Goal: Answer question/provide support: Share knowledge or assist other users

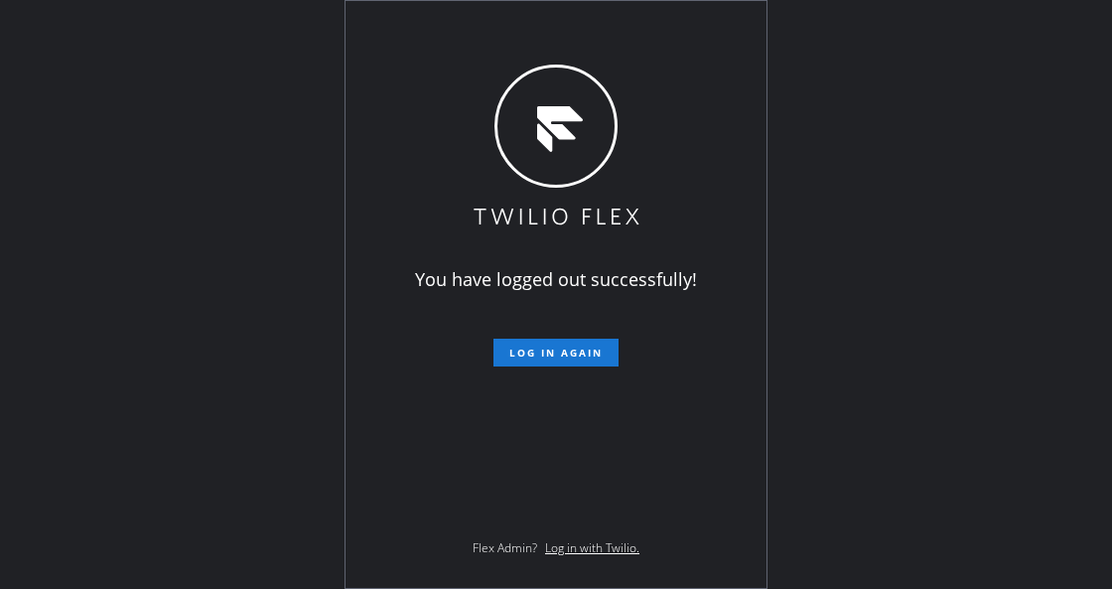
click at [573, 340] on button "Log in again" at bounding box center [555, 353] width 125 height 28
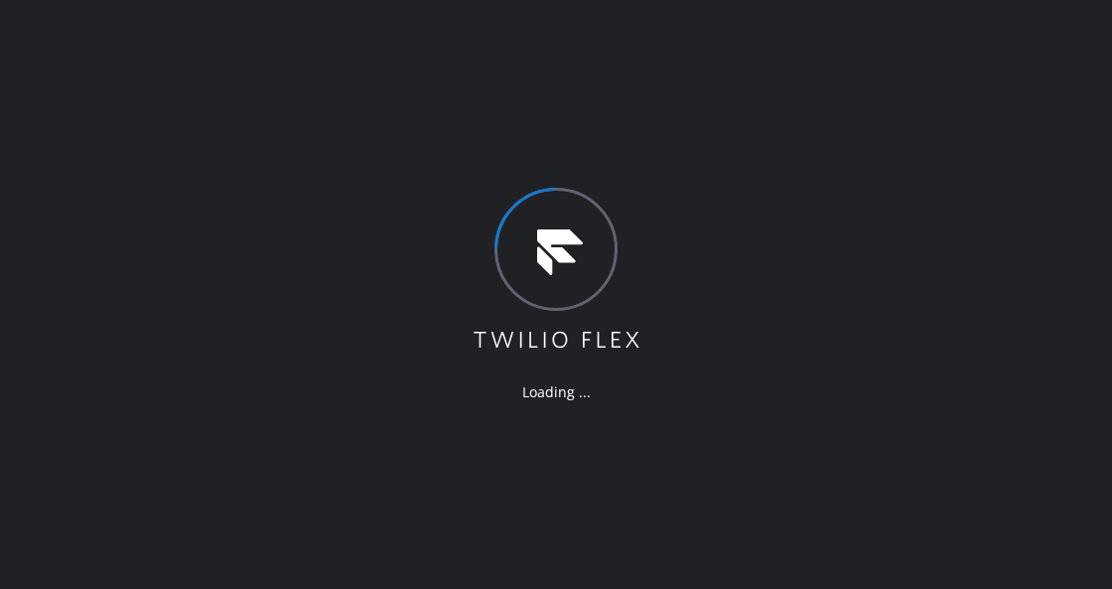
drag, startPoint x: 141, startPoint y: 276, endPoint x: 134, endPoint y: 268, distance: 10.6
click at [141, 276] on div "Loading ..." at bounding box center [556, 294] width 1112 height 589
click at [159, 180] on div "Loading ..." at bounding box center [556, 294] width 1112 height 589
click at [205, 162] on div "Loading ..." at bounding box center [556, 294] width 1112 height 589
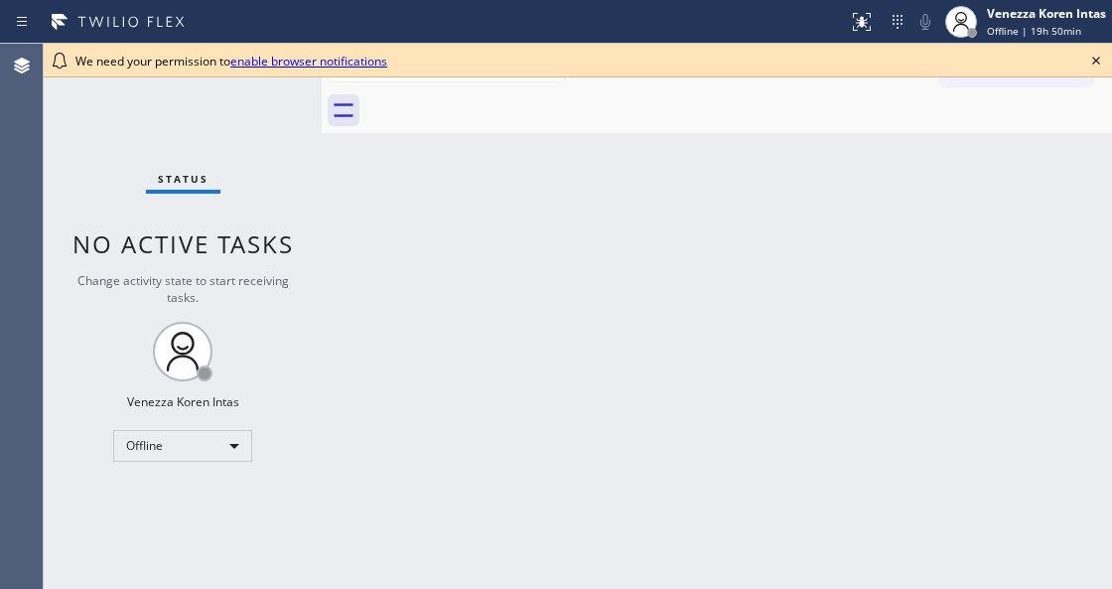
drag, startPoint x: 338, startPoint y: 158, endPoint x: 471, endPoint y: 163, distance: 133.1
click at [338, 158] on div "Back to Dashboard Change Sender ID Customers Technicians Select a contact Outbo…" at bounding box center [717, 316] width 790 height 545
click at [1098, 54] on icon at bounding box center [1096, 61] width 24 height 24
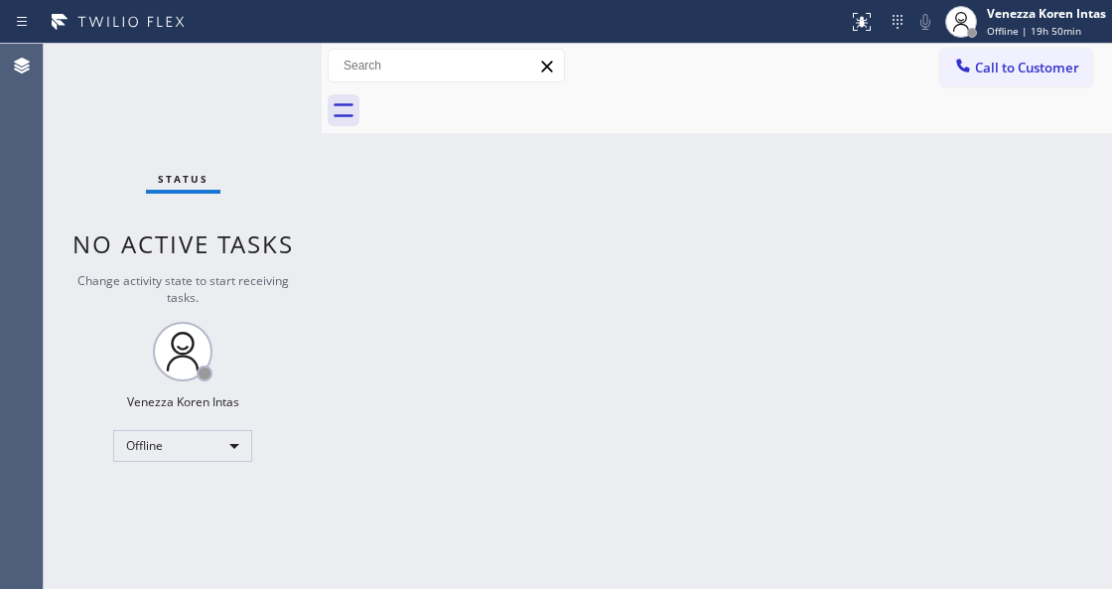
click at [881, 200] on div "Back to Dashboard Change Sender ID Customers Technicians Select a contact Outbo…" at bounding box center [717, 316] width 790 height 545
drag, startPoint x: 262, startPoint y: 129, endPoint x: 263, endPoint y: 147, distance: 17.9
click at [262, 129] on div "Status No active tasks Change activity state to start receiving tasks. Venezza …" at bounding box center [183, 316] width 278 height 545
click at [817, 209] on div "Back to Dashboard Change Sender ID Customers Technicians Select a contact Outbo…" at bounding box center [717, 316] width 790 height 545
click at [536, 311] on div "Back to Dashboard Change Sender ID Customers Technicians Select a contact Outbo…" at bounding box center [717, 316] width 790 height 545
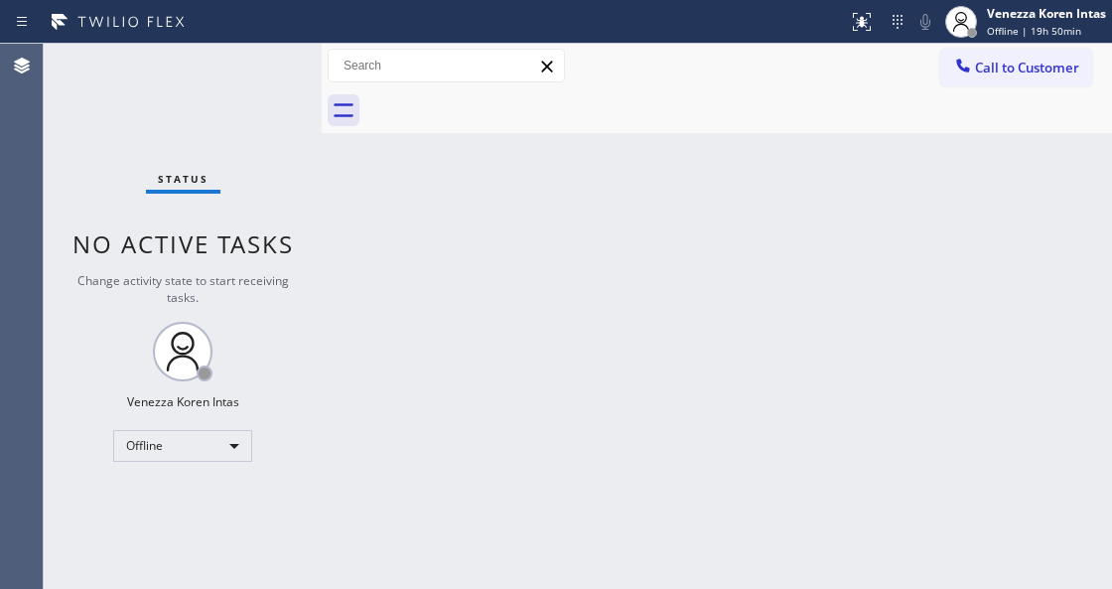
drag, startPoint x: 286, startPoint y: 350, endPoint x: 335, endPoint y: 334, distance: 51.5
click at [286, 350] on div "Status No active tasks Change activity state to start receiving tasks. Venezza …" at bounding box center [183, 316] width 278 height 545
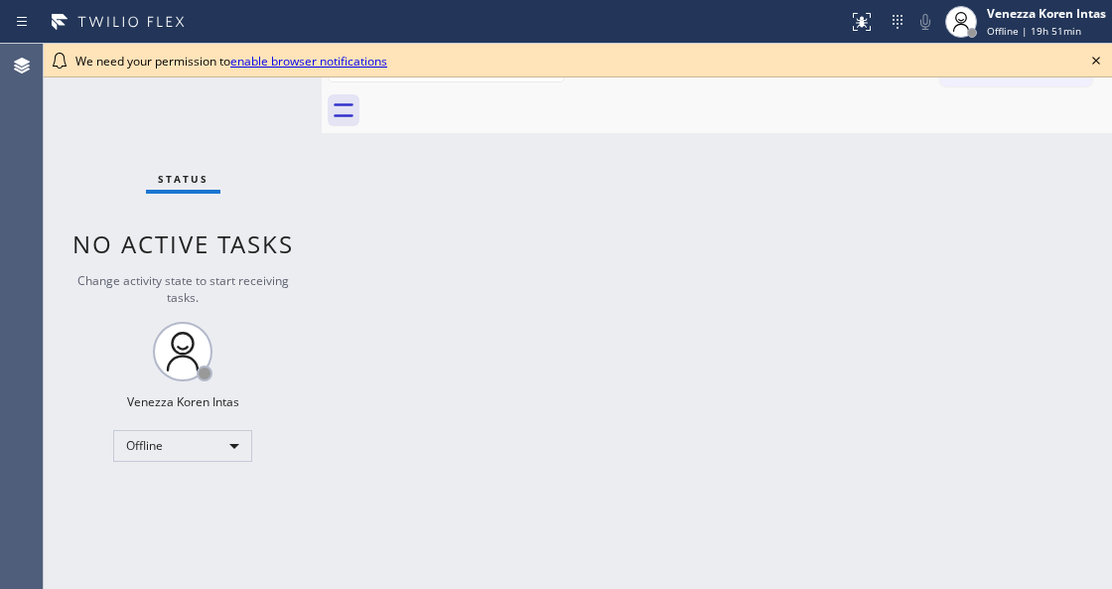
click at [450, 111] on div at bounding box center [738, 110] width 747 height 45
click at [1094, 68] on icon at bounding box center [1096, 61] width 24 height 24
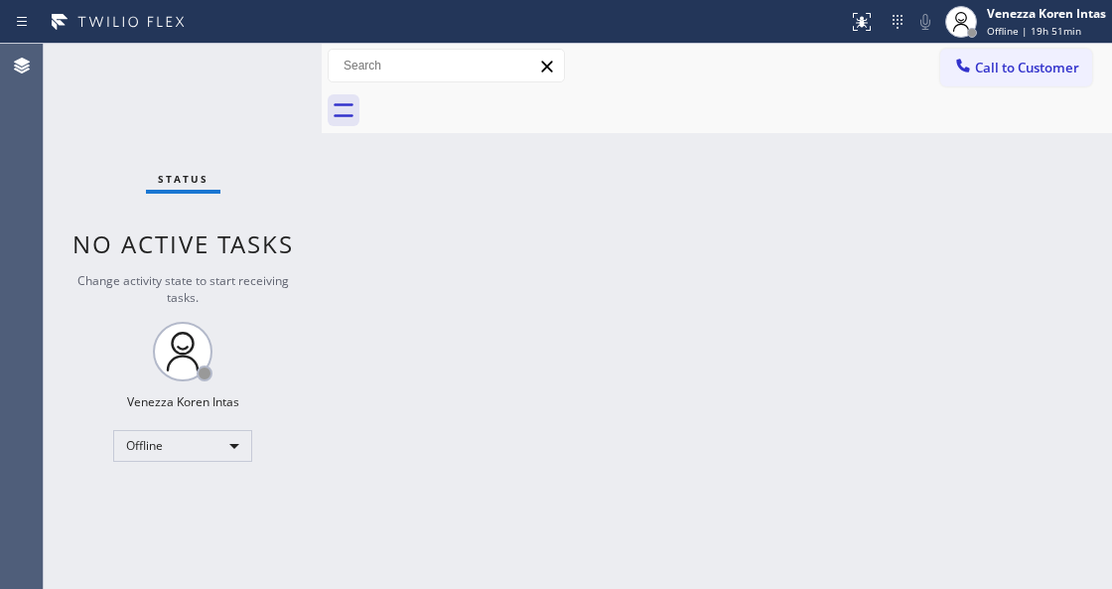
click at [287, 97] on div "Status No active tasks Change activity state to start receiving tasks. Venezza …" at bounding box center [183, 316] width 278 height 545
click at [1066, 22] on div "Venezza Koren Intas Offline | 19h 58min" at bounding box center [1047, 21] width 129 height 35
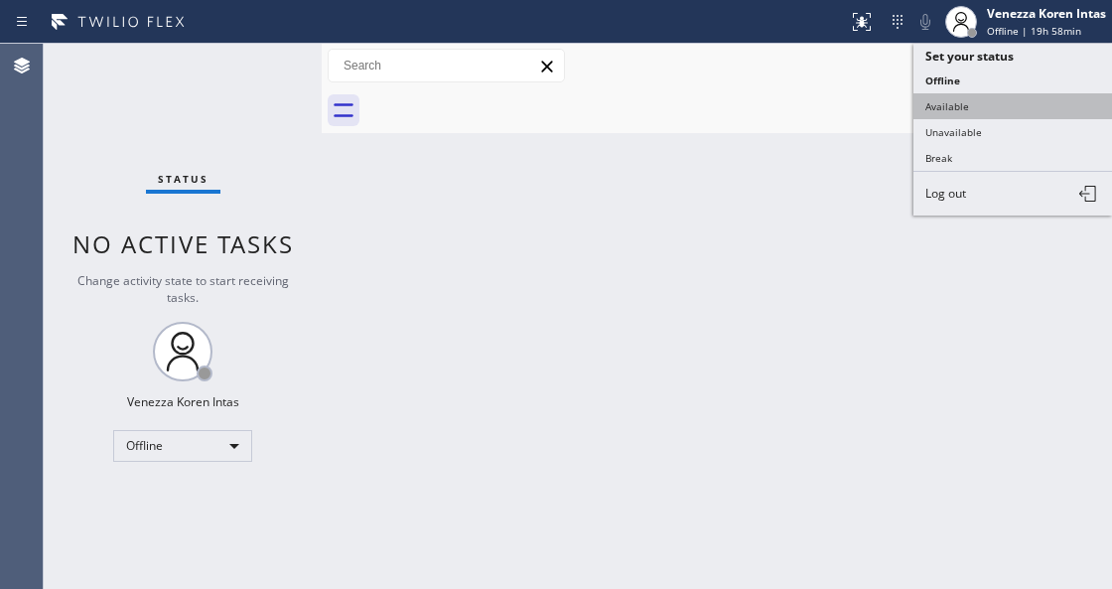
click at [978, 105] on button "Available" at bounding box center [1012, 106] width 199 height 26
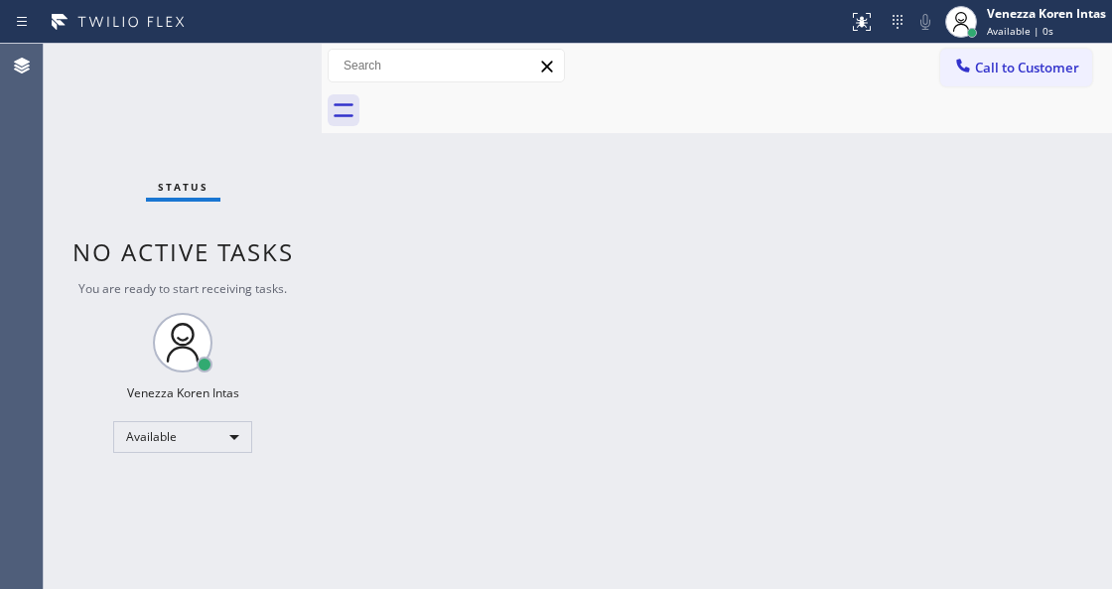
click at [420, 302] on div "Back to Dashboard Change Sender ID Customers Technicians Select a contact Outbo…" at bounding box center [717, 316] width 790 height 545
click at [262, 77] on div "Status No active tasks You are ready to start receiving tasks. Venezza Koren In…" at bounding box center [183, 316] width 278 height 545
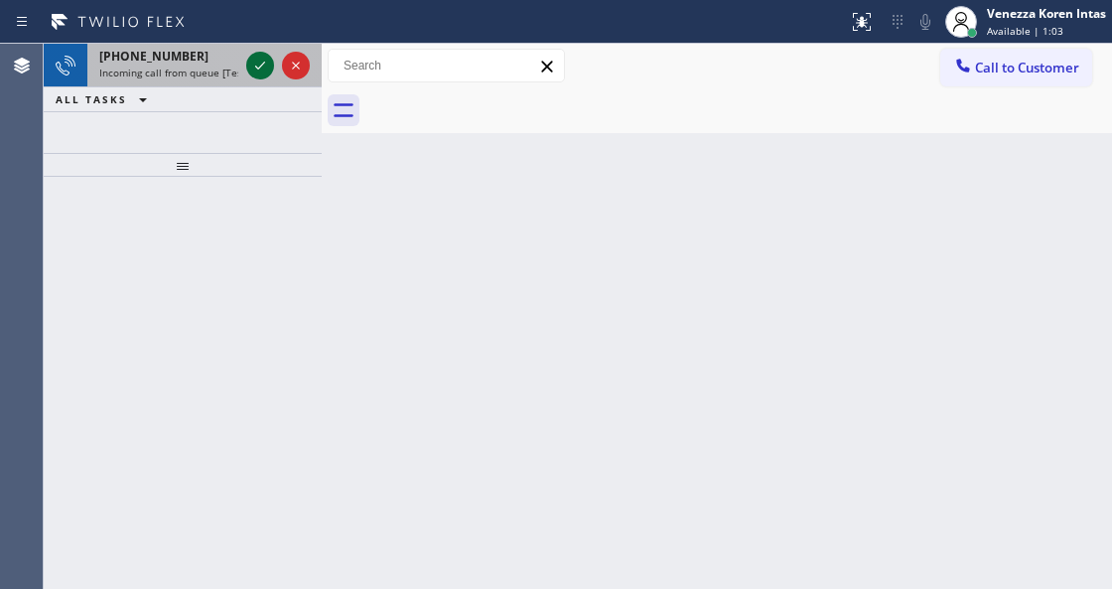
click at [260, 73] on icon at bounding box center [260, 66] width 24 height 24
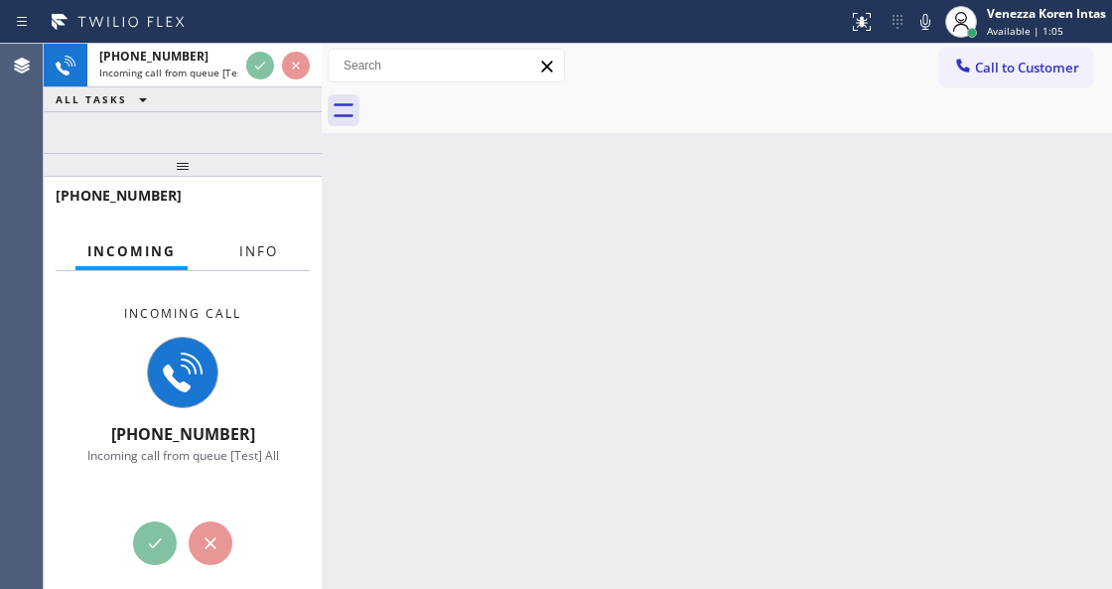
click at [250, 247] on span "Info" at bounding box center [258, 251] width 39 height 18
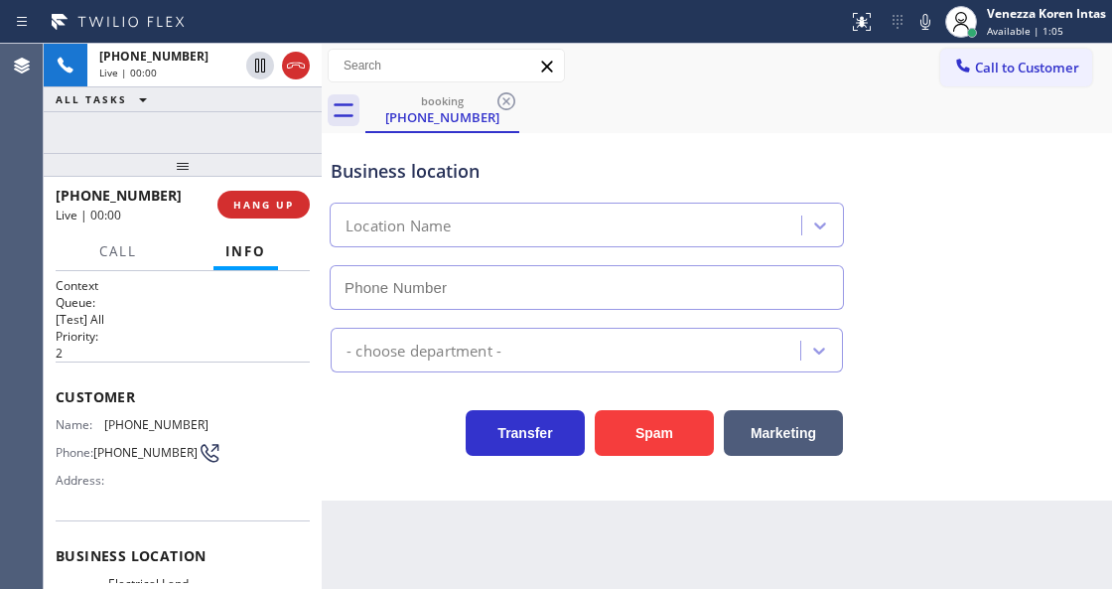
type input "[PHONE_NUMBER]"
click at [181, 153] on div at bounding box center [183, 165] width 278 height 24
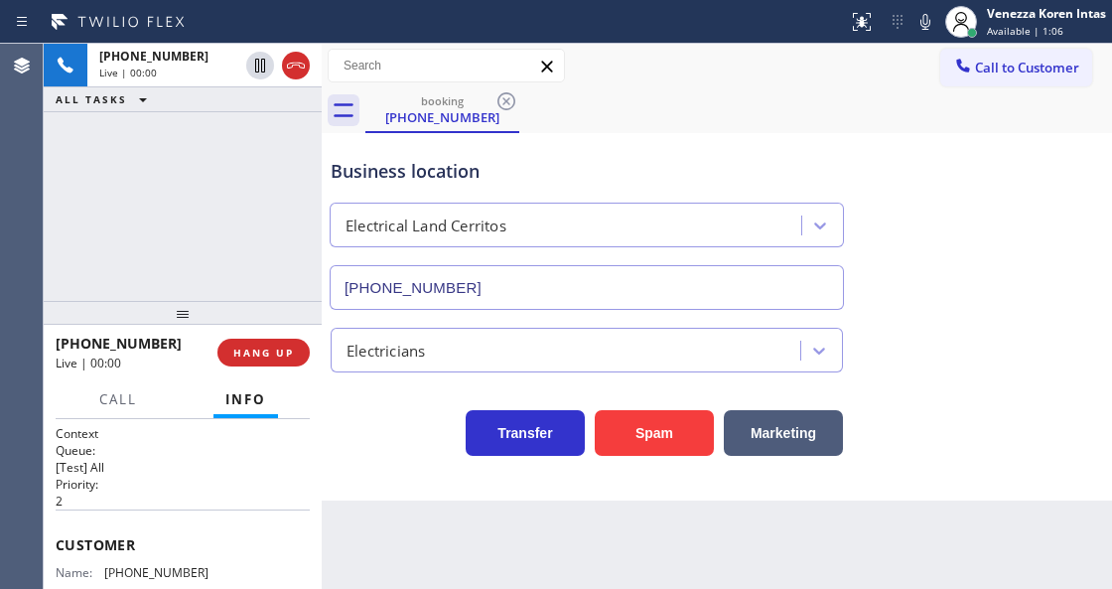
drag, startPoint x: 183, startPoint y: 164, endPoint x: 197, endPoint y: 312, distance: 148.6
click at [197, 312] on div at bounding box center [183, 313] width 278 height 24
click at [666, 529] on div "Back to Dashboard Change Sender ID Customers Technicians Select a contact Outbo…" at bounding box center [717, 316] width 790 height 545
click at [1011, 188] on div "Business location Electrical Land [GEOGRAPHIC_DATA] [PHONE_NUMBER]" at bounding box center [717, 220] width 780 height 180
drag, startPoint x: 357, startPoint y: 488, endPoint x: 368, endPoint y: 485, distance: 11.6
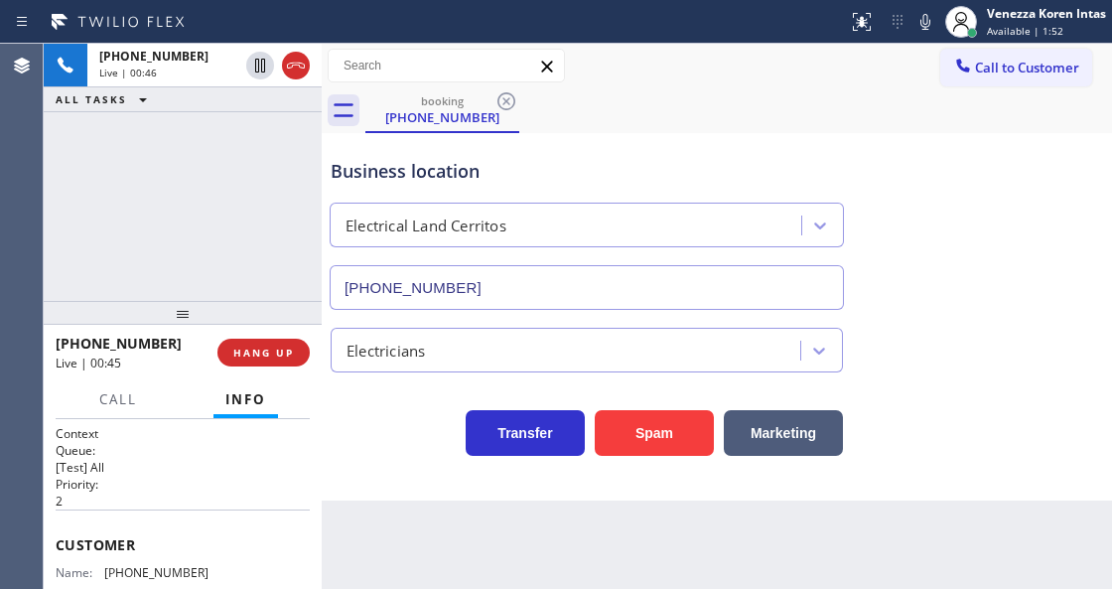
click at [359, 487] on div "Business location Electrical Land [GEOGRAPHIC_DATA] [PHONE_NUMBER] Electricians…" at bounding box center [717, 316] width 790 height 367
click at [911, 22] on div at bounding box center [925, 22] width 28 height 24
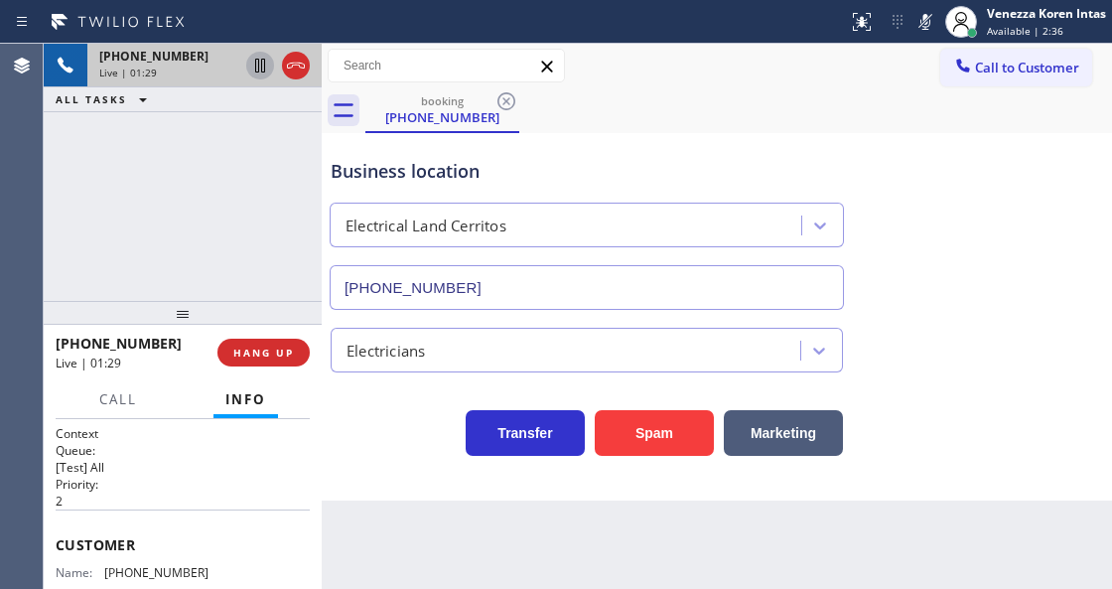
click at [261, 72] on icon at bounding box center [260, 66] width 24 height 24
click at [927, 29] on icon at bounding box center [925, 22] width 10 height 16
click at [259, 65] on icon at bounding box center [260, 66] width 24 height 24
click at [913, 23] on icon at bounding box center [925, 22] width 24 height 24
click at [253, 66] on icon at bounding box center [260, 66] width 24 height 24
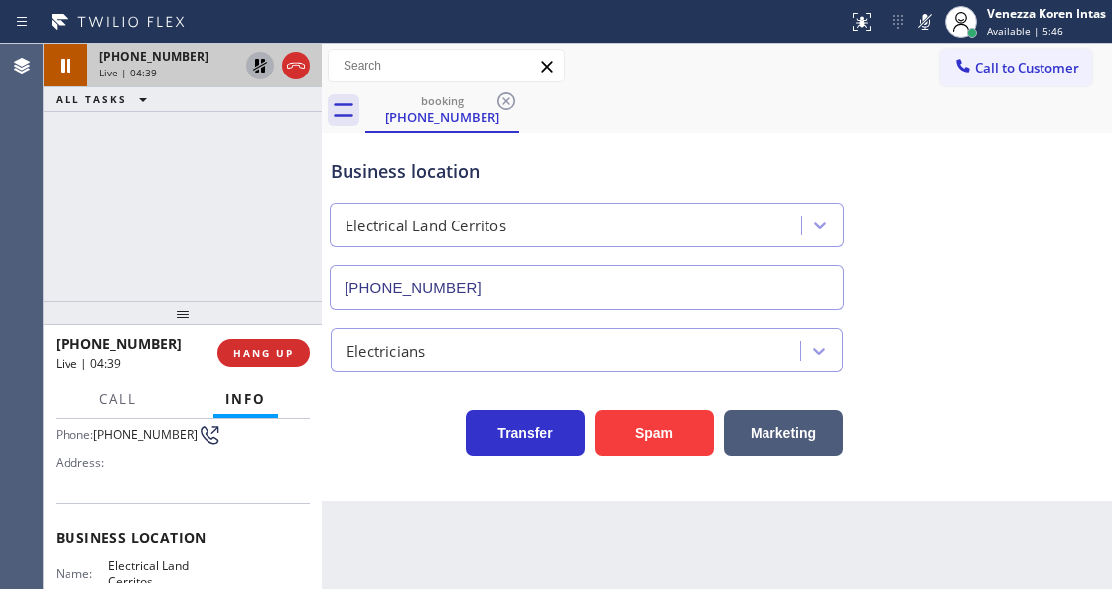
scroll to position [199, 0]
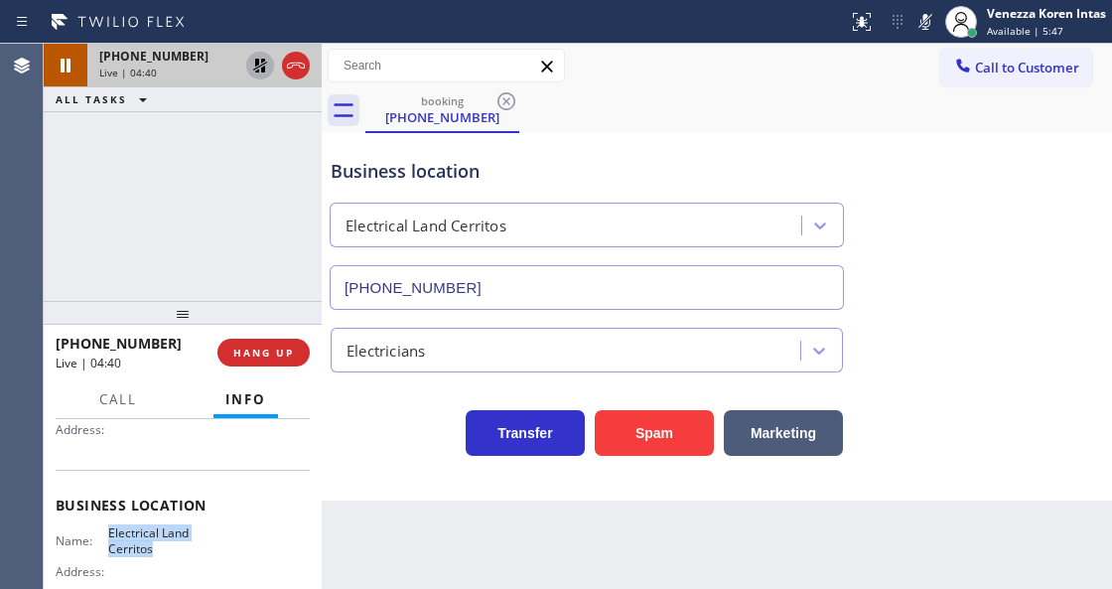
drag, startPoint x: 111, startPoint y: 531, endPoint x: 164, endPoint y: 550, distance: 55.9
click at [164, 550] on span "Electrical Land Cerritos" at bounding box center [157, 540] width 99 height 31
copy span "Electrical Land Cerritos"
click at [260, 66] on icon at bounding box center [260, 66] width 14 height 14
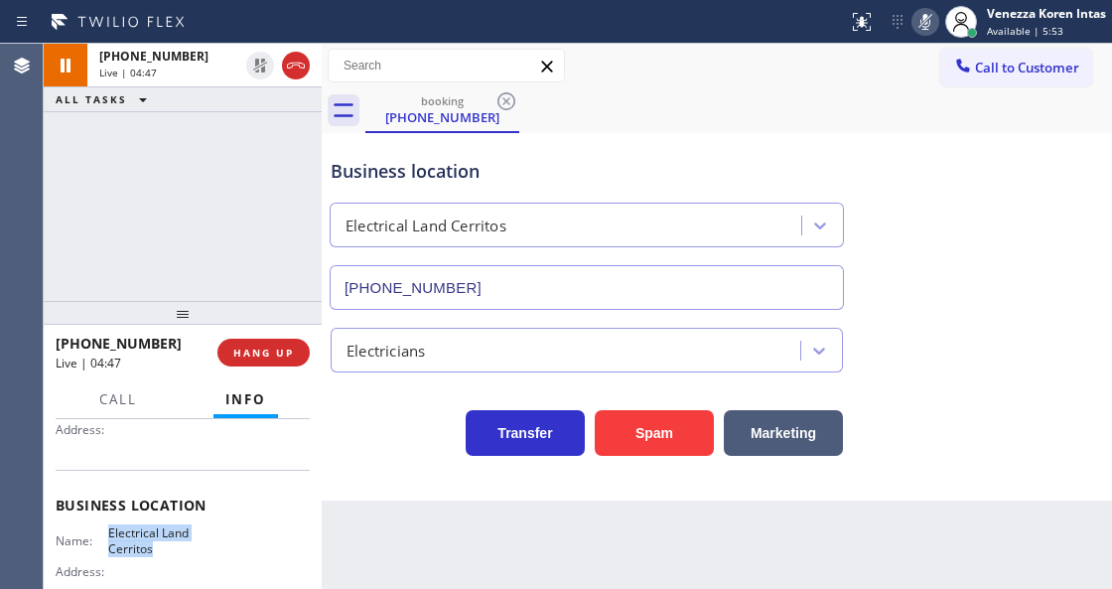
click at [929, 19] on icon at bounding box center [925, 22] width 24 height 24
click at [945, 151] on div "Business location Electrical Land Cerritos (562) 358-5911" at bounding box center [717, 220] width 780 height 180
click at [929, 26] on icon at bounding box center [925, 22] width 24 height 24
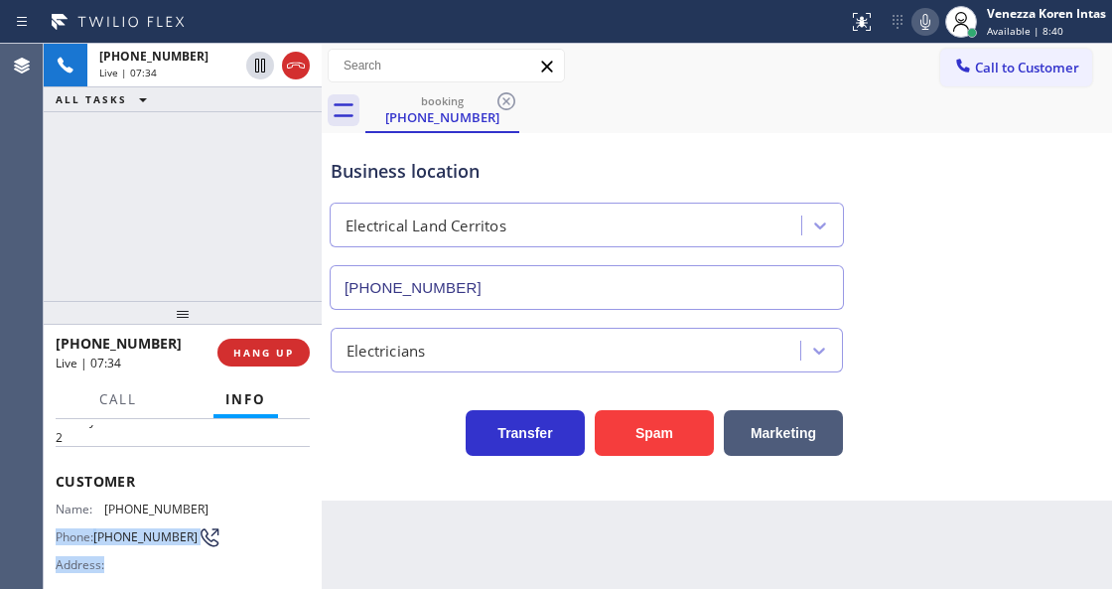
scroll to position [71, 0]
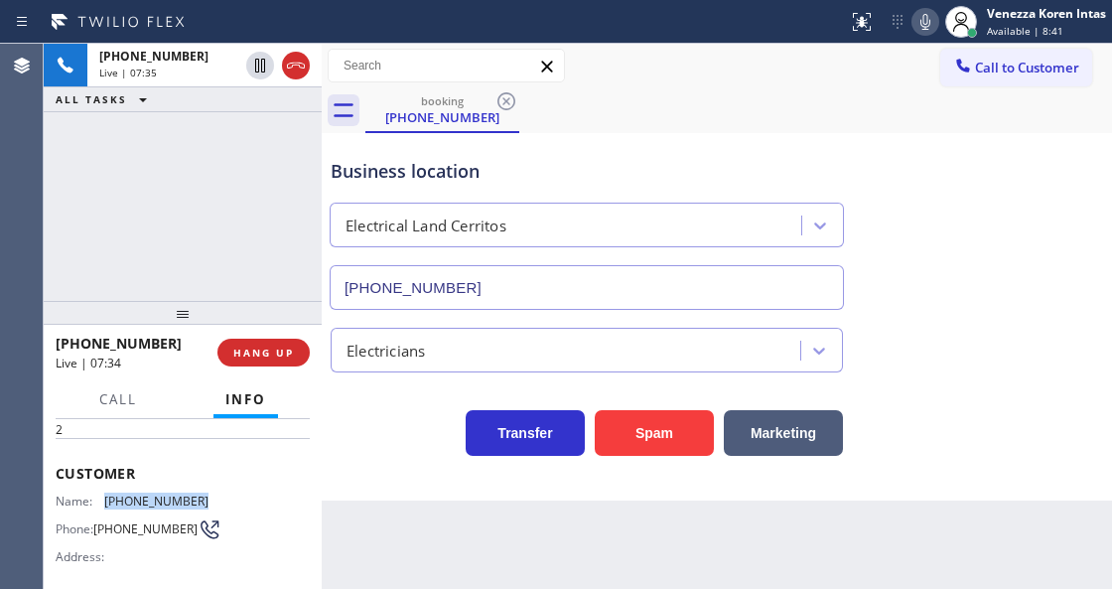
drag, startPoint x: 195, startPoint y: 562, endPoint x: 101, endPoint y: 496, distance: 114.0
click at [101, 496] on div "Name: (562) 489-4730 Phone: (562) 489-4730 Address:" at bounding box center [183, 532] width 254 height 78
copy div "(562) 489-4730"
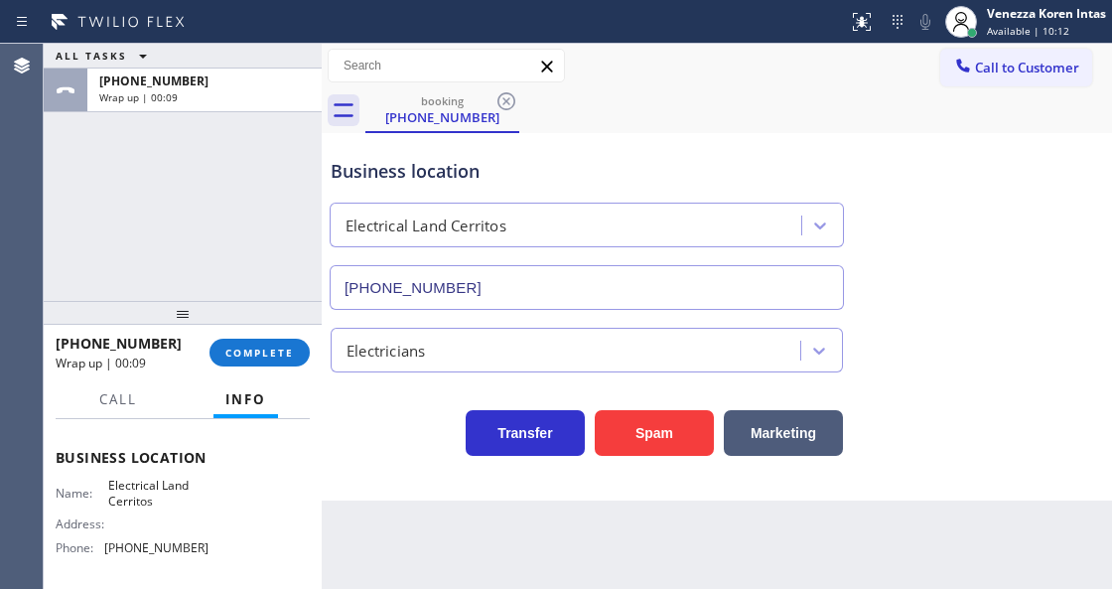
scroll to position [270, 0]
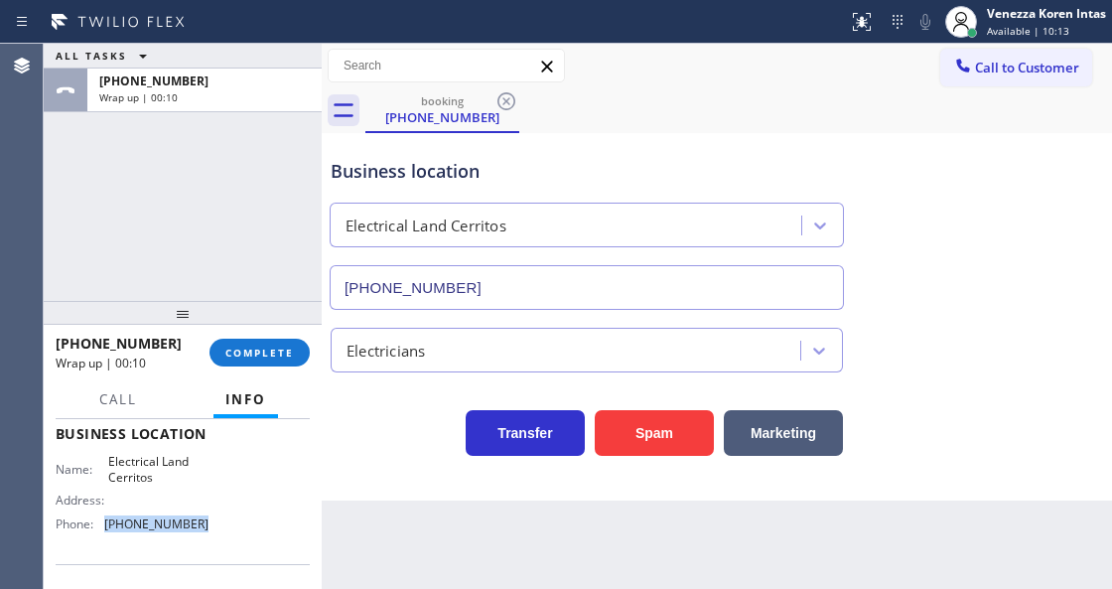
drag, startPoint x: 208, startPoint y: 530, endPoint x: 107, endPoint y: 528, distance: 100.3
click at [107, 528] on div "Name: Electrical Land Cerritos Address: Phone: (562) 358-5911" at bounding box center [183, 496] width 254 height 85
copy span "(562) 358-5911"
click at [277, 346] on span "COMPLETE" at bounding box center [259, 353] width 69 height 14
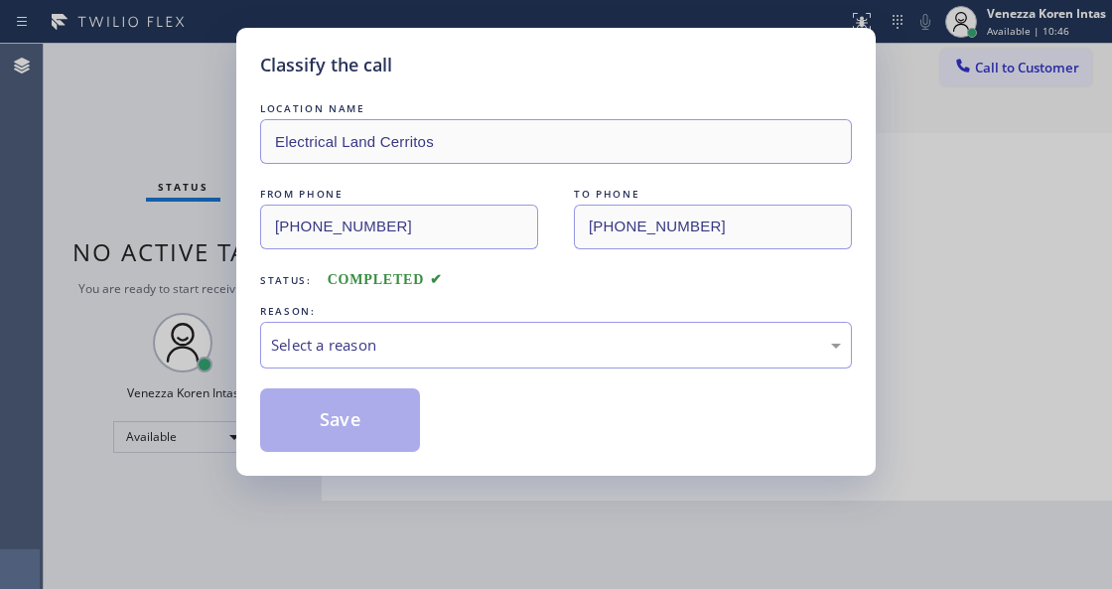
click at [455, 370] on div "LOCATION NAME Electrical Land Cerritos FROM PHONE (562) 489-4730 TO PHONE (562)…" at bounding box center [556, 274] width 592 height 353
click at [438, 356] on div "Select a reason" at bounding box center [556, 345] width 570 height 23
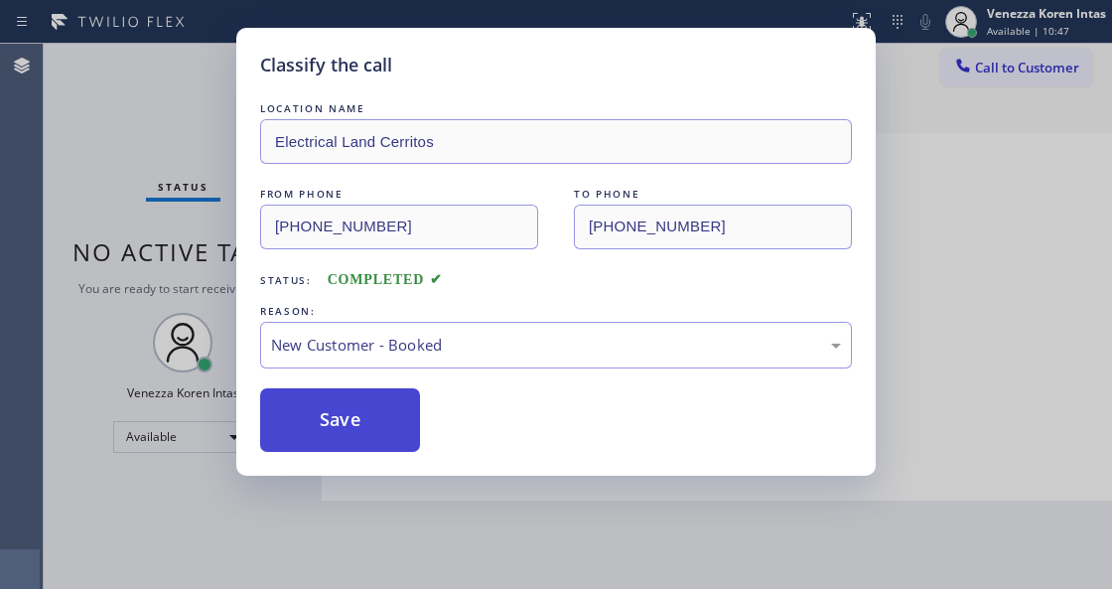
click at [385, 411] on button "Save" at bounding box center [340, 420] width 160 height 64
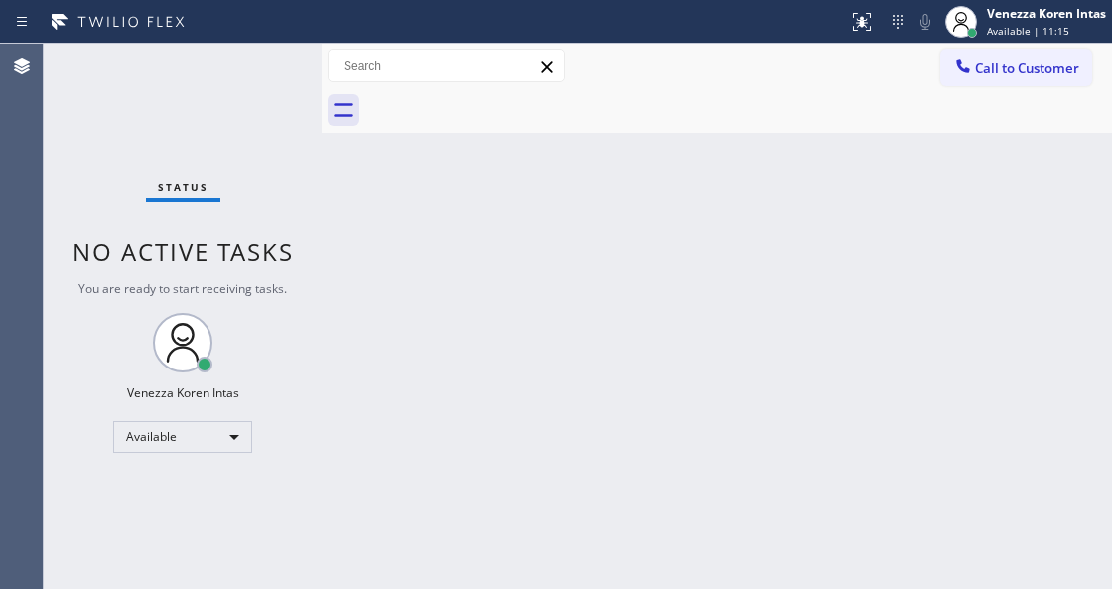
drag, startPoint x: 325, startPoint y: 329, endPoint x: 275, endPoint y: 219, distance: 120.0
click at [322, 329] on div at bounding box center [322, 316] width 0 height 545
click at [205, 75] on div "Status No active tasks You are ready to start receiving tasks. Venezza Koren In…" at bounding box center [182, 316] width 277 height 545
click at [256, 97] on div "Status No active tasks You are ready to start receiving tasks. Venezza Koren In…" at bounding box center [182, 316] width 277 height 545
click at [256, 70] on div "Status No active tasks You are ready to start receiving tasks. Venezza Koren In…" at bounding box center [182, 316] width 277 height 545
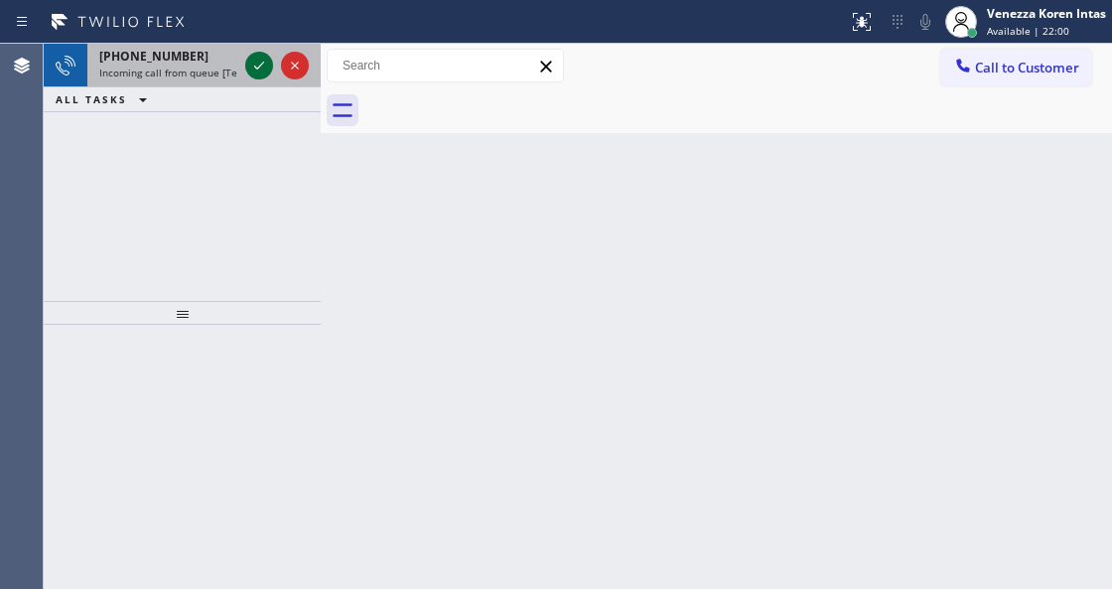
click at [256, 70] on icon at bounding box center [259, 66] width 24 height 24
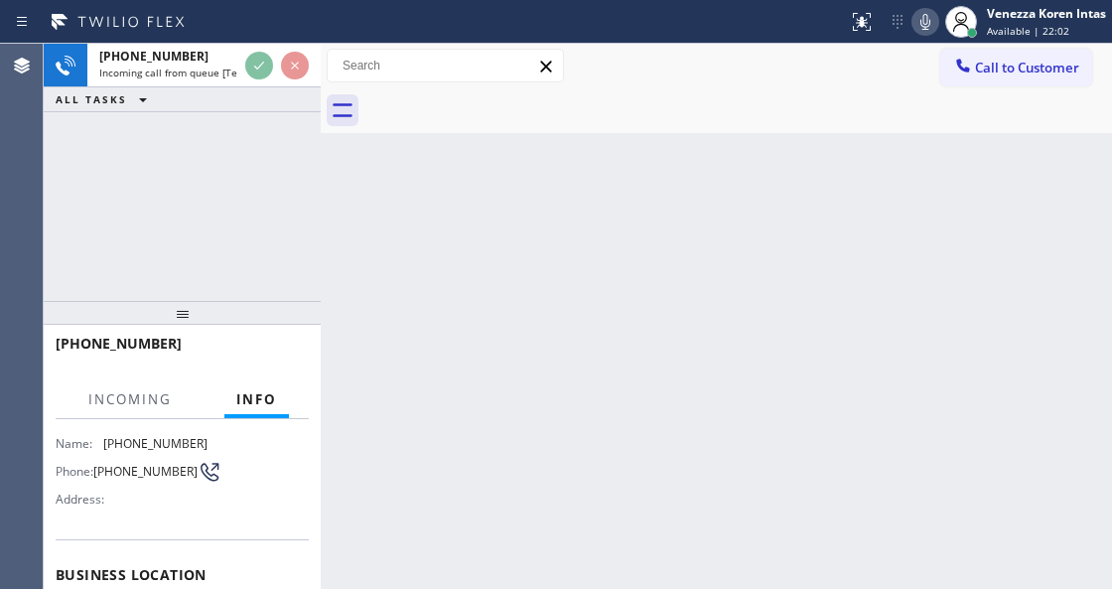
scroll to position [199, 0]
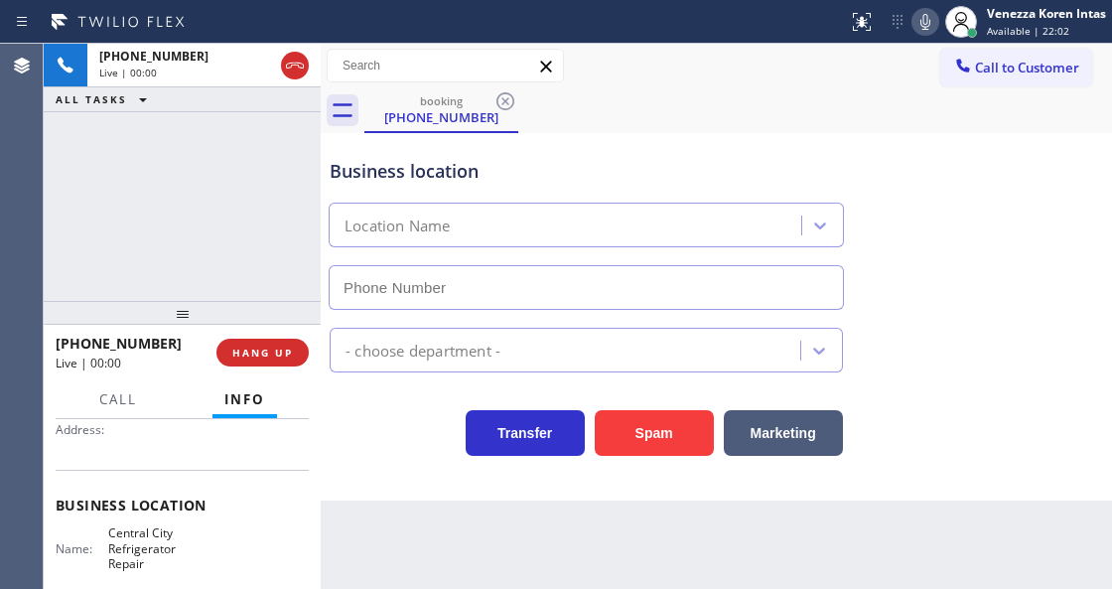
type input "(213) 955-7083"
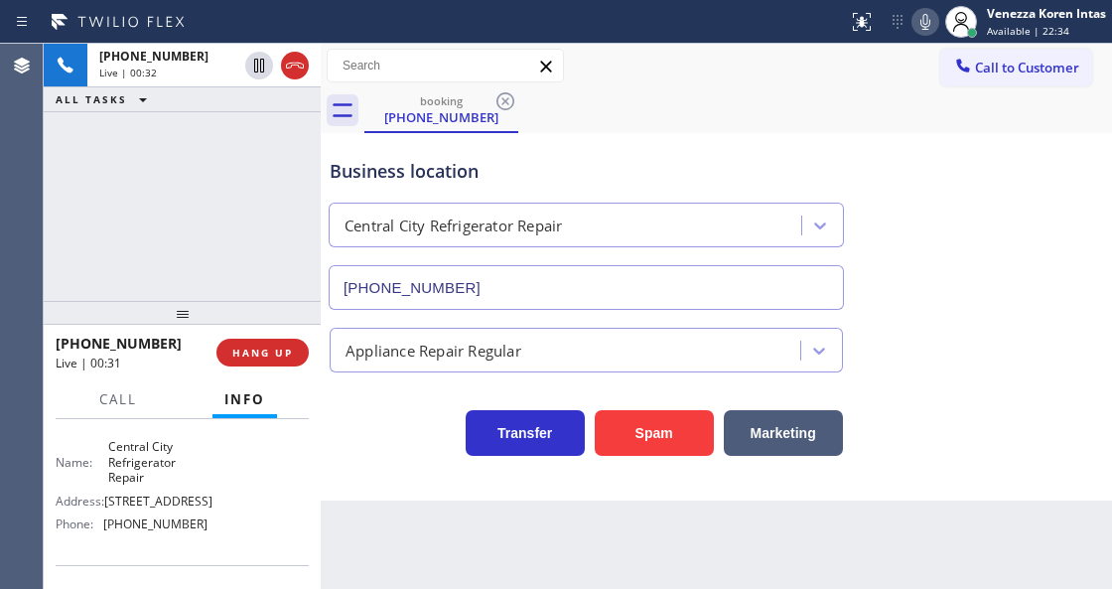
scroll to position [417, 0]
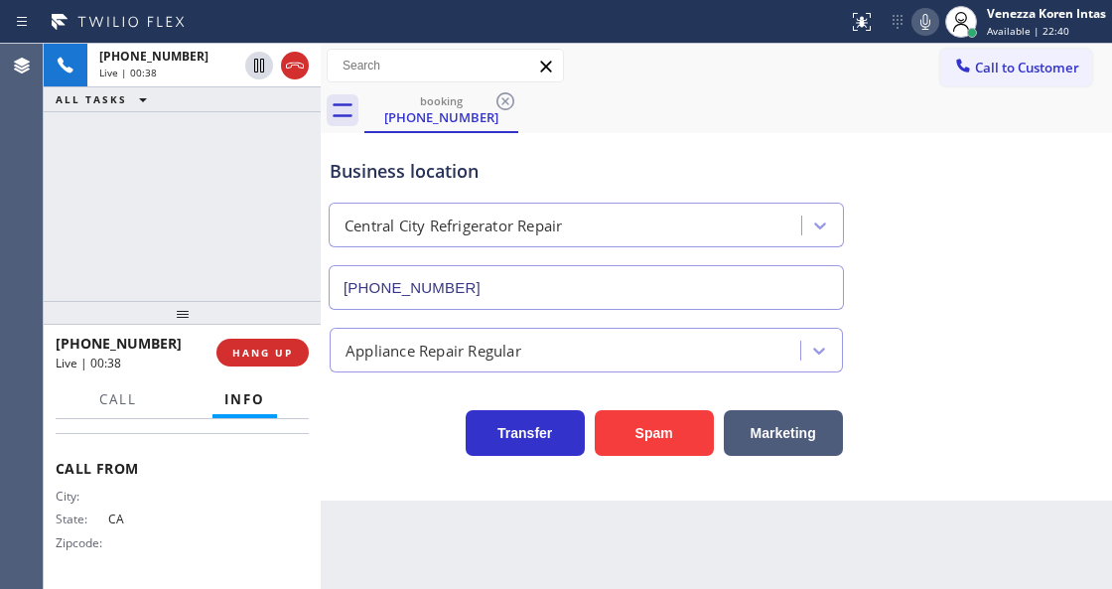
click at [308, 272] on div "+12138033322 Live | 00:38 ALL TASKS ALL TASKS ACTIVE TASKS TASKS IN WRAP UP" at bounding box center [182, 172] width 277 height 257
click at [397, 470] on div "Business location Central City Refrigerator Repair (213) 955-7083 Appliance Rep…" at bounding box center [716, 316] width 791 height 367
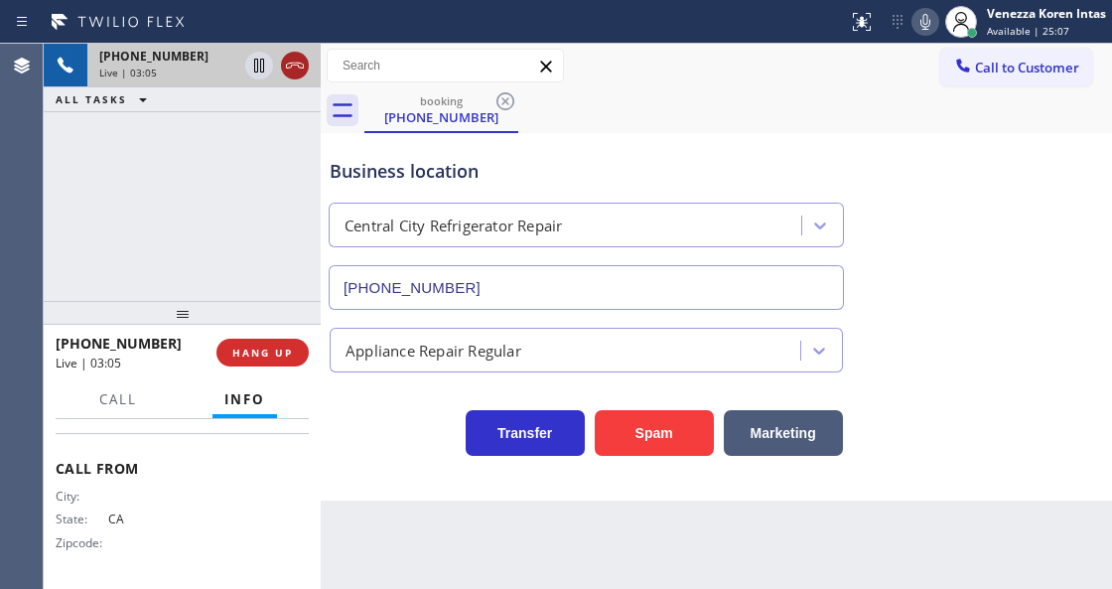
click at [291, 71] on icon at bounding box center [295, 66] width 24 height 24
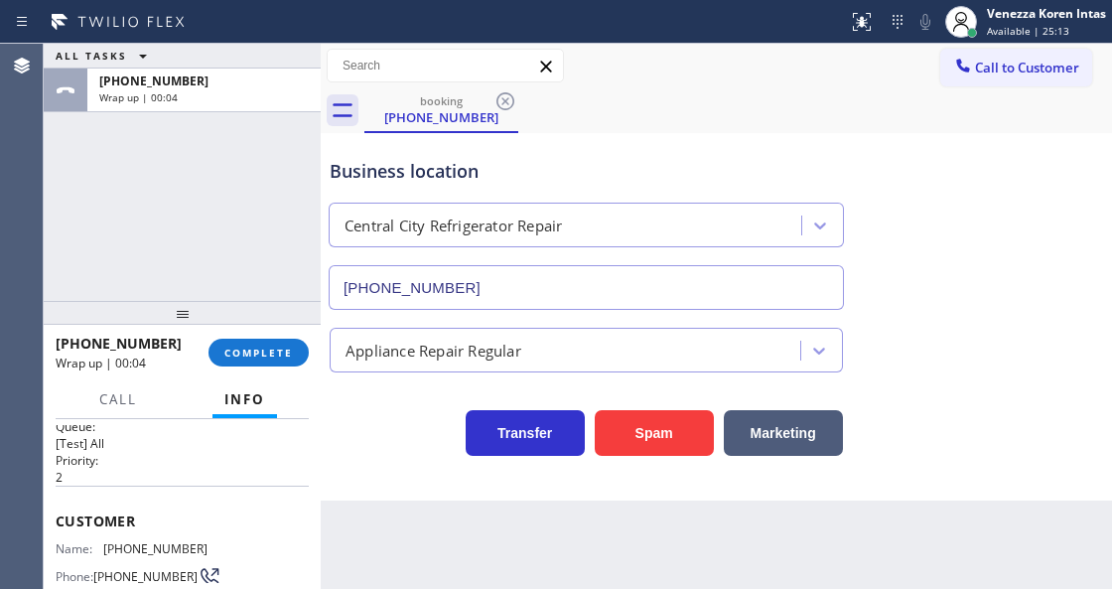
scroll to position [20, 0]
drag, startPoint x: 131, startPoint y: 543, endPoint x: 109, endPoint y: 542, distance: 21.9
click at [109, 545] on span "(213) 803-3322" at bounding box center [155, 552] width 104 height 15
copy span "213"
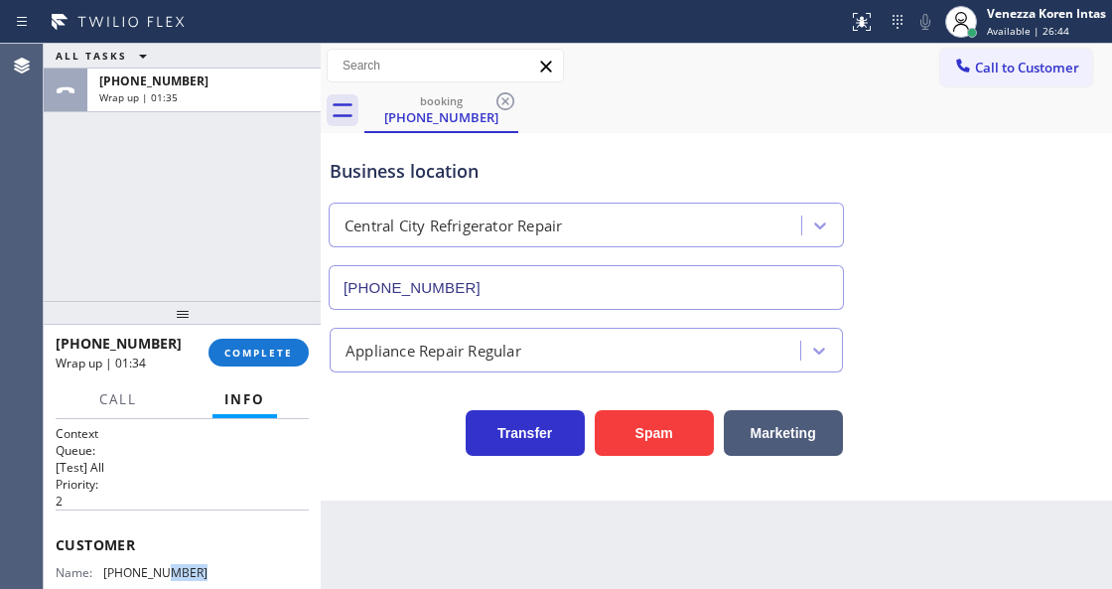
scroll to position [5, 0]
drag, startPoint x: 207, startPoint y: 576, endPoint x: 105, endPoint y: 567, distance: 101.7
click at [105, 567] on div "Name: (213) 803-3322 Phone: (213) 803-3322 Address:" at bounding box center [182, 599] width 253 height 78
copy div "(213) 803-3322"
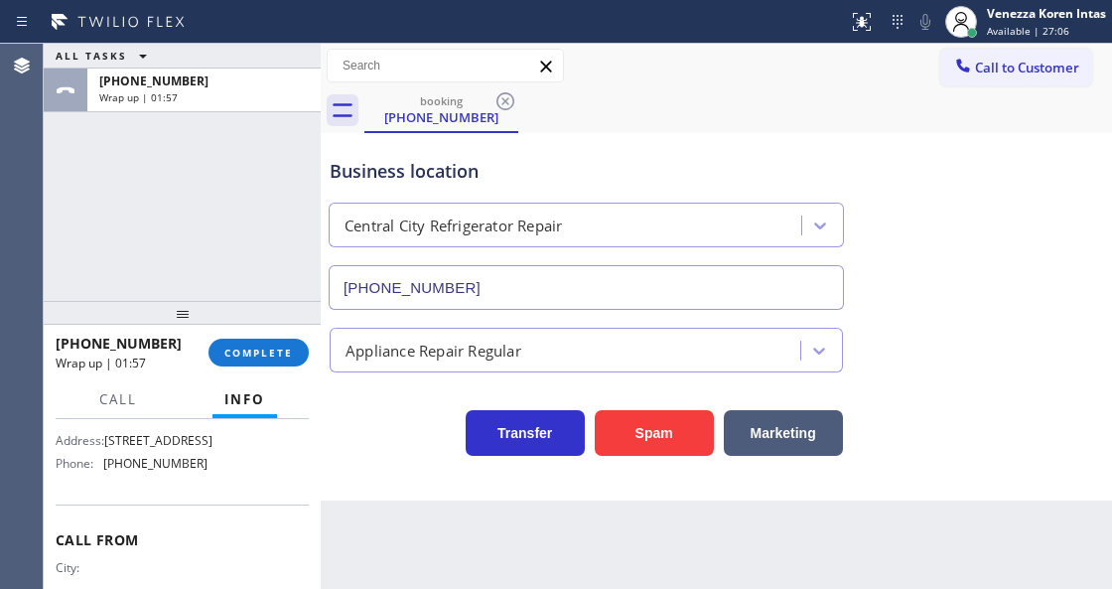
scroll to position [270, 0]
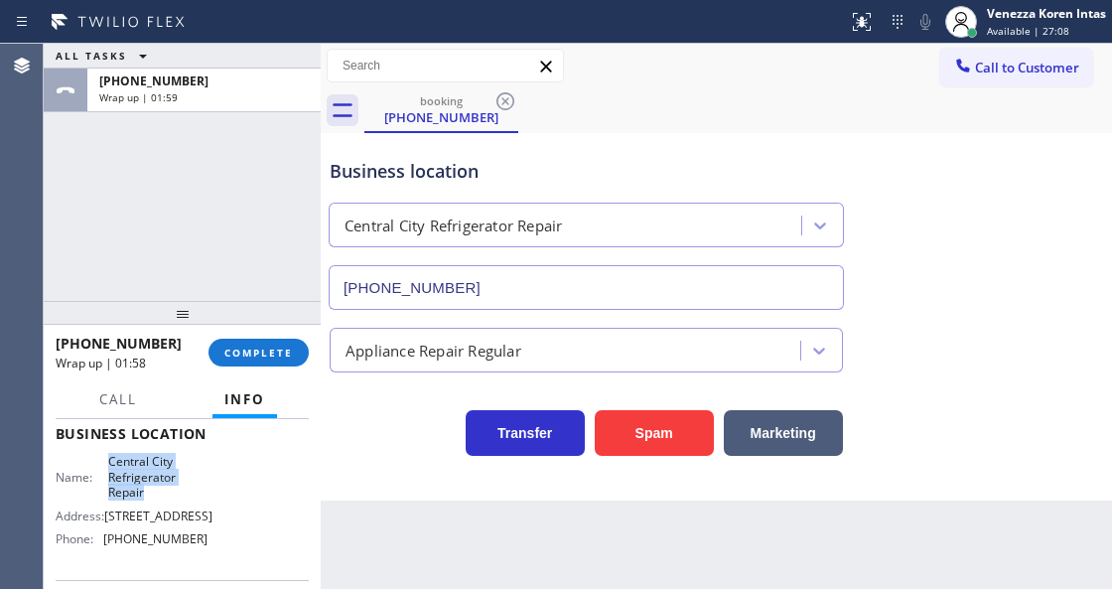
drag, startPoint x: 151, startPoint y: 502, endPoint x: 105, endPoint y: 456, distance: 65.3
click at [105, 456] on div "Name: Central City Refrigerator Repair Address: 529 Stanford Ave Phone: (213) 9…" at bounding box center [132, 504] width 152 height 100
copy span "Central City Refrigerator Repair"
drag, startPoint x: 171, startPoint y: 538, endPoint x: 97, endPoint y: 542, distance: 73.6
click at [97, 542] on div "Name: Central City Refrigerator Repair Address: 529 Stanford Ave Phone: (213) 9…" at bounding box center [182, 504] width 253 height 100
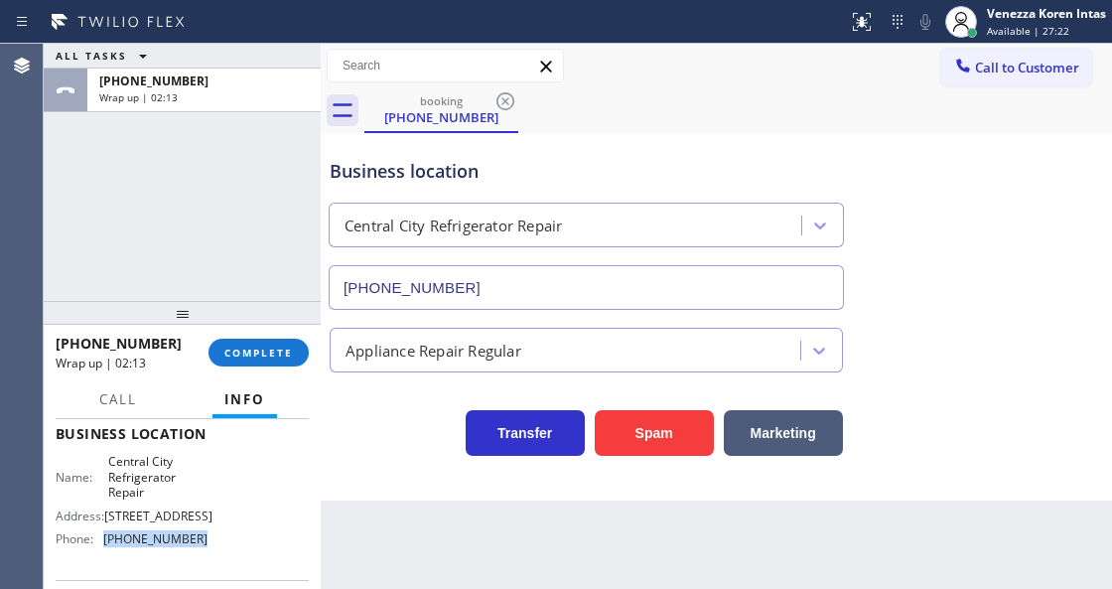
copy div "(213) 955-7083"
click at [250, 345] on button "COMPLETE" at bounding box center [259, 353] width 100 height 28
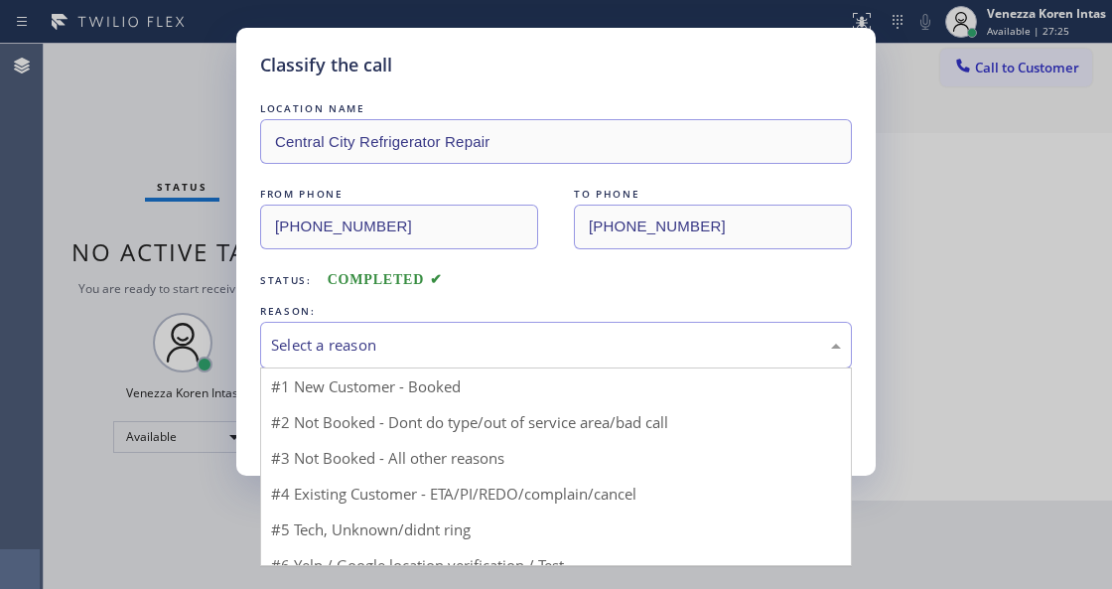
click at [480, 354] on div "Select a reason" at bounding box center [556, 345] width 570 height 23
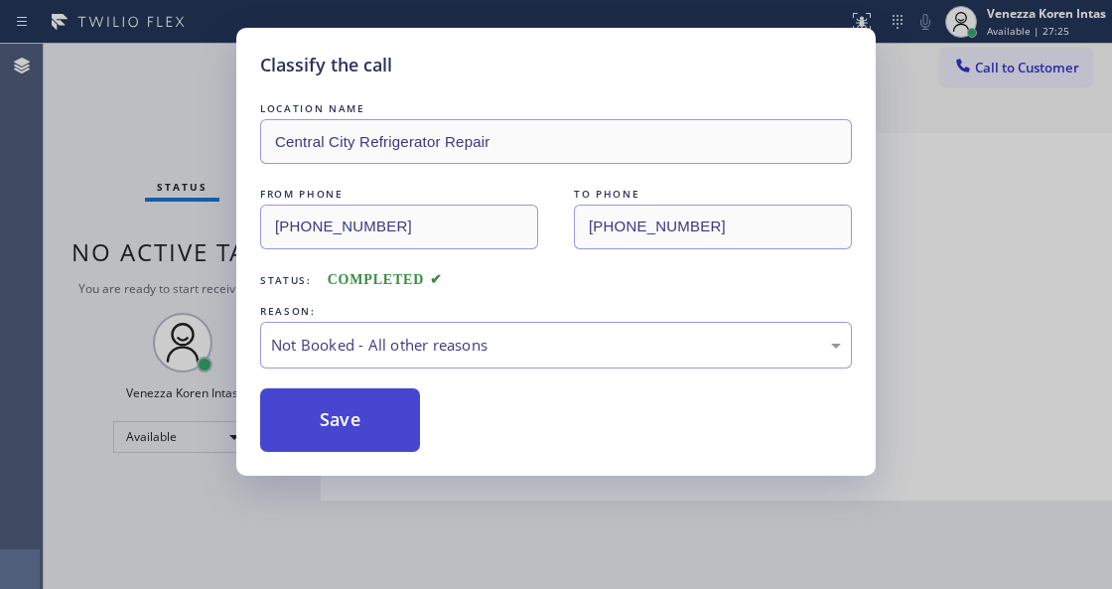
click at [336, 398] on button "Save" at bounding box center [340, 420] width 160 height 64
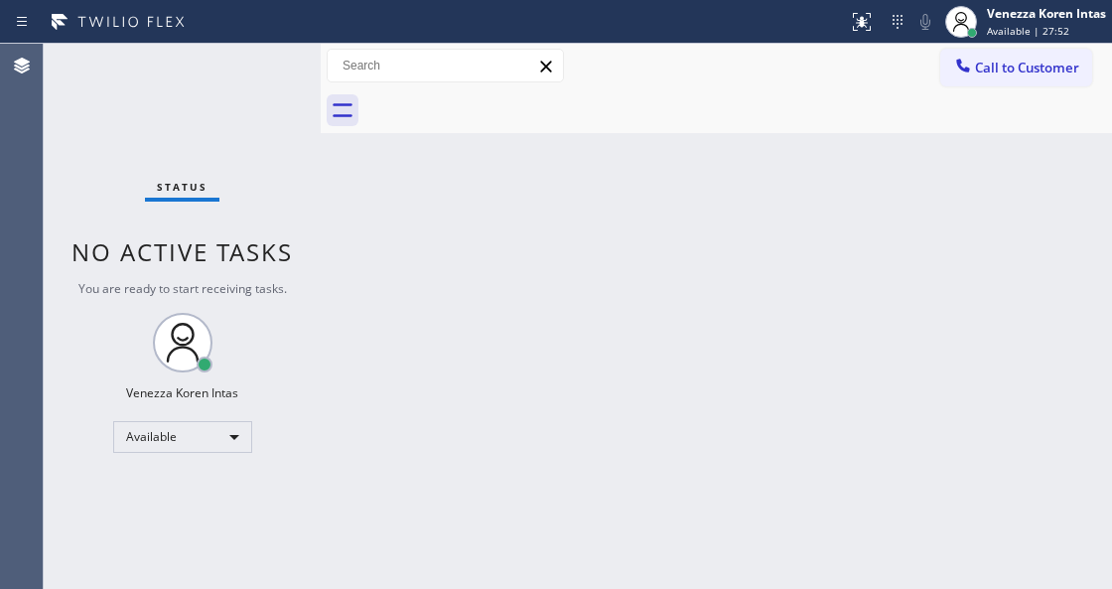
click at [453, 389] on div "Back to Dashboard Change Sender ID Customers Technicians Select a contact Outbo…" at bounding box center [716, 316] width 791 height 545
click at [245, 84] on div "Status No active tasks You are ready to start receiving tasks. Venezza Koren In…" at bounding box center [182, 316] width 277 height 545
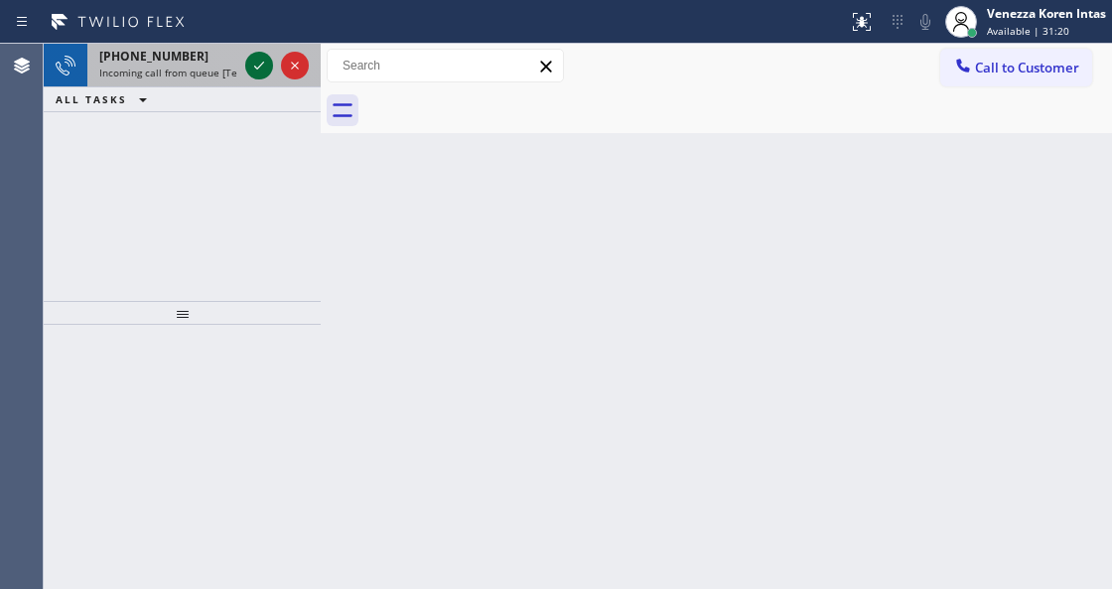
click at [257, 68] on icon at bounding box center [259, 66] width 10 height 8
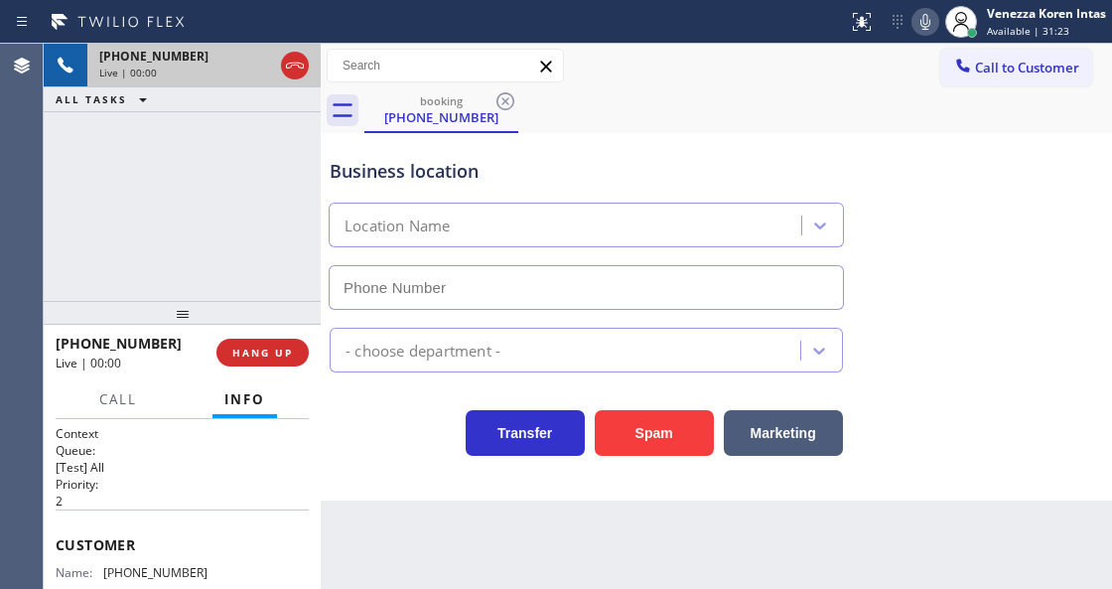
scroll to position [132, 0]
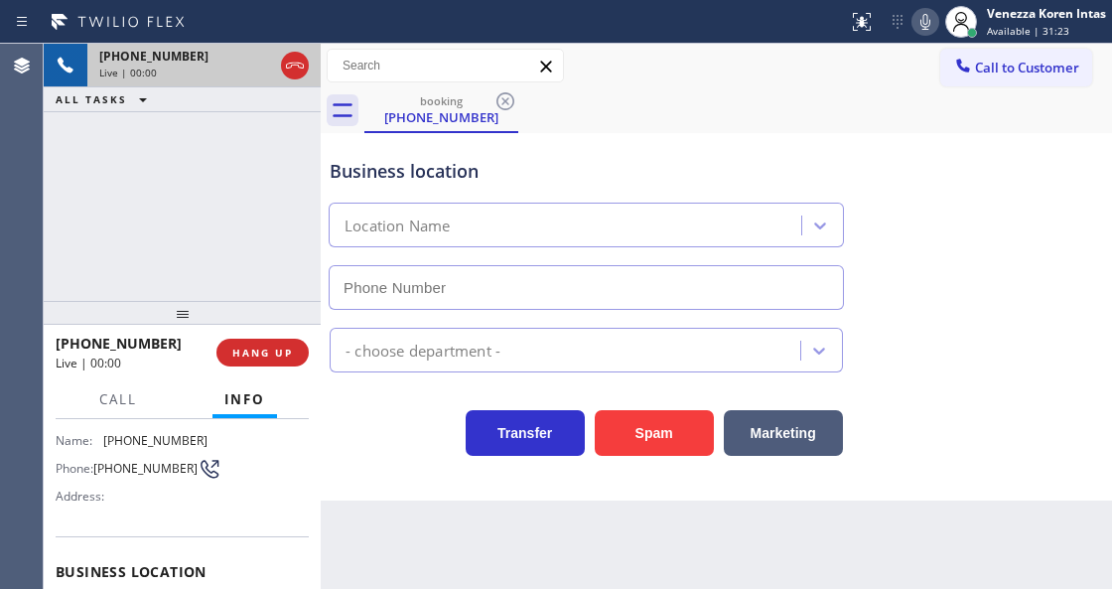
type input "(310) 388-4051"
click at [425, 399] on div "Transfer Spam Marketing" at bounding box center [716, 424] width 781 height 64
click at [433, 477] on div "Business location Electrical Land Malibu (310) 388-4051 Electricians Transfer S…" at bounding box center [716, 316] width 791 height 367
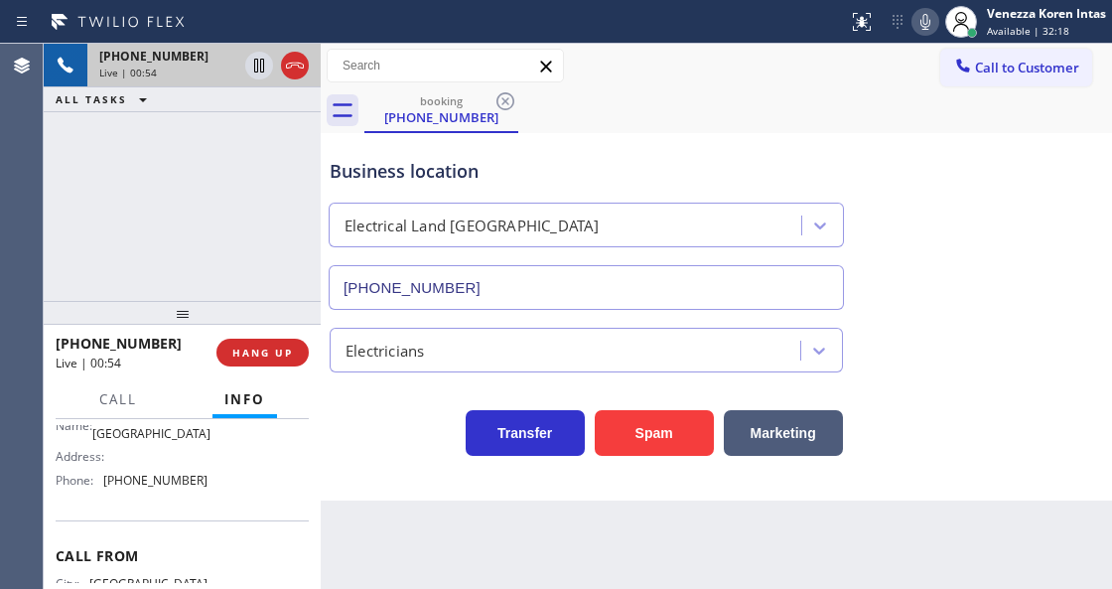
scroll to position [401, 0]
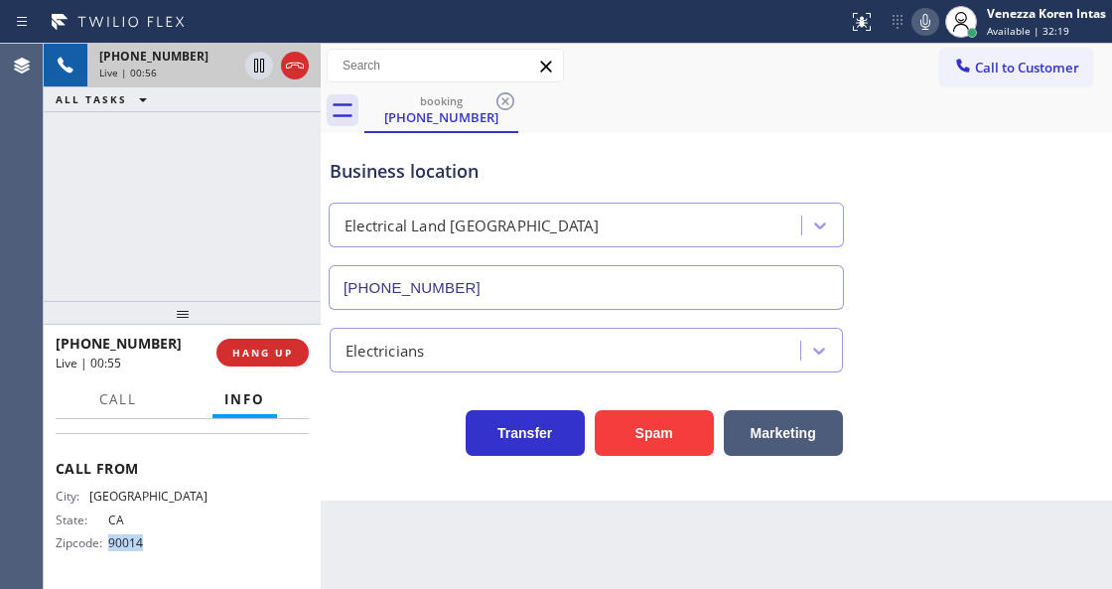
drag, startPoint x: 145, startPoint y: 544, endPoint x: 108, endPoint y: 544, distance: 36.7
click at [108, 544] on span "90014" at bounding box center [157, 542] width 99 height 15
copy span "90014"
click at [994, 198] on div "Business location Electrical Land Malibu (310) 388-4051" at bounding box center [716, 220] width 781 height 180
click at [1017, 169] on div "Business location Electrical Land Malibu (310) 388-4051" at bounding box center [716, 220] width 781 height 180
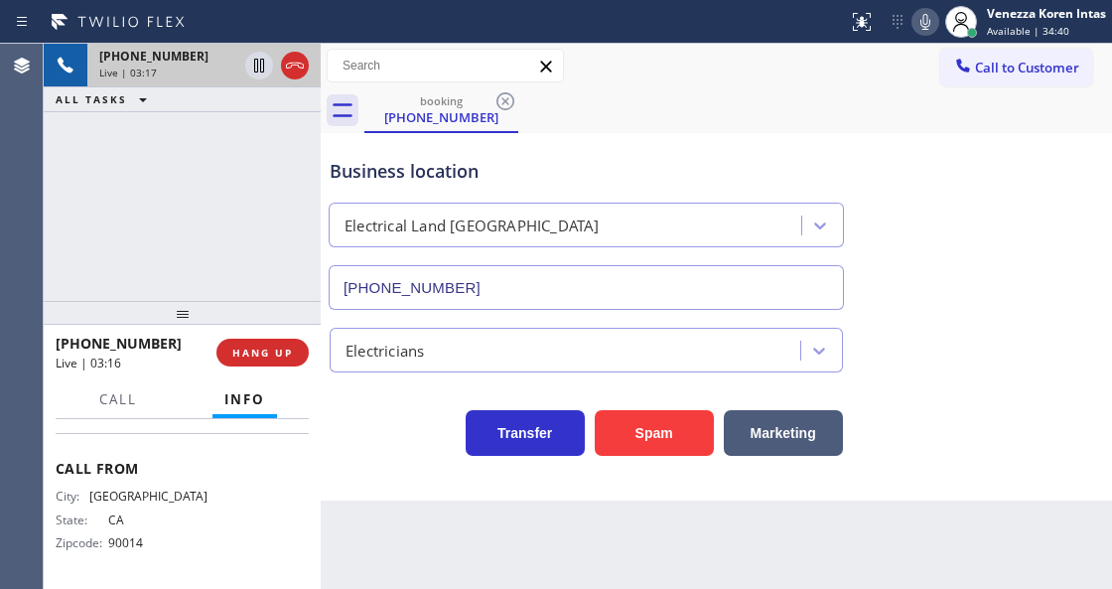
click at [723, 77] on div "Call to Customer Outbound call Location Search location Your caller id phone nu…" at bounding box center [716, 66] width 791 height 35
click at [925, 19] on icon at bounding box center [925, 22] width 10 height 16
click at [262, 72] on icon at bounding box center [259, 66] width 24 height 24
drag, startPoint x: 919, startPoint y: 19, endPoint x: 888, endPoint y: 43, distance: 39.7
click at [920, 19] on icon at bounding box center [925, 22] width 10 height 16
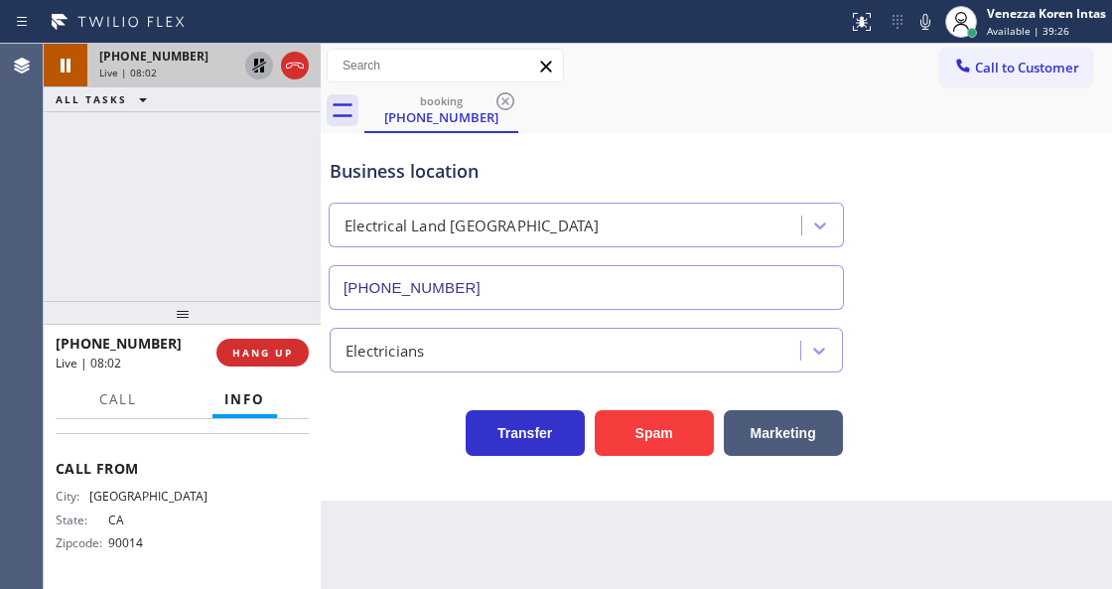
click at [255, 71] on icon at bounding box center [259, 66] width 14 height 14
click at [388, 582] on div "Back to Dashboard Change Sender ID Customers Technicians Select a contact Outbo…" at bounding box center [716, 316] width 791 height 545
click at [932, 24] on icon at bounding box center [925, 22] width 24 height 24
click at [934, 12] on icon at bounding box center [925, 22] width 24 height 24
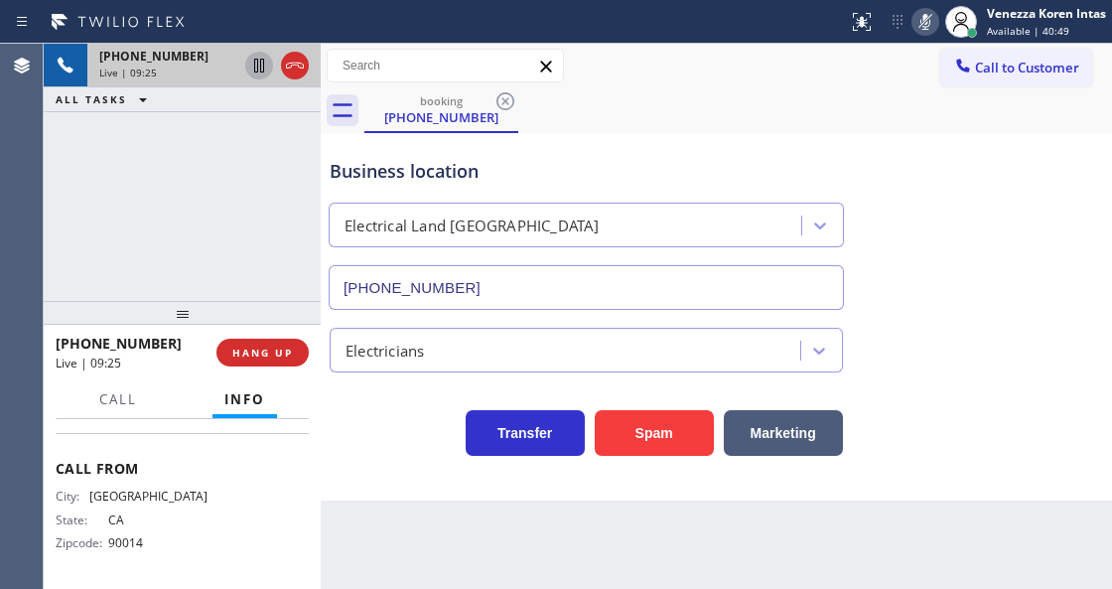
click at [262, 68] on icon at bounding box center [259, 66] width 24 height 24
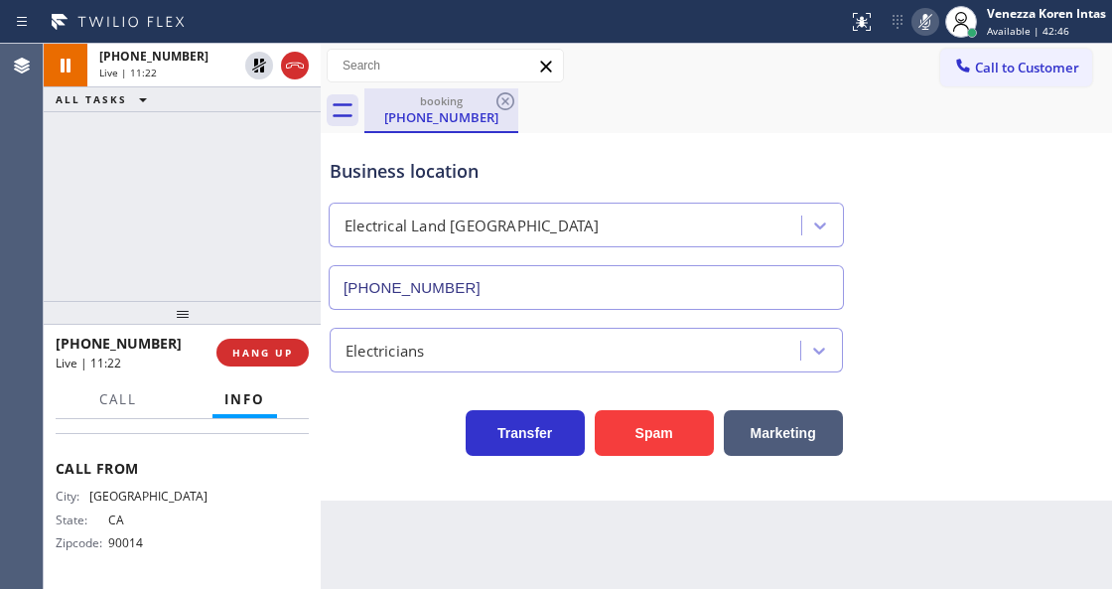
drag, startPoint x: 258, startPoint y: 72, endPoint x: 375, endPoint y: 104, distance: 121.4
click at [258, 72] on icon at bounding box center [259, 66] width 24 height 24
click at [921, 24] on icon at bounding box center [925, 22] width 24 height 24
click at [918, 136] on div "Business location Electrical Land Malibu (310) 388-4051" at bounding box center [716, 220] width 781 height 180
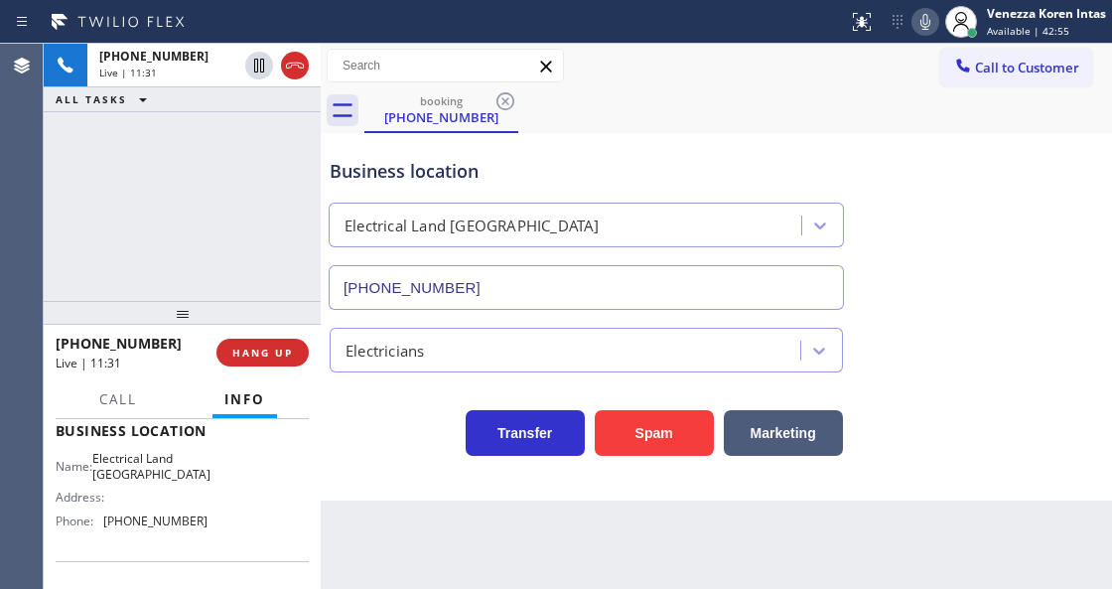
scroll to position [269, 0]
drag, startPoint x: 151, startPoint y: 477, endPoint x: 105, endPoint y: 455, distance: 50.6
click at [105, 455] on div "Name: Electrical Land Malibu" at bounding box center [132, 470] width 152 height 31
copy span "Electrical Land Malibu"
drag, startPoint x: 925, startPoint y: 15, endPoint x: 785, endPoint y: 85, distance: 156.7
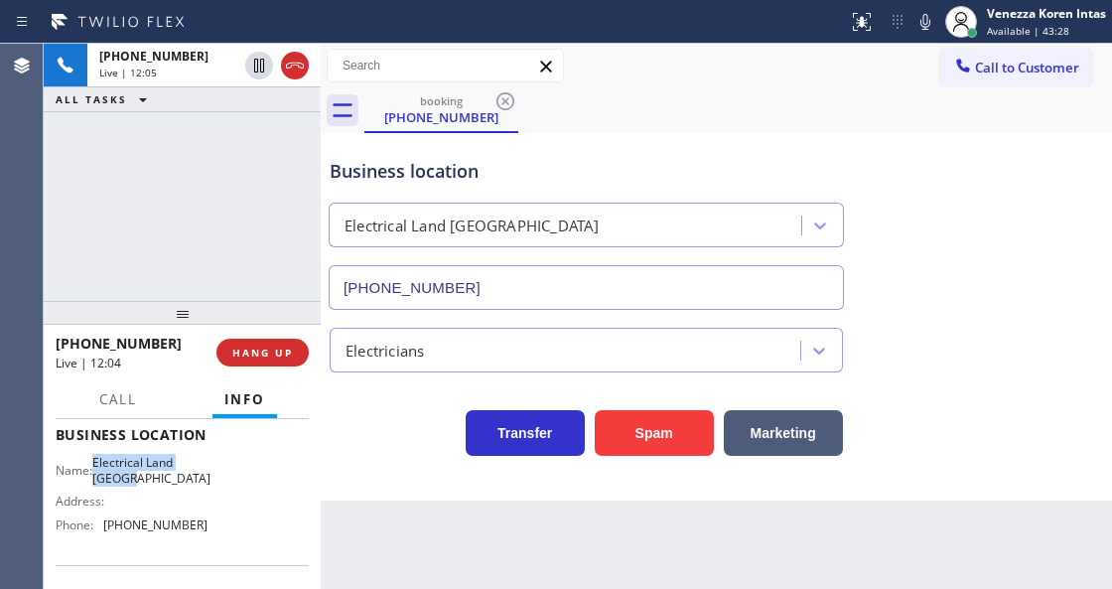
click at [925, 15] on icon at bounding box center [925, 22] width 10 height 16
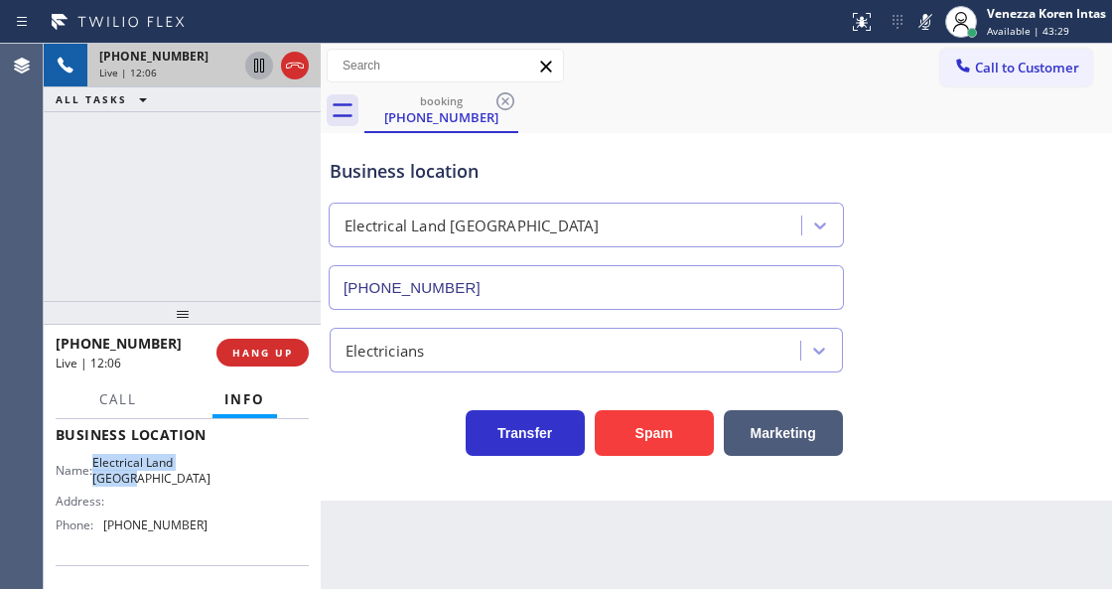
click at [264, 66] on icon at bounding box center [259, 66] width 10 height 14
click at [936, 14] on div "Status report No issues detected If you experience an issue, please download th…" at bounding box center [976, 22] width 272 height 44
click at [933, 16] on icon at bounding box center [925, 22] width 24 height 24
click at [268, 66] on icon at bounding box center [259, 66] width 24 height 24
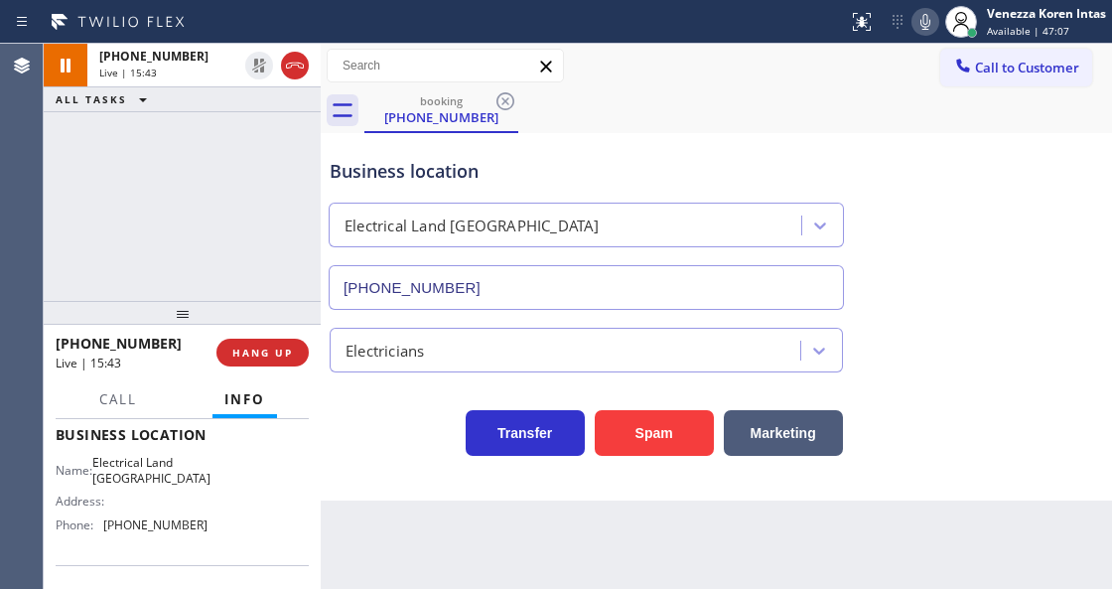
click at [626, 145] on div "Business location Electrical Land Malibu (310) 388-4051" at bounding box center [586, 224] width 521 height 172
click at [306, 228] on div "+13232061780 Live | 15:46 ALL TASKS ALL TASKS ACTIVE TASKS TASKS IN WRAP UP" at bounding box center [182, 172] width 277 height 257
click at [677, 129] on div "booking (323) 206-1780" at bounding box center [738, 110] width 748 height 45
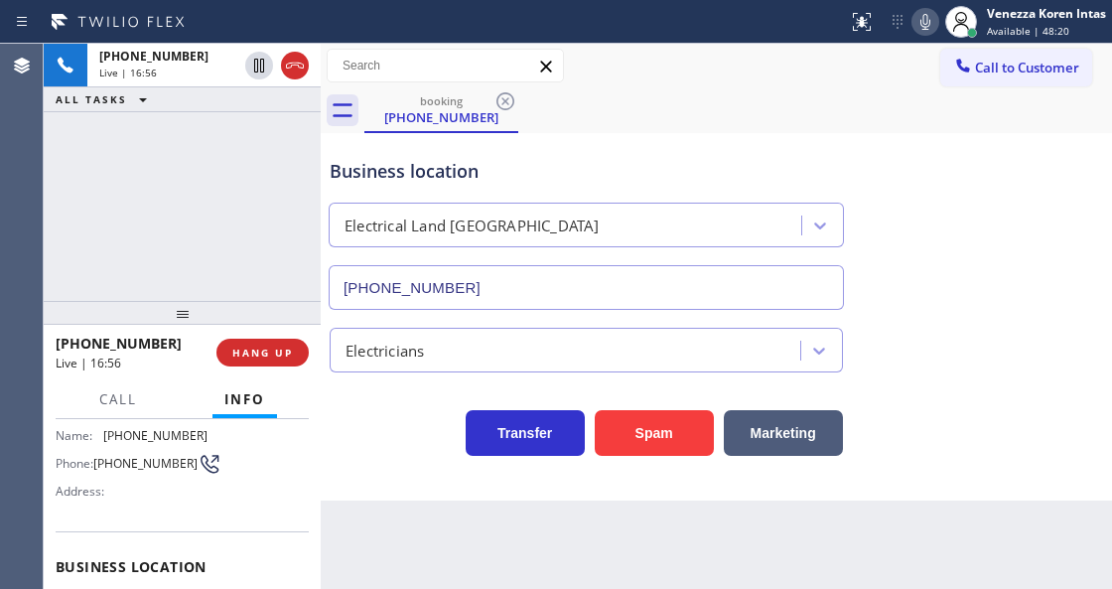
scroll to position [70, 0]
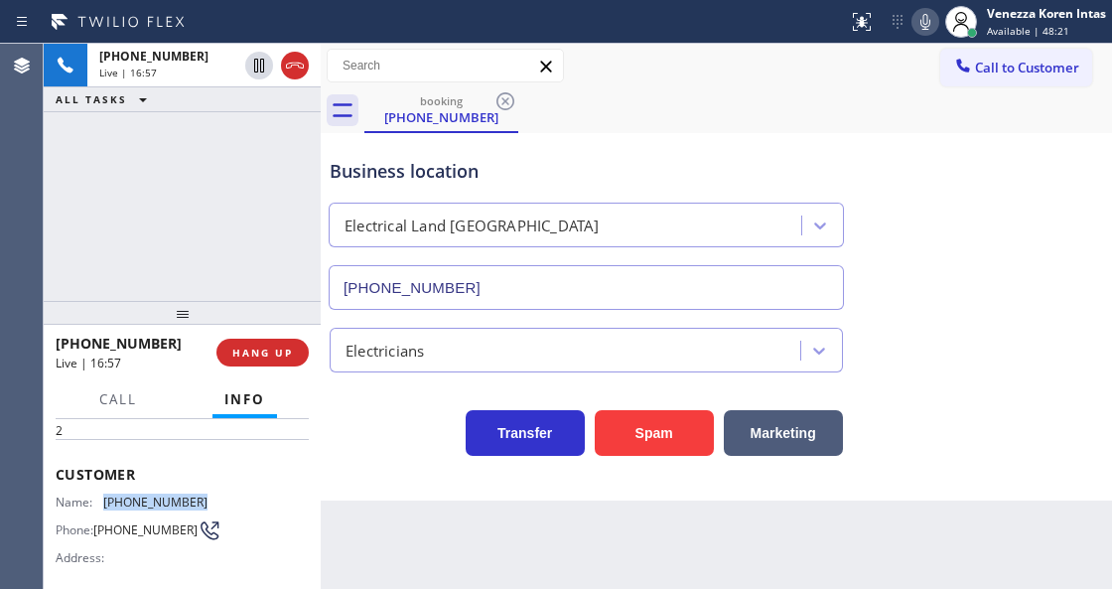
drag, startPoint x: 197, startPoint y: 494, endPoint x: 94, endPoint y: 494, distance: 102.3
click at [94, 494] on div "Name: (323) 206-1780 Phone: (323) 206-1780 Address:" at bounding box center [182, 533] width 253 height 78
copy div "(323) 206-1780"
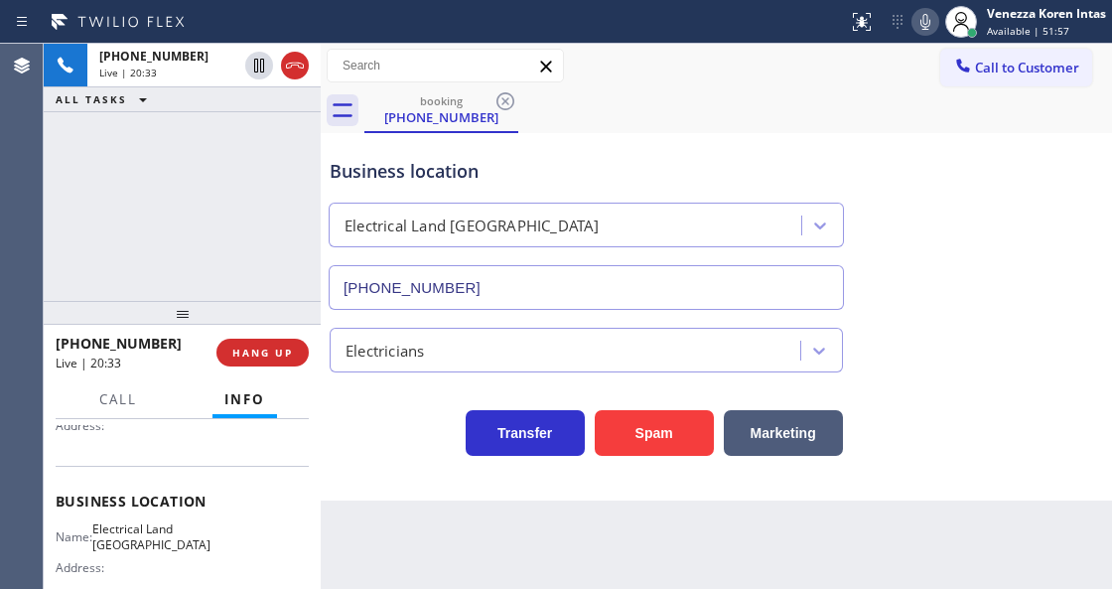
scroll to position [269, 0]
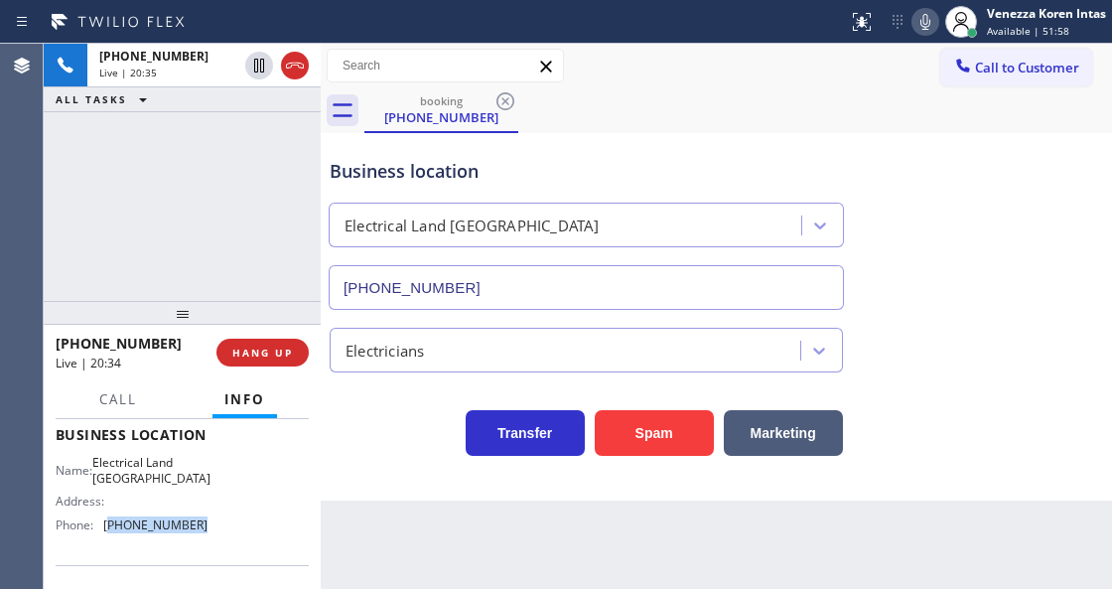
drag, startPoint x: 210, startPoint y: 526, endPoint x: 109, endPoint y: 525, distance: 101.3
click at [109, 525] on div "Name: Electrical Land Malibu Address: Phone: (310) 388-4051" at bounding box center [182, 497] width 253 height 85
click at [711, 147] on div "Business location Electrical Land Malibu (310) 388-4051" at bounding box center [586, 224] width 521 height 172
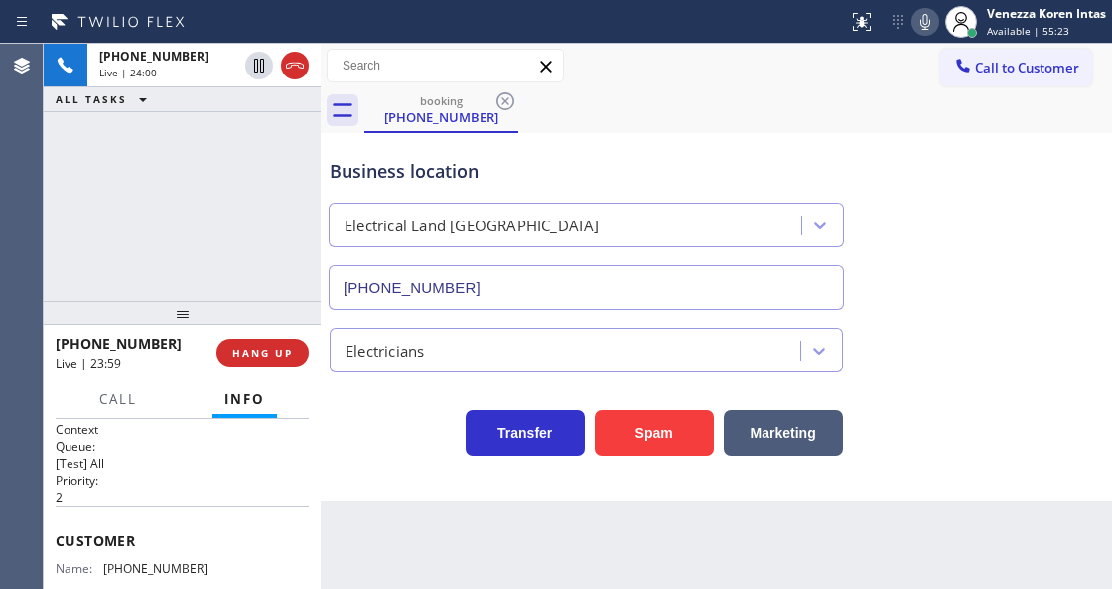
click at [498, 170] on div "Business location" at bounding box center [586, 171] width 513 height 27
click at [672, 244] on div "Electrical Land Malibu" at bounding box center [586, 225] width 515 height 45
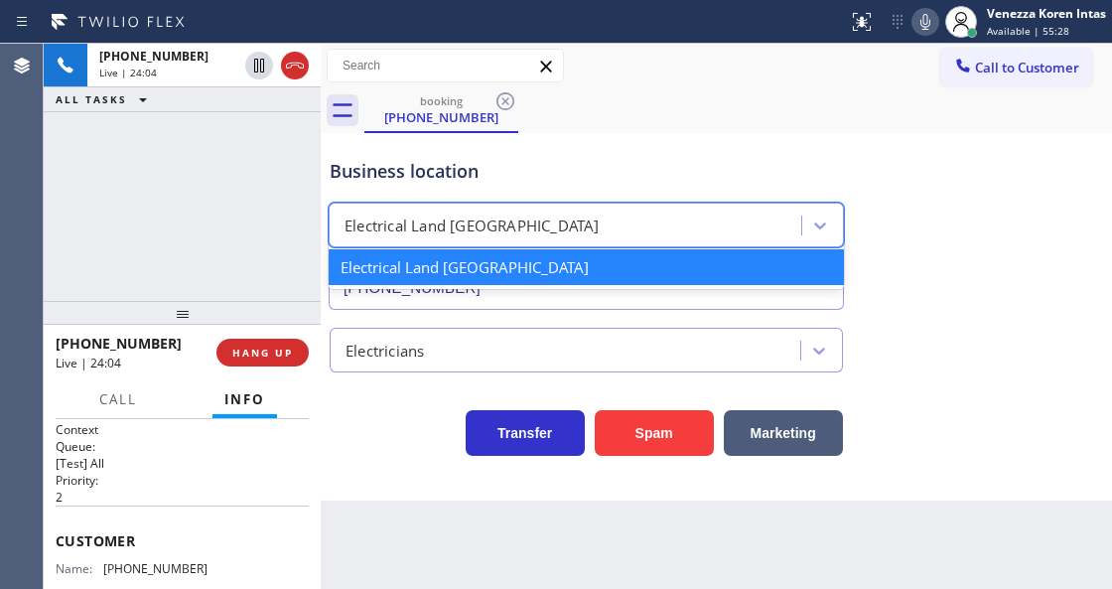
click at [257, 221] on div "+13232061780 Live | 24:04 ALL TASKS ALL TASKS ACTIVE TASKS TASKS IN WRAP UP" at bounding box center [182, 172] width 277 height 257
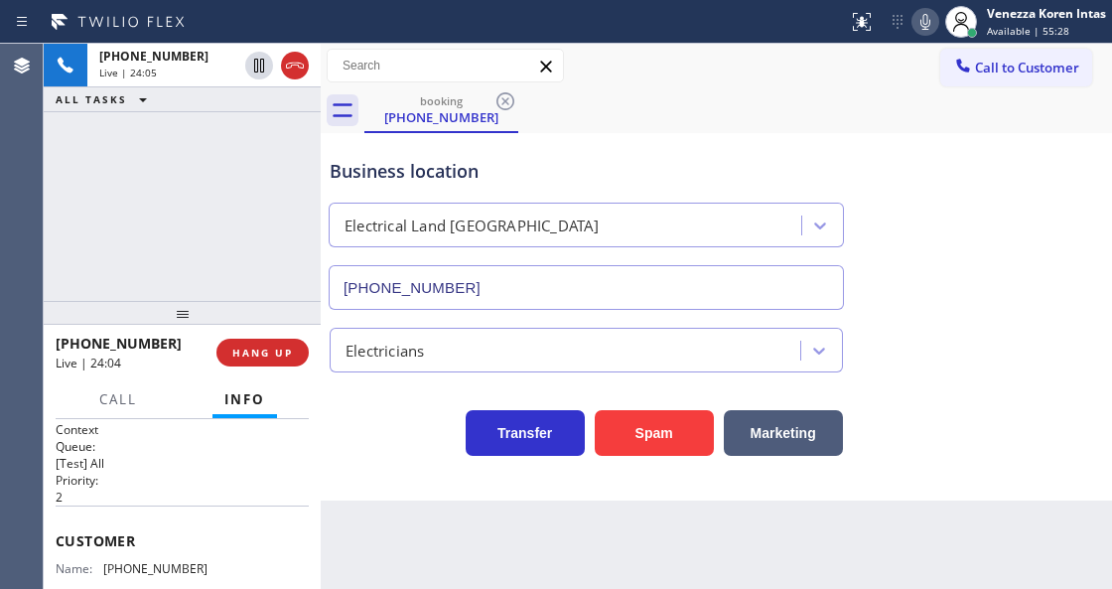
click at [645, 121] on div "booking (323) 206-1780" at bounding box center [738, 110] width 748 height 45
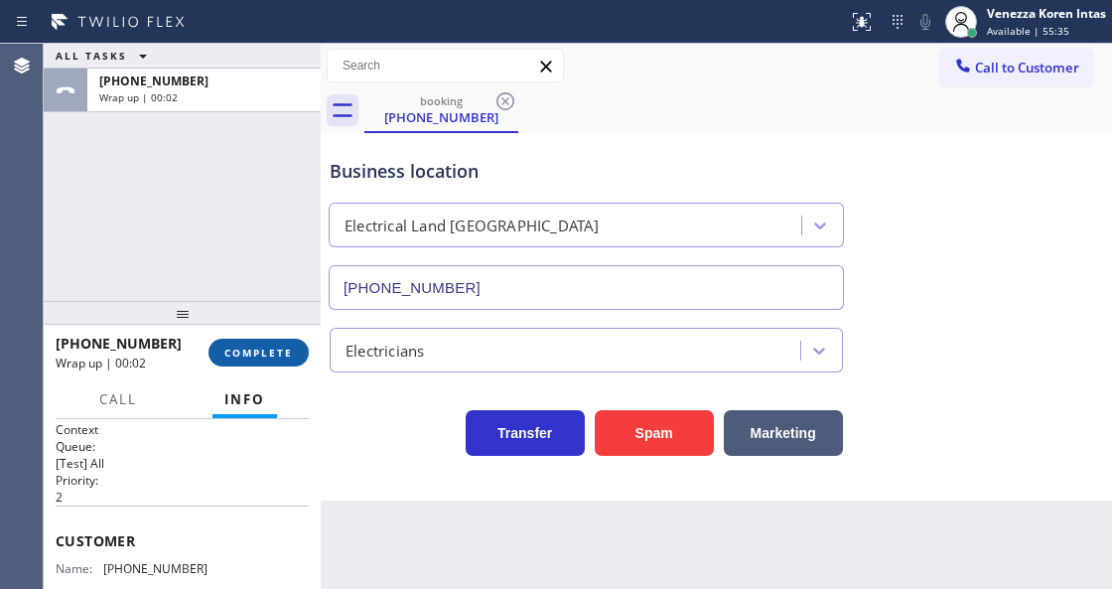
drag, startPoint x: 258, startPoint y: 359, endPoint x: 439, endPoint y: 354, distance: 180.8
click at [259, 359] on button "COMPLETE" at bounding box center [259, 353] width 100 height 28
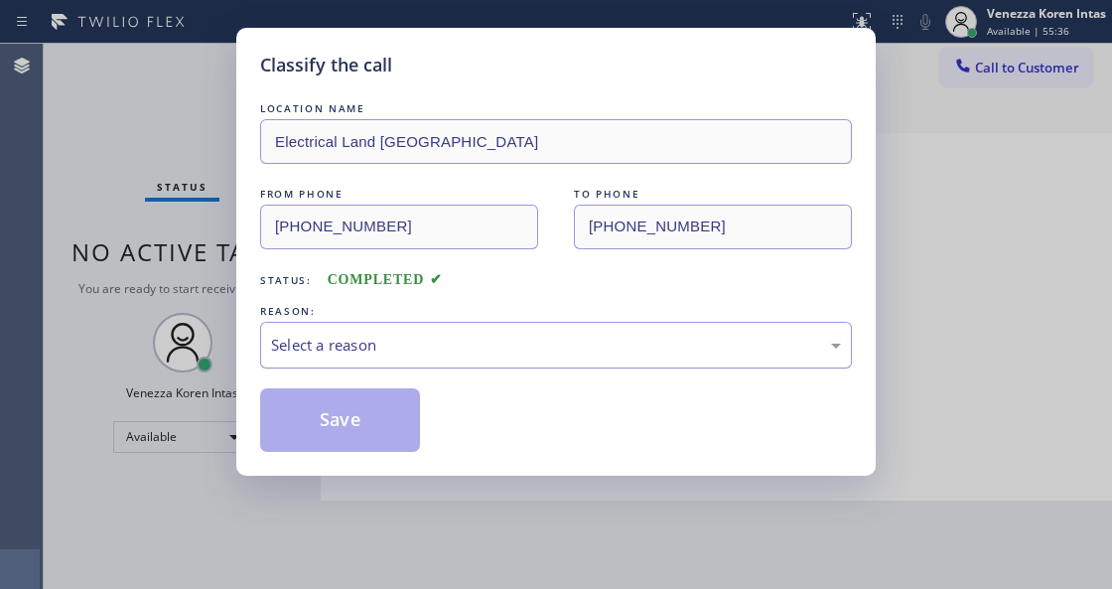
click at [439, 355] on div "Select a reason" at bounding box center [556, 345] width 570 height 23
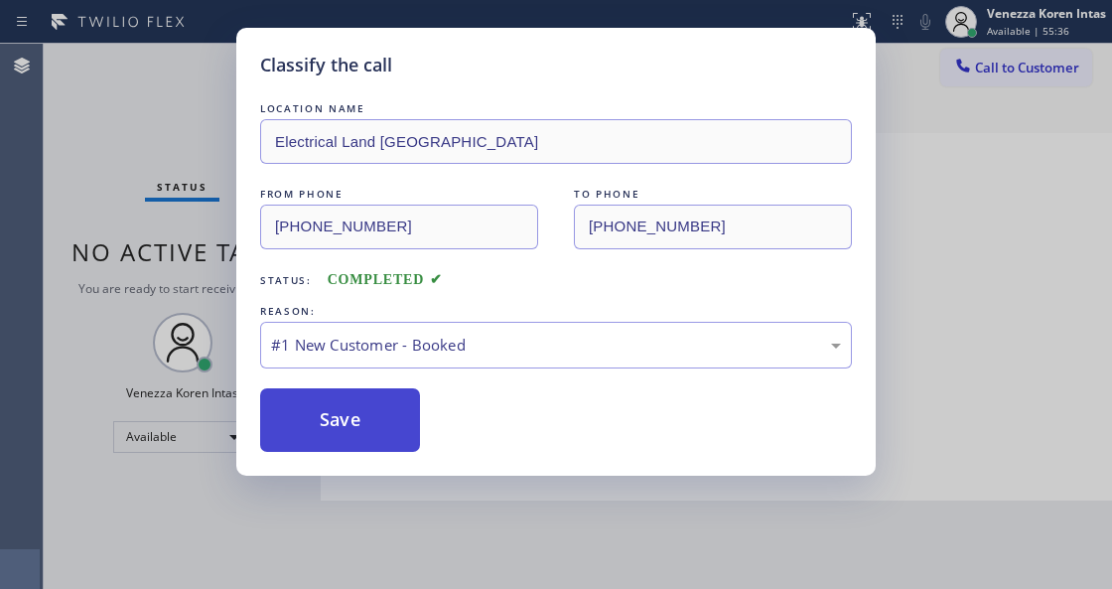
click at [385, 427] on button "Save" at bounding box center [340, 420] width 160 height 64
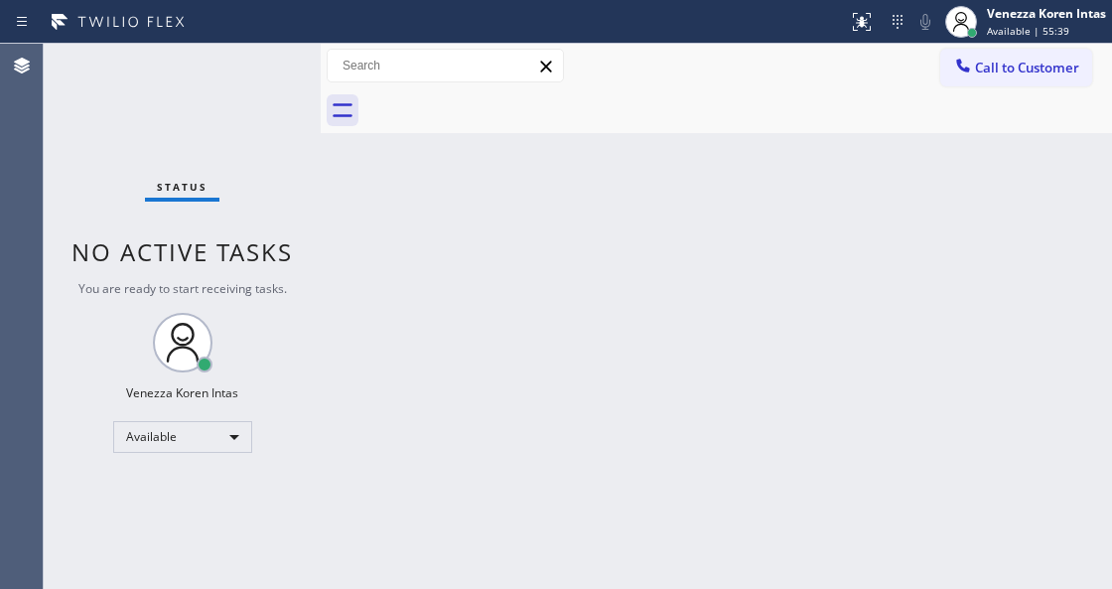
click at [380, 304] on div "Back to Dashboard Change Sender ID Customers Technicians Select a contact Outbo…" at bounding box center [716, 316] width 791 height 545
click at [284, 106] on div "Status No active tasks You are ready to start receiving tasks. Venezza Koren In…" at bounding box center [182, 316] width 277 height 545
click at [280, 79] on div "Status No active tasks You are ready to start receiving tasks. Venezza Koren In…" at bounding box center [182, 316] width 277 height 545
click at [274, 66] on div "Status No active tasks You are ready to start receiving tasks. Venezza Koren In…" at bounding box center [182, 316] width 277 height 545
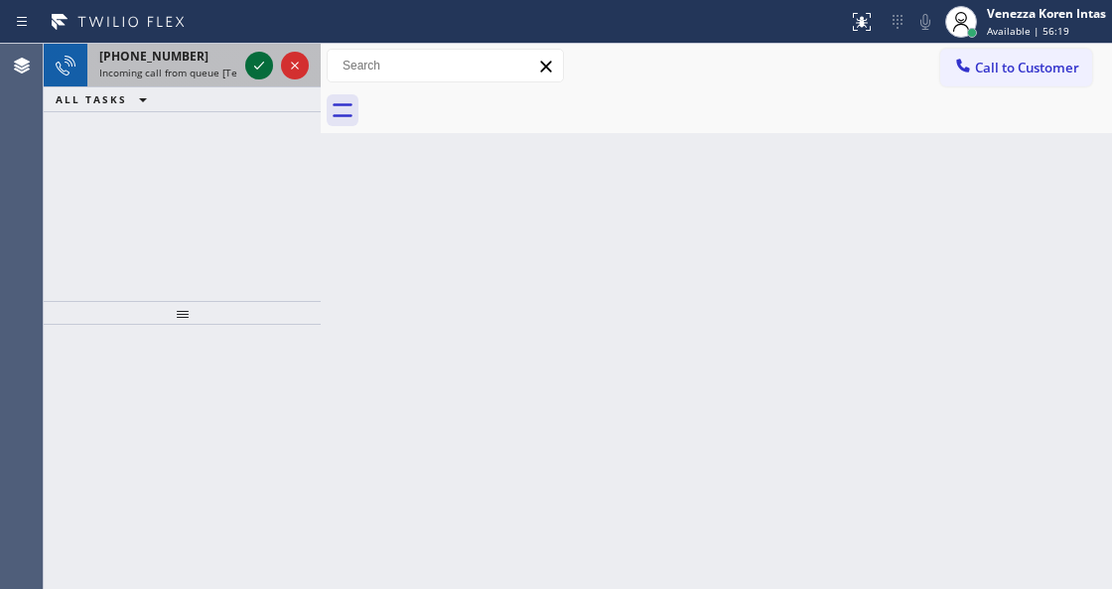
click at [264, 73] on icon at bounding box center [259, 66] width 24 height 24
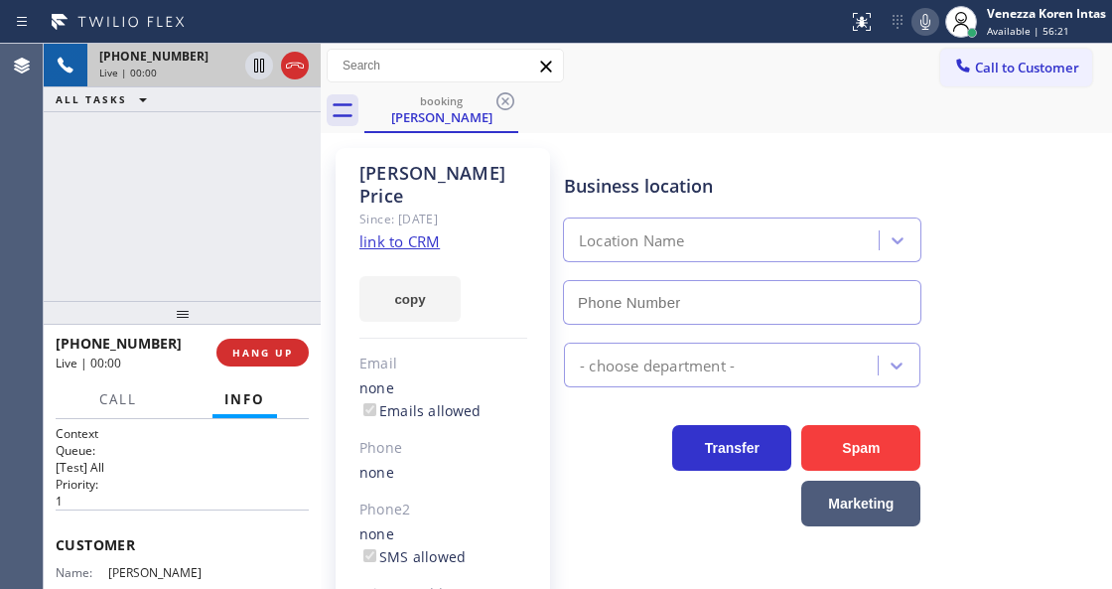
type input "(855) 731-4952"
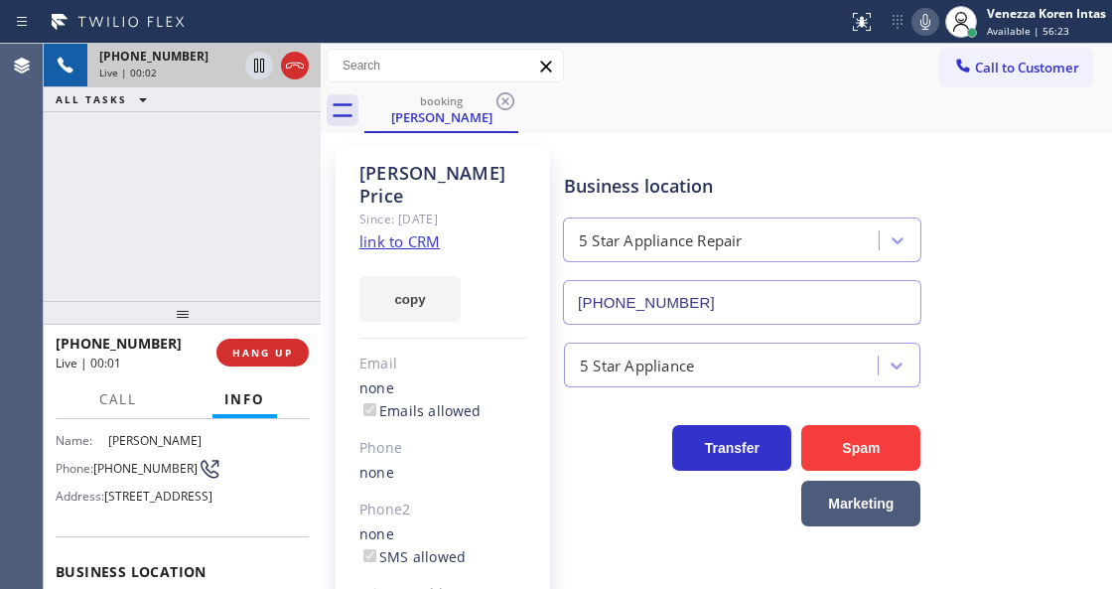
click at [420, 231] on link "link to CRM" at bounding box center [399, 241] width 80 height 20
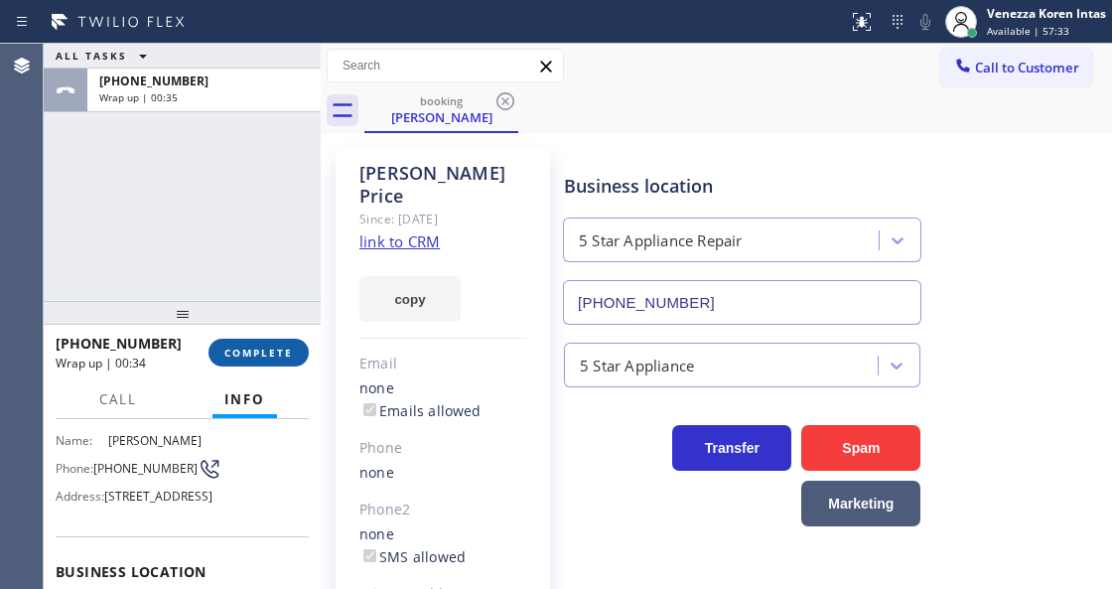
click at [259, 359] on button "COMPLETE" at bounding box center [259, 353] width 100 height 28
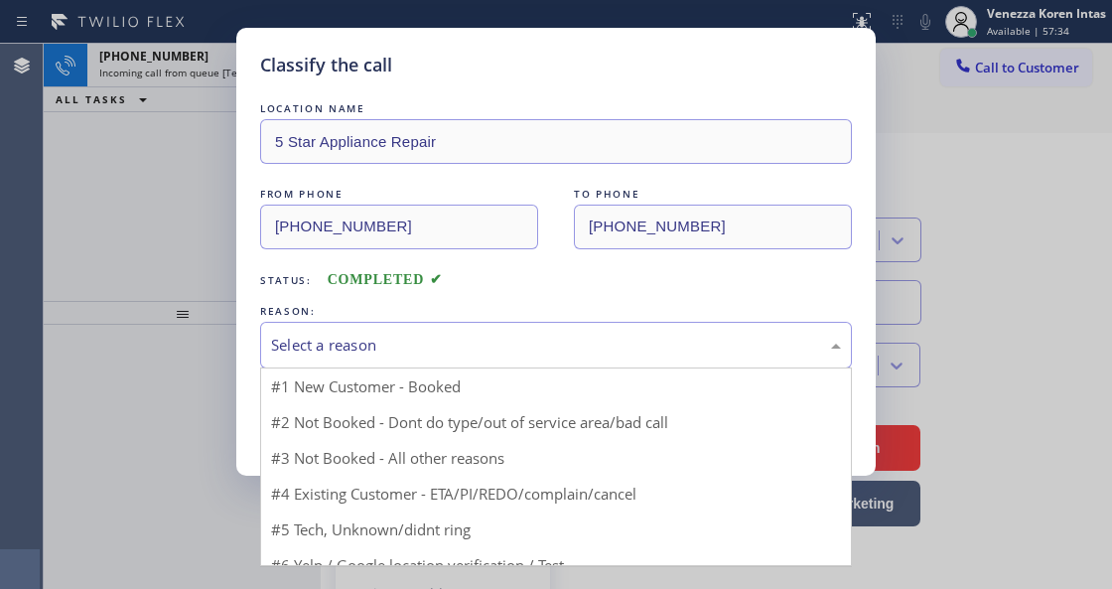
click at [441, 368] on div "Select a reason #1 New Customer - Booked #2 Not Booked - Dont do type/out of se…" at bounding box center [556, 345] width 592 height 47
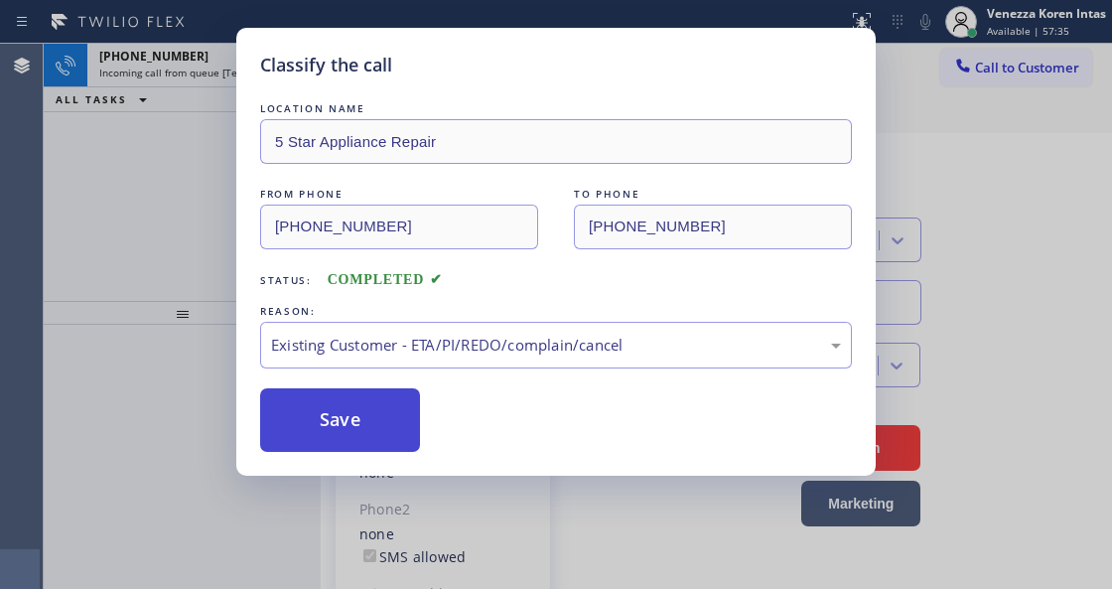
click at [389, 441] on button "Save" at bounding box center [340, 420] width 160 height 64
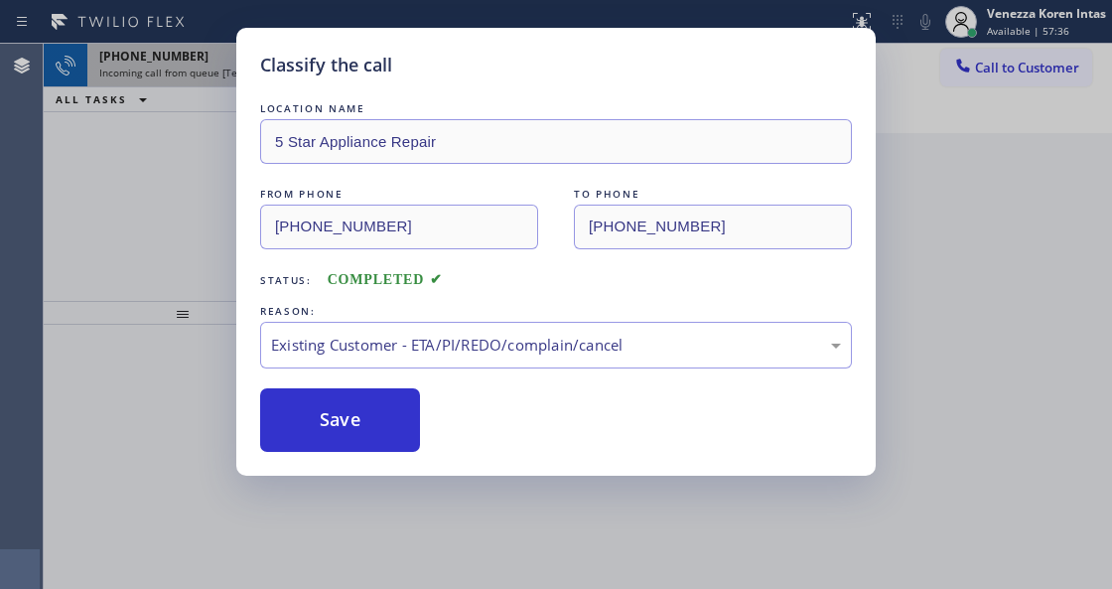
click at [256, 67] on icon at bounding box center [259, 66] width 24 height 24
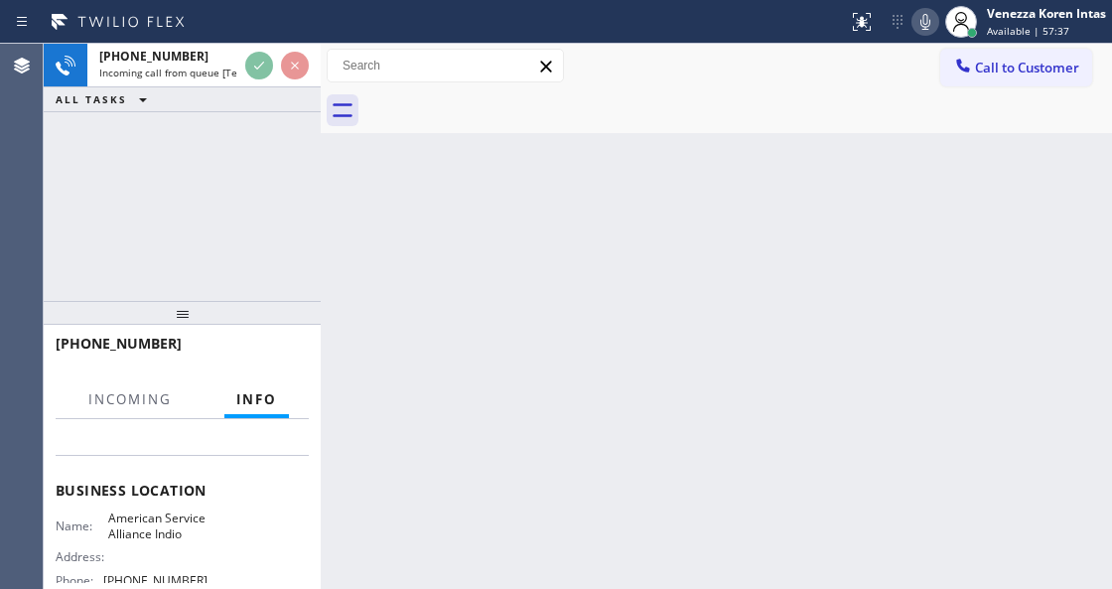
scroll to position [264, 0]
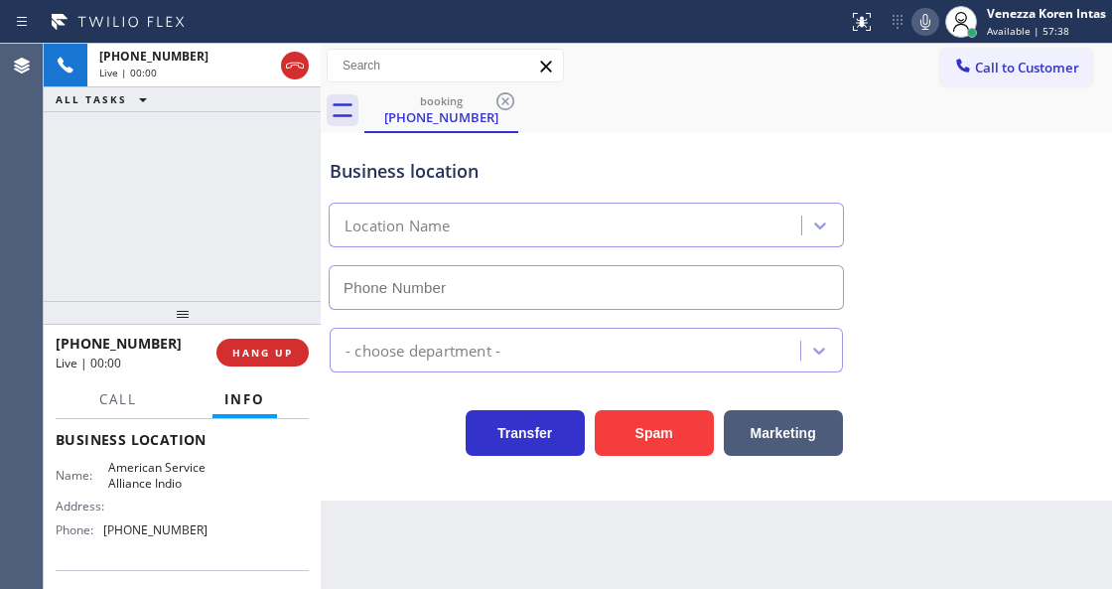
type input "(760) 452-3788"
click at [157, 187] on div "+17143913674 Live | 00:01 ALL TASKS ALL TASKS ACTIVE TASKS TASKS IN WRAP UP" at bounding box center [182, 172] width 277 height 257
click at [423, 586] on div "Back to Dashboard Change Sender ID Customers Technicians Select a contact Outbo…" at bounding box center [716, 316] width 791 height 545
drag, startPoint x: 229, startPoint y: 167, endPoint x: 376, endPoint y: 199, distance: 150.3
click at [229, 167] on div "+17143913674 Live | 00:07 ALL TASKS ALL TASKS ACTIVE TASKS TASKS IN WRAP UP" at bounding box center [182, 172] width 277 height 257
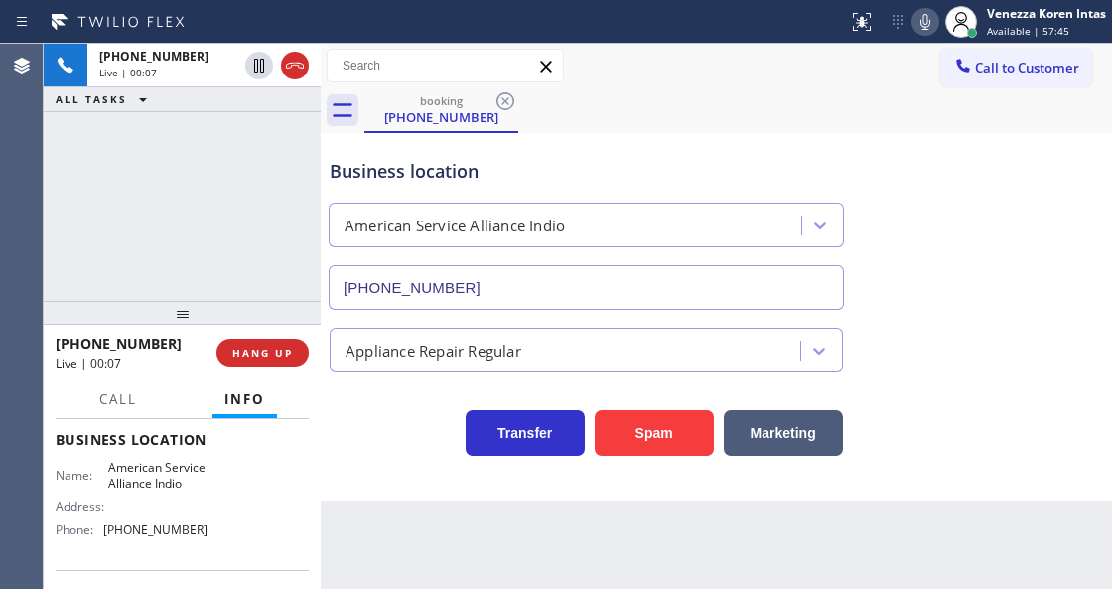
click at [506, 182] on div "Business location" at bounding box center [586, 171] width 513 height 27
drag, startPoint x: 105, startPoint y: 465, endPoint x: 154, endPoint y: 502, distance: 61.6
click at [154, 490] on span "American Service Alliance Indio" at bounding box center [157, 475] width 99 height 31
drag, startPoint x: 912, startPoint y: 20, endPoint x: 892, endPoint y: 76, distance: 60.3
click at [913, 29] on icon at bounding box center [925, 22] width 24 height 24
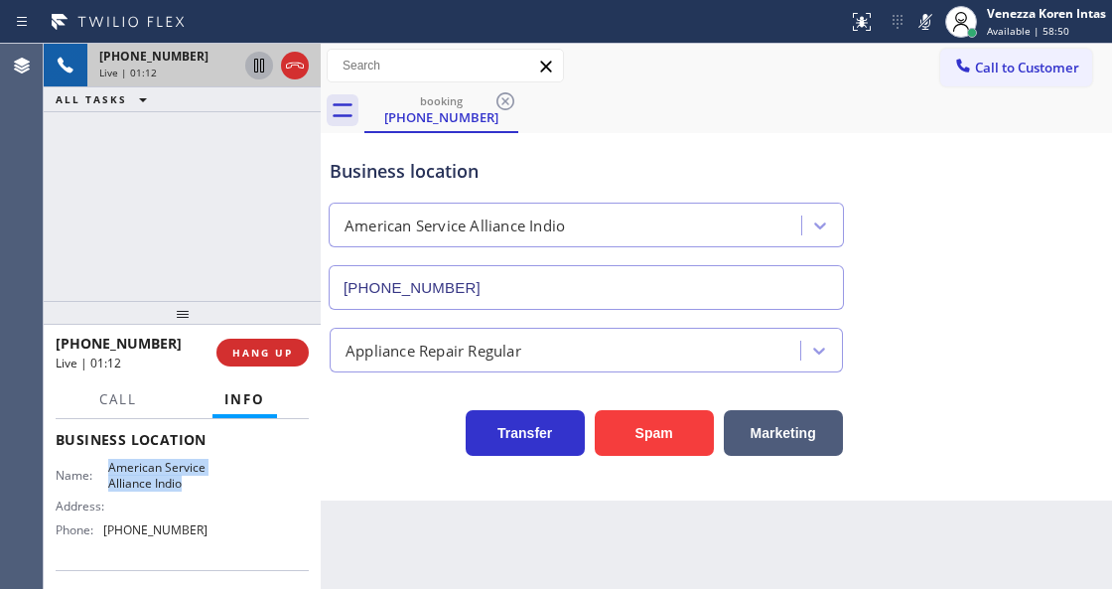
click at [263, 65] on icon at bounding box center [259, 66] width 10 height 14
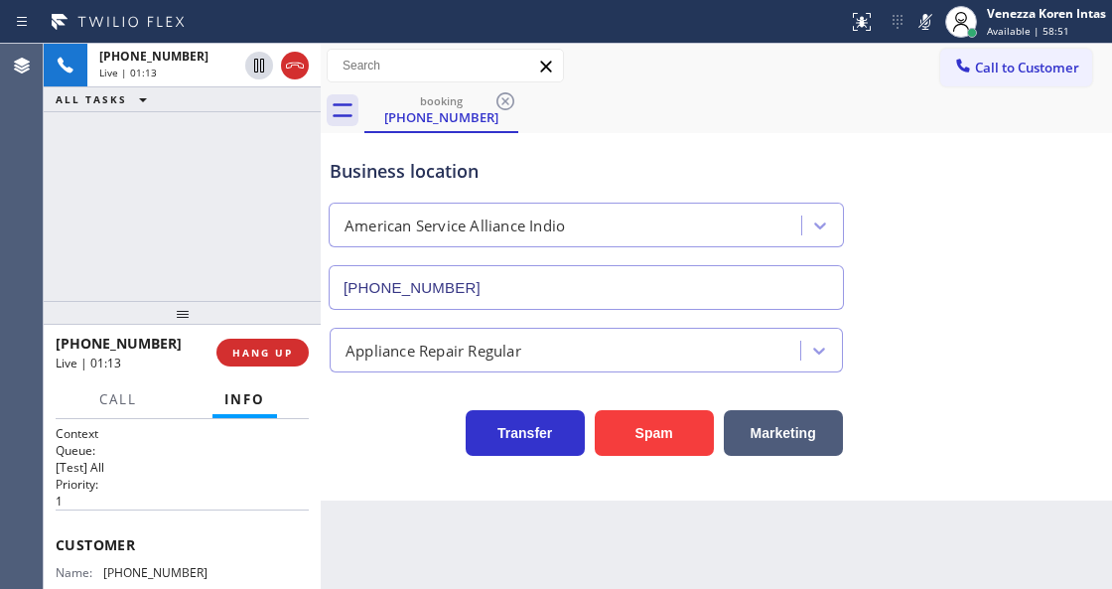
scroll to position [0, 0]
drag, startPoint x: 210, startPoint y: 564, endPoint x: 106, endPoint y: 564, distance: 104.3
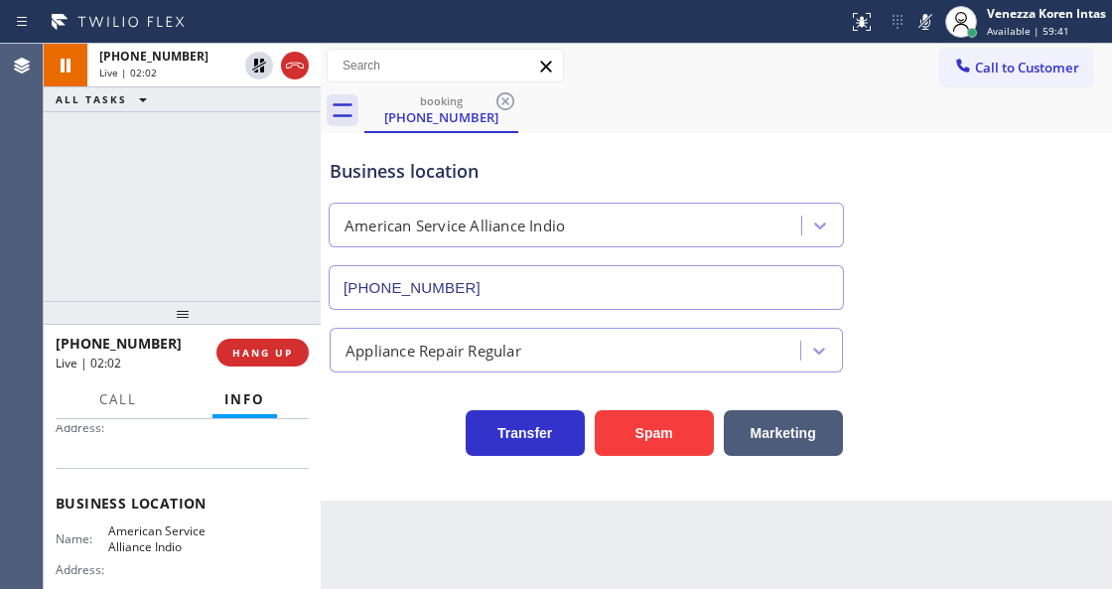
scroll to position [264, 0]
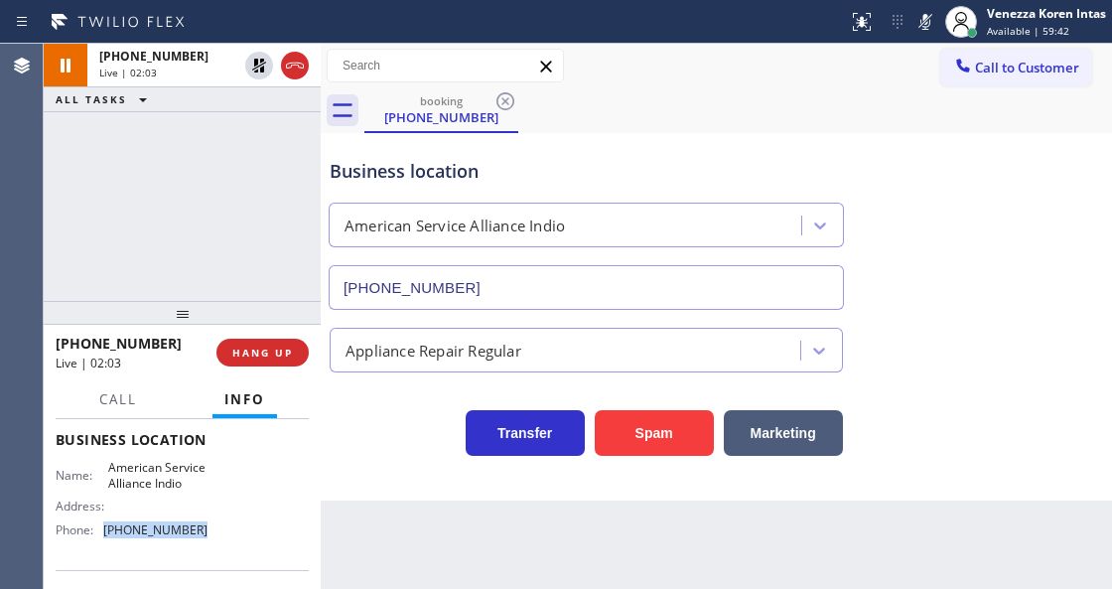
drag, startPoint x: 213, startPoint y: 546, endPoint x: 101, endPoint y: 546, distance: 112.2
click at [101, 545] on div "Name: American Service Alliance Indio Address: Phone: (760) 452-3788" at bounding box center [182, 502] width 253 height 85
click at [931, 12] on icon at bounding box center [925, 22] width 24 height 24
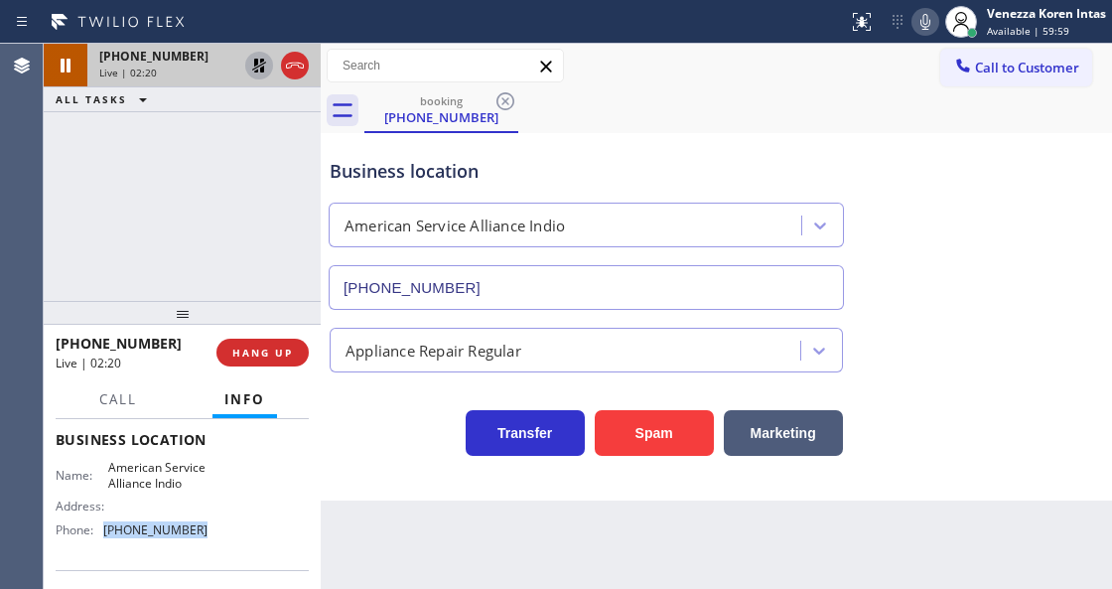
click at [252, 64] on icon at bounding box center [259, 66] width 24 height 24
click at [358, 170] on div "Business location" at bounding box center [586, 171] width 513 height 27
click at [710, 77] on div "Call to Customer Outbound call Location Search location Your caller id phone nu…" at bounding box center [716, 66] width 791 height 35
click at [92, 175] on div "+17143913674 Live | 03:05 ALL TASKS ALL TASKS ACTIVE TASKS TASKS IN WRAP UP" at bounding box center [182, 172] width 277 height 257
drag, startPoint x: 171, startPoint y: 177, endPoint x: 286, endPoint y: 135, distance: 122.5
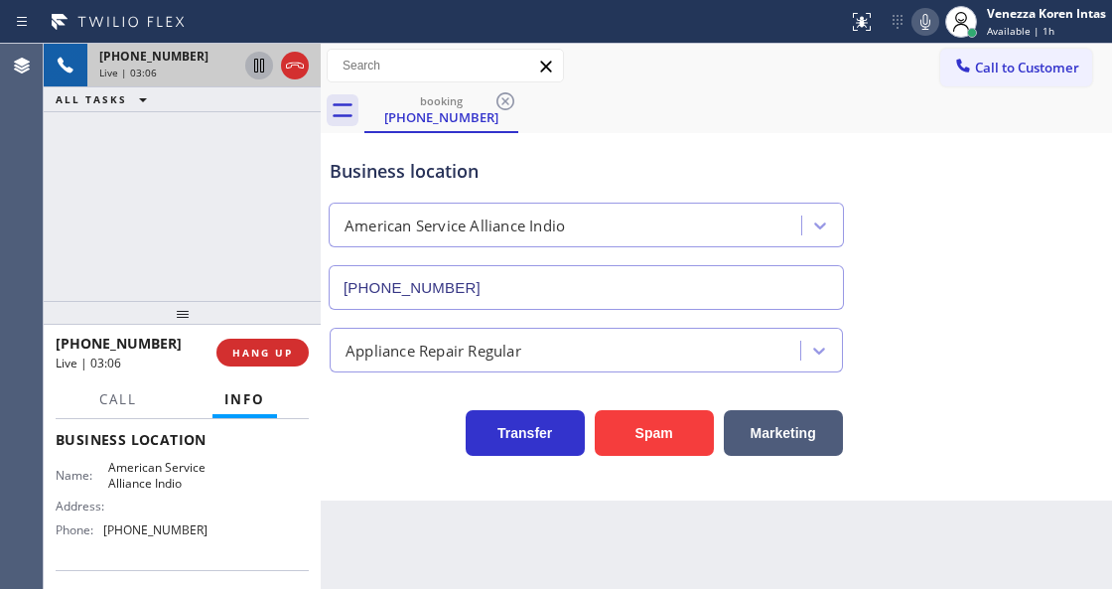
click at [171, 177] on div "+17143913674 Live | 03:06 ALL TASKS ALL TASKS ACTIVE TASKS TASKS IN WRAP UP" at bounding box center [182, 172] width 277 height 257
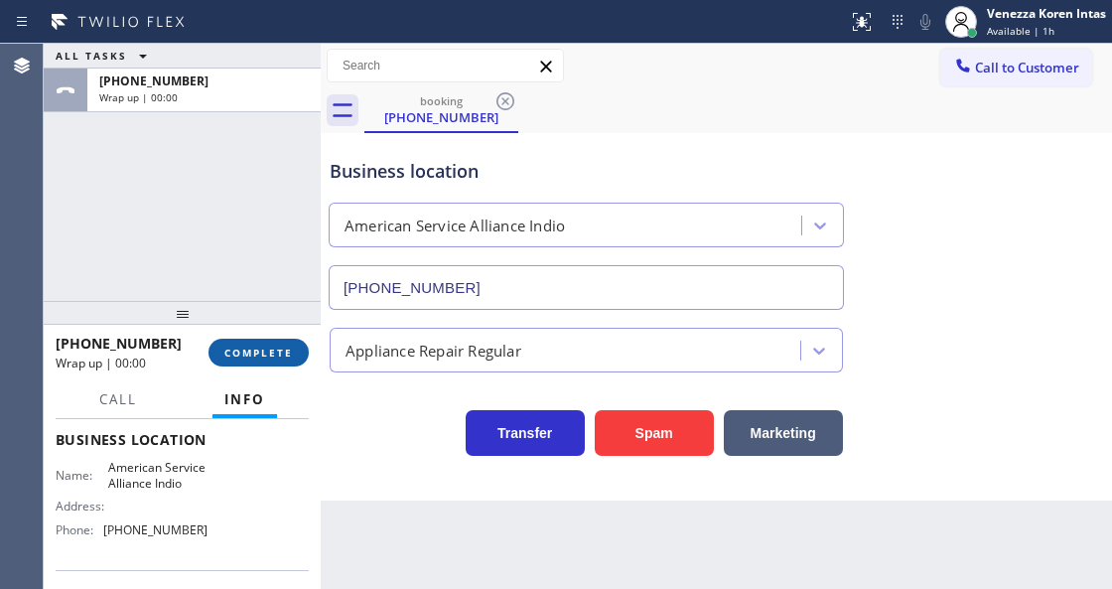
click at [293, 346] on button "COMPLETE" at bounding box center [259, 353] width 100 height 28
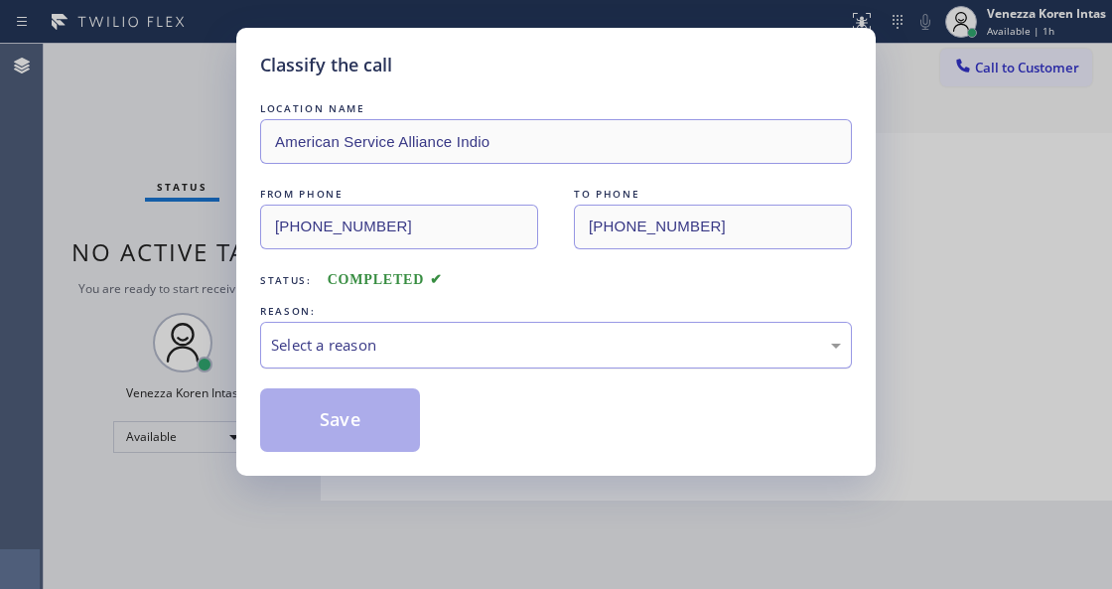
click at [421, 356] on div "Select a reason" at bounding box center [556, 345] width 570 height 23
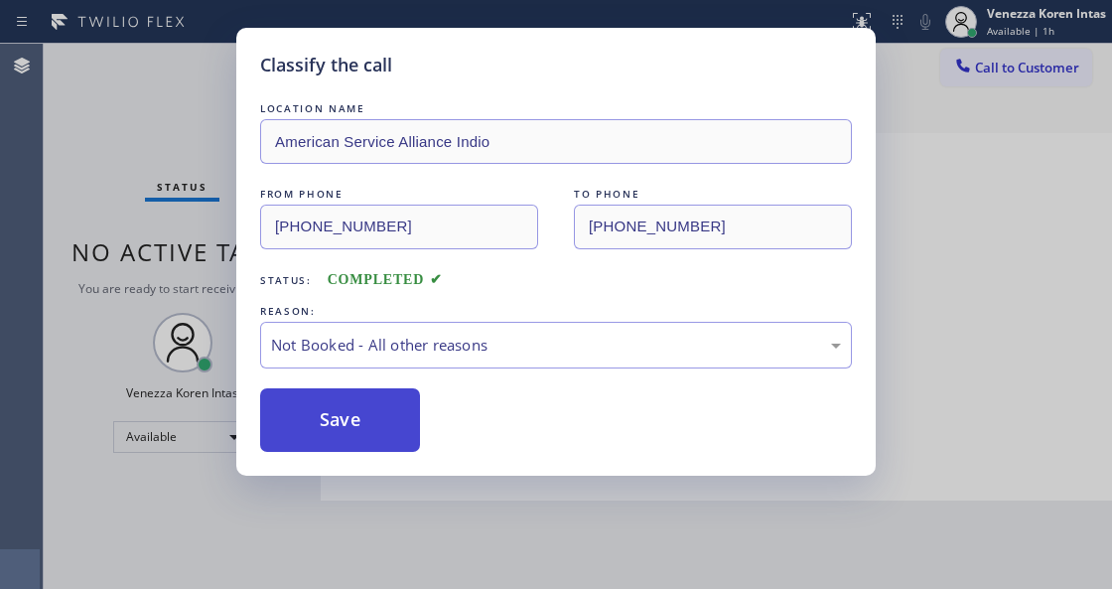
click at [397, 432] on button "Save" at bounding box center [340, 420] width 160 height 64
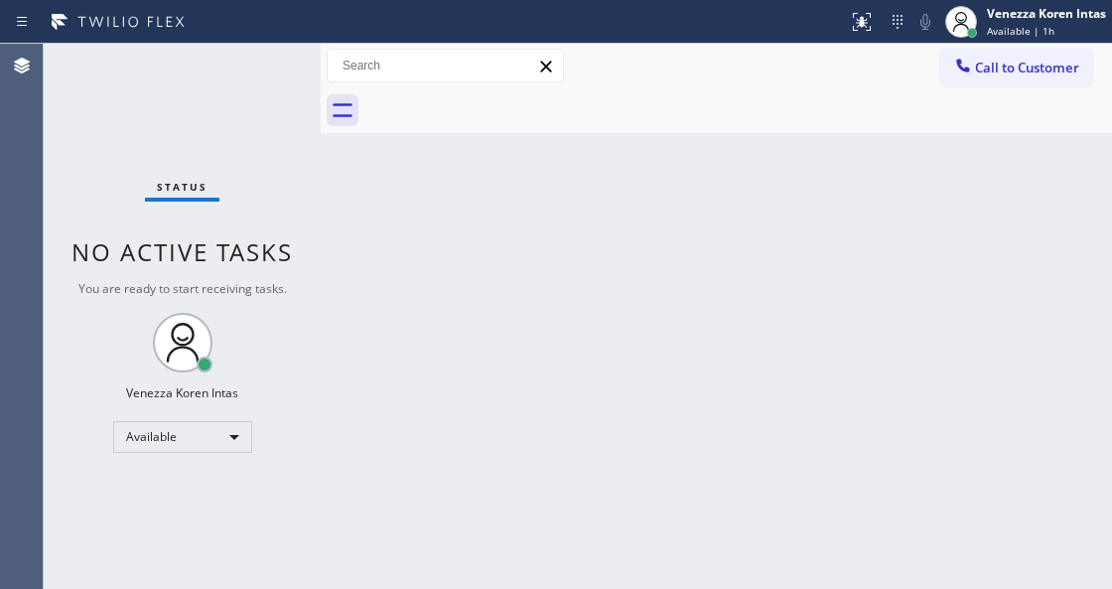
drag, startPoint x: 528, startPoint y: 163, endPoint x: 479, endPoint y: 348, distance: 192.2
click at [522, 175] on div "Back to Dashboard Change Sender ID Customers Technicians Select a contact Outbo…" at bounding box center [716, 316] width 791 height 545
click at [361, 292] on div "Back to Dashboard Change Sender ID Customers Technicians Select a contact Outbo…" at bounding box center [716, 316] width 791 height 545
drag, startPoint x: 280, startPoint y: 180, endPoint x: 266, endPoint y: 144, distance: 38.4
click at [273, 172] on div "Status No active tasks You are ready to start receiving tasks. Venezza Koren In…" at bounding box center [182, 316] width 277 height 545
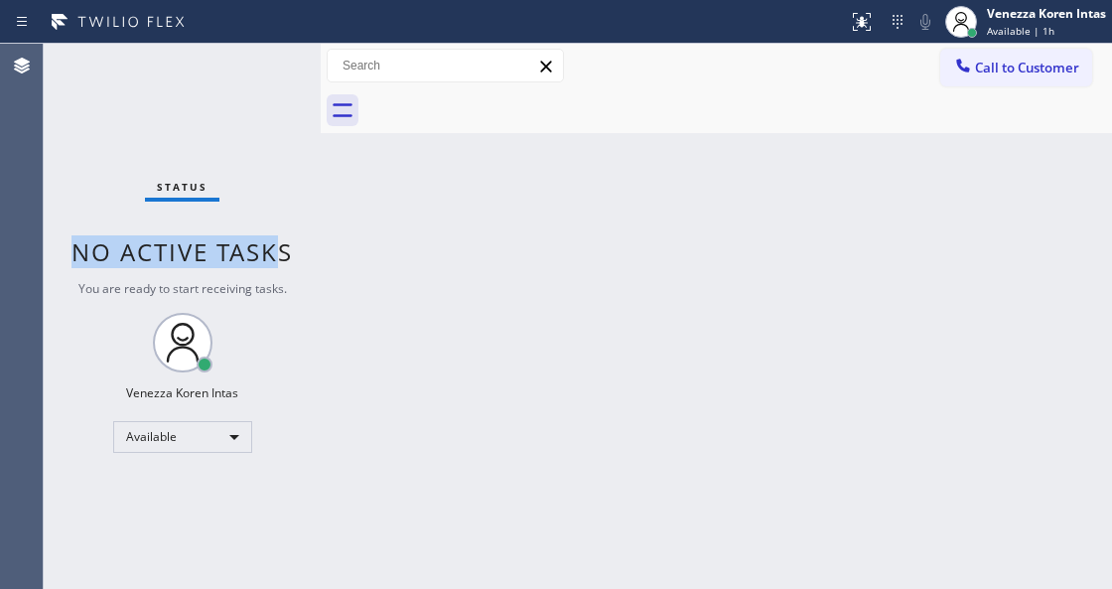
click at [263, 117] on div "Status No active tasks You are ready to start receiving tasks. Venezza Koren In…" at bounding box center [182, 316] width 277 height 545
click at [249, 116] on div "Status No active tasks You are ready to start receiving tasks. Venezza Koren In…" at bounding box center [182, 316] width 277 height 545
click at [254, 114] on div "Status No active tasks You are ready to start receiving tasks. Venezza Koren In…" at bounding box center [182, 316] width 277 height 545
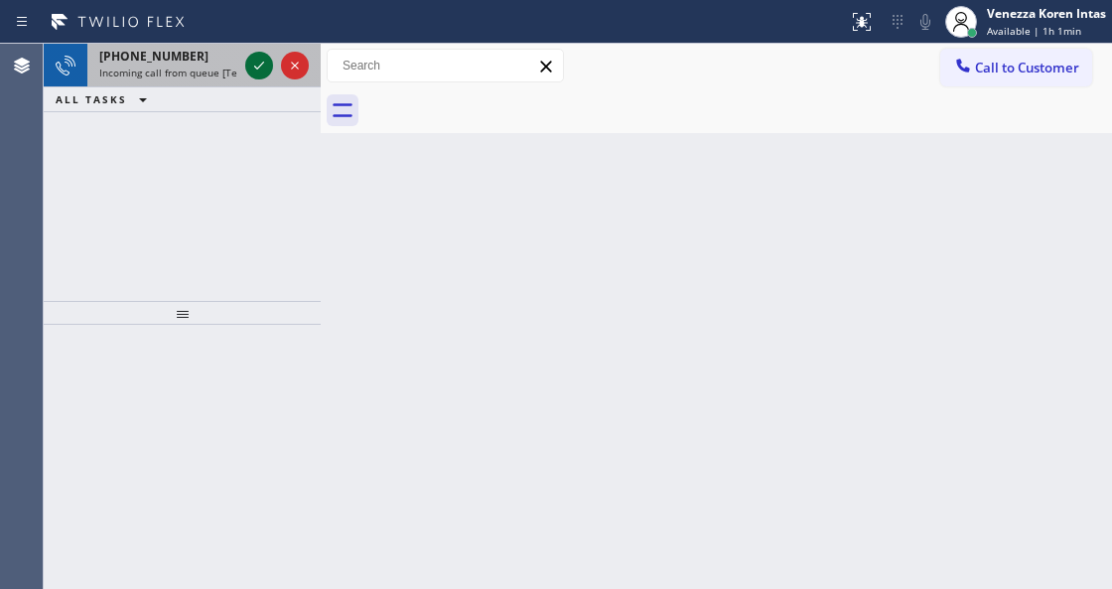
click at [256, 58] on icon at bounding box center [259, 66] width 24 height 24
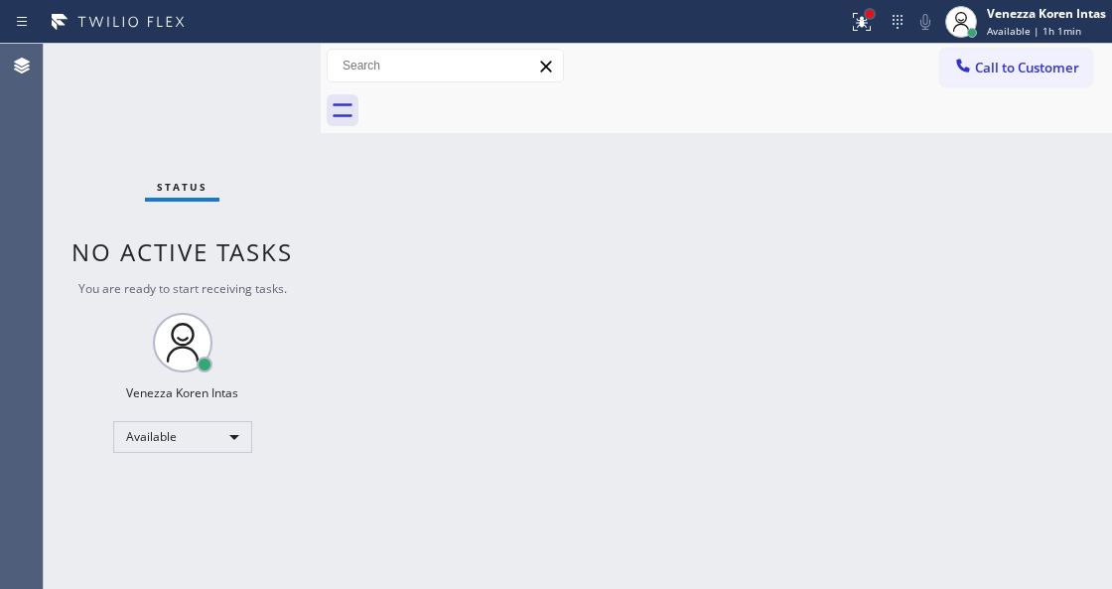
click at [862, 13] on div at bounding box center [862, 22] width 44 height 44
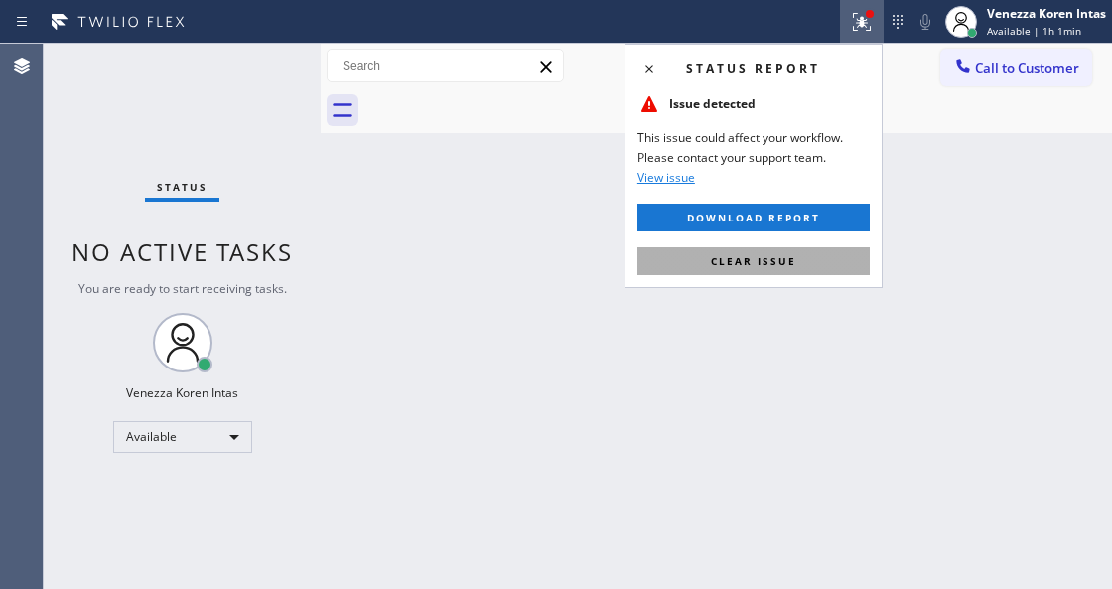
click at [831, 258] on button "Clear issue" at bounding box center [753, 261] width 232 height 28
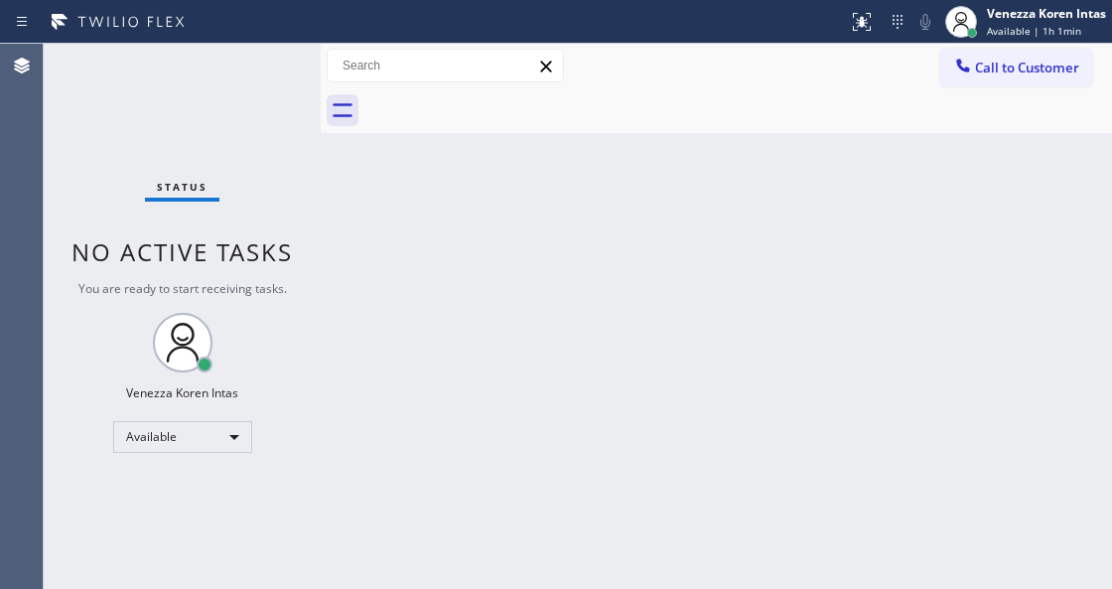
click at [275, 69] on div "Status No active tasks You are ready to start receiving tasks. Venezza Koren In…" at bounding box center [182, 316] width 277 height 545
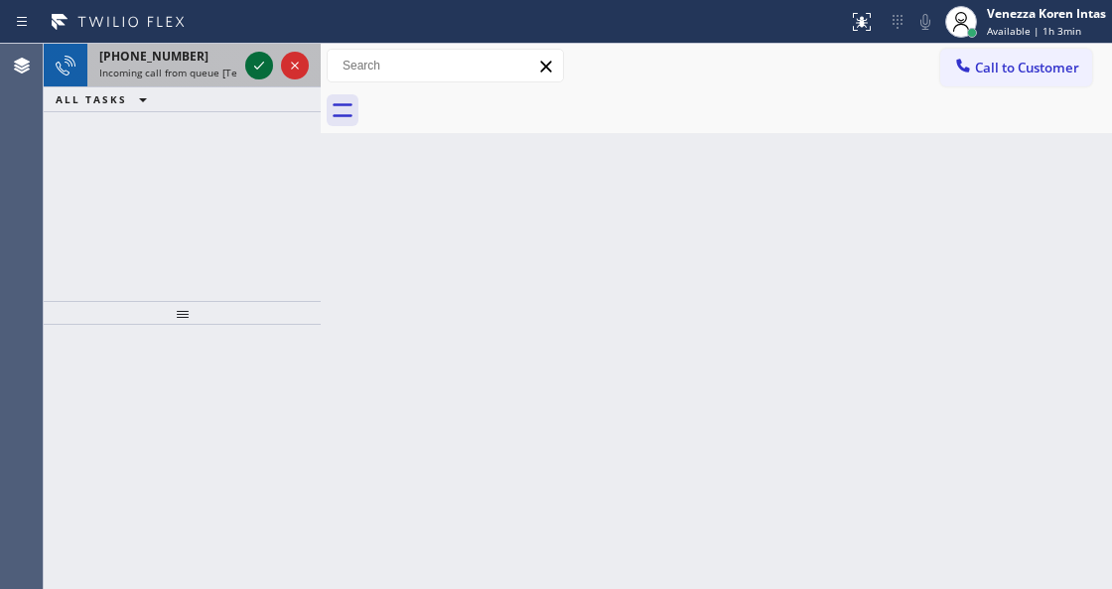
click at [246, 68] on div at bounding box center [259, 66] width 28 height 24
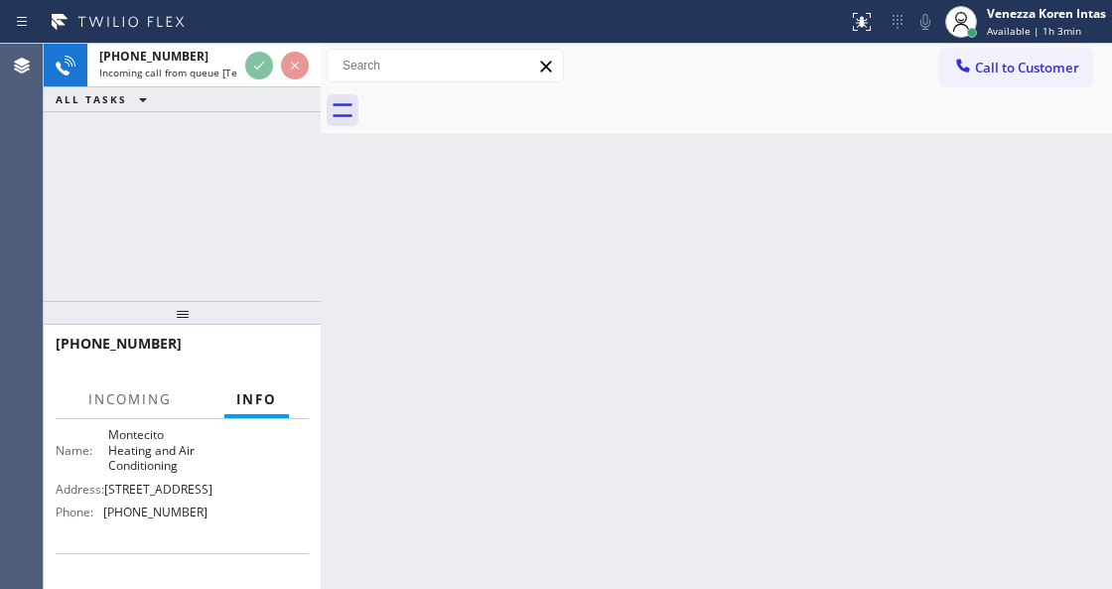
scroll to position [264, 0]
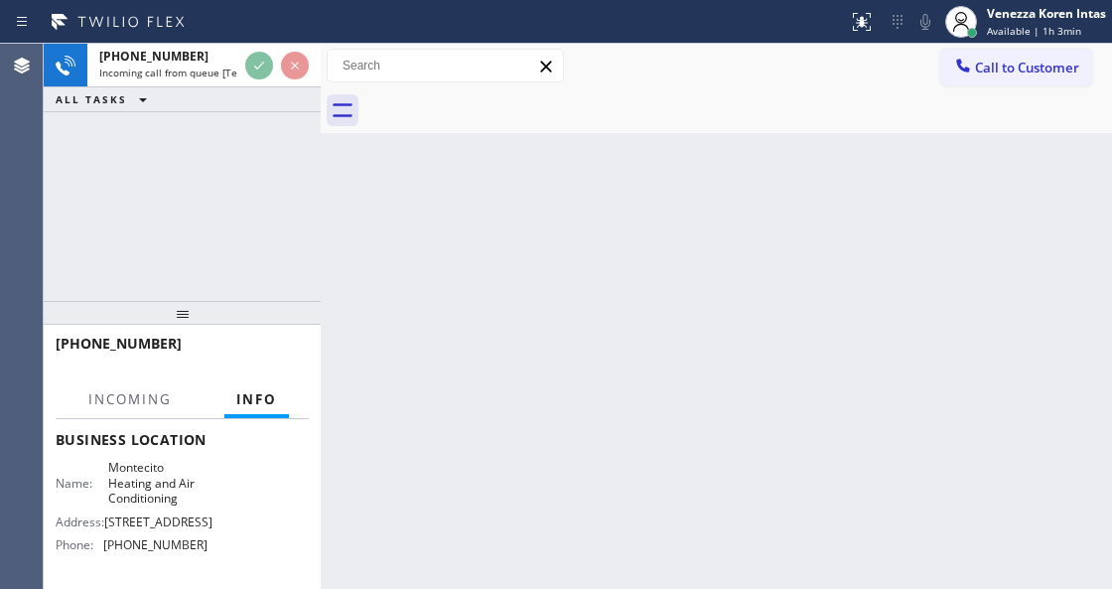
click at [291, 202] on div "+13234479494 Incoming call from queue [Test] All ALL TASKS ALL TASKS ACTIVE TAS…" at bounding box center [182, 172] width 277 height 257
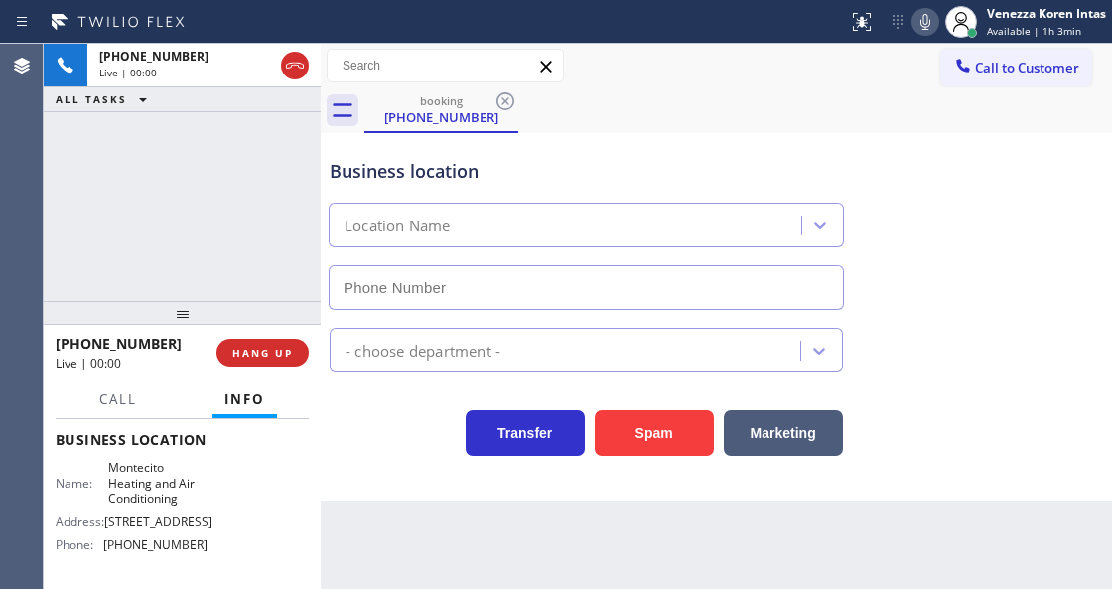
type input "(805) 202-4508"
click at [286, 229] on div "+13234479494 Live | 00:00 ALL TASKS ALL TASKS ACTIVE TASKS TASKS IN WRAP UP" at bounding box center [182, 172] width 277 height 257
click at [226, 175] on div "+13234479494 Live | 00:11 ALL TASKS ALL TASKS ACTIVE TASKS TASKS IN WRAP UP" at bounding box center [182, 172] width 277 height 257
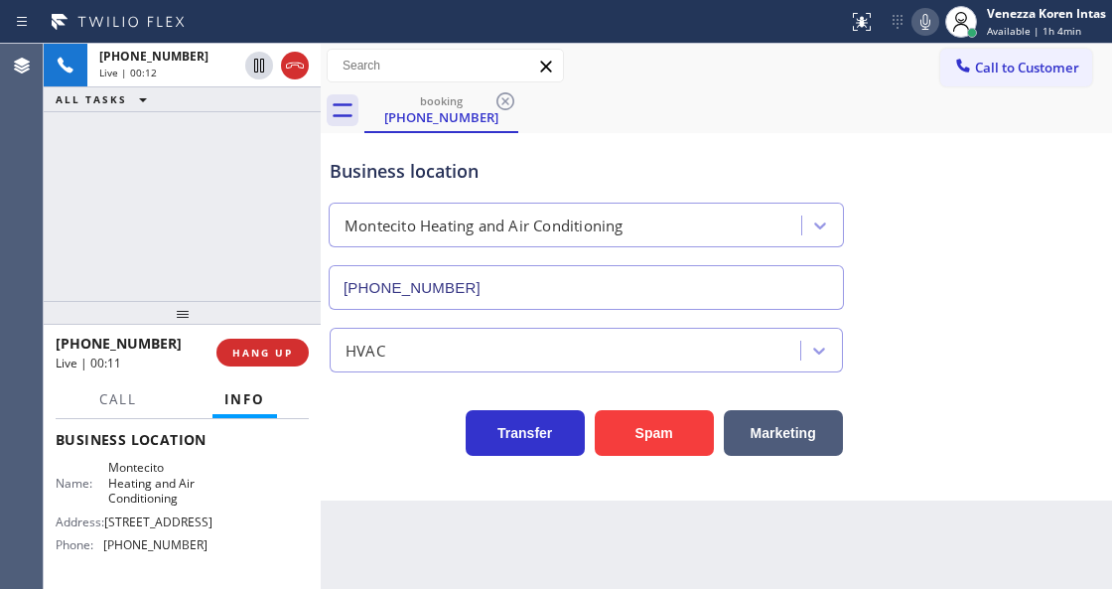
click at [550, 172] on div "Business location" at bounding box center [586, 171] width 513 height 27
drag, startPoint x: 344, startPoint y: 159, endPoint x: 427, endPoint y: 189, distance: 88.6
click at [344, 159] on div "Business location" at bounding box center [586, 171] width 513 height 27
click at [611, 187] on div "Business location Montecito Heating and Air Conditioning (805) 202-4508" at bounding box center [586, 224] width 521 height 172
click at [676, 145] on div "Business location Montecito Heating and Air Conditioning (805) 202-4508" at bounding box center [586, 224] width 521 height 172
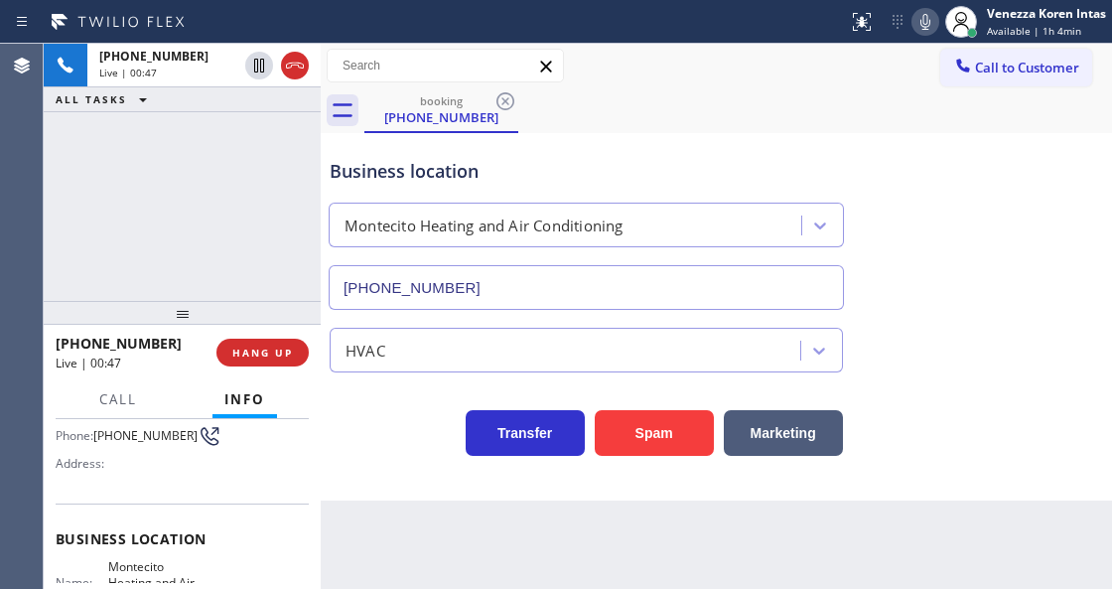
scroll to position [66, 0]
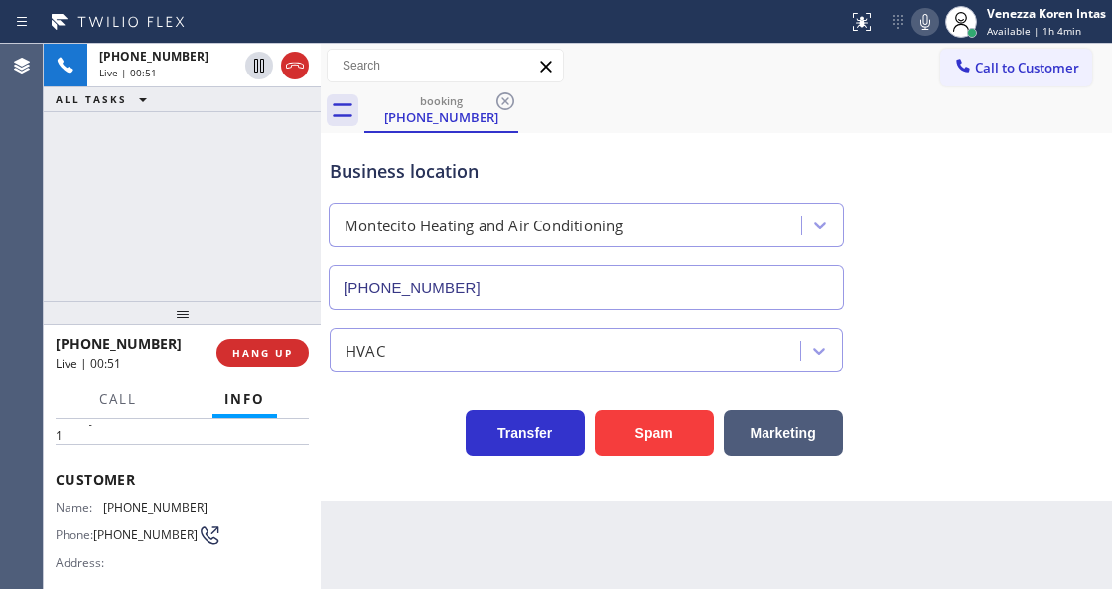
click at [427, 587] on div "Back to Dashboard Change Sender ID Customers Technicians Select a contact Outbo…" at bounding box center [716, 316] width 791 height 545
click at [933, 29] on icon at bounding box center [925, 22] width 24 height 24
click at [947, 171] on div "Business location Montecito Heating and Air Conditioning (805) 202-4508" at bounding box center [716, 220] width 781 height 180
drag, startPoint x: 205, startPoint y: 504, endPoint x: 107, endPoint y: 502, distance: 97.3
click at [107, 502] on div "Name: (323) 447-9494 Phone: (323) 447-9494 Address:" at bounding box center [182, 538] width 253 height 78
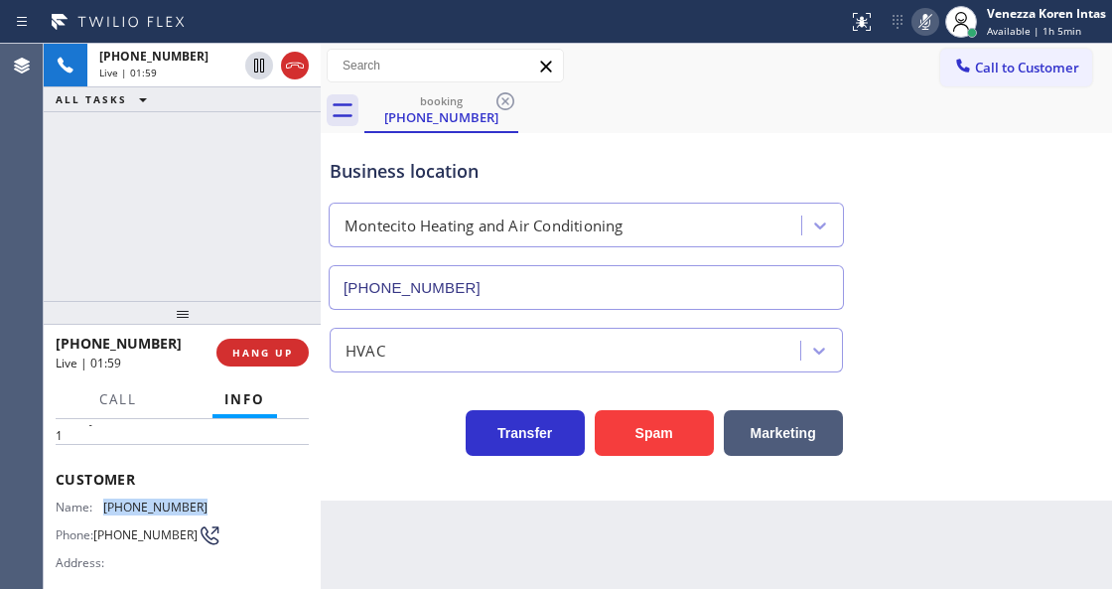
click at [927, 20] on icon at bounding box center [925, 22] width 24 height 24
click at [321, 236] on div at bounding box center [321, 316] width 0 height 545
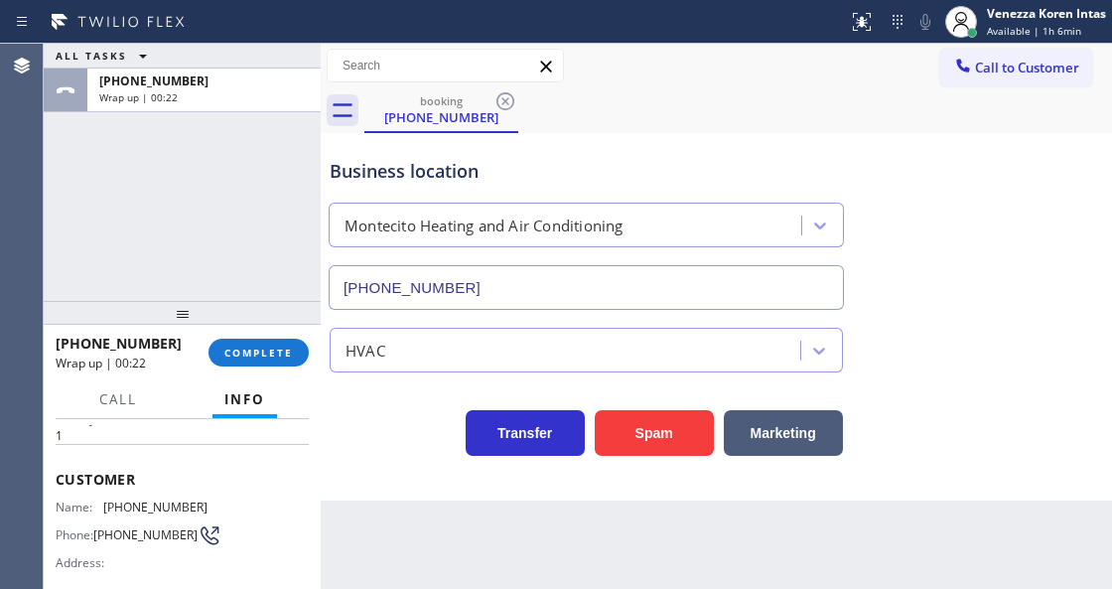
click at [627, 122] on div "booking (323) 447-9494" at bounding box center [738, 110] width 748 height 45
drag, startPoint x: 286, startPoint y: 355, endPoint x: 352, endPoint y: 361, distance: 66.8
click at [286, 355] on span "COMPLETE" at bounding box center [258, 353] width 69 height 14
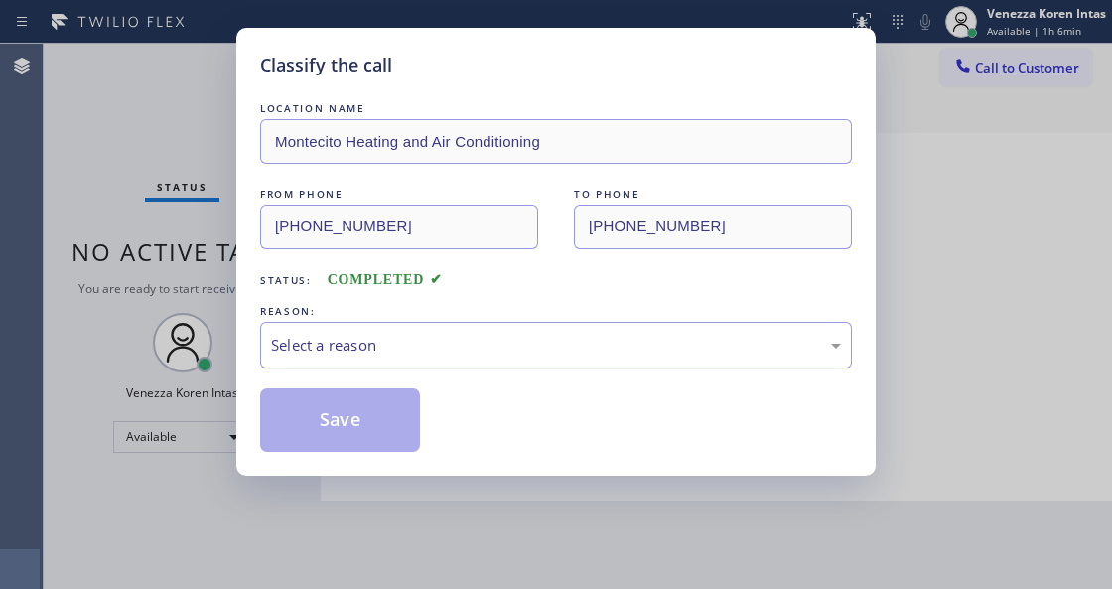
click at [430, 351] on div "Select a reason" at bounding box center [556, 345] width 570 height 23
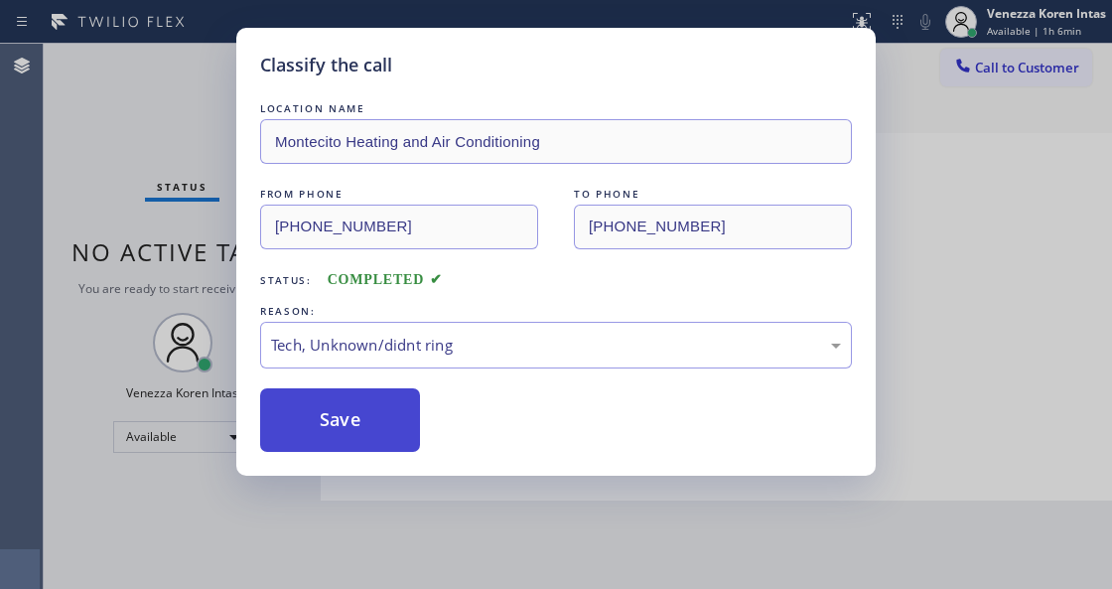
click at [401, 446] on button "Save" at bounding box center [340, 420] width 160 height 64
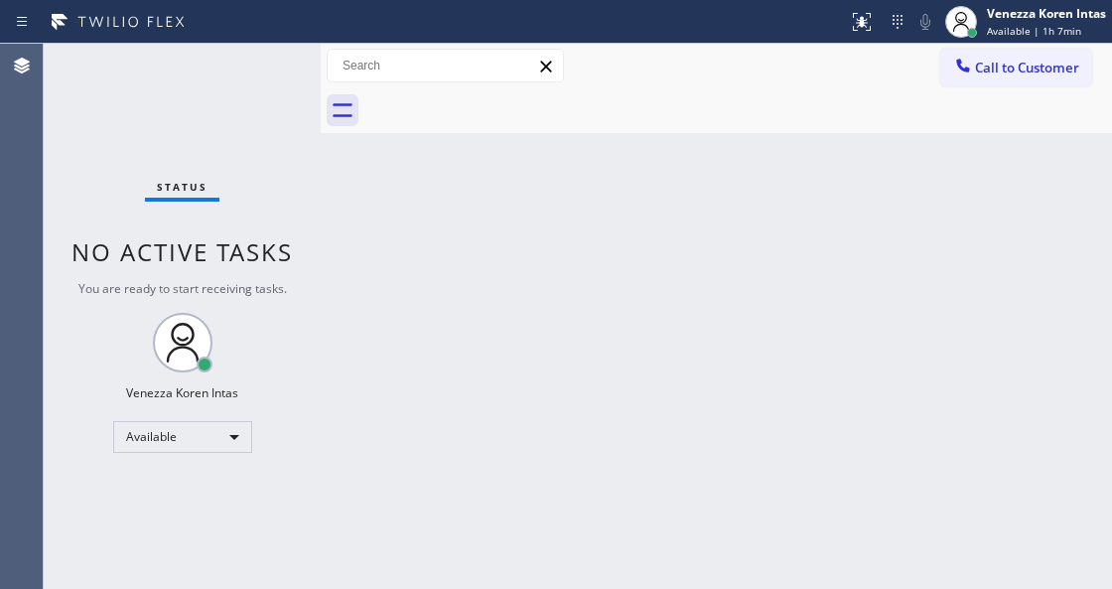
click at [364, 196] on div "Back to Dashboard Change Sender ID Customers Technicians Select a contact Outbo…" at bounding box center [716, 316] width 791 height 545
drag, startPoint x: 277, startPoint y: 99, endPoint x: 73, endPoint y: 148, distance: 209.3
click at [207, 133] on div "Status No active tasks You are ready to start receiving tasks. Venezza Koren In…" at bounding box center [182, 316] width 277 height 545
click at [67, 147] on div "Status No active tasks You are ready to start receiving tasks. Venezza Koren In…" at bounding box center [182, 316] width 277 height 545
click at [50, 161] on div "Status No active tasks You are ready to start receiving tasks. Venezza Koren In…" at bounding box center [182, 316] width 277 height 545
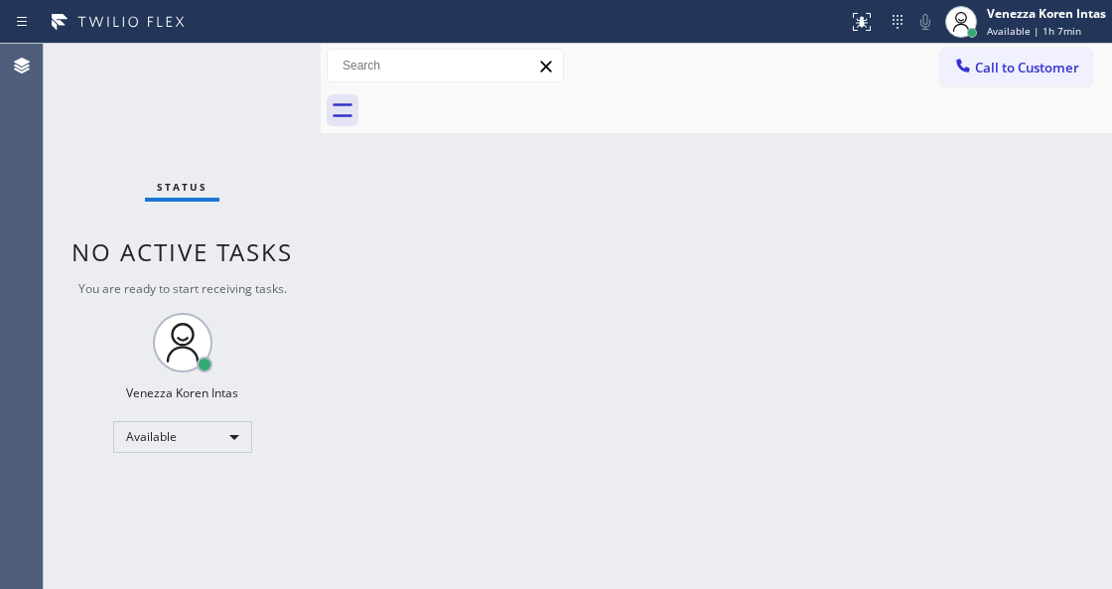
click at [294, 71] on div "Status No active tasks You are ready to start receiving tasks. Venezza Koren In…" at bounding box center [182, 316] width 277 height 545
click at [277, 93] on div "Status No active tasks You are ready to start receiving tasks. Venezza Koren In…" at bounding box center [182, 316] width 277 height 545
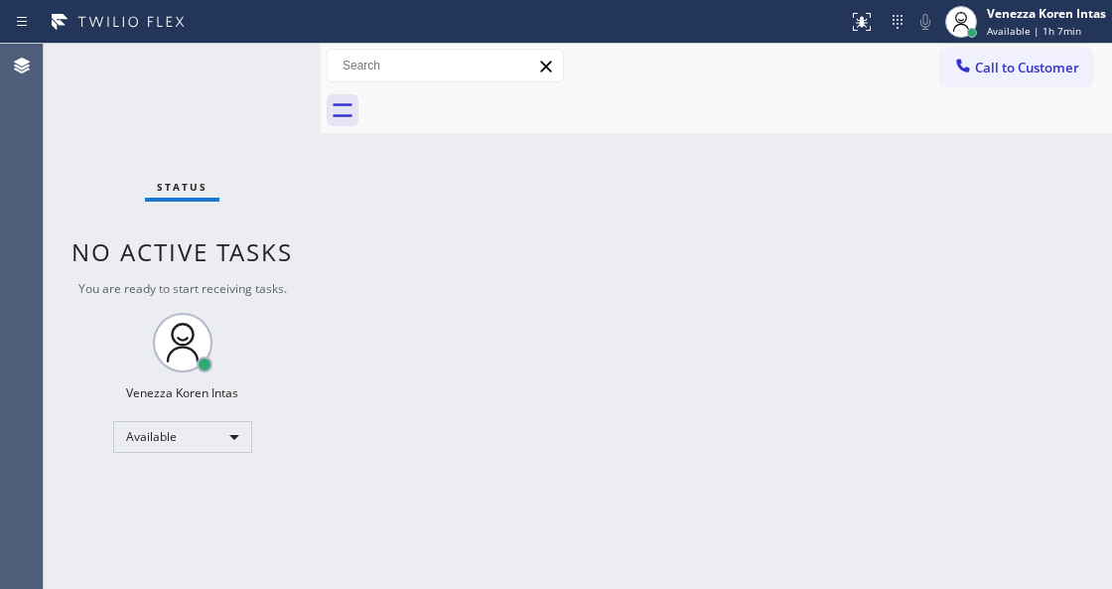
click at [272, 94] on div "Status No active tasks You are ready to start receiving tasks. Venezza Koren In…" at bounding box center [182, 316] width 277 height 545
click at [251, 91] on div "Status No active tasks You are ready to start receiving tasks. Venezza Koren In…" at bounding box center [182, 316] width 277 height 545
click at [264, 73] on div "Status No active tasks You are ready to start receiving tasks. Venezza Koren In…" at bounding box center [182, 316] width 277 height 545
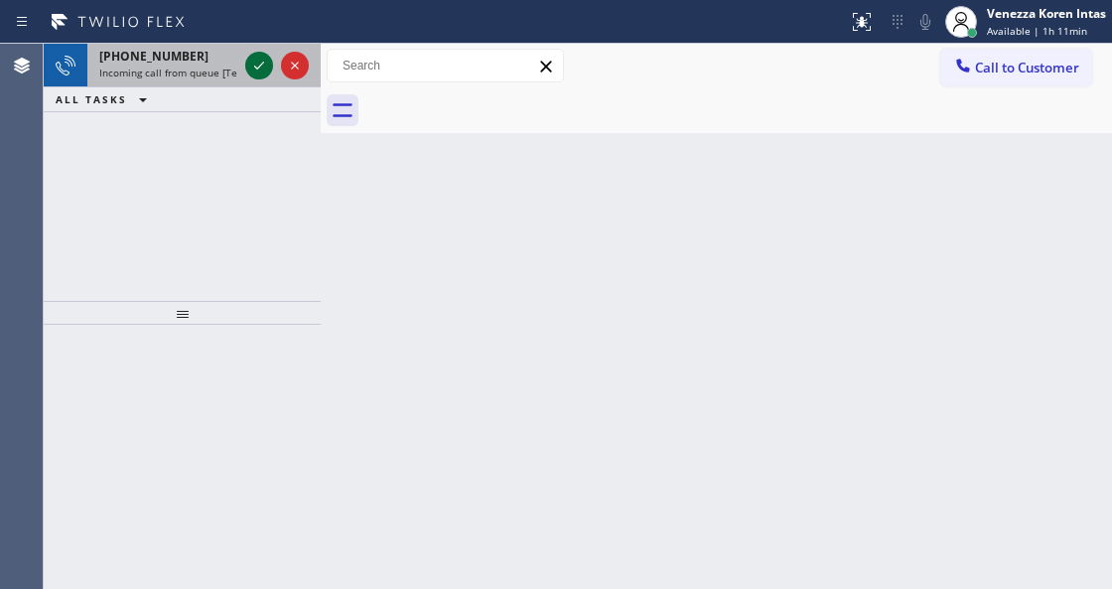
click at [264, 73] on icon at bounding box center [259, 66] width 24 height 24
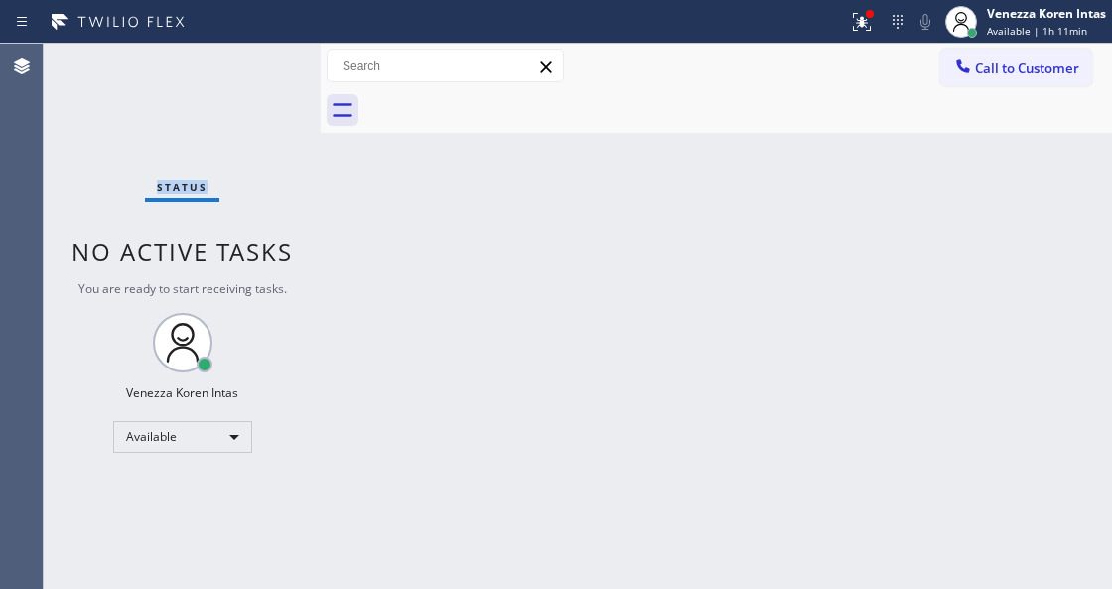
click at [264, 73] on div "Status No active tasks You are ready to start receiving tasks. Venezza Koren In…" at bounding box center [182, 316] width 277 height 545
drag, startPoint x: 892, startPoint y: 15, endPoint x: 875, endPoint y: 20, distance: 17.6
click at [886, 16] on icon at bounding box center [898, 22] width 24 height 24
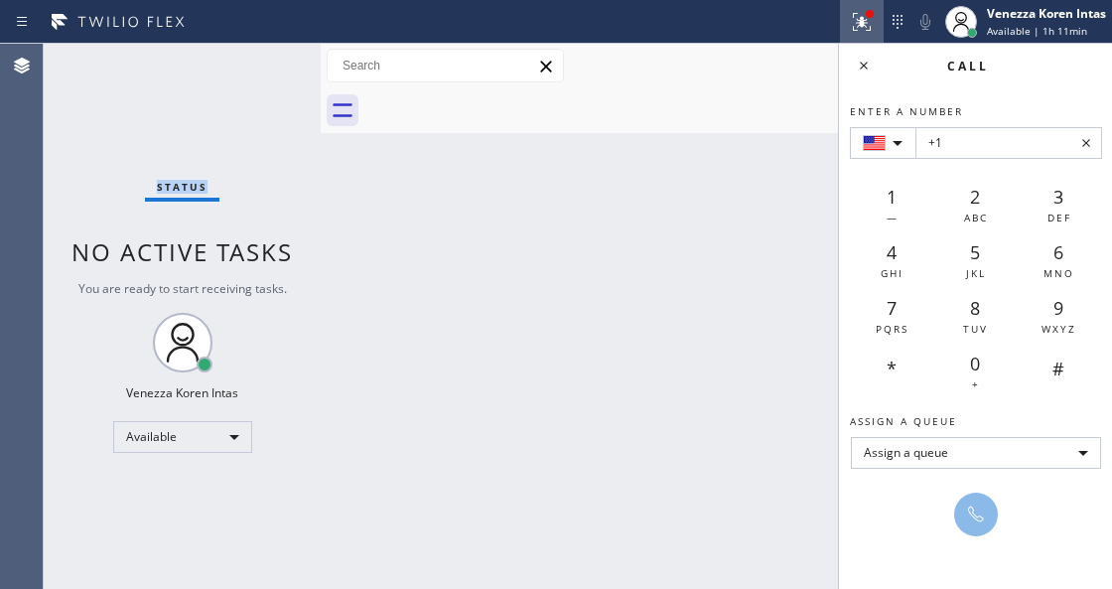
click at [875, 20] on div at bounding box center [862, 22] width 44 height 24
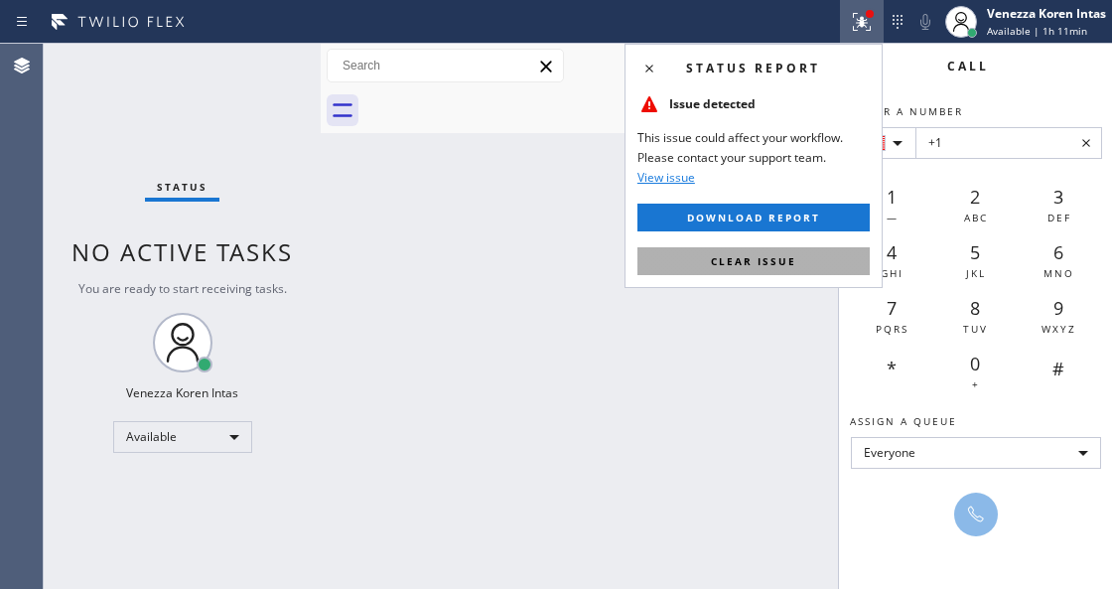
click at [806, 268] on button "Clear issue" at bounding box center [753, 261] width 232 height 28
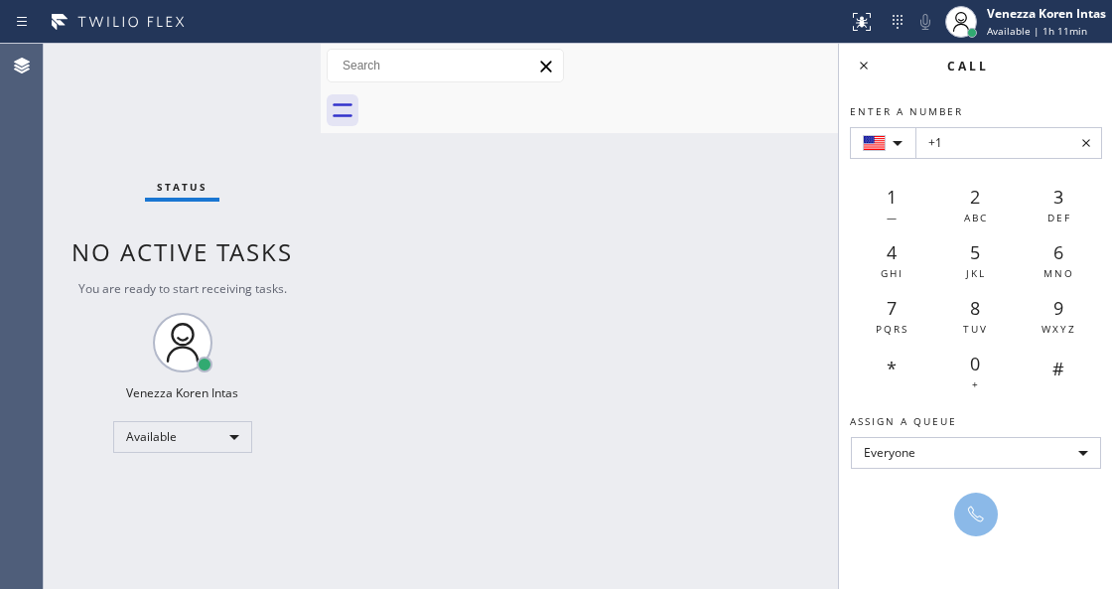
click at [865, 58] on icon at bounding box center [864, 66] width 24 height 24
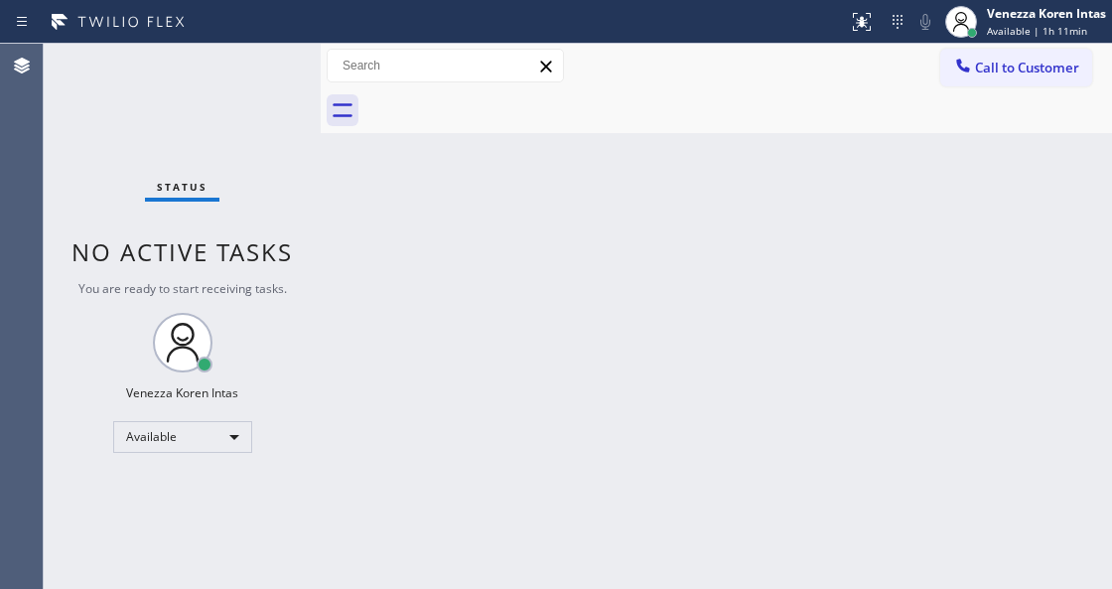
click at [266, 69] on div "Status No active tasks You are ready to start receiving tasks. Venezza Koren In…" at bounding box center [182, 316] width 277 height 545
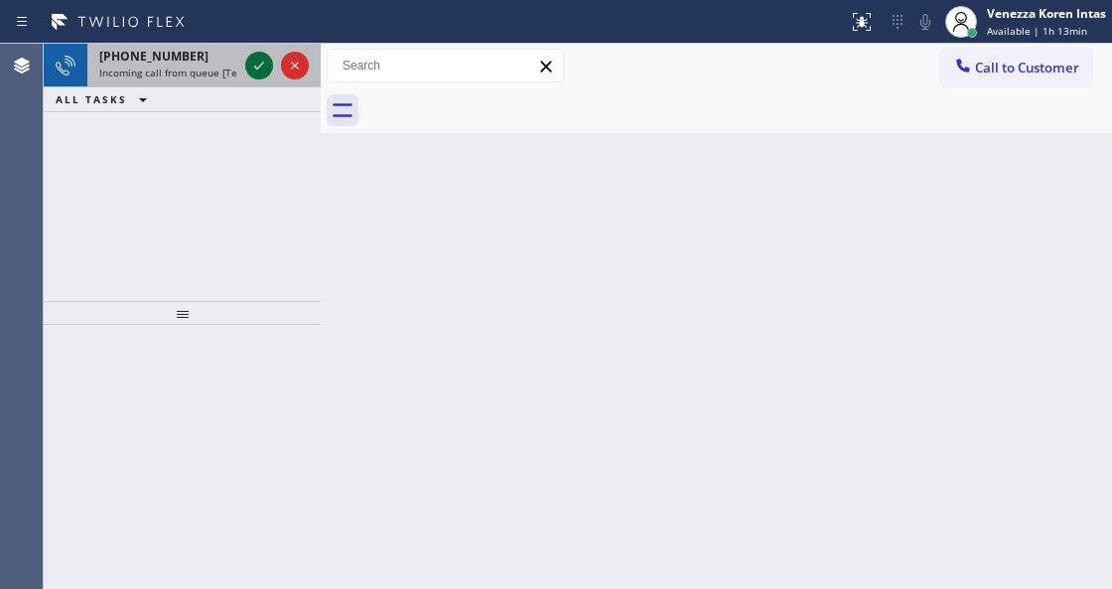
click at [266, 69] on icon at bounding box center [259, 66] width 24 height 24
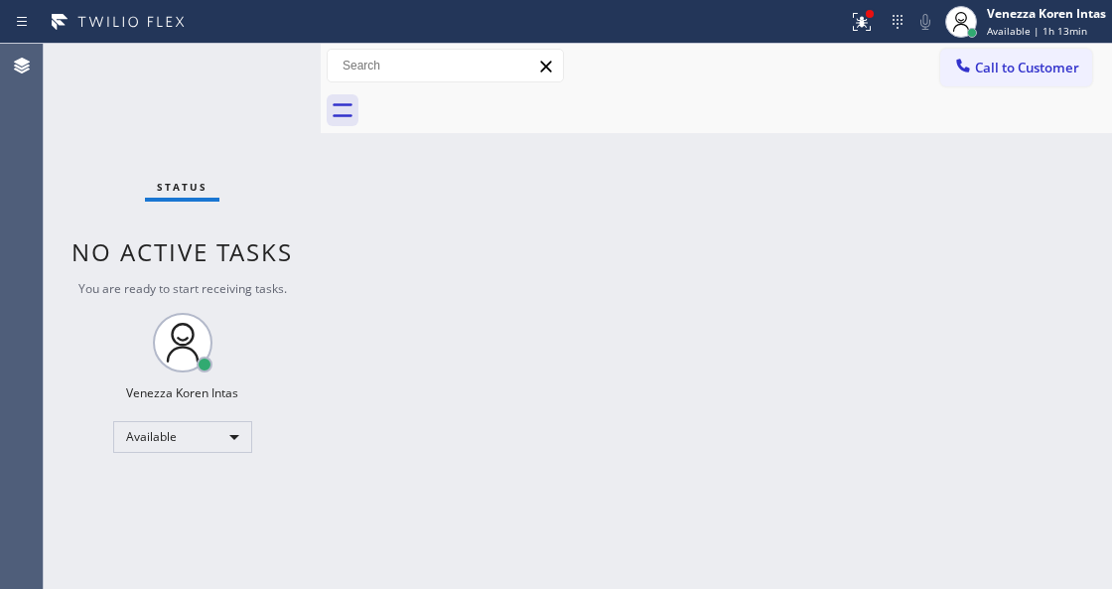
click at [266, 68] on div "Status No active tasks You are ready to start receiving tasks. Venezza Koren In…" at bounding box center [182, 316] width 277 height 545
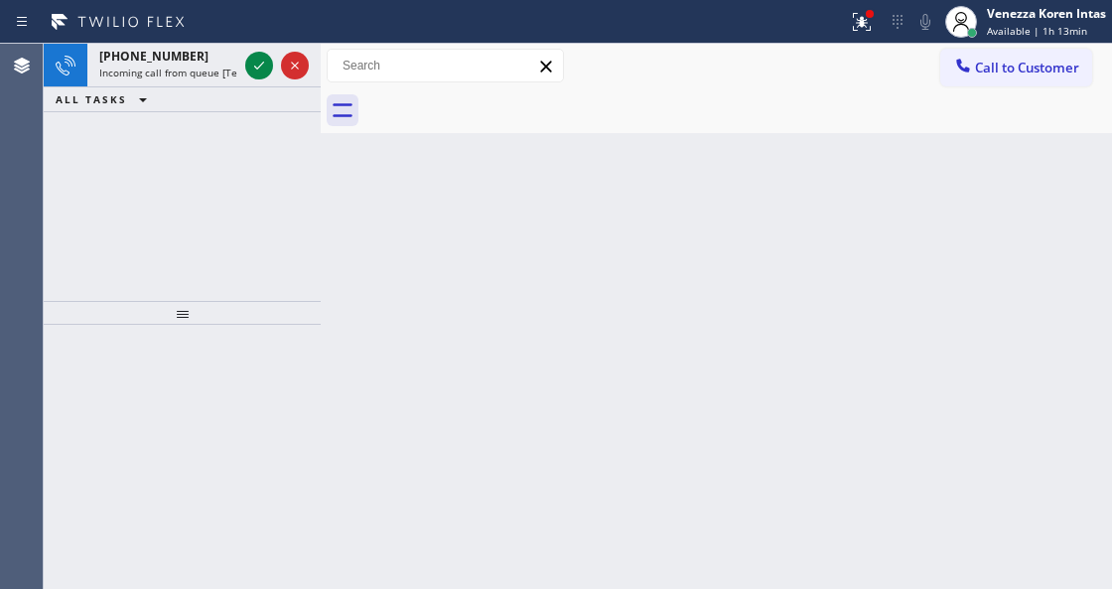
click at [266, 68] on icon at bounding box center [259, 66] width 24 height 24
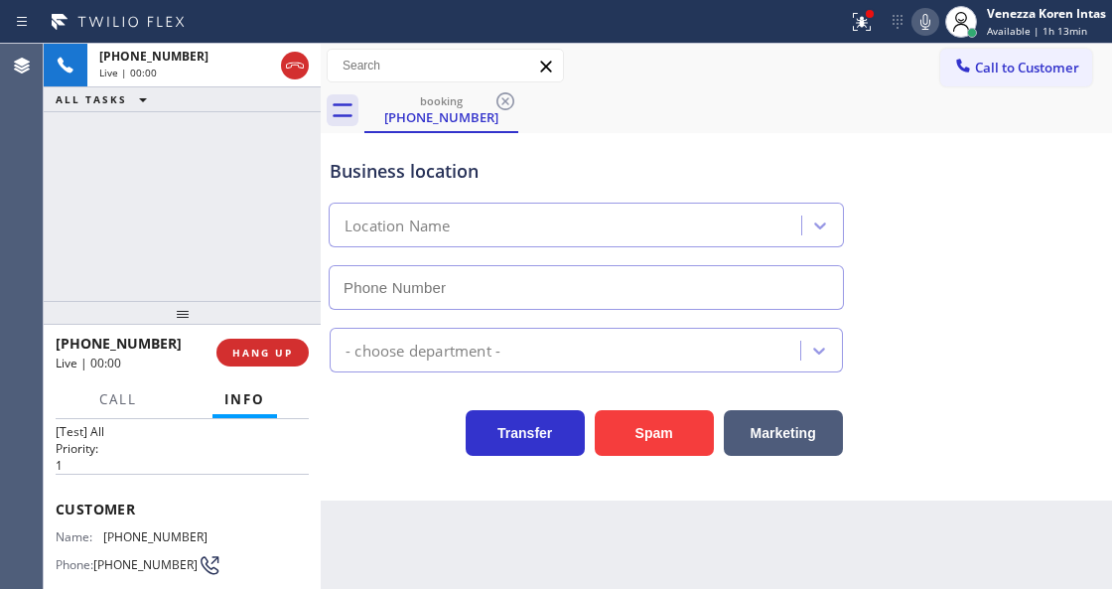
type input "(669) 280-5519"
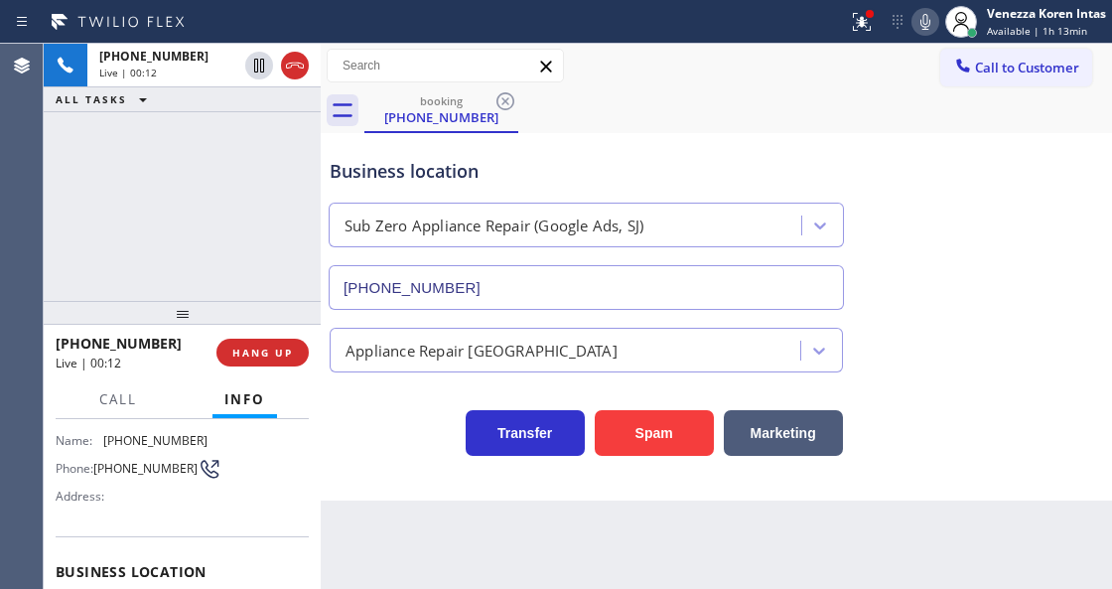
click at [377, 436] on div "Transfer Spam Marketing" at bounding box center [586, 428] width 521 height 56
click at [864, 19] on icon at bounding box center [862, 22] width 24 height 24
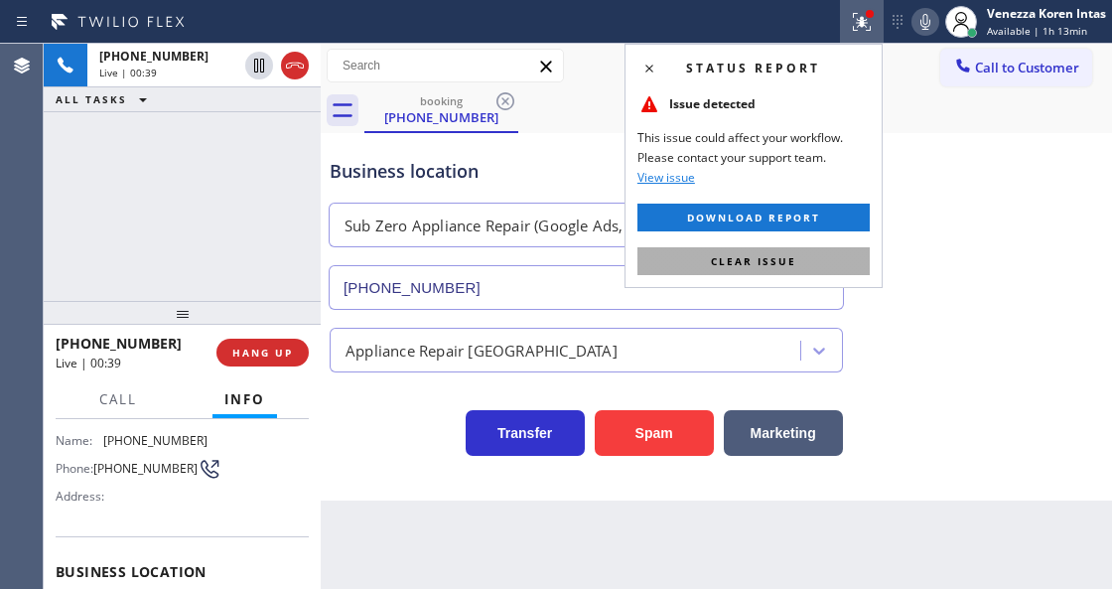
click at [797, 264] on button "Clear issue" at bounding box center [753, 261] width 232 height 28
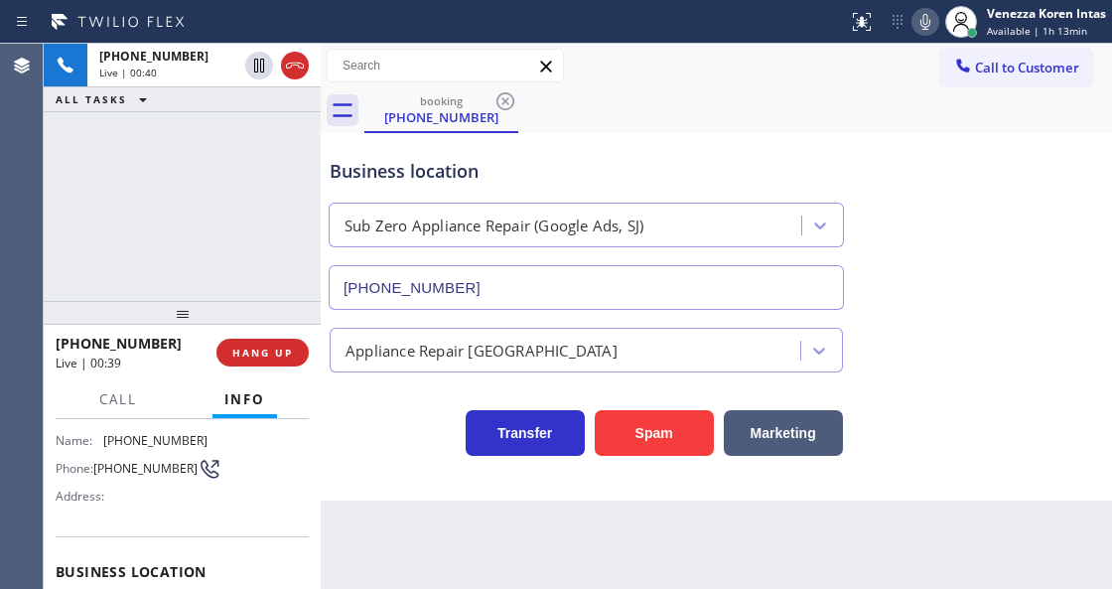
click at [987, 238] on div "Business location Sub Zero Appliance Repair (Google Ads, SJ) (669) 280-5519" at bounding box center [716, 220] width 781 height 180
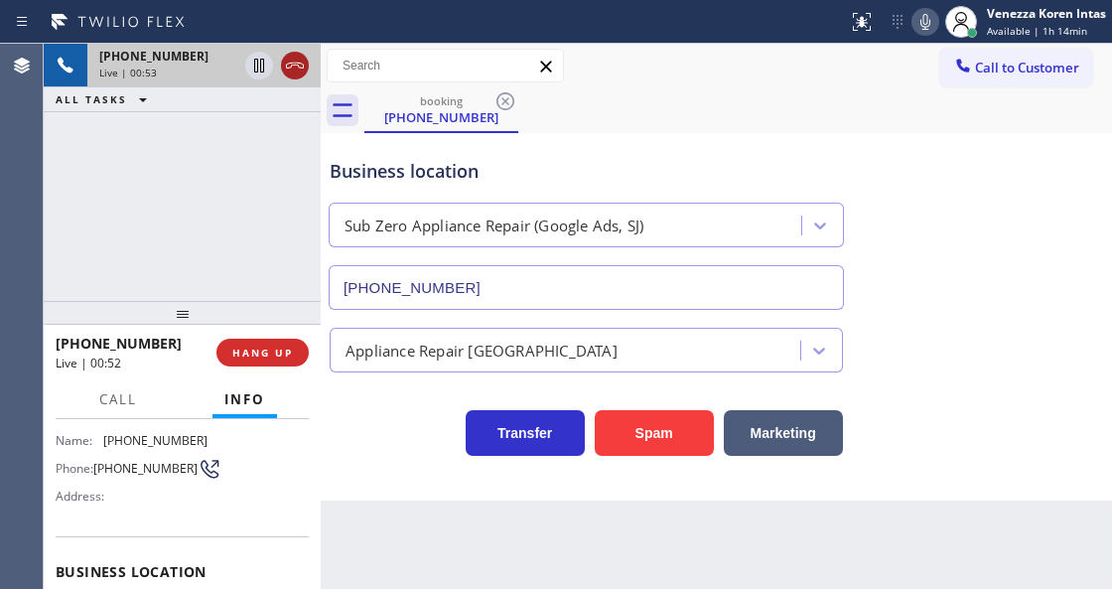
click at [292, 70] on icon at bounding box center [295, 66] width 24 height 24
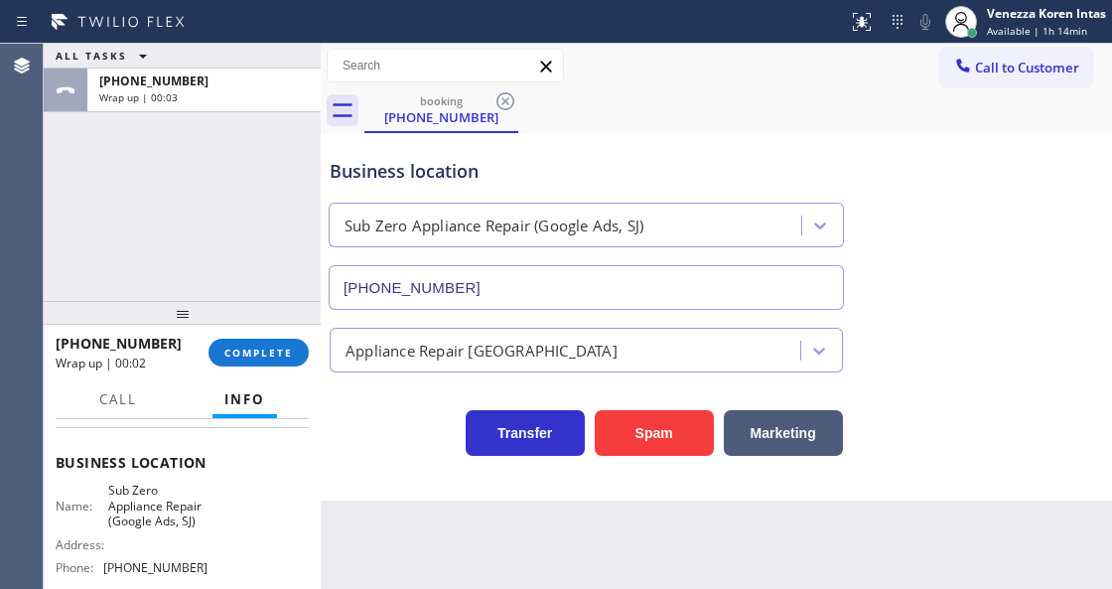
scroll to position [264, 0]
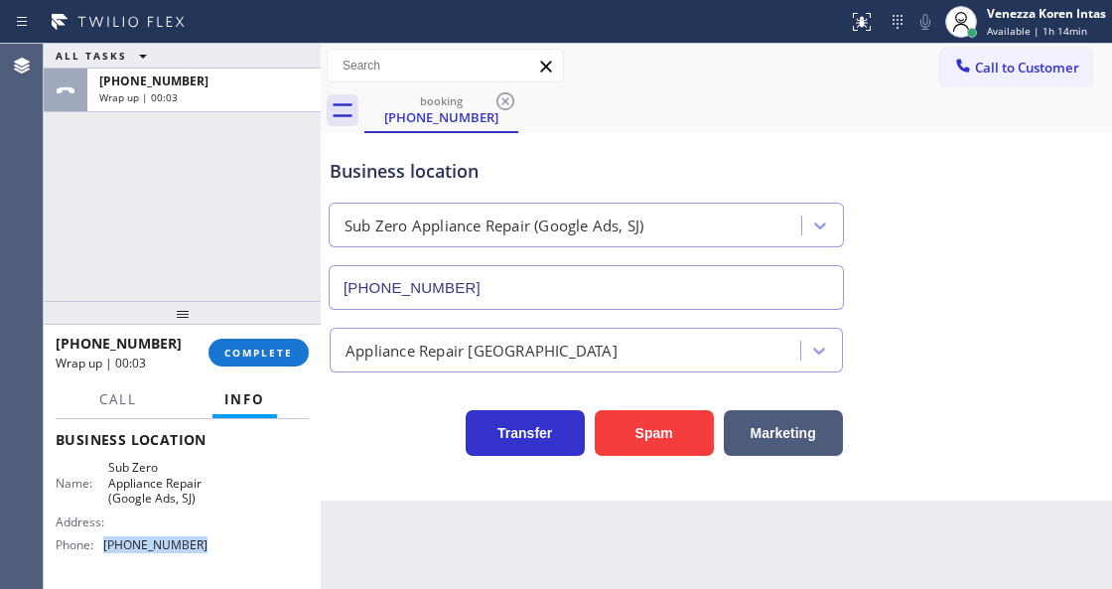
drag, startPoint x: 214, startPoint y: 543, endPoint x: 105, endPoint y: 553, distance: 109.7
click at [105, 553] on div "Name: Sub Zero Appliance Repair (Google Ads, SJ) Address: Phone: (669) 280-5519" at bounding box center [182, 510] width 253 height 100
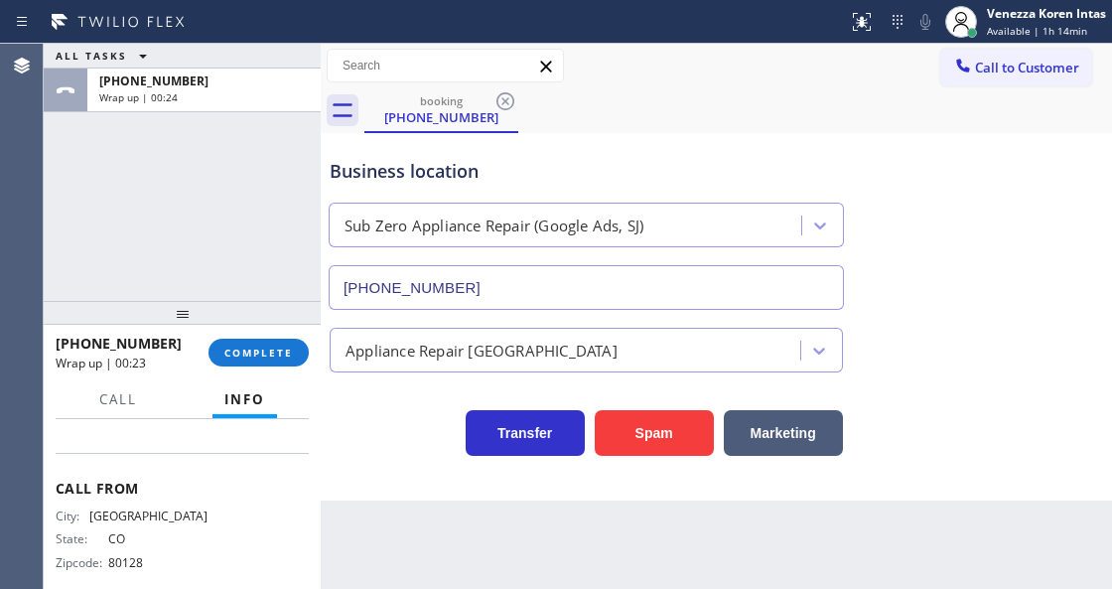
scroll to position [331, 0]
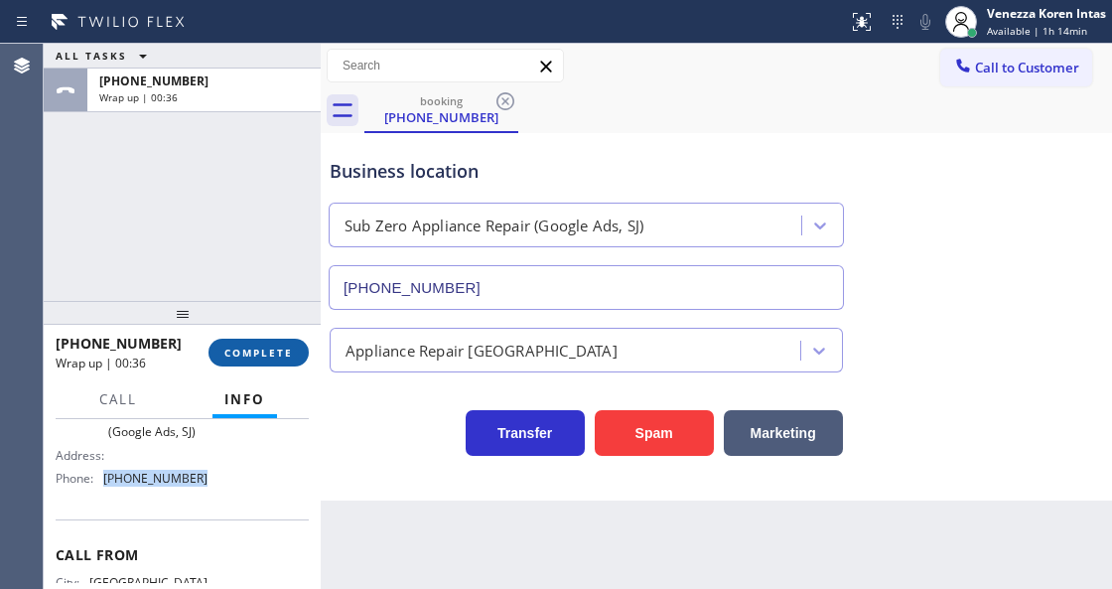
click at [304, 355] on button "COMPLETE" at bounding box center [259, 353] width 100 height 28
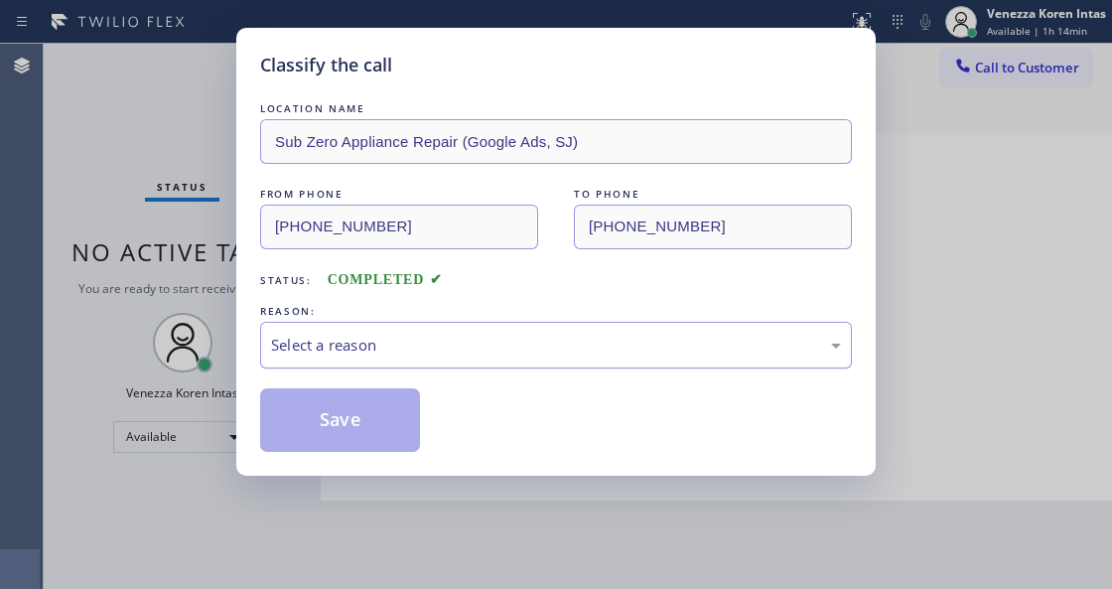
click at [425, 352] on div "Select a reason" at bounding box center [556, 345] width 570 height 23
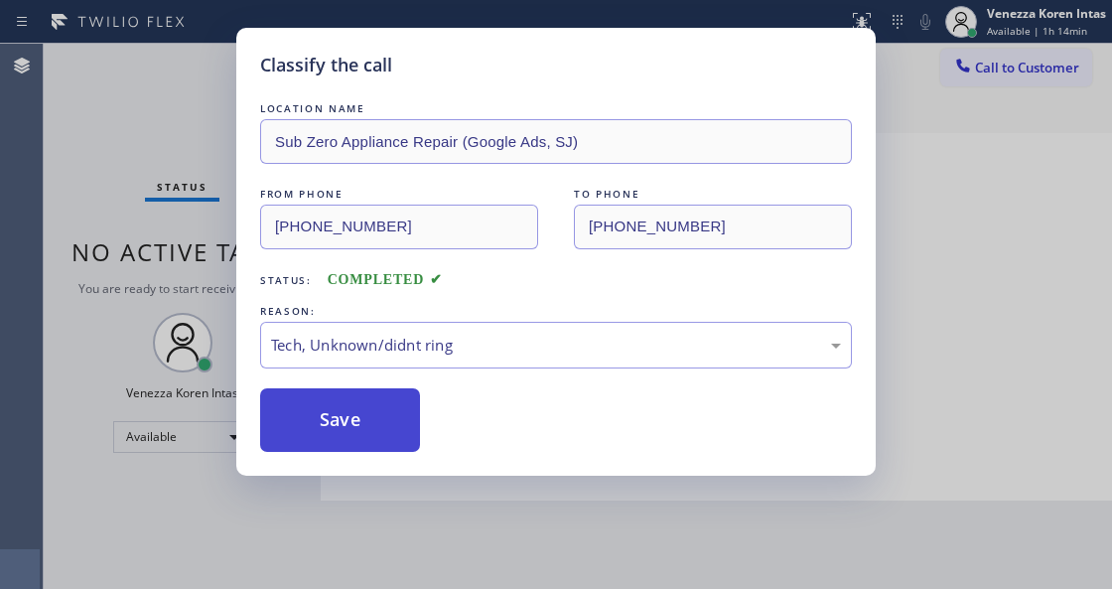
click at [366, 451] on button "Save" at bounding box center [340, 420] width 160 height 64
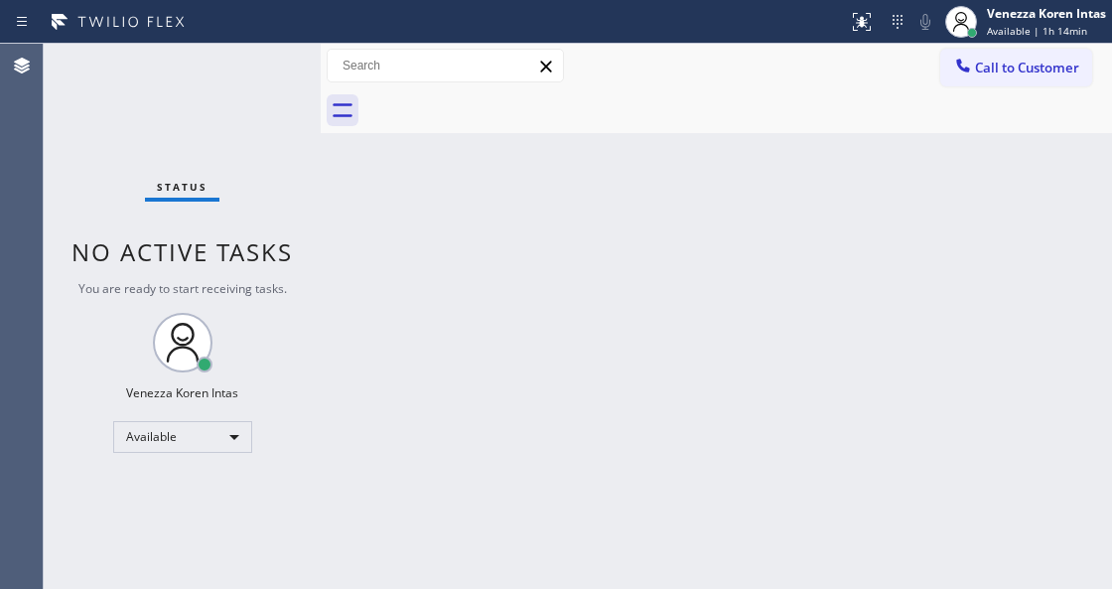
click at [281, 81] on div "Status No active tasks You are ready to start receiving tasks. Venezza Koren In…" at bounding box center [182, 316] width 277 height 545
click at [272, 75] on div "Status No active tasks You are ready to start receiving tasks. Venezza Koren In…" at bounding box center [182, 316] width 277 height 545
click at [254, 70] on div "Status No active tasks You are ready to start receiving tasks. Venezza Koren In…" at bounding box center [182, 316] width 277 height 545
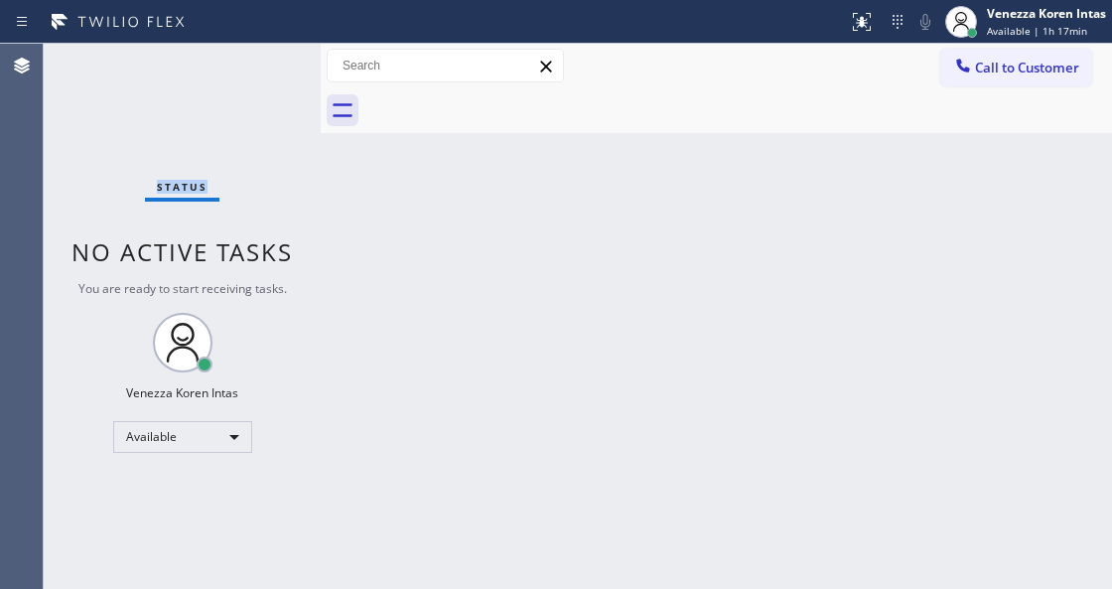
click at [254, 70] on div "Status No active tasks You are ready to start receiving tasks. Venezza Koren In…" at bounding box center [182, 316] width 277 height 545
click at [250, 68] on div "Status No active tasks You are ready to start receiving tasks. Venezza Koren In…" at bounding box center [182, 316] width 277 height 545
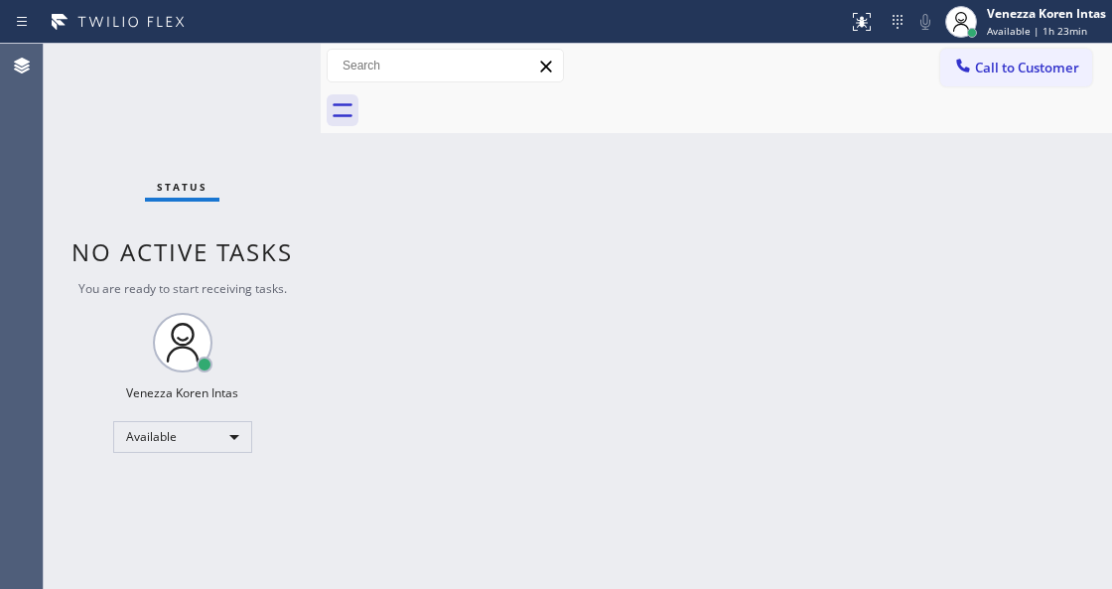
click at [258, 82] on div "Status No active tasks You are ready to start receiving tasks. Venezza Koren In…" at bounding box center [182, 316] width 277 height 545
click at [266, 68] on div "Status No active tasks You are ready to start receiving tasks. Venezza Koren In…" at bounding box center [182, 316] width 277 height 545
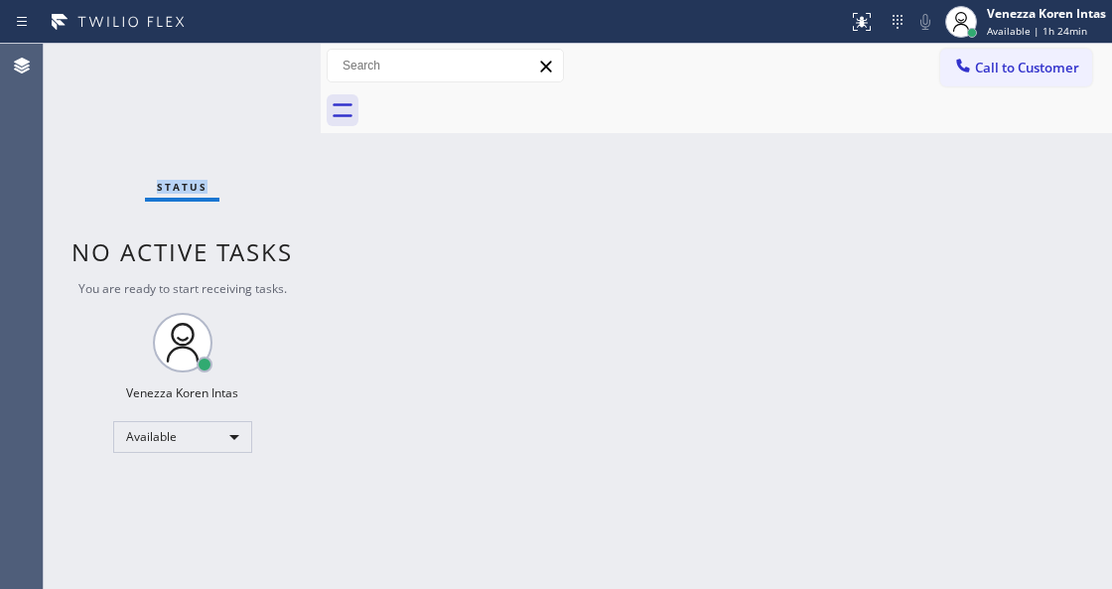
click at [266, 68] on div "Status No active tasks You are ready to start receiving tasks. Venezza Koren In…" at bounding box center [182, 316] width 277 height 545
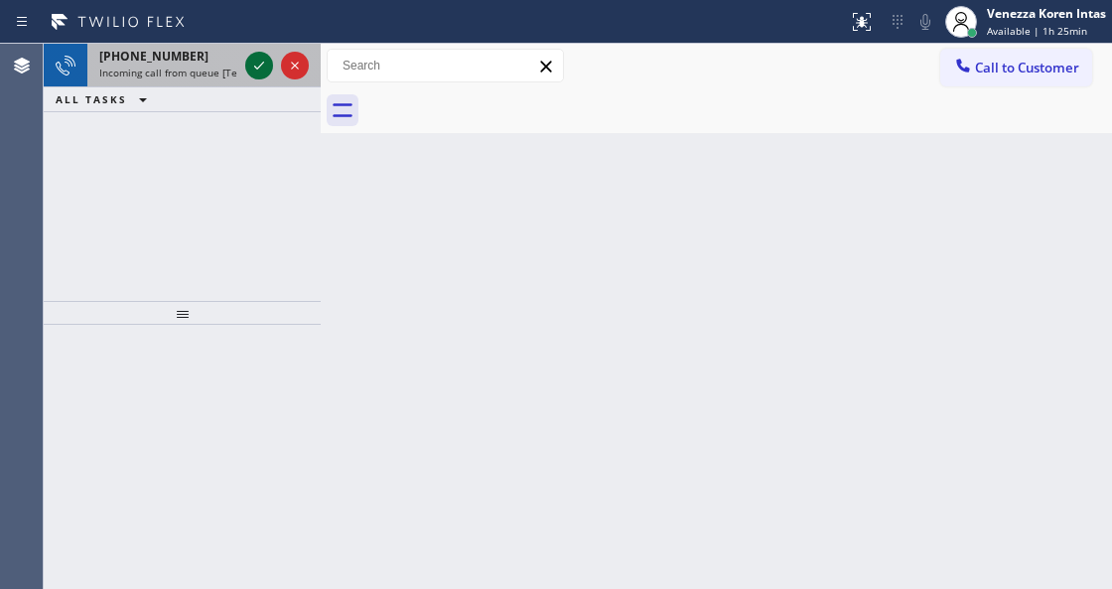
click at [252, 64] on icon at bounding box center [259, 66] width 24 height 24
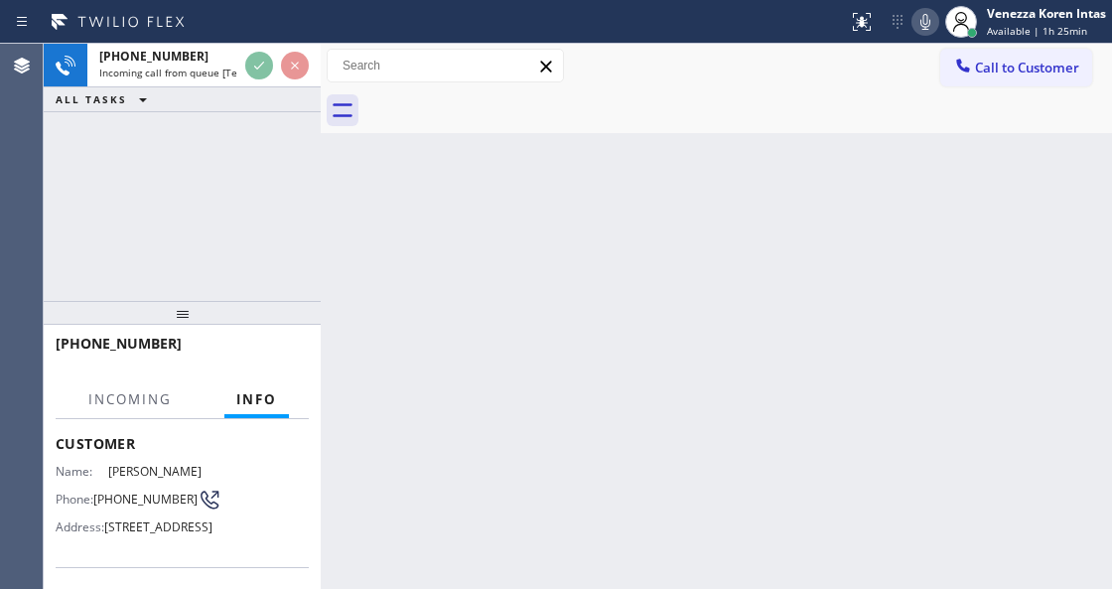
scroll to position [199, 0]
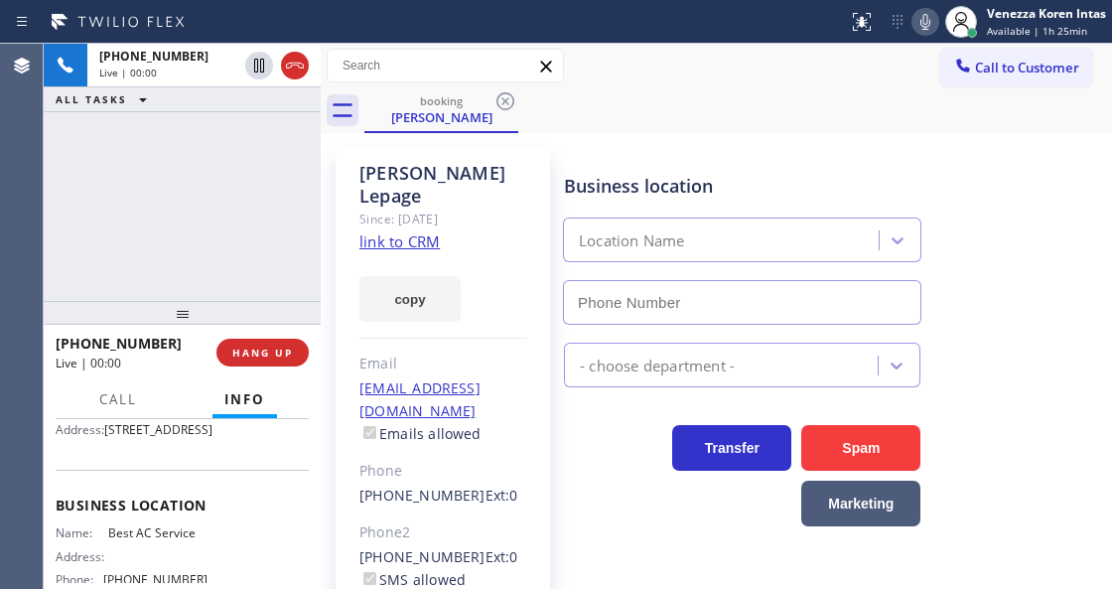
type input "(855) 919-3265"
click at [436, 231] on link "link to CRM" at bounding box center [399, 241] width 80 height 20
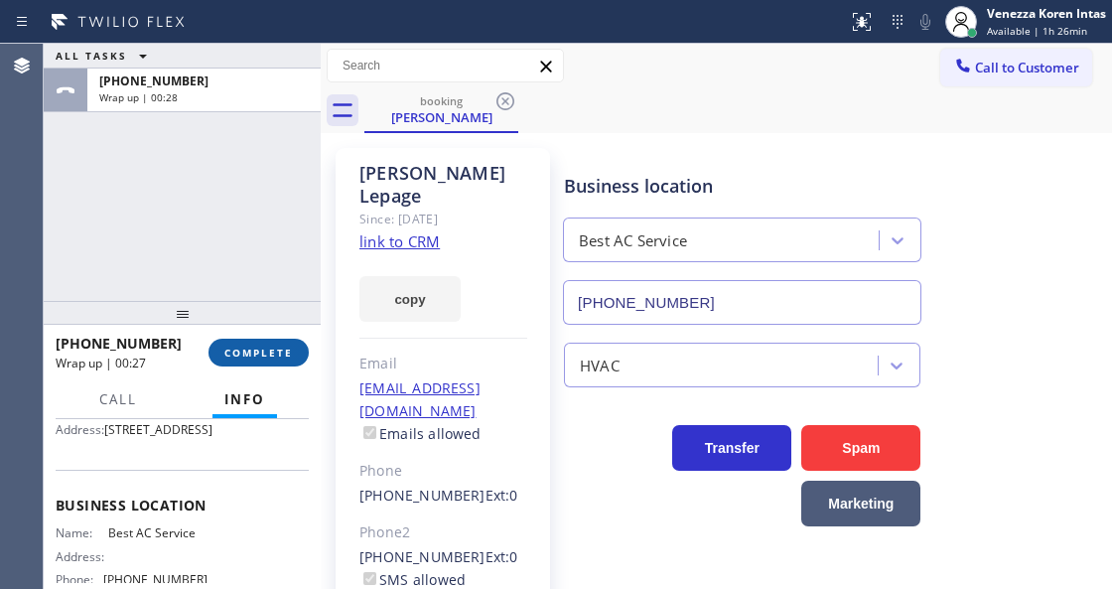
click at [268, 351] on span "COMPLETE" at bounding box center [258, 353] width 69 height 14
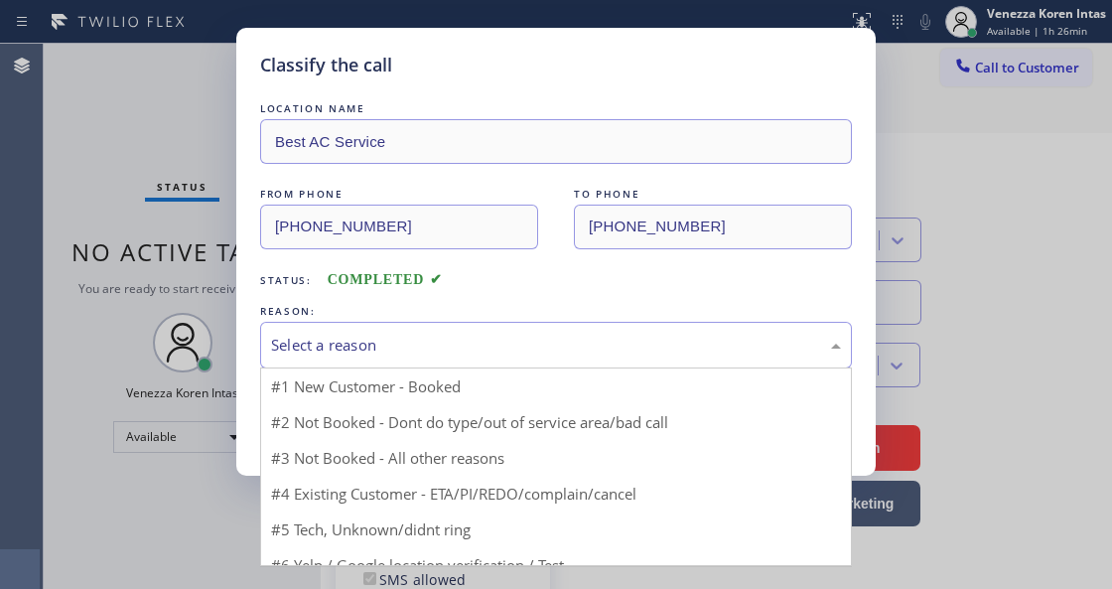
click at [445, 342] on div "Select a reason" at bounding box center [556, 345] width 570 height 23
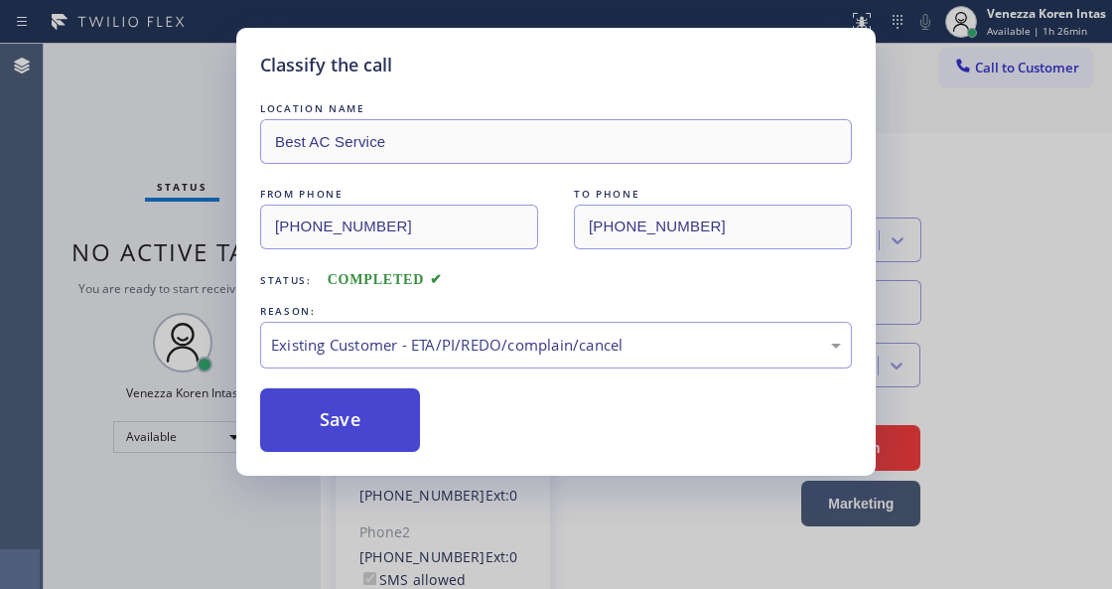
click at [382, 415] on button "Save" at bounding box center [340, 420] width 160 height 64
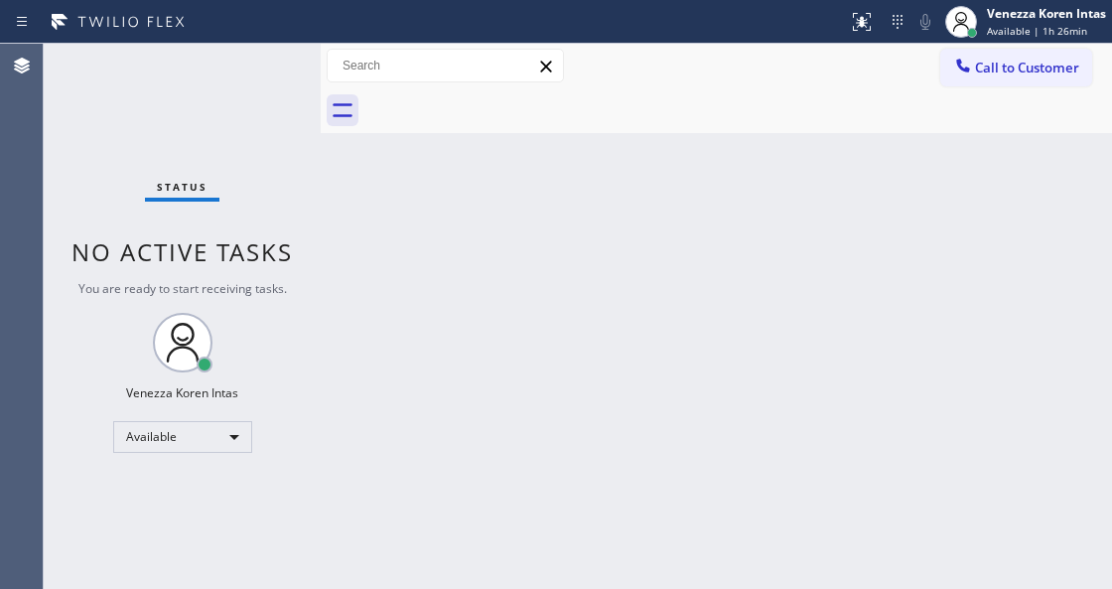
click at [271, 77] on div "Status No active tasks You are ready to start receiving tasks. Venezza Koren In…" at bounding box center [182, 316] width 277 height 545
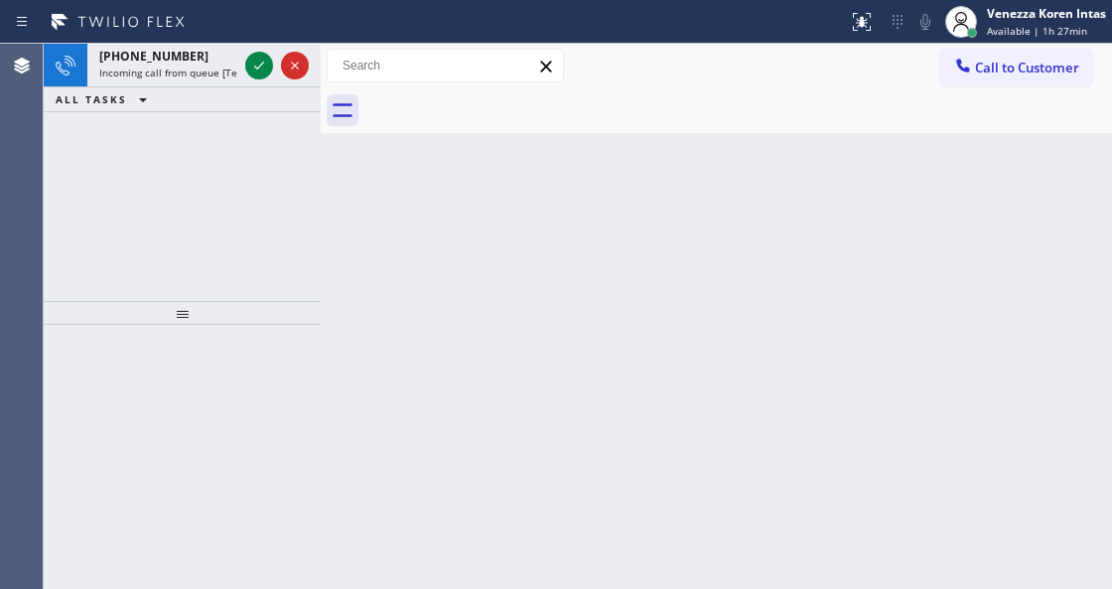
click at [259, 63] on icon at bounding box center [259, 66] width 24 height 24
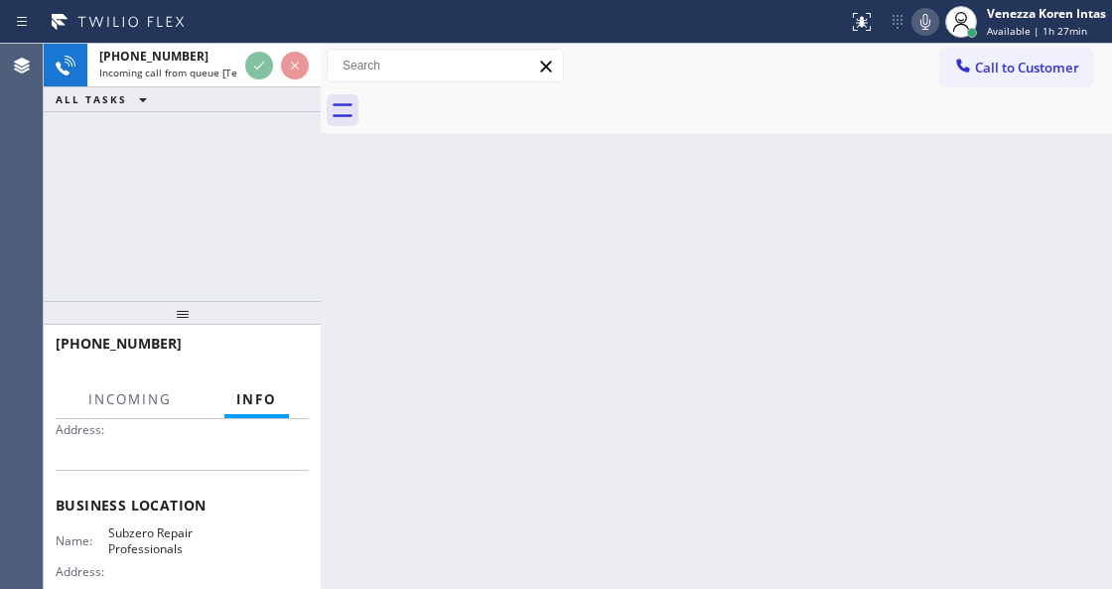
scroll to position [264, 0]
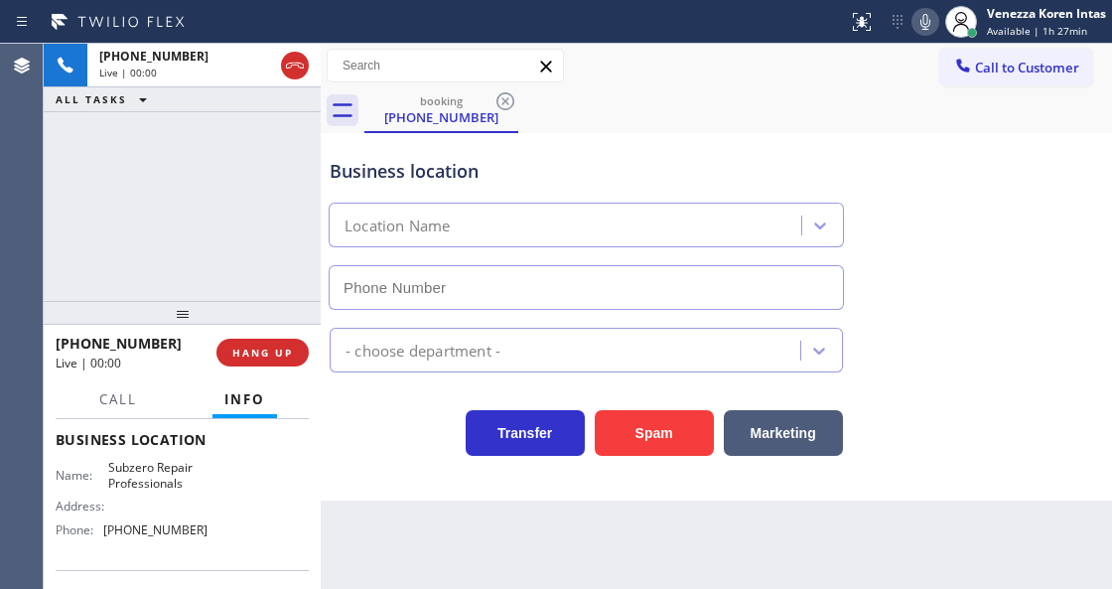
type input "(602) 691-7988"
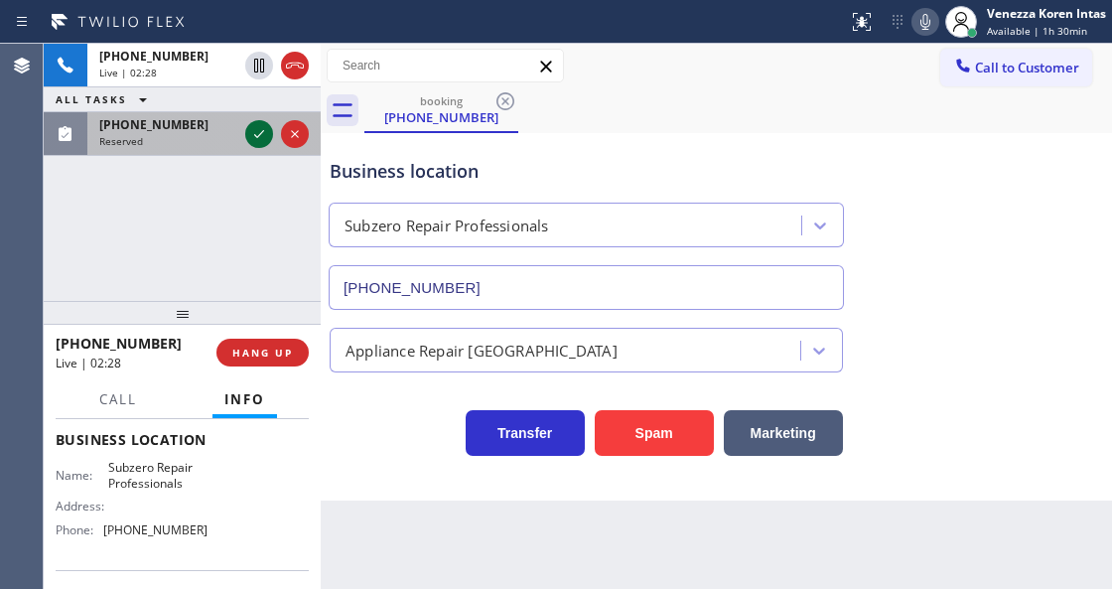
click at [253, 138] on icon at bounding box center [259, 134] width 24 height 24
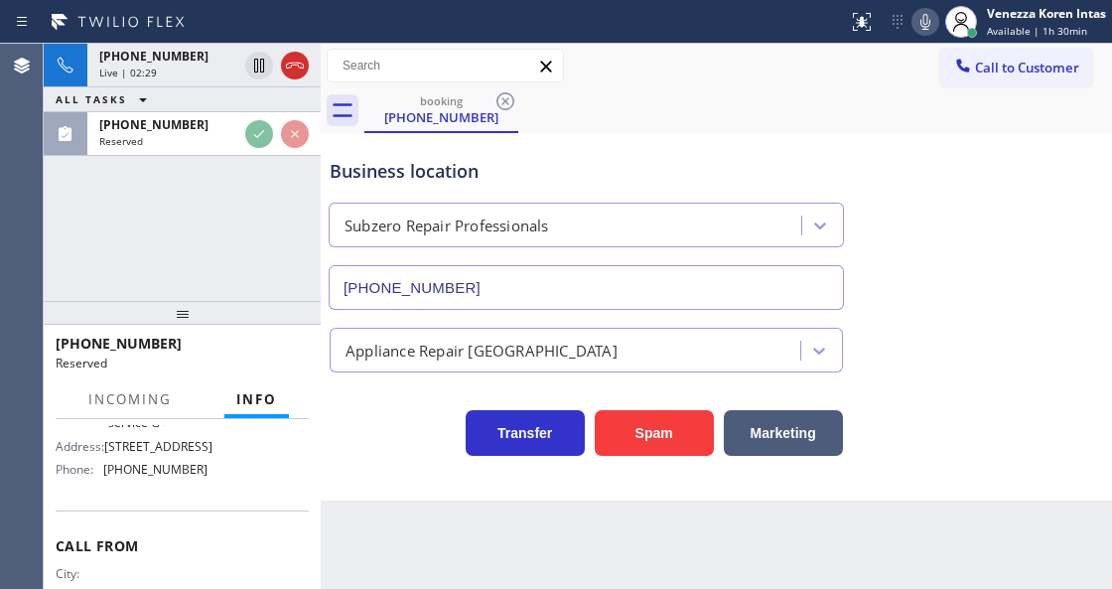
scroll to position [413, 0]
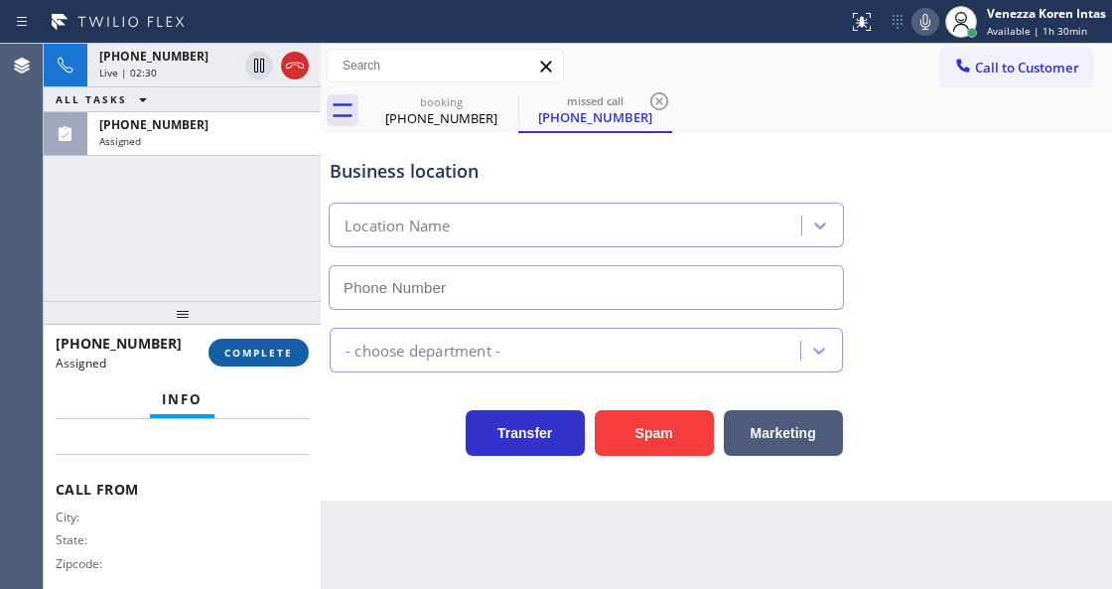
type input "(213) 699-3763"
click at [273, 341] on button "COMPLETE" at bounding box center [259, 353] width 100 height 28
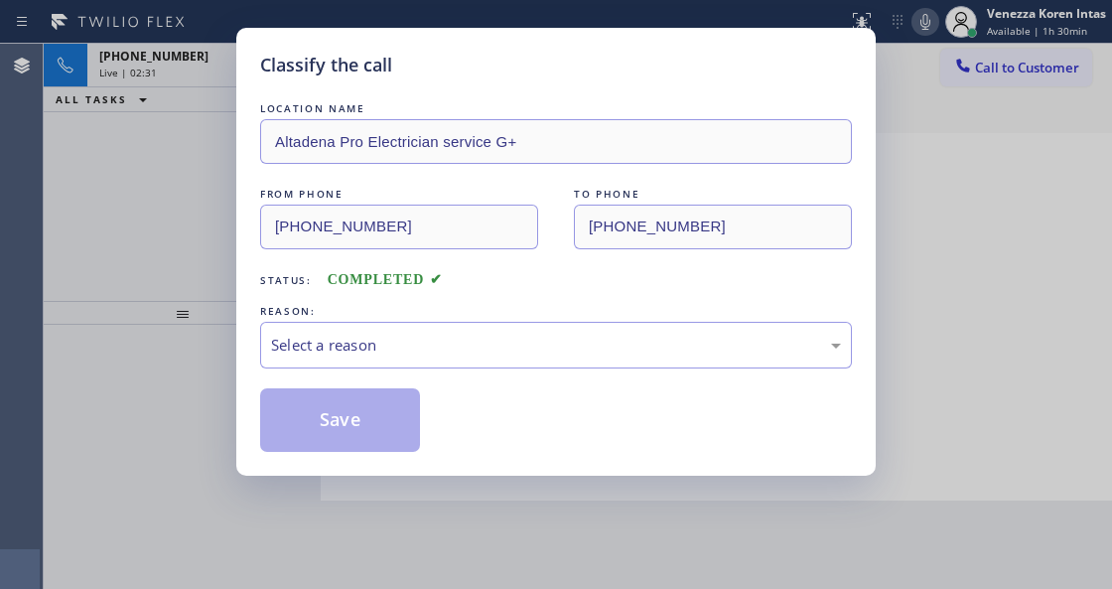
click at [414, 387] on div "LOCATION NAME Altadena Pro Electrician service G+ FROM PHONE (216) 544-7364 TO …" at bounding box center [556, 274] width 592 height 353
click at [422, 359] on div "Select a reason" at bounding box center [556, 345] width 592 height 47
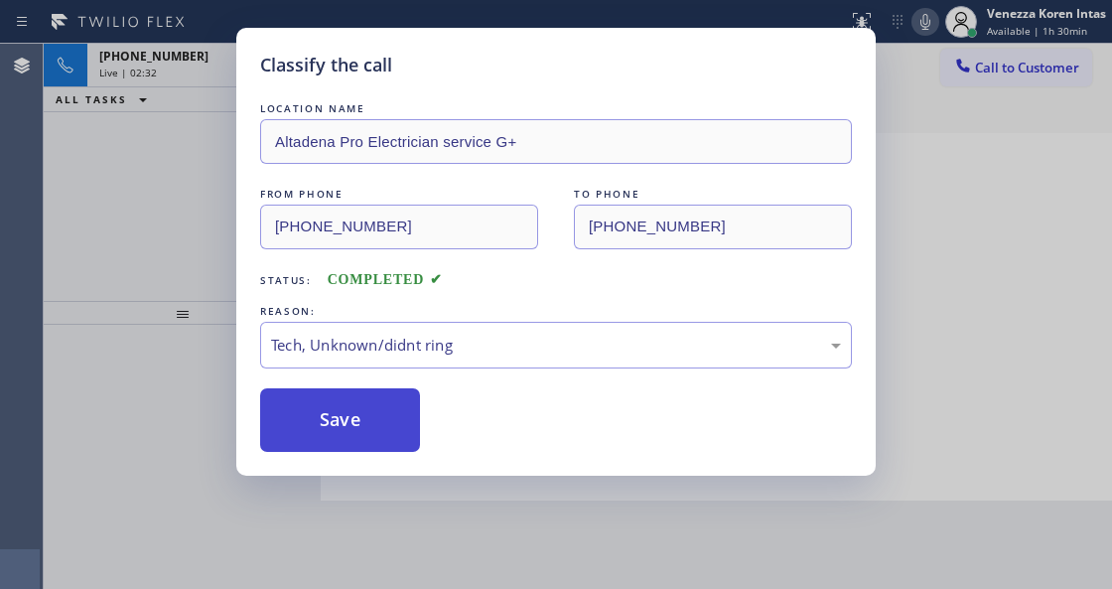
click at [385, 449] on button "Save" at bounding box center [340, 420] width 160 height 64
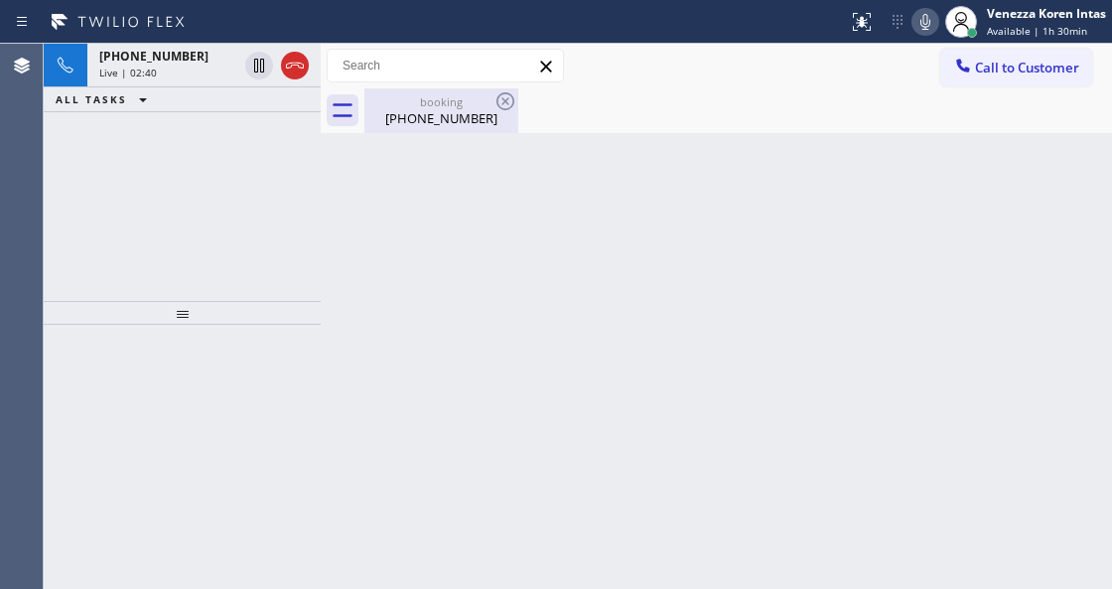
click at [451, 107] on div "booking" at bounding box center [441, 101] width 150 height 15
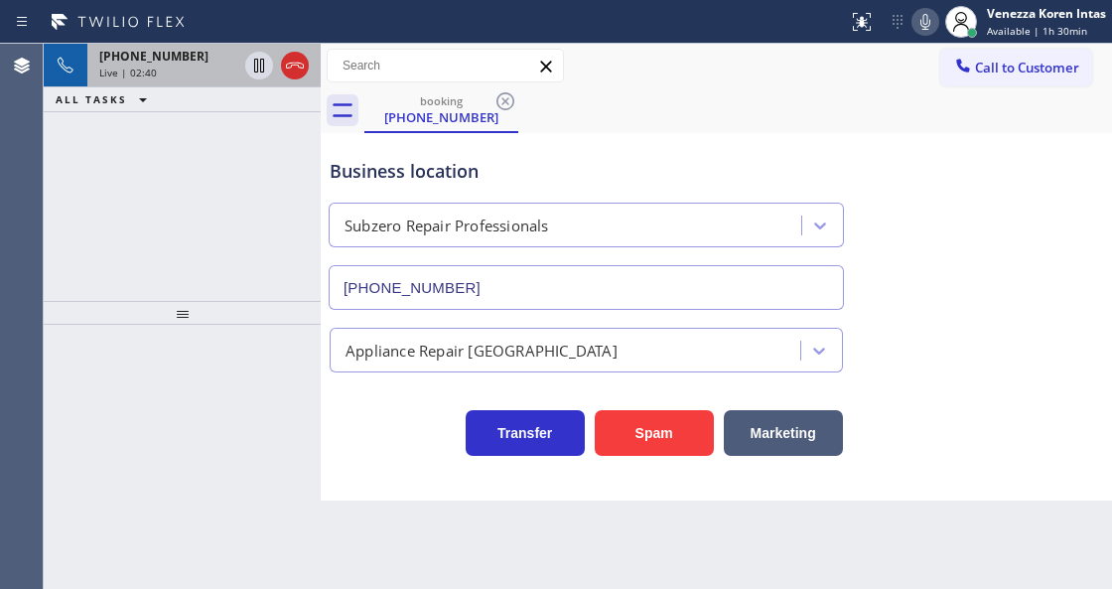
click at [173, 68] on div "Live | 02:40" at bounding box center [168, 73] width 138 height 14
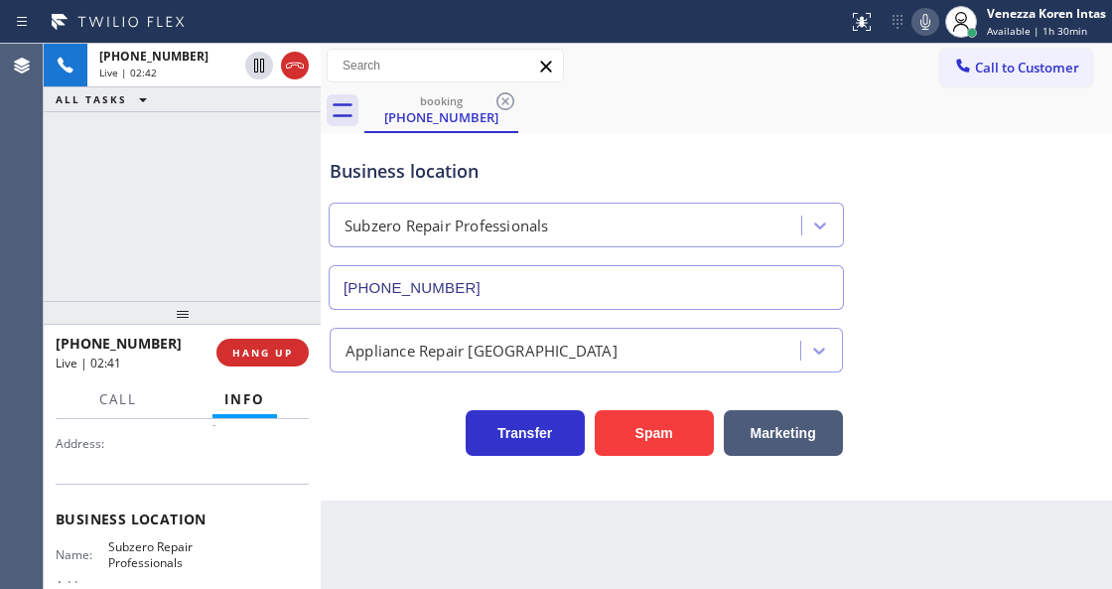
scroll to position [264, 0]
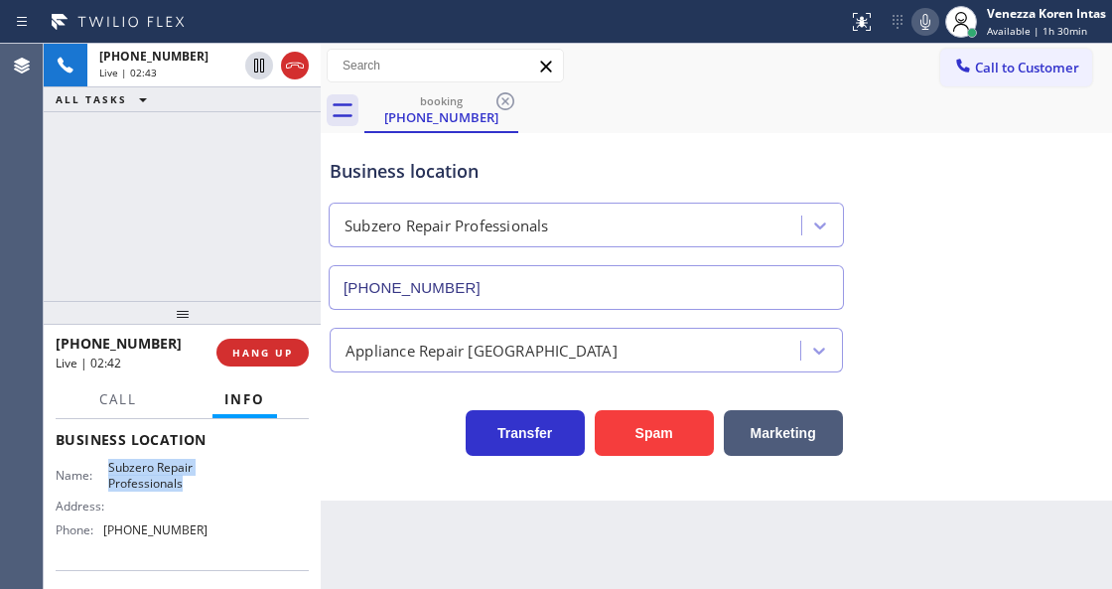
drag, startPoint x: 106, startPoint y: 464, endPoint x: 201, endPoint y: 479, distance: 95.5
click at [201, 479] on span "Subzero Repair Professionals" at bounding box center [157, 475] width 99 height 31
click at [927, 14] on icon at bounding box center [925, 22] width 24 height 24
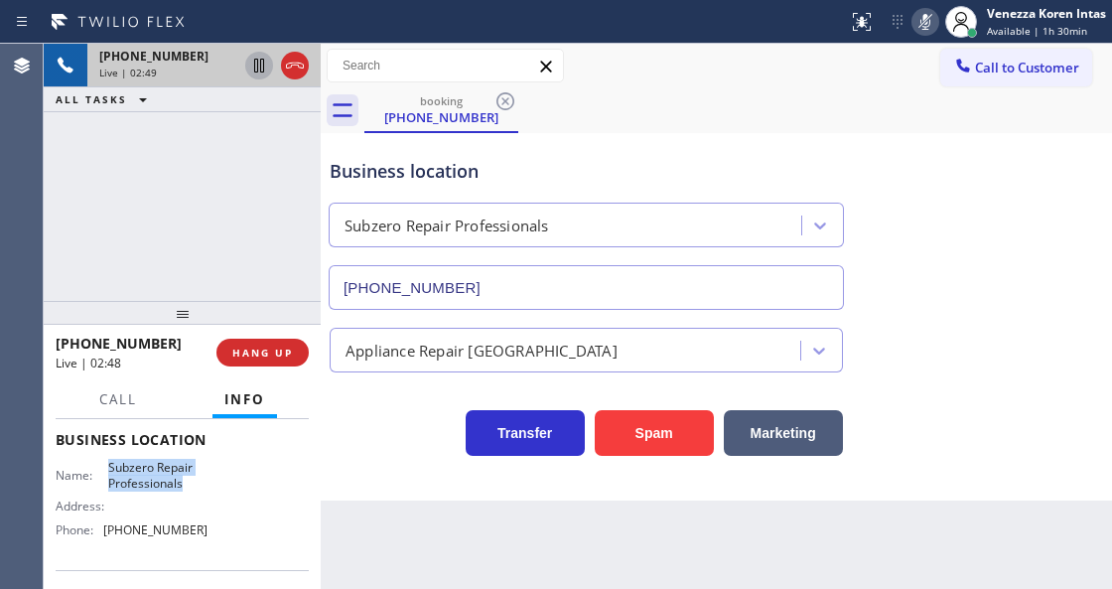
click at [258, 68] on icon at bounding box center [259, 66] width 24 height 24
click at [818, 141] on div "Business location Subzero Repair Professionals (602) 691-7988" at bounding box center [586, 224] width 521 height 172
drag, startPoint x: 919, startPoint y: 16, endPoint x: 579, endPoint y: 62, distance: 343.6
click at [919, 18] on icon at bounding box center [925, 22] width 24 height 24
click at [265, 62] on icon at bounding box center [259, 66] width 14 height 14
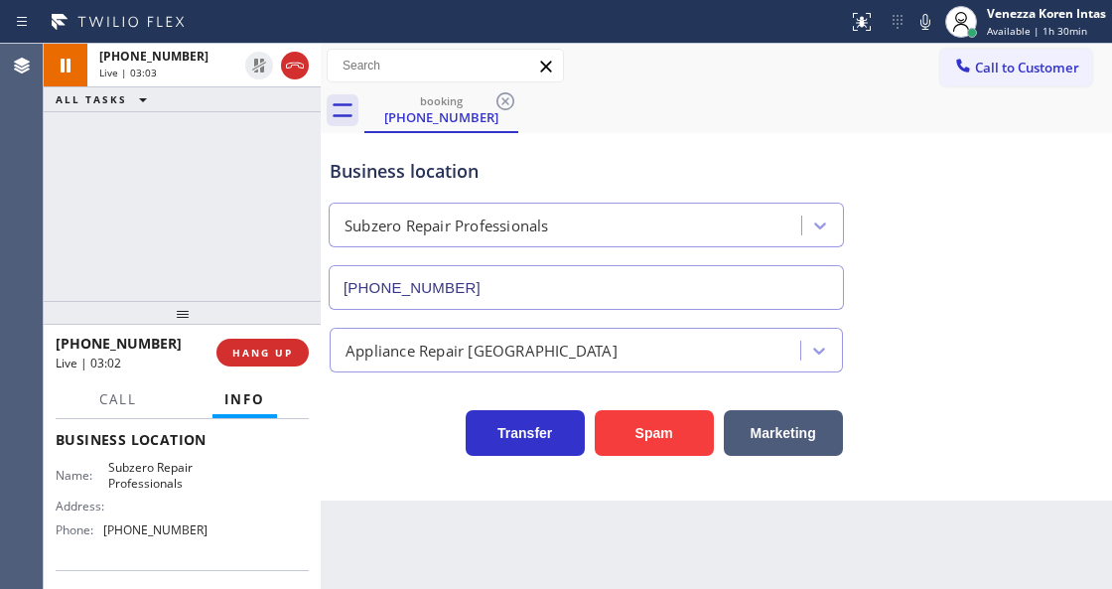
click at [658, 127] on div "booking (310) 500-8501" at bounding box center [738, 110] width 748 height 45
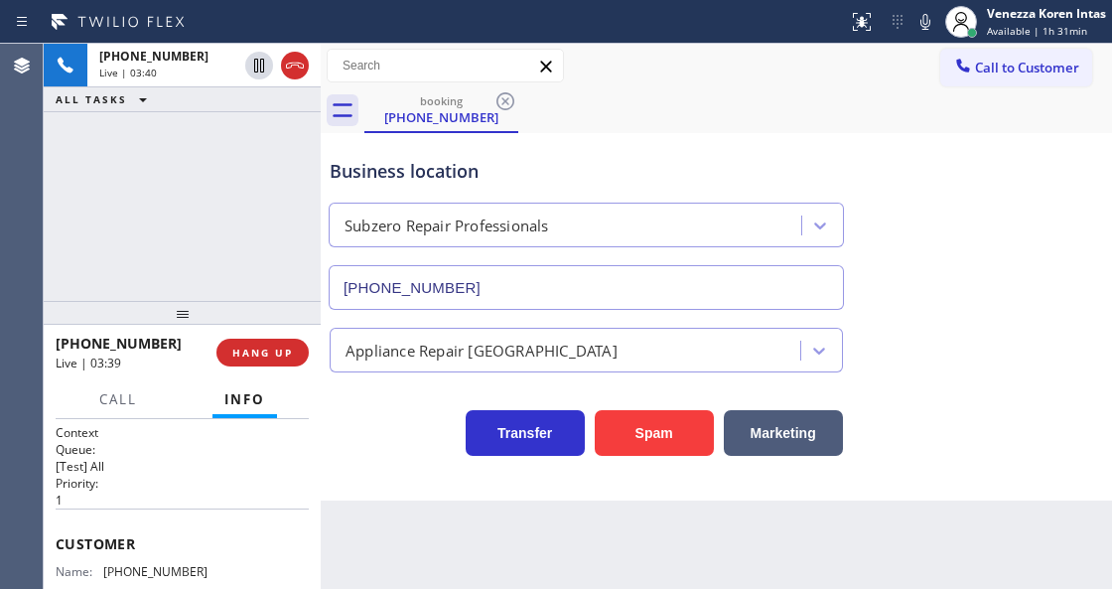
scroll to position [0, 0]
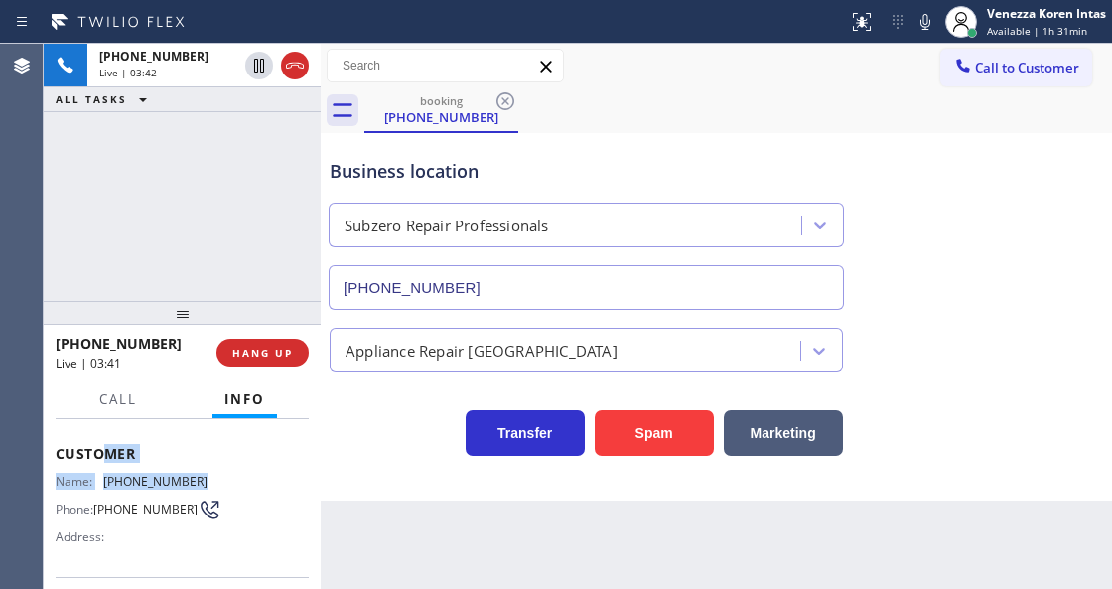
drag, startPoint x: 208, startPoint y: 566, endPoint x: 105, endPoint y: 433, distance: 167.8
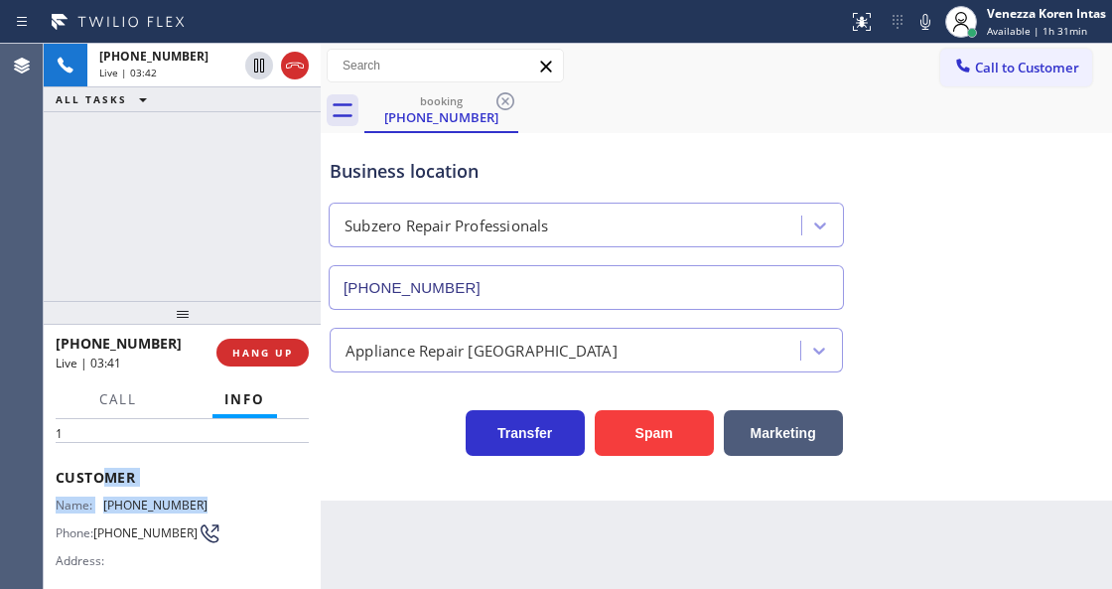
click at [127, 497] on span "(310) 500-8501" at bounding box center [155, 504] width 104 height 15
drag, startPoint x: 214, startPoint y: 500, endPoint x: 102, endPoint y: 498, distance: 112.2
click at [102, 498] on div "Name: (310) 500-8501 Phone: (310) 500-8501 Address:" at bounding box center [182, 536] width 253 height 78
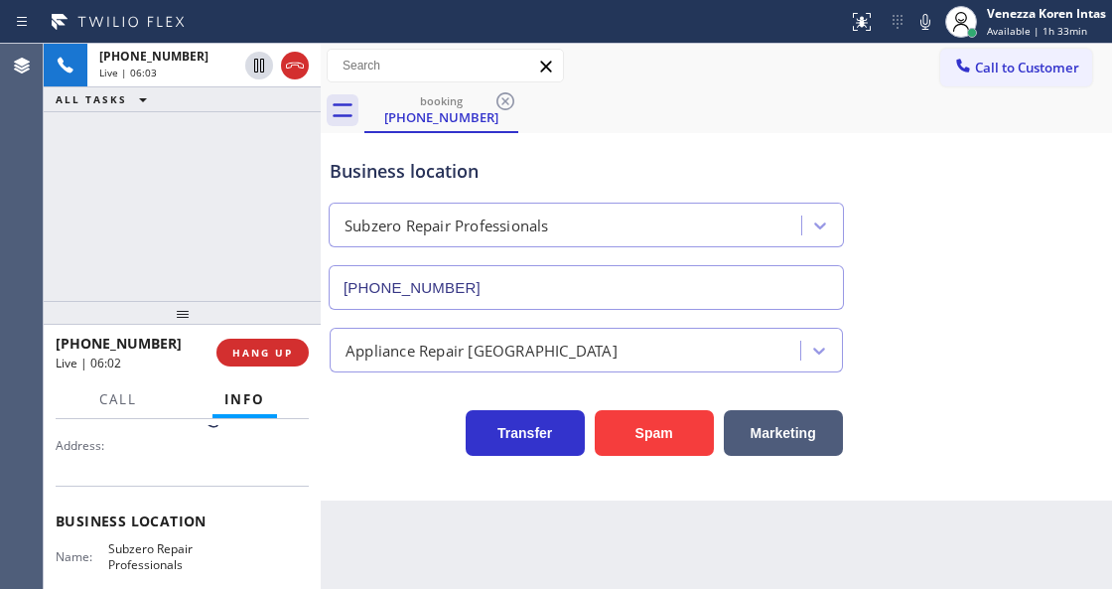
scroll to position [266, 0]
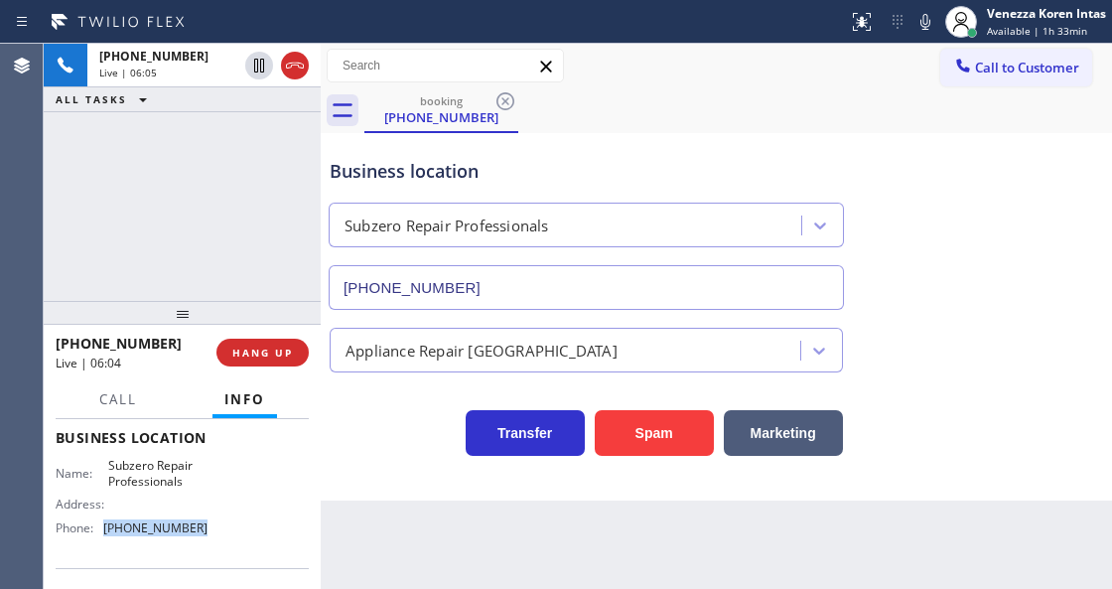
drag, startPoint x: 198, startPoint y: 516, endPoint x: 105, endPoint y: 530, distance: 93.4
click at [105, 530] on div "Name: Subzero Repair Professionals Address: Phone: (602) 691-7988" at bounding box center [132, 500] width 152 height 85
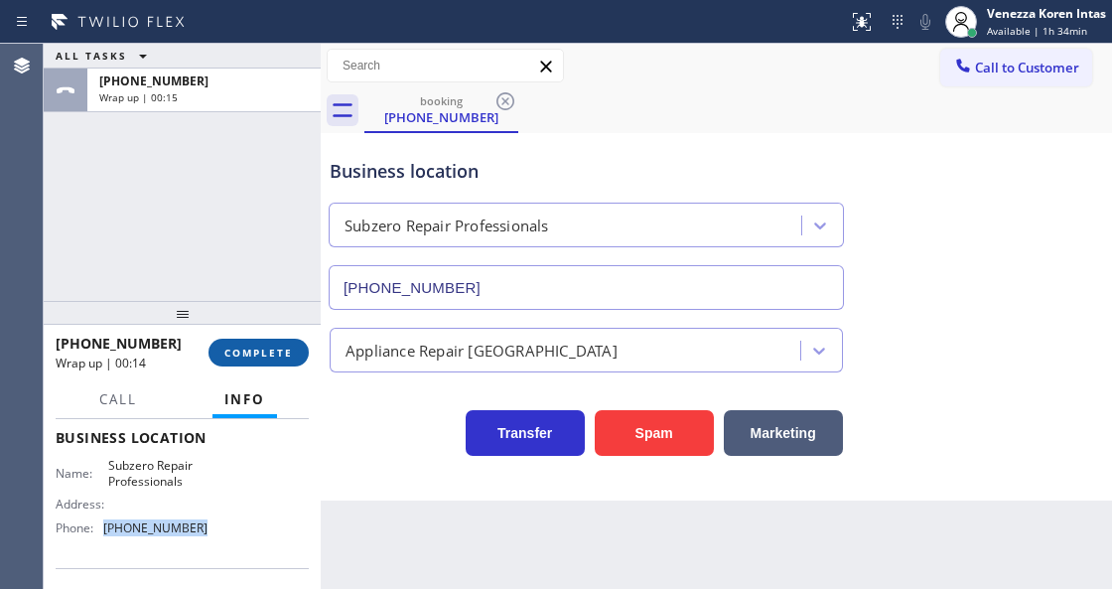
click at [285, 354] on span "COMPLETE" at bounding box center [258, 353] width 69 height 14
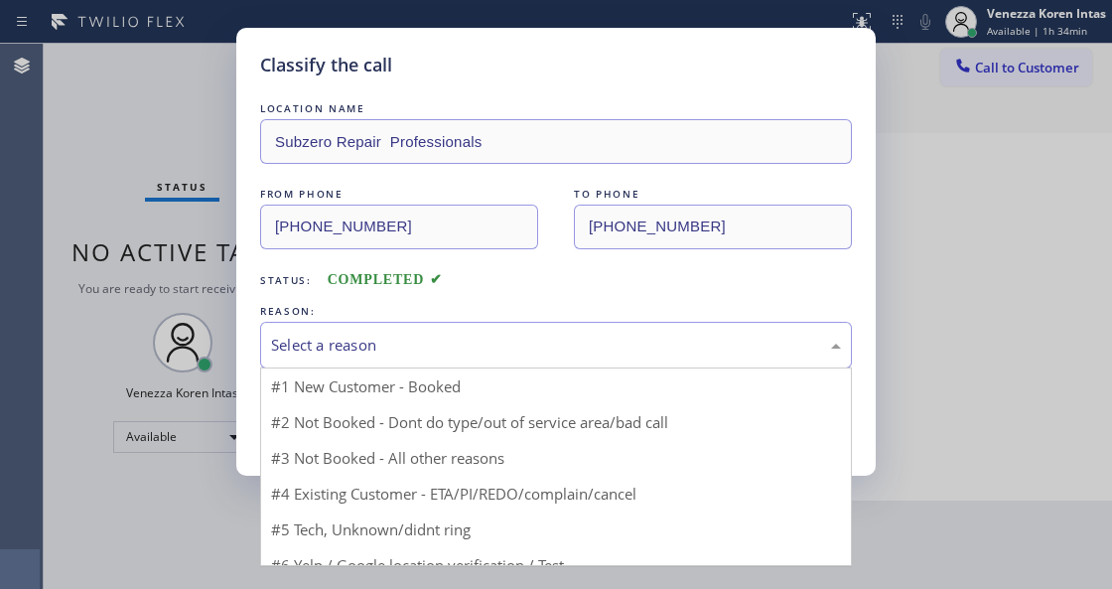
click at [452, 353] on div "Select a reason" at bounding box center [556, 345] width 570 height 23
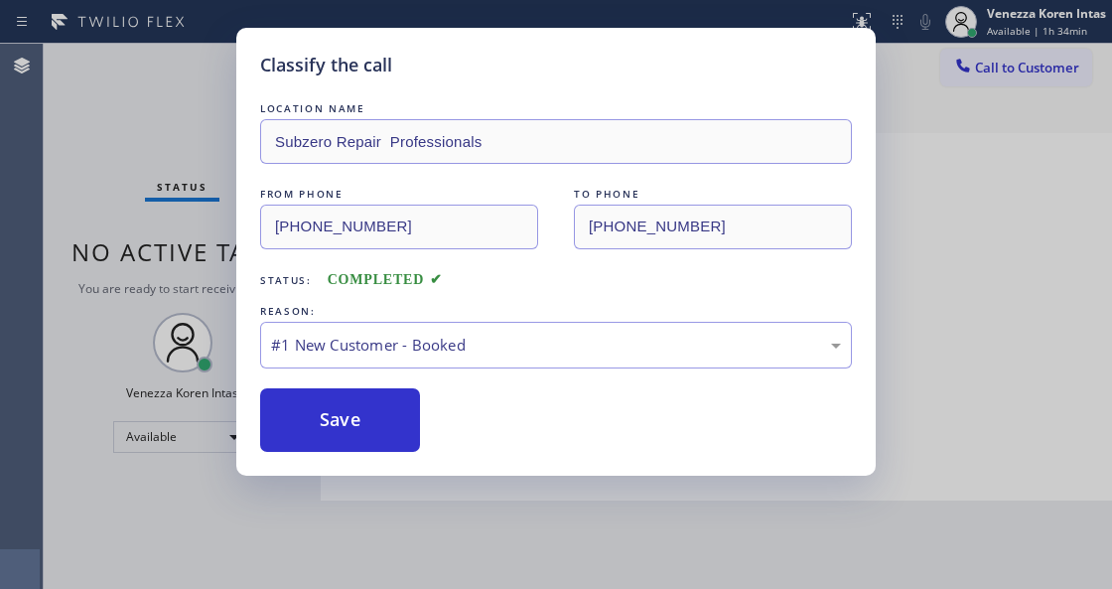
click at [420, 425] on div "Save" at bounding box center [556, 420] width 592 height 64
click at [370, 409] on button "Save" at bounding box center [340, 420] width 160 height 64
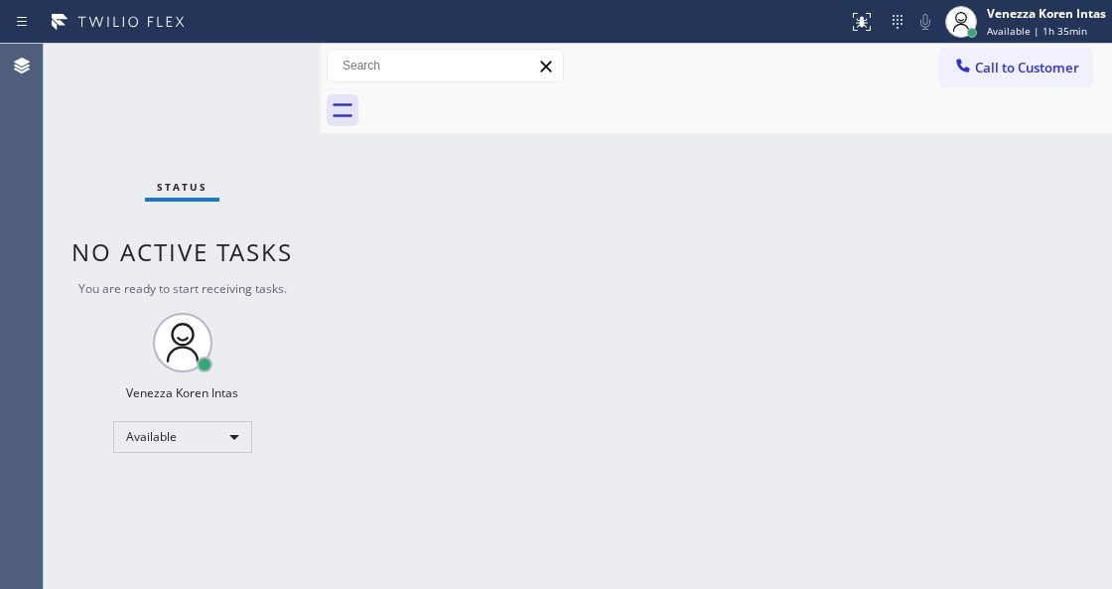
click at [296, 73] on div "Status No active tasks You are ready to start receiving tasks. Venezza Koren In…" at bounding box center [182, 316] width 277 height 545
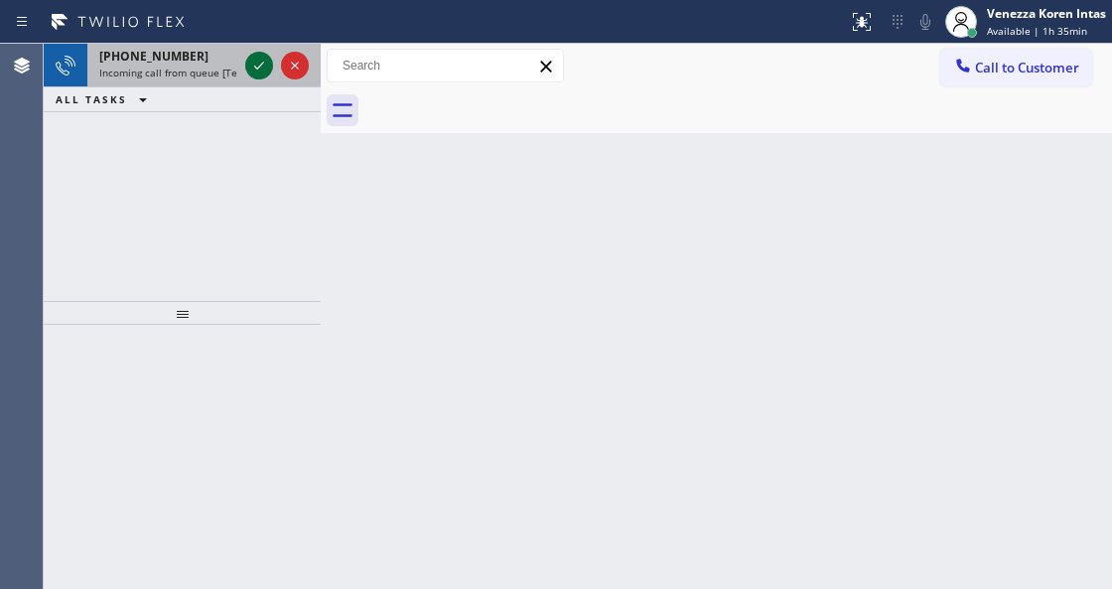
click at [264, 58] on icon at bounding box center [259, 66] width 24 height 24
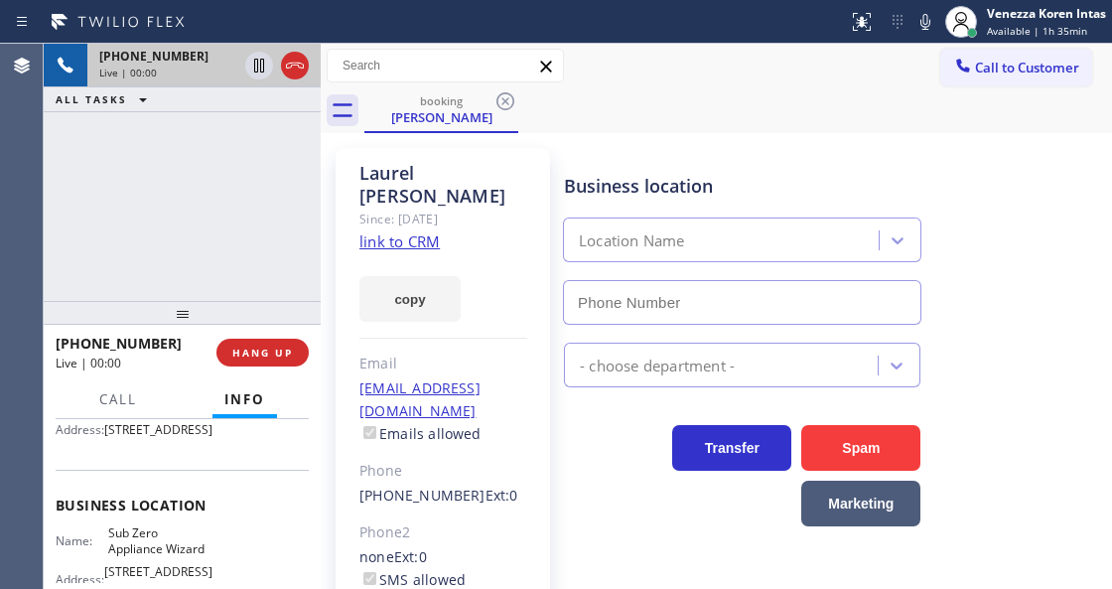
scroll to position [264, 0]
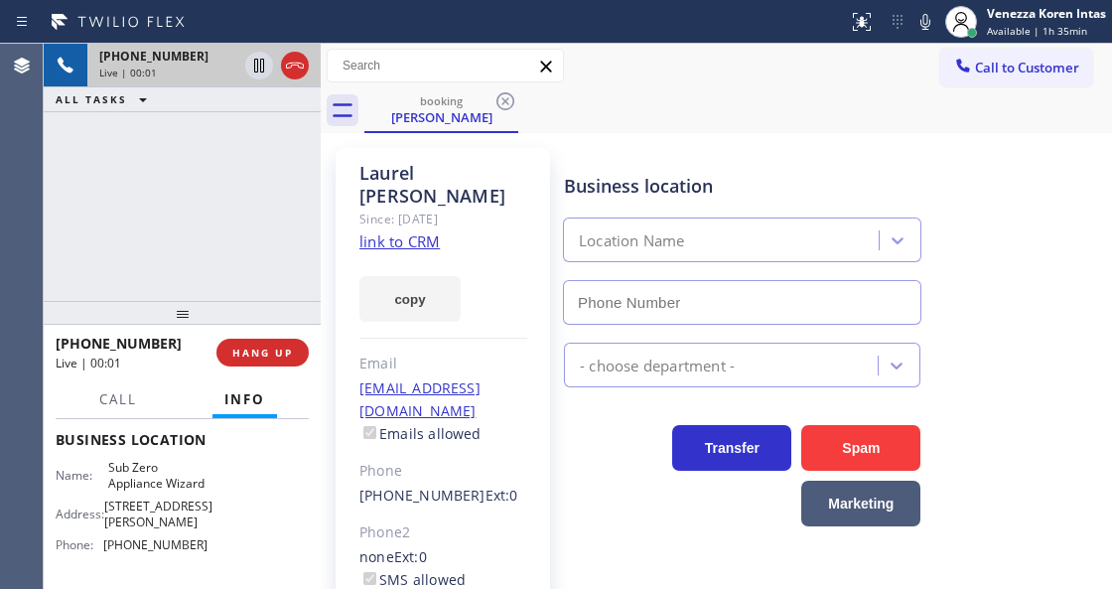
type input "(602) 313-1762"
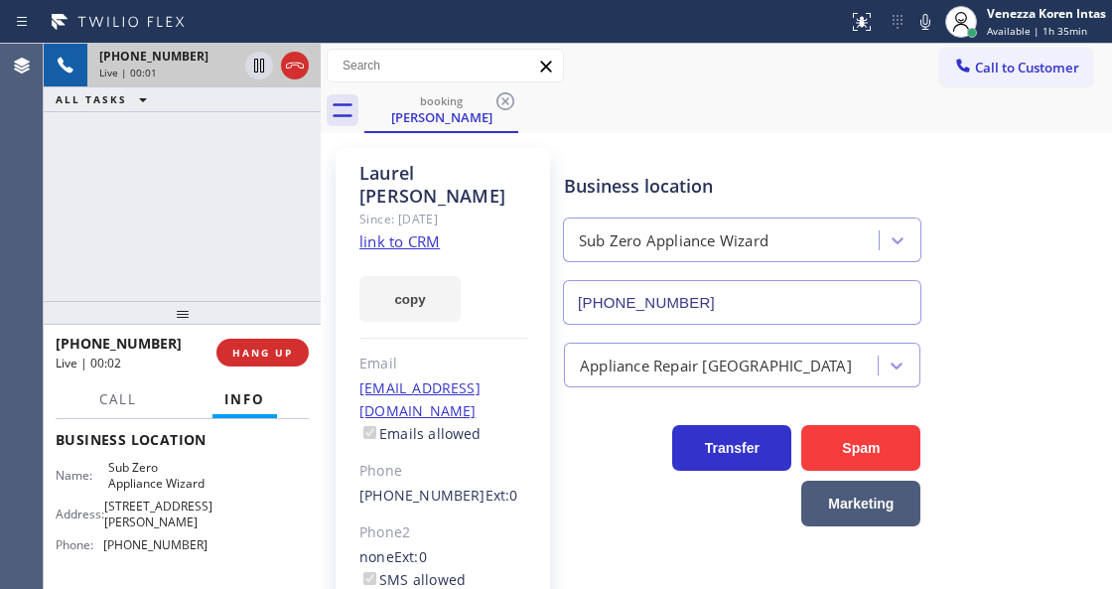
click at [431, 231] on link "link to CRM" at bounding box center [399, 241] width 80 height 20
click at [673, 105] on div "booking Laurel Kodani" at bounding box center [738, 110] width 748 height 45
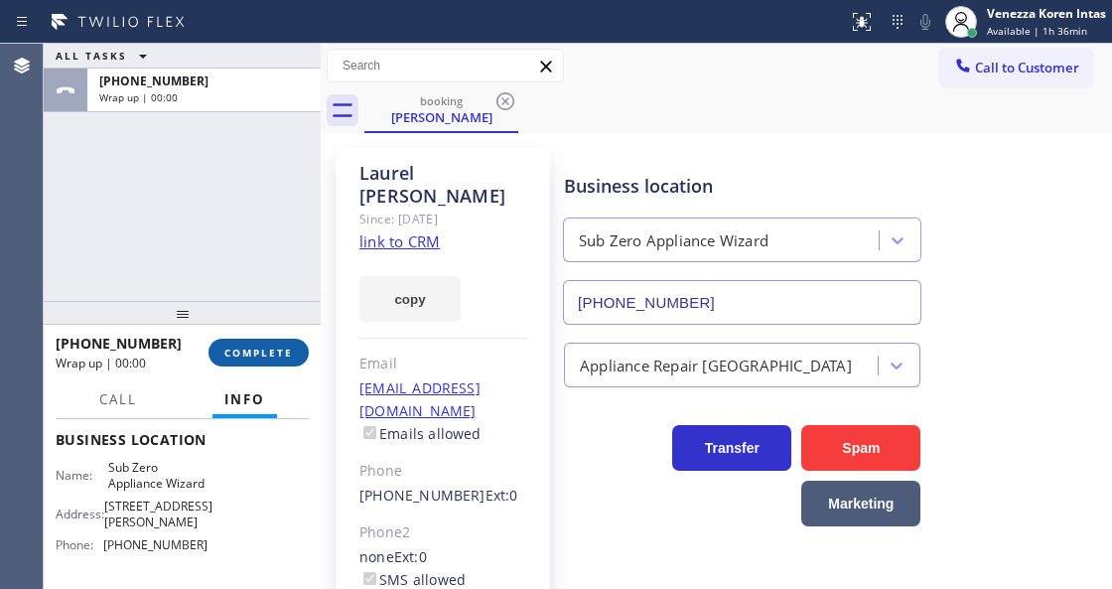
click at [246, 365] on button "COMPLETE" at bounding box center [259, 353] width 100 height 28
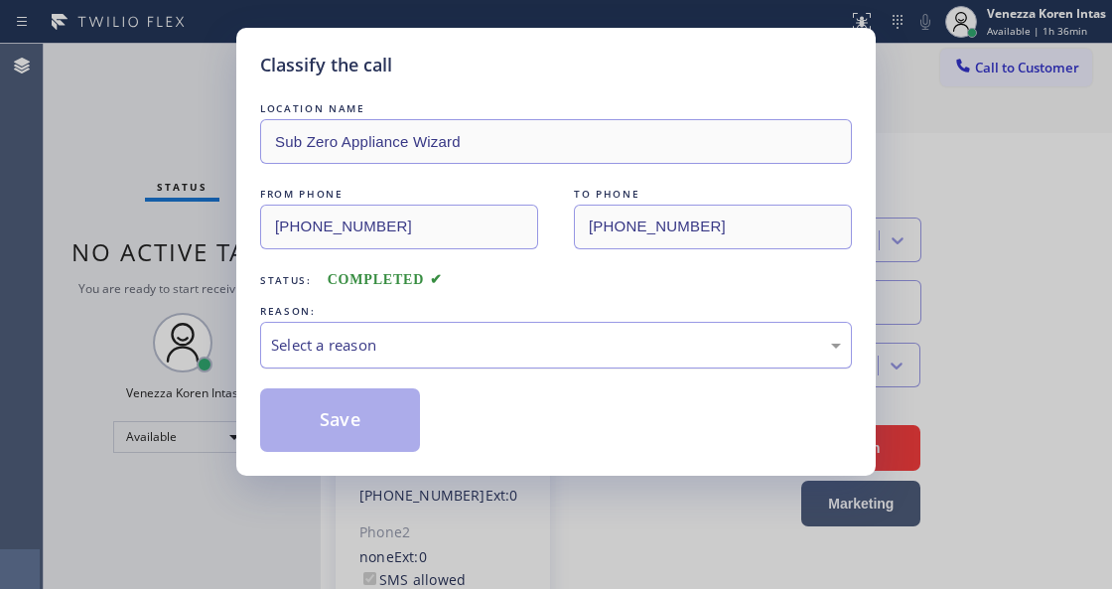
click at [471, 359] on div "Select a reason" at bounding box center [556, 345] width 592 height 47
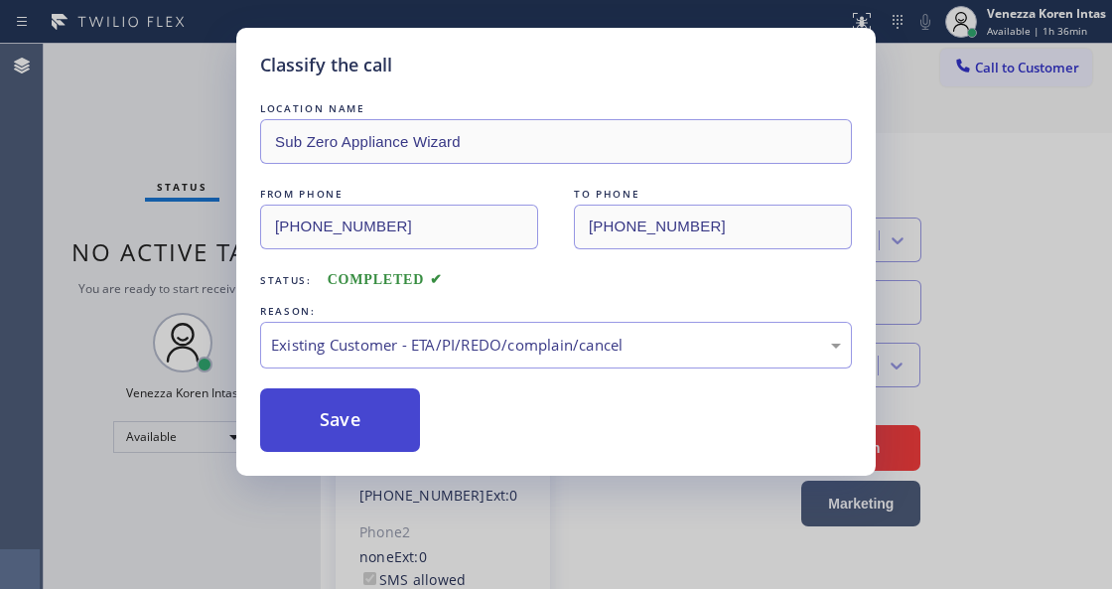
click at [407, 445] on button "Save" at bounding box center [340, 420] width 160 height 64
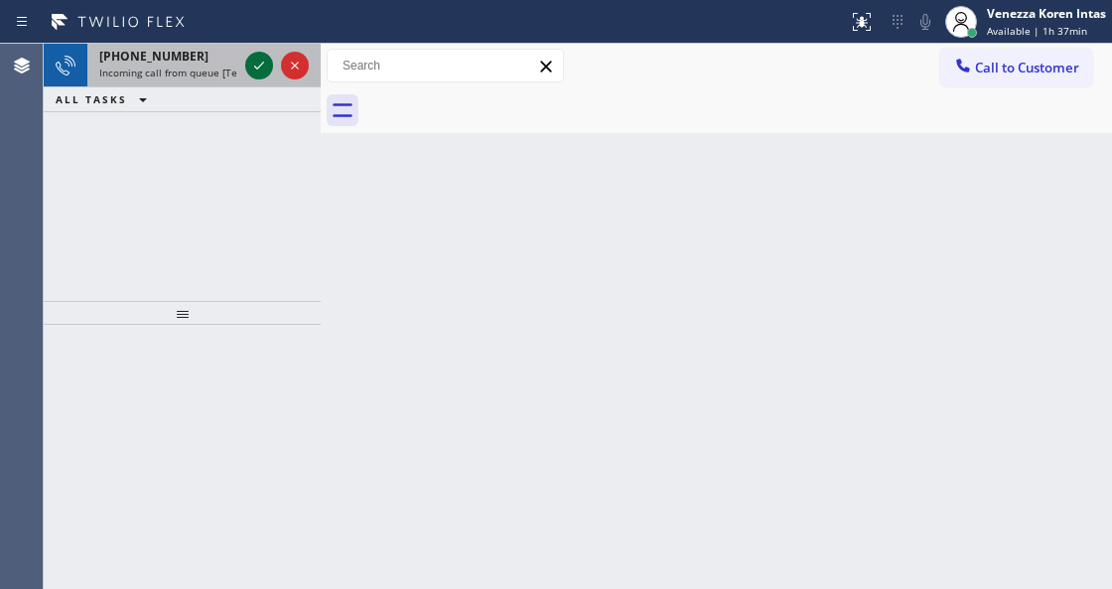
click at [253, 64] on icon at bounding box center [259, 66] width 24 height 24
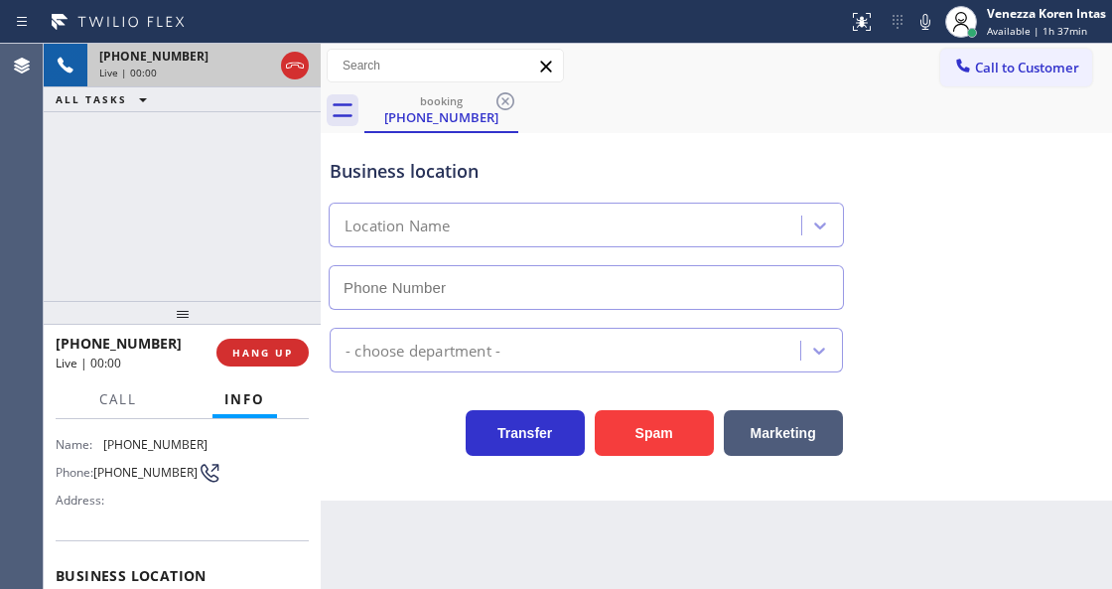
scroll to position [331, 0]
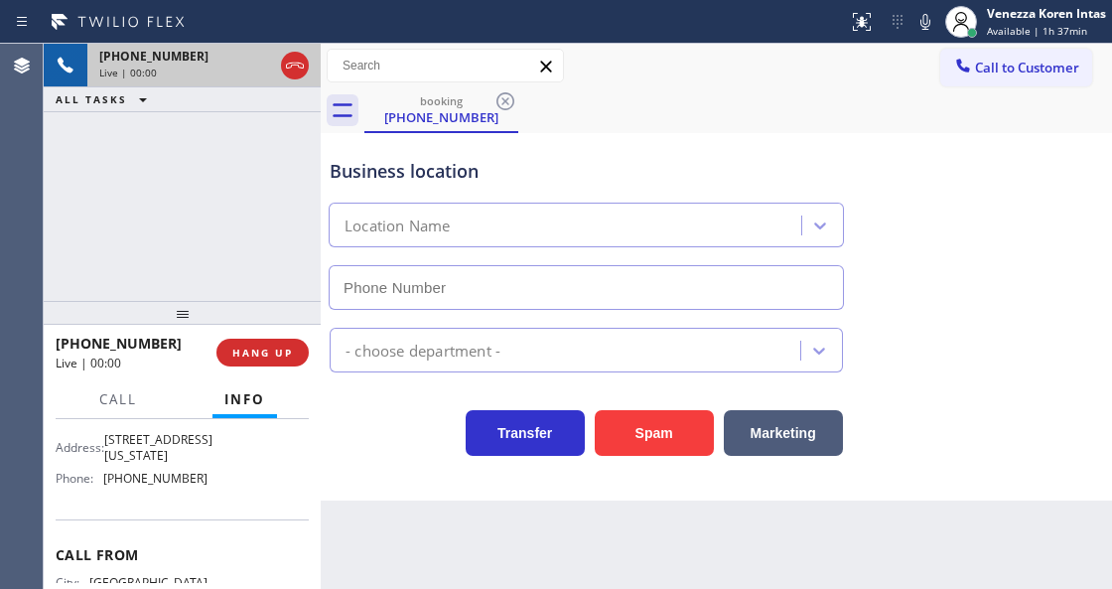
type input "(855) 999-4417"
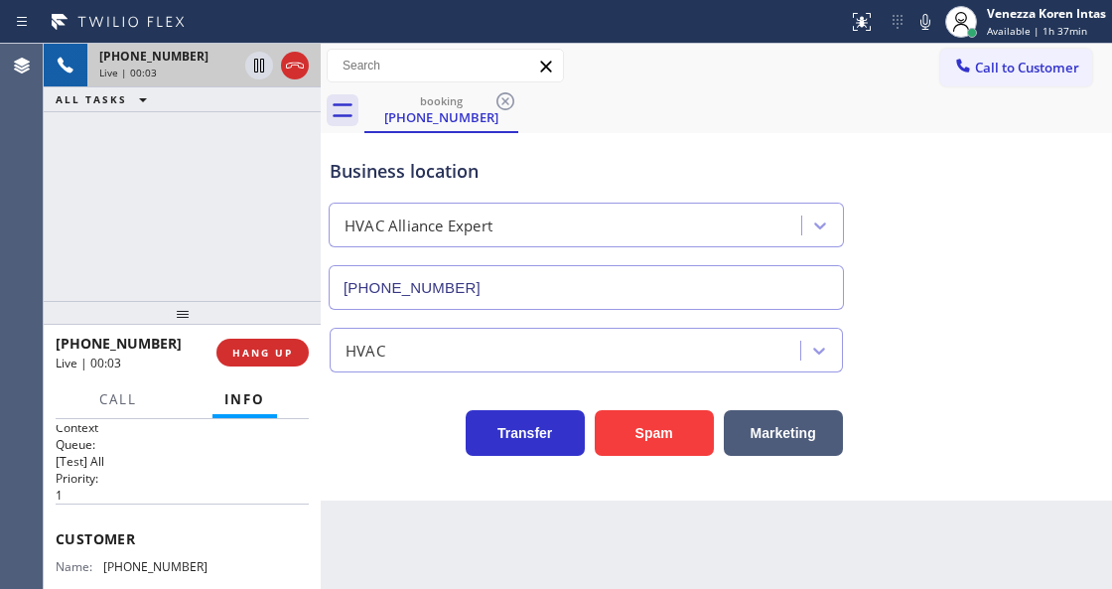
scroll to position [0, 0]
drag, startPoint x: 921, startPoint y: 21, endPoint x: 624, endPoint y: 129, distance: 316.9
click at [921, 20] on icon at bounding box center [925, 22] width 24 height 24
click at [262, 68] on icon at bounding box center [259, 66] width 24 height 24
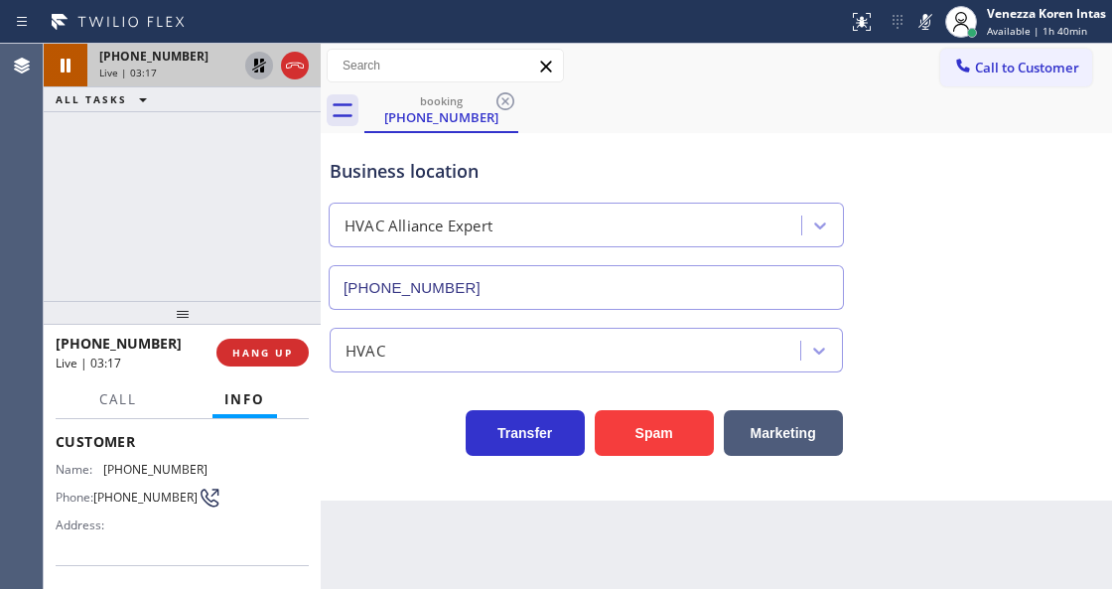
scroll to position [199, 0]
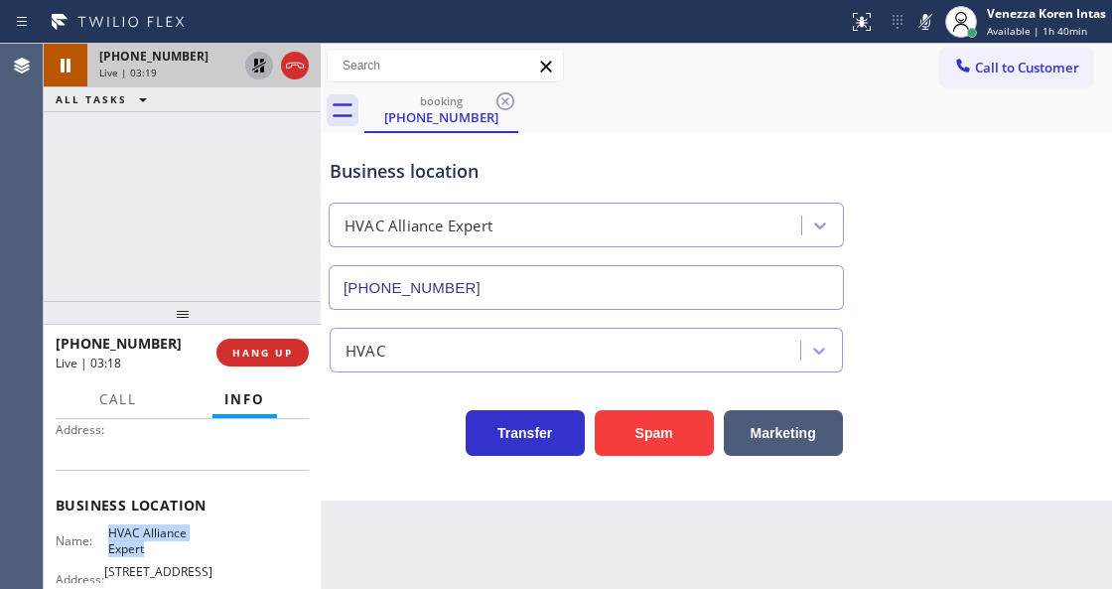
drag, startPoint x: 106, startPoint y: 526, endPoint x: 166, endPoint y: 548, distance: 63.5
click at [166, 548] on span "HVAC Alliance Expert" at bounding box center [157, 540] width 99 height 31
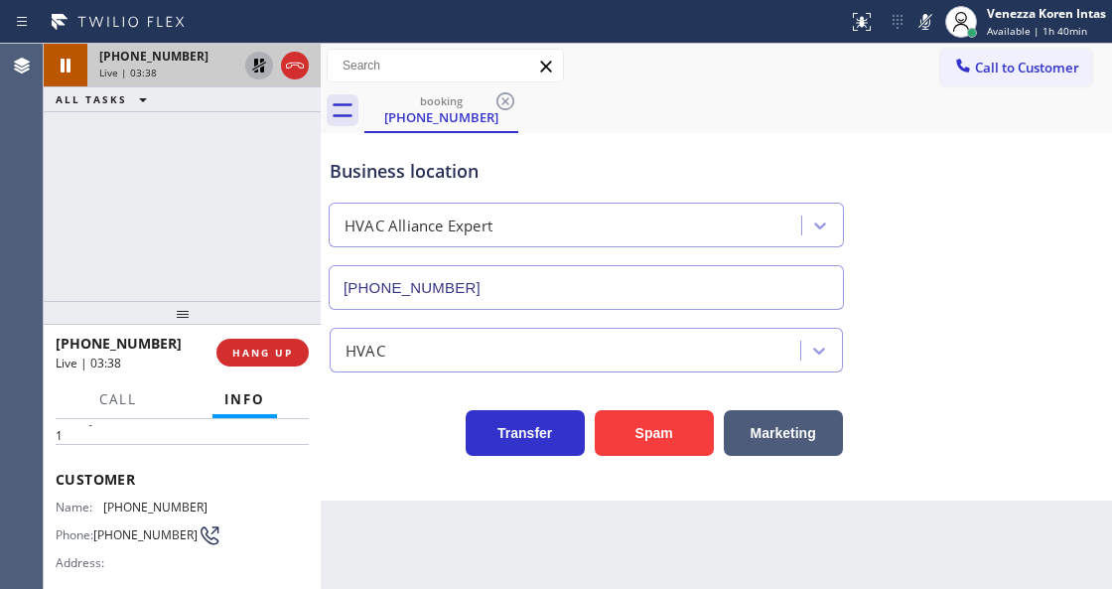
scroll to position [0, 0]
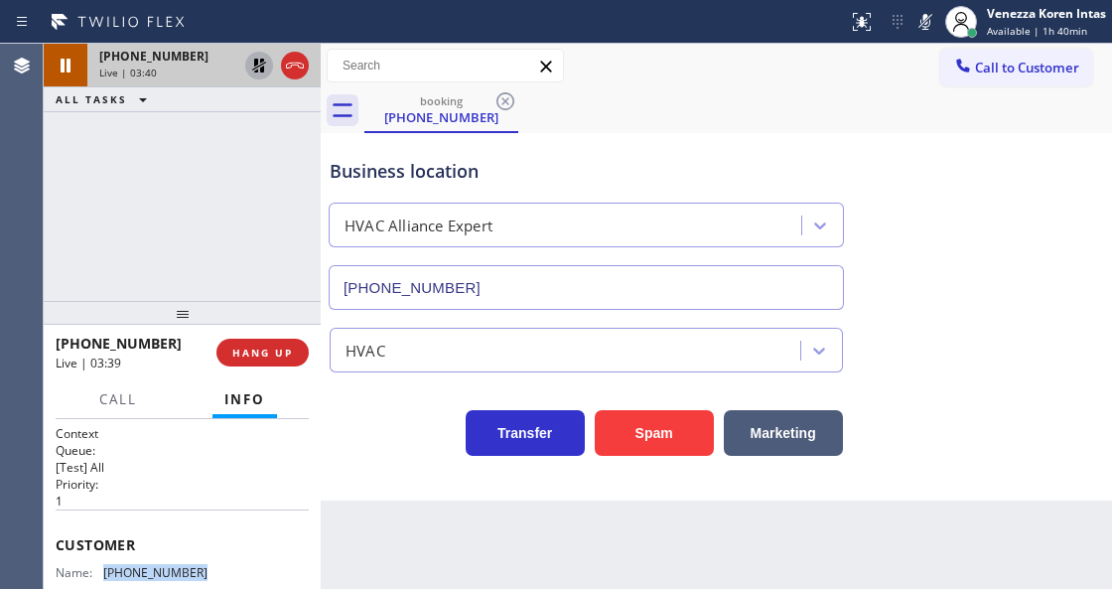
drag, startPoint x: 212, startPoint y: 567, endPoint x: 105, endPoint y: 563, distance: 107.3
drag, startPoint x: 928, startPoint y: 20, endPoint x: 494, endPoint y: 100, distance: 441.3
click at [927, 21] on icon at bounding box center [925, 22] width 24 height 24
click at [263, 64] on icon at bounding box center [259, 66] width 24 height 24
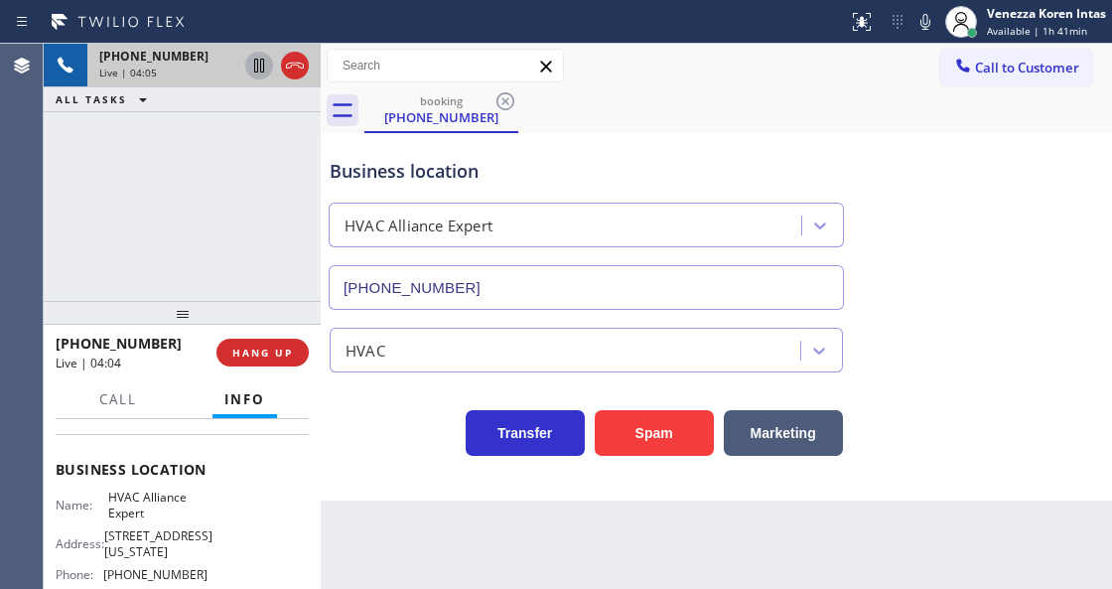
scroll to position [264, 0]
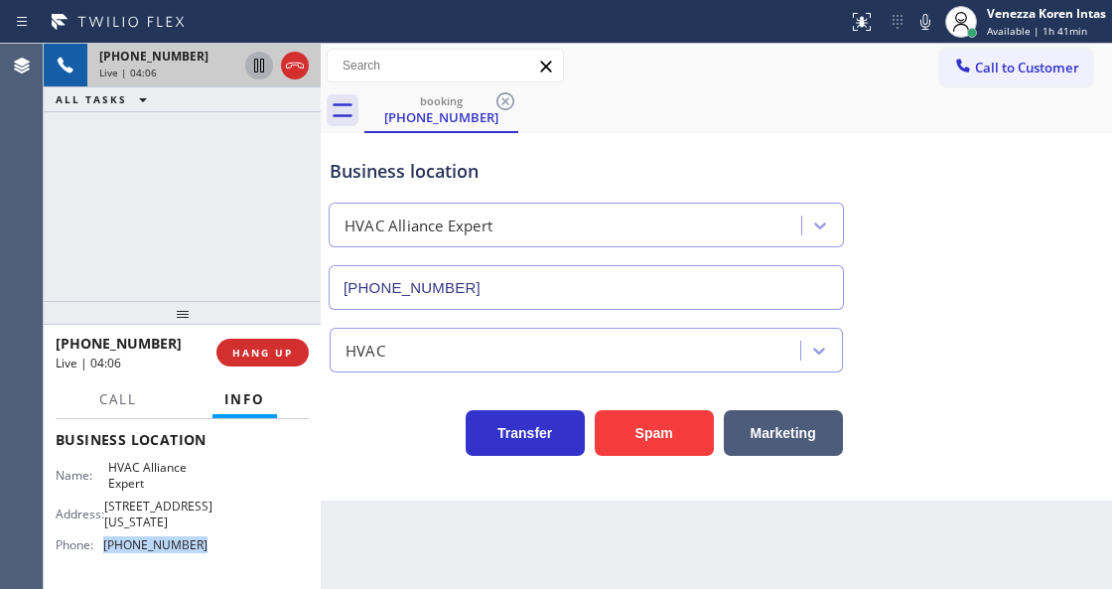
drag, startPoint x: 196, startPoint y: 550, endPoint x: 105, endPoint y: 553, distance: 90.4
click at [105, 553] on div "Name: HVAC Alliance Expert Address: 10866 Washington Blvd Phone: (855) 999-4417" at bounding box center [132, 510] width 152 height 100
click at [686, 77] on div "Call to Customer Outbound call Location Search location Your caller id phone nu…" at bounding box center [716, 66] width 791 height 35
click at [117, 399] on span "Call" at bounding box center [118, 399] width 38 height 18
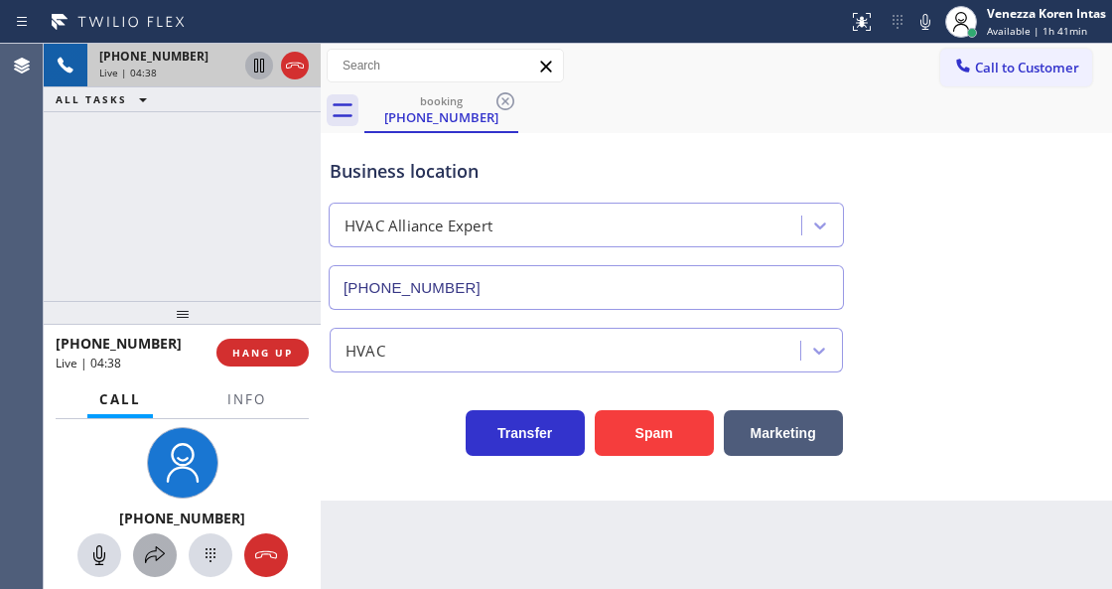
click at [151, 558] on icon at bounding box center [155, 555] width 24 height 24
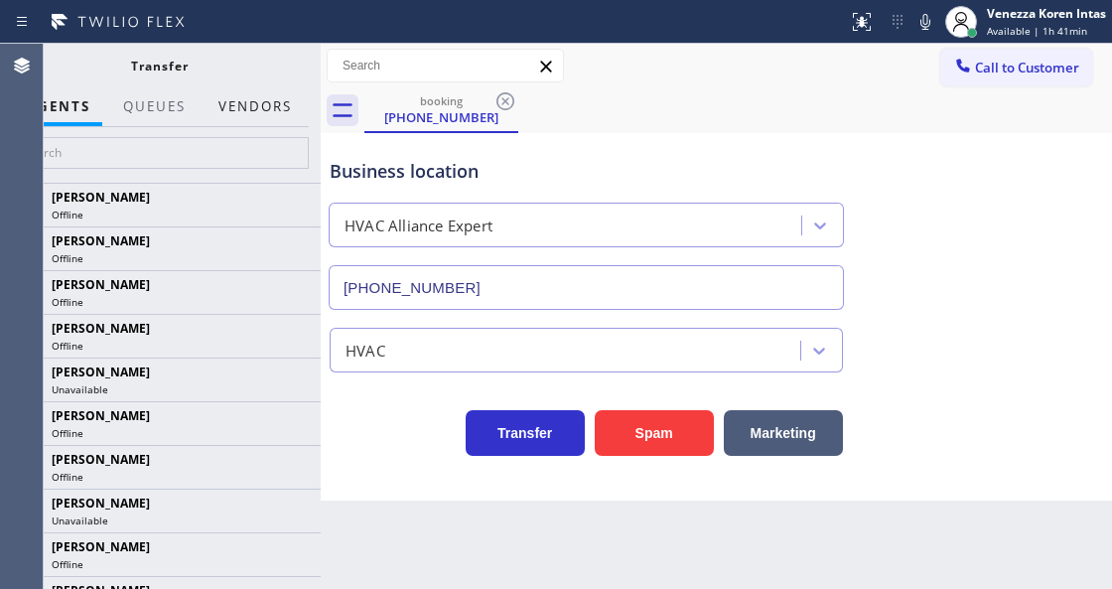
click at [266, 113] on button "Vendors" at bounding box center [255, 106] width 97 height 39
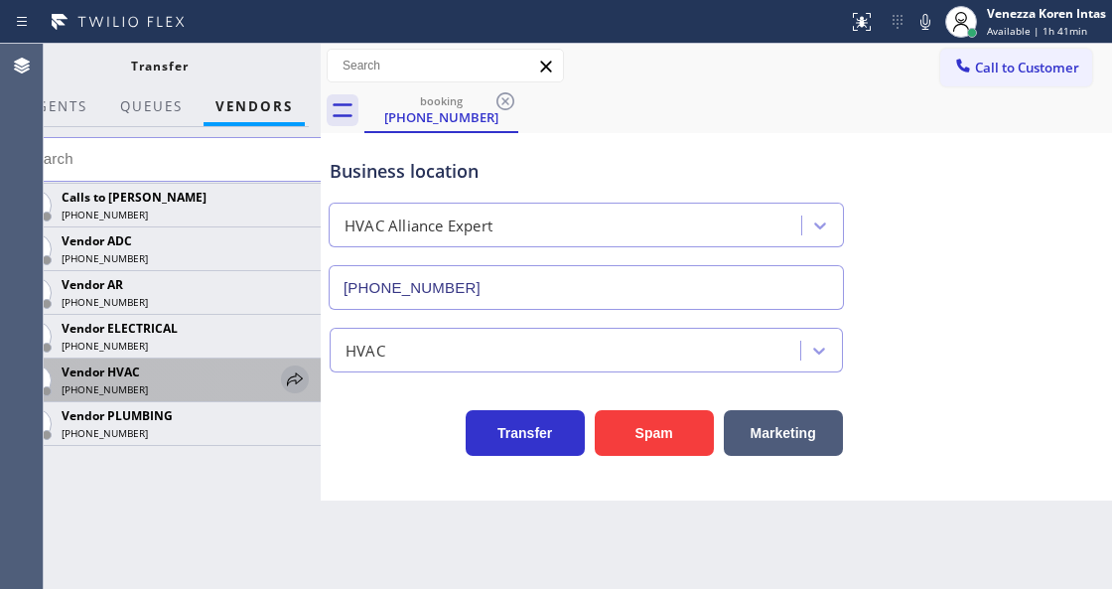
click at [302, 381] on icon at bounding box center [295, 379] width 24 height 24
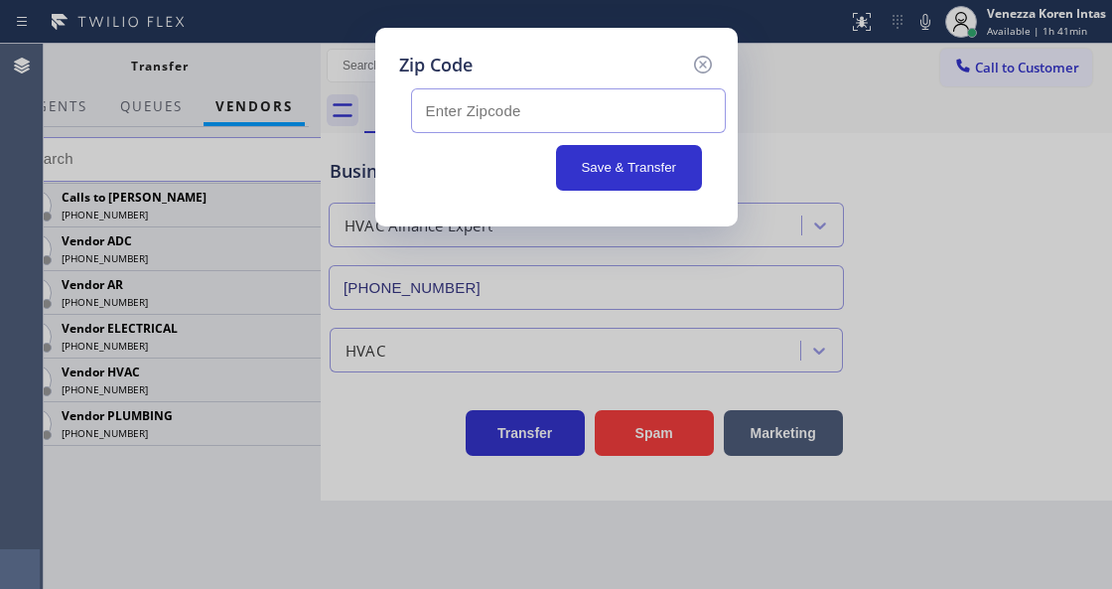
click at [485, 114] on input "text" at bounding box center [568, 110] width 315 height 45
paste input "93313"
type input "93313"
click at [656, 172] on button "Save & Transfer" at bounding box center [629, 168] width 146 height 46
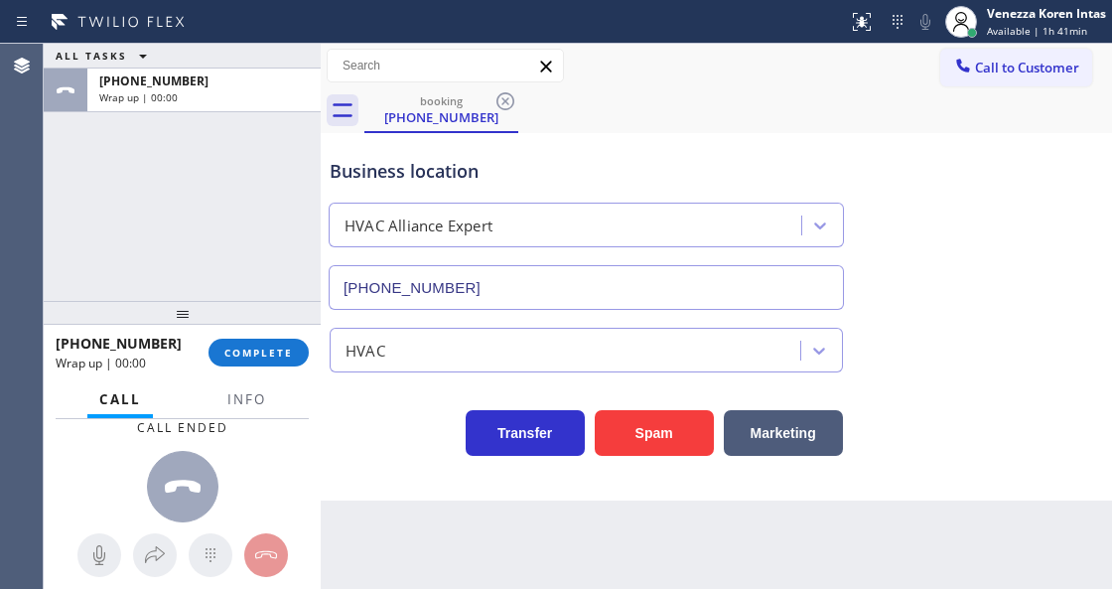
click at [169, 362] on div "Wrap up | 00:00" at bounding box center [125, 362] width 139 height 17
click at [261, 394] on span "Info" at bounding box center [246, 399] width 39 height 18
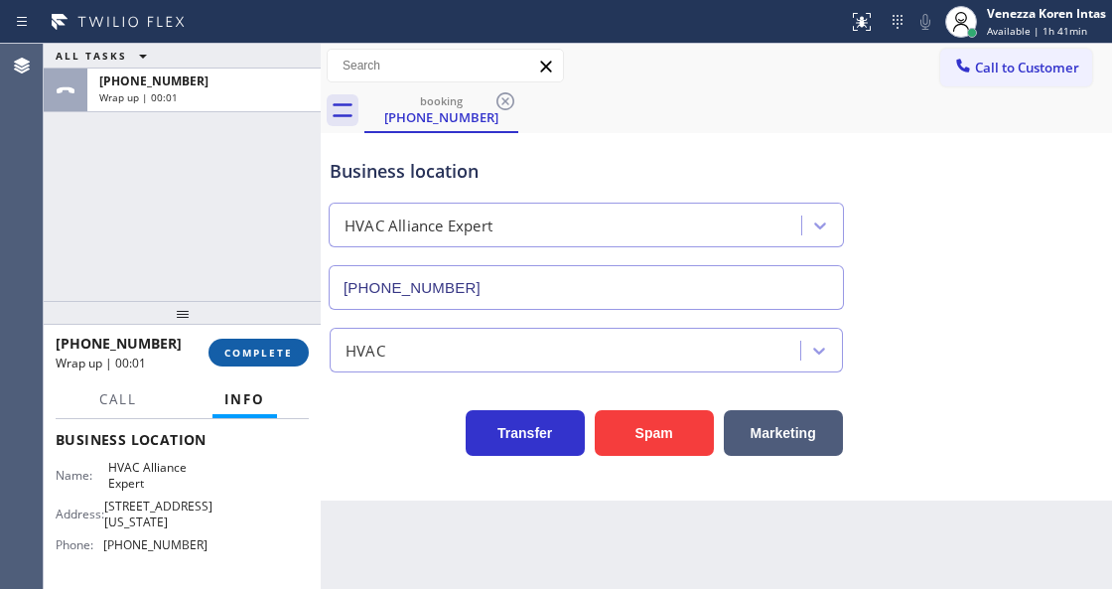
click at [257, 340] on button "COMPLETE" at bounding box center [259, 353] width 100 height 28
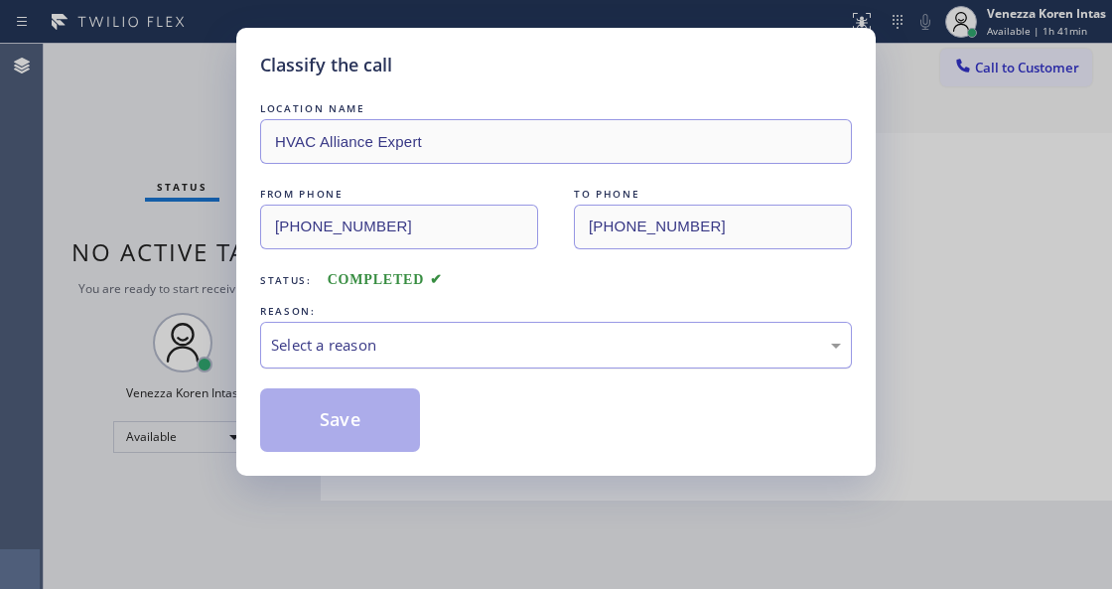
drag, startPoint x: 453, startPoint y: 348, endPoint x: 457, endPoint y: 363, distance: 16.4
click at [453, 350] on div "Select a reason" at bounding box center [556, 345] width 570 height 23
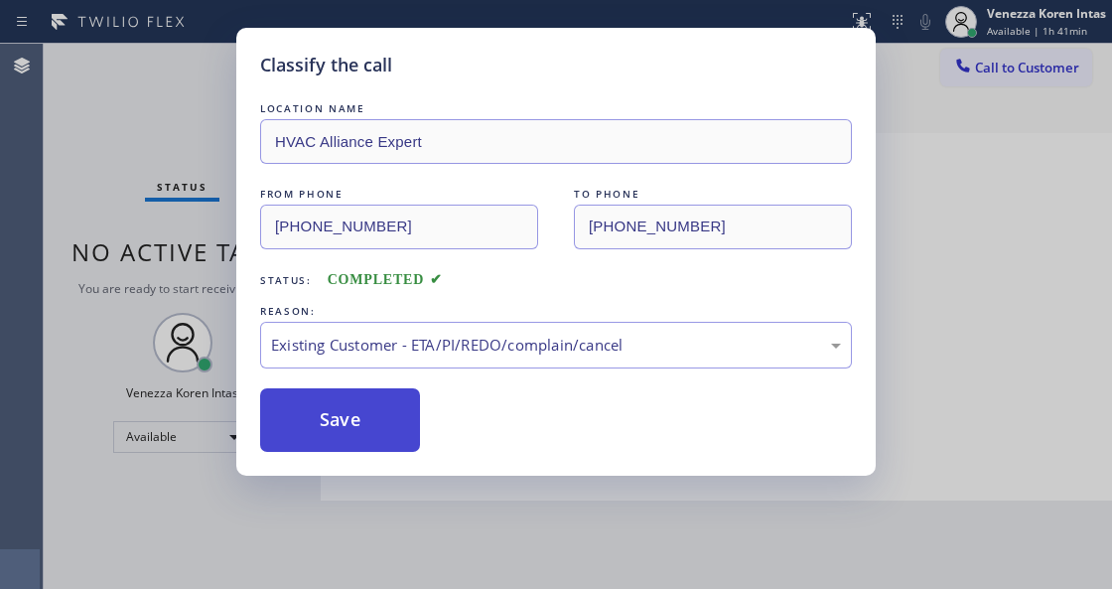
click at [384, 430] on button "Save" at bounding box center [340, 420] width 160 height 64
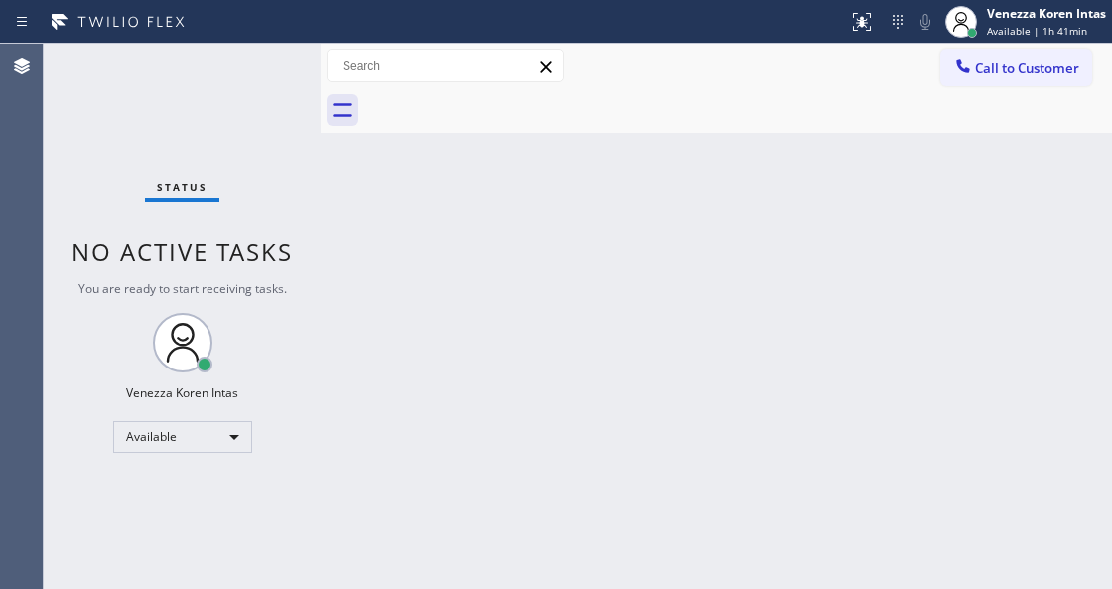
click at [421, 586] on div "Back to Dashboard Change Sender ID Customers Technicians Select a contact Outbo…" at bounding box center [716, 316] width 791 height 545
drag, startPoint x: 272, startPoint y: 347, endPoint x: 248, endPoint y: 250, distance: 99.2
click at [274, 334] on div "Status No active tasks You are ready to start receiving tasks. Venezza Koren In…" at bounding box center [182, 316] width 277 height 545
click at [208, 212] on div "Status No active tasks You are ready to start receiving tasks. Venezza Koren In…" at bounding box center [182, 316] width 277 height 545
click at [268, 83] on div "Status No active tasks You are ready to start receiving tasks. Venezza Koren In…" at bounding box center [182, 316] width 277 height 545
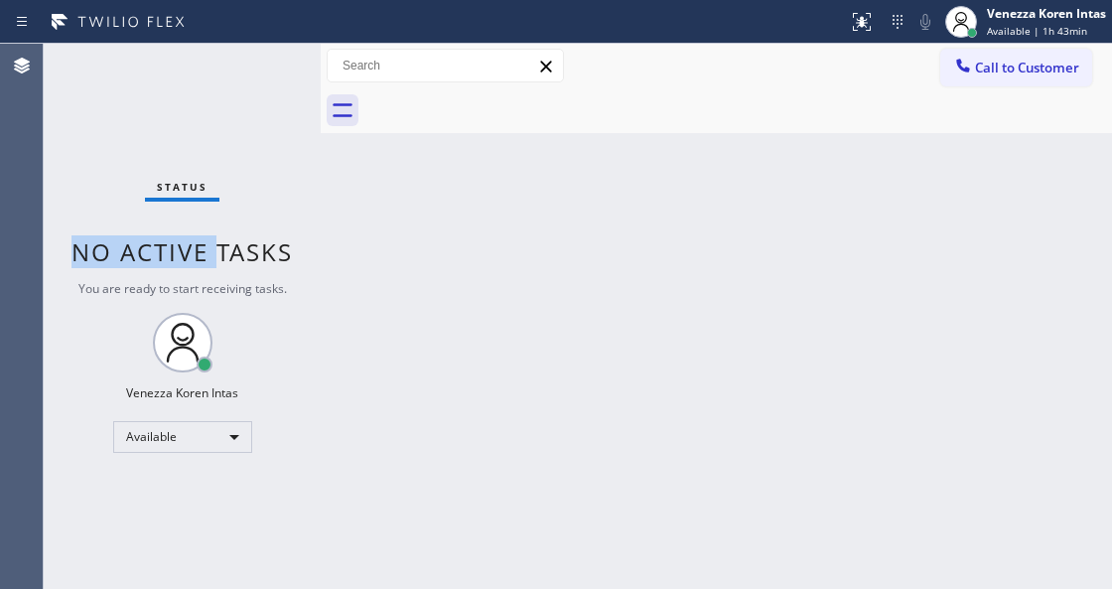
click at [272, 79] on div "Status No active tasks You are ready to start receiving tasks. Venezza Koren In…" at bounding box center [182, 316] width 277 height 545
click at [296, 83] on div "Status No active tasks You are ready to start receiving tasks. Venezza Koren In…" at bounding box center [182, 316] width 277 height 545
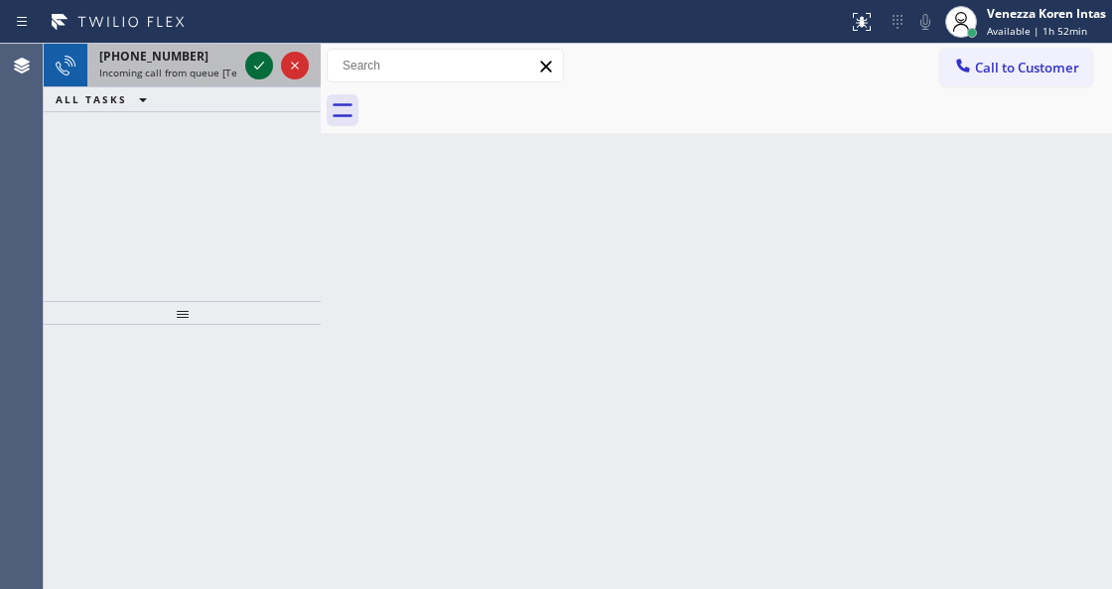
click at [259, 64] on icon at bounding box center [259, 66] width 24 height 24
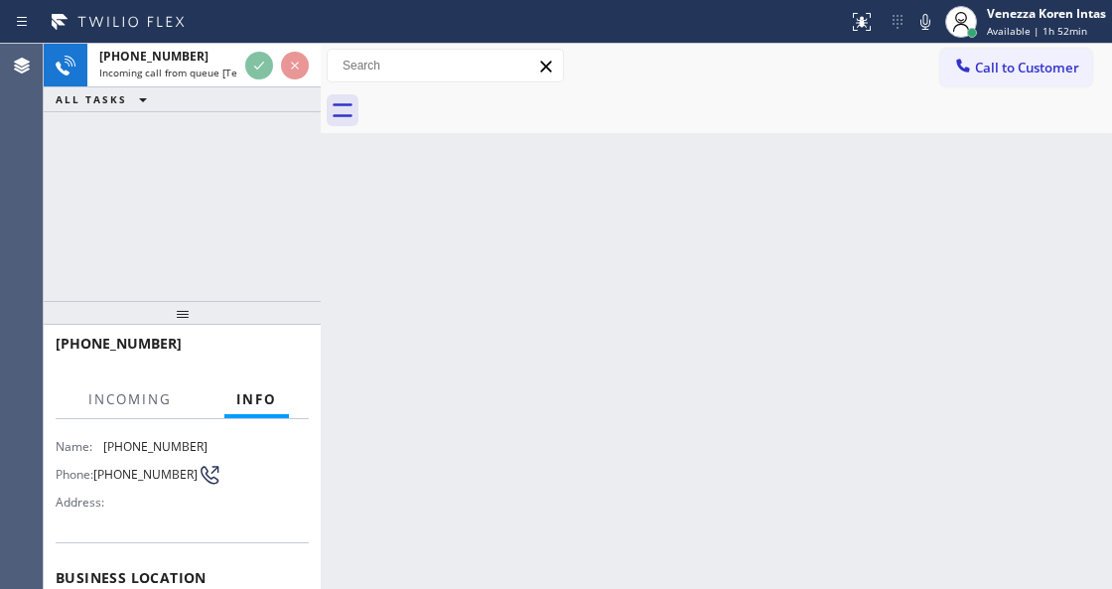
scroll to position [199, 0]
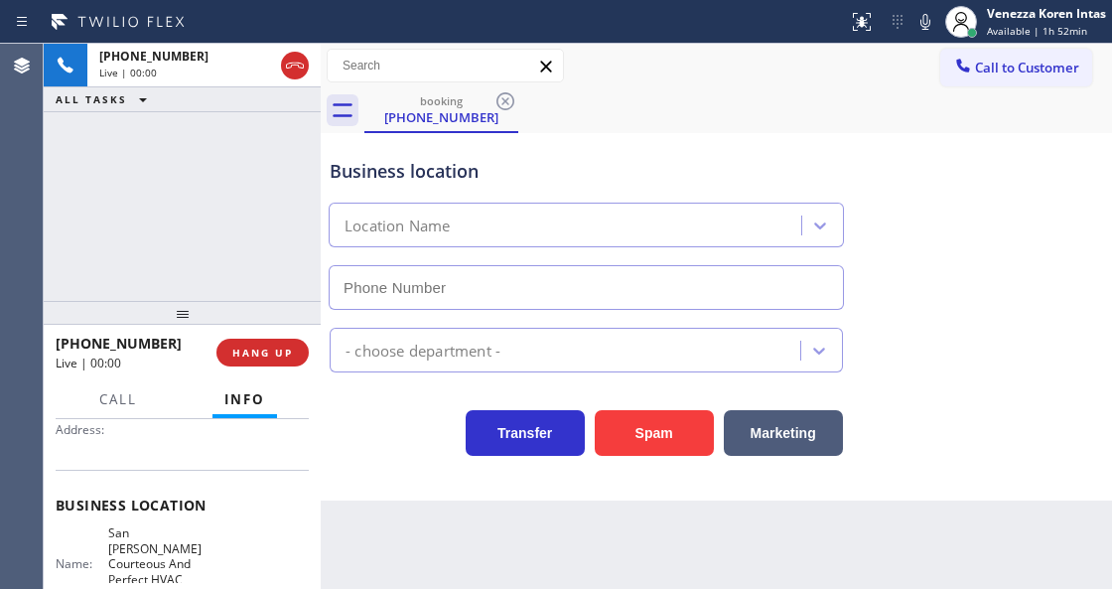
type input "(408) 775-8407"
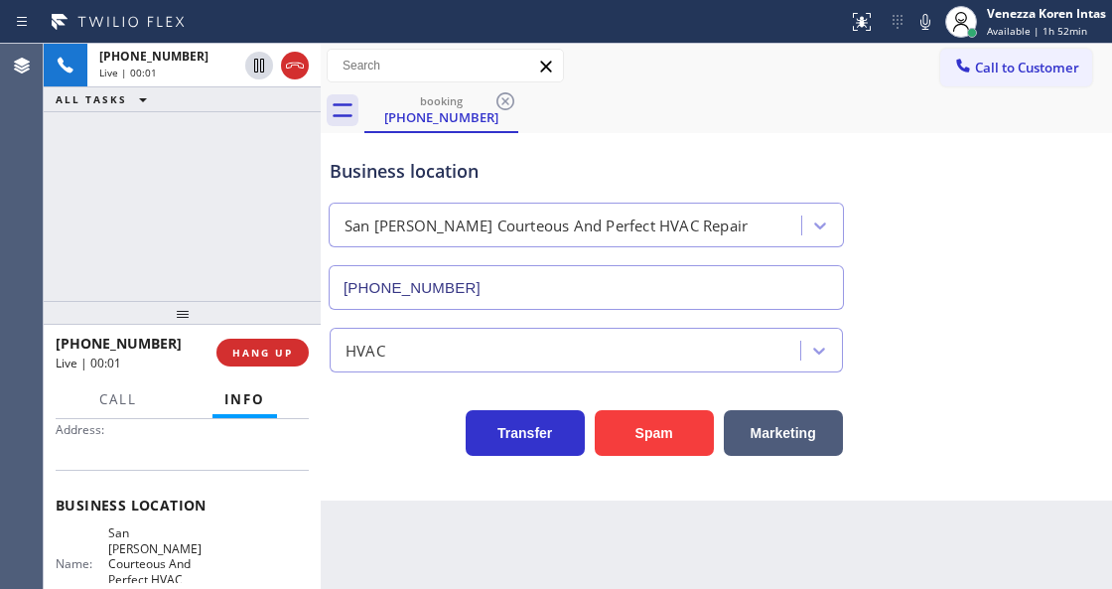
scroll to position [264, 0]
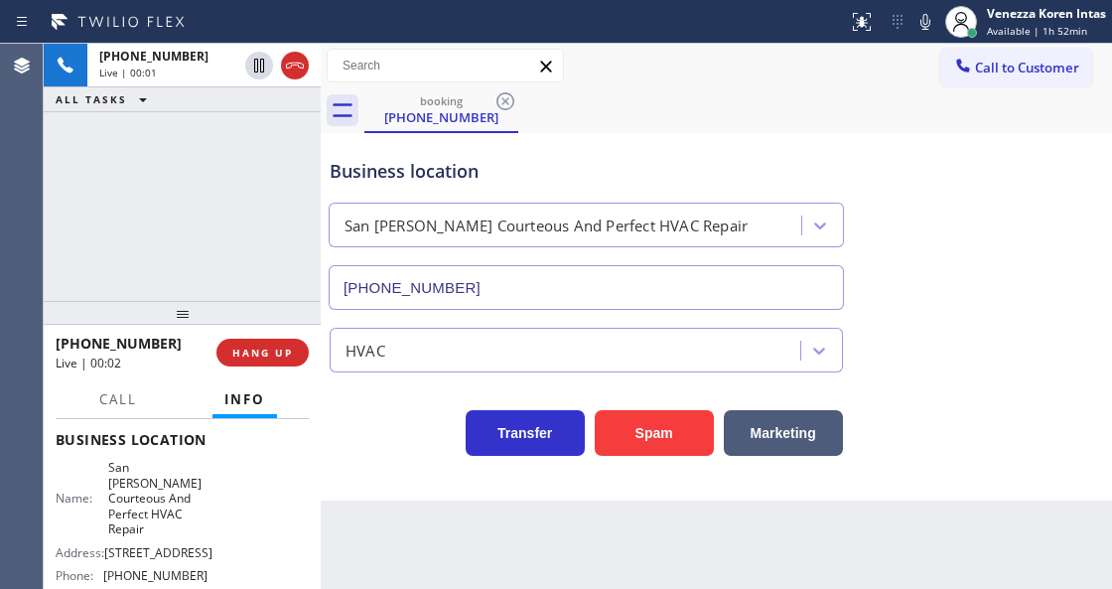
click at [106, 207] on div "+14088915572 Live | 00:01 ALL TASKS ALL TASKS ACTIVE TASKS TASKS IN WRAP UP" at bounding box center [182, 172] width 277 height 257
drag, startPoint x: 103, startPoint y: 467, endPoint x: 171, endPoint y: 509, distance: 79.9
click at [171, 509] on div "Name: San Jose Courteous And Perfect HVAC Repair" at bounding box center [132, 498] width 152 height 76
drag, startPoint x: 914, startPoint y: 29, endPoint x: 880, endPoint y: 71, distance: 55.0
click at [914, 28] on icon at bounding box center [925, 22] width 24 height 24
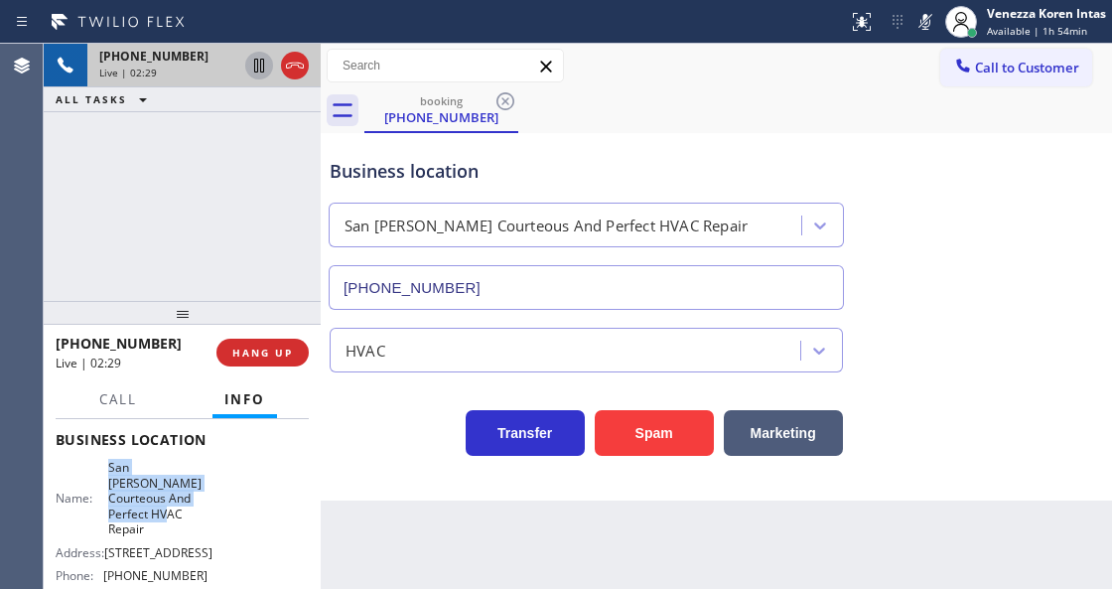
click at [258, 64] on icon at bounding box center [259, 66] width 10 height 14
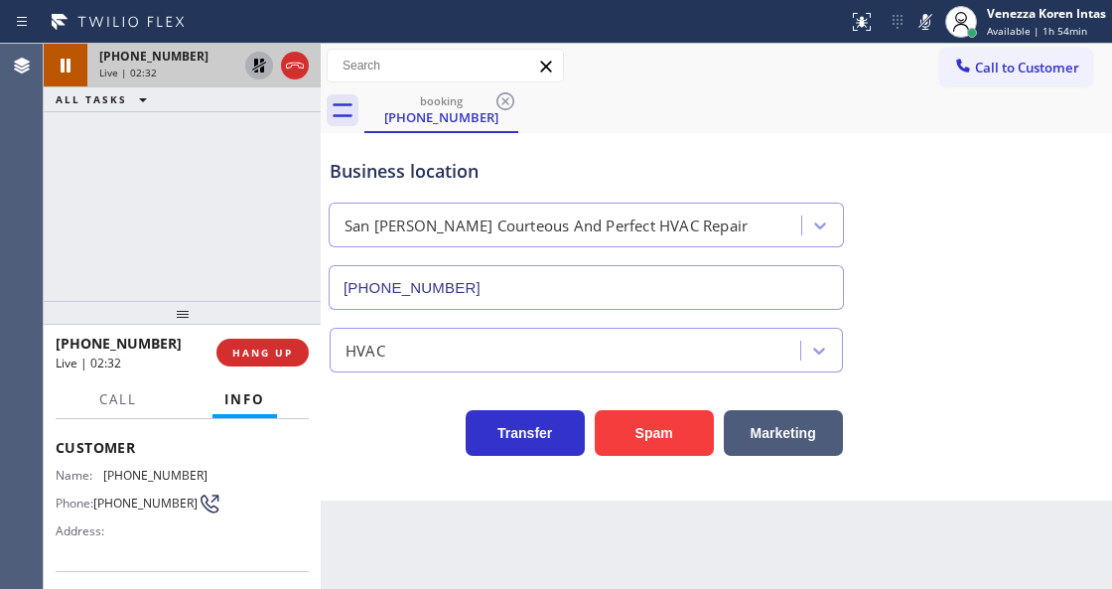
scroll to position [66, 0]
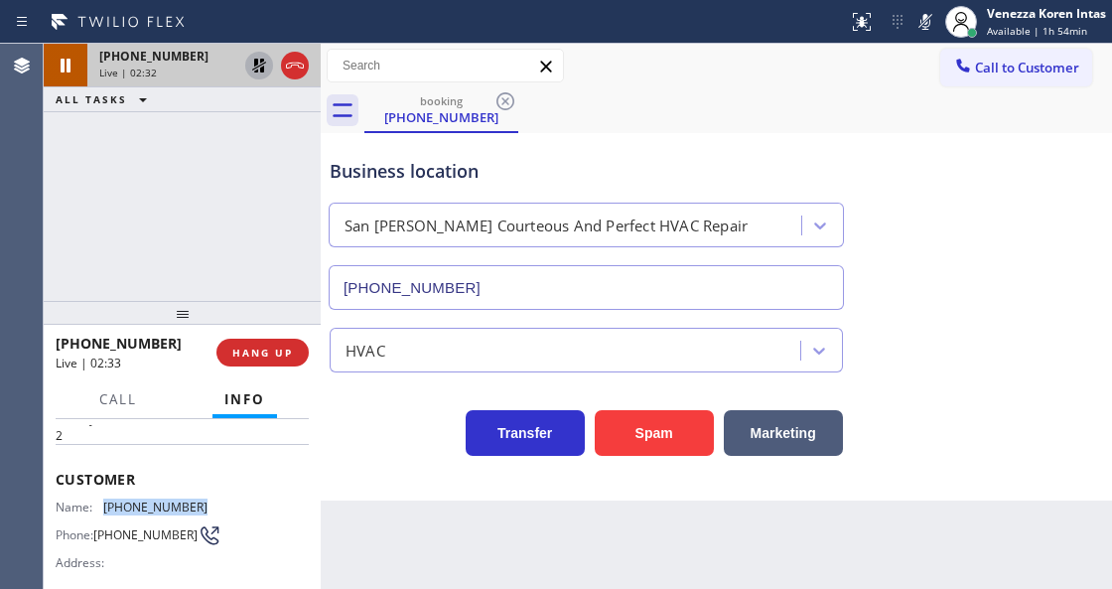
drag, startPoint x: 208, startPoint y: 500, endPoint x: 106, endPoint y: 500, distance: 101.3
click at [106, 500] on div "Name: (408) 891-5572 Phone: (408) 891-5572 Address:" at bounding box center [182, 538] width 253 height 78
click at [719, 84] on div "Call to Customer Outbound call Location Search location Your caller id phone nu…" at bounding box center [716, 66] width 791 height 45
click at [937, 18] on div "Status report No issues detected If you experience an issue, please download th…" at bounding box center [976, 22] width 272 height 44
click at [925, 18] on rect at bounding box center [925, 20] width 14 height 14
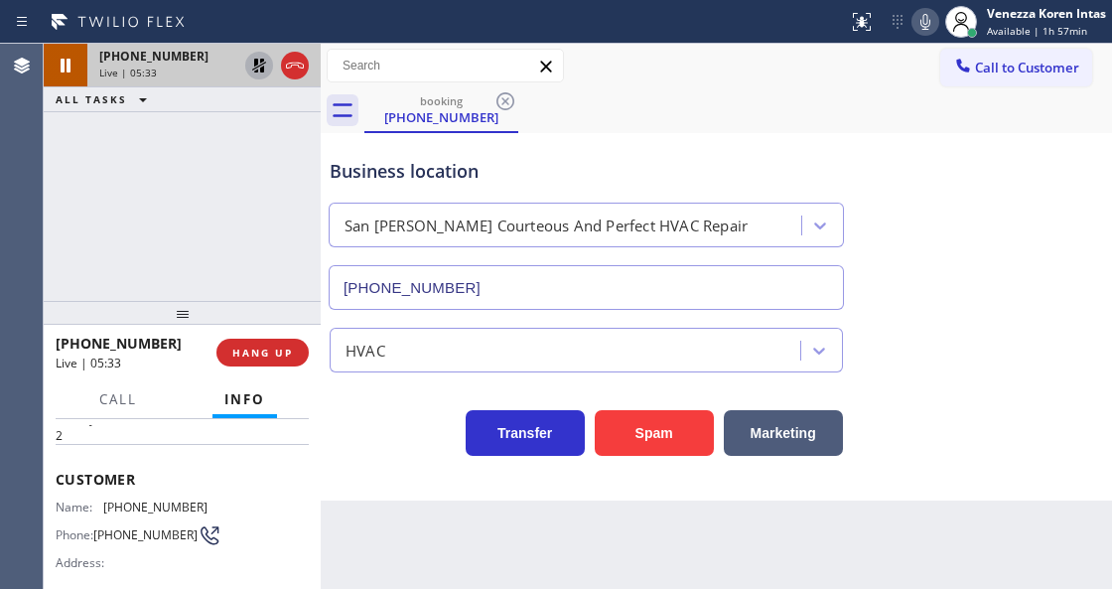
click at [264, 60] on icon at bounding box center [259, 66] width 14 height 14
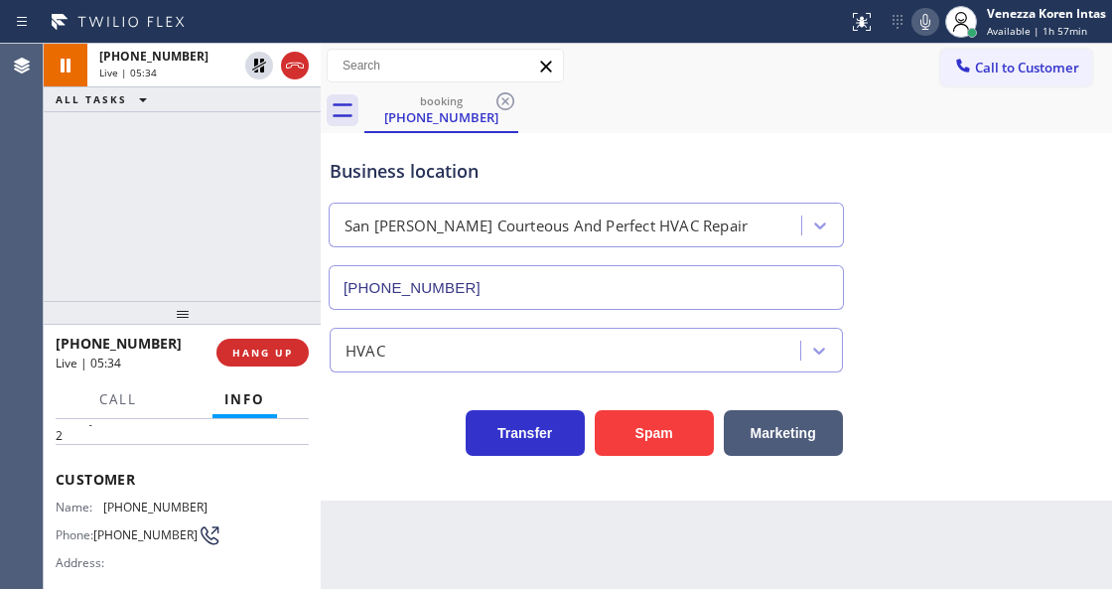
click at [433, 565] on div "Back to Dashboard Change Sender ID Customers Technicians Select a contact Outbo…" at bounding box center [716, 316] width 791 height 545
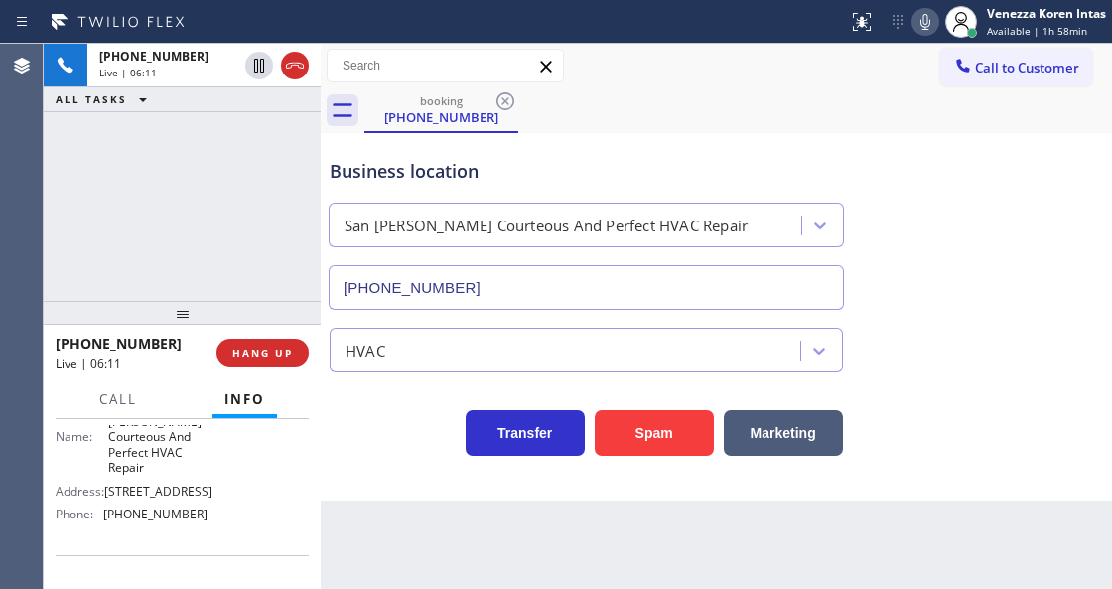
scroll to position [331, 0]
drag, startPoint x: 203, startPoint y: 509, endPoint x: 109, endPoint y: 512, distance: 93.4
click at [109, 512] on div "Name: San Jose Courteous And Perfect HVAC Repair Address: 4095 Evergreen Villag…" at bounding box center [182, 458] width 253 height 131
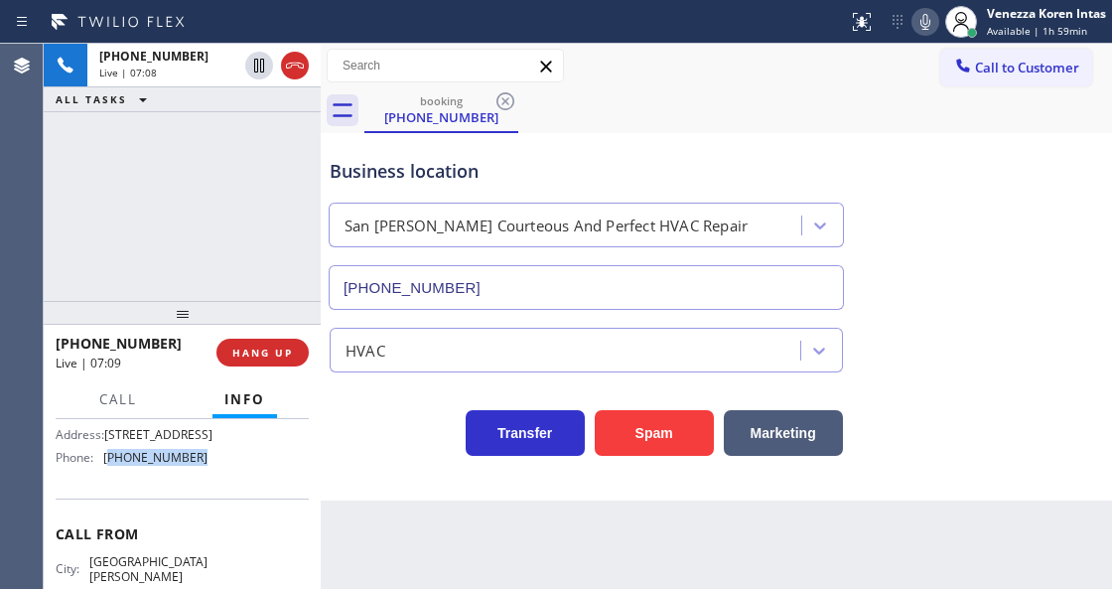
scroll to position [381, 0]
click at [590, 179] on div "Business location" at bounding box center [586, 171] width 513 height 27
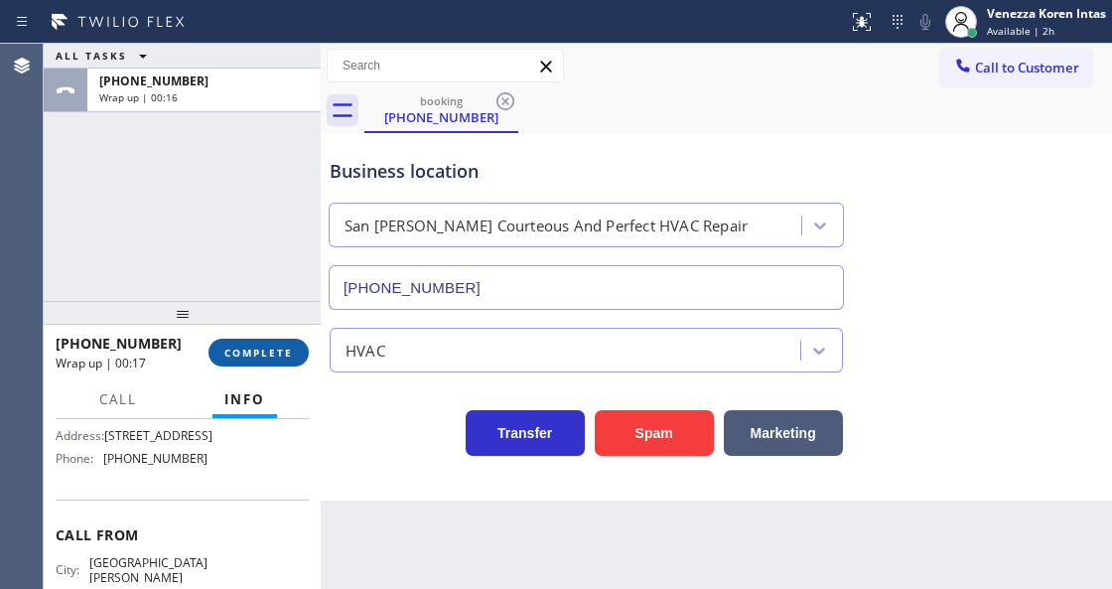
click at [290, 348] on span "COMPLETE" at bounding box center [258, 353] width 69 height 14
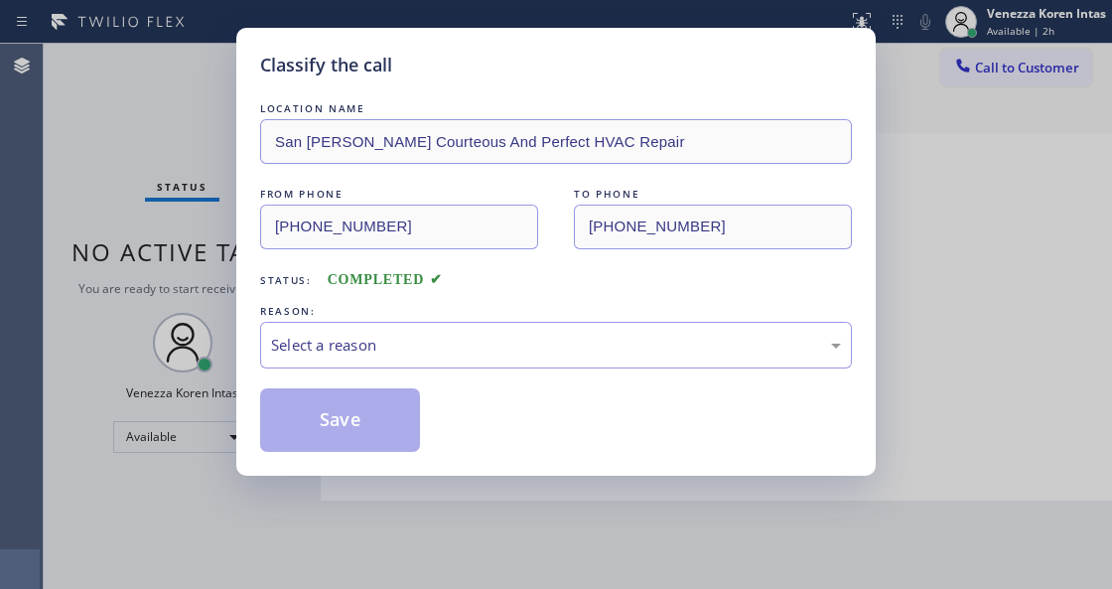
click at [437, 340] on div "Select a reason" at bounding box center [556, 345] width 570 height 23
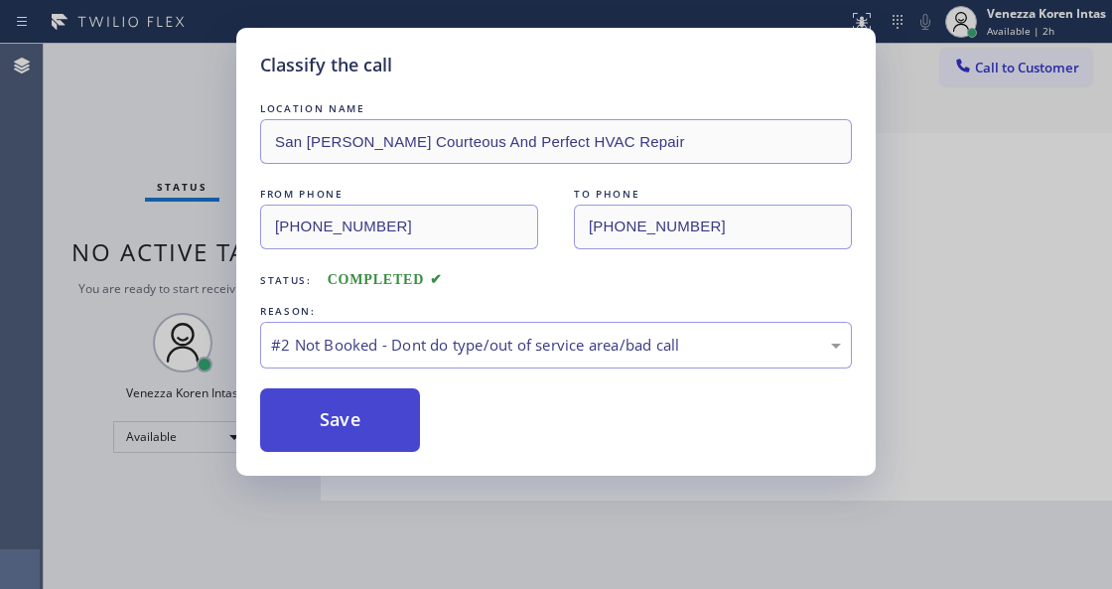
click at [375, 397] on button "Save" at bounding box center [340, 420] width 160 height 64
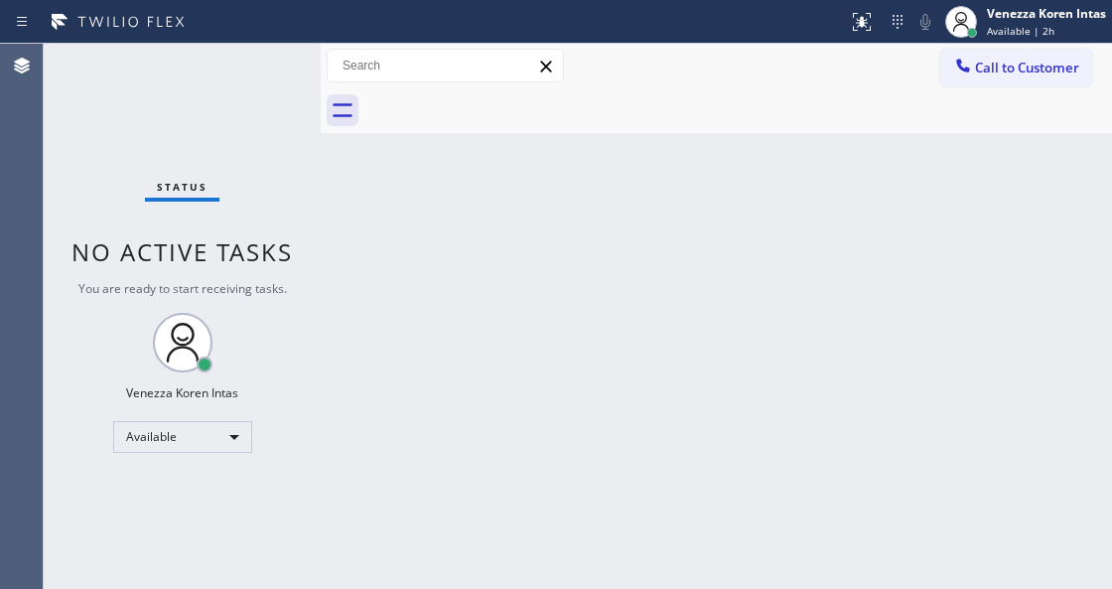
drag, startPoint x: 324, startPoint y: 131, endPoint x: 133, endPoint y: 139, distance: 190.8
click at [321, 131] on div at bounding box center [321, 316] width 0 height 545
click at [211, 73] on div "Status No active tasks You are ready to start receiving tasks. Venezza Koren In…" at bounding box center [181, 316] width 275 height 545
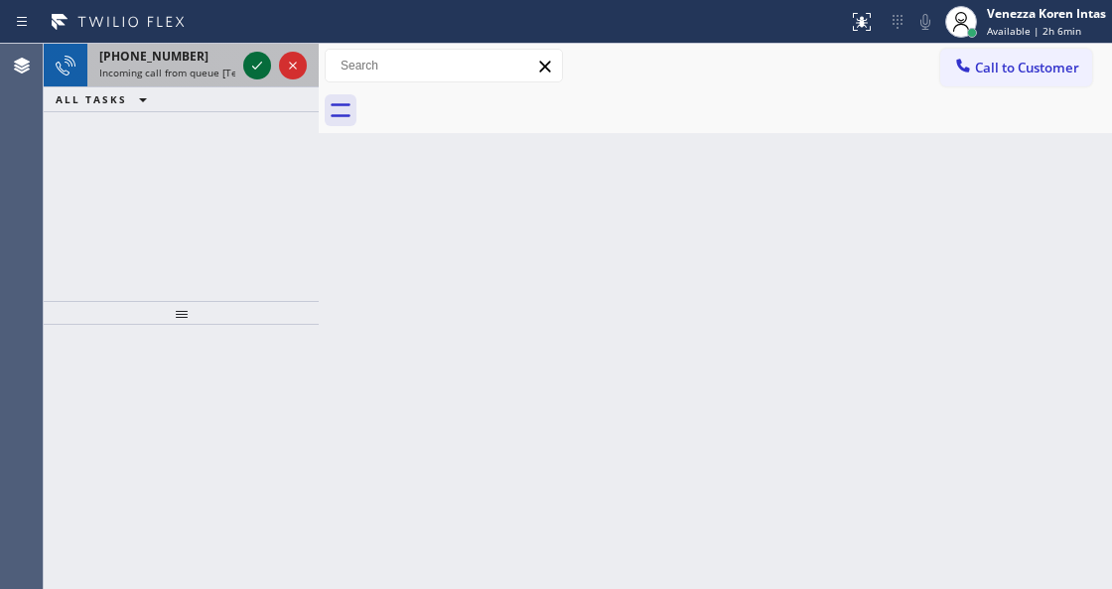
click at [258, 65] on icon at bounding box center [257, 66] width 10 height 8
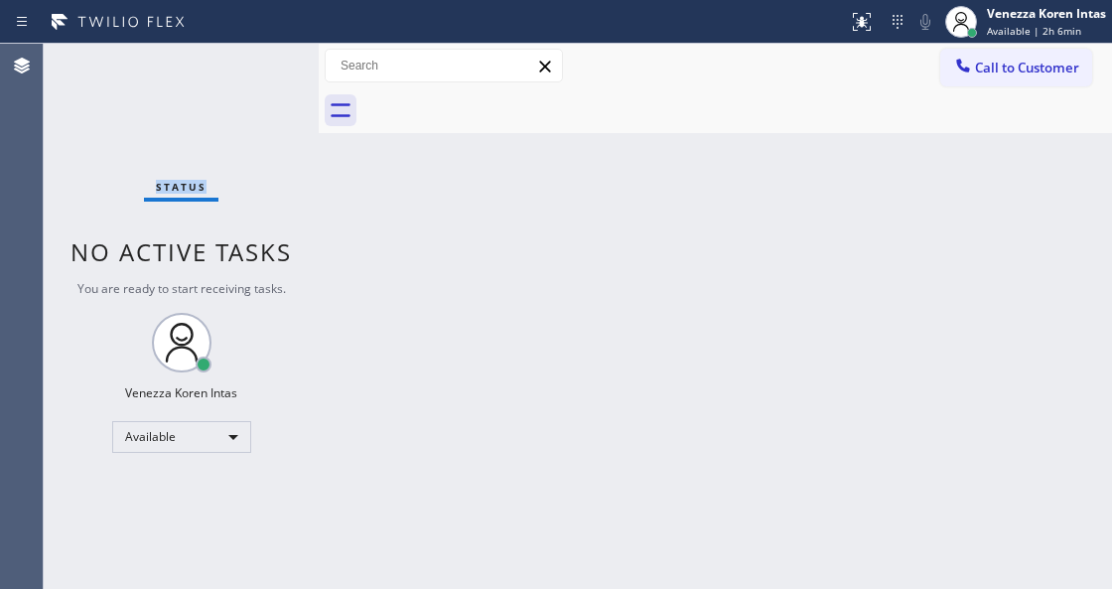
click at [258, 65] on div "Status No active tasks You are ready to start receiving tasks. Venezza Koren In…" at bounding box center [181, 316] width 275 height 545
click at [286, 97] on div "Status No active tasks You are ready to start receiving tasks. Venezza Koren In…" at bounding box center [181, 316] width 275 height 545
click at [34, 156] on div "Agent Desktop" at bounding box center [21, 316] width 43 height 545
click at [266, 85] on div "Status No active tasks You are ready to start receiving tasks. Venezza Koren In…" at bounding box center [181, 316] width 275 height 545
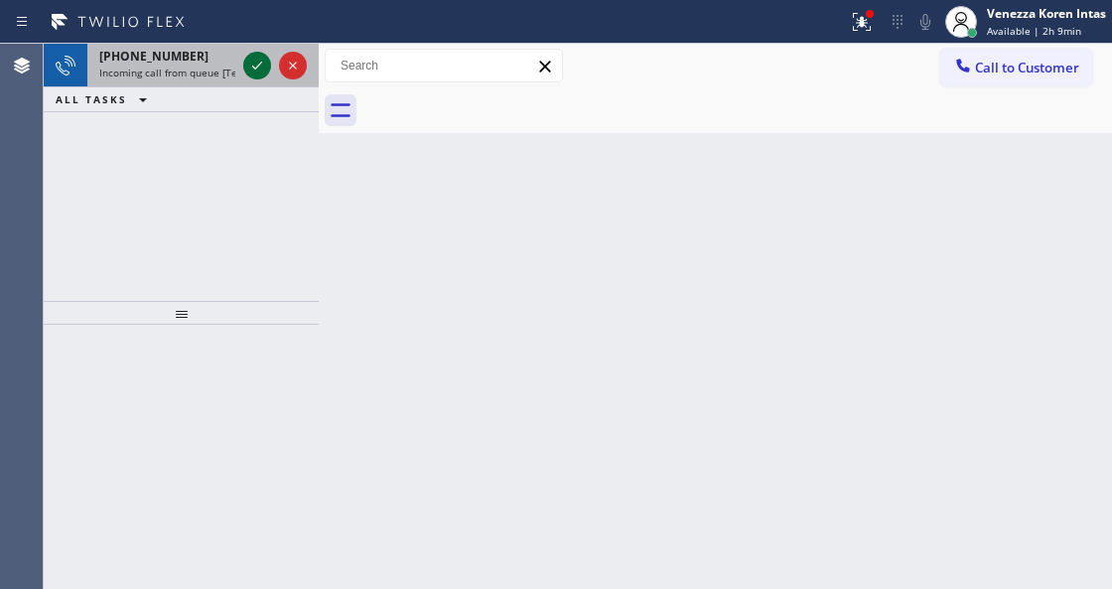
click at [258, 60] on icon at bounding box center [257, 66] width 24 height 24
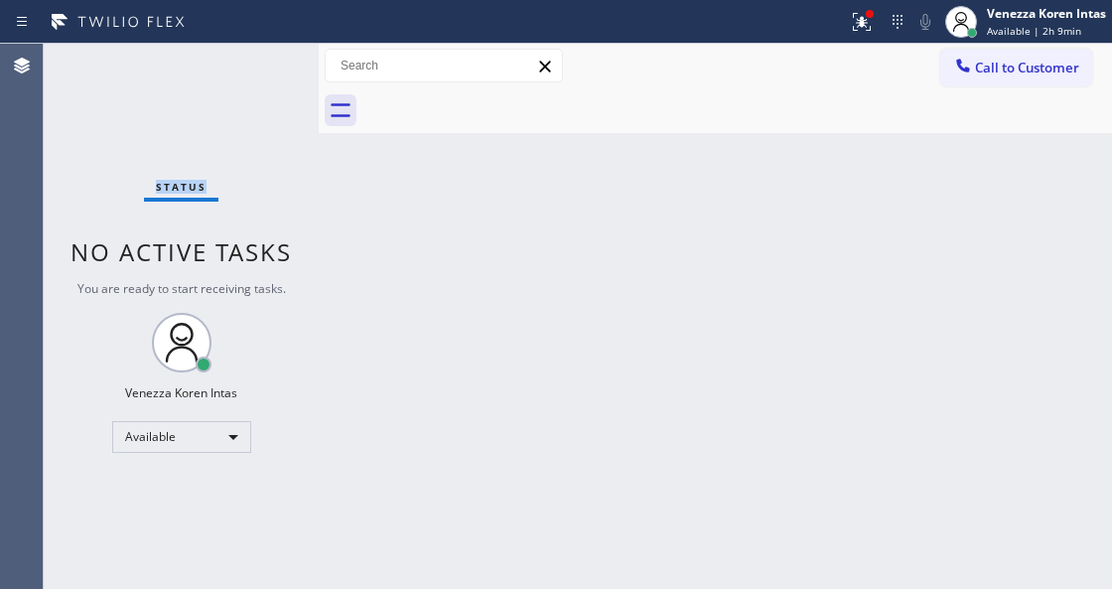
click at [258, 60] on div "Status No active tasks You are ready to start receiving tasks. Venezza Koren In…" at bounding box center [181, 316] width 275 height 545
click at [855, 11] on icon at bounding box center [862, 22] width 24 height 24
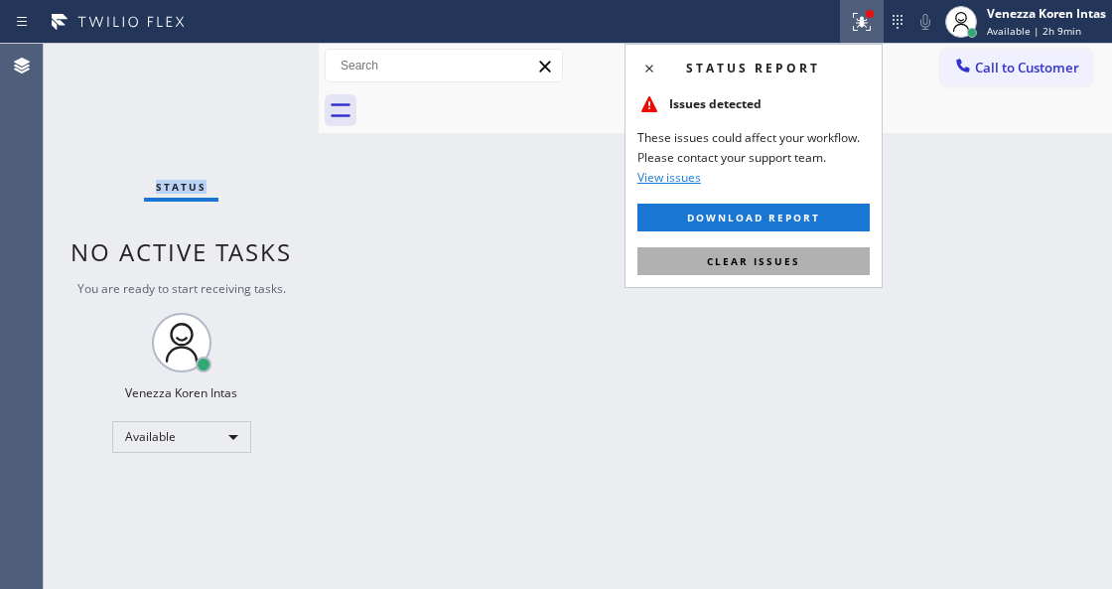
drag, startPoint x: 841, startPoint y: 252, endPoint x: 382, endPoint y: 117, distance: 478.2
click at [840, 252] on button "Clear issues" at bounding box center [753, 261] width 232 height 28
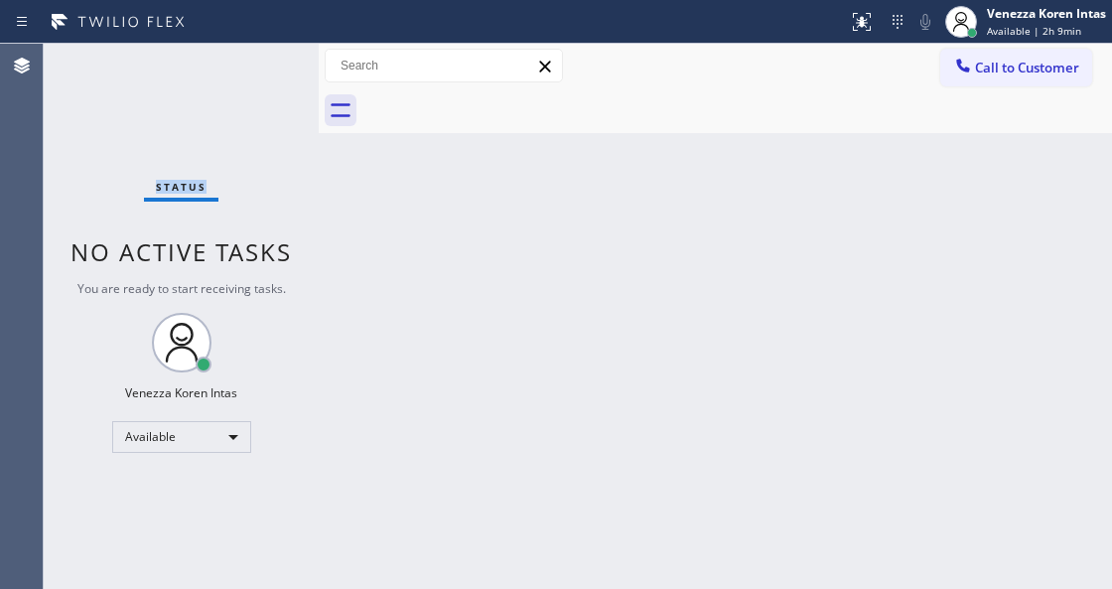
click at [273, 58] on div "Status No active tasks You are ready to start receiving tasks. Venezza Koren In…" at bounding box center [181, 316] width 275 height 545
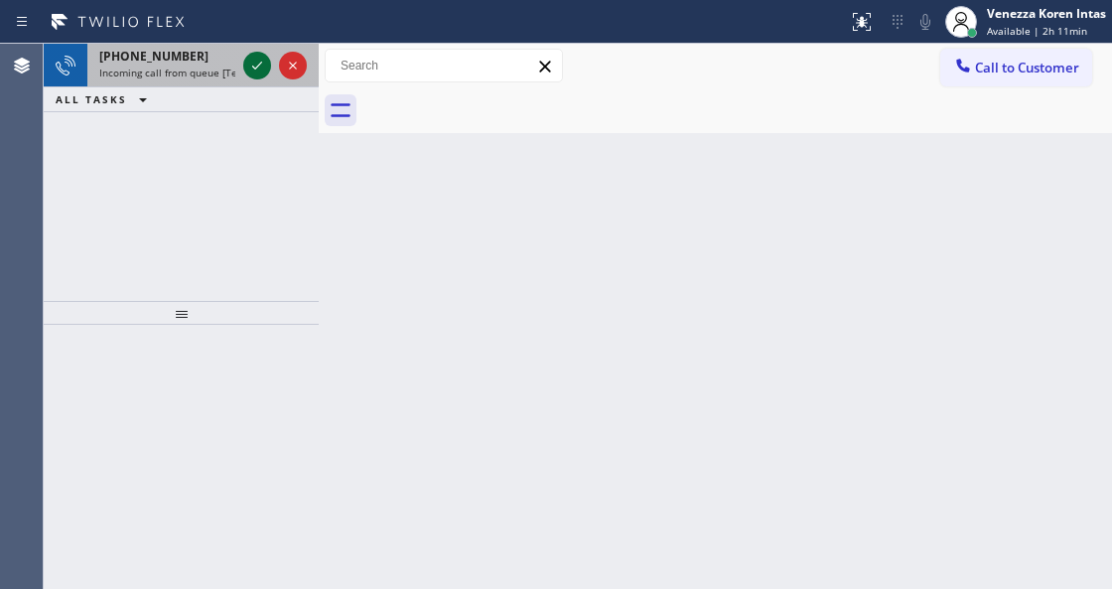
click at [252, 62] on icon at bounding box center [257, 66] width 24 height 24
click at [264, 68] on icon at bounding box center [257, 66] width 24 height 24
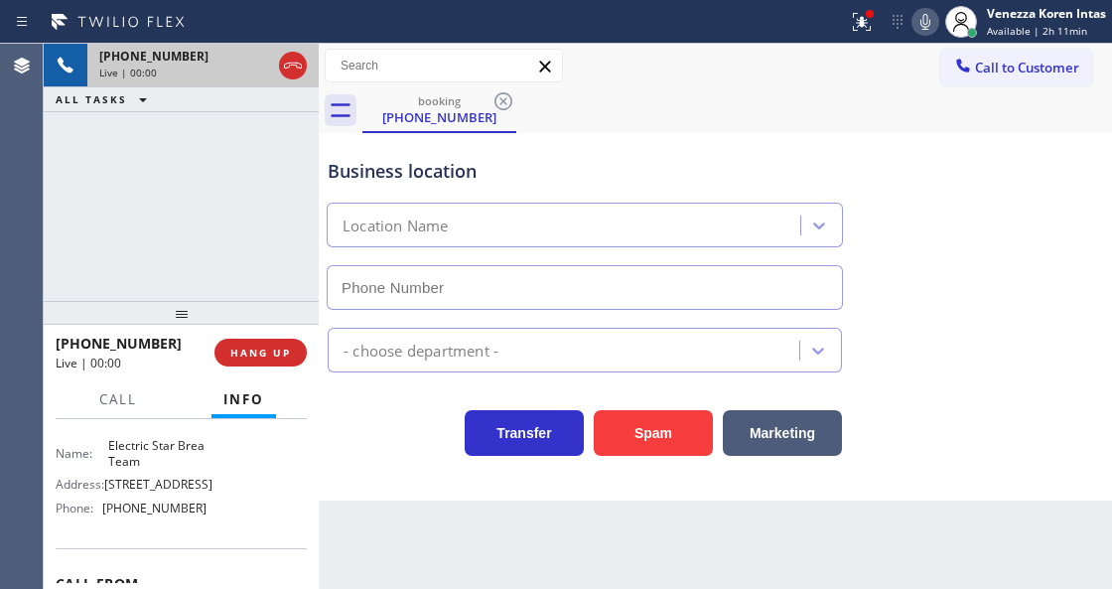
scroll to position [264, 0]
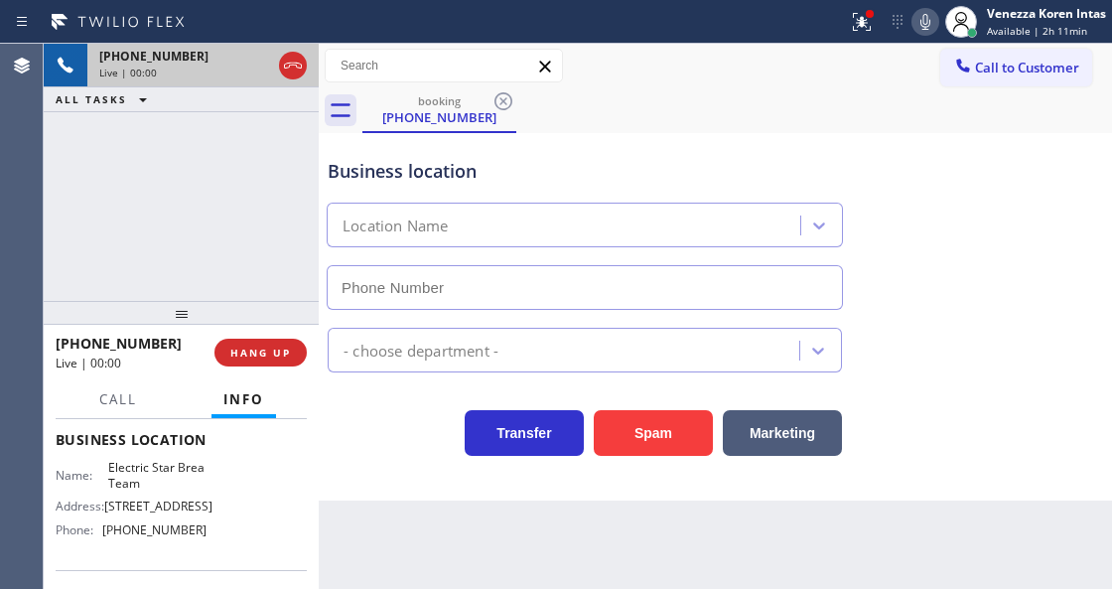
type input "(714) 804-0533"
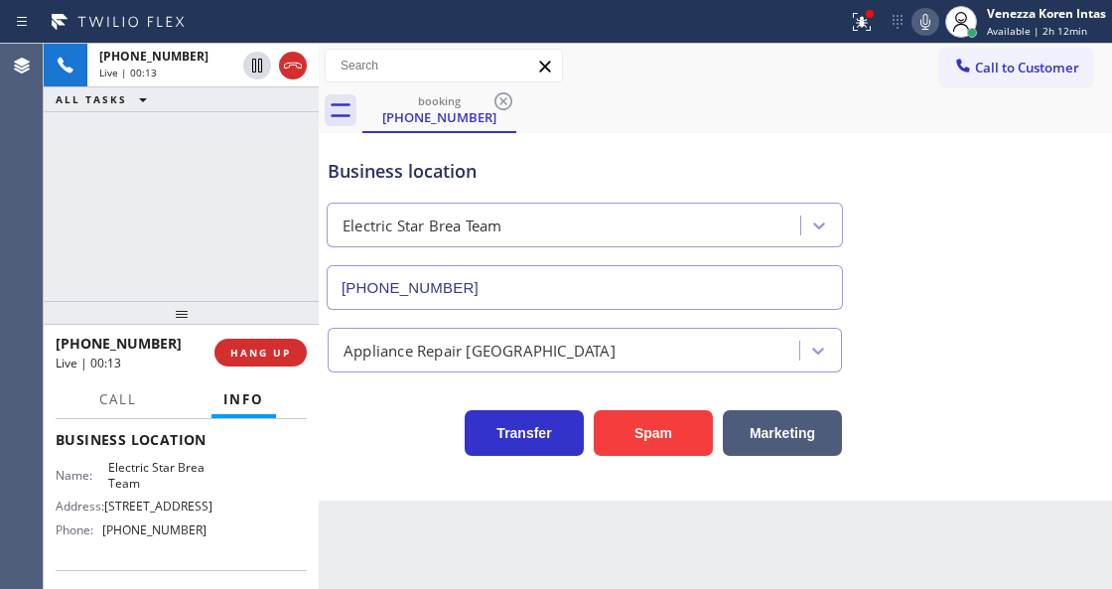
drag, startPoint x: 290, startPoint y: 69, endPoint x: 390, endPoint y: 225, distance: 186.2
click at [290, 69] on icon at bounding box center [293, 66] width 24 height 24
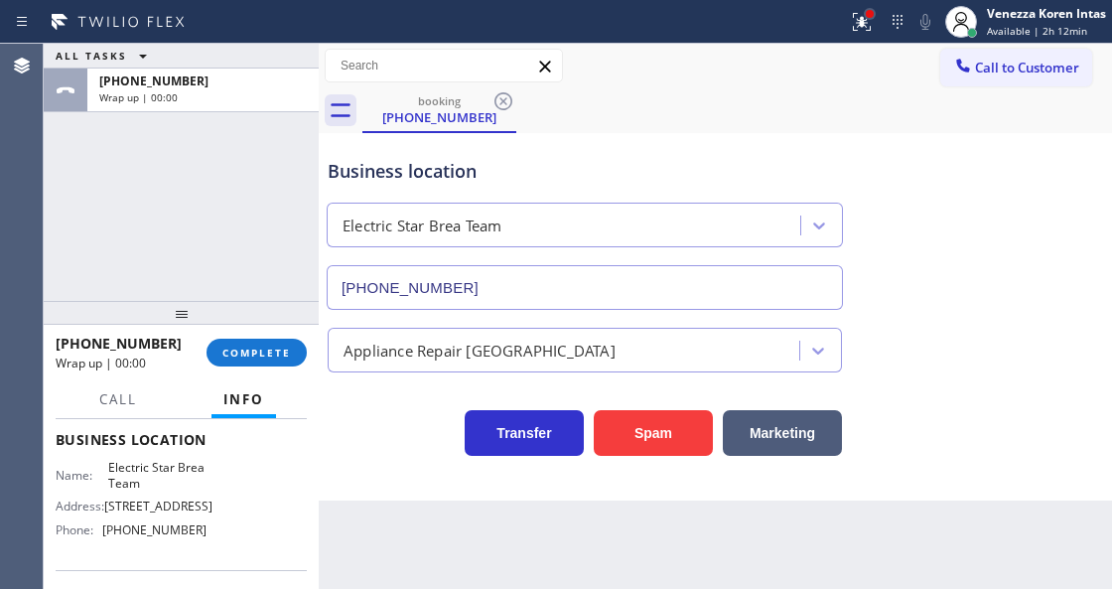
click at [869, 16] on div at bounding box center [870, 14] width 8 height 8
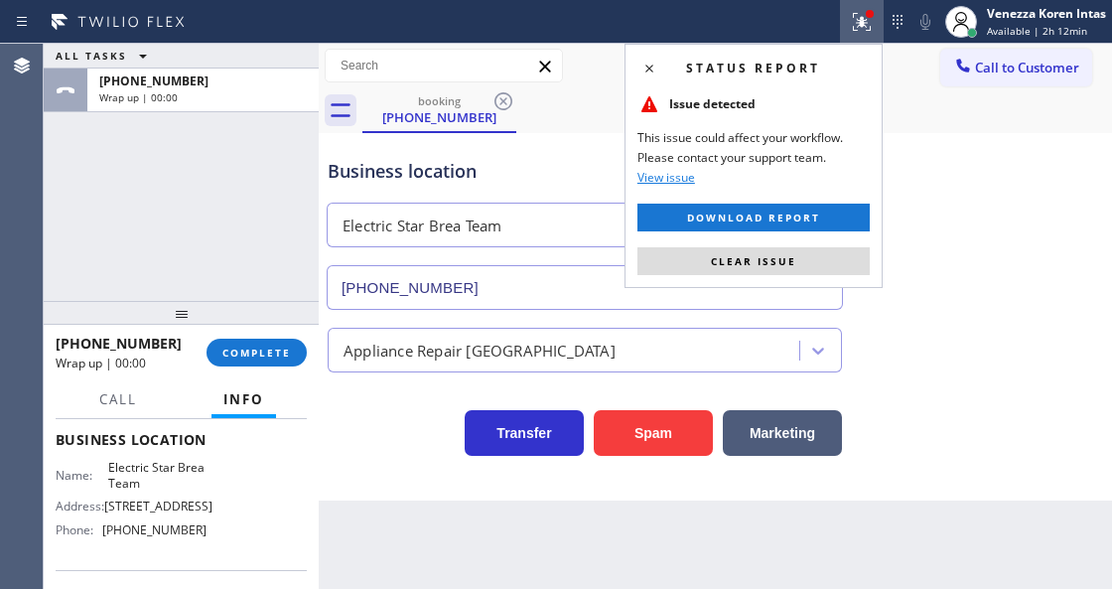
click at [834, 245] on div "Status report Issue detected This issue could affect your workflow. Please cont…" at bounding box center [754, 166] width 258 height 244
click at [838, 268] on button "Clear issue" at bounding box center [753, 261] width 232 height 28
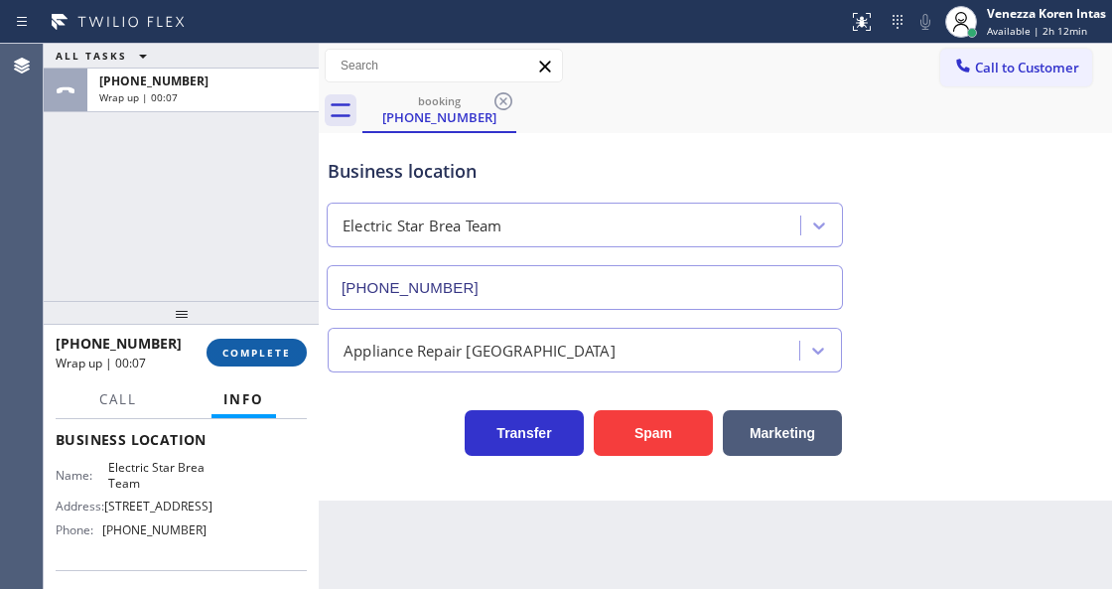
click at [276, 356] on span "COMPLETE" at bounding box center [256, 353] width 69 height 14
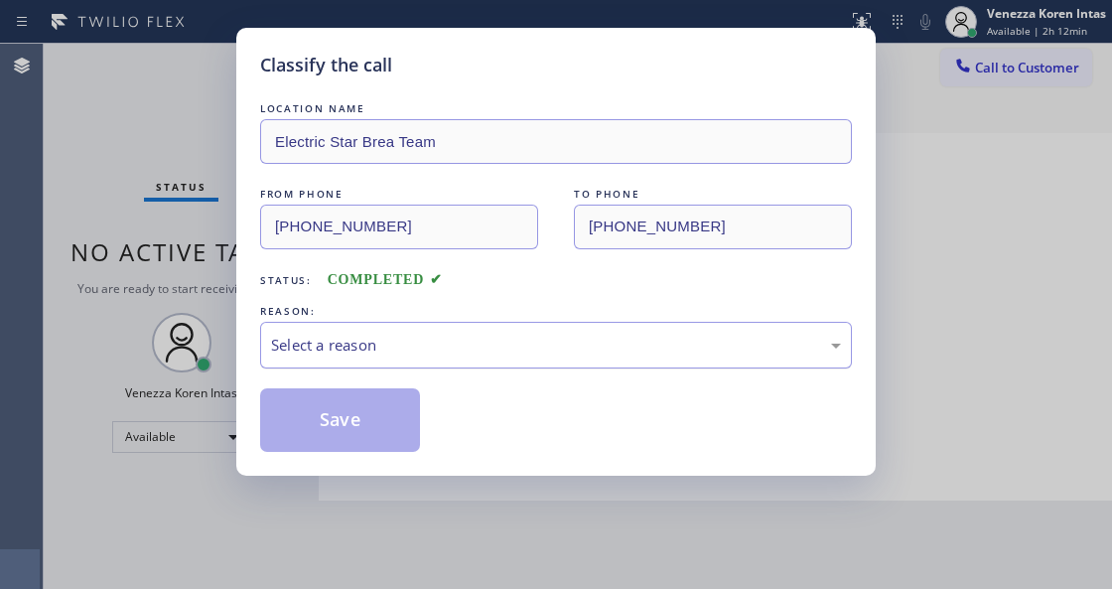
click at [416, 344] on div "Select a reason" at bounding box center [556, 345] width 570 height 23
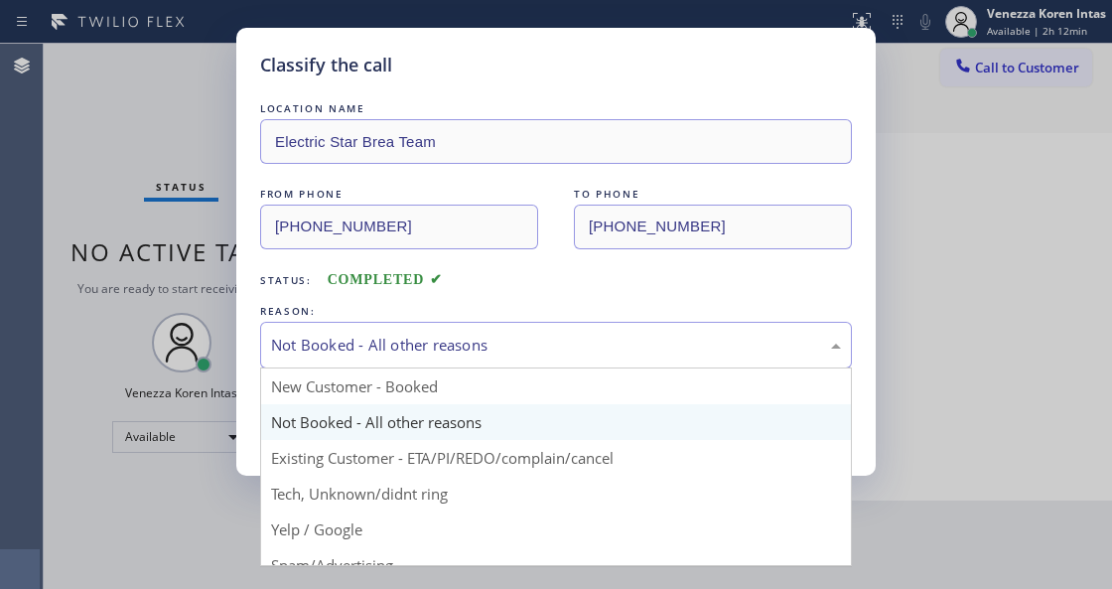
click at [395, 368] on div "Not Booked - All other reasons New Customer - Booked Not Booked - All other rea…" at bounding box center [556, 345] width 592 height 47
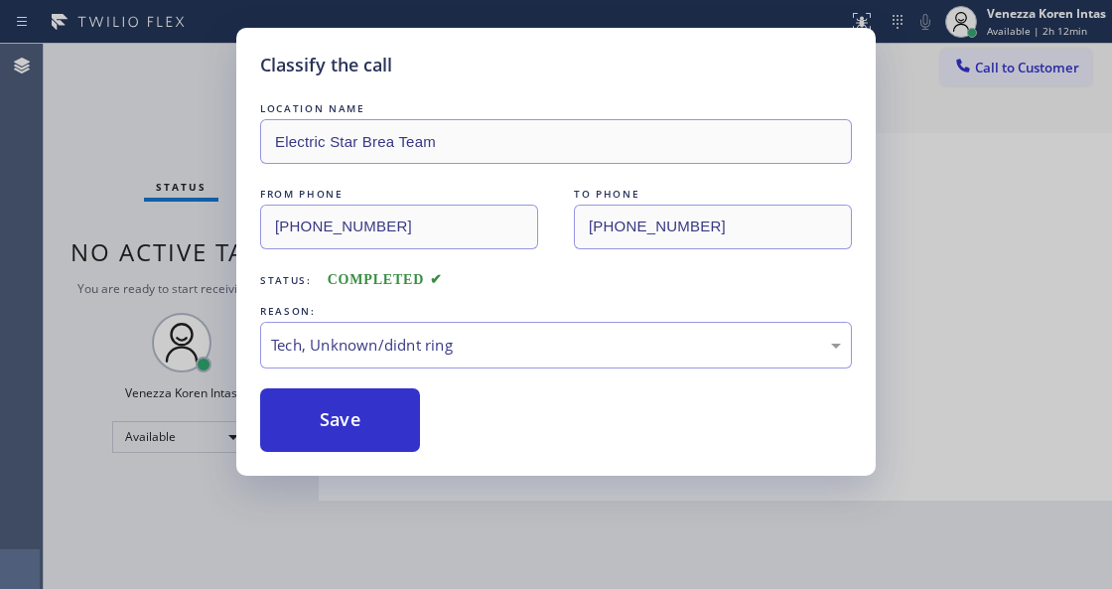
click at [385, 459] on div "Classify the call LOCATION NAME Electric Star Brea Team FROM PHONE (626) 776-97…" at bounding box center [555, 252] width 639 height 448
click at [385, 447] on button "Save" at bounding box center [340, 420] width 160 height 64
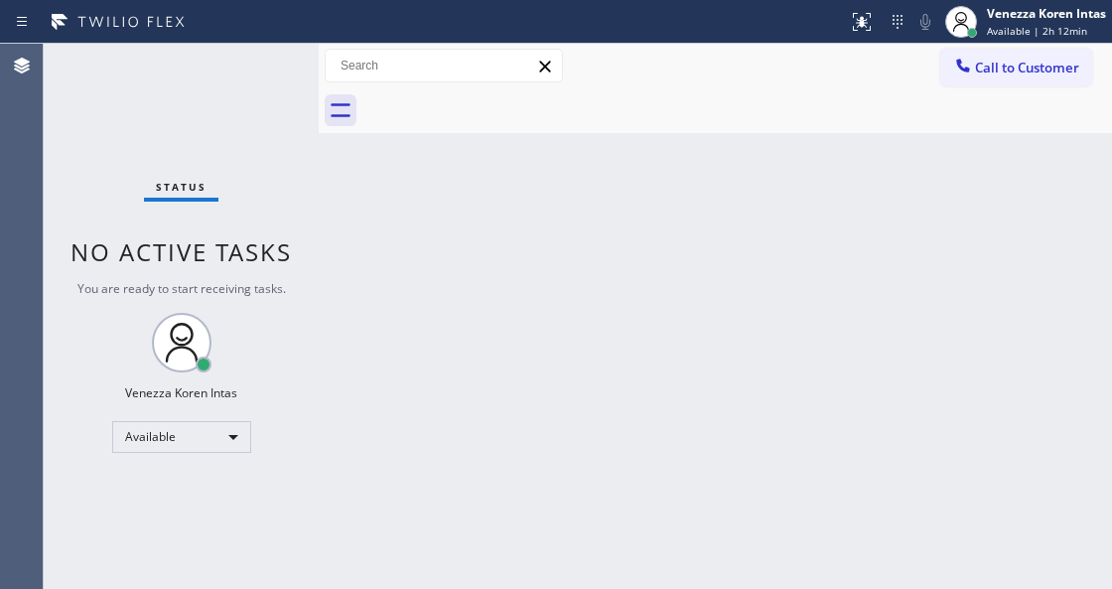
click at [238, 62] on div "Status No active tasks You are ready to start receiving tasks. Venezza Koren In…" at bounding box center [181, 316] width 275 height 545
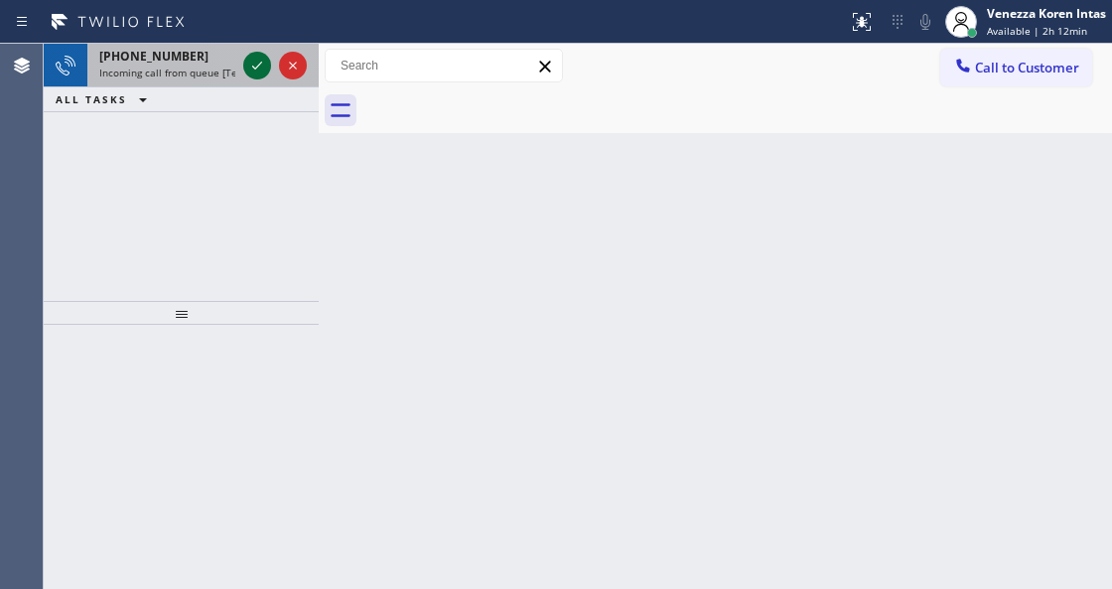
click at [260, 65] on icon at bounding box center [257, 66] width 24 height 24
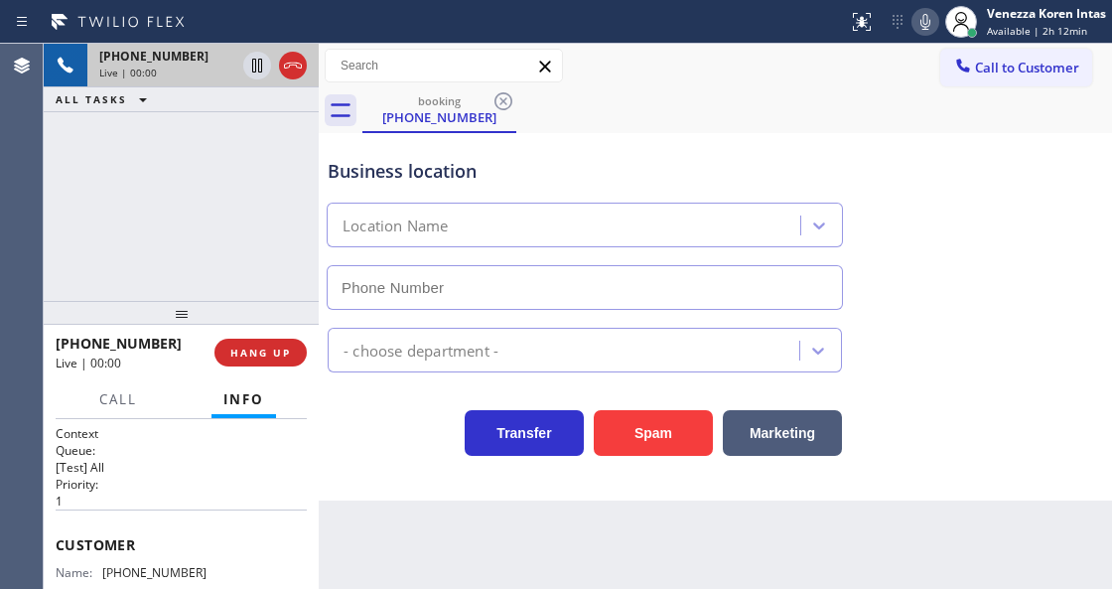
type input "(714) 559-3783"
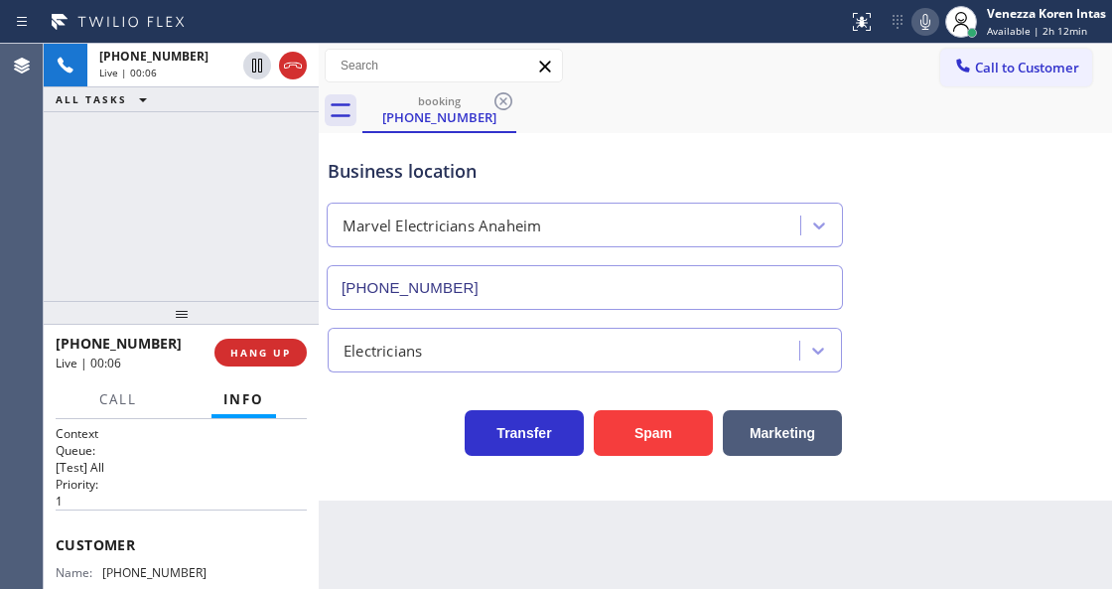
drag, startPoint x: 295, startPoint y: 66, endPoint x: 303, endPoint y: 107, distance: 42.5
click at [295, 66] on icon at bounding box center [293, 66] width 24 height 24
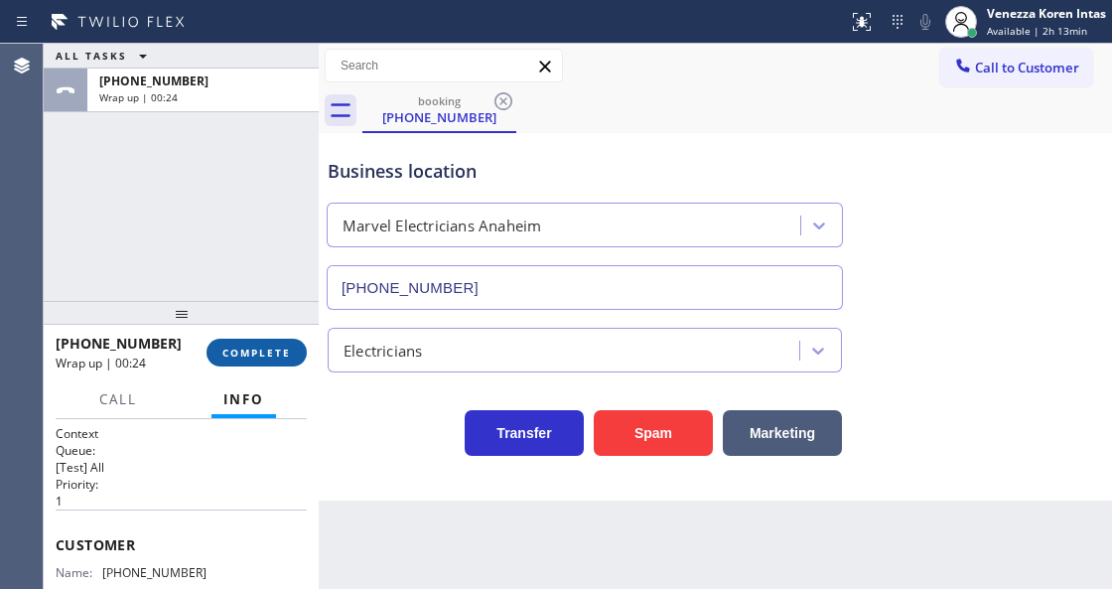
click at [273, 362] on button "COMPLETE" at bounding box center [257, 353] width 100 height 28
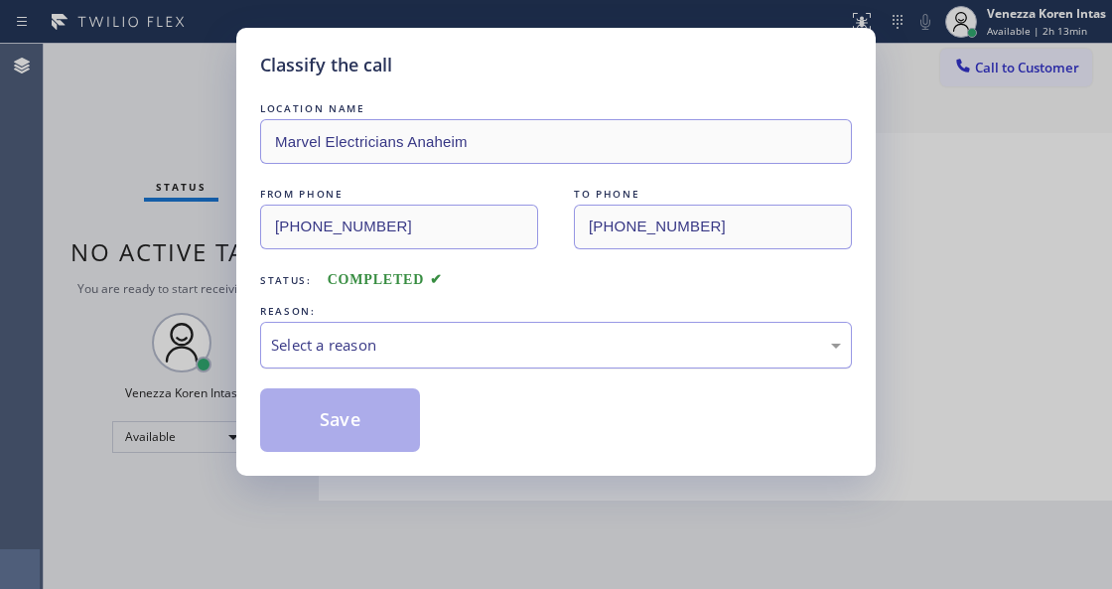
click at [426, 361] on div "Select a reason" at bounding box center [556, 345] width 592 height 47
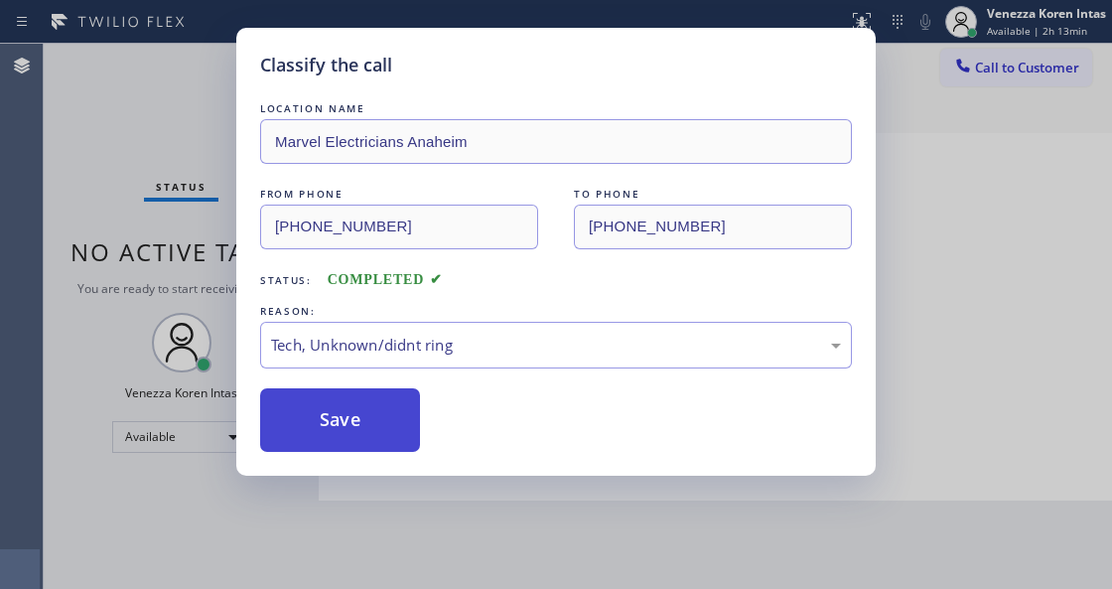
click at [344, 424] on button "Save" at bounding box center [340, 420] width 160 height 64
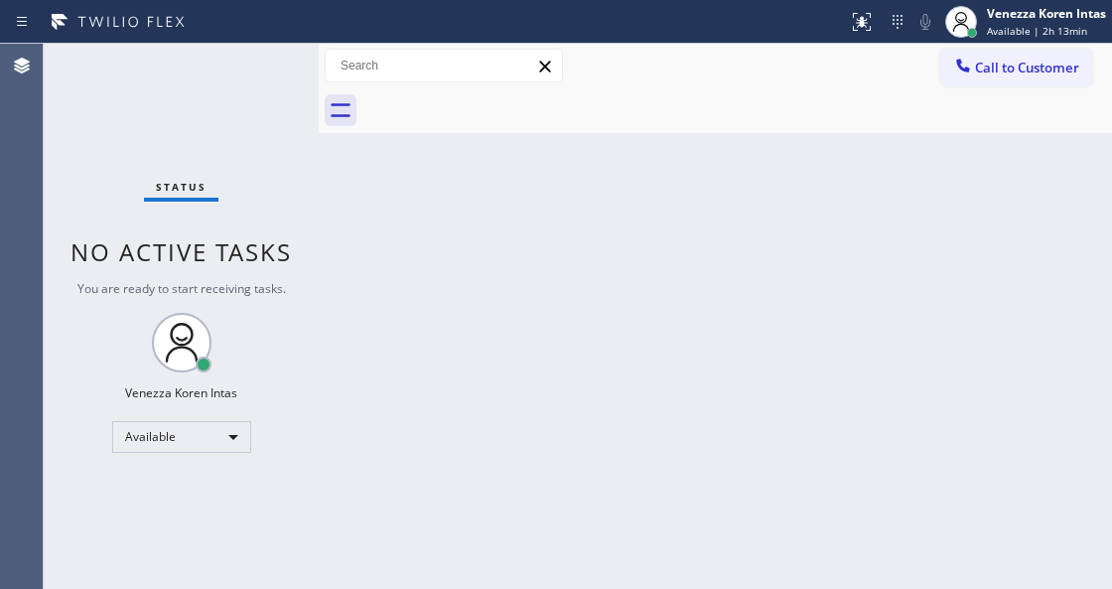
click at [288, 69] on div "Status No active tasks You are ready to start receiving tasks. Venezza Koren In…" at bounding box center [181, 316] width 275 height 545
click at [258, 70] on div "Status No active tasks You are ready to start receiving tasks. Venezza Koren In…" at bounding box center [181, 316] width 275 height 545
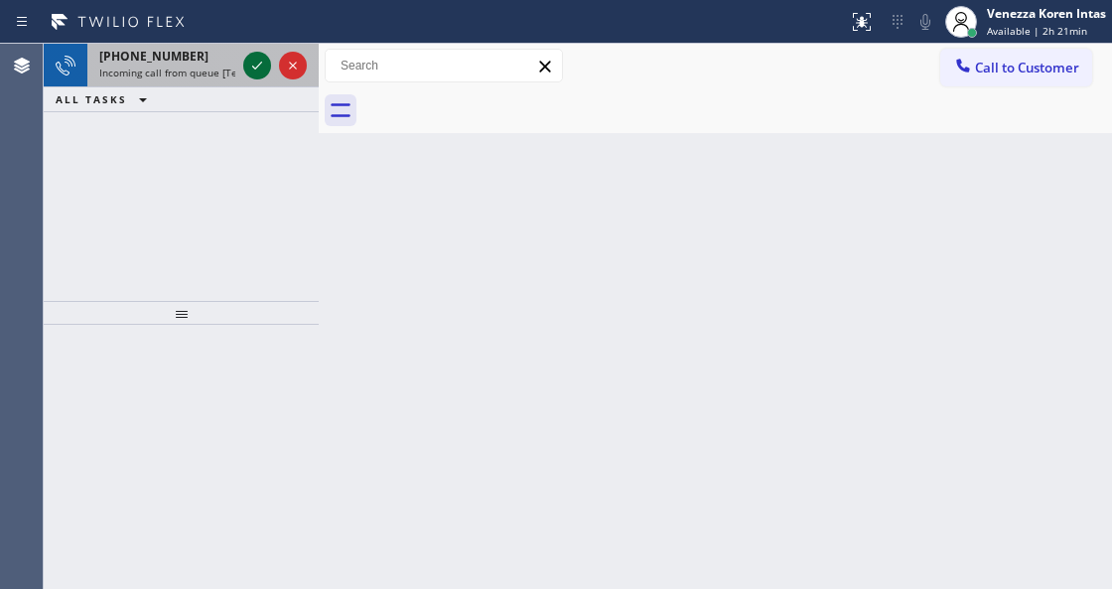
click at [258, 70] on icon at bounding box center [257, 66] width 24 height 24
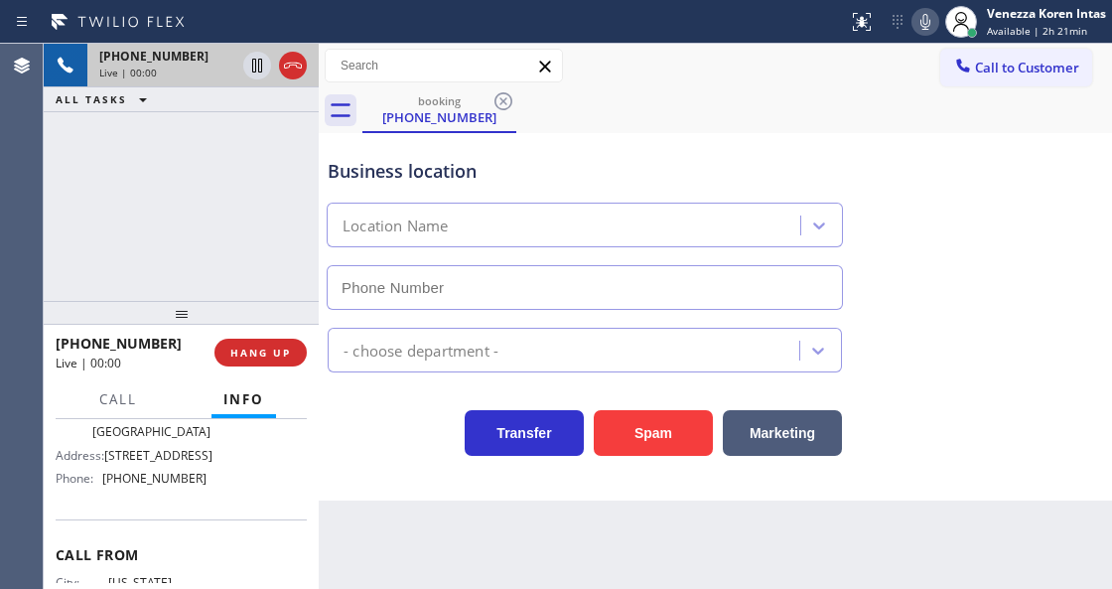
scroll to position [199, 0]
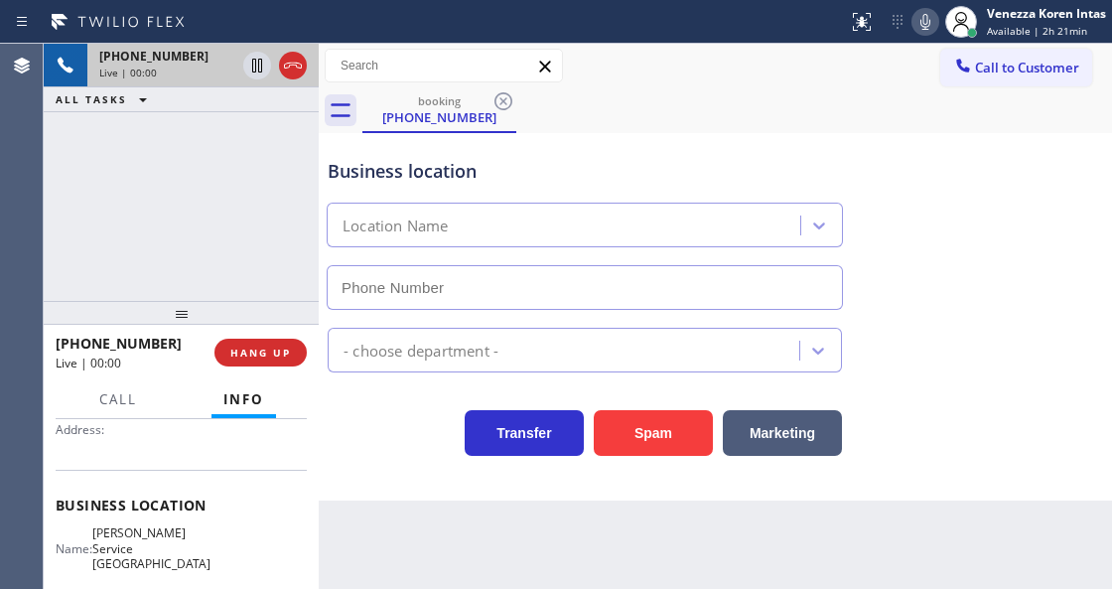
type input "(718) 808-6227"
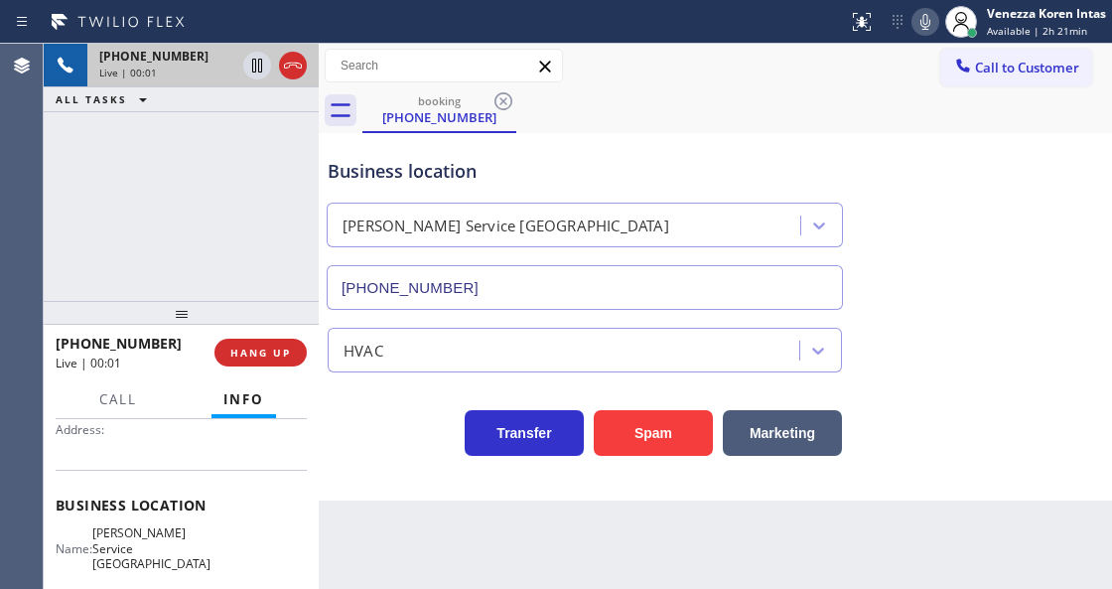
click at [498, 173] on div "Business location" at bounding box center [585, 171] width 514 height 27
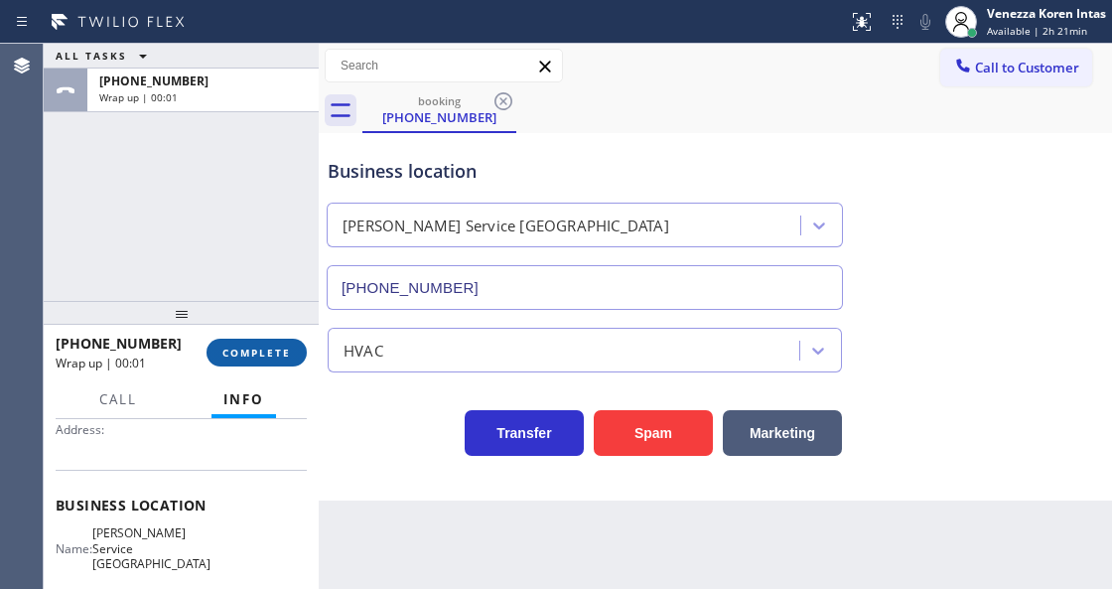
click at [270, 355] on span "COMPLETE" at bounding box center [256, 353] width 69 height 14
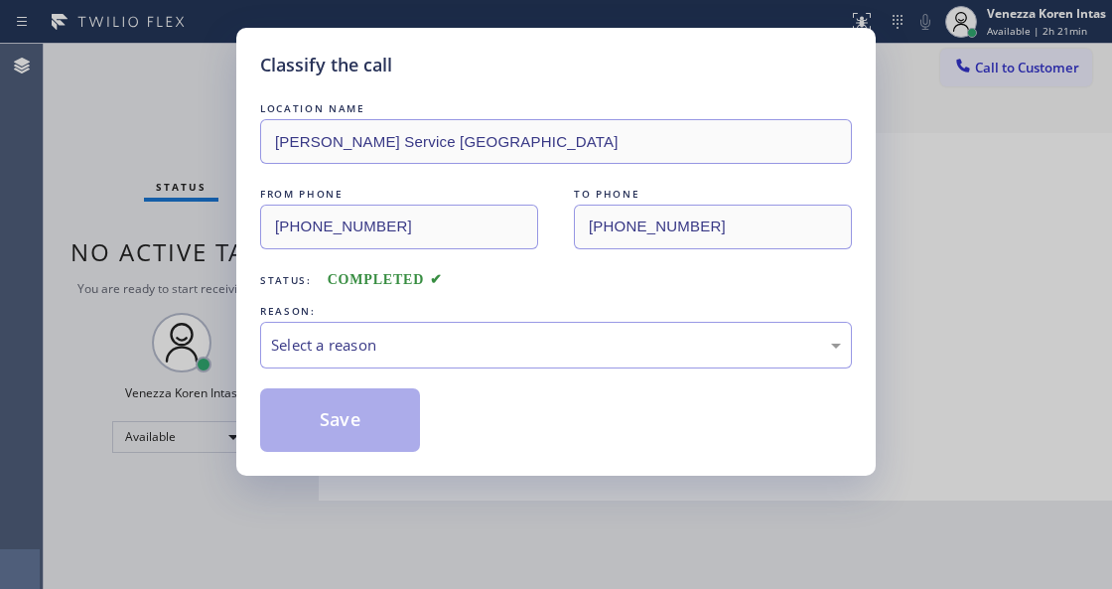
click at [483, 350] on div "Select a reason" at bounding box center [556, 345] width 570 height 23
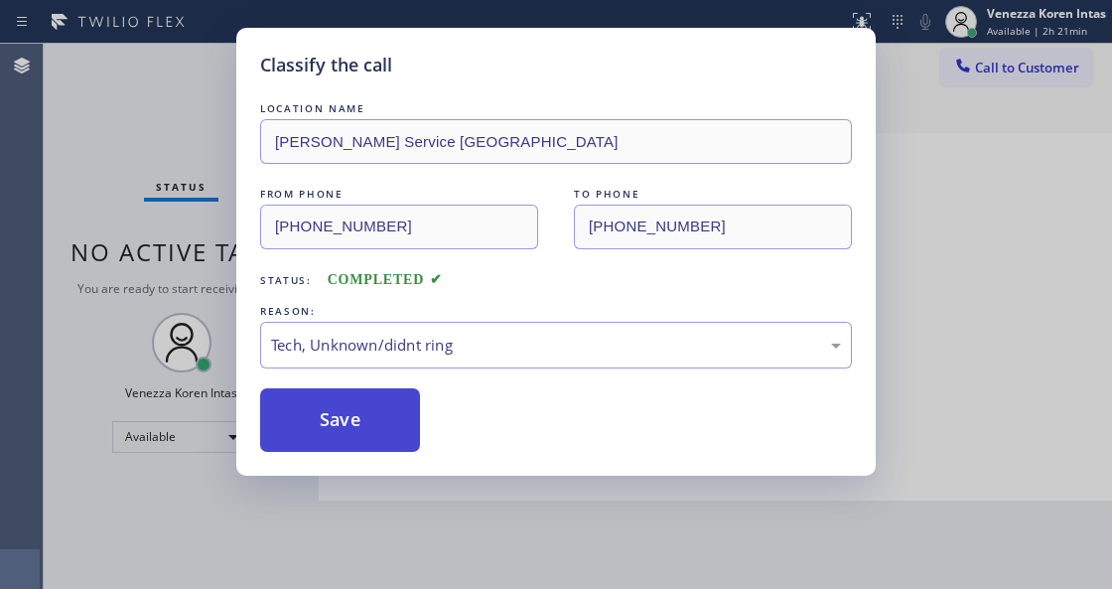
click at [321, 432] on button "Save" at bounding box center [340, 420] width 160 height 64
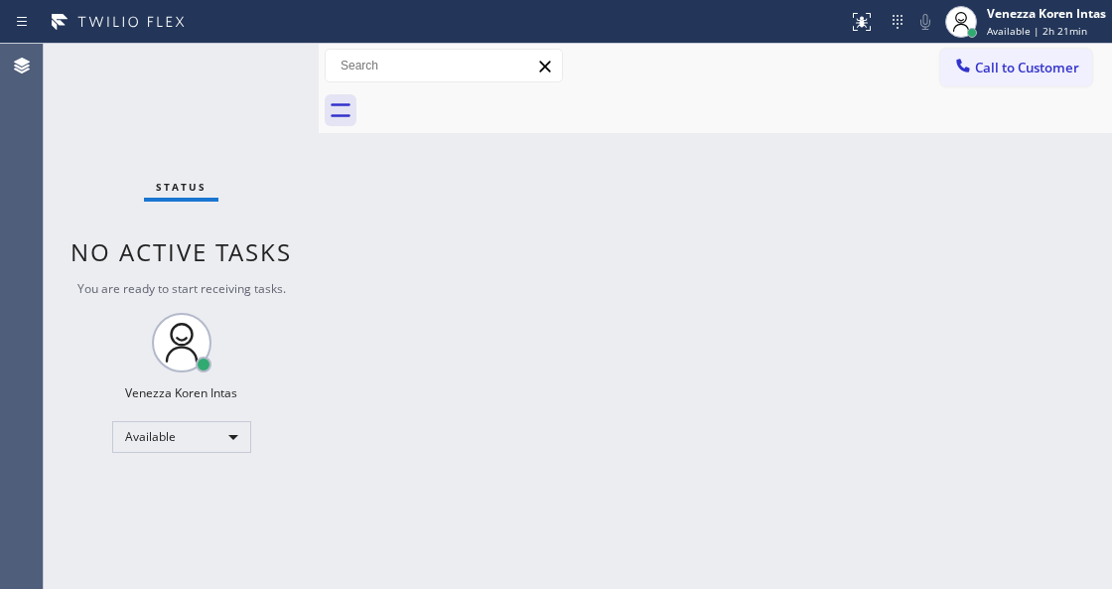
click at [265, 83] on div "Status No active tasks You are ready to start receiving tasks. Venezza Koren In…" at bounding box center [181, 316] width 275 height 545
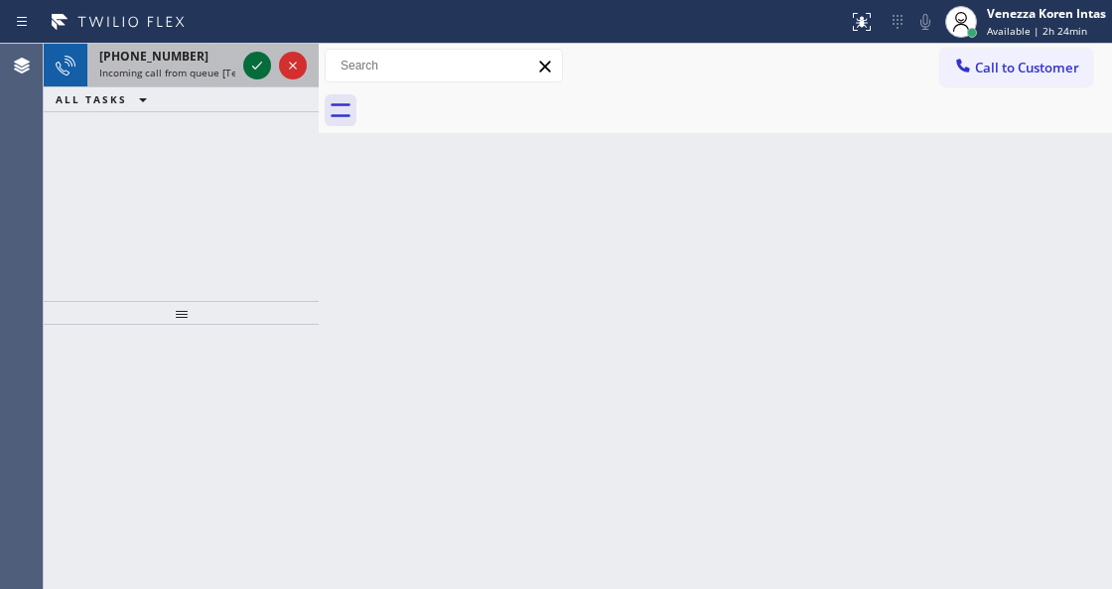
click at [250, 62] on icon at bounding box center [257, 66] width 24 height 24
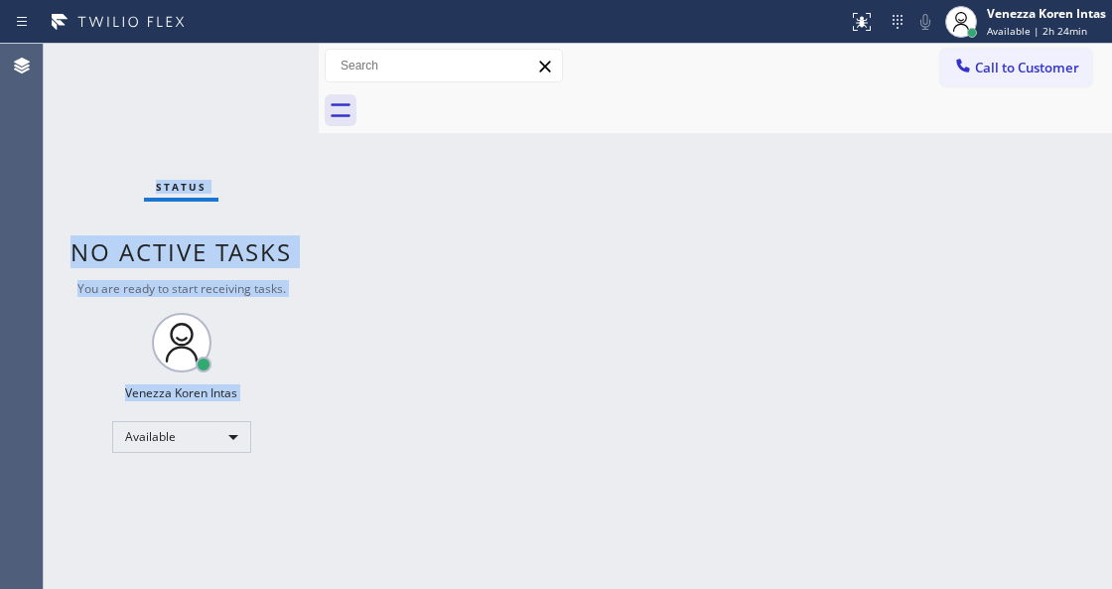
click at [250, 62] on div "Status No active tasks You are ready to start receiving tasks. Venezza Koren In…" at bounding box center [181, 316] width 275 height 545
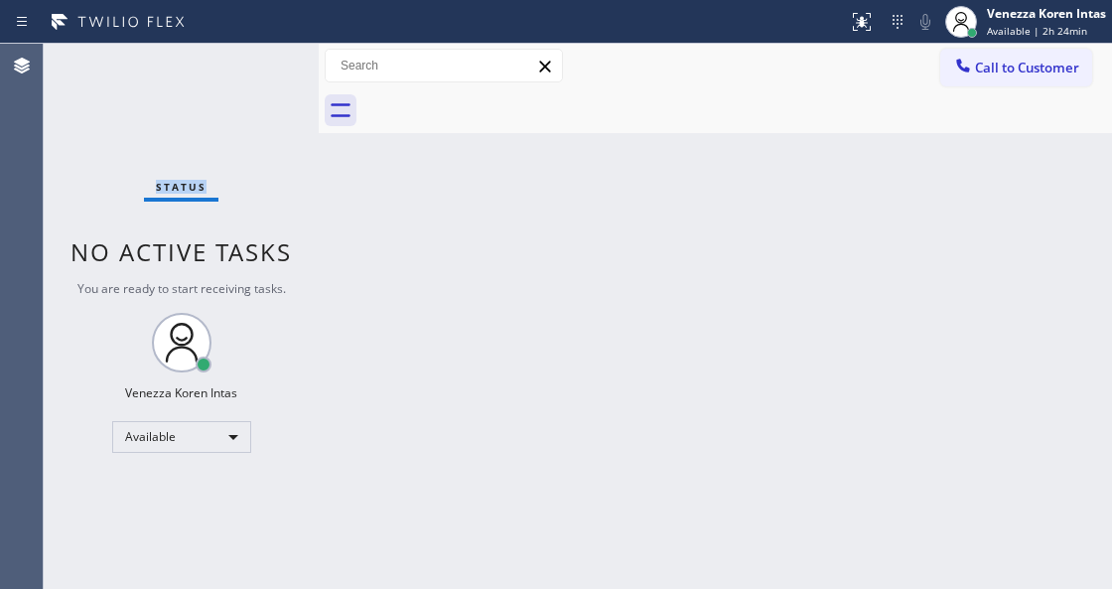
click at [250, 62] on div "Status No active tasks You are ready to start receiving tasks. Venezza Koren In…" at bounding box center [181, 316] width 275 height 545
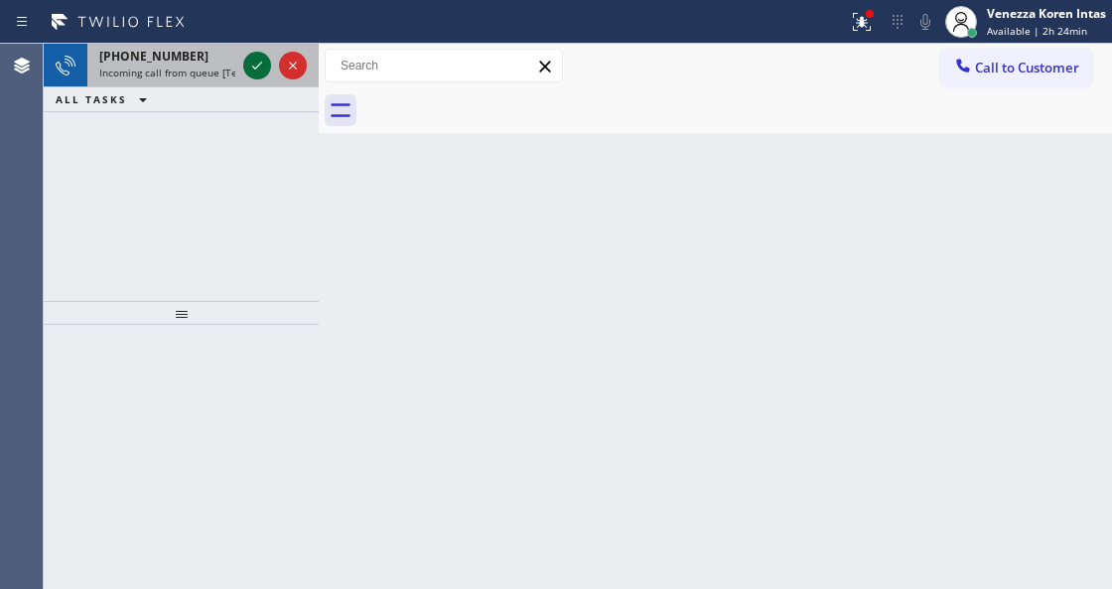
click at [248, 64] on icon at bounding box center [257, 66] width 24 height 24
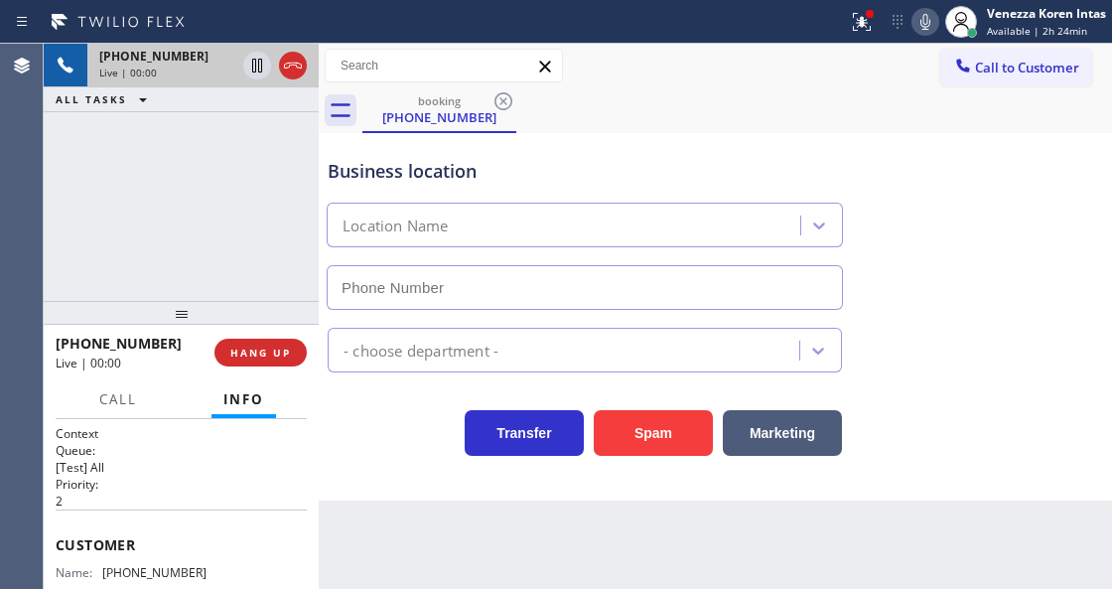
type input "(510) 880-3442"
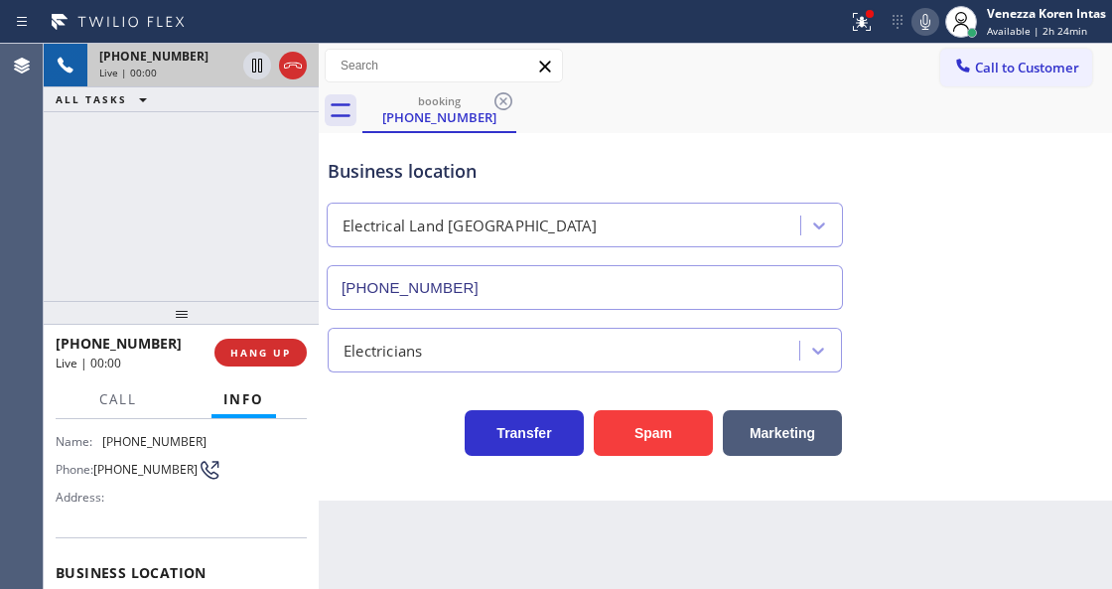
scroll to position [132, 0]
click at [169, 216] on div "+15108813558 Live | 00:01 ALL TASKS ALL TASKS ACTIVE TASKS TASKS IN WRAP UP" at bounding box center [181, 172] width 275 height 257
click at [397, 151] on div "Business location Electrical Land Union City (510) 880-3442" at bounding box center [585, 224] width 522 height 172
click at [868, 20] on icon at bounding box center [862, 22] width 24 height 24
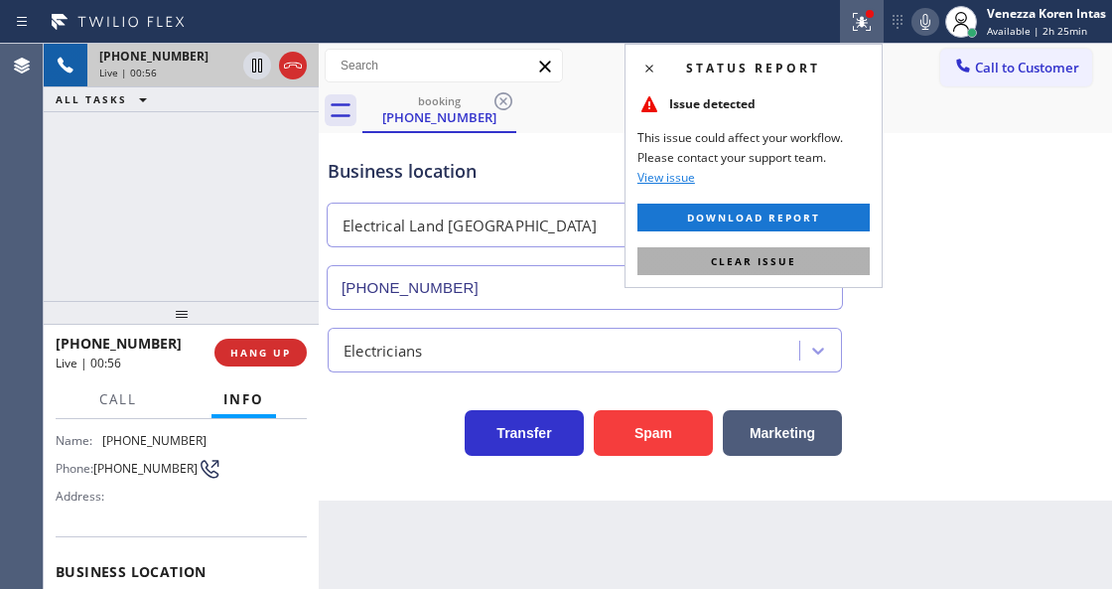
click at [834, 250] on button "Clear issue" at bounding box center [753, 261] width 232 height 28
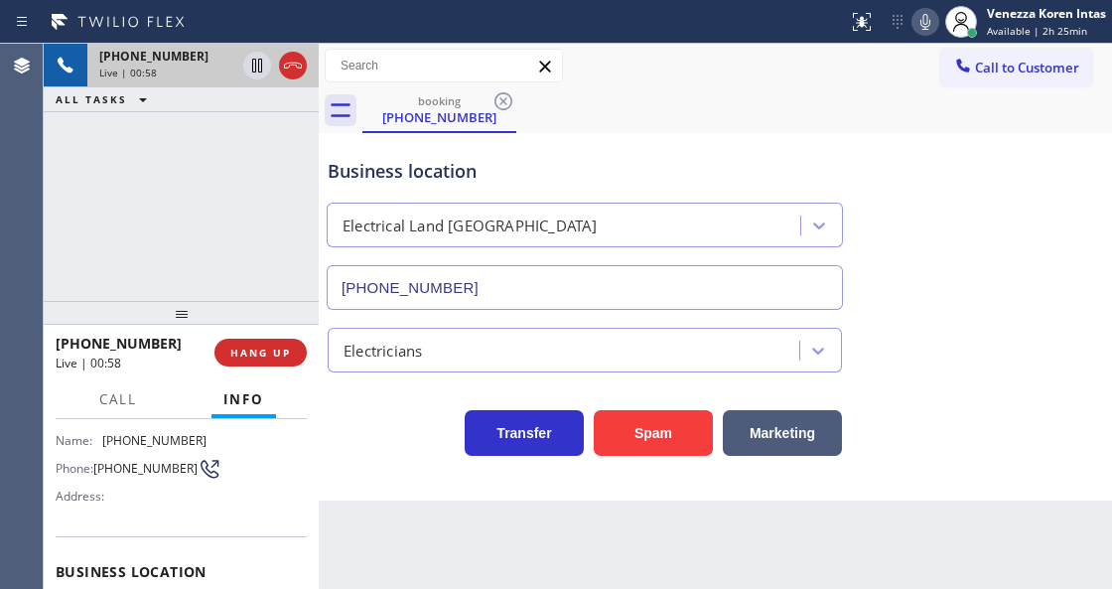
click at [1013, 185] on div "Business location Electrical Land Union City (510) 880-3442" at bounding box center [715, 220] width 783 height 180
click at [703, 50] on div "Call to Customer Outbound call Location Search location Your caller id phone nu…" at bounding box center [715, 66] width 793 height 35
click at [922, 20] on icon at bounding box center [925, 22] width 10 height 16
click at [256, 71] on icon at bounding box center [257, 66] width 10 height 14
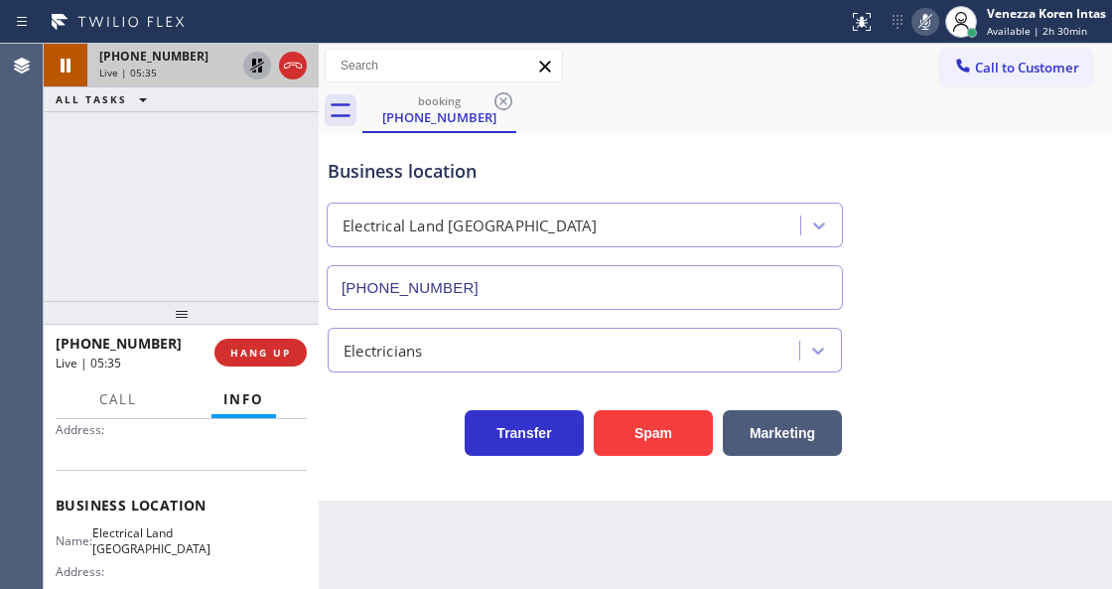
scroll to position [269, 0]
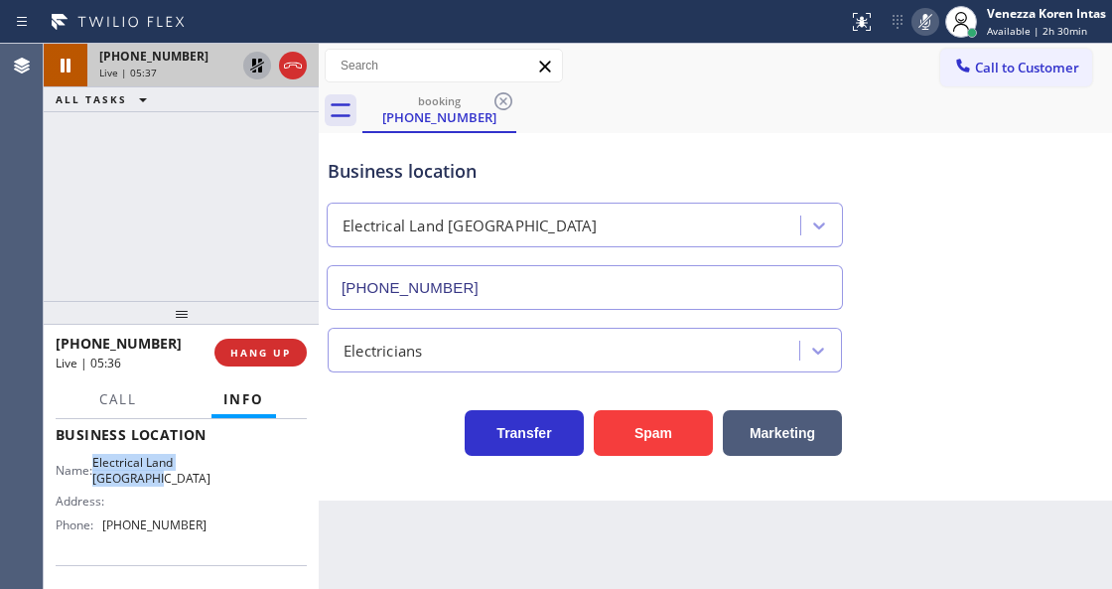
drag, startPoint x: 137, startPoint y: 465, endPoint x: 195, endPoint y: 479, distance: 59.2
click at [195, 479] on div "Name: Electrical Land Union City" at bounding box center [131, 470] width 151 height 31
click at [913, 20] on icon at bounding box center [925, 22] width 24 height 24
click at [249, 70] on icon at bounding box center [257, 66] width 24 height 24
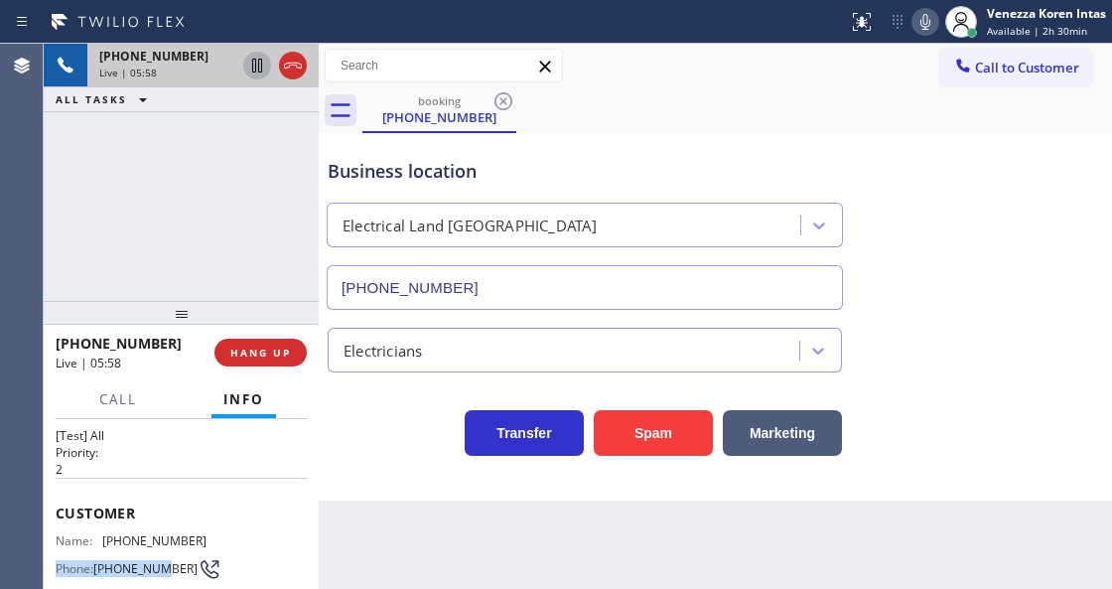
scroll to position [48, 0]
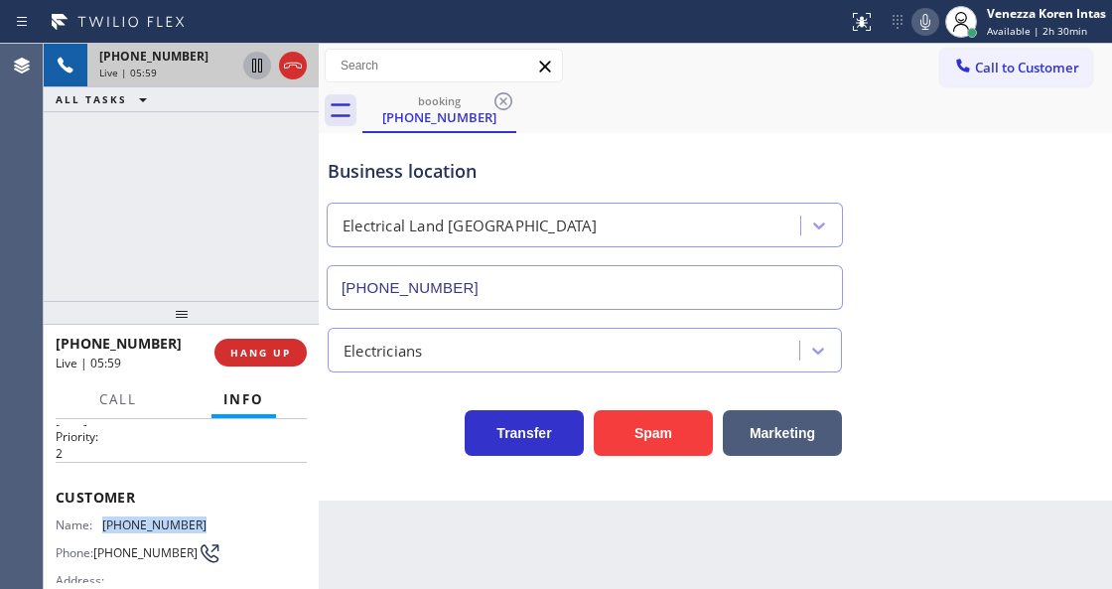
drag, startPoint x: 197, startPoint y: 568, endPoint x: 103, endPoint y: 528, distance: 101.4
click at [103, 528] on div "Name: (510) 881-3558 Phone: (510) 881-3558 Address:" at bounding box center [181, 556] width 251 height 78
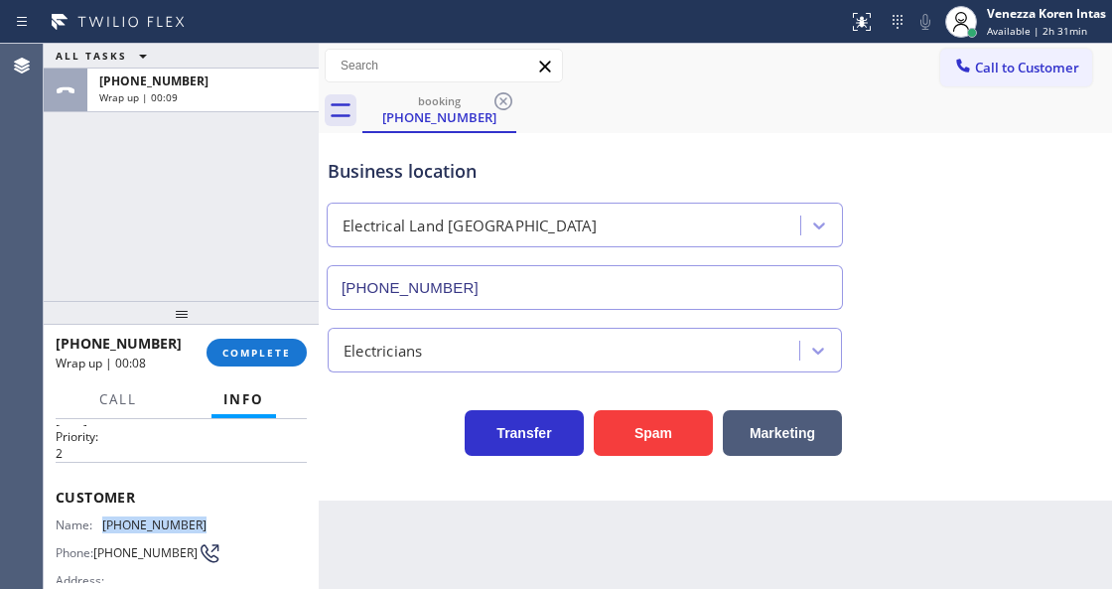
scroll to position [246, 0]
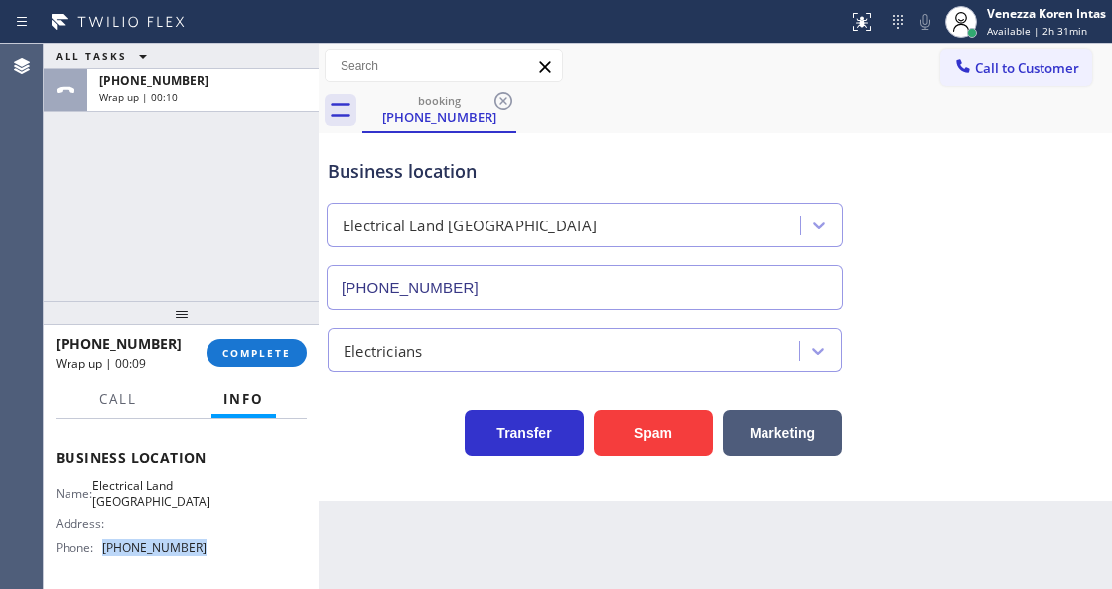
drag, startPoint x: 189, startPoint y: 551, endPoint x: 105, endPoint y: 547, distance: 83.5
click at [105, 547] on div "Name: Electrical Land Union City Address: Phone: (510) 880-3442" at bounding box center [181, 520] width 251 height 85
click at [254, 352] on span "COMPLETE" at bounding box center [256, 353] width 69 height 14
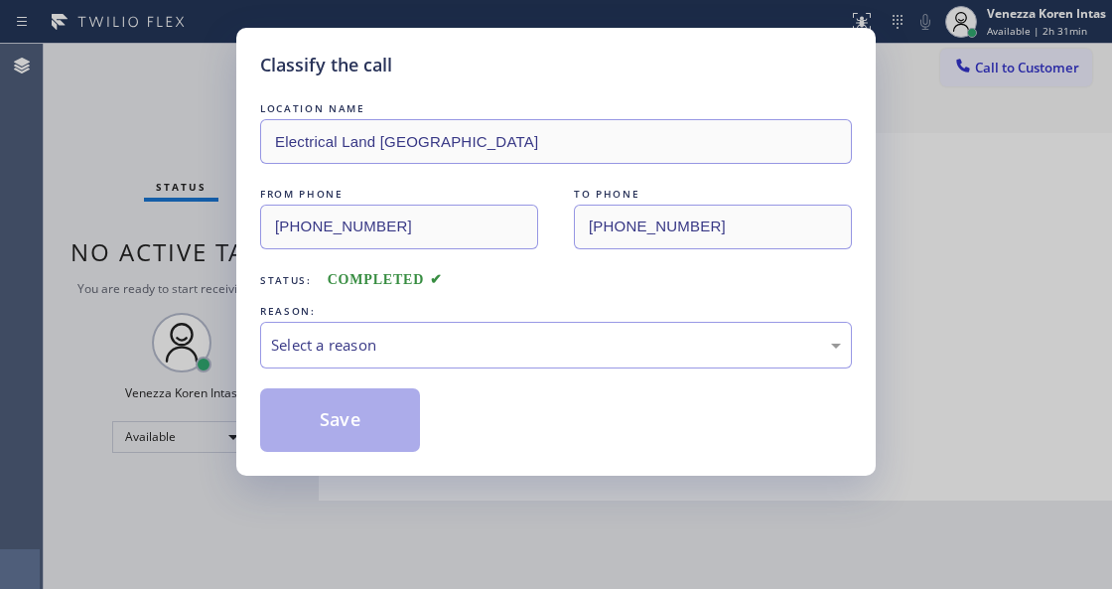
click at [439, 351] on div "Select a reason" at bounding box center [556, 345] width 570 height 23
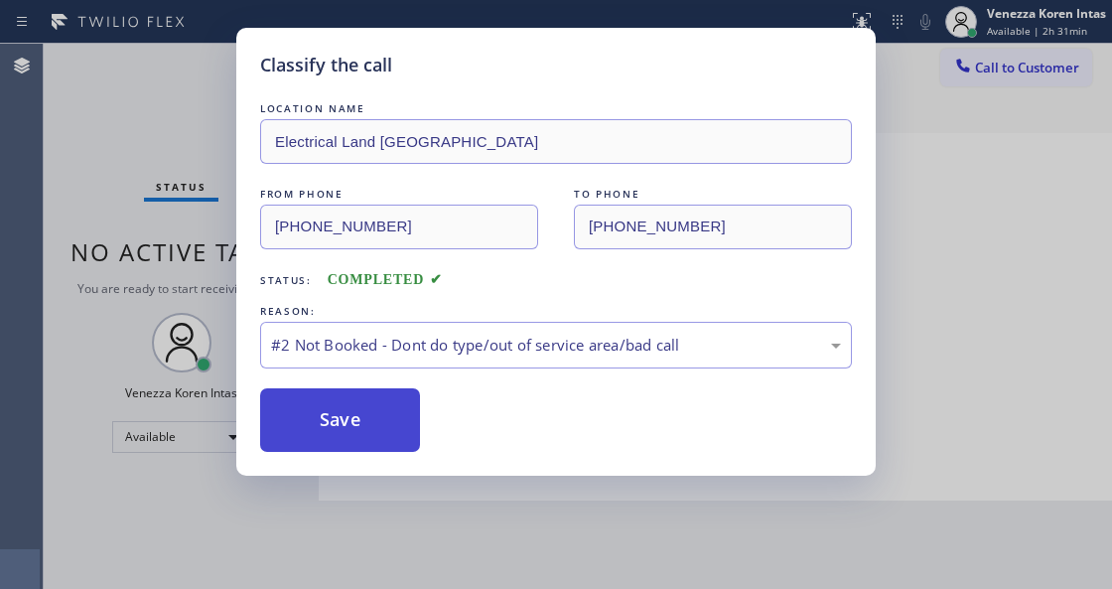
click at [369, 409] on button "Save" at bounding box center [340, 420] width 160 height 64
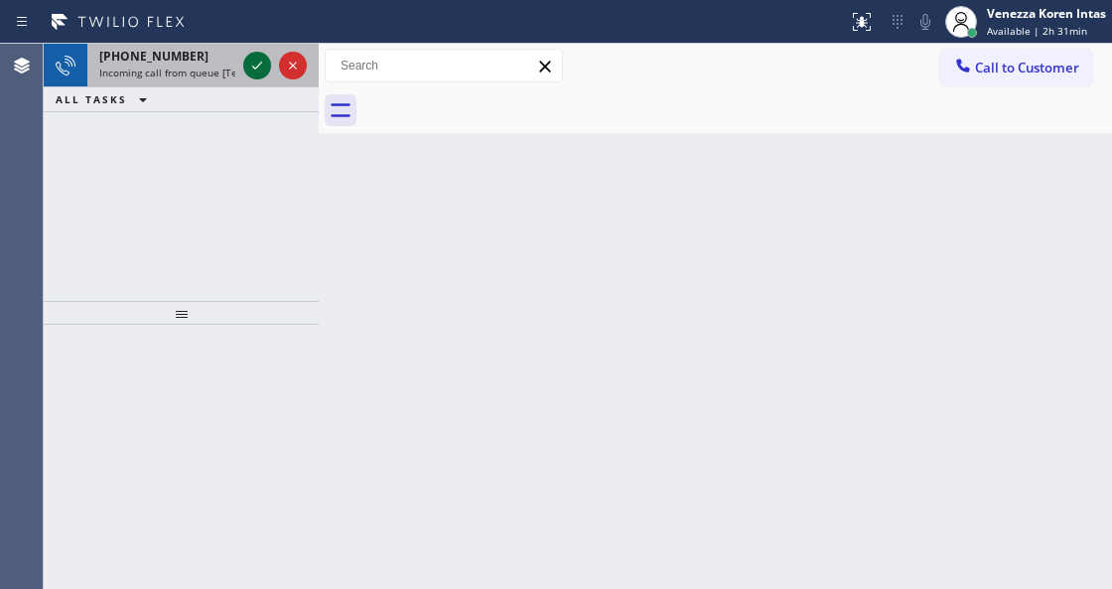
click at [252, 60] on icon at bounding box center [257, 66] width 24 height 24
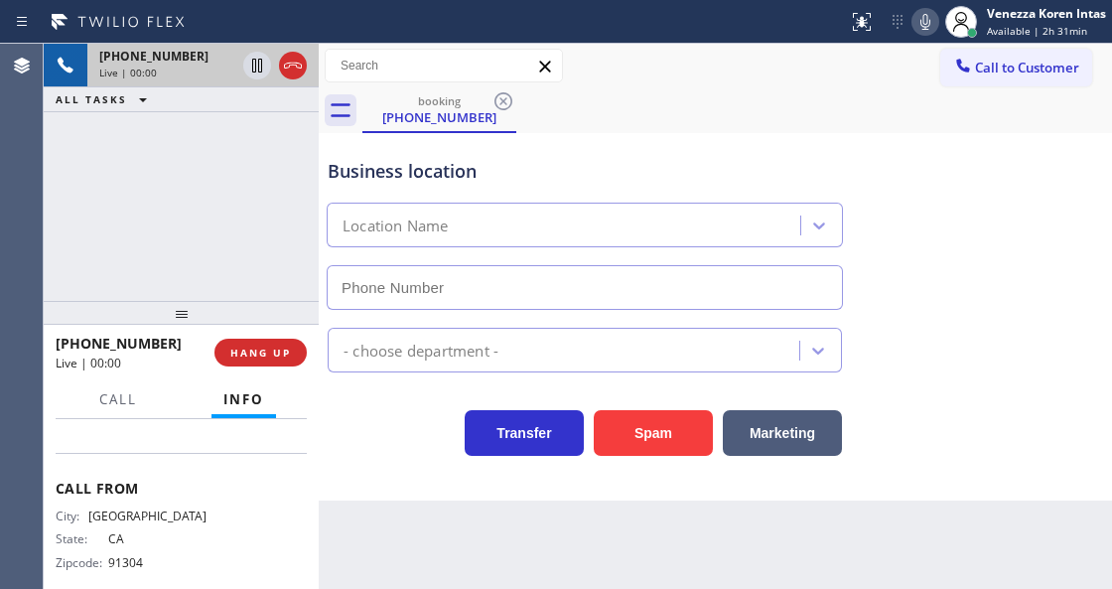
scroll to position [264, 0]
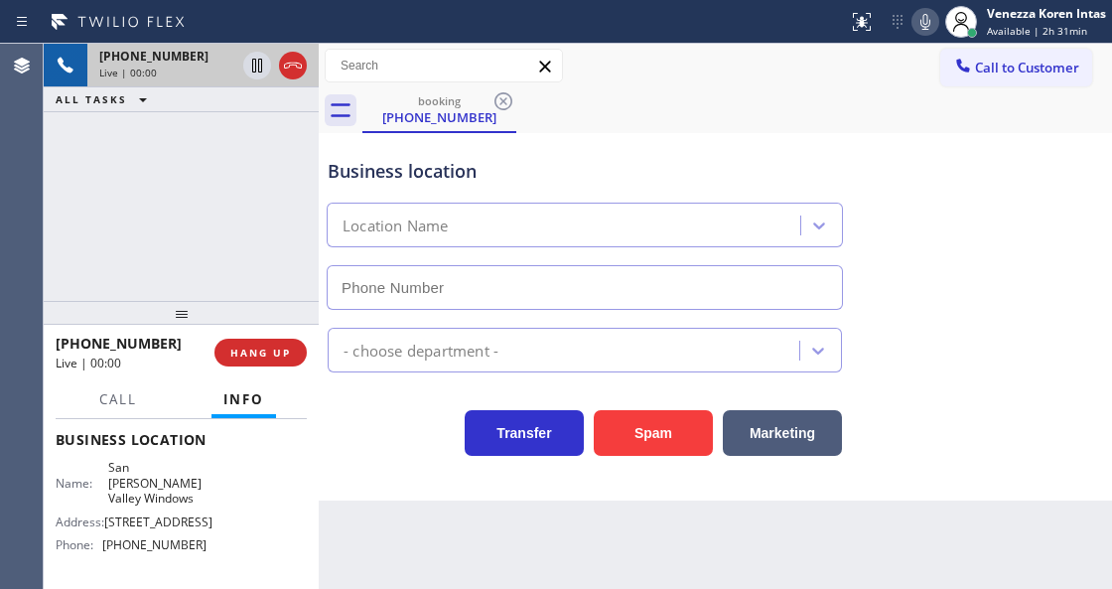
type input "(747) 322-4241"
click at [153, 195] on div "+18186206227 Live | 00:01 ALL TASKS ALL TASKS ACTIVE TASKS TASKS IN WRAP UP" at bounding box center [181, 172] width 275 height 257
click at [229, 173] on div "+18186206227 Live | 00:01 ALL TASKS ALL TASKS ACTIVE TASKS TASKS IN WRAP UP" at bounding box center [181, 172] width 275 height 257
click at [292, 63] on icon at bounding box center [293, 66] width 18 height 6
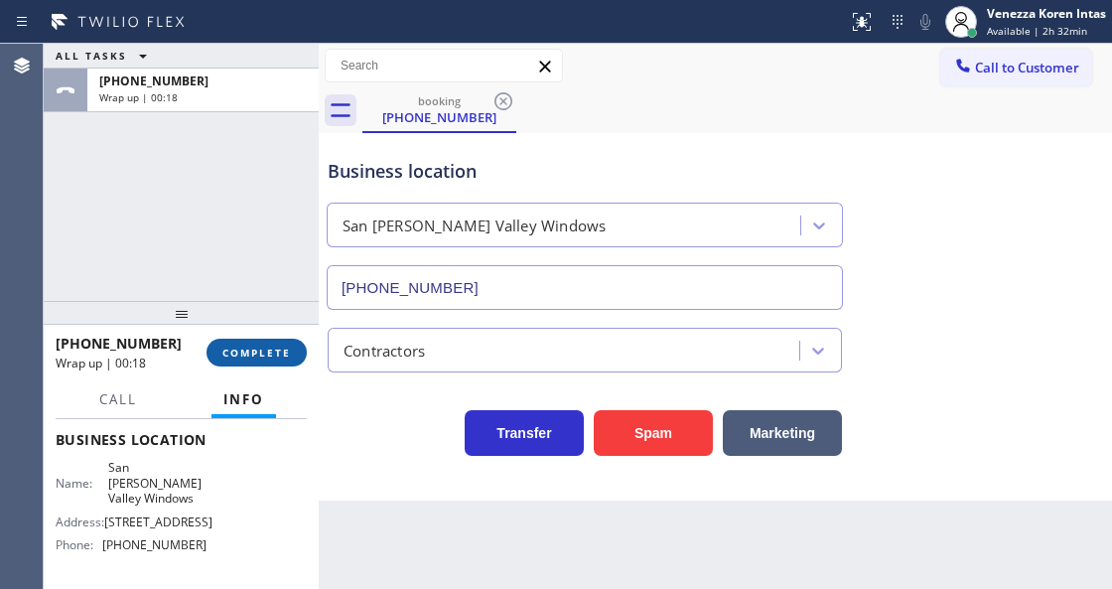
click at [274, 361] on button "COMPLETE" at bounding box center [257, 353] width 100 height 28
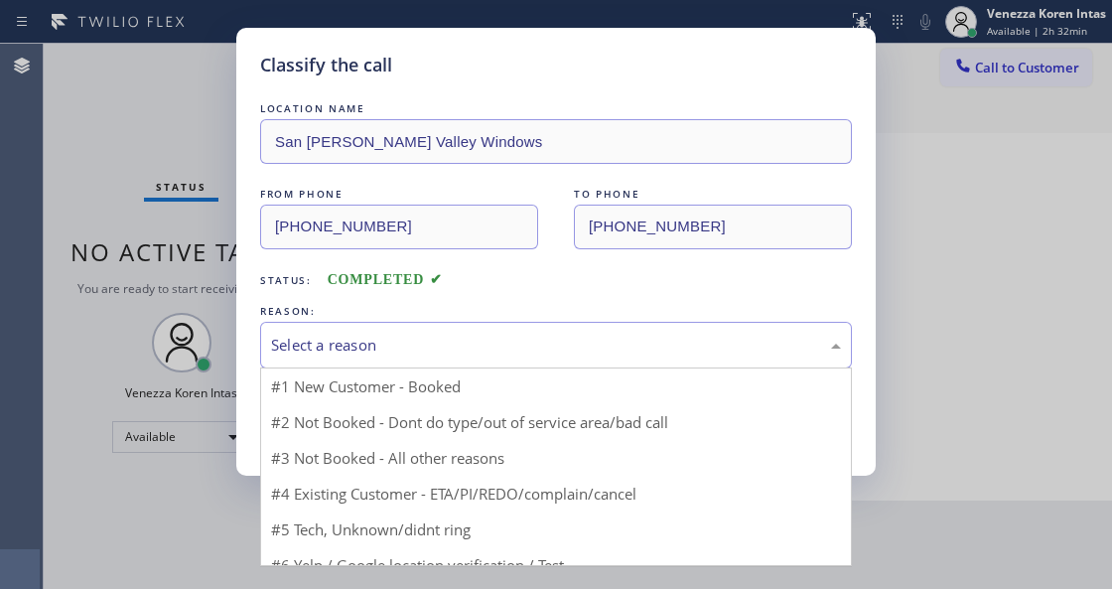
click at [407, 360] on div "Select a reason" at bounding box center [556, 345] width 592 height 47
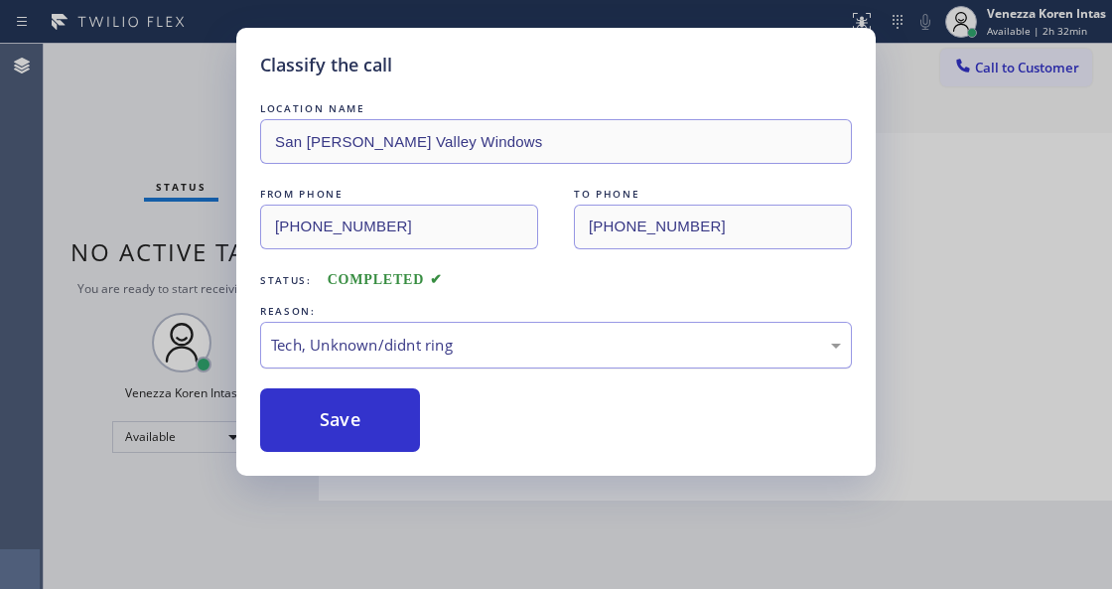
click at [418, 344] on div "Tech, Unknown/didnt ring" at bounding box center [556, 345] width 570 height 23
click at [373, 423] on button "Save" at bounding box center [340, 420] width 160 height 64
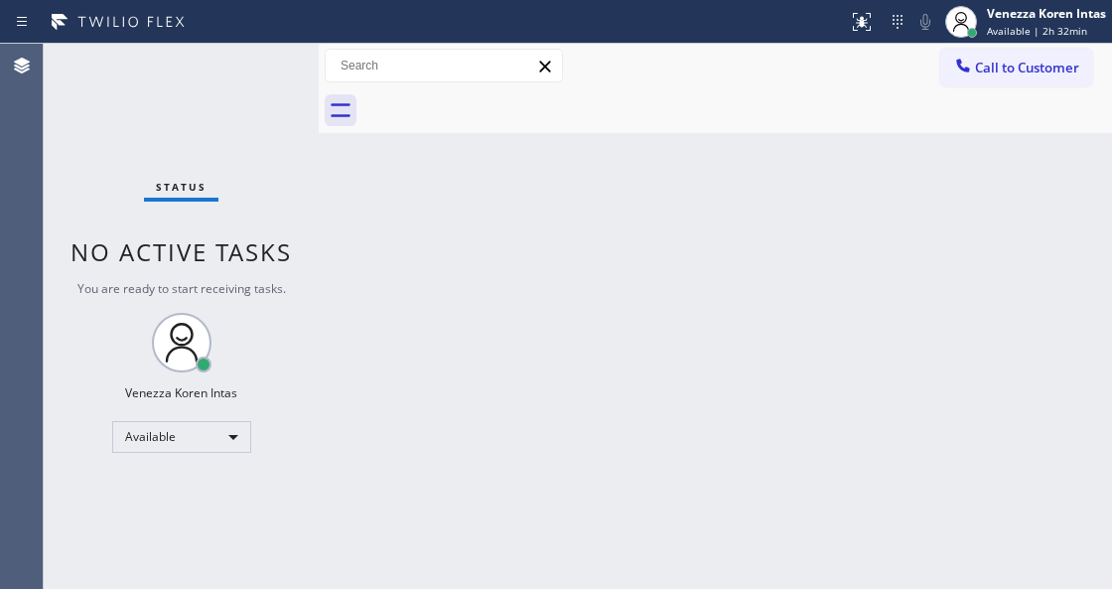
drag, startPoint x: 278, startPoint y: 102, endPoint x: 717, endPoint y: 57, distance: 441.2
click at [286, 106] on div "Status No active tasks You are ready to start receiving tasks. Venezza Koren In…" at bounding box center [181, 316] width 275 height 545
click at [564, 226] on div "Back to Dashboard Change Sender ID Customers Technicians Select a contact Outbo…" at bounding box center [715, 316] width 793 height 545
click at [1050, 33] on span "Available | 2h 32min" at bounding box center [1037, 31] width 100 height 14
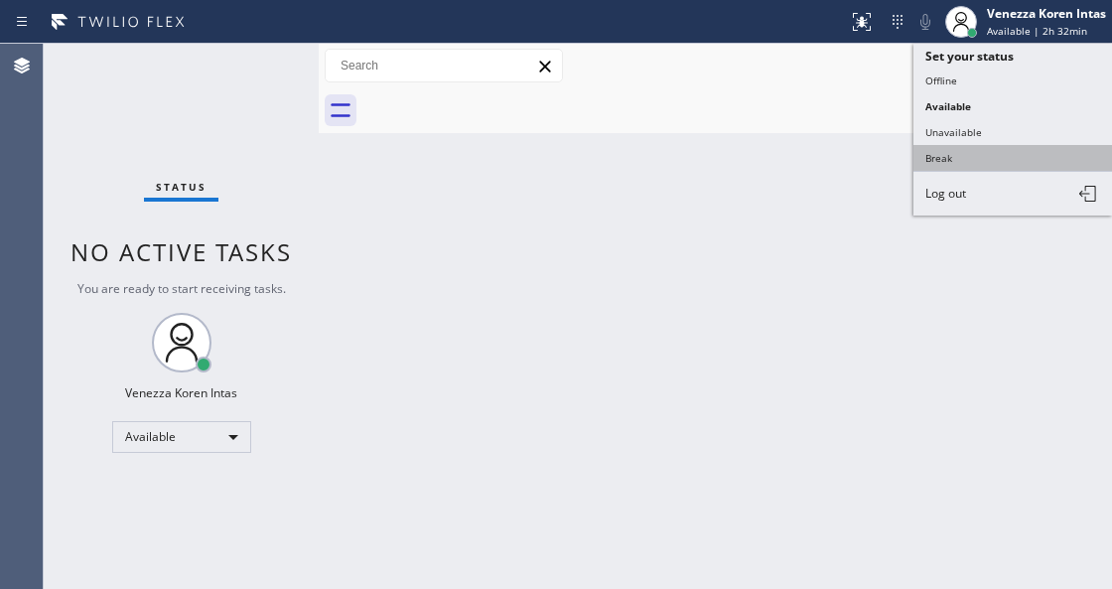
click at [979, 155] on button "Break" at bounding box center [1012, 158] width 199 height 26
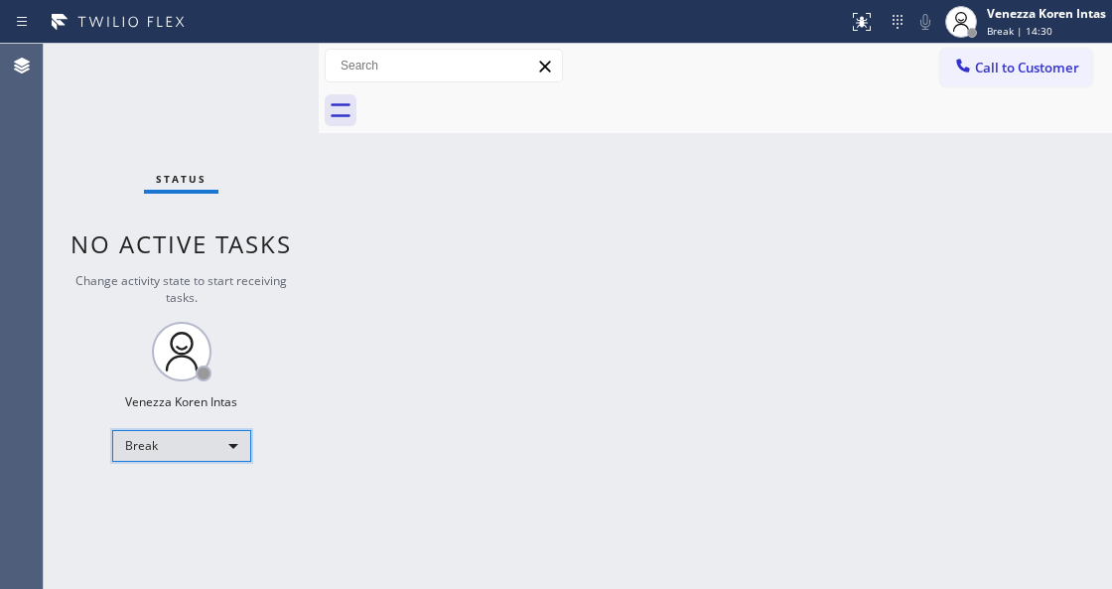
click at [126, 445] on div "Break" at bounding box center [181, 446] width 139 height 32
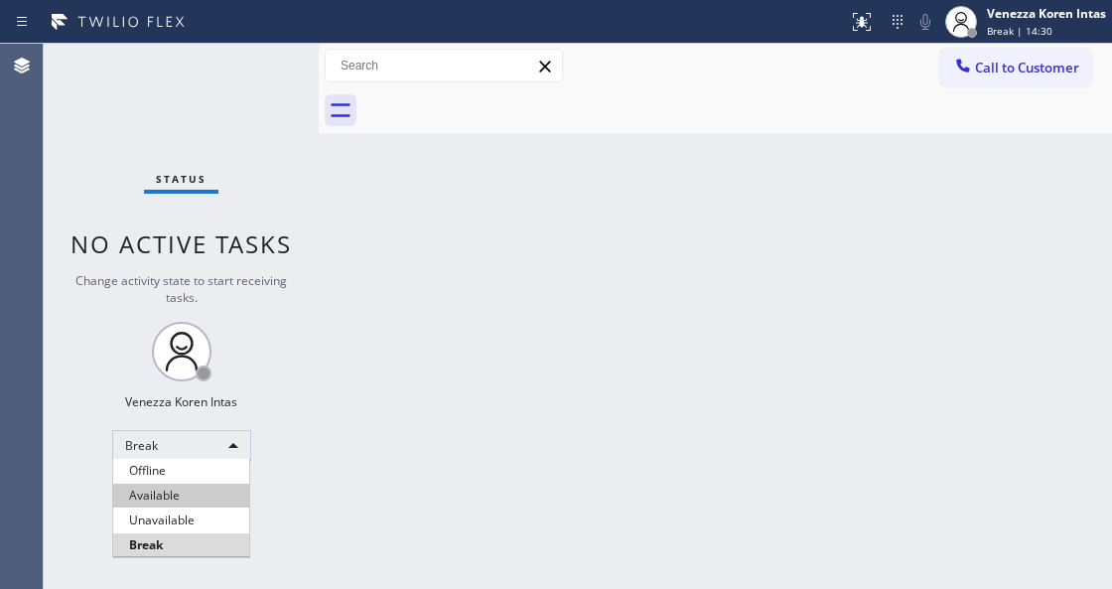
click at [169, 491] on li "Available" at bounding box center [181, 496] width 136 height 24
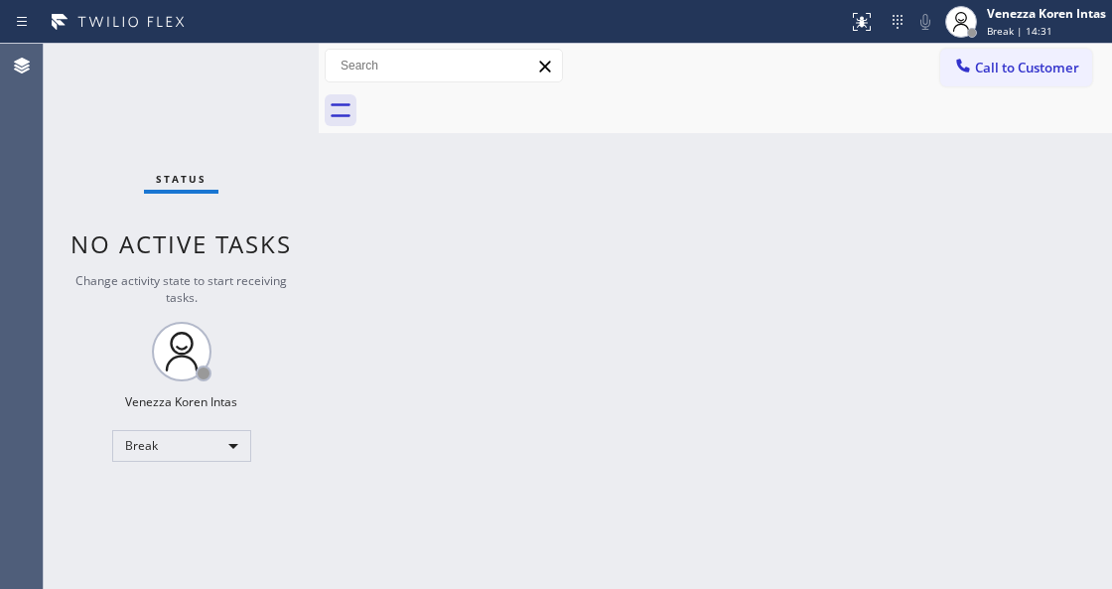
click at [240, 77] on div "Status No active tasks Change activity state to start receiving tasks. Venezza …" at bounding box center [181, 316] width 275 height 545
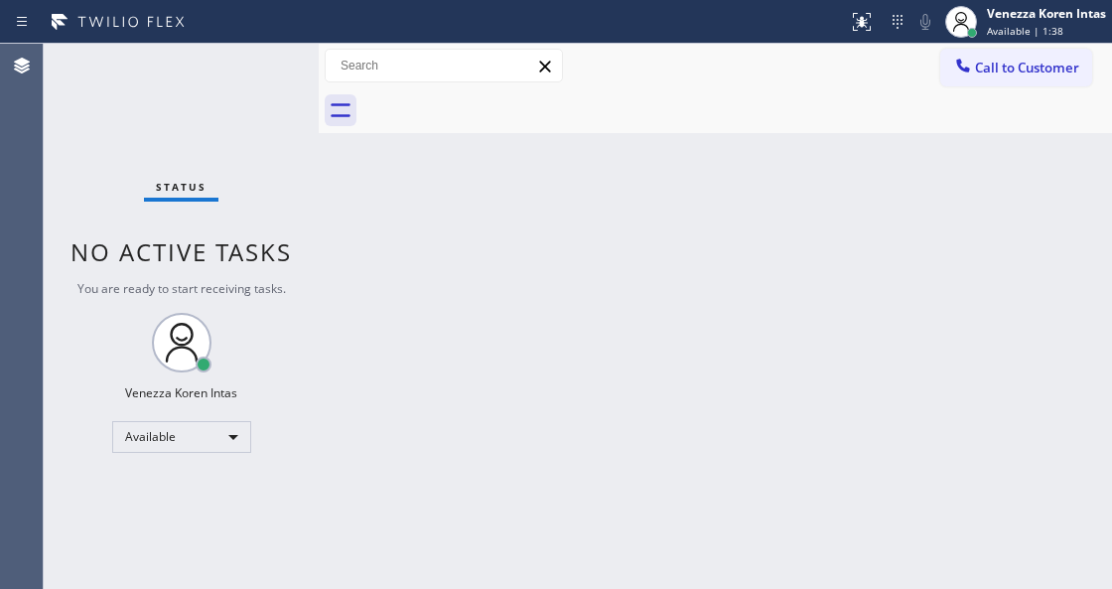
click at [223, 113] on div "Status No active tasks You are ready to start receiving tasks. Venezza Koren In…" at bounding box center [181, 316] width 275 height 545
click at [271, 78] on div "Status No active tasks You are ready to start receiving tasks. Venezza Koren In…" at bounding box center [181, 316] width 275 height 545
click at [273, 69] on div "Status No active tasks You are ready to start receiving tasks. Venezza Koren In…" at bounding box center [181, 316] width 275 height 545
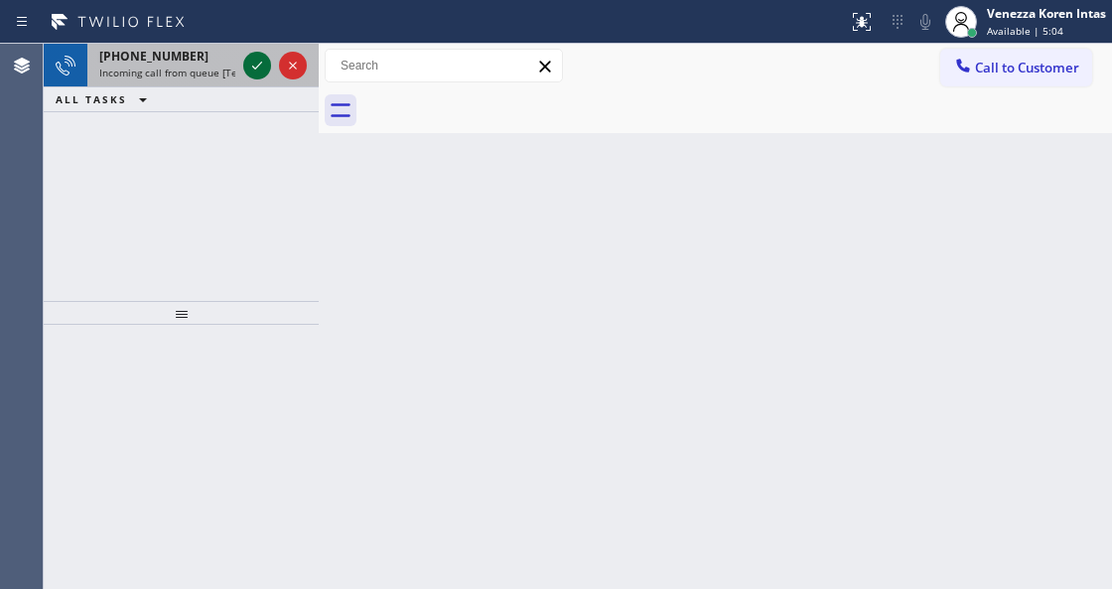
click at [258, 70] on icon at bounding box center [257, 66] width 24 height 24
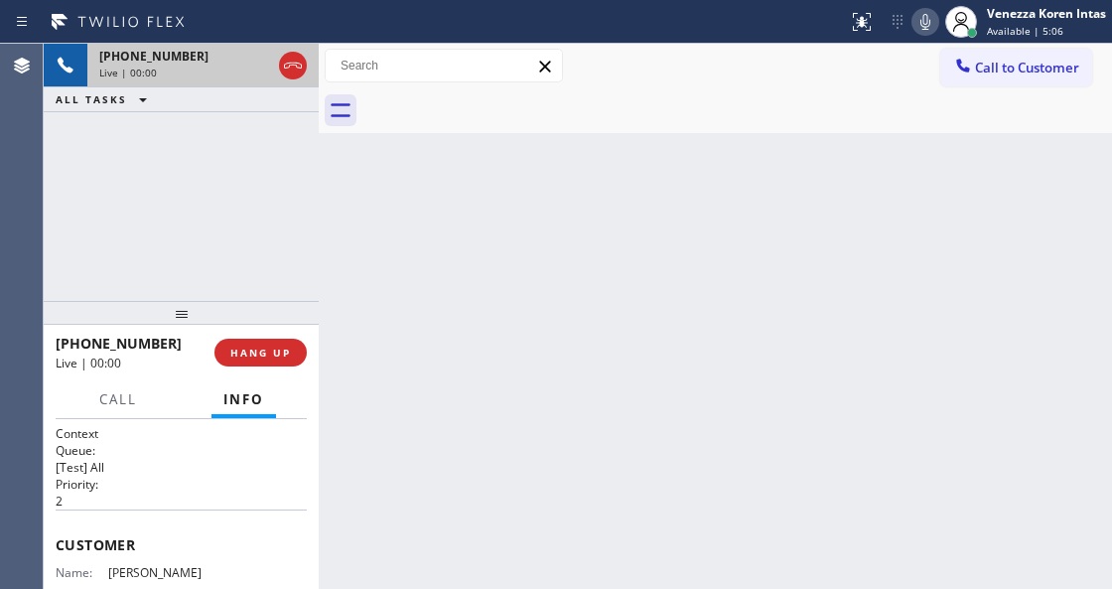
scroll to position [264, 0]
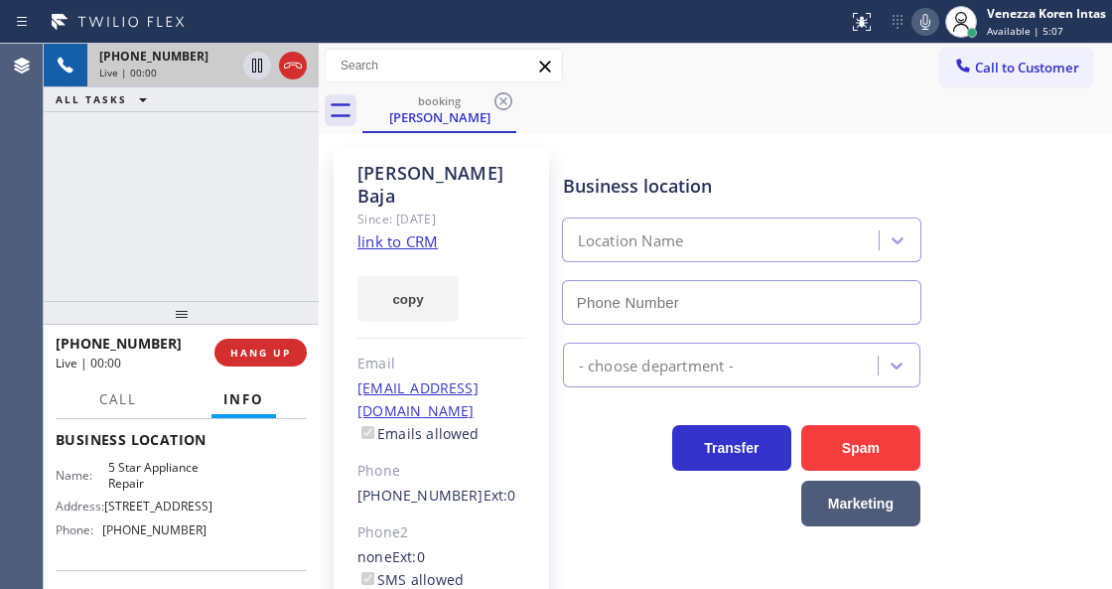
type input "(855) 731-4952"
click at [412, 231] on link "link to CRM" at bounding box center [397, 241] width 80 height 20
click at [600, 99] on div "booking Josie Baja" at bounding box center [737, 110] width 750 height 45
drag, startPoint x: 197, startPoint y: 177, endPoint x: 240, endPoint y: 133, distance: 61.8
click at [197, 177] on div "+13234525754 Live | 01:23 ALL TASKS ALL TASKS ACTIVE TASKS TASKS IN WRAP UP" at bounding box center [181, 172] width 275 height 257
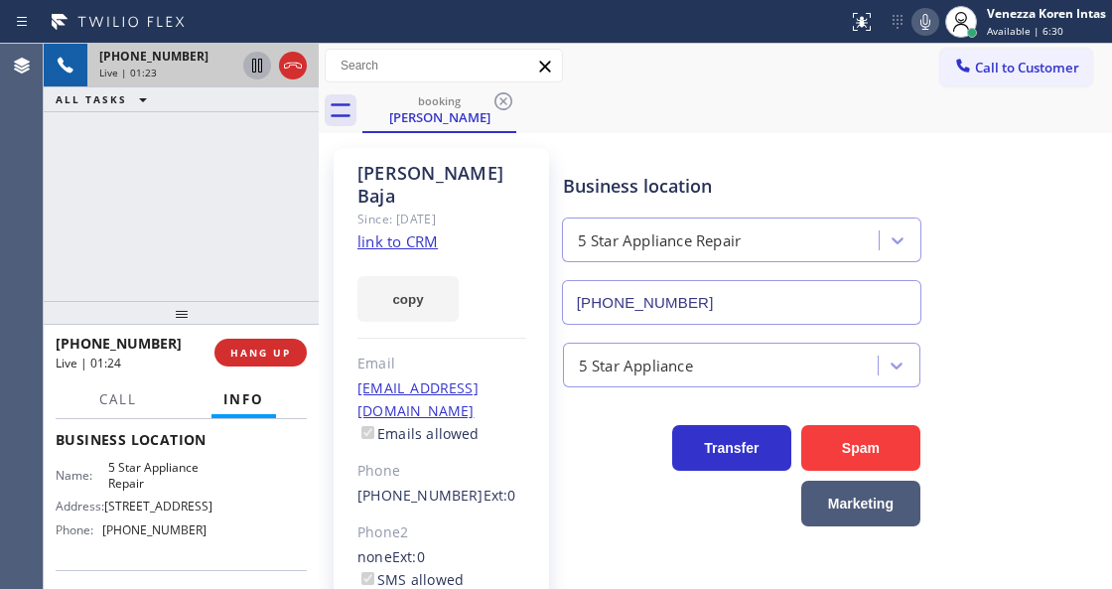
click at [253, 56] on icon at bounding box center [257, 66] width 24 height 24
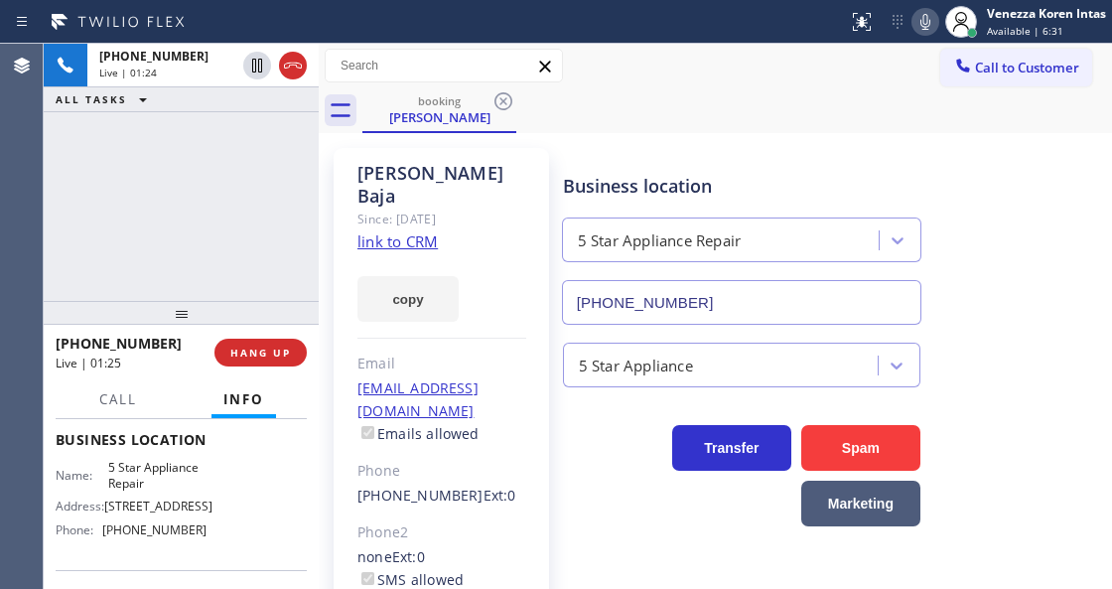
click at [927, 21] on icon at bounding box center [925, 22] width 24 height 24
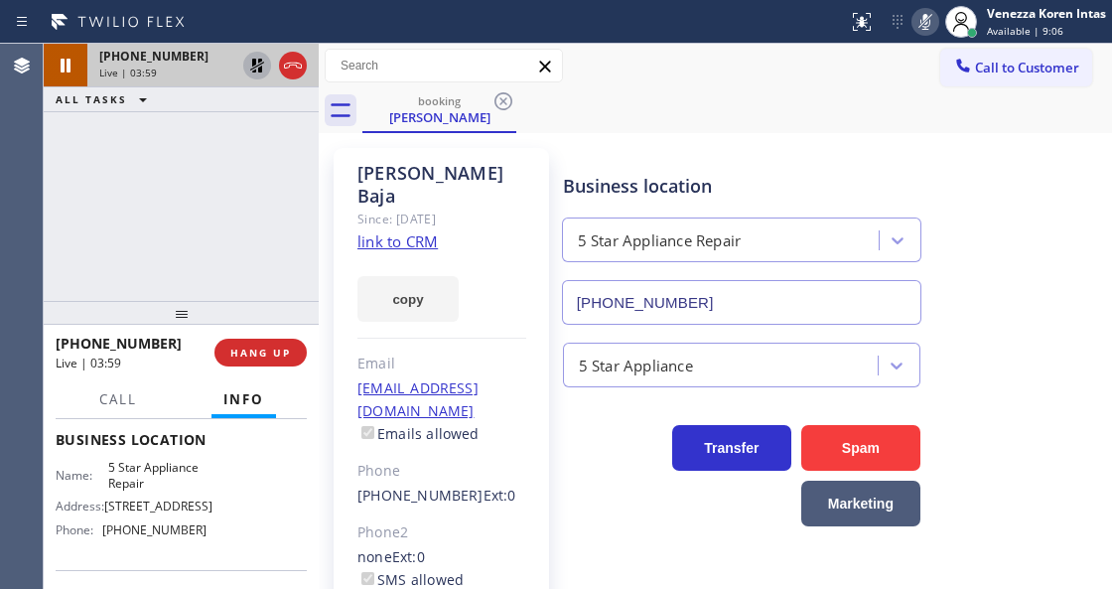
drag, startPoint x: 920, startPoint y: 5, endPoint x: 902, endPoint y: 53, distance: 51.3
click at [920, 5] on div "Status report No issues detected If you experience an issue, please download th…" at bounding box center [976, 22] width 272 height 44
click at [913, 14] on icon at bounding box center [925, 22] width 24 height 24
click at [259, 70] on icon at bounding box center [257, 66] width 14 height 14
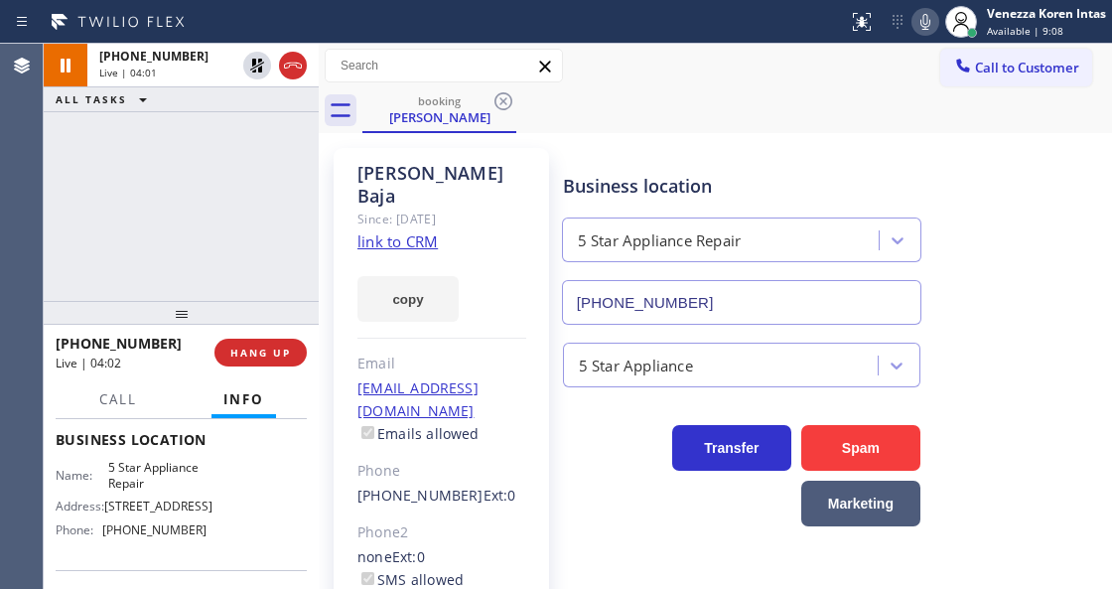
click at [153, 185] on div "+13234525754 Live | 04:01 ALL TASKS ALL TASKS ACTIVE TASKS TASKS IN WRAP UP" at bounding box center [181, 172] width 275 height 257
click at [319, 248] on div at bounding box center [319, 316] width 0 height 545
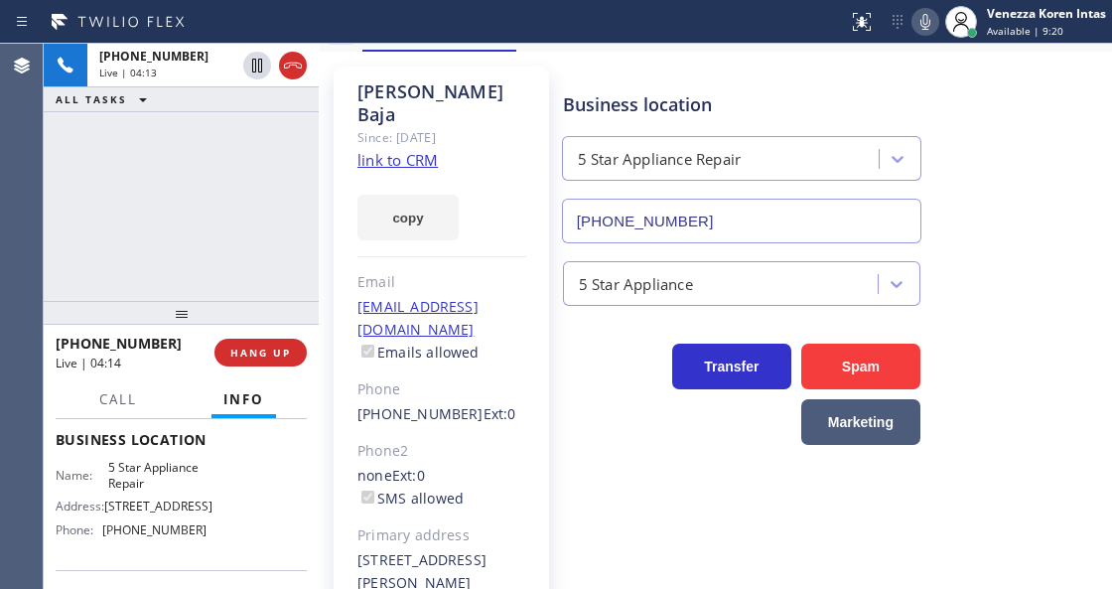
scroll to position [165, 0]
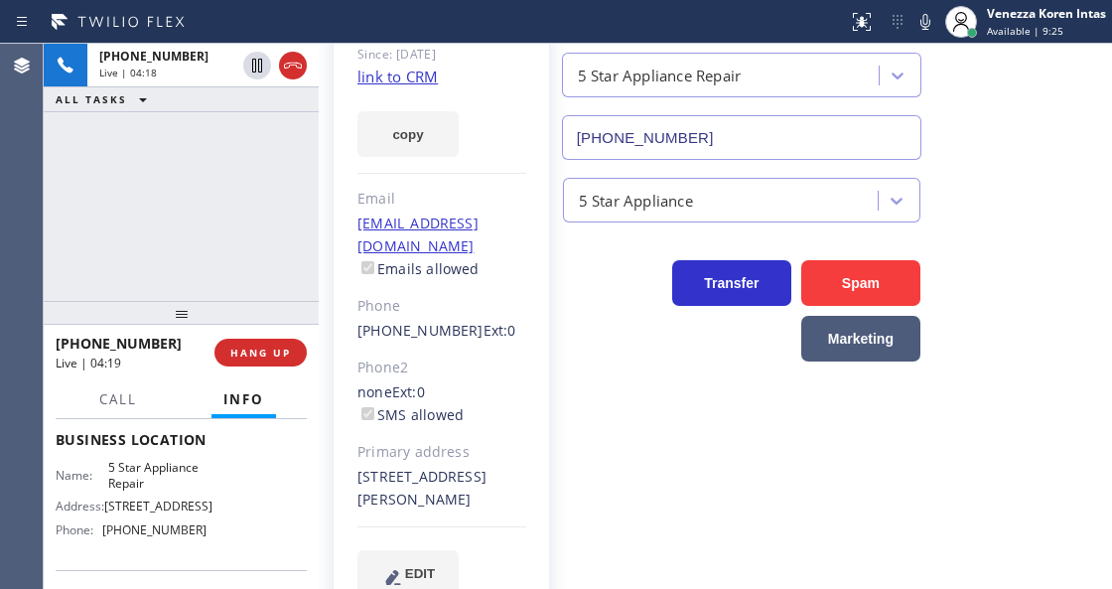
drag, startPoint x: 932, startPoint y: 16, endPoint x: 928, endPoint y: 50, distance: 34.0
click at [931, 16] on icon at bounding box center [925, 22] width 24 height 24
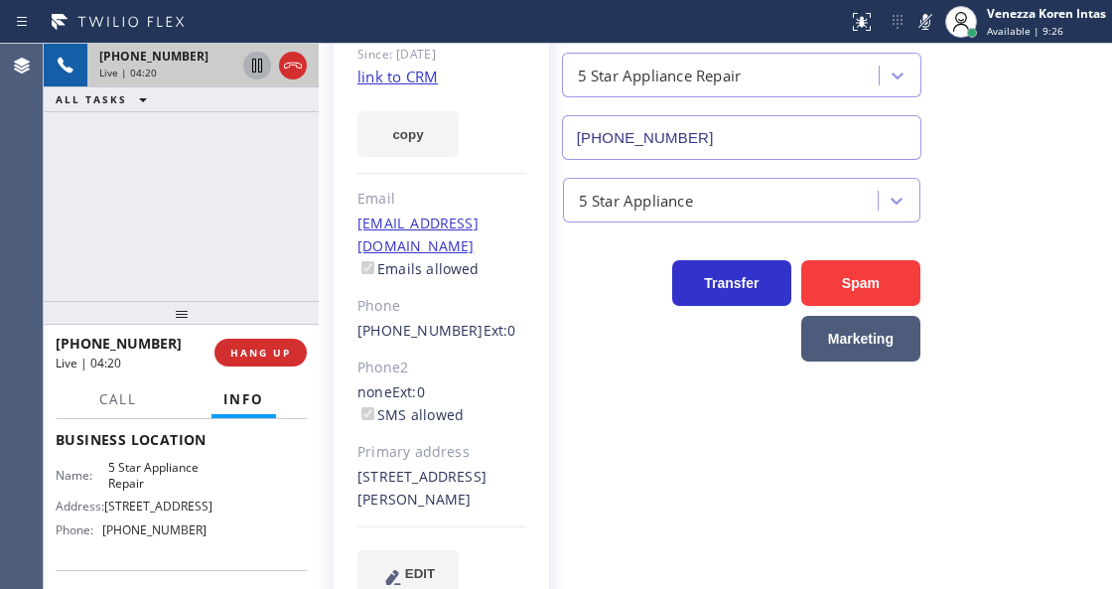
click at [260, 69] on icon at bounding box center [257, 66] width 24 height 24
click at [923, 20] on icon at bounding box center [925, 22] width 24 height 24
click at [260, 68] on icon at bounding box center [257, 66] width 14 height 14
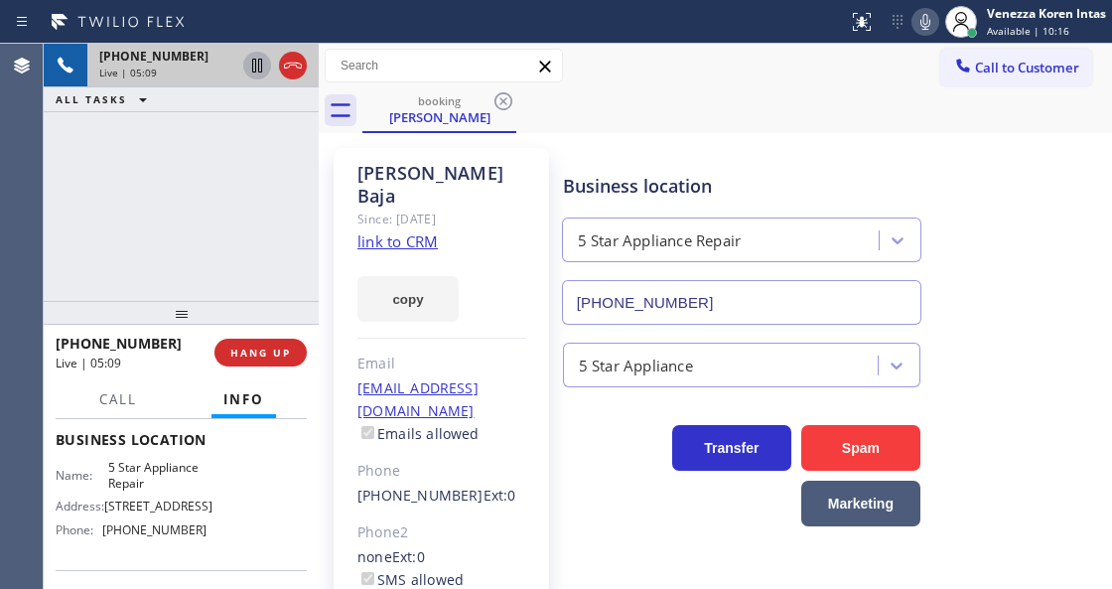
scroll to position [0, 0]
click at [923, 30] on icon at bounding box center [925, 22] width 24 height 24
click at [953, 115] on div "booking Josie Baja" at bounding box center [737, 110] width 750 height 45
click at [310, 187] on div "+13234525754 Live | 08:14 ALL TASKS ALL TASKS ACTIVE TASKS TASKS IN WRAP UP" at bounding box center [181, 172] width 275 height 257
click at [284, 167] on div "+13234525754 Live | 08:15 ALL TASKS ALL TASKS ACTIVE TASKS TASKS IN WRAP UP" at bounding box center [181, 172] width 275 height 257
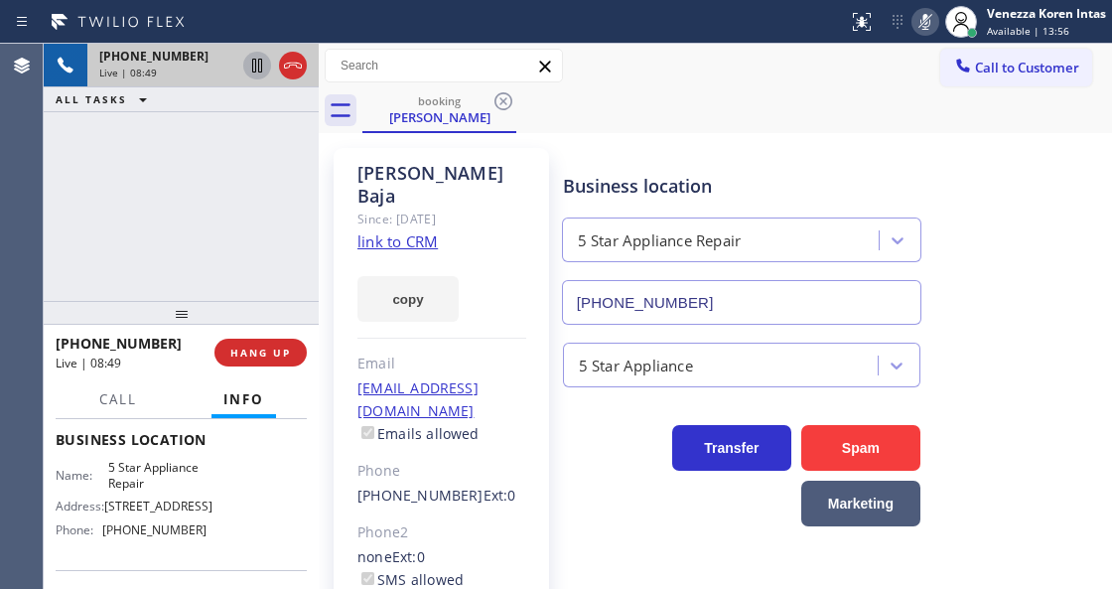
click at [921, 32] on icon at bounding box center [925, 22] width 24 height 24
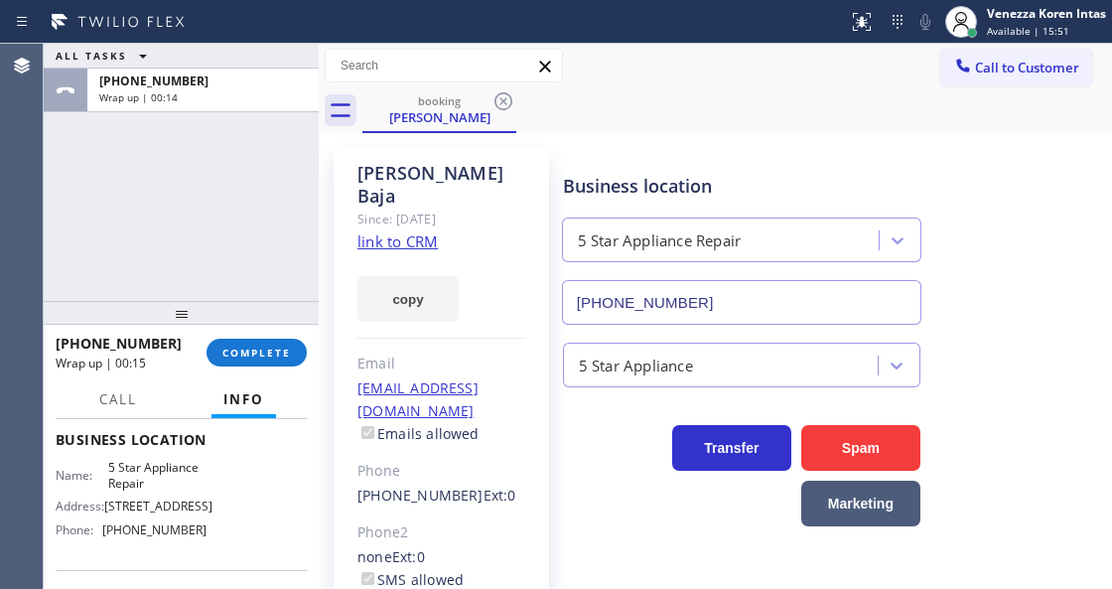
drag, startPoint x: 267, startPoint y: 350, endPoint x: 292, endPoint y: 366, distance: 29.5
click at [268, 350] on span "COMPLETE" at bounding box center [256, 353] width 69 height 14
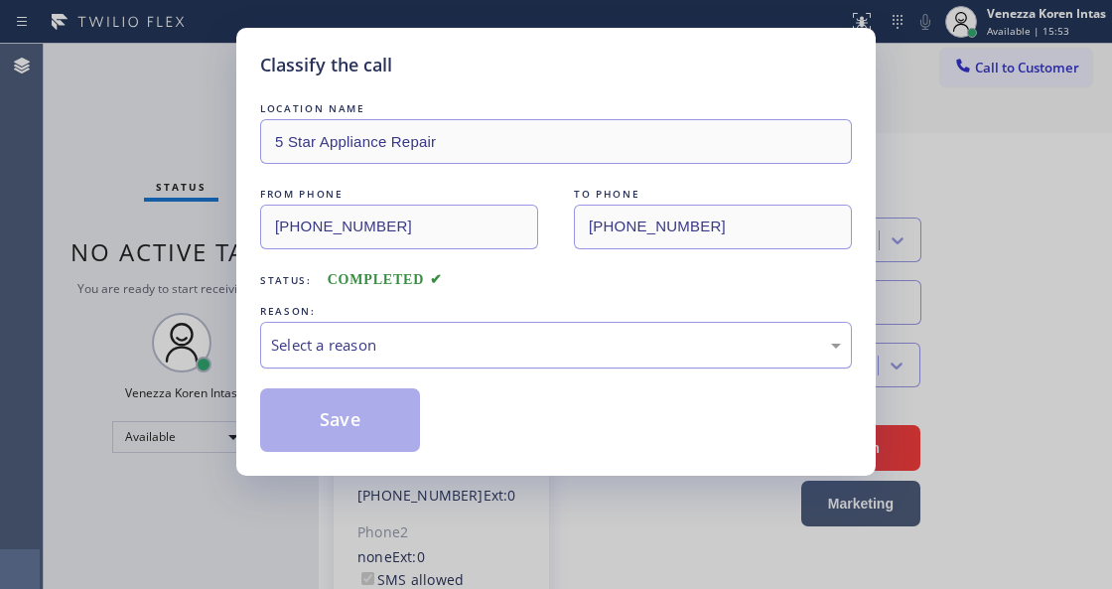
click at [477, 355] on div "Select a reason" at bounding box center [556, 345] width 570 height 23
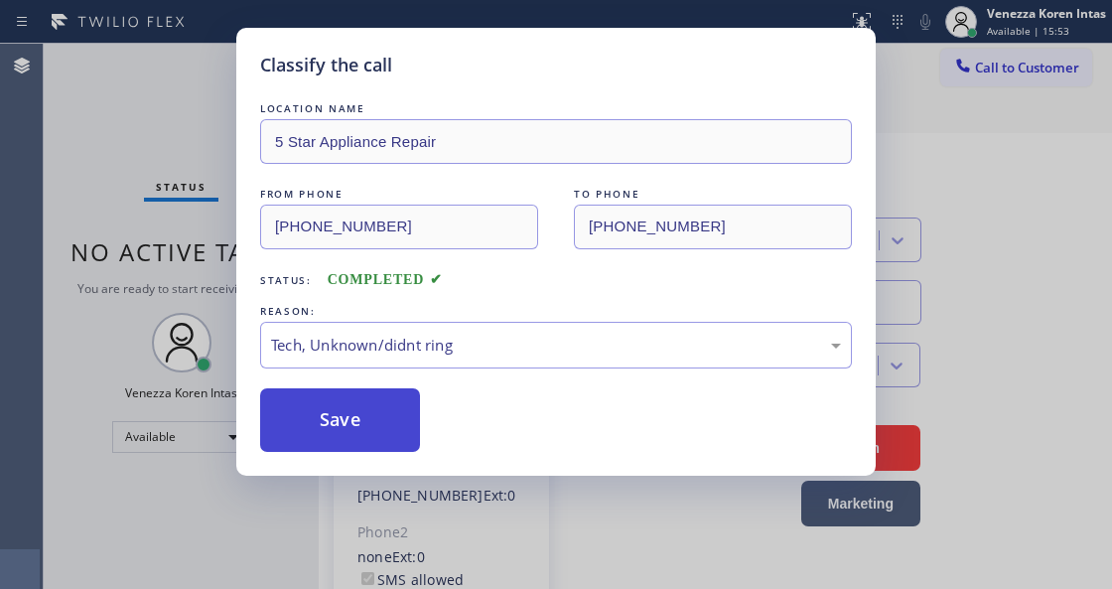
click at [390, 434] on button "Save" at bounding box center [340, 420] width 160 height 64
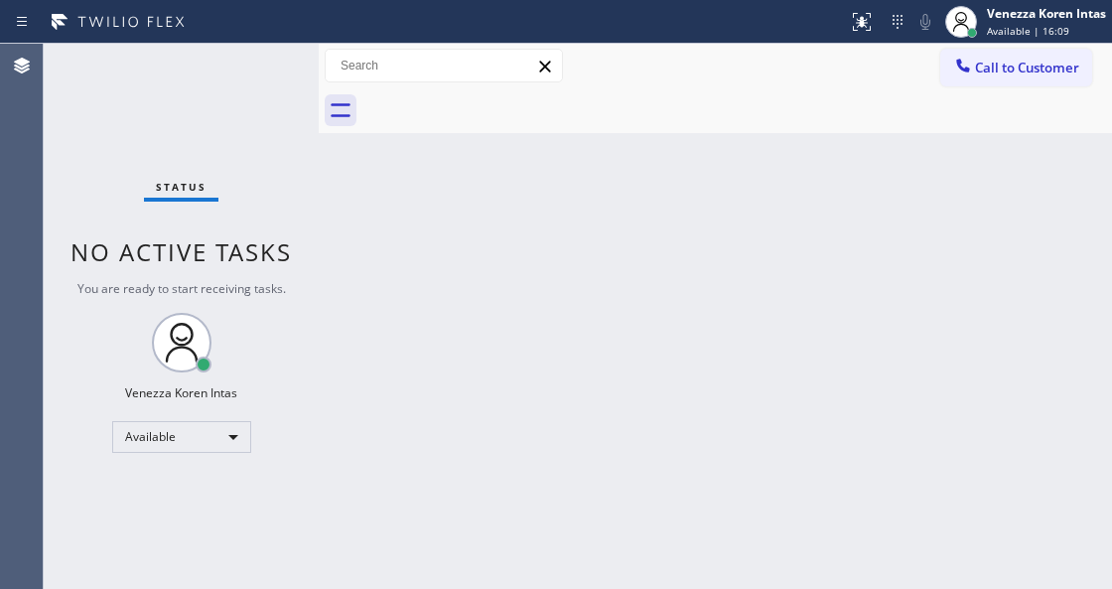
click at [303, 94] on div "Status No active tasks You are ready to start receiving tasks. Venezza Koren In…" at bounding box center [181, 316] width 275 height 545
click at [24, 122] on div "Agent Desktop" at bounding box center [21, 316] width 43 height 545
click at [217, 69] on div "Status No active tasks You are ready to start receiving tasks. Venezza Koren In…" at bounding box center [181, 316] width 275 height 545
drag, startPoint x: 342, startPoint y: 191, endPoint x: 296, endPoint y: 158, distance: 56.2
click at [342, 191] on div "Back to Dashboard Change Sender ID Customers Technicians Select a contact Outbo…" at bounding box center [715, 316] width 793 height 545
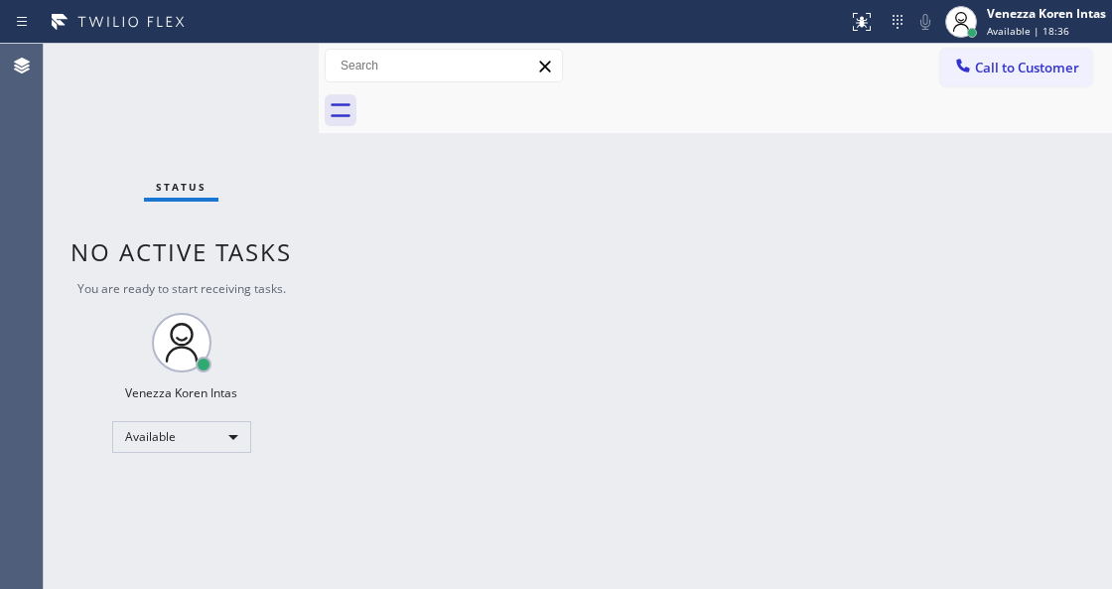
drag, startPoint x: 239, startPoint y: 73, endPoint x: 34, endPoint y: 138, distance: 215.4
click at [233, 77] on div "Status No active tasks You are ready to start receiving tasks. Venezza Koren In…" at bounding box center [181, 316] width 275 height 545
click at [288, 86] on div "Status No active tasks You are ready to start receiving tasks. Venezza Koren In…" at bounding box center [181, 316] width 275 height 545
drag, startPoint x: 475, startPoint y: 201, endPoint x: 434, endPoint y: 183, distance: 44.5
click at [475, 201] on div "Back to Dashboard Change Sender ID Customers Technicians Select a contact Outbo…" at bounding box center [715, 316] width 793 height 545
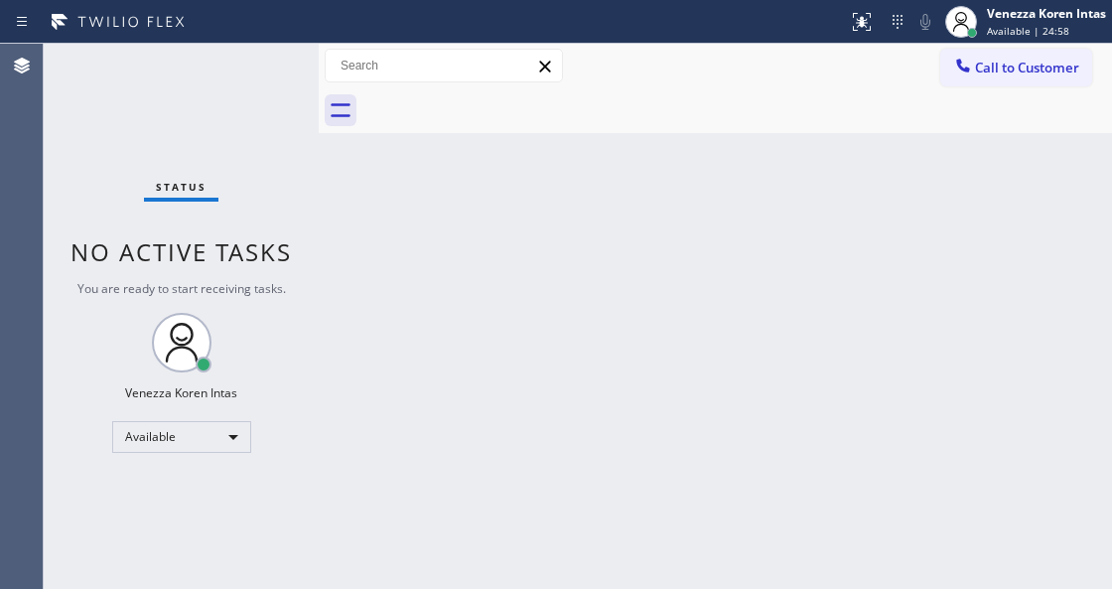
click at [258, 99] on div "Status No active tasks You are ready to start receiving tasks. Venezza Koren In…" at bounding box center [181, 316] width 275 height 545
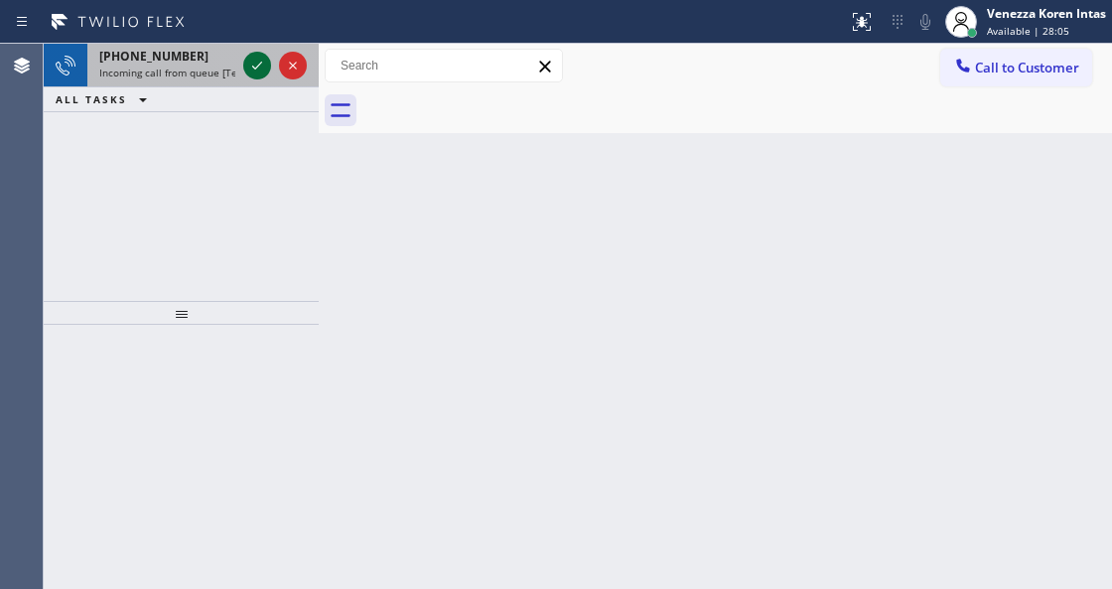
click at [255, 66] on icon at bounding box center [257, 66] width 24 height 24
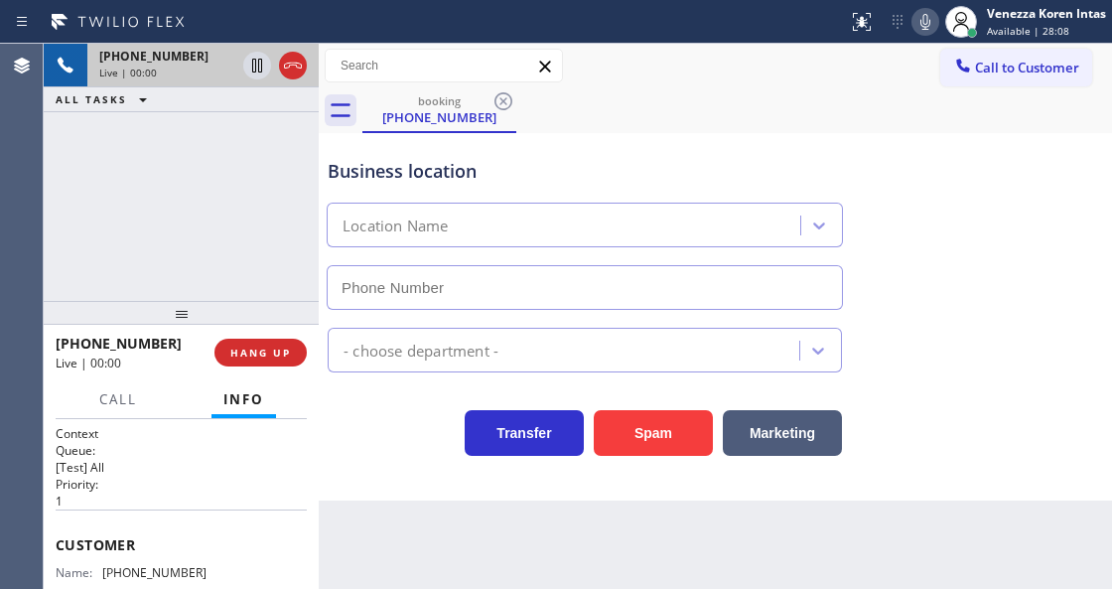
type input "(626) 539-2921"
click at [415, 452] on div "Transfer Spam Marketing" at bounding box center [585, 428] width 522 height 56
click at [682, 130] on div "Business location San Marino Cool Touch HVAC (626) 539-2921" at bounding box center [715, 220] width 783 height 180
click at [934, 20] on icon at bounding box center [925, 22] width 24 height 24
click at [261, 68] on icon at bounding box center [257, 66] width 10 height 14
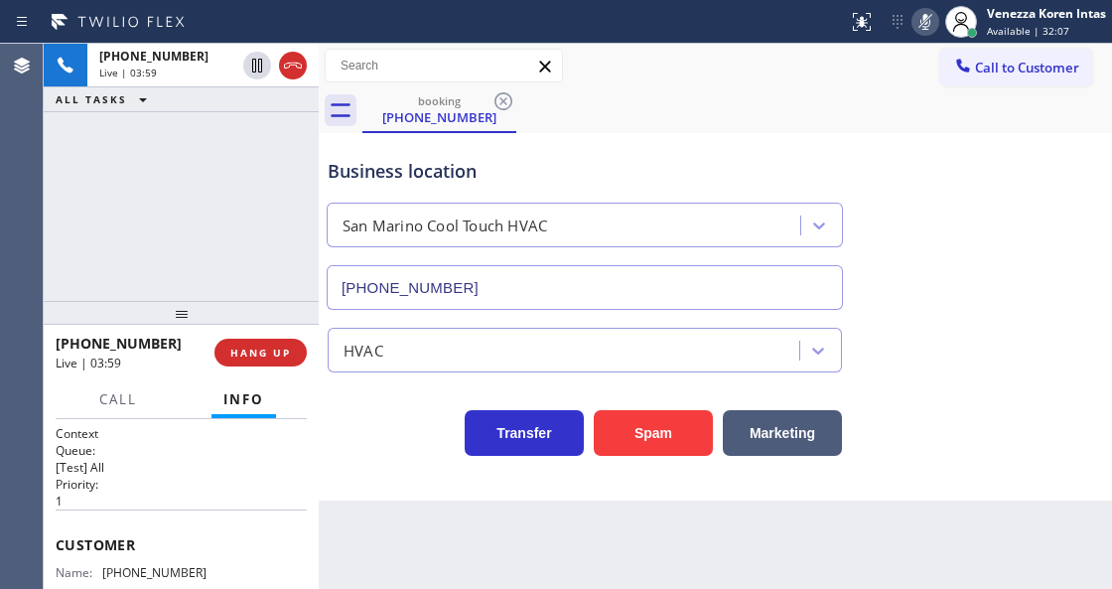
click at [628, 68] on div "Call to Customer Outbound call Location Search location Your caller id phone nu…" at bounding box center [715, 66] width 793 height 35
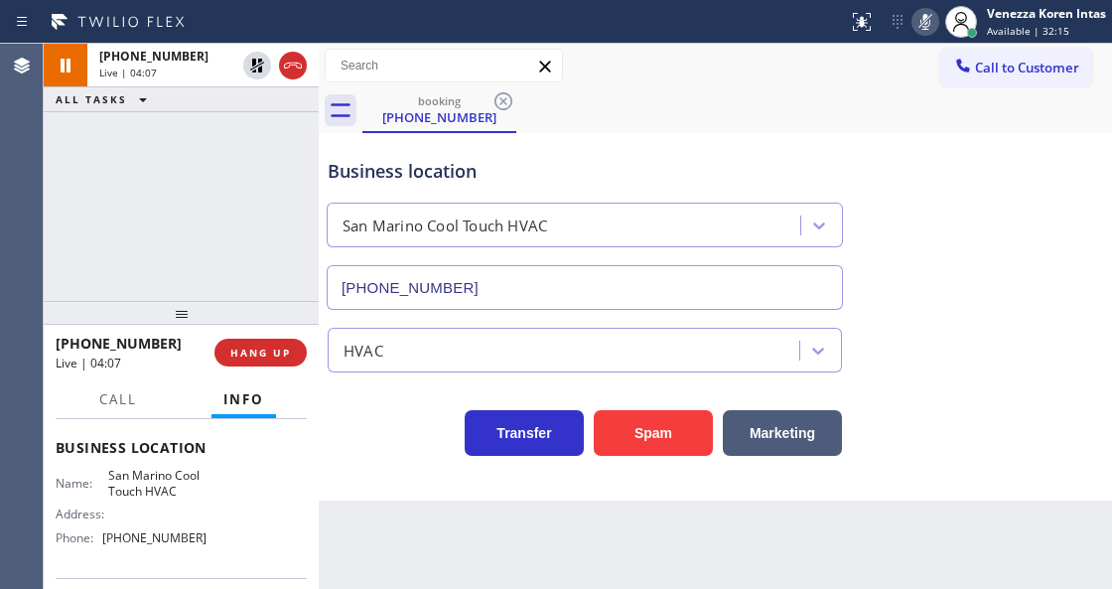
scroll to position [264, 0]
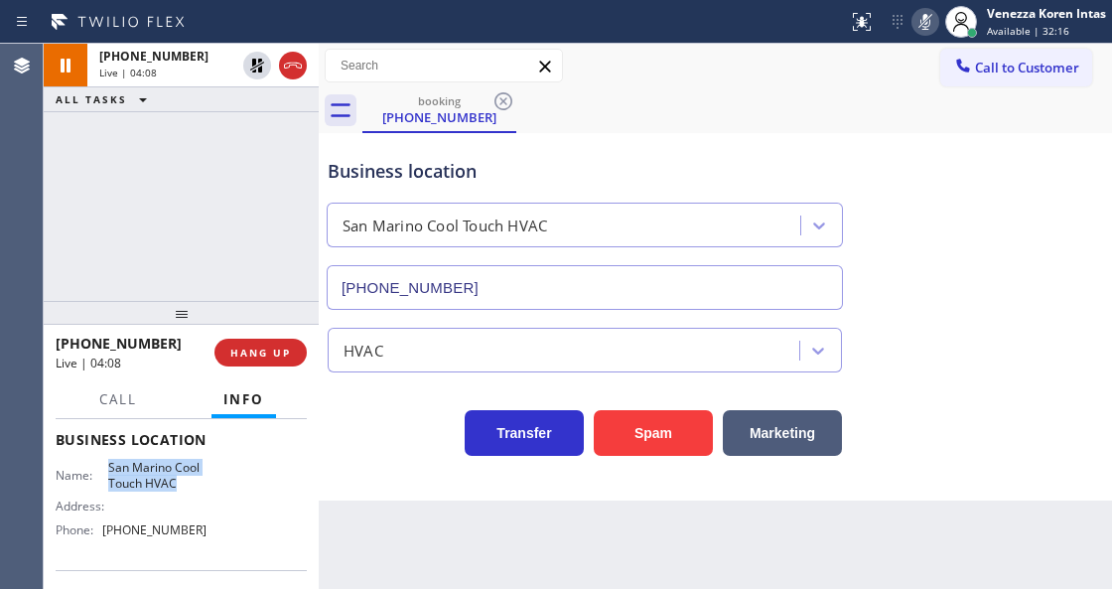
drag, startPoint x: 106, startPoint y: 463, endPoint x: 197, endPoint y: 476, distance: 91.3
click at [197, 476] on span "San Marino Cool Touch HVAC" at bounding box center [157, 475] width 98 height 31
click at [930, 28] on icon at bounding box center [925, 22] width 24 height 24
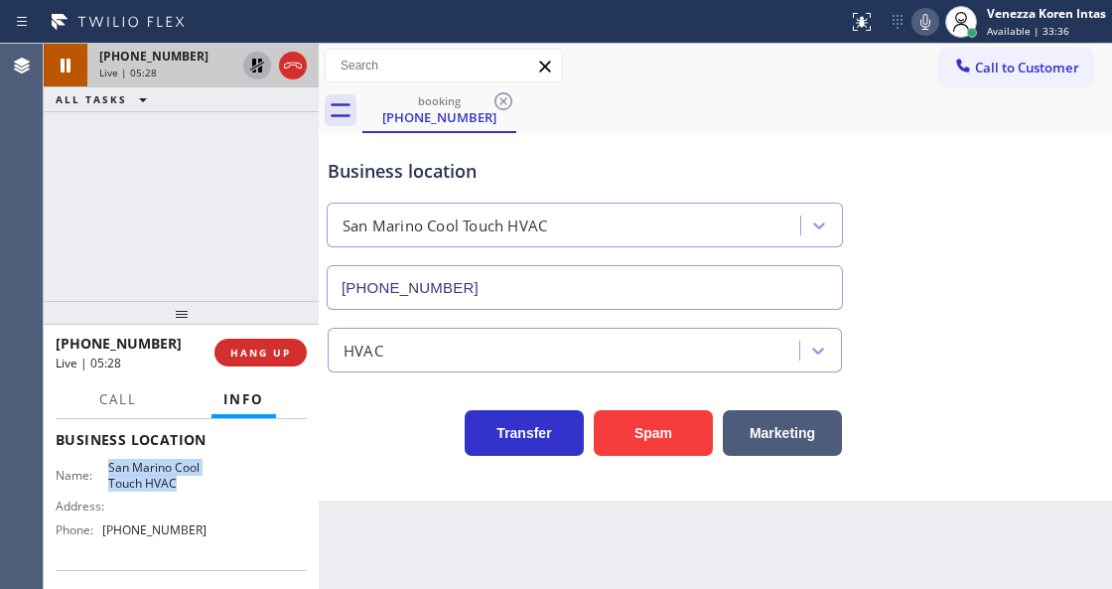
click at [248, 68] on icon at bounding box center [257, 66] width 24 height 24
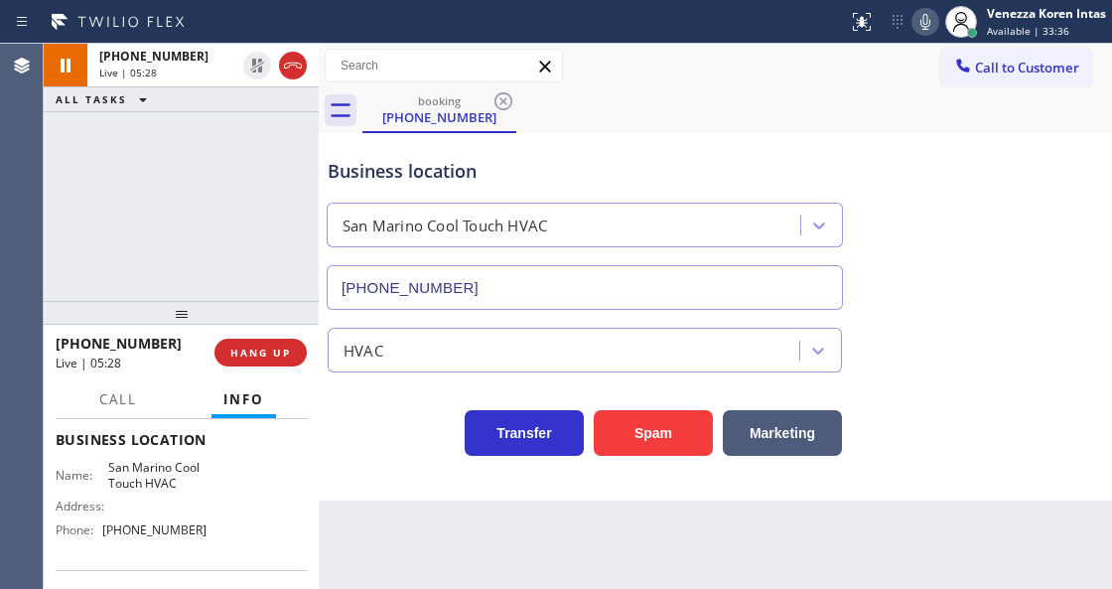
click at [699, 107] on div "booking (909) 401-7167" at bounding box center [737, 110] width 750 height 45
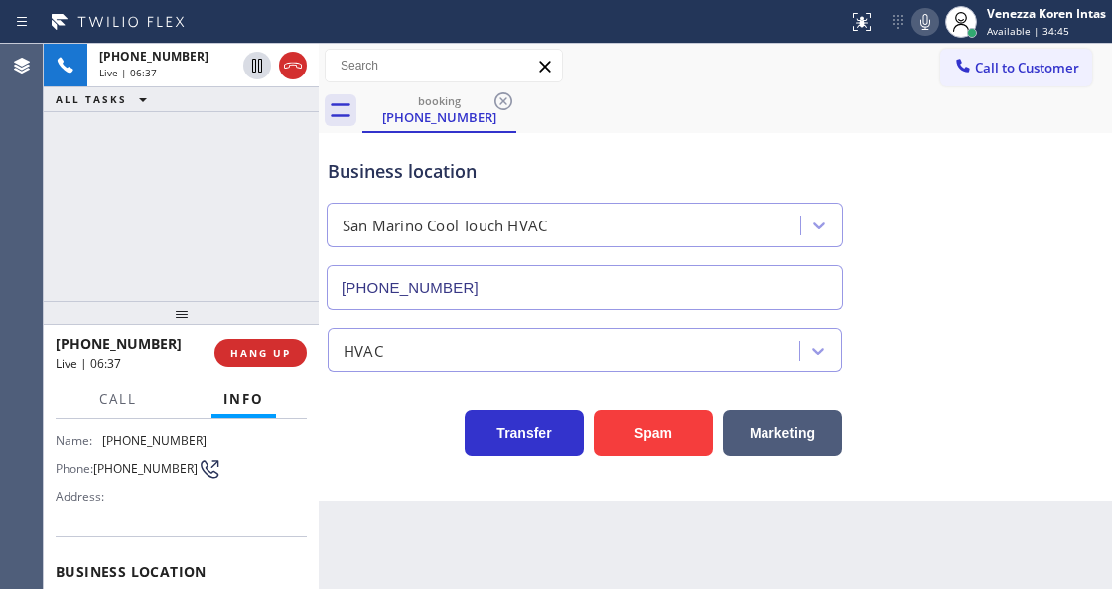
scroll to position [0, 0]
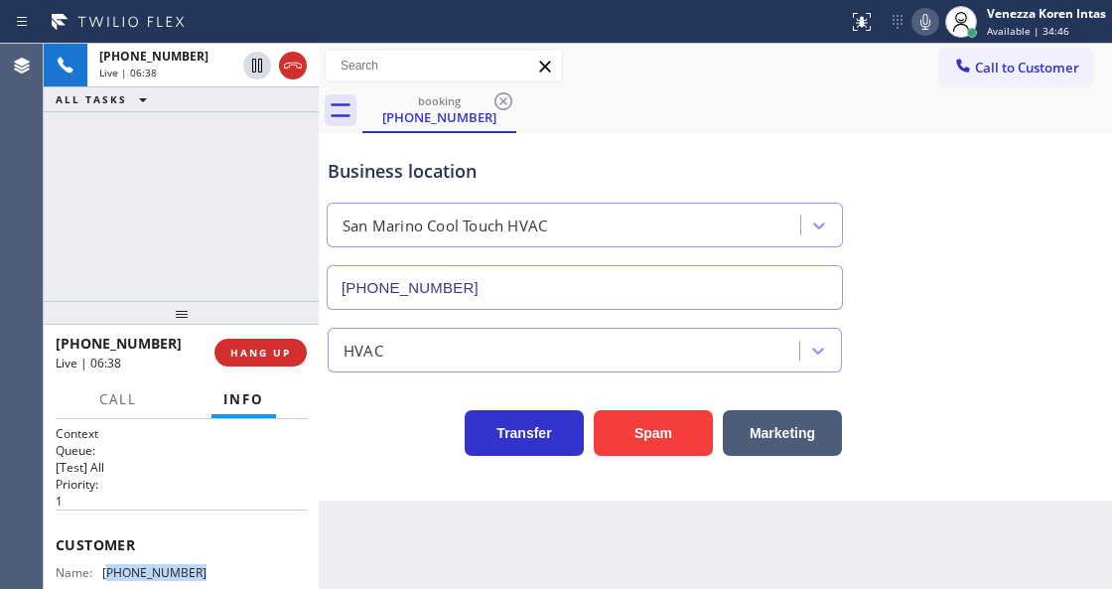
drag, startPoint x: 220, startPoint y: 559, endPoint x: 107, endPoint y: 564, distance: 113.3
click at [705, 24] on div at bounding box center [424, 22] width 832 height 32
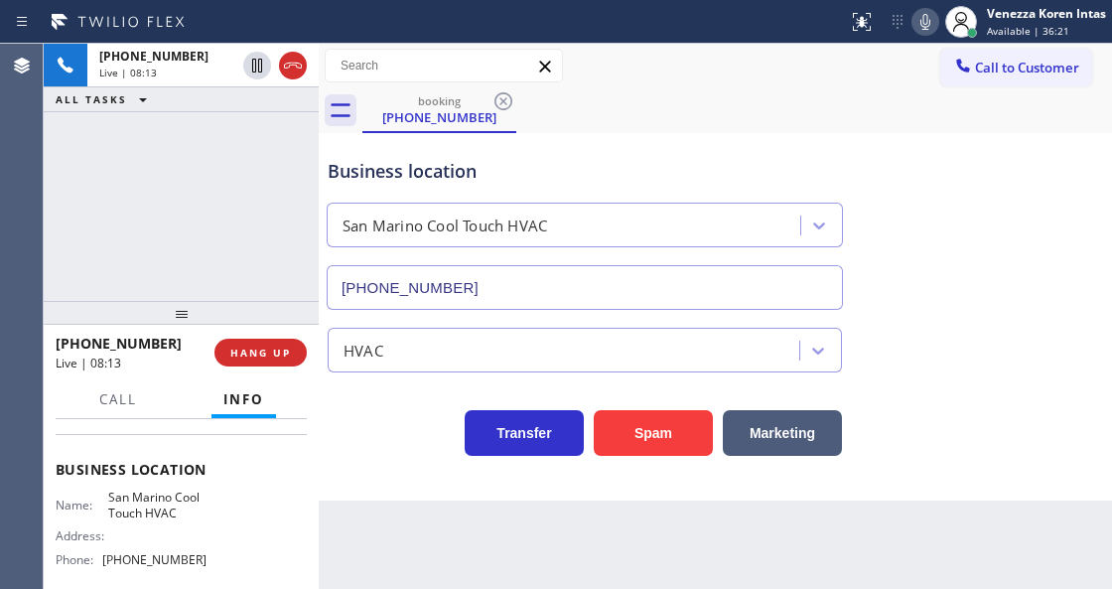
scroll to position [264, 0]
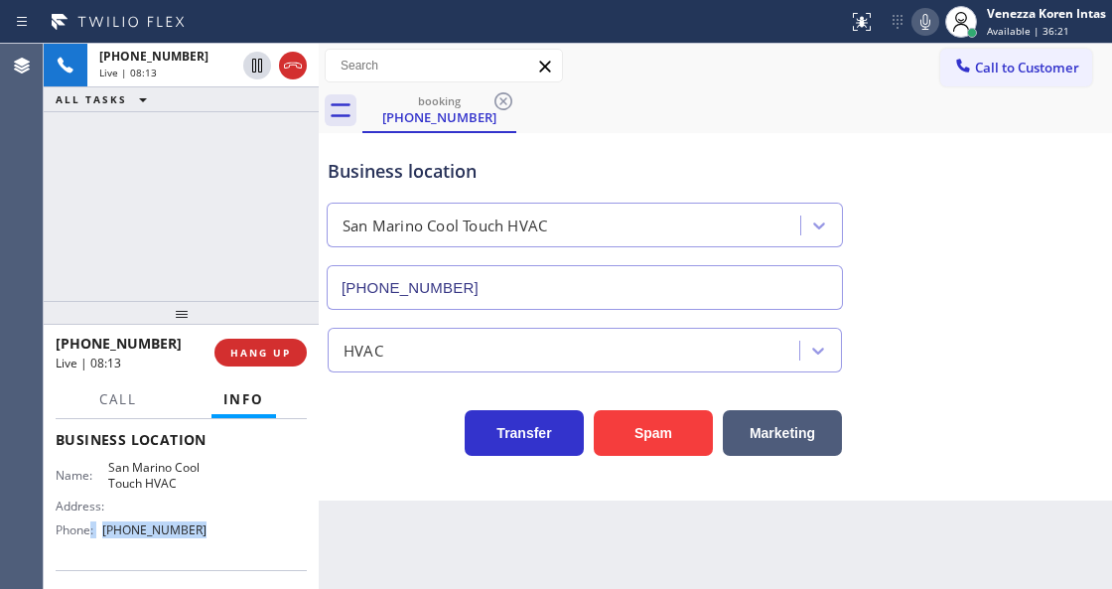
drag, startPoint x: 211, startPoint y: 528, endPoint x: 89, endPoint y: 531, distance: 122.2
click at [89, 531] on div "Name: San Marino Cool Touch HVAC Address: Phone: (626) 539-2921" at bounding box center [181, 502] width 251 height 85
click at [145, 534] on span "(626) 539-2921" at bounding box center [154, 529] width 104 height 15
drag, startPoint x: 198, startPoint y: 534, endPoint x: 105, endPoint y: 527, distance: 92.6
click at [105, 527] on span "(626) 539-2921" at bounding box center [154, 529] width 104 height 15
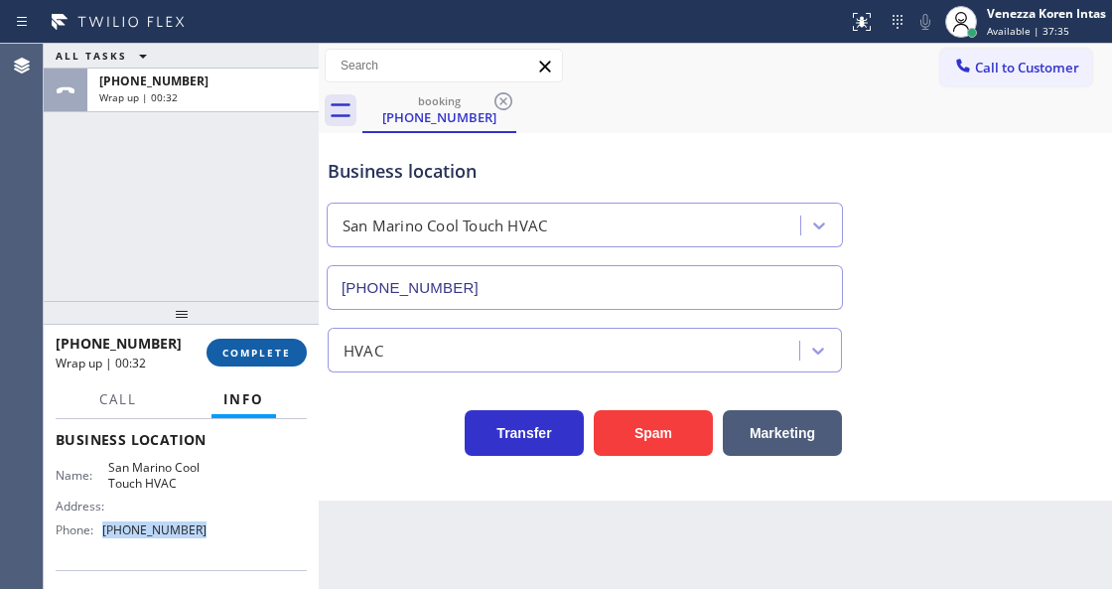
click at [248, 341] on button "COMPLETE" at bounding box center [257, 353] width 100 height 28
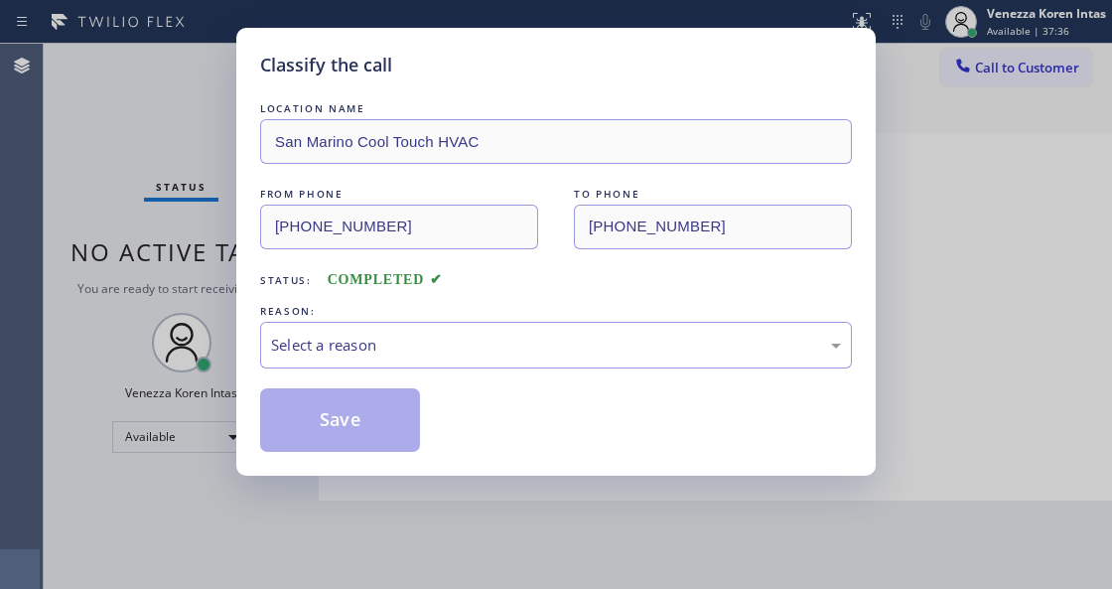
click at [433, 348] on div "Select a reason" at bounding box center [556, 345] width 570 height 23
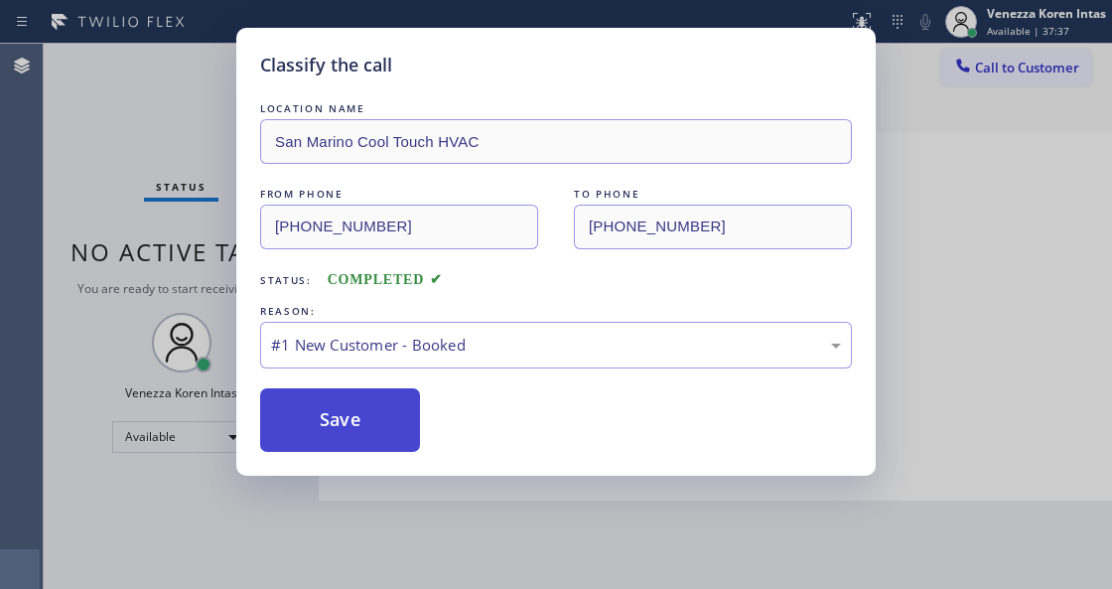
drag, startPoint x: 411, startPoint y: 418, endPoint x: 395, endPoint y: 427, distance: 18.2
click at [395, 427] on button "Save" at bounding box center [340, 420] width 160 height 64
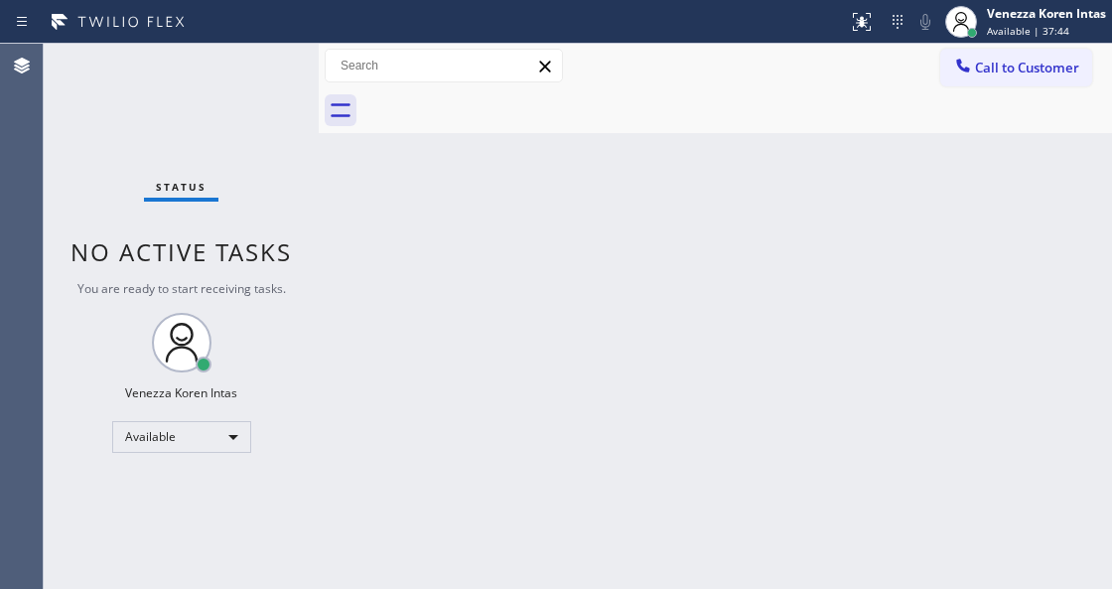
click at [267, 75] on div "Status No active tasks You are ready to start receiving tasks. Venezza Koren In…" at bounding box center [181, 316] width 275 height 545
click at [264, 75] on div "Status No active tasks You are ready to start receiving tasks. Venezza Koren In…" at bounding box center [181, 316] width 275 height 545
click at [269, 73] on div "Status No active tasks You are ready to start receiving tasks. Venezza Koren In…" at bounding box center [181, 316] width 275 height 545
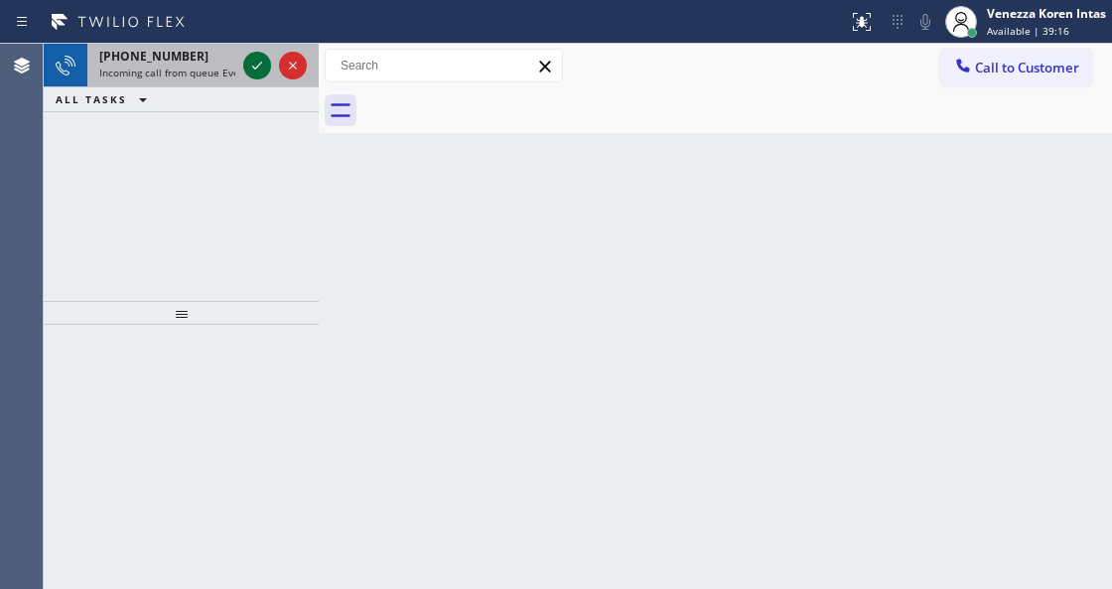
click at [260, 64] on icon at bounding box center [257, 66] width 10 height 8
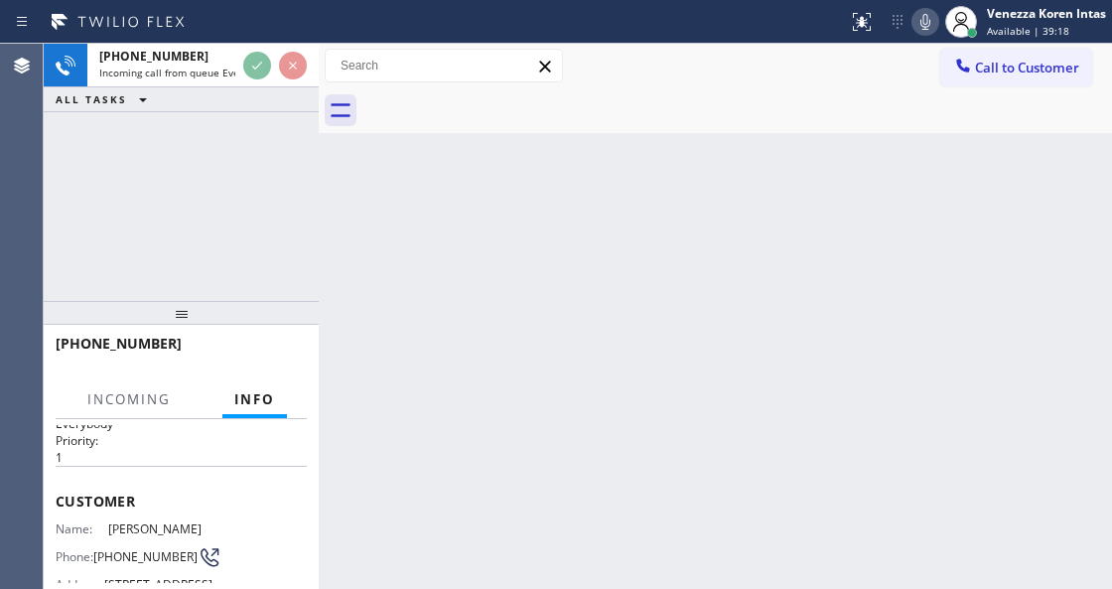
scroll to position [66, 0]
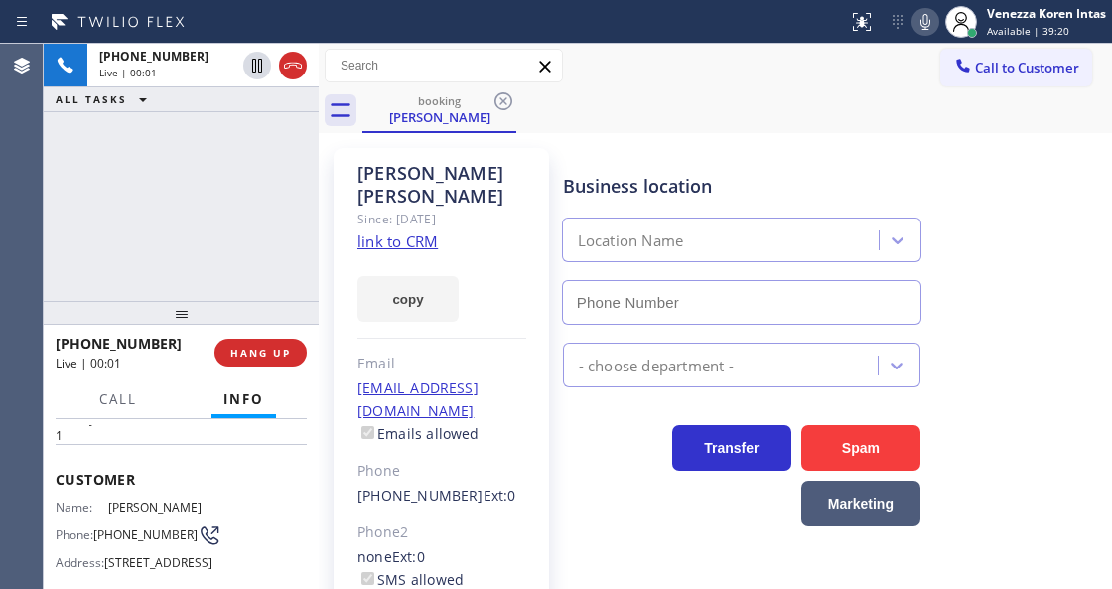
type input "(844) 707-8319"
click at [425, 231] on link "link to CRM" at bounding box center [397, 241] width 80 height 20
click at [926, 19] on icon at bounding box center [925, 22] width 10 height 16
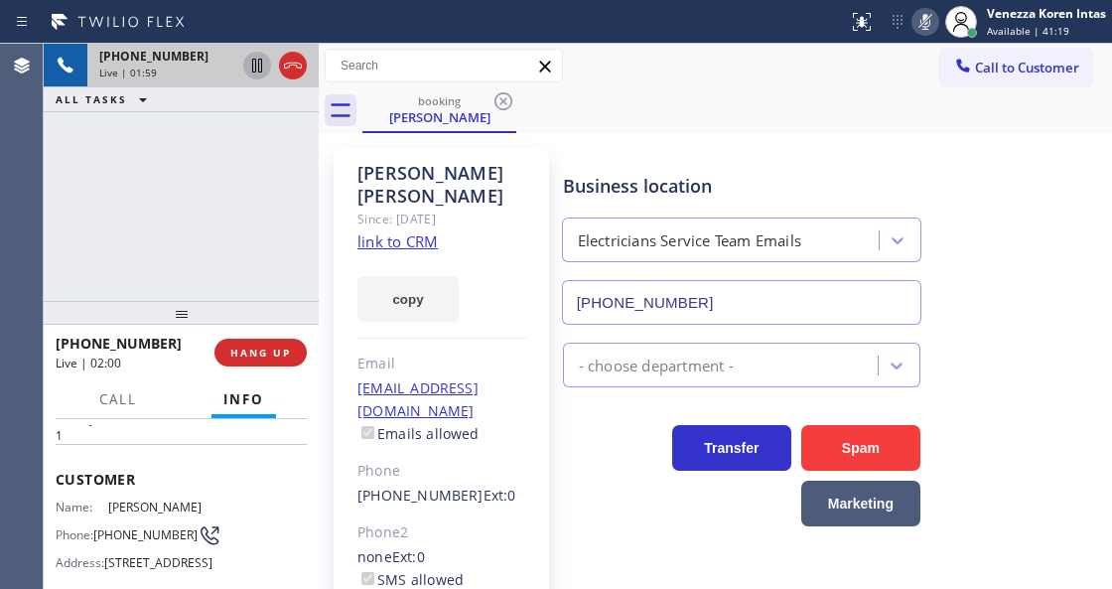
click at [253, 67] on icon at bounding box center [257, 66] width 24 height 24
click at [603, 586] on div "Business location Electricians Service Team Emails (844) 707-8319 - choose depa…" at bounding box center [833, 443] width 548 height 580
click at [932, 28] on icon at bounding box center [925, 22] width 24 height 24
click at [259, 63] on icon at bounding box center [257, 66] width 24 height 24
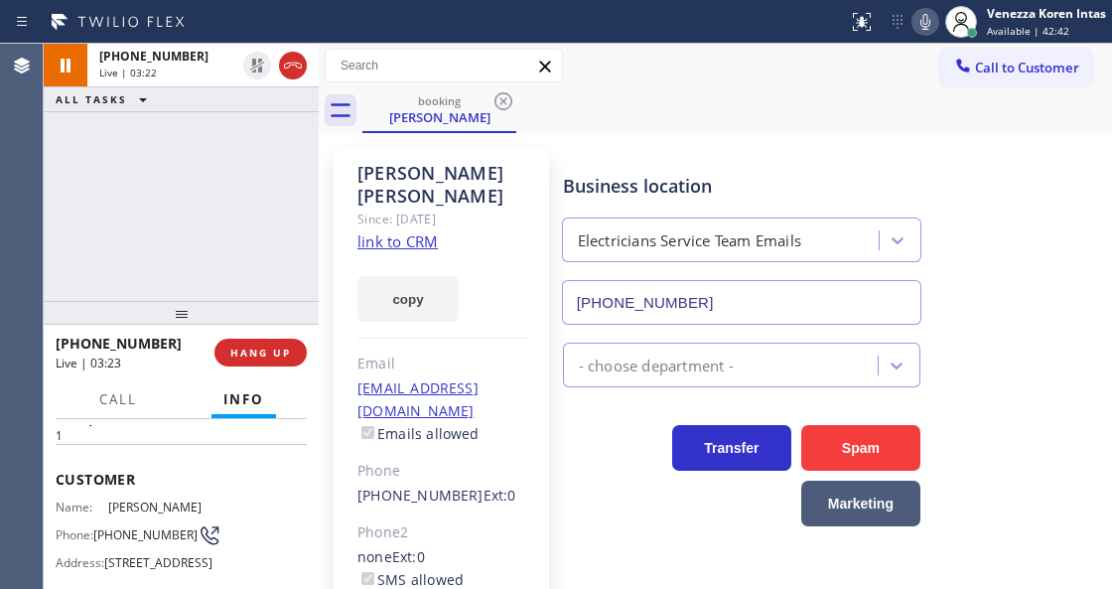
click at [605, 91] on div "booking Pascal Uttinger" at bounding box center [737, 110] width 750 height 45
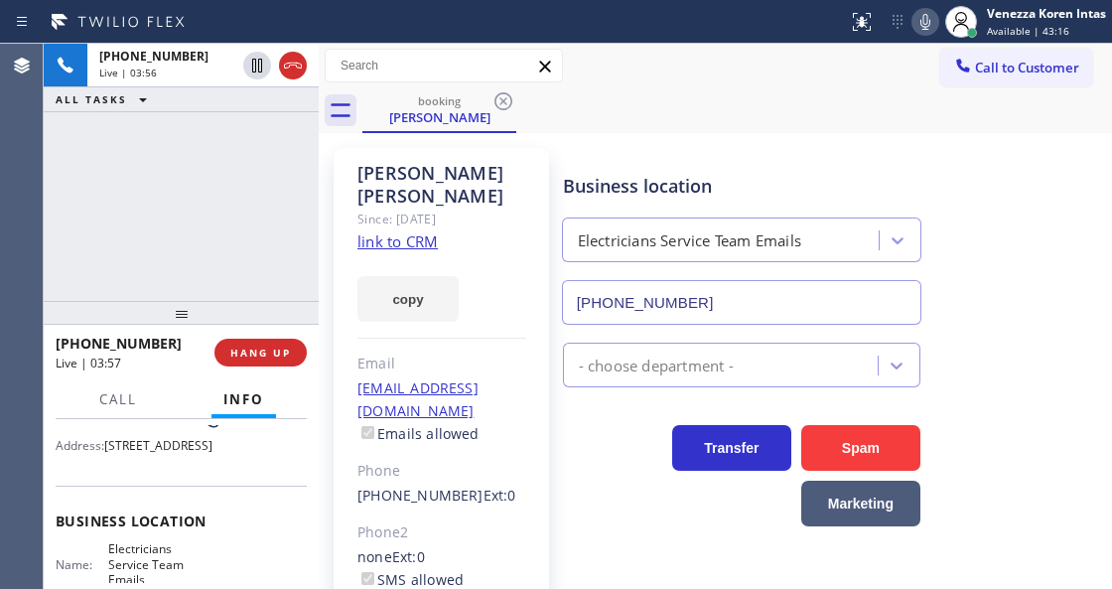
scroll to position [264, 0]
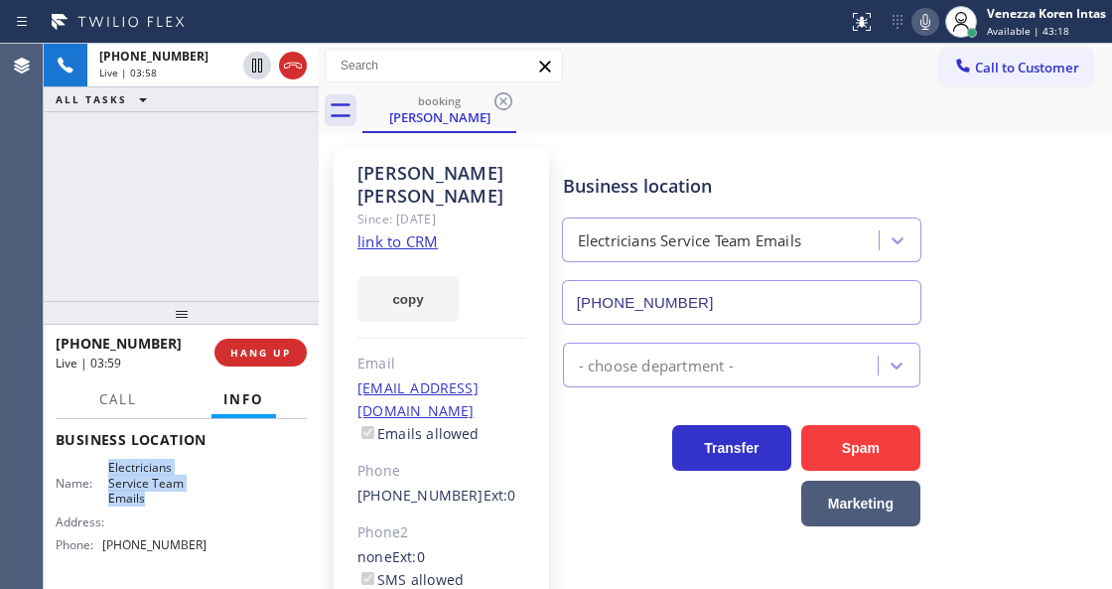
drag, startPoint x: 103, startPoint y: 492, endPoint x: 161, endPoint y: 526, distance: 66.8
click at [161, 505] on div "Name: Electricians Service Team Emails" at bounding box center [131, 483] width 151 height 46
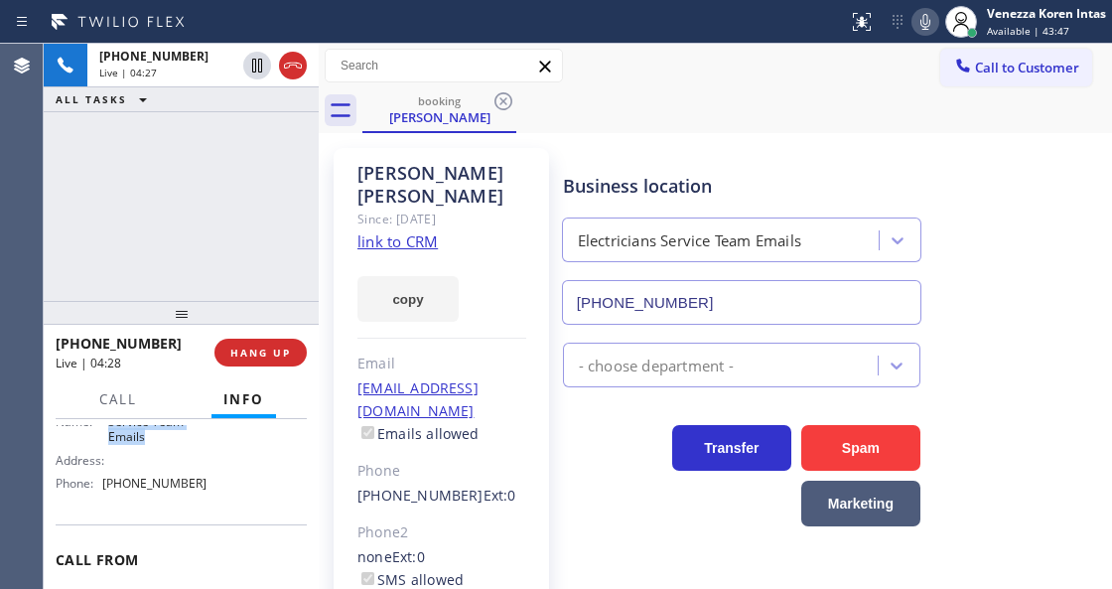
scroll to position [316, 0]
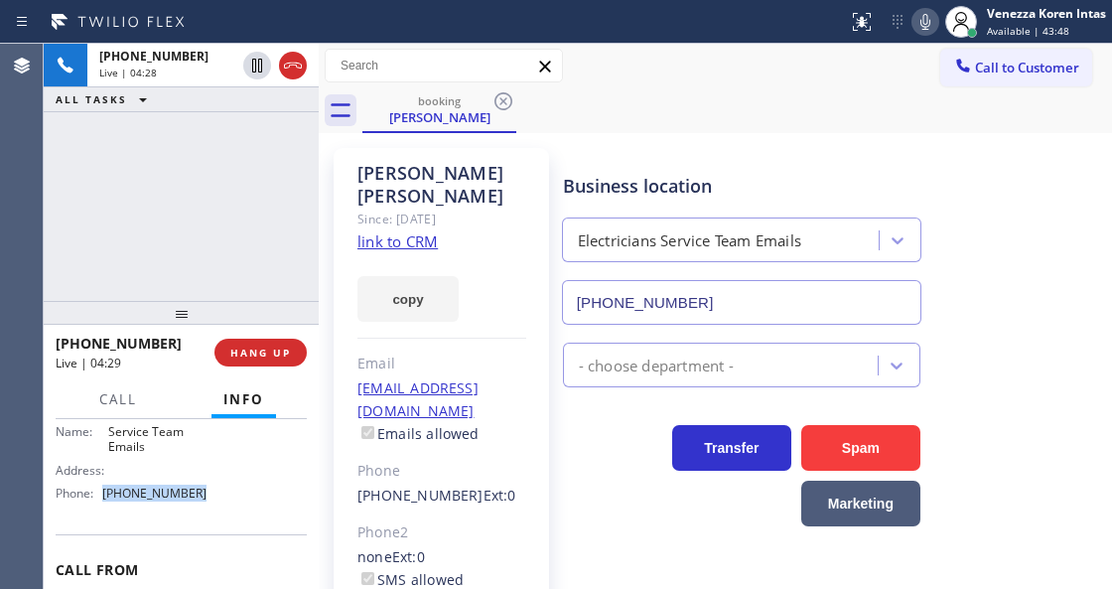
drag, startPoint x: 173, startPoint y: 527, endPoint x: 95, endPoint y: 525, distance: 77.5
click at [95, 508] on div "Name: Electricians Service Team Emails Address: Phone: (844) 707-8319" at bounding box center [181, 458] width 251 height 100
click at [164, 500] on span "(844) 707-8319" at bounding box center [154, 493] width 104 height 15
drag, startPoint x: 205, startPoint y: 532, endPoint x: 103, endPoint y: 528, distance: 101.4
click at [103, 508] on div "Name: Electricians Service Team Emails Address: Phone: (844) 707-8319" at bounding box center [181, 458] width 251 height 100
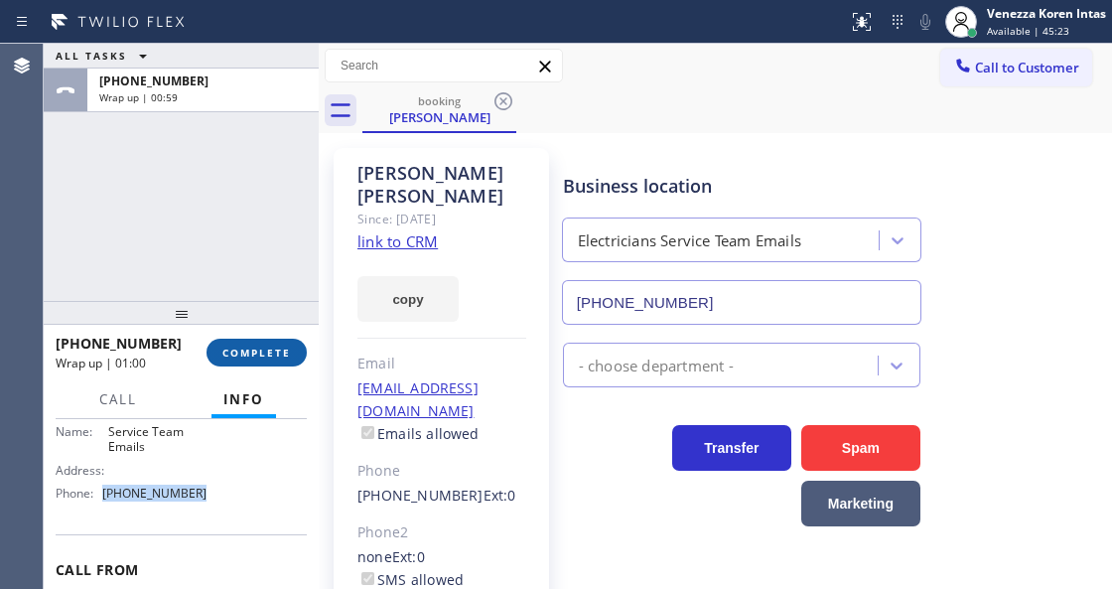
click at [266, 347] on span "COMPLETE" at bounding box center [256, 353] width 69 height 14
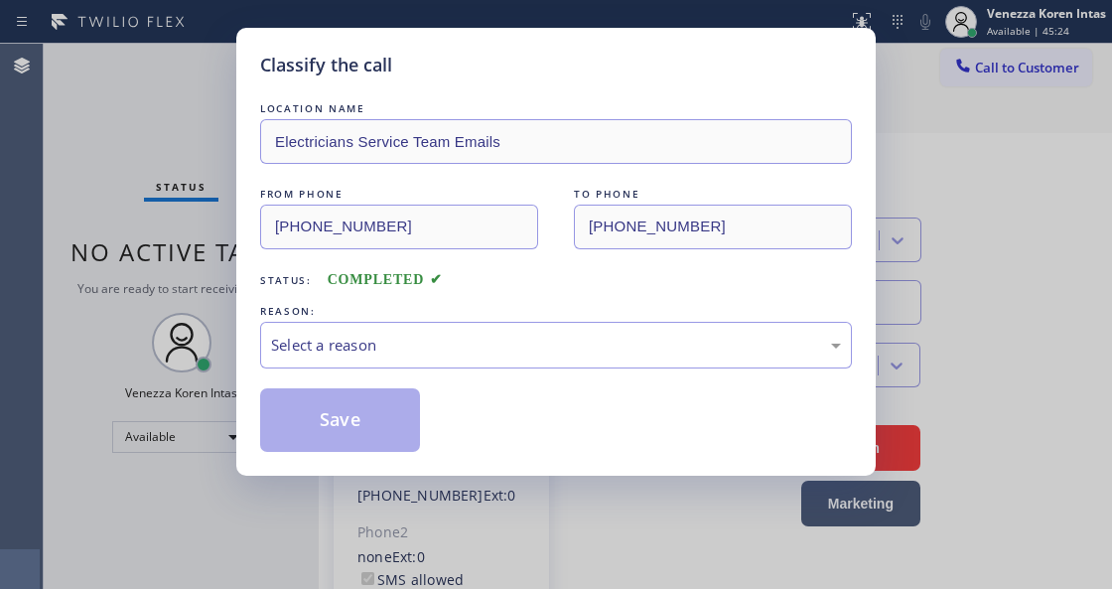
click at [412, 358] on div "Select a reason" at bounding box center [556, 345] width 592 height 47
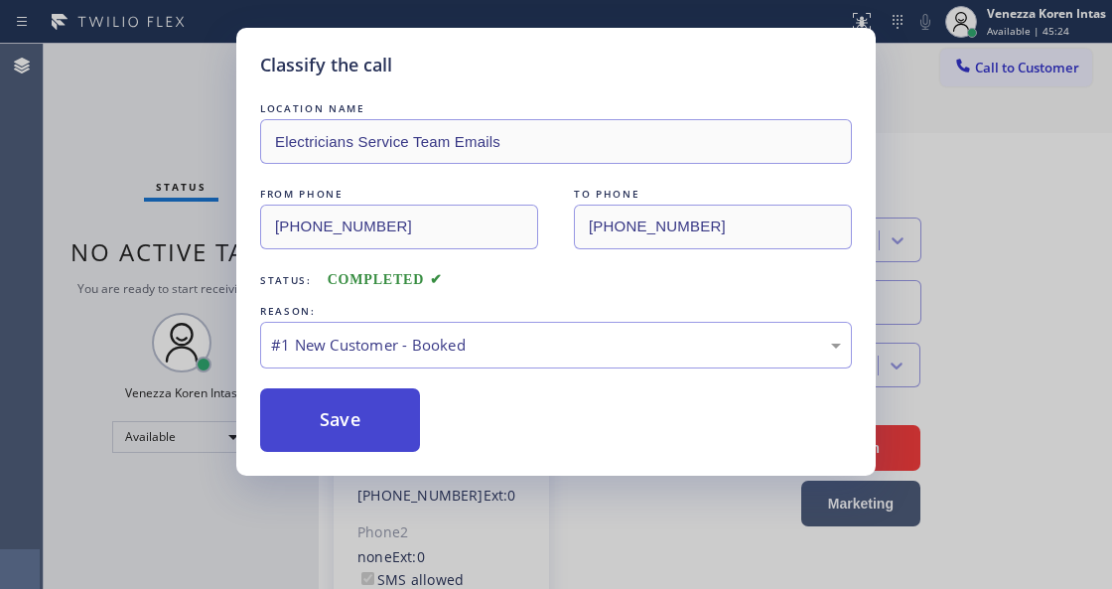
click at [381, 434] on button "Save" at bounding box center [340, 420] width 160 height 64
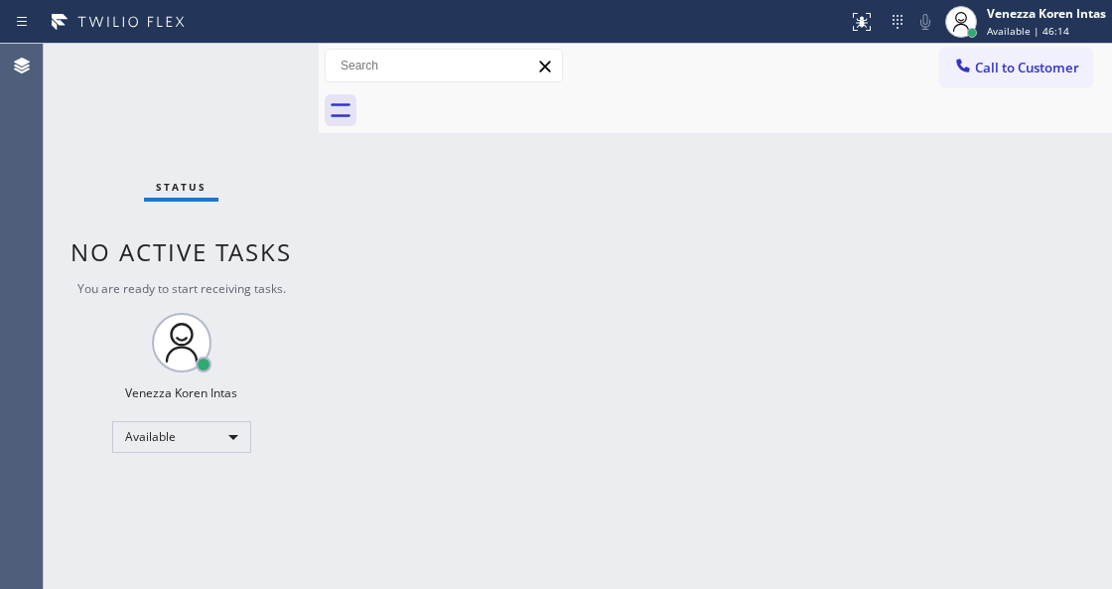
click at [477, 258] on div "Back to Dashboard Change Sender ID Customers Technicians Select a contact Outbo…" at bounding box center [715, 316] width 793 height 545
drag, startPoint x: 272, startPoint y: 78, endPoint x: 20, endPoint y: 86, distance: 252.3
click at [270, 78] on div "Status No active tasks You are ready to start receiving tasks. Venezza Koren In…" at bounding box center [181, 316] width 275 height 545
click at [236, 70] on div "Status No active tasks You are ready to start receiving tasks. Venezza Koren In…" at bounding box center [181, 316] width 275 height 545
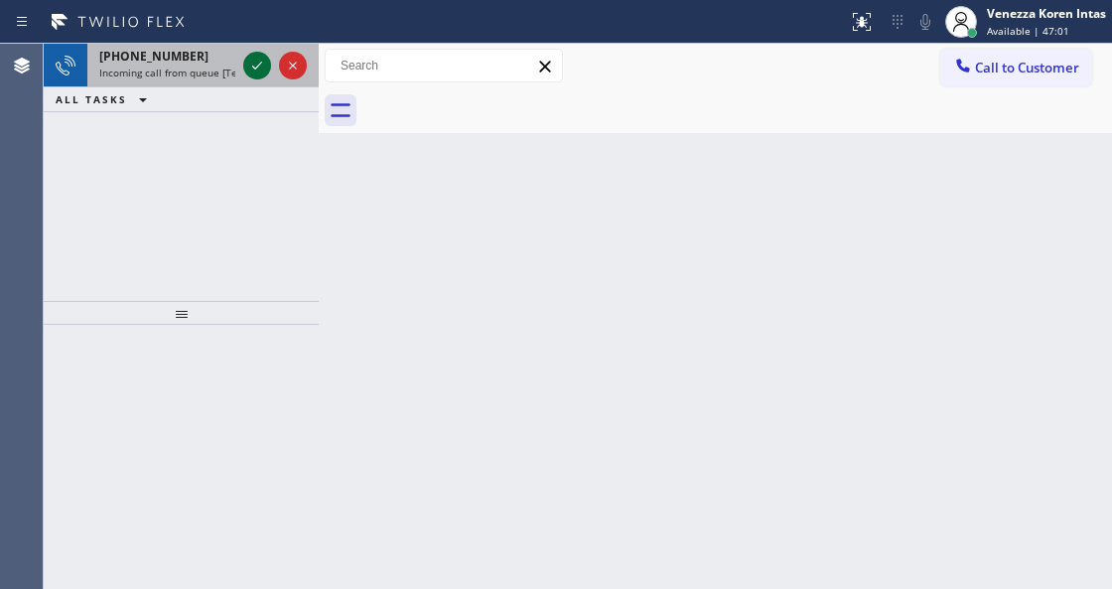
click at [254, 71] on icon at bounding box center [257, 66] width 24 height 24
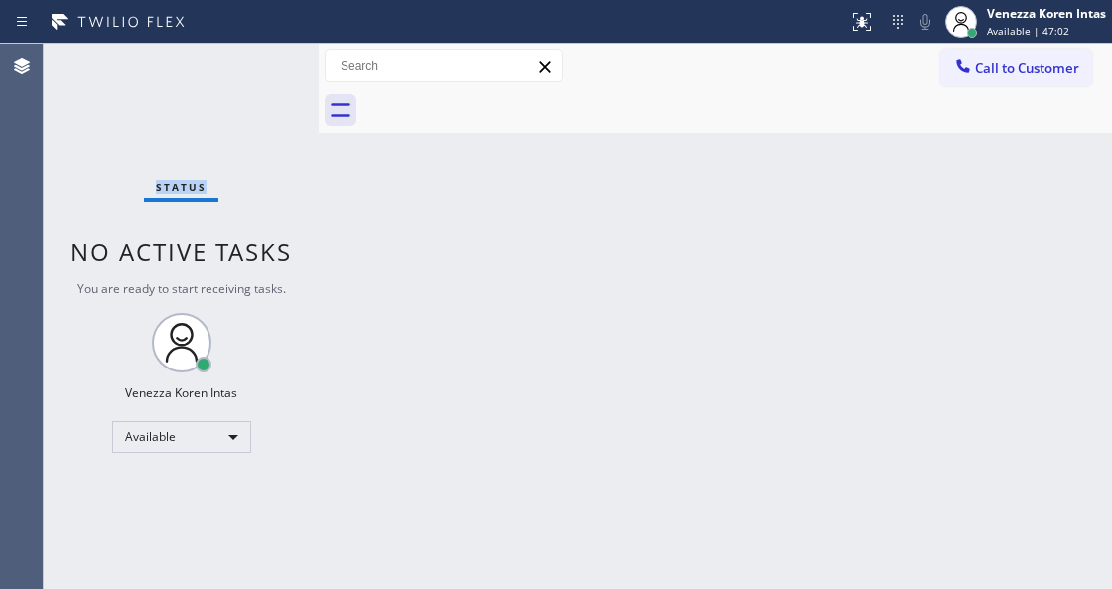
click at [254, 71] on div "Status No active tasks You are ready to start receiving tasks. Venezza Koren In…" at bounding box center [181, 316] width 275 height 545
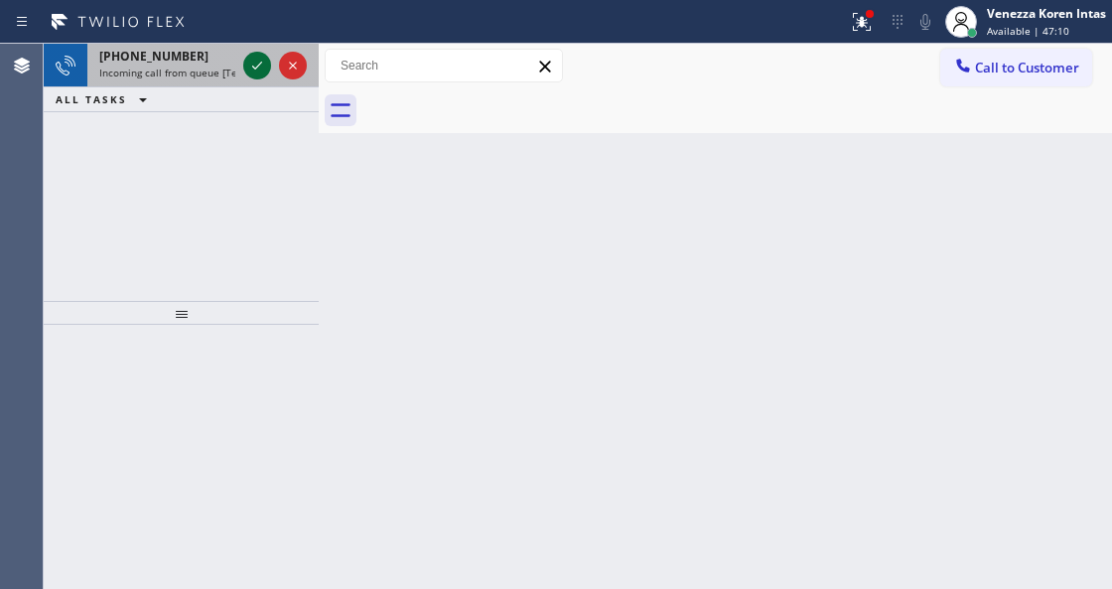
click at [254, 71] on icon at bounding box center [257, 66] width 24 height 24
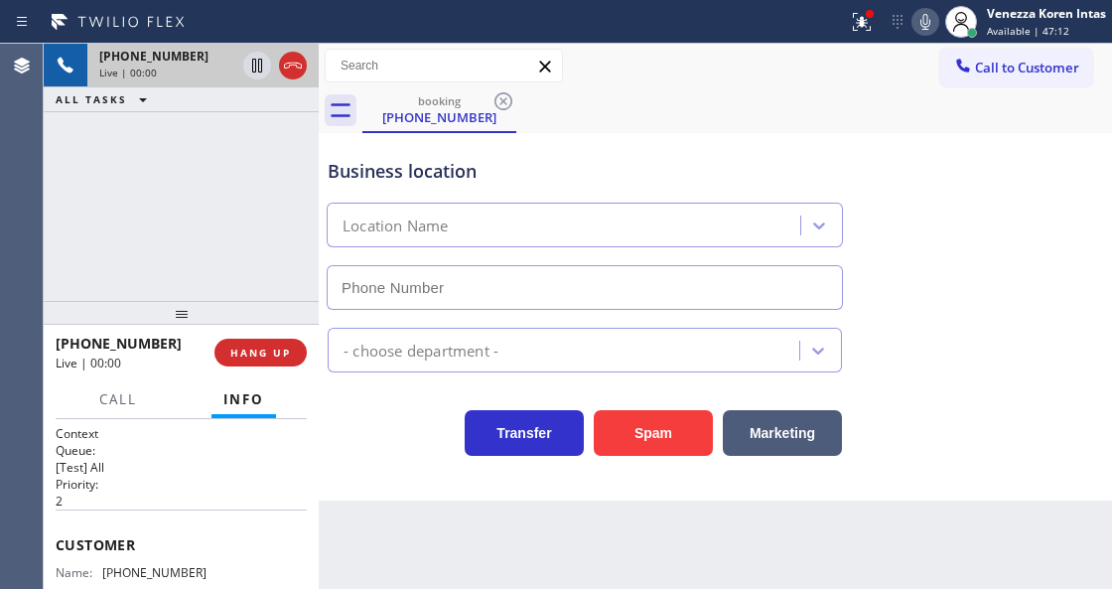
type input "(206) 488-0658"
click at [296, 66] on icon at bounding box center [293, 66] width 18 height 6
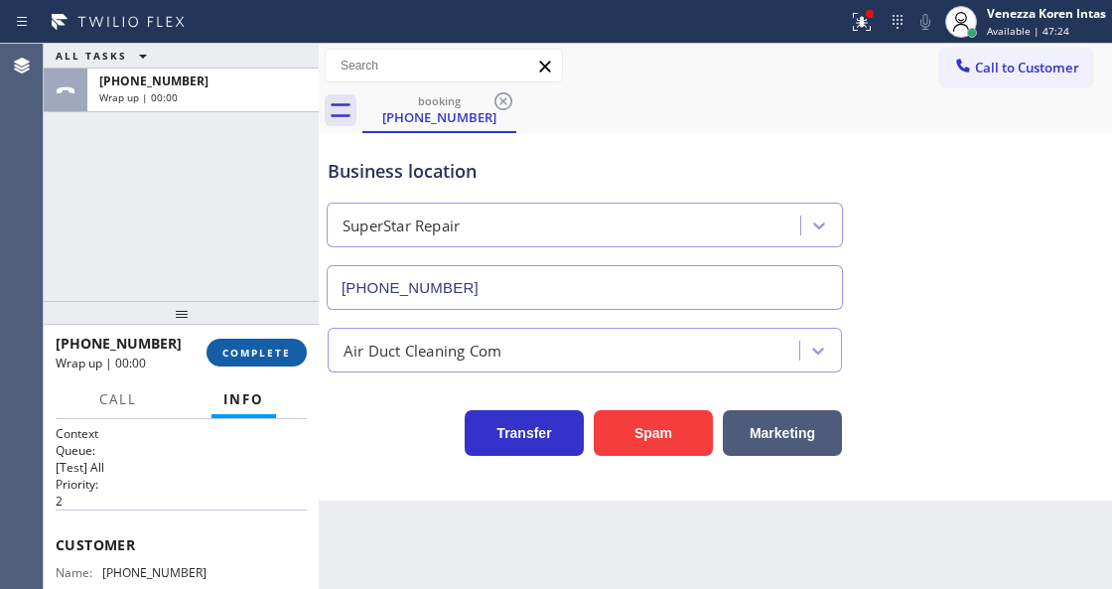
click at [291, 339] on button "COMPLETE" at bounding box center [257, 353] width 100 height 28
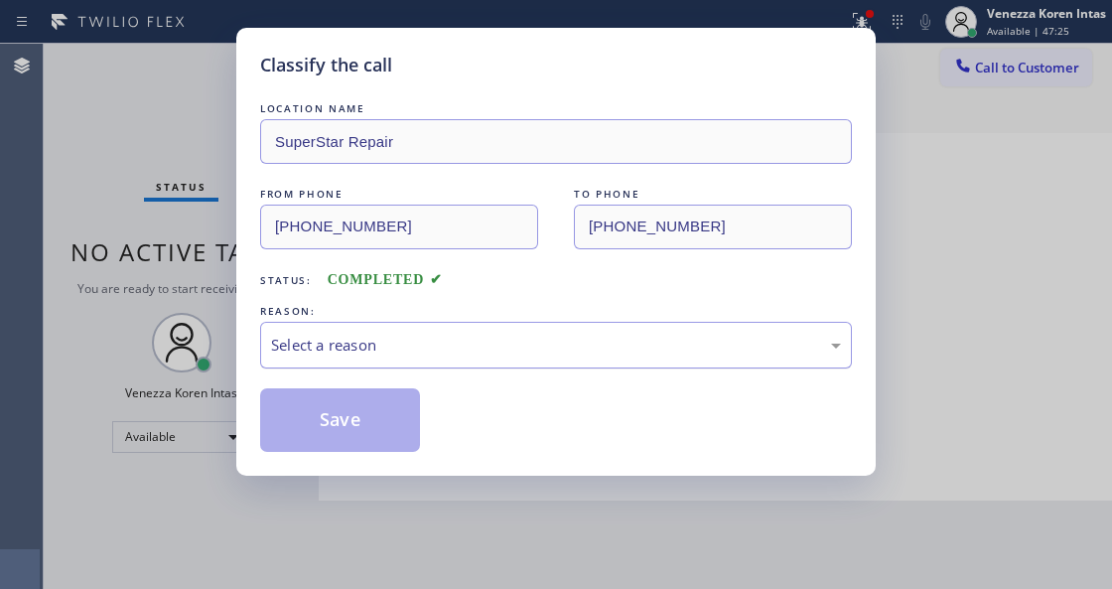
click at [467, 357] on div "Select a reason" at bounding box center [556, 345] width 592 height 47
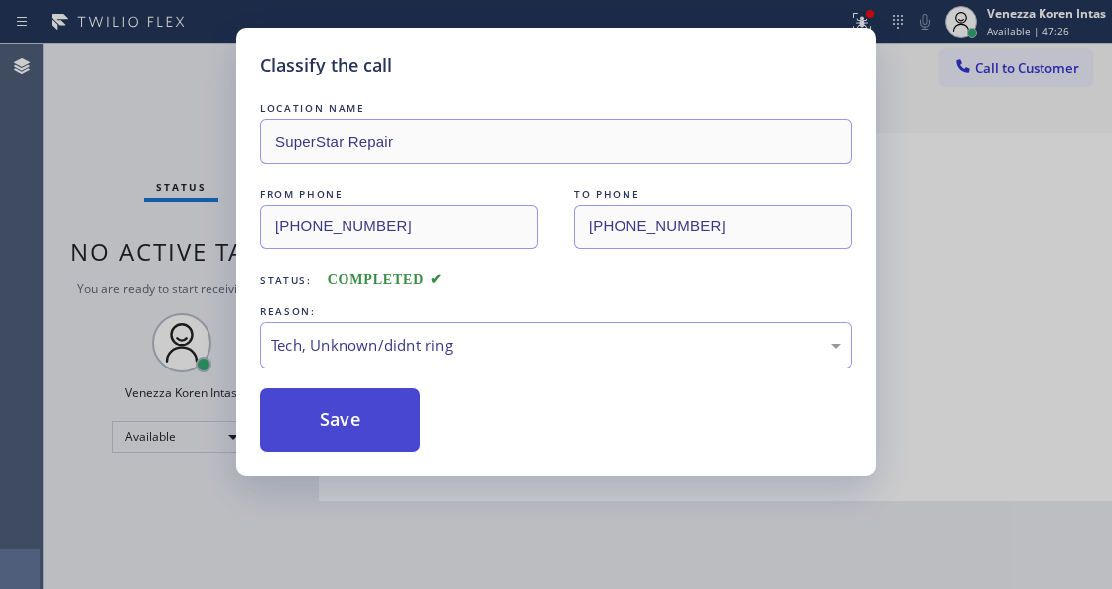
click at [368, 438] on button "Save" at bounding box center [340, 420] width 160 height 64
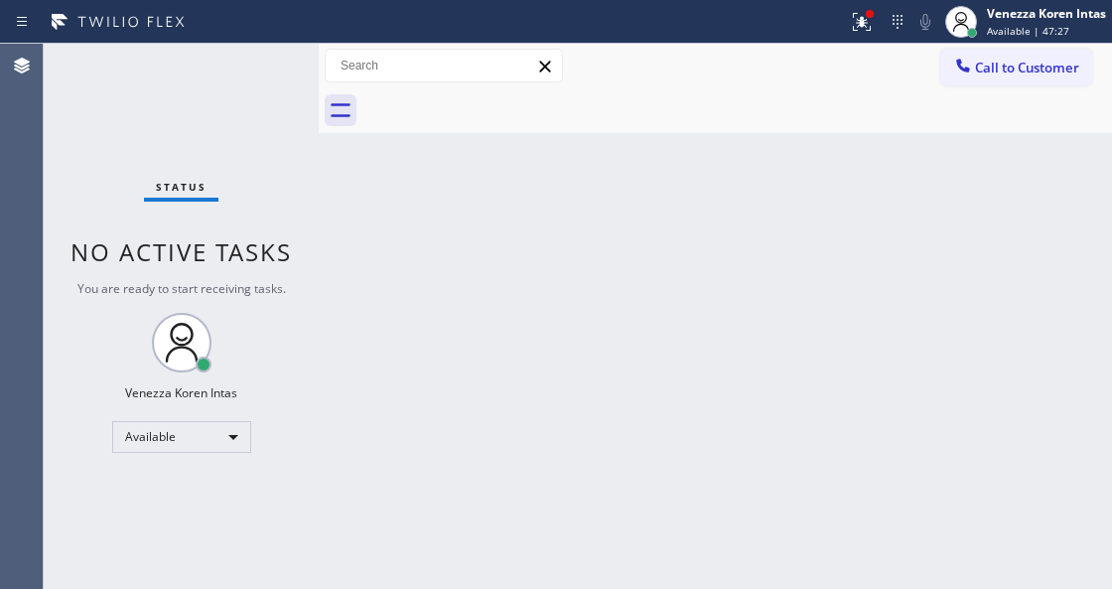
click at [262, 77] on div "Status No active tasks You are ready to start receiving tasks. Venezza Koren In…" at bounding box center [181, 316] width 275 height 545
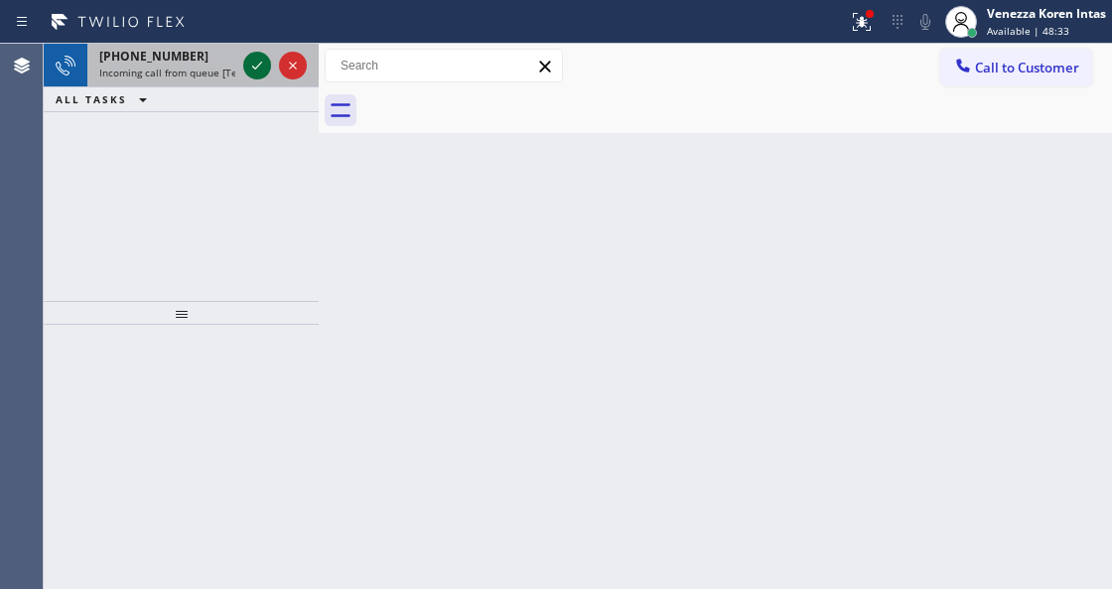
click at [258, 70] on icon at bounding box center [257, 66] width 24 height 24
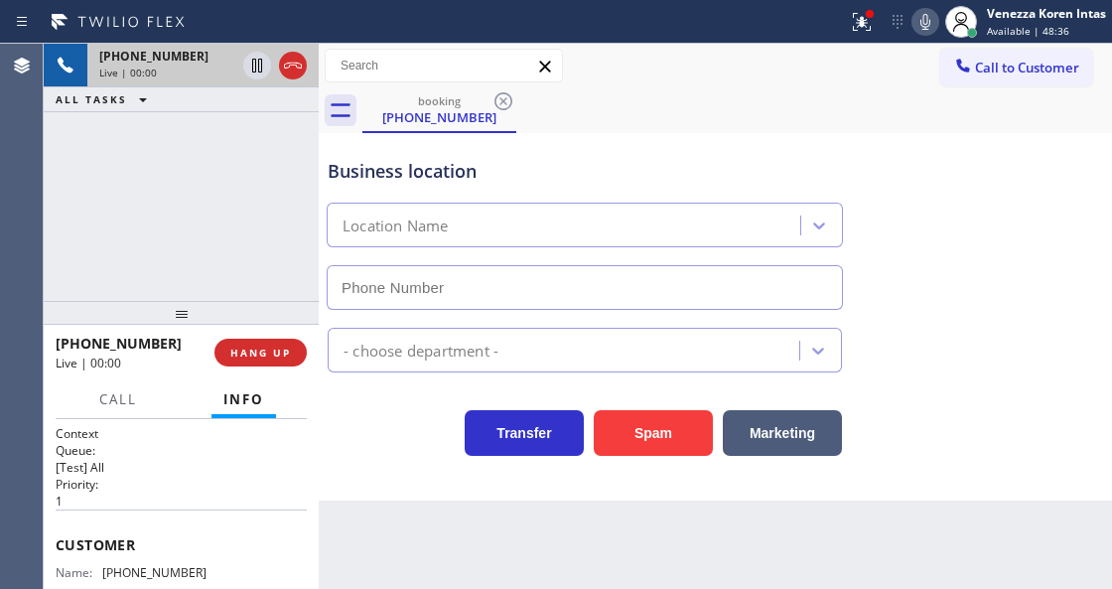
scroll to position [199, 0]
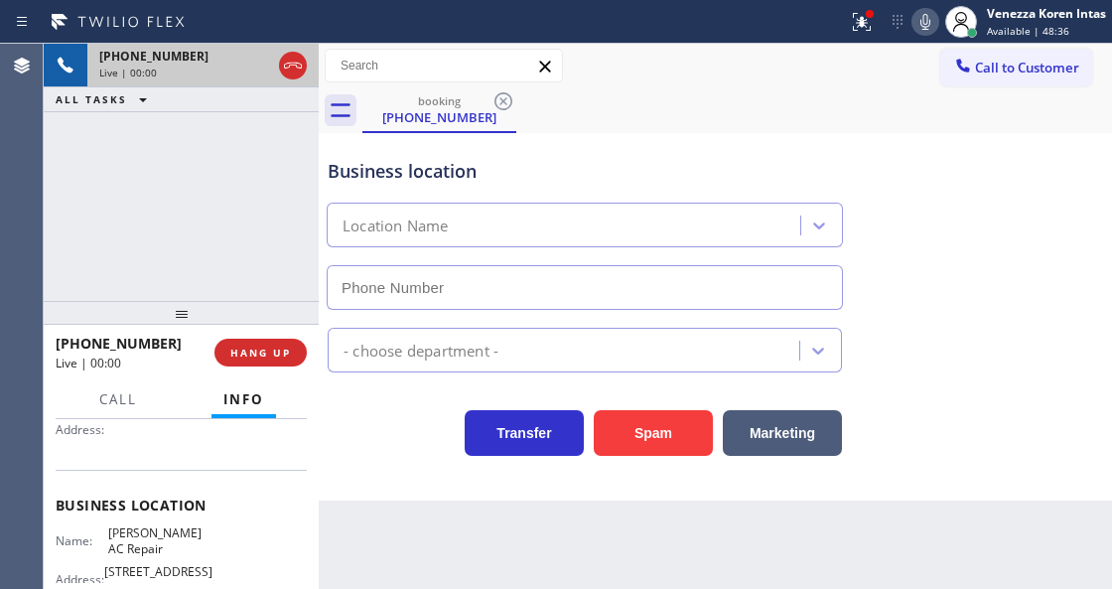
type input "(323) 553-4265"
drag, startPoint x: 415, startPoint y: 467, endPoint x: 431, endPoint y: 469, distance: 16.0
click at [415, 467] on div "Business location Barrett Bell AC Repair (323) 553-4265 HVAC Transfer Spam Mark…" at bounding box center [715, 316] width 793 height 367
click at [536, 488] on div "Business location Barrett Bell AC Repair (323) 553-4265 HVAC Transfer Spam Mark…" at bounding box center [715, 316] width 793 height 367
drag, startPoint x: 856, startPoint y: 38, endPoint x: 855, endPoint y: 147, distance: 109.2
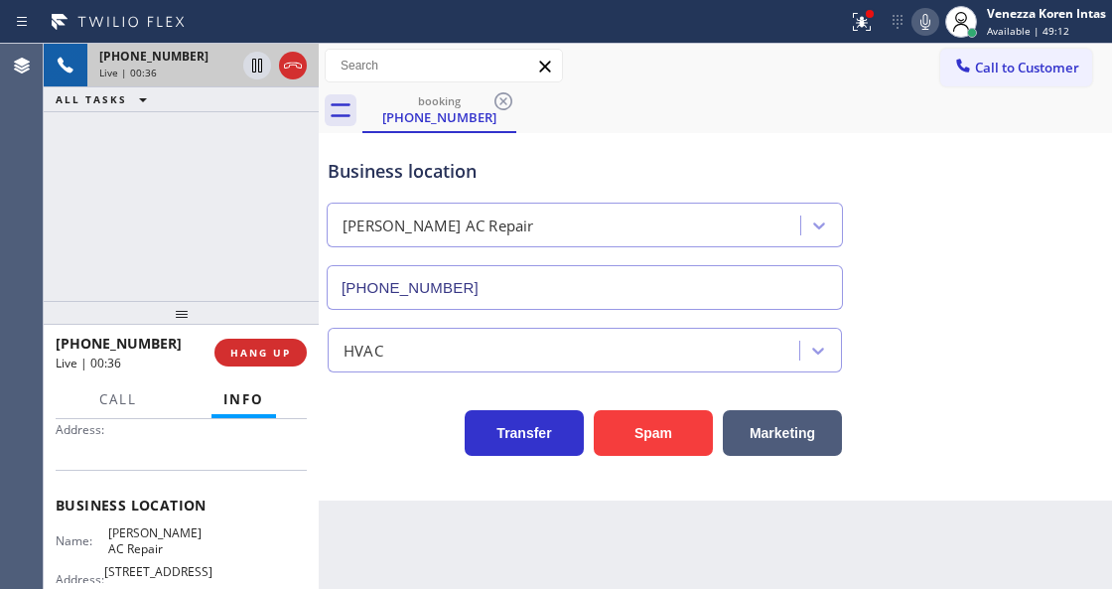
click at [856, 38] on button at bounding box center [862, 22] width 44 height 44
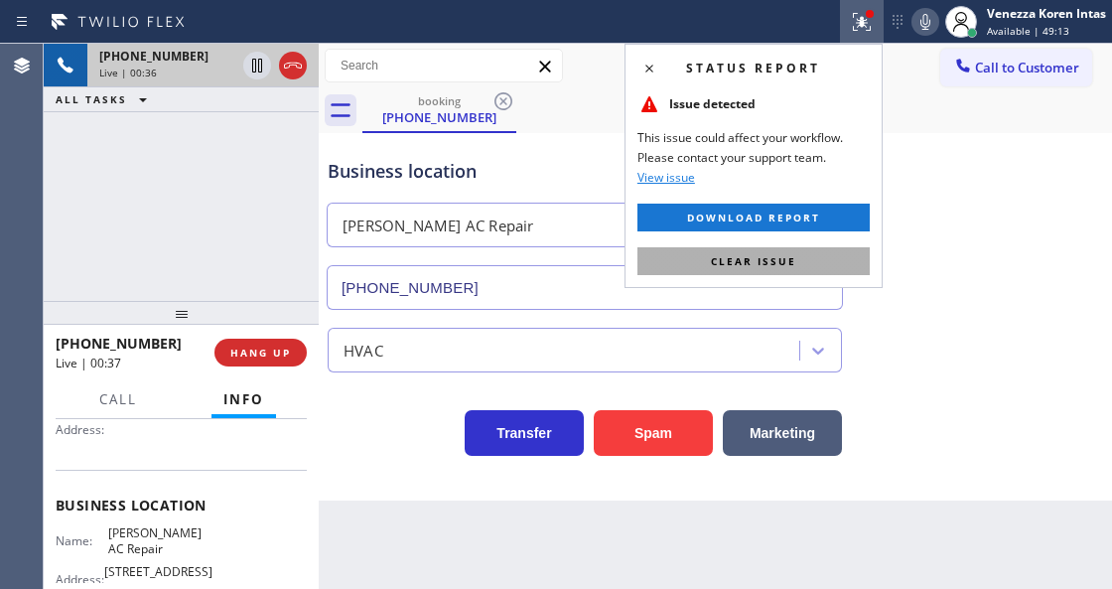
click at [810, 255] on button "Clear issue" at bounding box center [753, 261] width 232 height 28
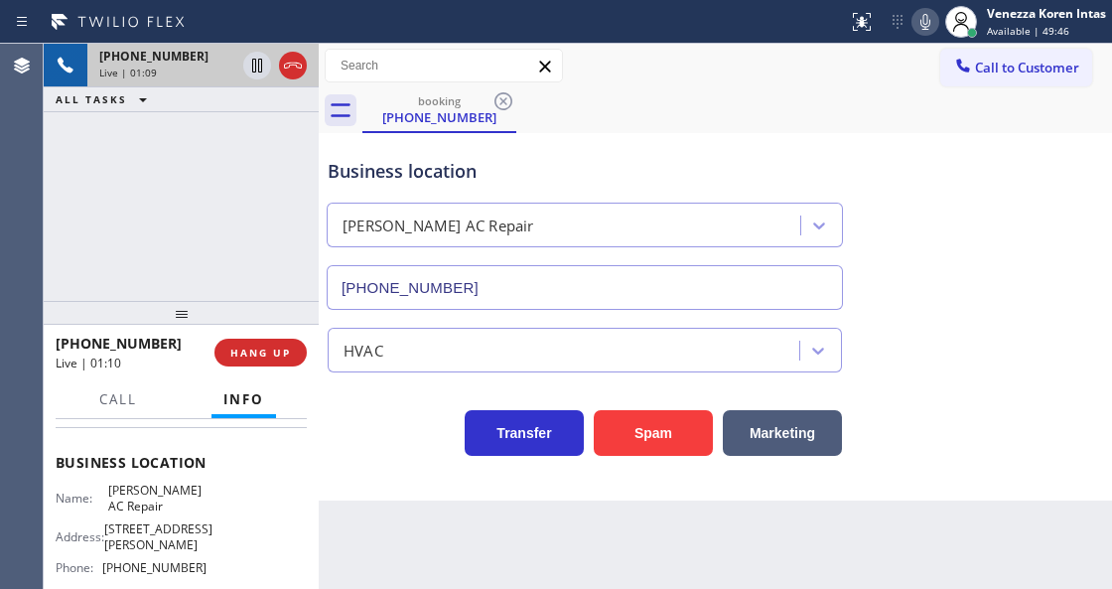
scroll to position [264, 0]
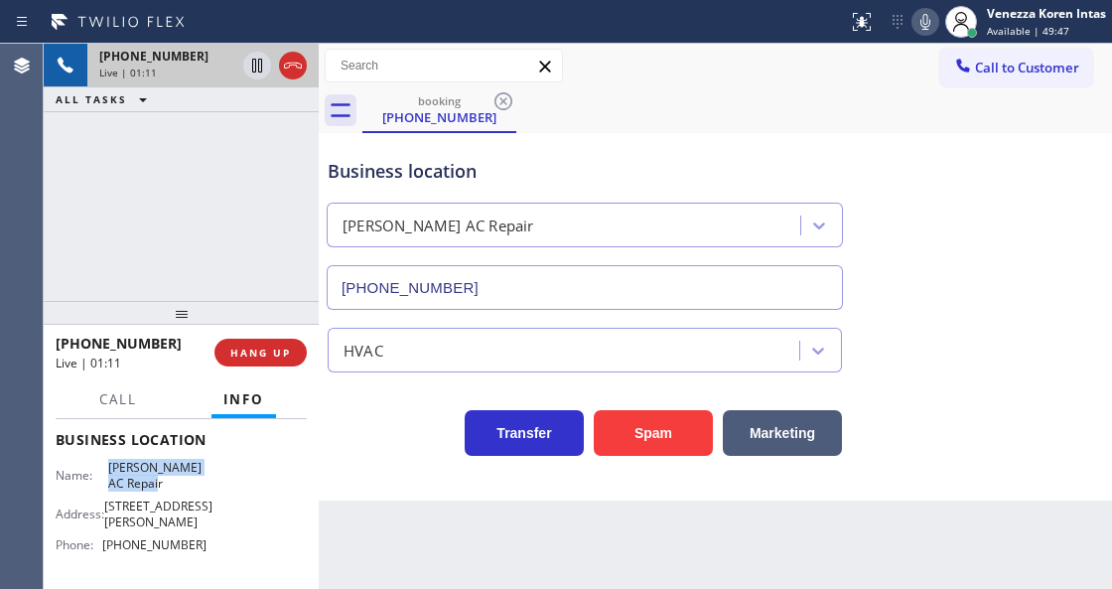
drag, startPoint x: 107, startPoint y: 465, endPoint x: 166, endPoint y: 491, distance: 64.4
click at [166, 491] on div "Name: Barrett Bell AC Repair Address: 7025 Crafton Ave Phone: (323) 553-4265" at bounding box center [131, 510] width 151 height 100
click at [923, 28] on icon at bounding box center [925, 22] width 10 height 16
click at [256, 62] on icon at bounding box center [257, 66] width 24 height 24
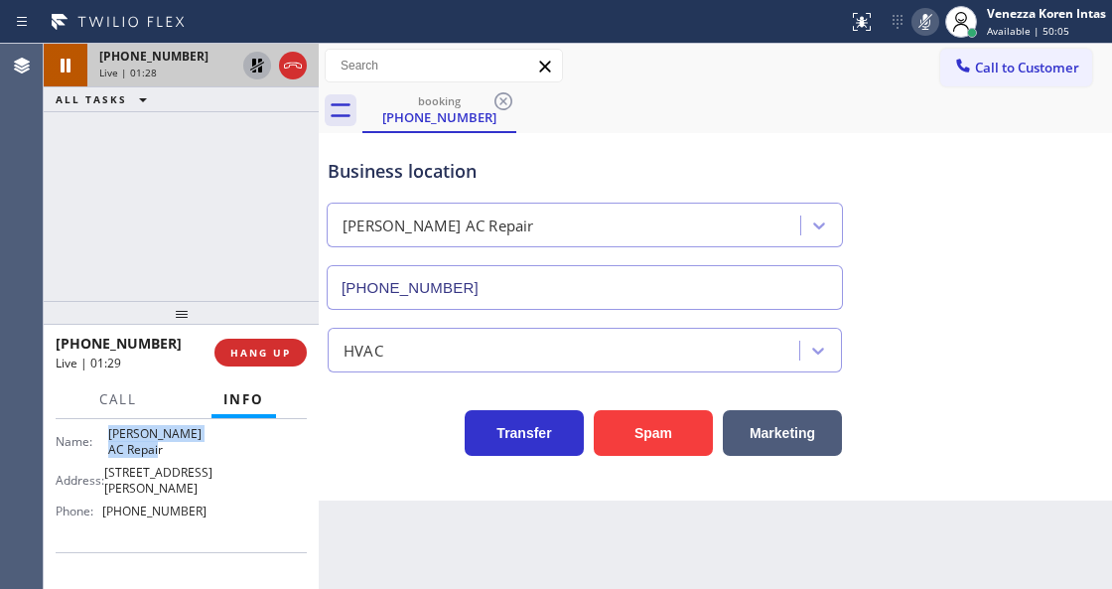
scroll to position [331, 0]
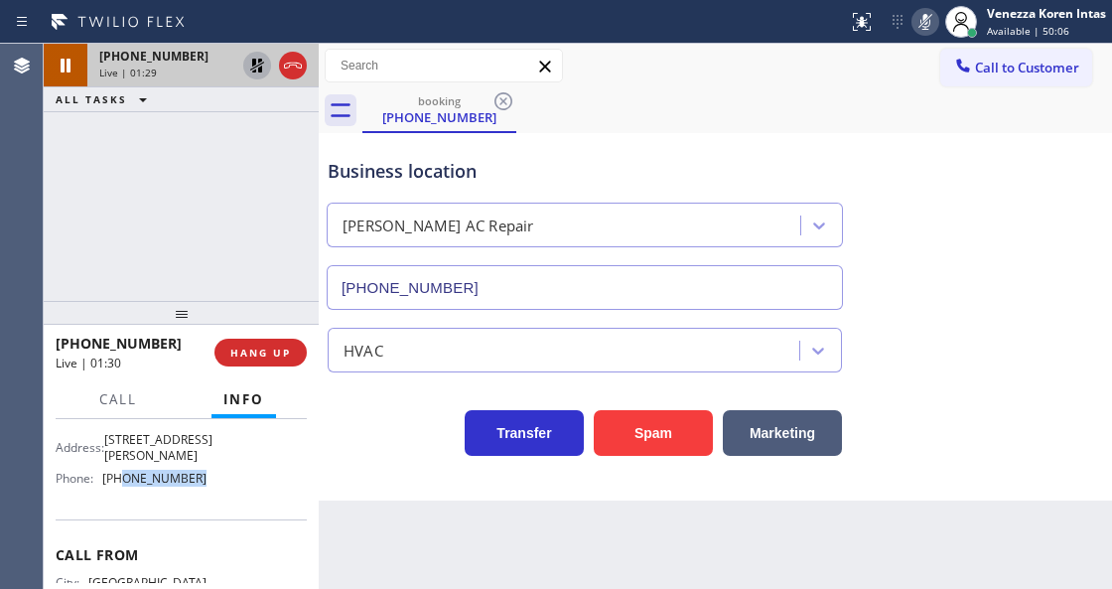
drag, startPoint x: 198, startPoint y: 477, endPoint x: 131, endPoint y: 475, distance: 66.6
click at [124, 477] on span "(323) 553-4265" at bounding box center [154, 478] width 104 height 15
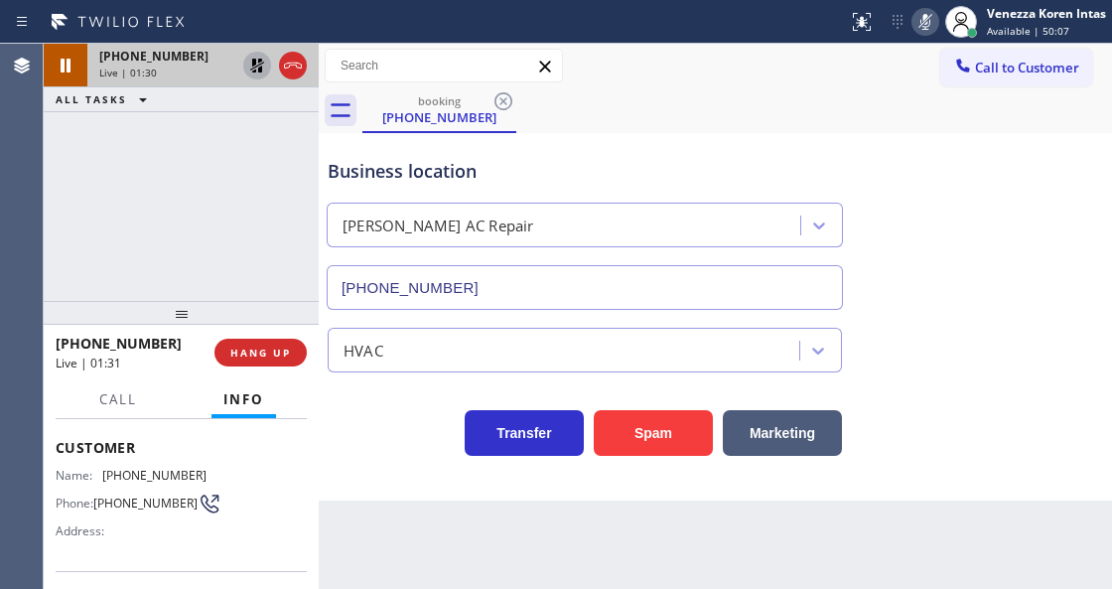
scroll to position [66, 0]
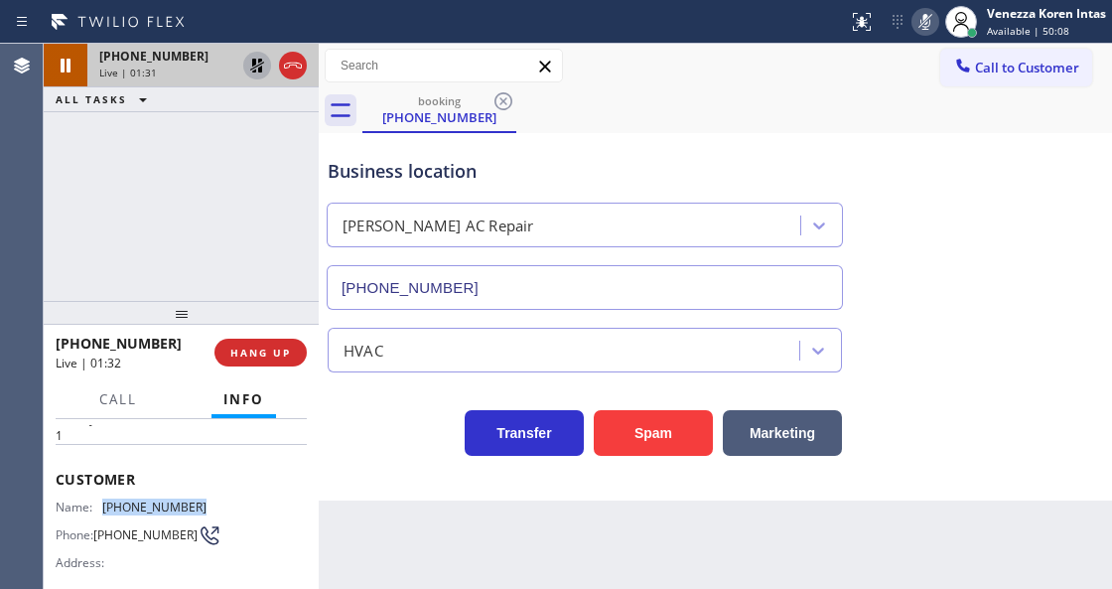
drag, startPoint x: 210, startPoint y: 502, endPoint x: 103, endPoint y: 500, distance: 107.2
click at [103, 500] on div "Name: (310) 906-9085 Phone: (310) 906-9085 Address:" at bounding box center [181, 538] width 251 height 78
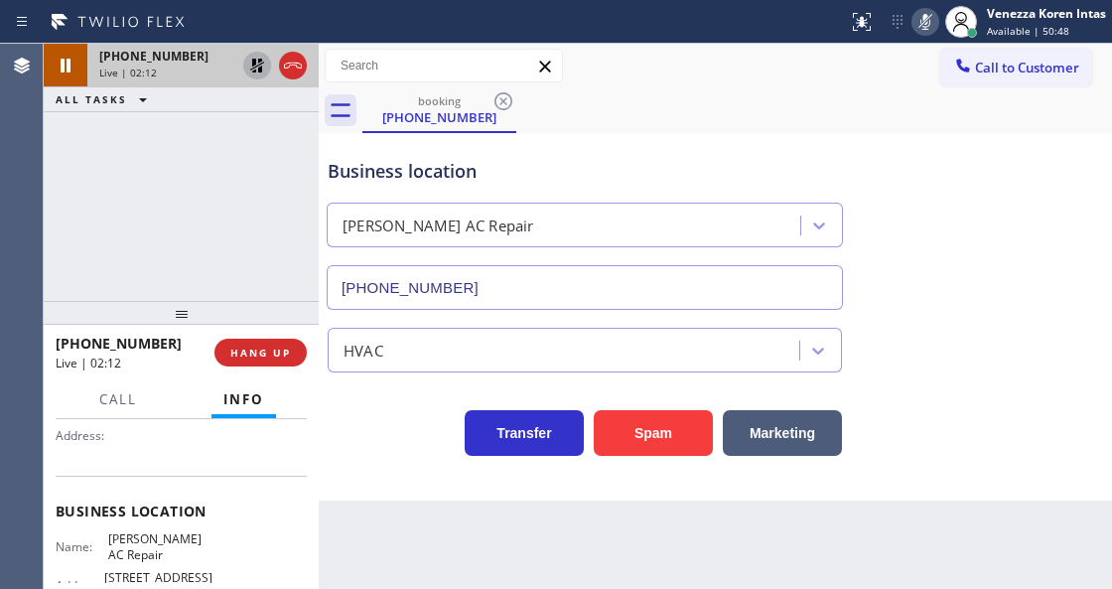
scroll to position [264, 0]
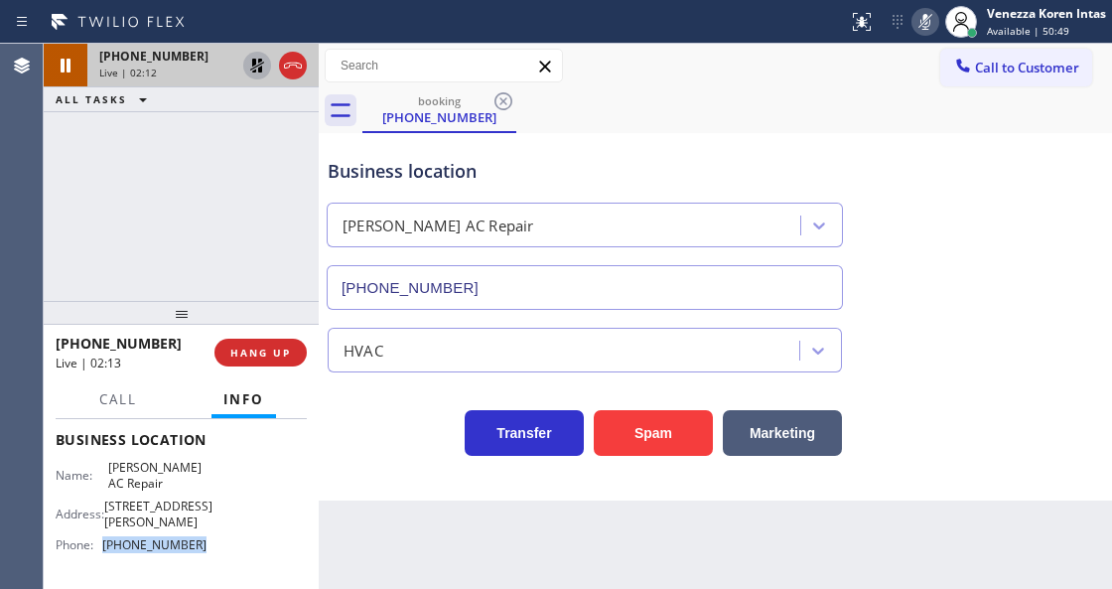
drag, startPoint x: 208, startPoint y: 546, endPoint x: 103, endPoint y: 544, distance: 104.3
click at [103, 544] on div "Name: Barrett Bell AC Repair Address: 7025 Crafton Ave Phone: (323) 553-4265" at bounding box center [181, 510] width 251 height 100
drag, startPoint x: 929, startPoint y: 26, endPoint x: 602, endPoint y: 117, distance: 340.1
click at [927, 26] on icon at bounding box center [925, 22] width 24 height 24
click at [258, 64] on icon at bounding box center [257, 66] width 24 height 24
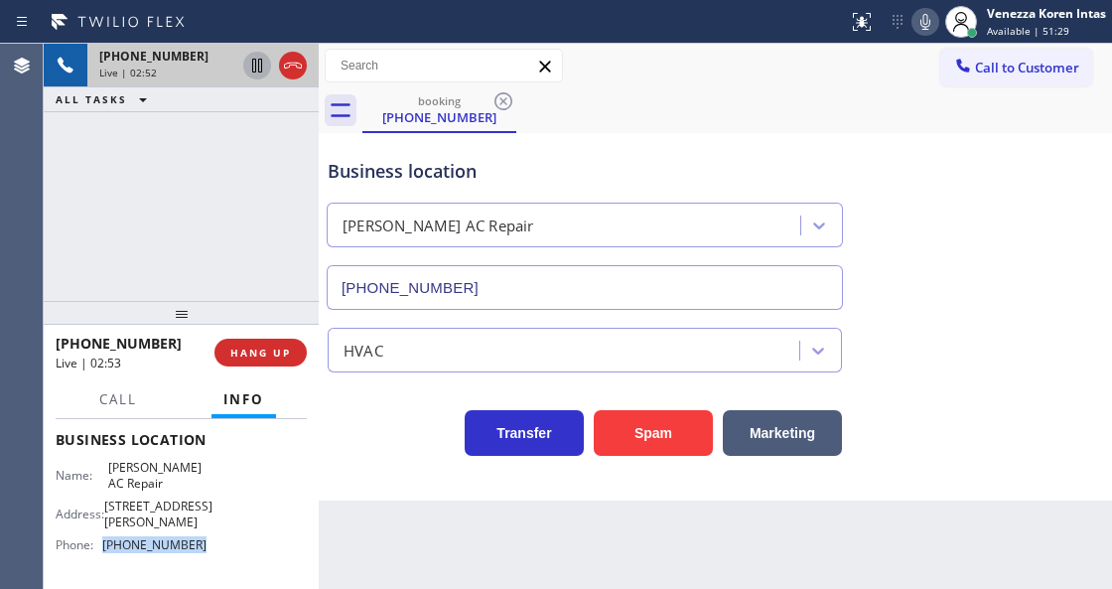
click at [920, 26] on icon at bounding box center [925, 22] width 24 height 24
click at [921, 203] on div "Business location Barrett Bell AC Repair (323) 553-4265" at bounding box center [715, 220] width 783 height 180
click at [929, 26] on icon at bounding box center [925, 22] width 24 height 24
click at [929, 28] on icon at bounding box center [925, 22] width 24 height 24
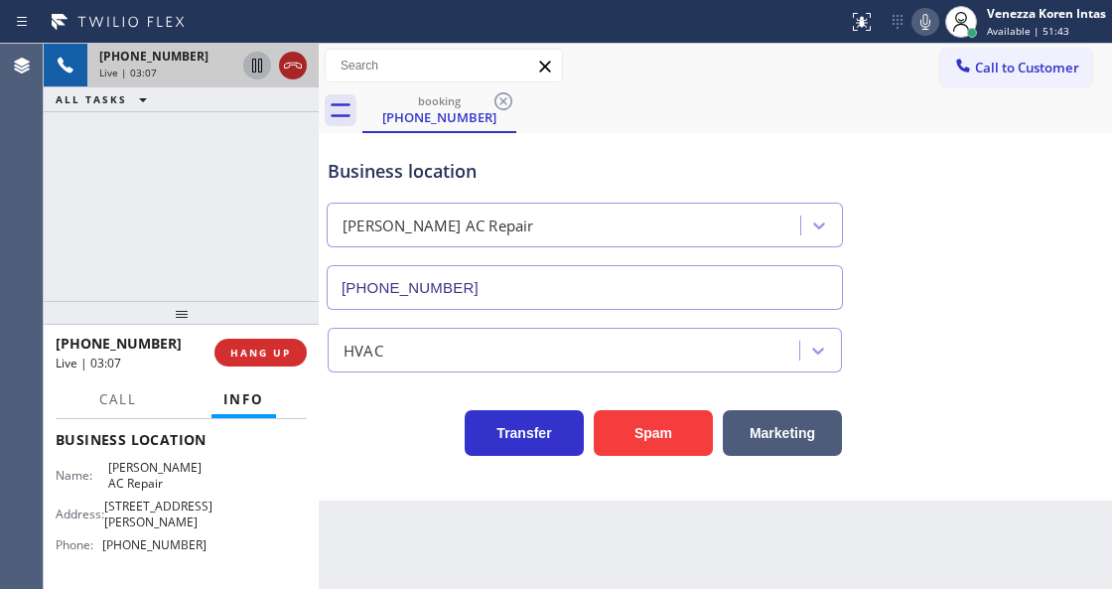
click at [290, 70] on icon at bounding box center [293, 66] width 24 height 24
click at [257, 351] on span "HANG UP" at bounding box center [260, 353] width 61 height 14
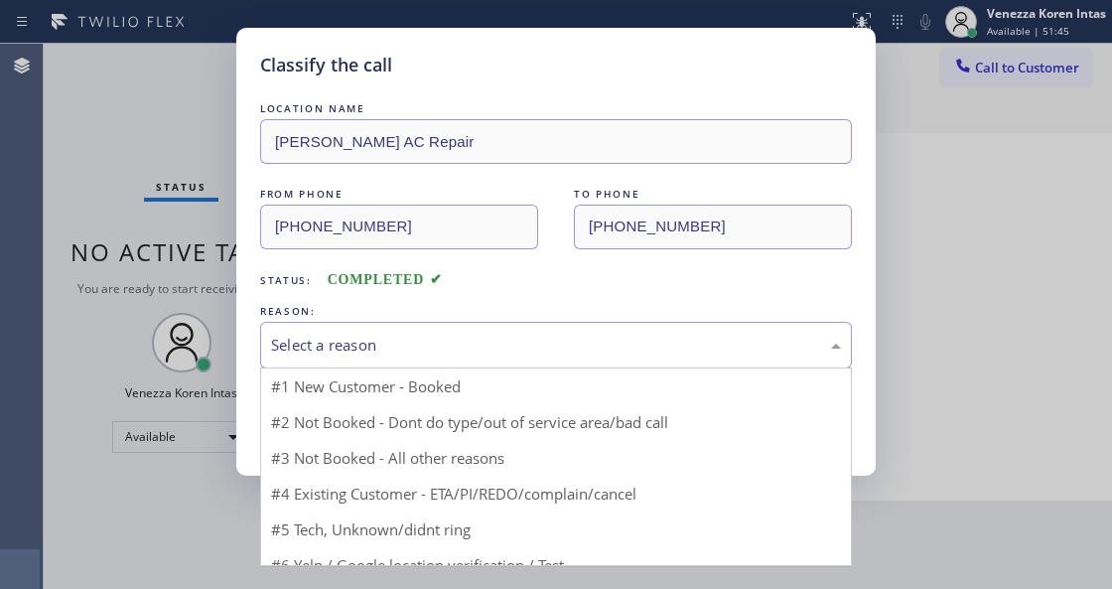
click at [454, 359] on div "Select a reason" at bounding box center [556, 345] width 592 height 47
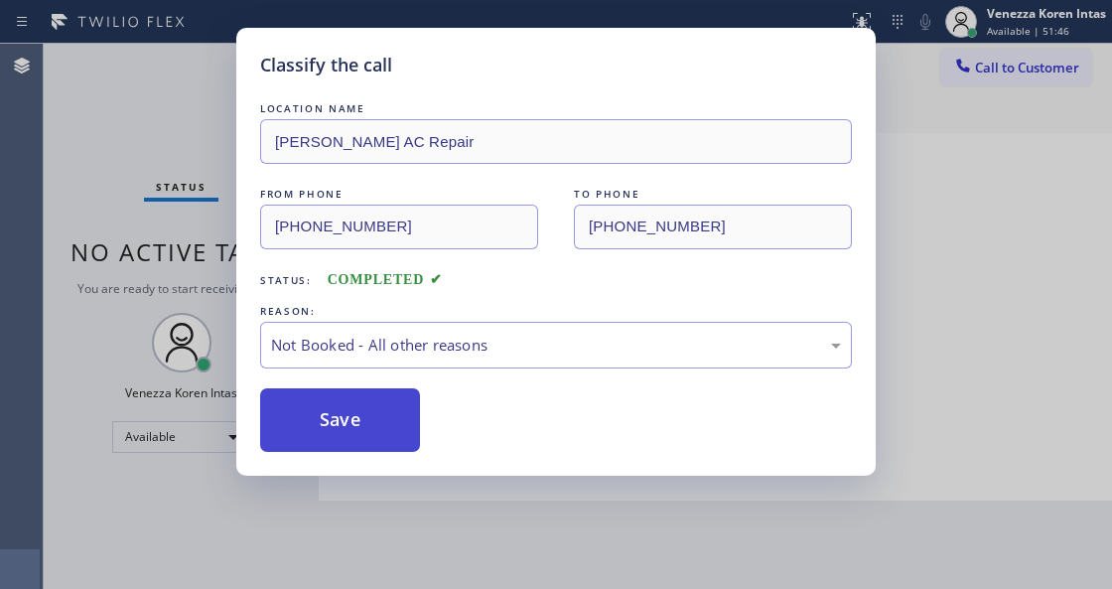
click at [412, 441] on button "Save" at bounding box center [340, 420] width 160 height 64
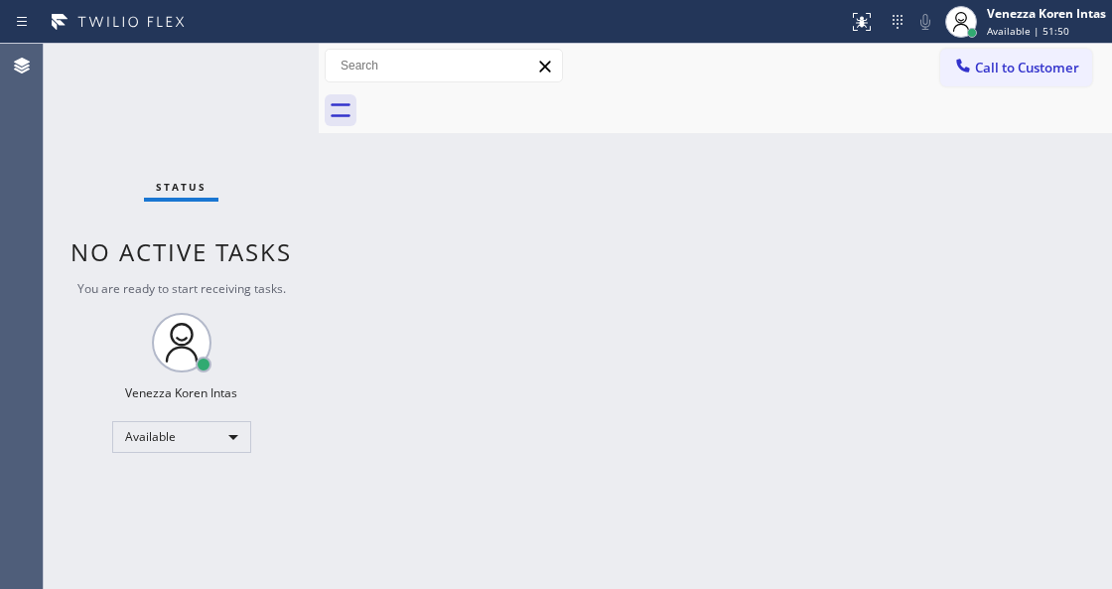
click at [242, 306] on div "Status No active tasks You are ready to start receiving tasks. Venezza Koren In…" at bounding box center [181, 316] width 275 height 545
click at [161, 126] on div "Status No active tasks You are ready to start receiving tasks. Venezza Koren In…" at bounding box center [181, 316] width 275 height 545
click at [218, 130] on div "Status No active tasks You are ready to start receiving tasks. Venezza Koren In…" at bounding box center [181, 316] width 275 height 545
drag, startPoint x: 395, startPoint y: 197, endPoint x: 348, endPoint y: 157, distance: 61.3
click at [395, 197] on div "Back to Dashboard Change Sender ID Customers Technicians Select a contact Outbo…" at bounding box center [715, 316] width 793 height 545
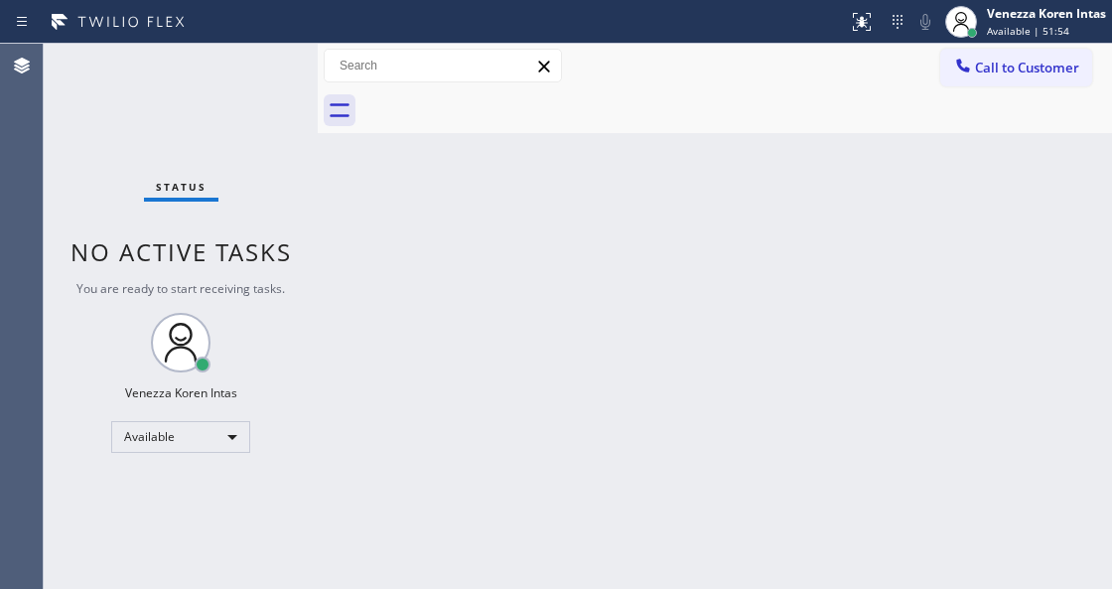
click at [302, 93] on div "Status No active tasks You are ready to start receiving tasks. Venezza Koren In…" at bounding box center [578, 316] width 1068 height 545
click at [286, 86] on div "Status No active tasks You are ready to start receiving tasks. Venezza Koren In…" at bounding box center [181, 316] width 274 height 545
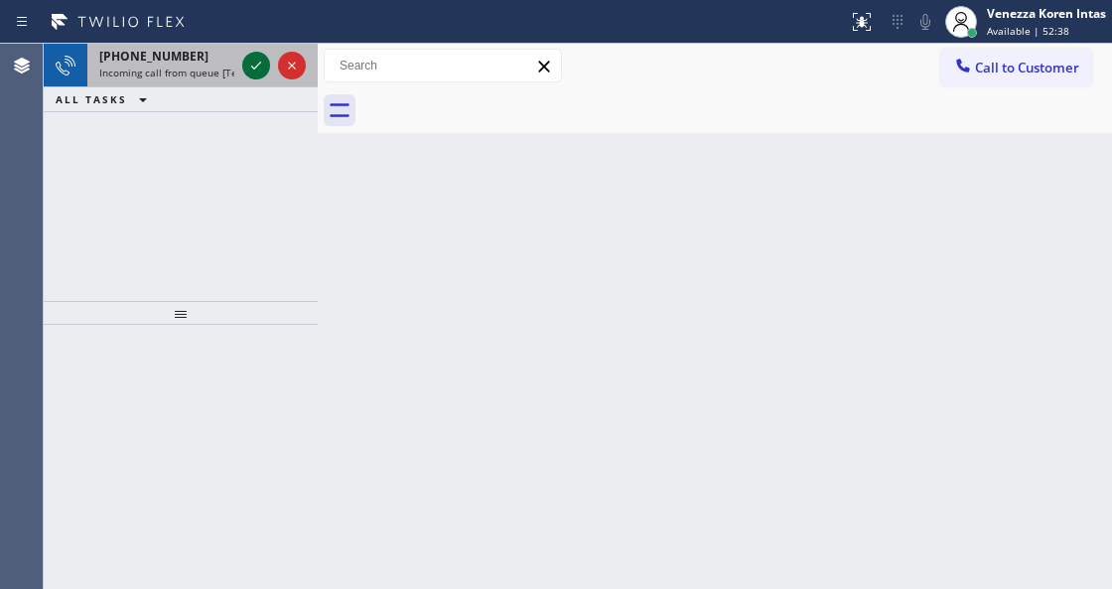
click at [255, 63] on icon at bounding box center [256, 66] width 24 height 24
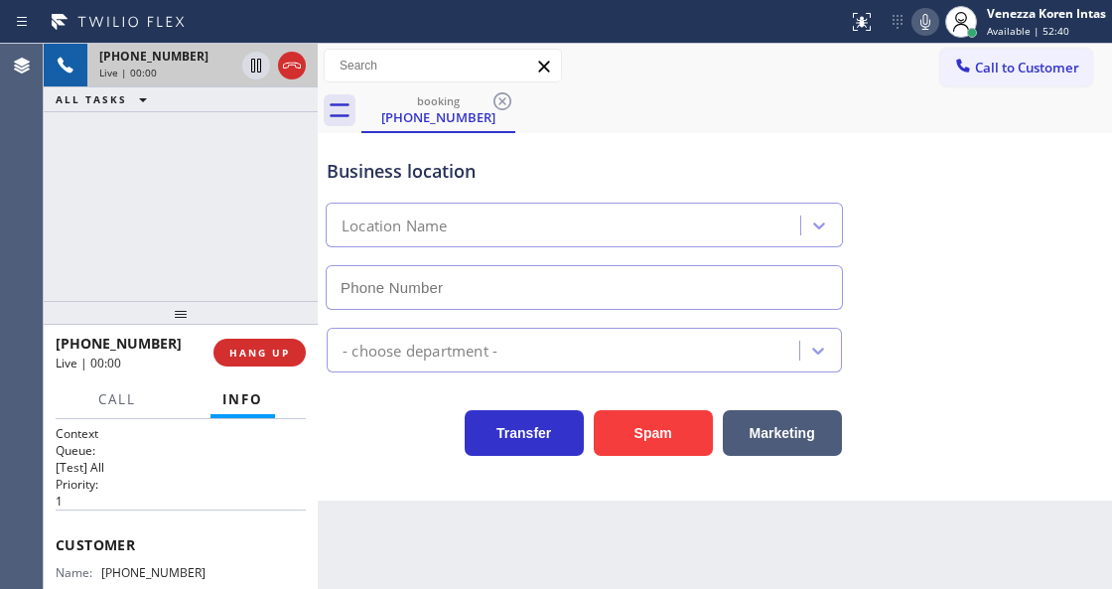
type input "(213) 699-4823"
drag, startPoint x: 425, startPoint y: 133, endPoint x: 453, endPoint y: 139, distance: 28.4
click at [425, 133] on div "Business location Air Conditioning and Heating Service (213) 699-4823" at bounding box center [715, 220] width 784 height 180
click at [227, 173] on div "+15109381001 Live | 00:20 ALL TASKS ALL TASKS ACTIVE TASKS TASKS IN WRAP UP" at bounding box center [181, 172] width 274 height 257
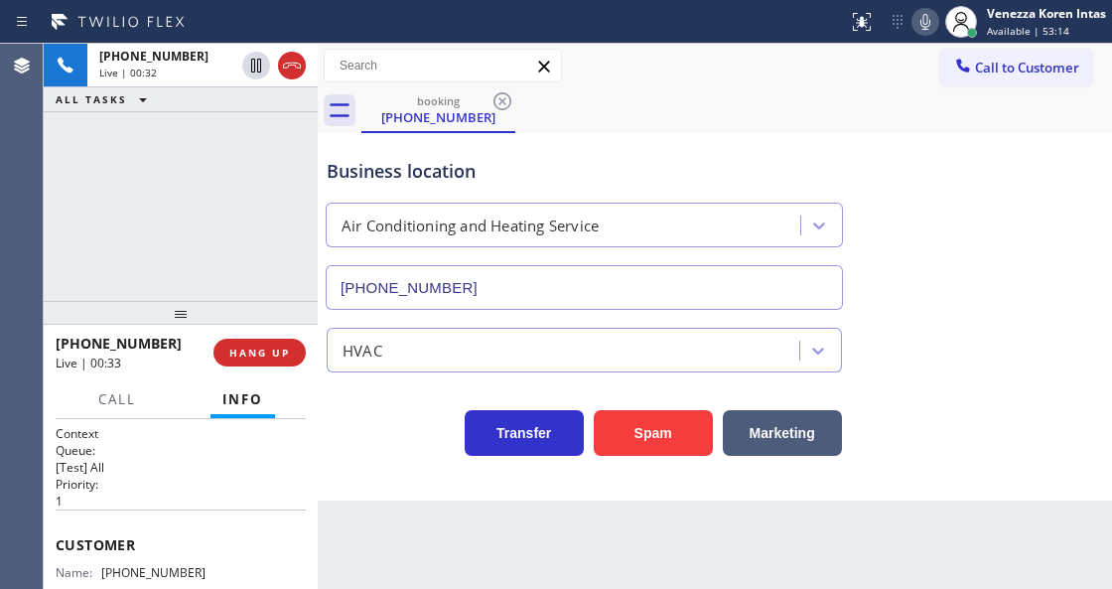
drag, startPoint x: 287, startPoint y: 54, endPoint x: 282, endPoint y: 123, distance: 69.7
click at [287, 54] on icon at bounding box center [292, 66] width 24 height 24
click at [255, 362] on button "HANG UP" at bounding box center [259, 353] width 92 height 28
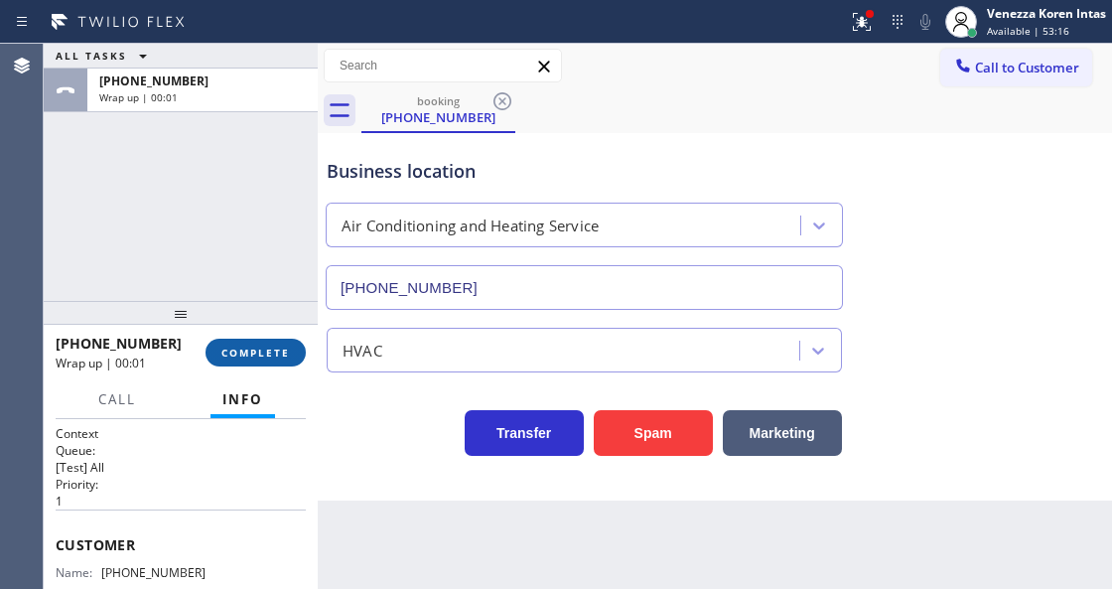
click at [276, 351] on span "COMPLETE" at bounding box center [255, 353] width 69 height 14
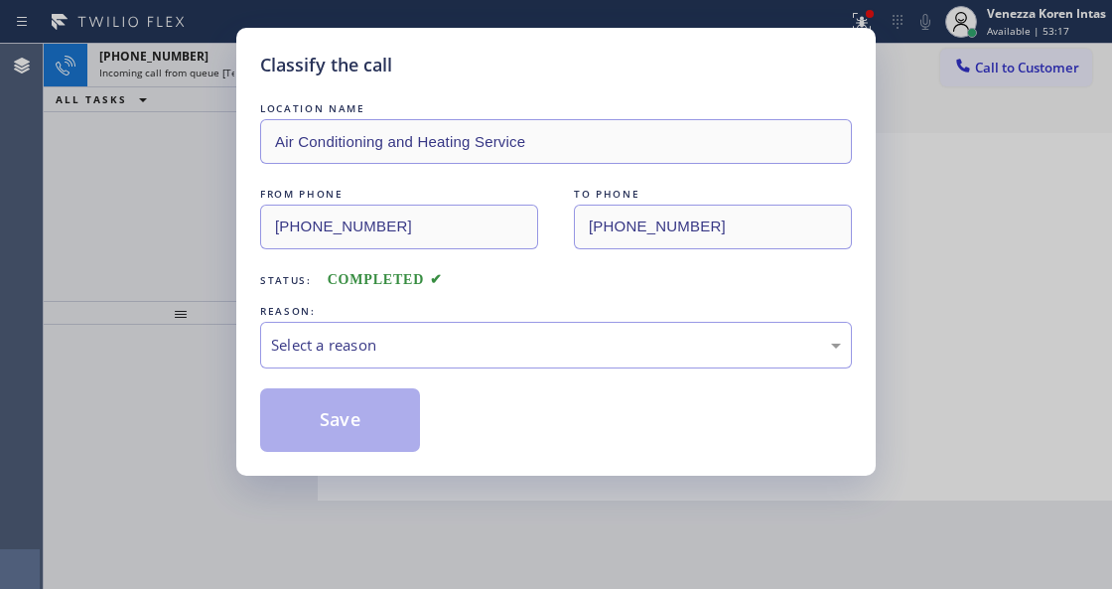
click at [455, 361] on div "Select a reason" at bounding box center [556, 345] width 592 height 47
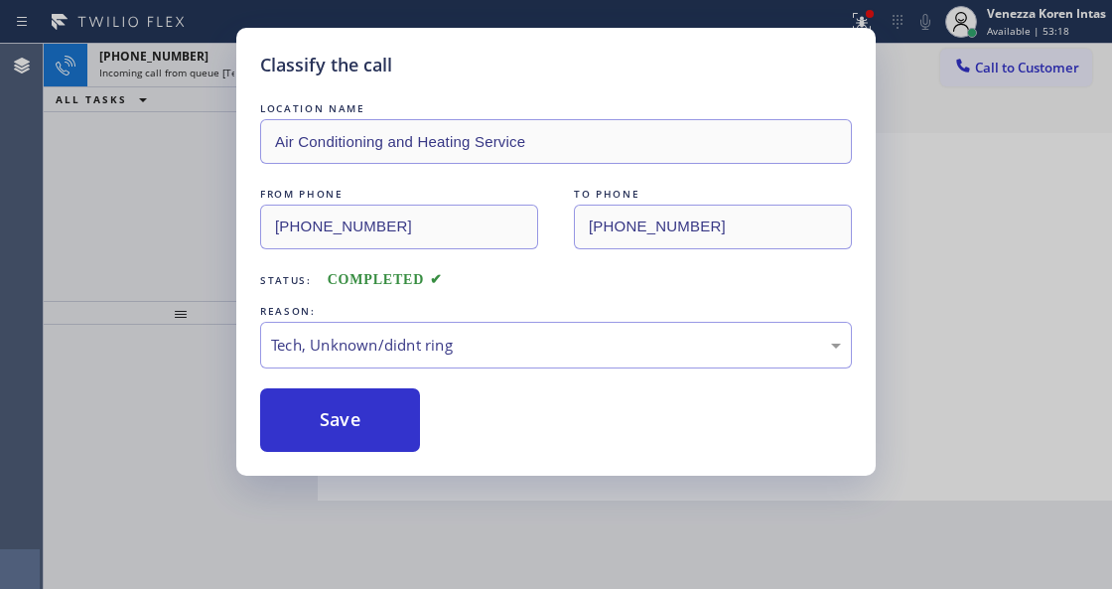
click at [357, 461] on div "Classify the call LOCATION NAME Air Conditioning and Heating Service FROM PHONE…" at bounding box center [555, 252] width 639 height 448
click at [357, 438] on button "Save" at bounding box center [340, 420] width 160 height 64
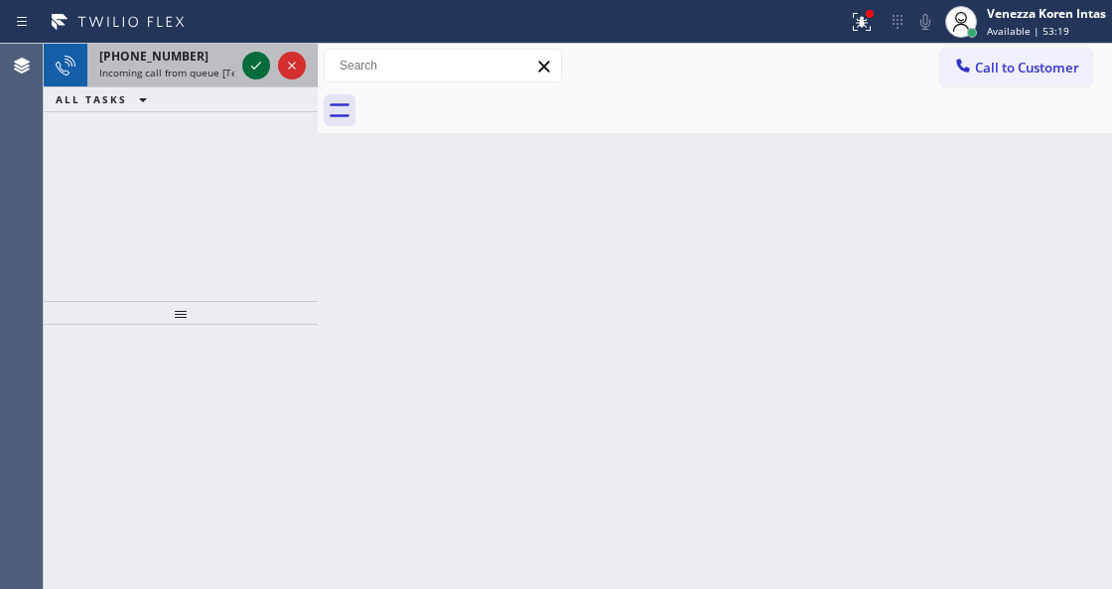
click at [258, 70] on icon at bounding box center [256, 66] width 24 height 24
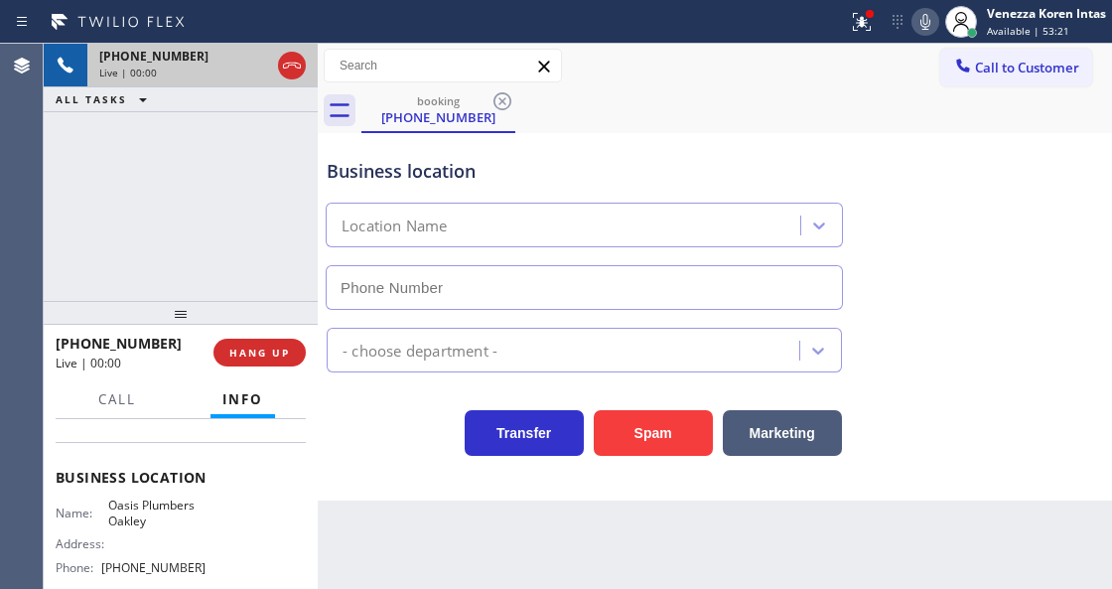
type input "(925) 297-1724"
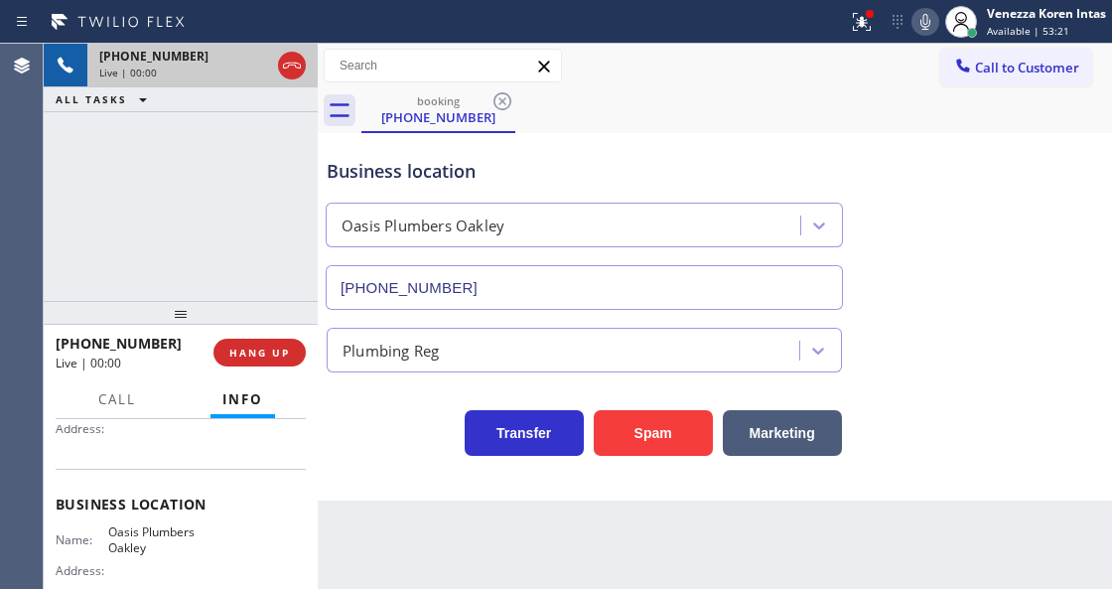
scroll to position [199, 0]
click at [619, 148] on div "Business location Oasis Plumbers Oakley (925) 297-1724" at bounding box center [584, 224] width 523 height 172
click at [860, 27] on icon at bounding box center [862, 22] width 24 height 24
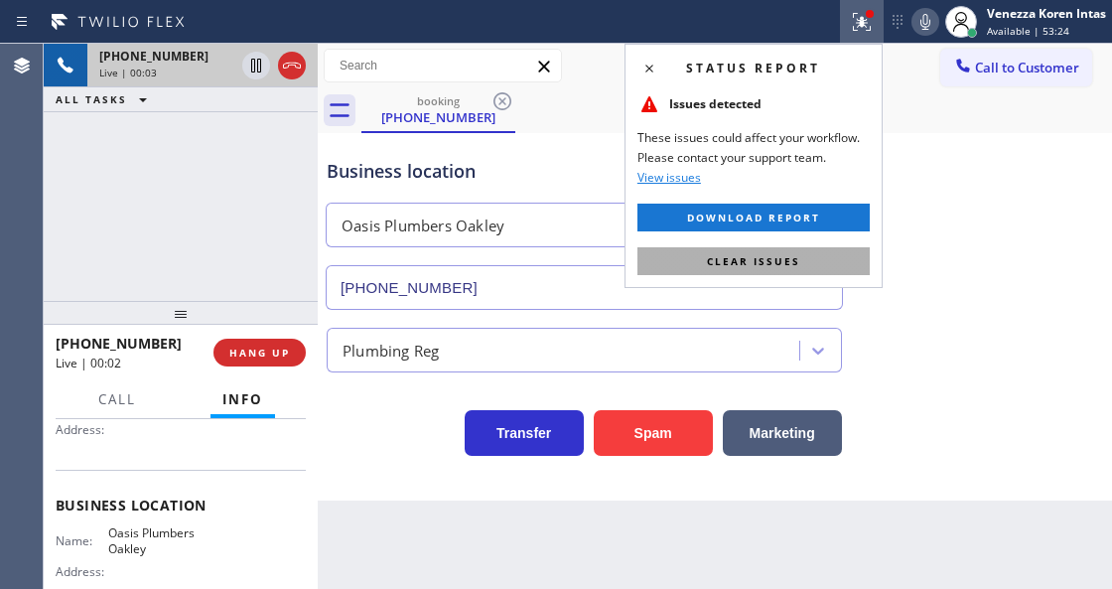
click at [828, 248] on button "Clear issues" at bounding box center [753, 261] width 232 height 28
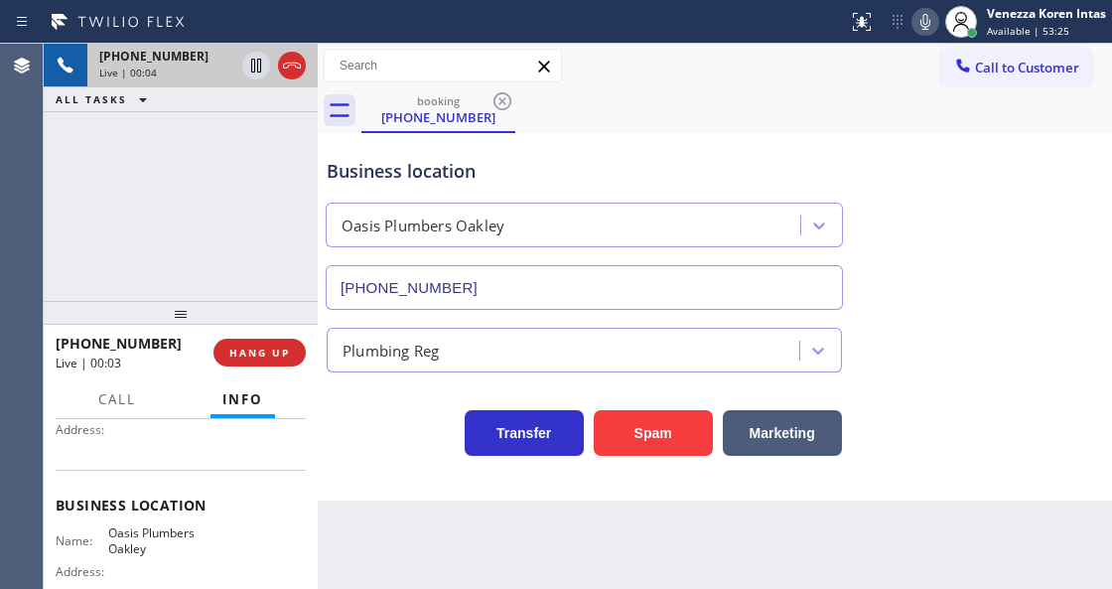
drag, startPoint x: 959, startPoint y: 225, endPoint x: 931, endPoint y: 197, distance: 40.0
click at [955, 221] on div "Business location Oasis Plumbers Oakley (925) 297-1724" at bounding box center [715, 220] width 784 height 180
click at [556, 174] on div "Business location" at bounding box center [584, 171] width 515 height 27
drag, startPoint x: 301, startPoint y: 175, endPoint x: 415, endPoint y: 167, distance: 114.5
click at [302, 173] on div "+19254993775 Live | 00:33 ALL TASKS ALL TASKS ACTIVE TASKS TASKS IN WRAP UP" at bounding box center [181, 172] width 274 height 257
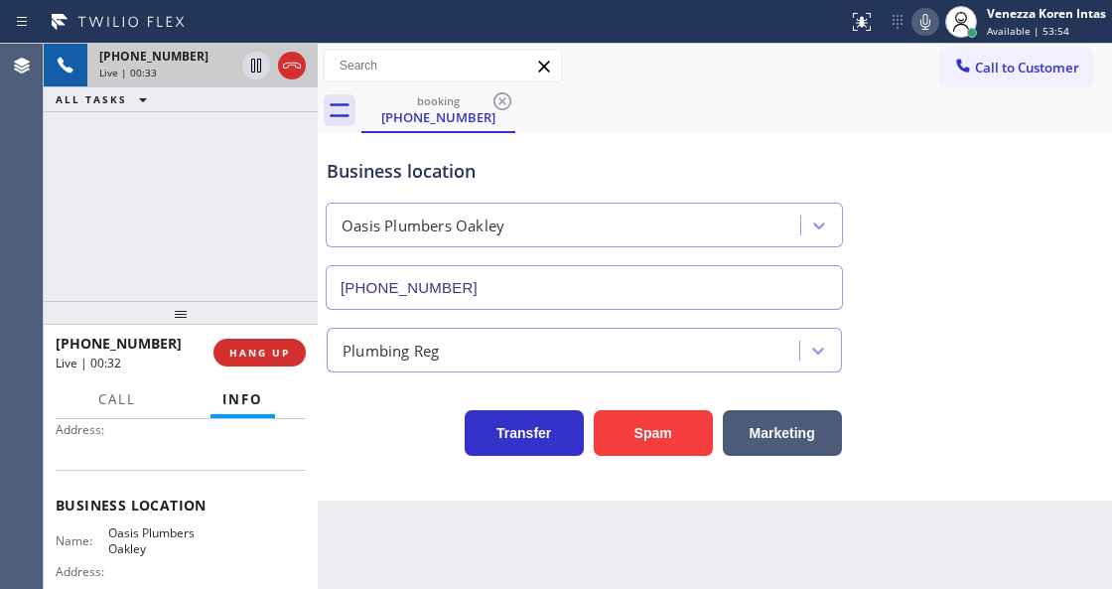
click at [601, 143] on div "Business location Oasis Plumbers Oakley (925) 297-1724" at bounding box center [584, 224] width 523 height 172
click at [957, 256] on div "Business location Oasis Plumbers Oakley (925) 297-1724" at bounding box center [715, 220] width 784 height 180
click at [348, 178] on div "Business location" at bounding box center [584, 171] width 515 height 27
click at [984, 153] on div "Business location Oasis Plumbers Oakley (925) 297-1724" at bounding box center [715, 220] width 784 height 180
click at [721, 145] on div "Business location Oasis Plumbers Oakley (925) 297-1724" at bounding box center [584, 224] width 523 height 172
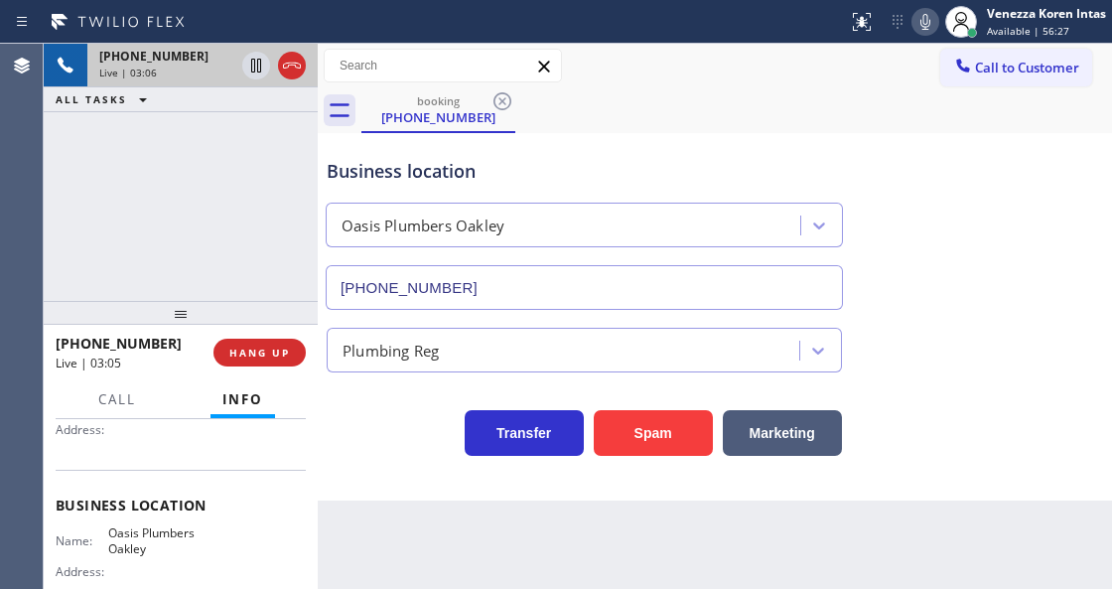
click at [924, 22] on icon at bounding box center [925, 22] width 24 height 24
click at [251, 74] on icon at bounding box center [256, 66] width 24 height 24
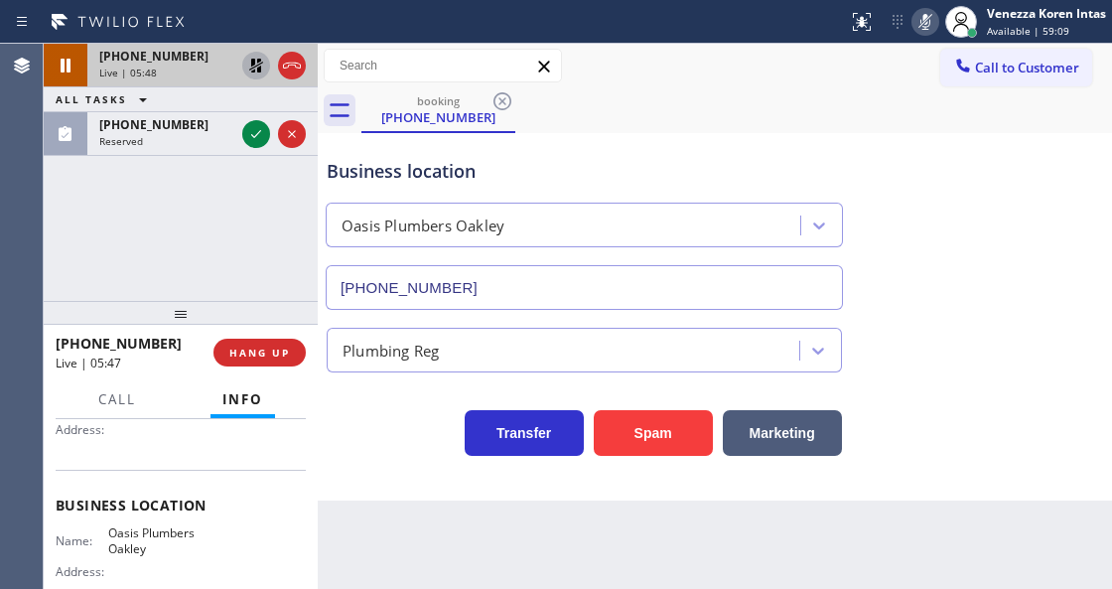
drag, startPoint x: 251, startPoint y: 127, endPoint x: 270, endPoint y: 222, distance: 97.2
click at [251, 127] on icon at bounding box center [256, 134] width 24 height 24
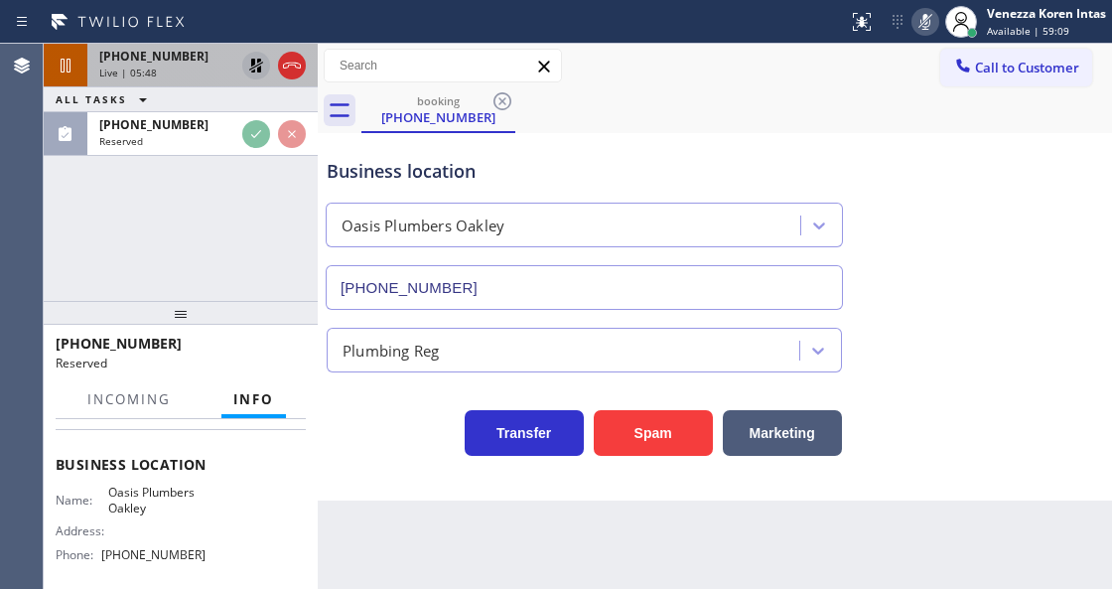
scroll to position [296, 0]
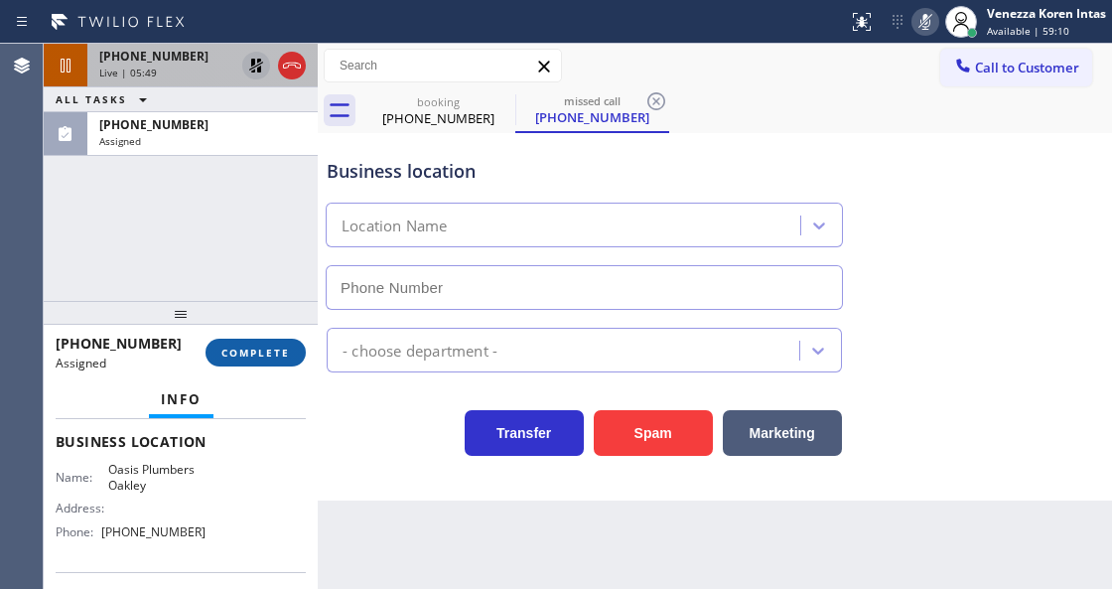
click at [273, 343] on button "COMPLETE" at bounding box center [256, 353] width 100 height 28
type input "(925) 297-1724"
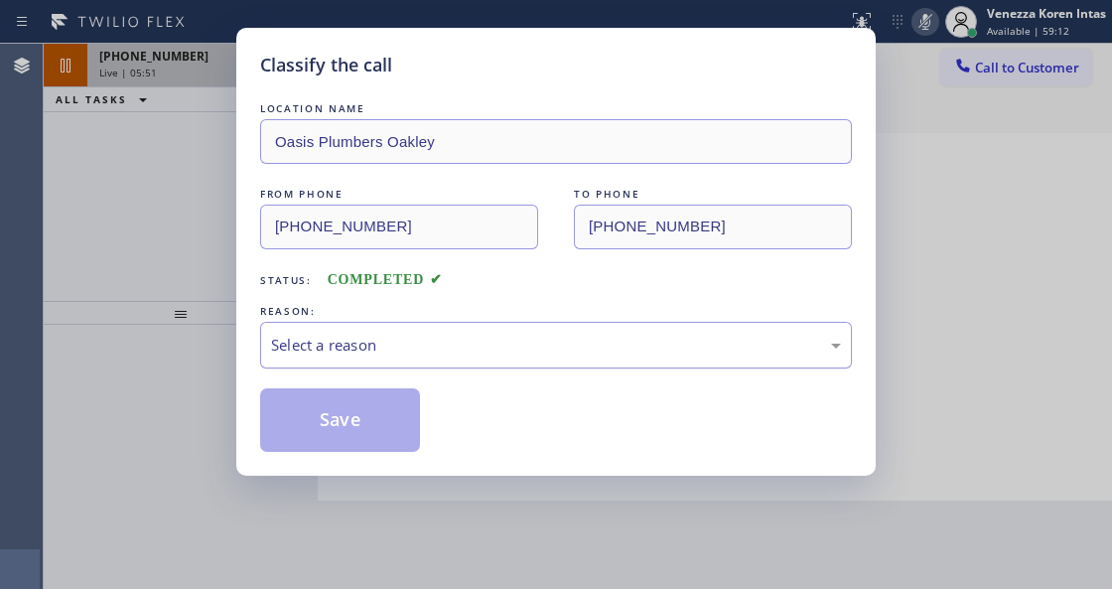
click at [449, 357] on div "Select a reason" at bounding box center [556, 345] width 592 height 47
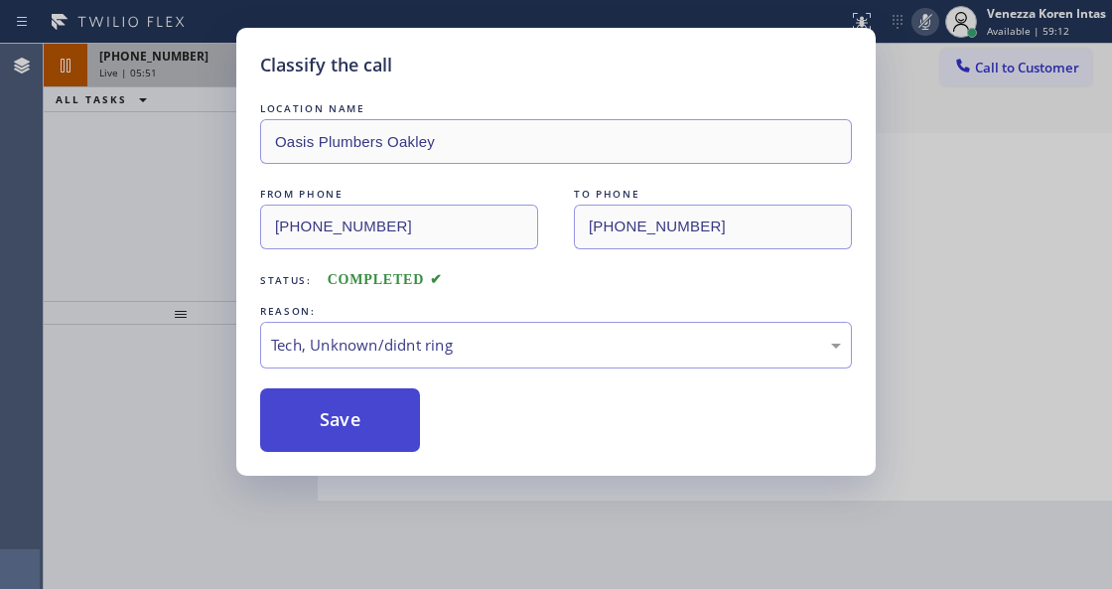
click at [419, 431] on button "Save" at bounding box center [340, 420] width 160 height 64
click at [387, 425] on button "Save" at bounding box center [340, 420] width 160 height 64
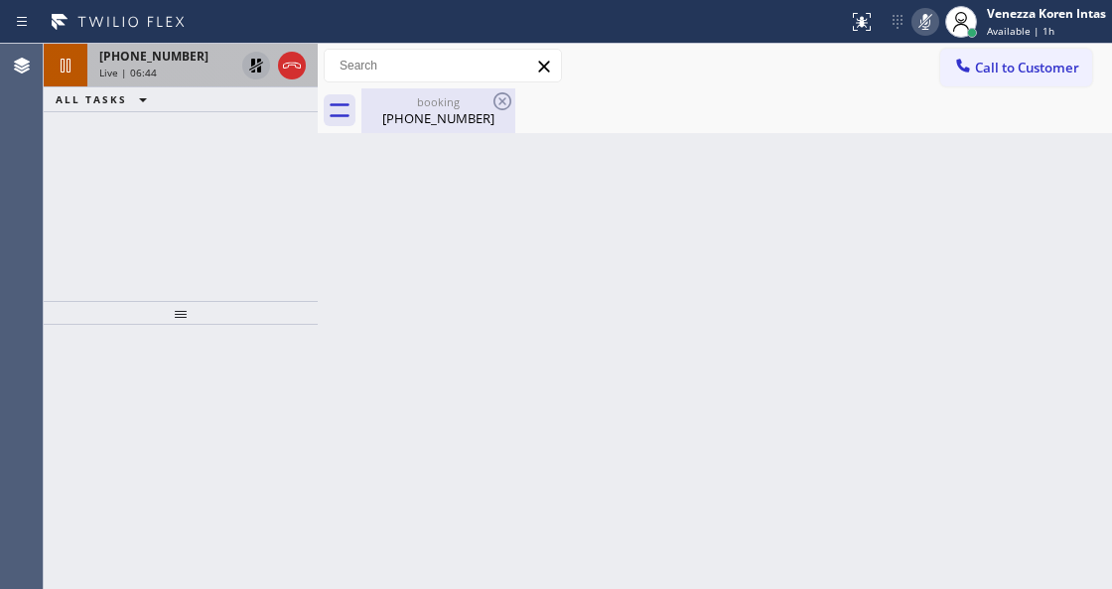
click at [452, 107] on div "booking" at bounding box center [438, 101] width 150 height 15
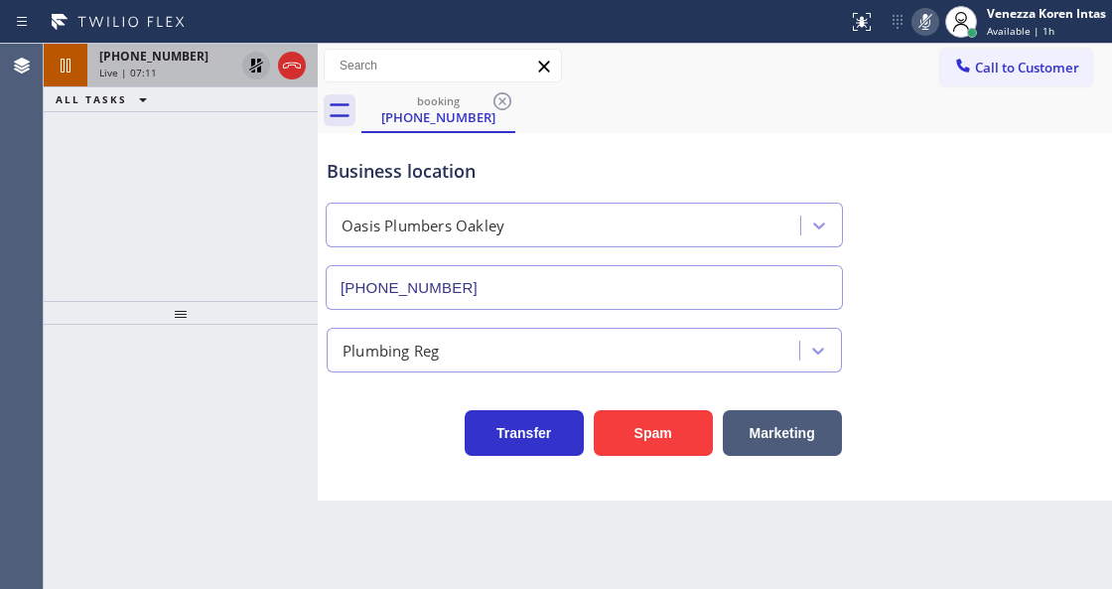
click at [296, 383] on div at bounding box center [181, 457] width 274 height 264
click at [166, 72] on div "Live | 07:11" at bounding box center [166, 73] width 135 height 14
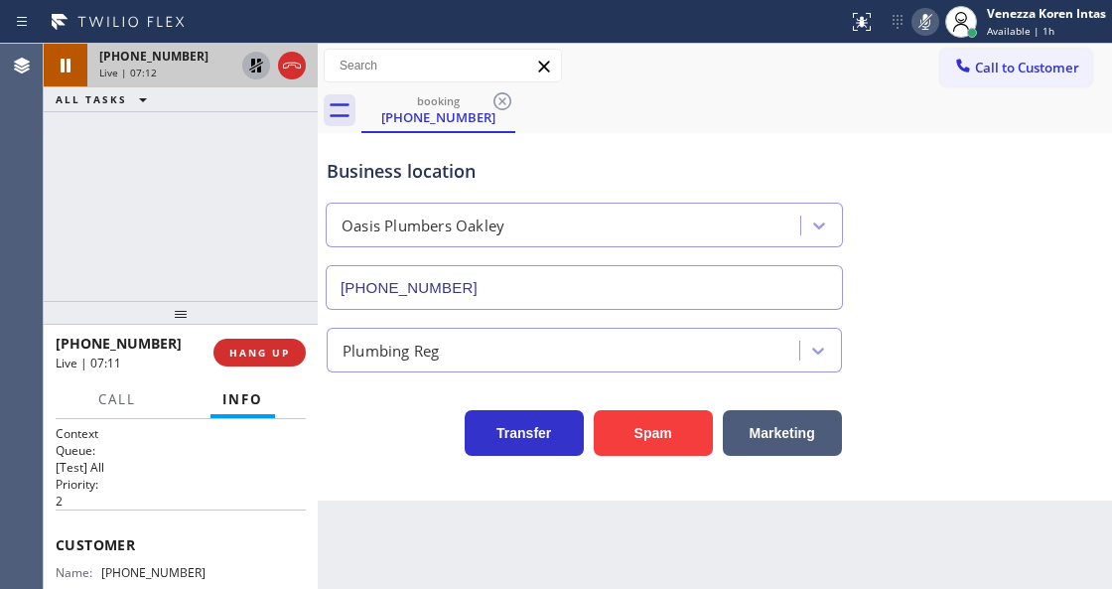
click at [639, 138] on div "Business location Oasis Plumbers Oakley (925) 297-1724" at bounding box center [584, 224] width 523 height 172
click at [917, 25] on icon at bounding box center [925, 22] width 24 height 24
click at [252, 70] on icon at bounding box center [256, 66] width 24 height 24
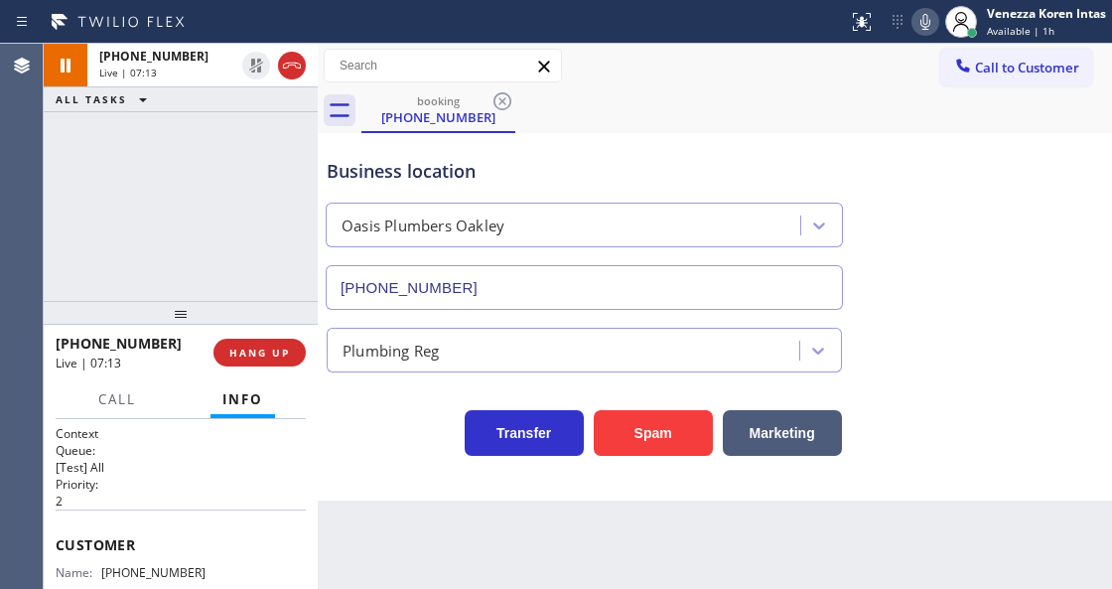
click at [695, 169] on div "Business location" at bounding box center [584, 171] width 515 height 27
click at [791, 56] on div "Call to Customer Outbound call Location Search location Your caller id phone nu…" at bounding box center [715, 66] width 794 height 35
drag, startPoint x: 925, startPoint y: 30, endPoint x: 686, endPoint y: 86, distance: 245.9
click at [925, 29] on icon at bounding box center [925, 22] width 24 height 24
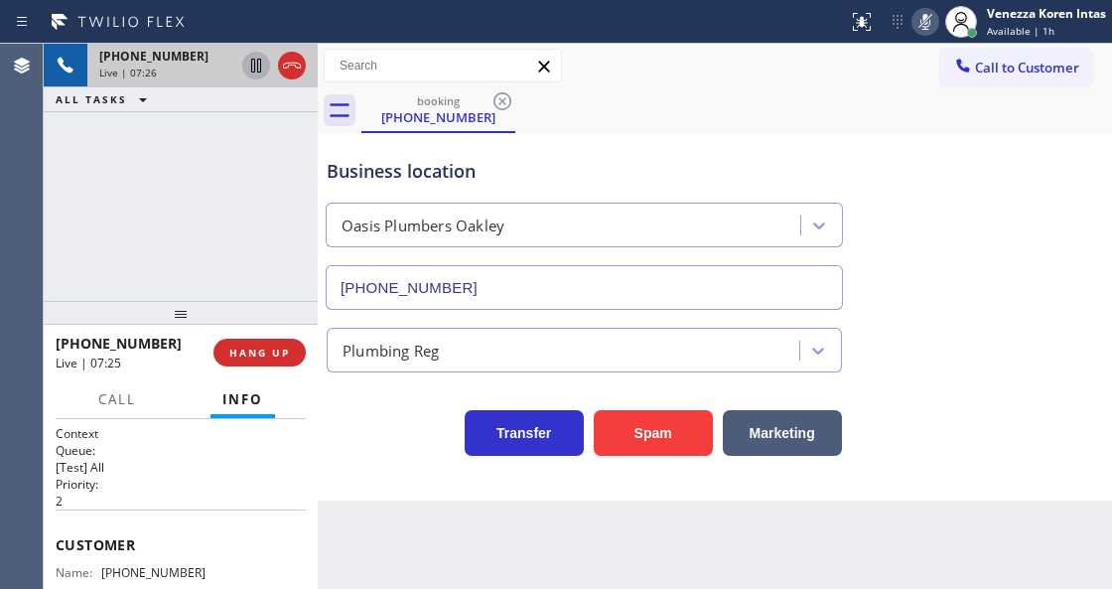
click at [259, 64] on icon at bounding box center [256, 66] width 24 height 24
click at [741, 13] on div at bounding box center [424, 22] width 832 height 32
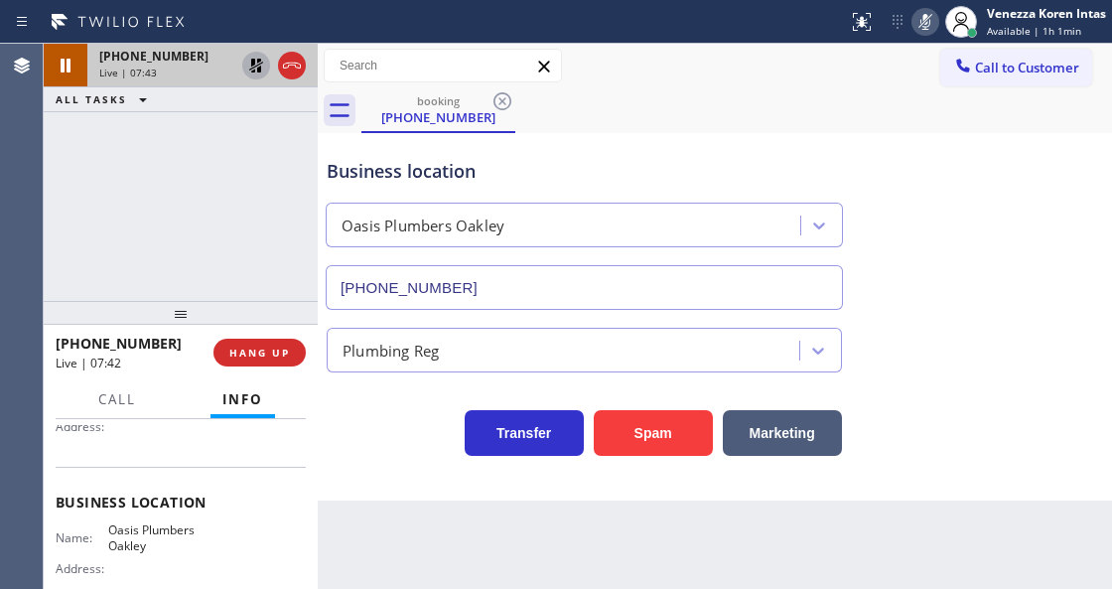
scroll to position [264, 0]
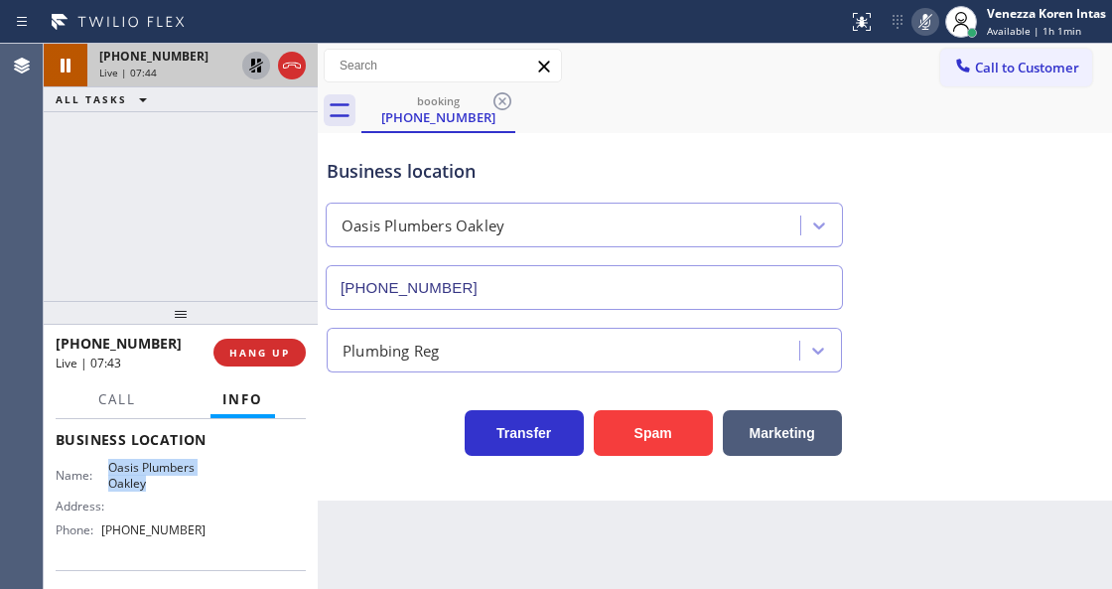
drag, startPoint x: 120, startPoint y: 465, endPoint x: 159, endPoint y: 477, distance: 40.5
click at [159, 477] on div "Name: Oasis Plumbers Oakley" at bounding box center [131, 475] width 150 height 31
click at [923, 34] on button at bounding box center [925, 22] width 28 height 28
click at [250, 67] on icon at bounding box center [256, 66] width 24 height 24
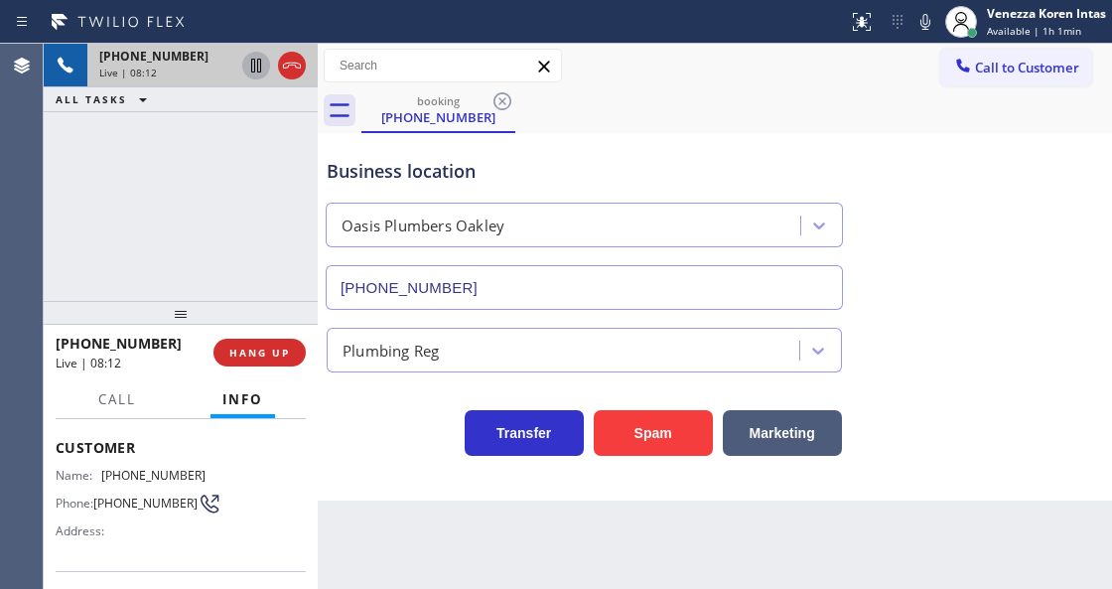
scroll to position [66, 0]
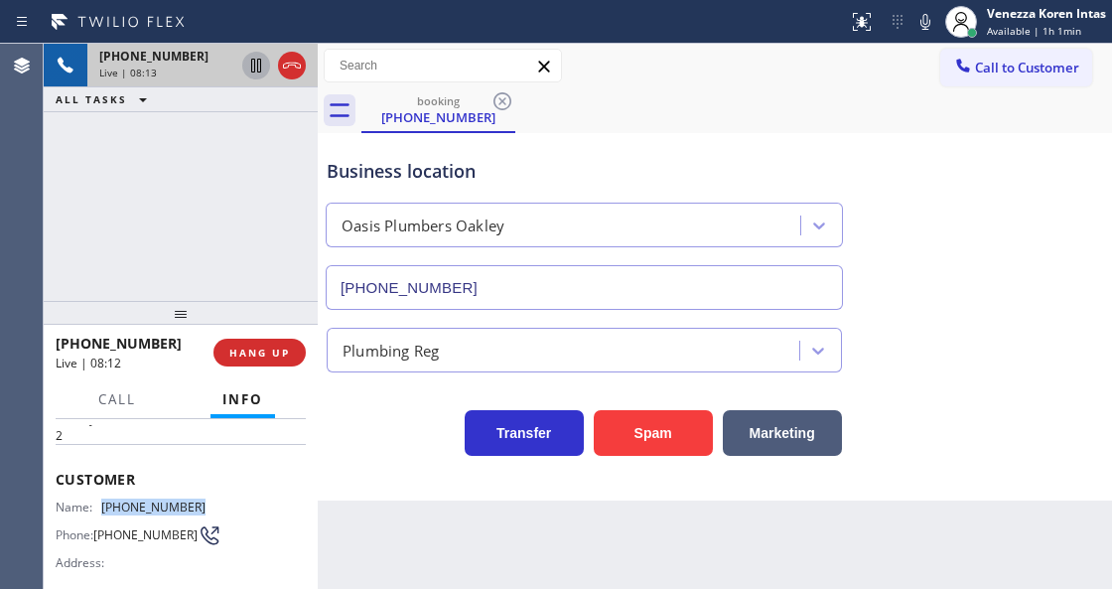
drag, startPoint x: 194, startPoint y: 496, endPoint x: 99, endPoint y: 500, distance: 94.4
click at [99, 500] on div "Name: (925) 499-3775" at bounding box center [131, 506] width 150 height 15
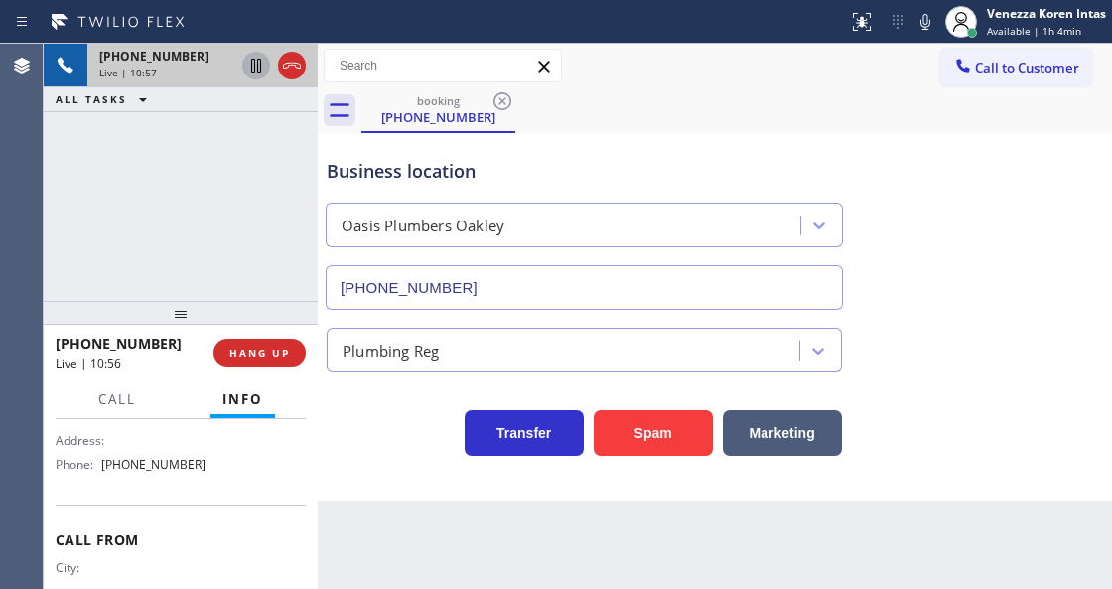
scroll to position [331, 0]
drag, startPoint x: 212, startPoint y: 469, endPoint x: 107, endPoint y: 470, distance: 105.2
click at [107, 470] on div "Name: Oasis Plumbers Oakley Address: Phone: (925) 297-1724" at bounding box center [181, 435] width 250 height 85
click at [295, 67] on icon at bounding box center [292, 66] width 18 height 6
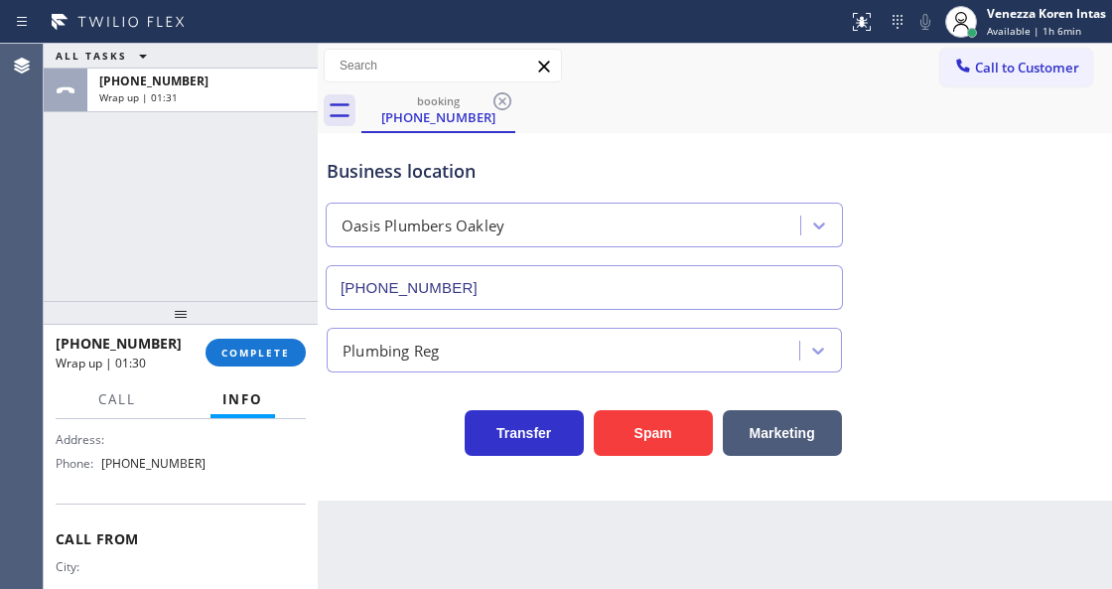
click at [272, 335] on div "+19254993775 Wrap up | 01:30 COMPLETE" at bounding box center [181, 353] width 250 height 52
click at [274, 349] on span "COMPLETE" at bounding box center [255, 353] width 69 height 14
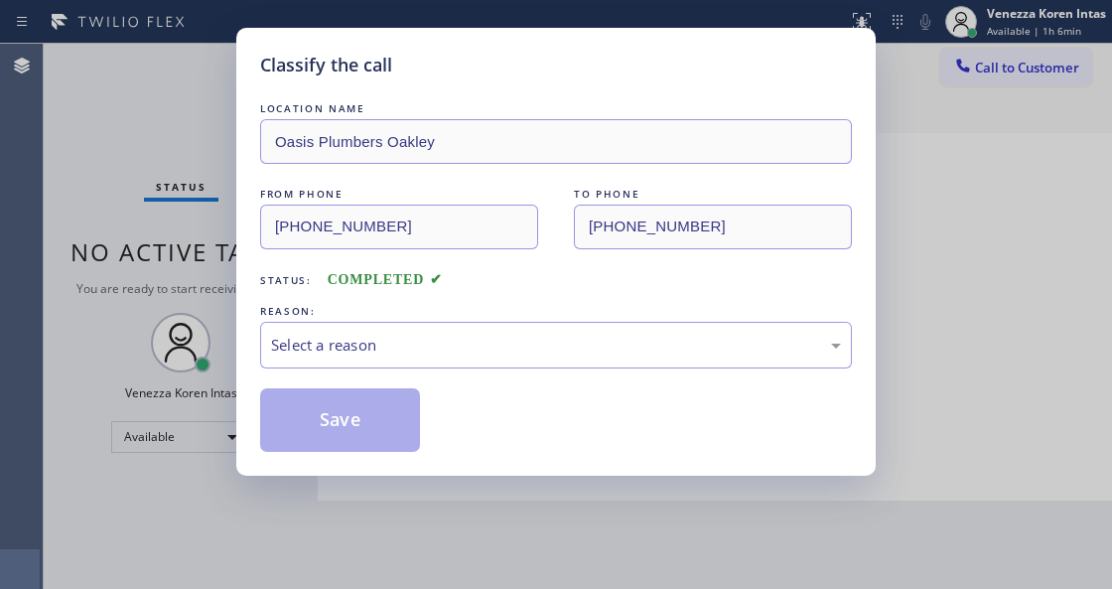
click at [439, 375] on div "LOCATION NAME Oasis Plumbers Oakley FROM PHONE (925) 499-3775 TO PHONE (925) 29…" at bounding box center [556, 274] width 592 height 353
drag, startPoint x: 443, startPoint y: 342, endPoint x: 435, endPoint y: 365, distance: 25.1
click at [443, 341] on div "Select a reason" at bounding box center [556, 345] width 570 height 23
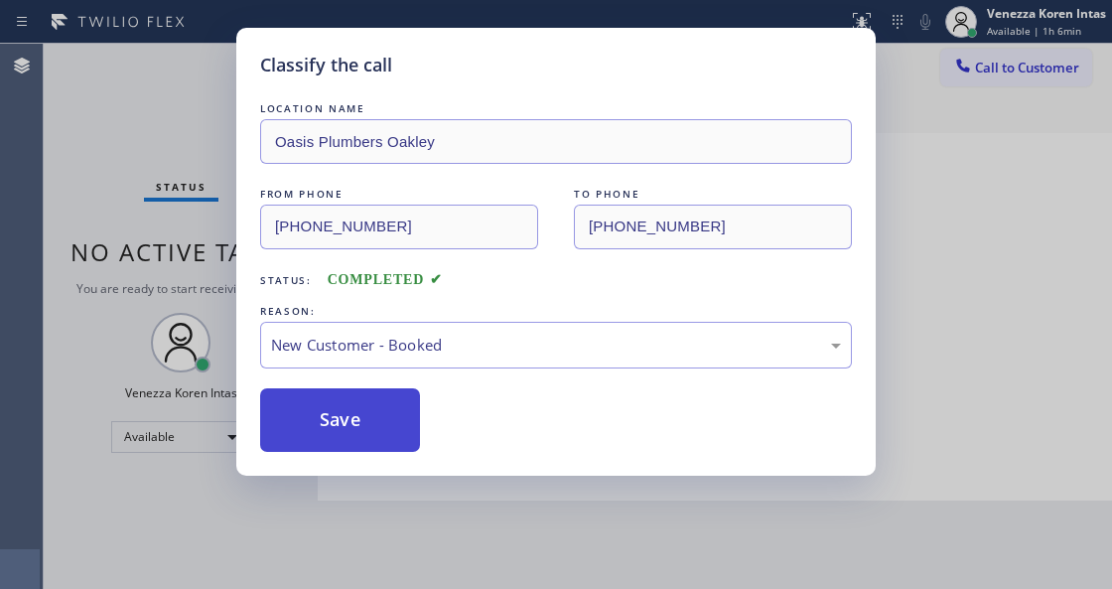
click at [403, 405] on button "Save" at bounding box center [340, 420] width 160 height 64
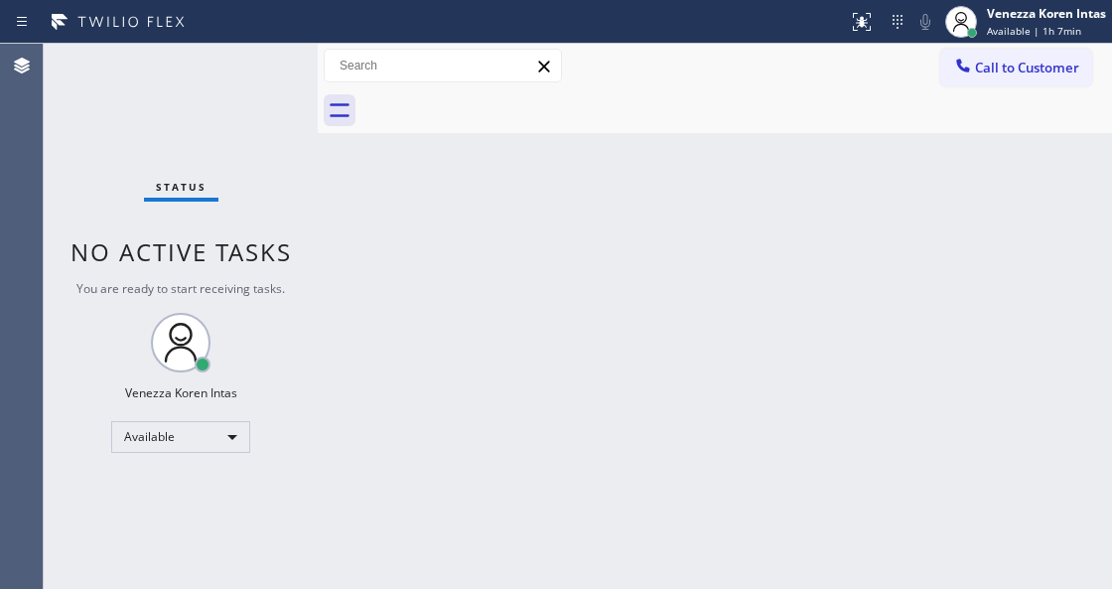
drag, startPoint x: 588, startPoint y: 201, endPoint x: 514, endPoint y: 203, distance: 73.5
click at [580, 205] on div "Back to Dashboard Change Sender ID Customers Technicians Select a contact Outbo…" at bounding box center [715, 316] width 794 height 545
drag, startPoint x: 169, startPoint y: 72, endPoint x: 170, endPoint y: 84, distance: 12.0
click at [170, 70] on div "Status No active tasks You are ready to start receiving tasks. Venezza Koren In…" at bounding box center [181, 316] width 274 height 545
click at [282, 73] on div "Status No active tasks You are ready to start receiving tasks. Venezza Koren In…" at bounding box center [181, 316] width 274 height 545
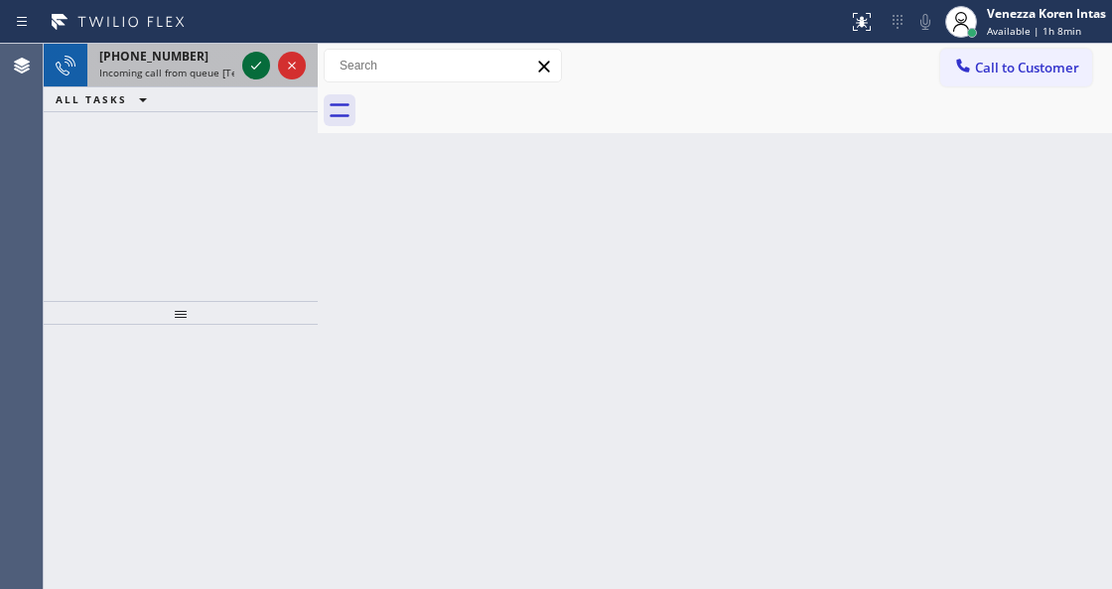
click at [248, 68] on icon at bounding box center [256, 66] width 24 height 24
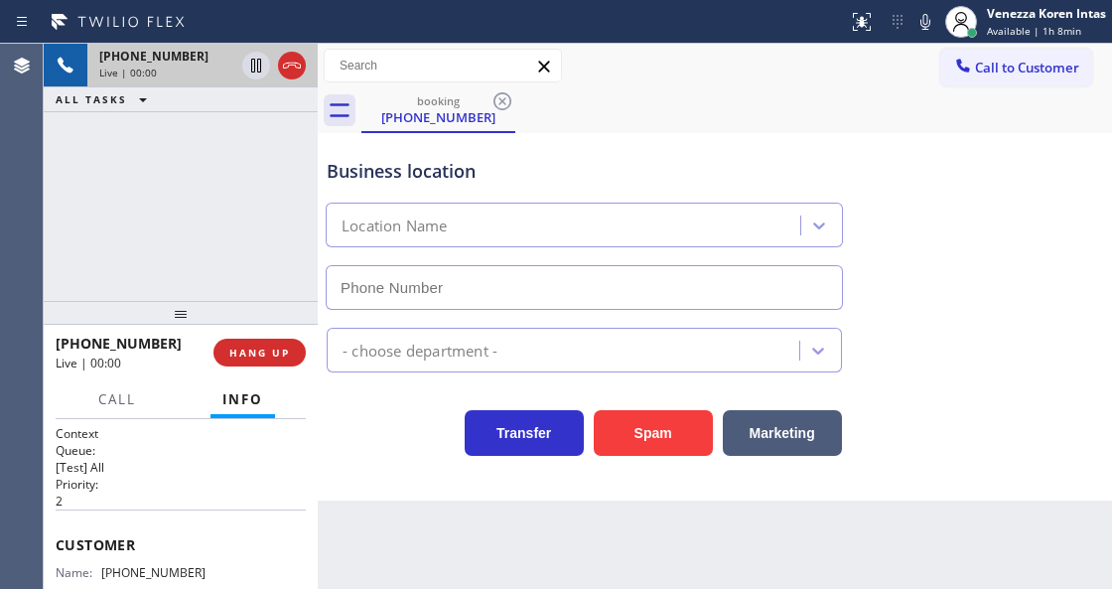
type input "(626) 467-5038"
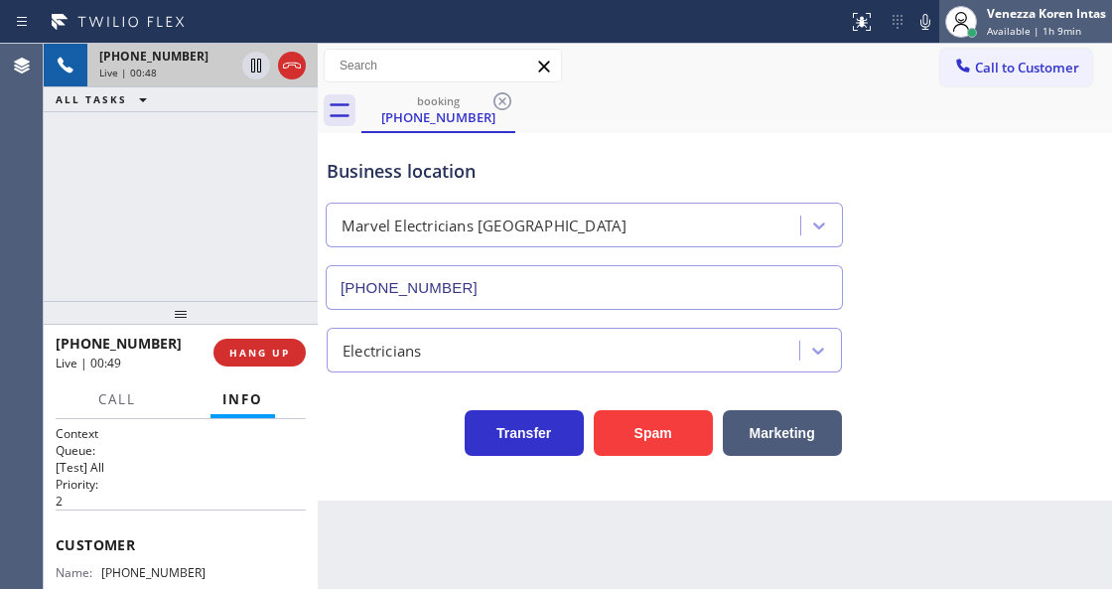
click at [939, 26] on div at bounding box center [961, 22] width 44 height 44
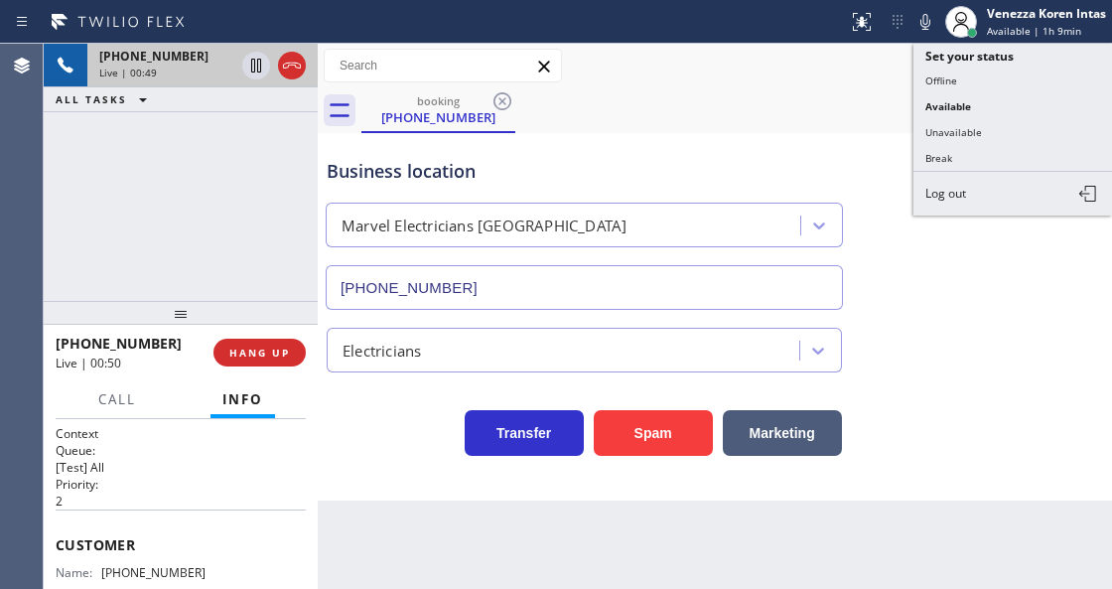
click at [917, 27] on icon at bounding box center [925, 22] width 24 height 24
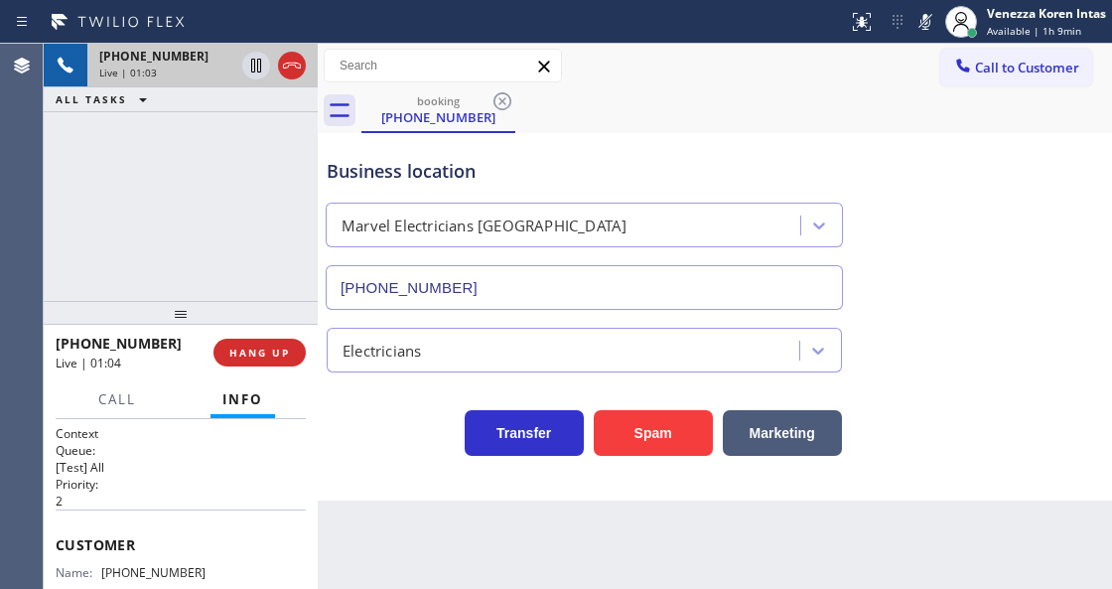
click at [918, 28] on icon at bounding box center [925, 22] width 24 height 24
click at [294, 73] on icon at bounding box center [292, 66] width 24 height 24
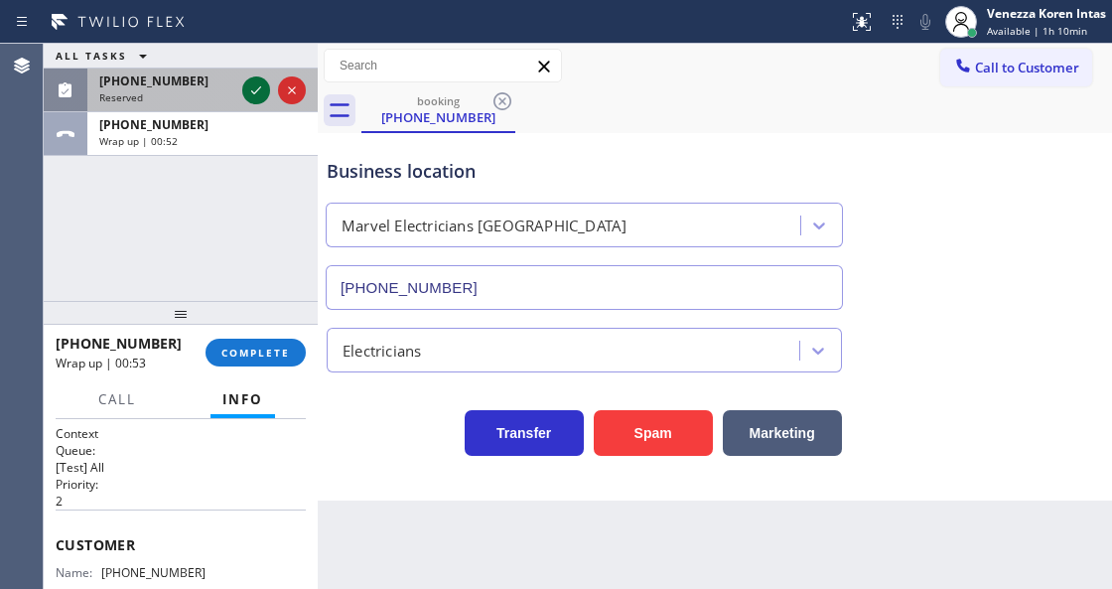
click at [260, 95] on icon at bounding box center [256, 90] width 24 height 24
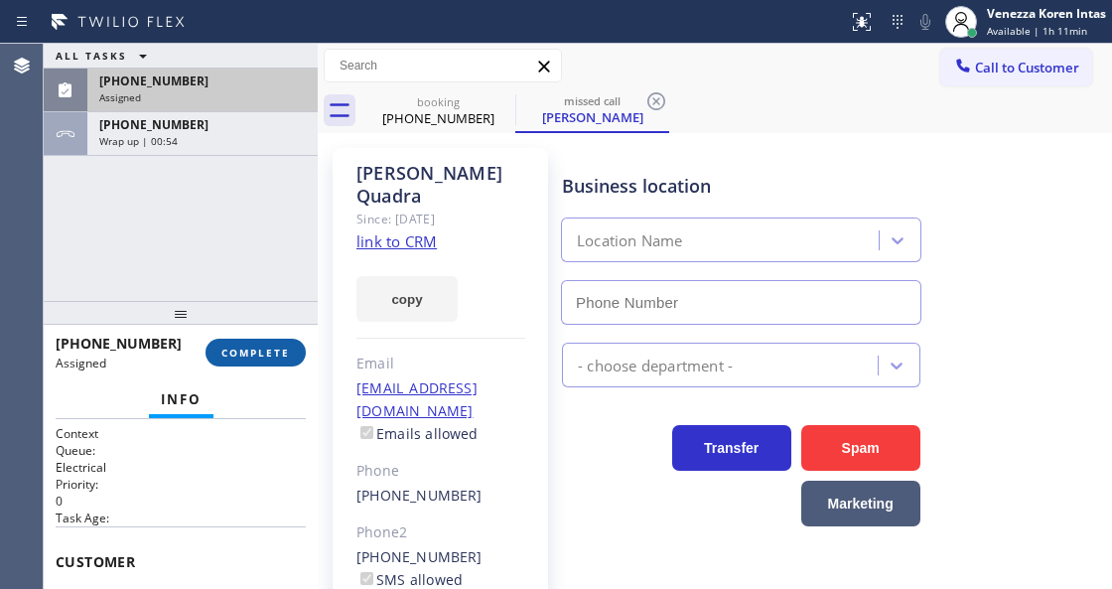
click at [273, 351] on span "COMPLETE" at bounding box center [255, 353] width 69 height 14
type input "(323) 405-3819"
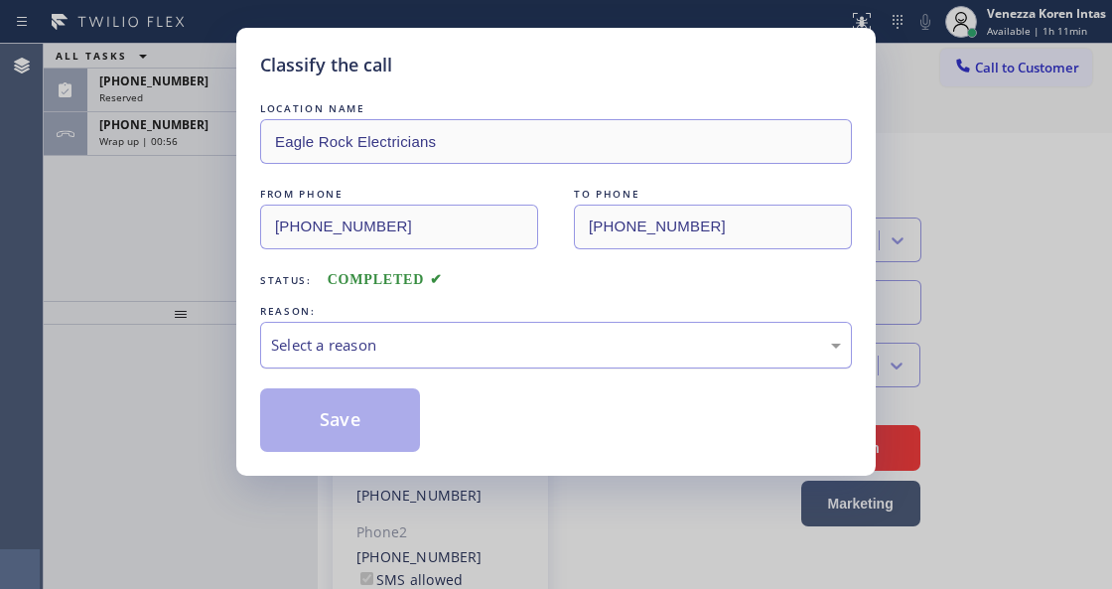
click at [462, 343] on div "Select a reason" at bounding box center [556, 345] width 570 height 23
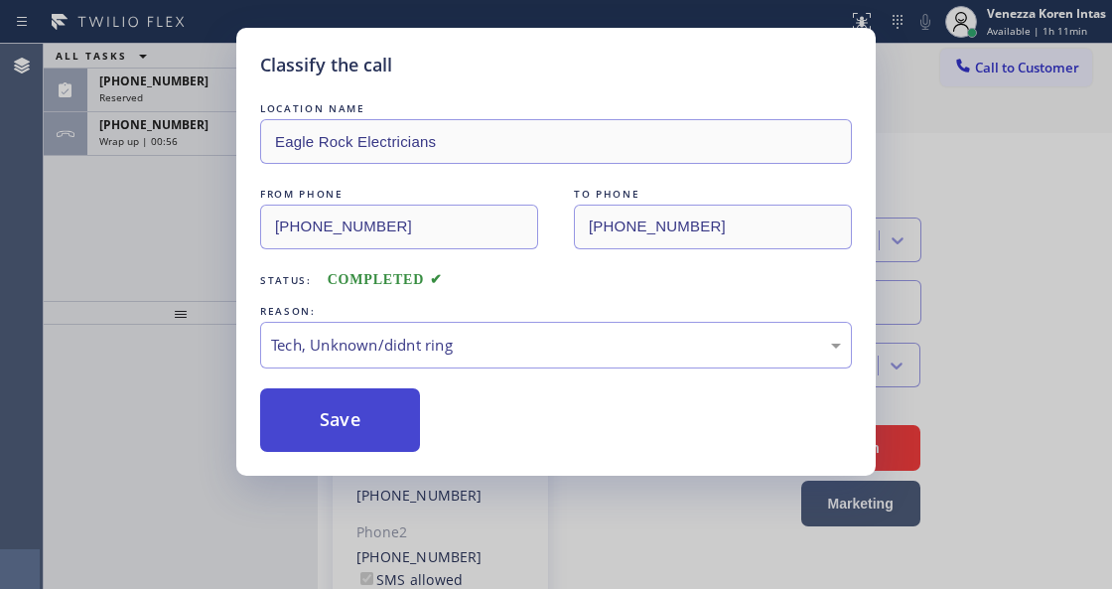
click at [355, 405] on button "Save" at bounding box center [340, 420] width 160 height 64
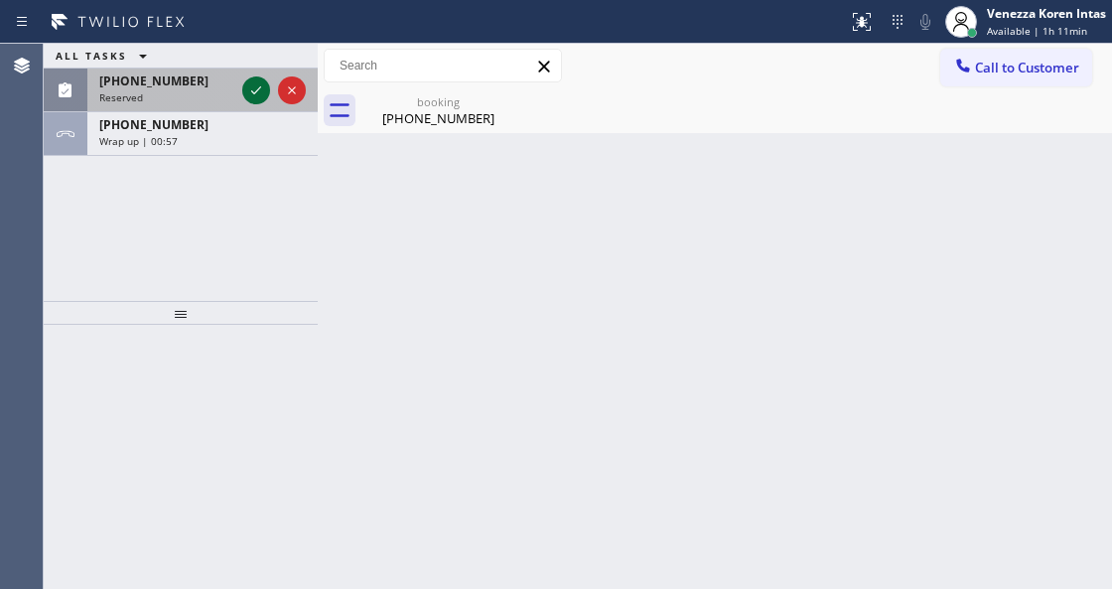
click at [255, 97] on icon at bounding box center [256, 90] width 24 height 24
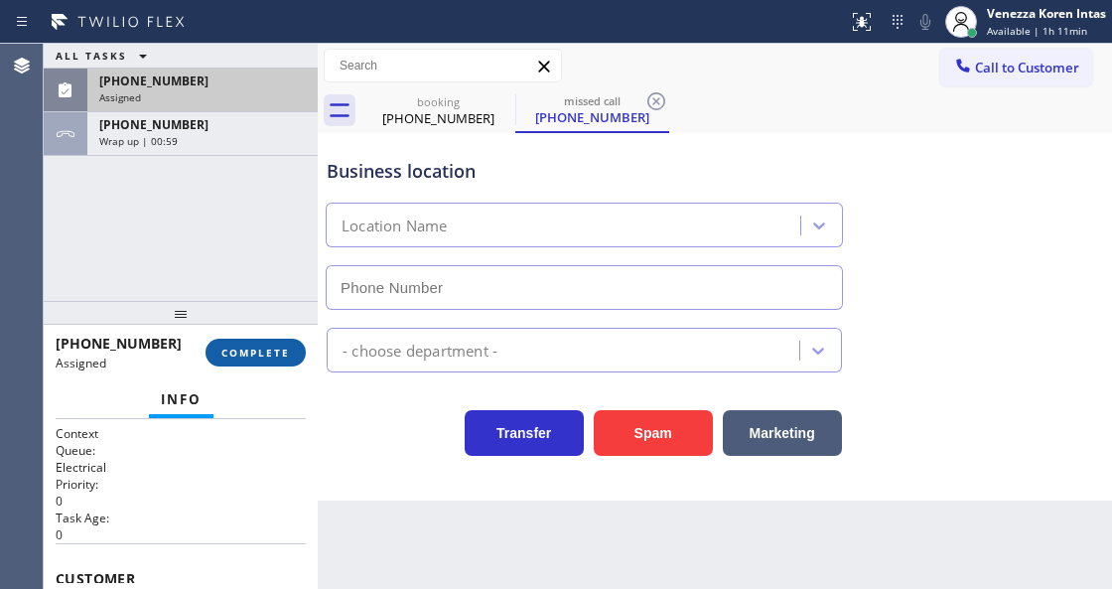
type input "(626) 415-6175"
click at [271, 361] on button "COMPLETE" at bounding box center [256, 353] width 100 height 28
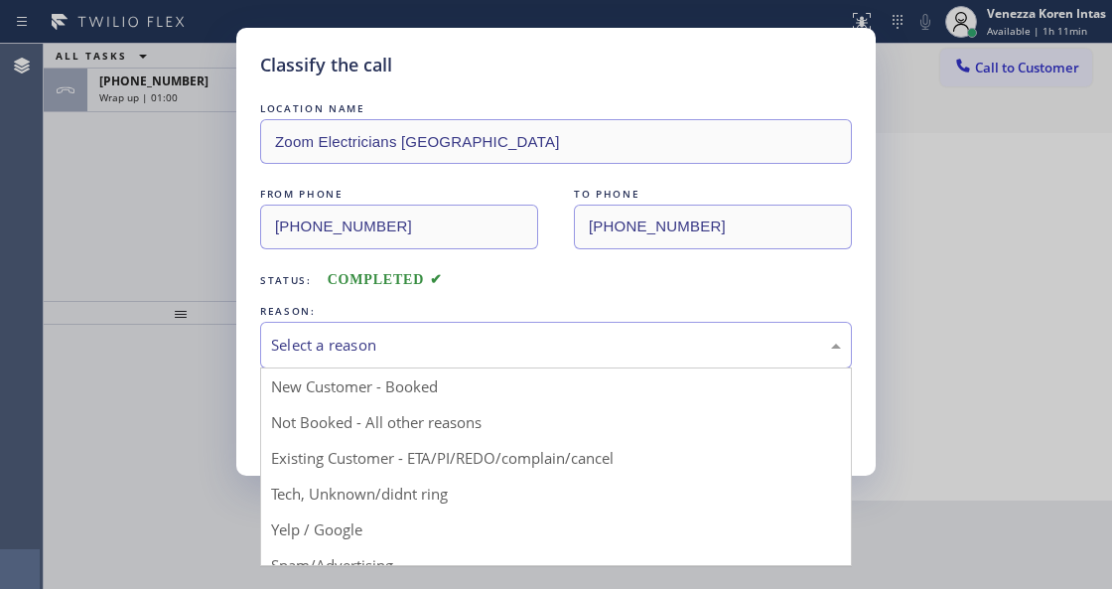
drag, startPoint x: 429, startPoint y: 346, endPoint x: 433, endPoint y: 484, distance: 138.1
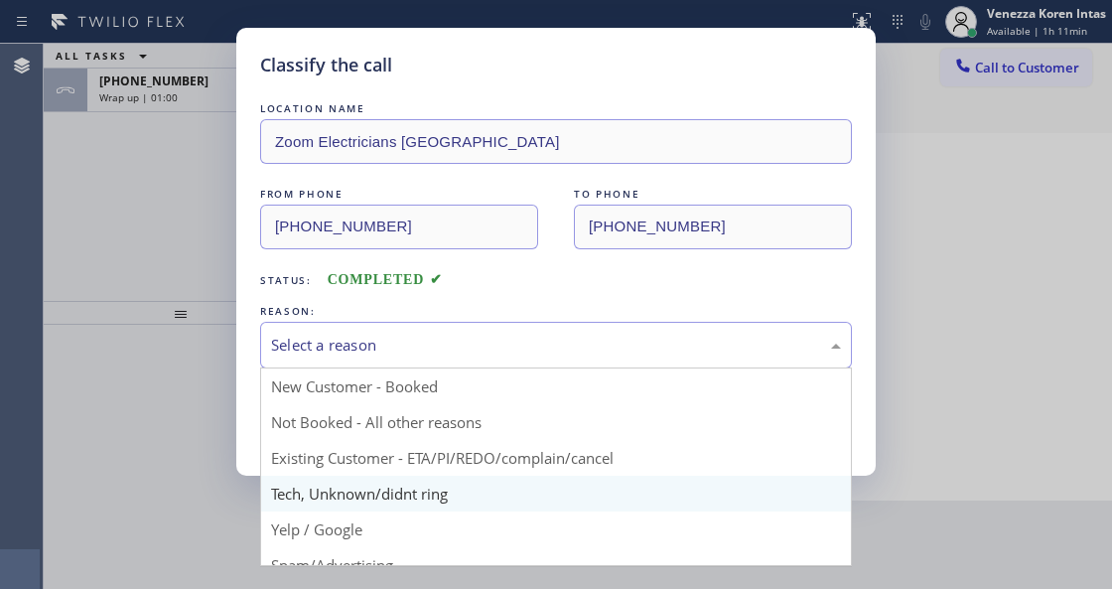
click at [429, 352] on div "Select a reason" at bounding box center [556, 345] width 570 height 23
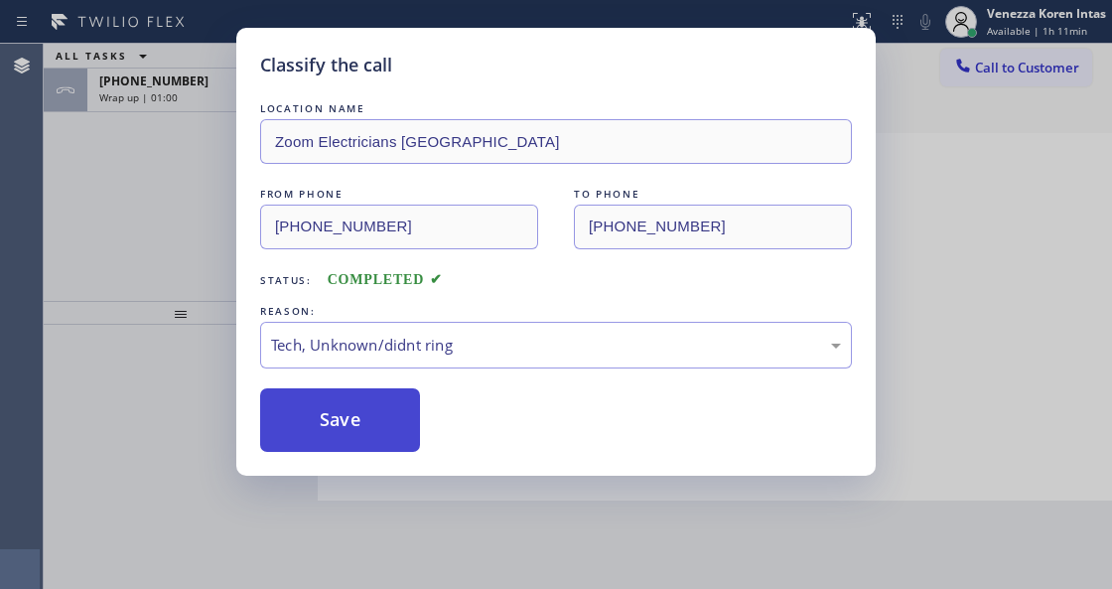
click at [369, 423] on button "Save" at bounding box center [340, 420] width 160 height 64
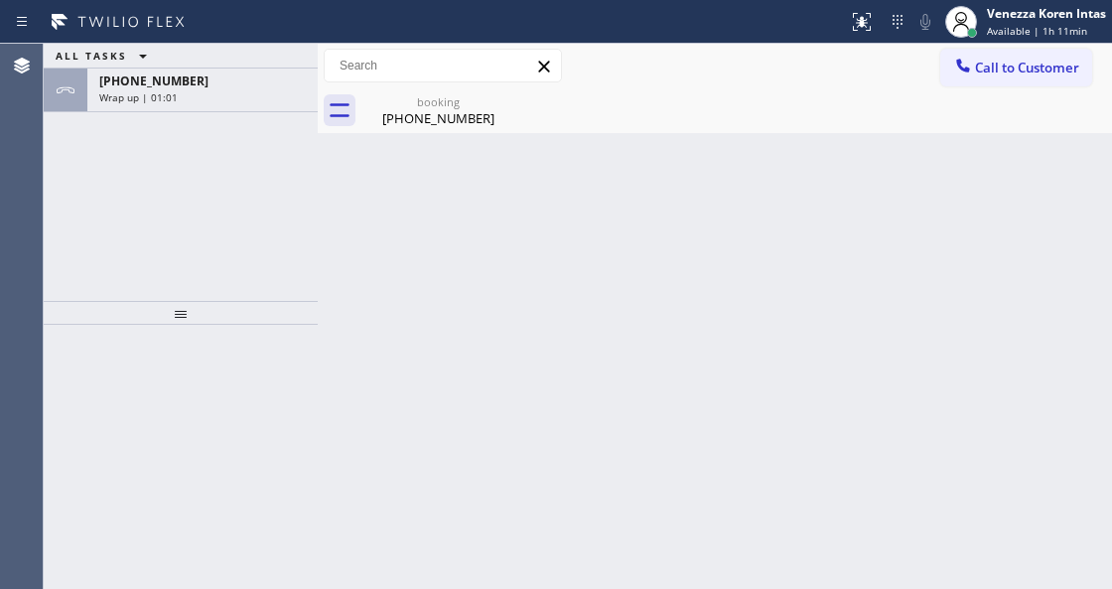
click at [224, 87] on div "+16264096783 Wrap up | 01:01" at bounding box center [198, 91] width 222 height 44
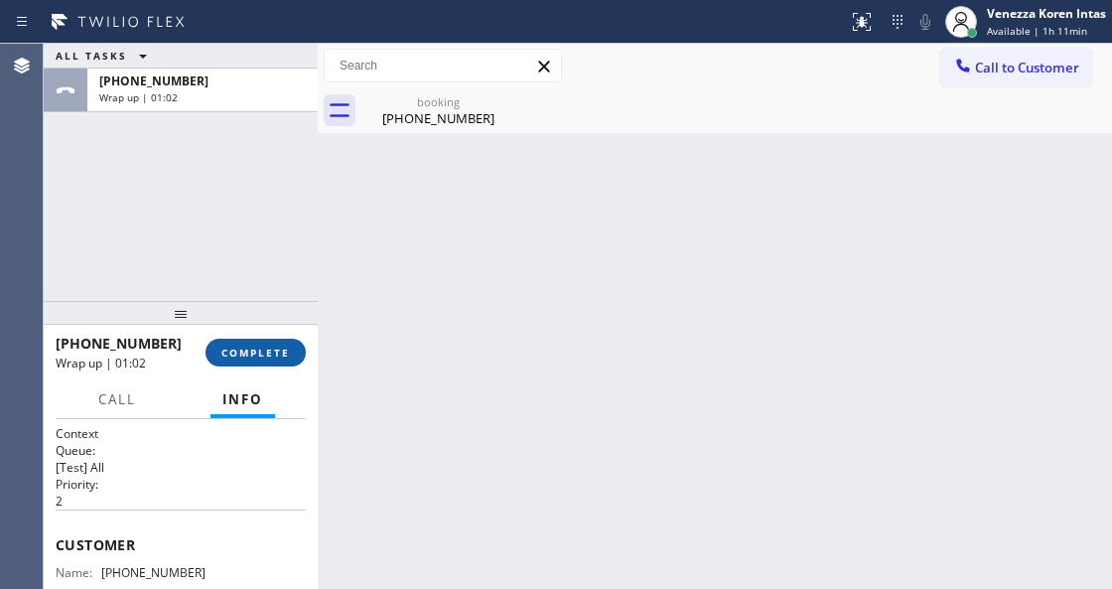
click at [299, 349] on button "COMPLETE" at bounding box center [256, 353] width 100 height 28
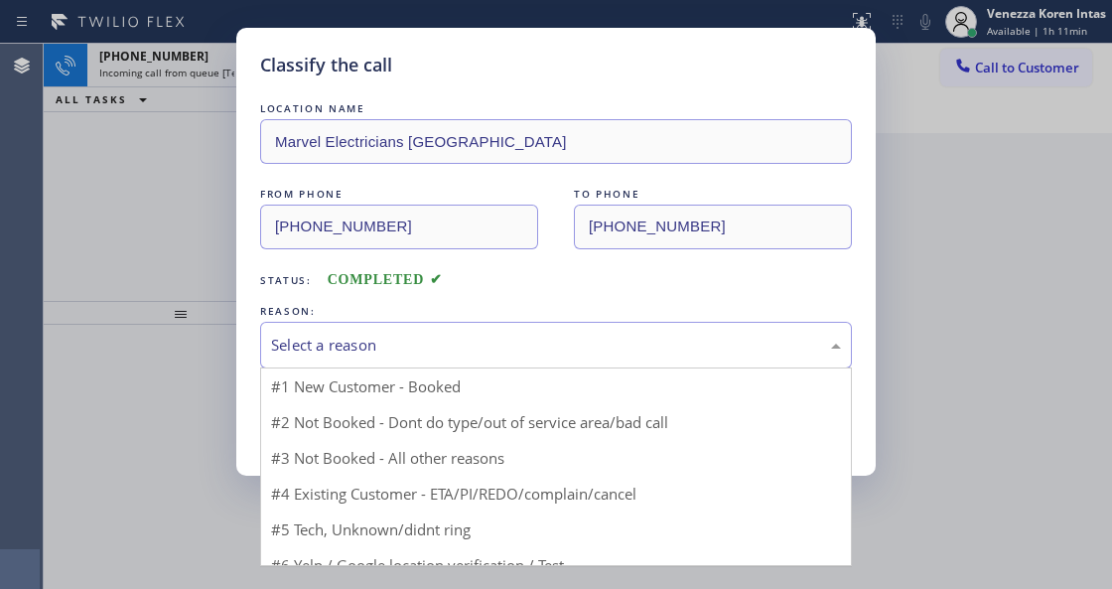
click at [446, 340] on div "Select a reason" at bounding box center [556, 345] width 570 height 23
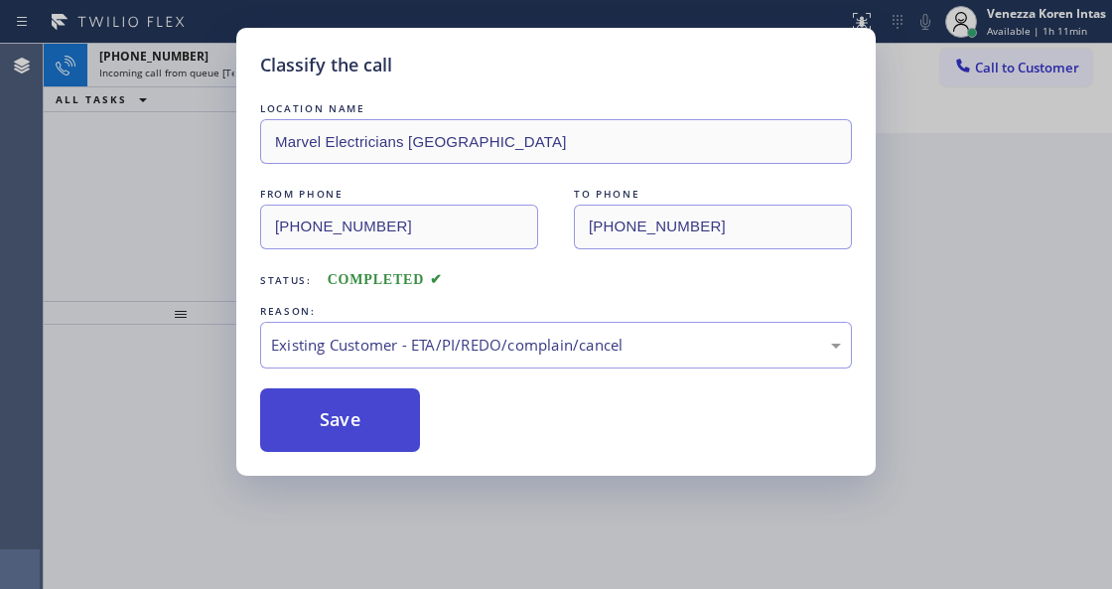
click at [385, 428] on button "Save" at bounding box center [340, 420] width 160 height 64
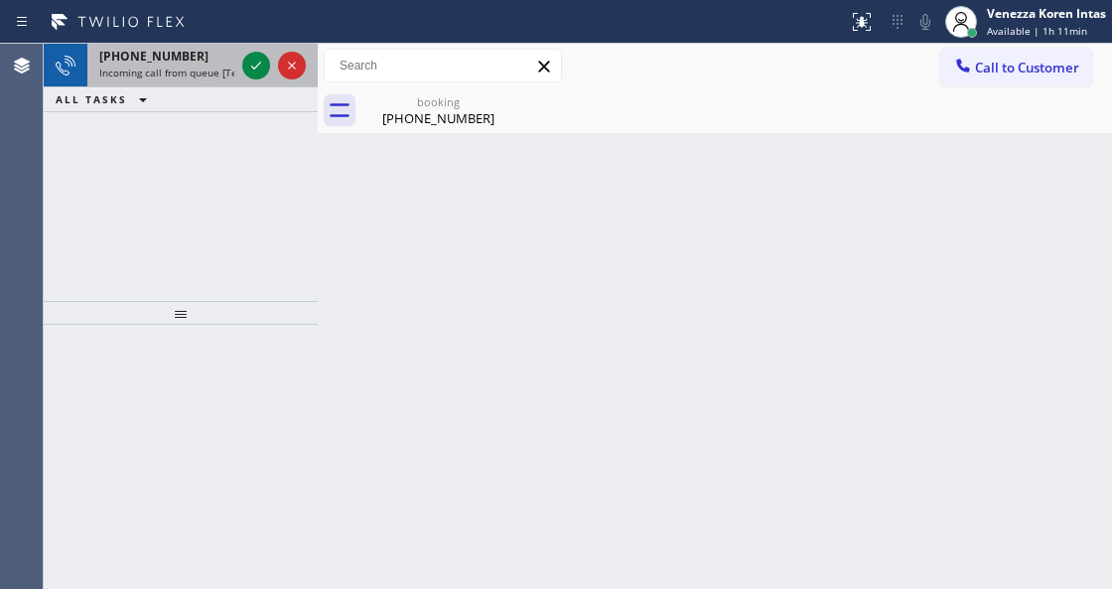
click at [271, 69] on div at bounding box center [273, 66] width 71 height 44
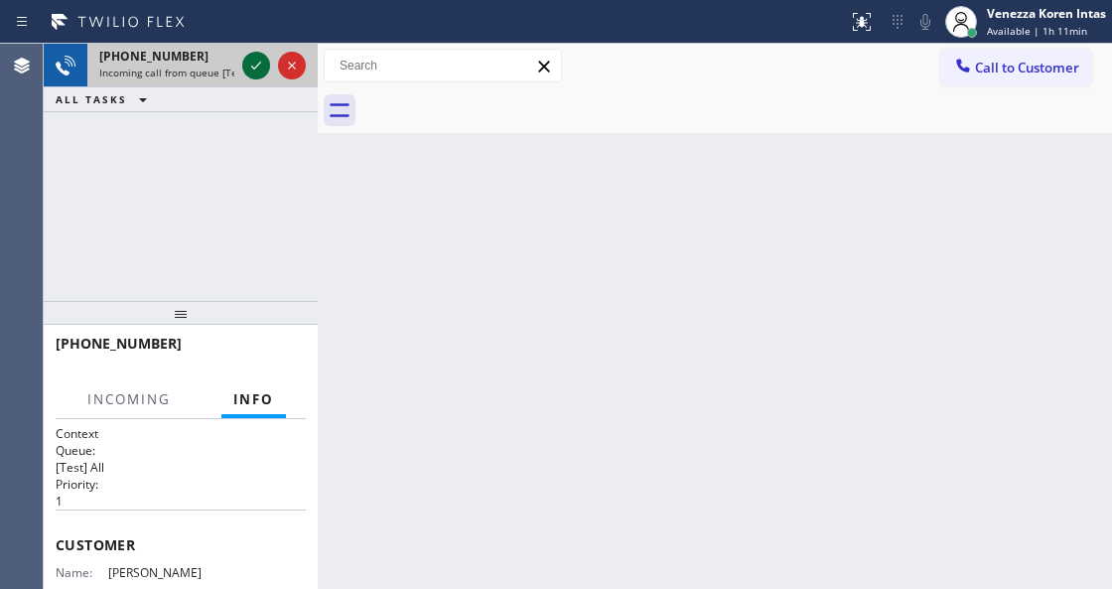
click at [258, 69] on icon at bounding box center [256, 66] width 24 height 24
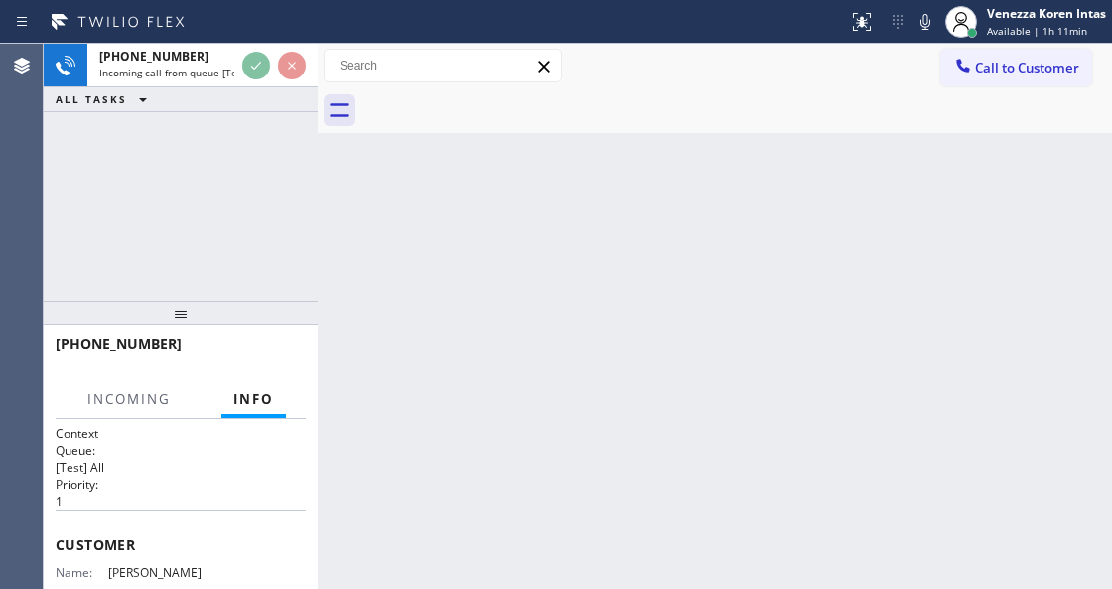
scroll to position [264, 0]
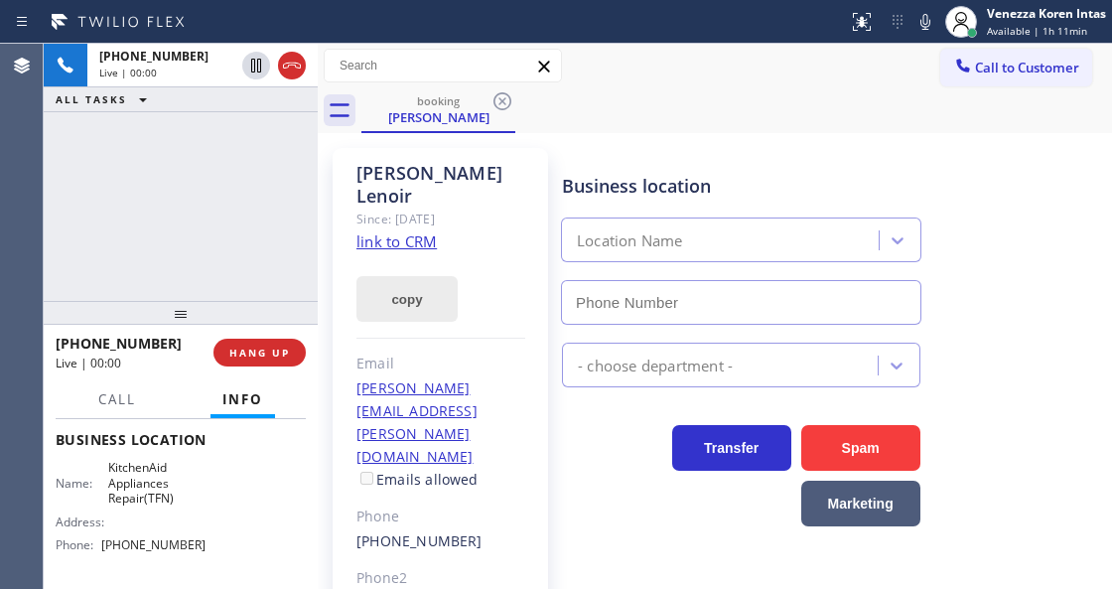
type input "(888) 610-2541"
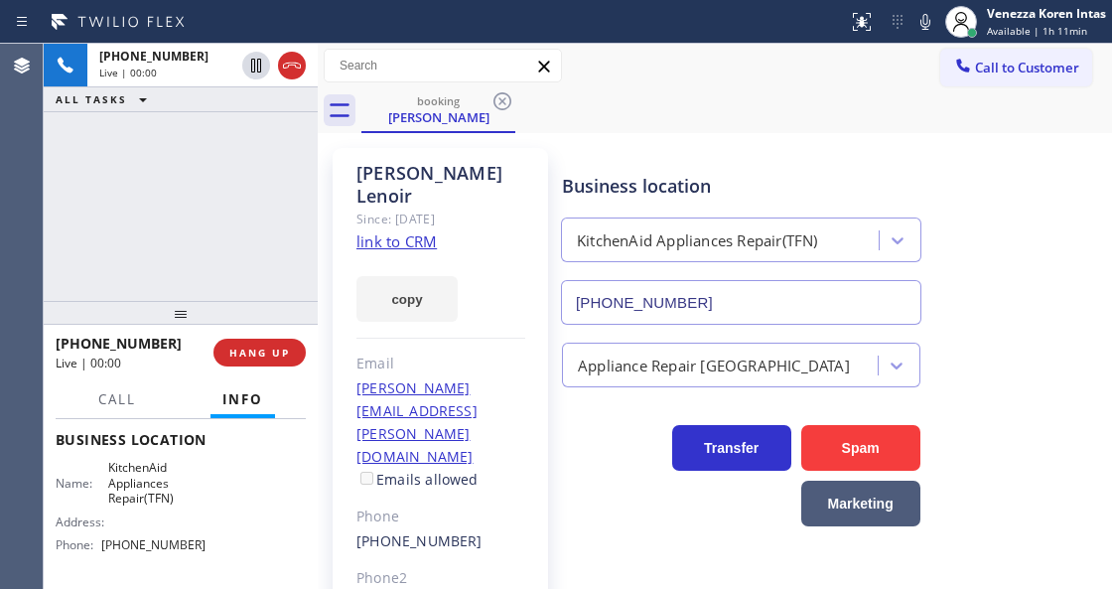
click at [419, 231] on link "link to CRM" at bounding box center [396, 241] width 80 height 20
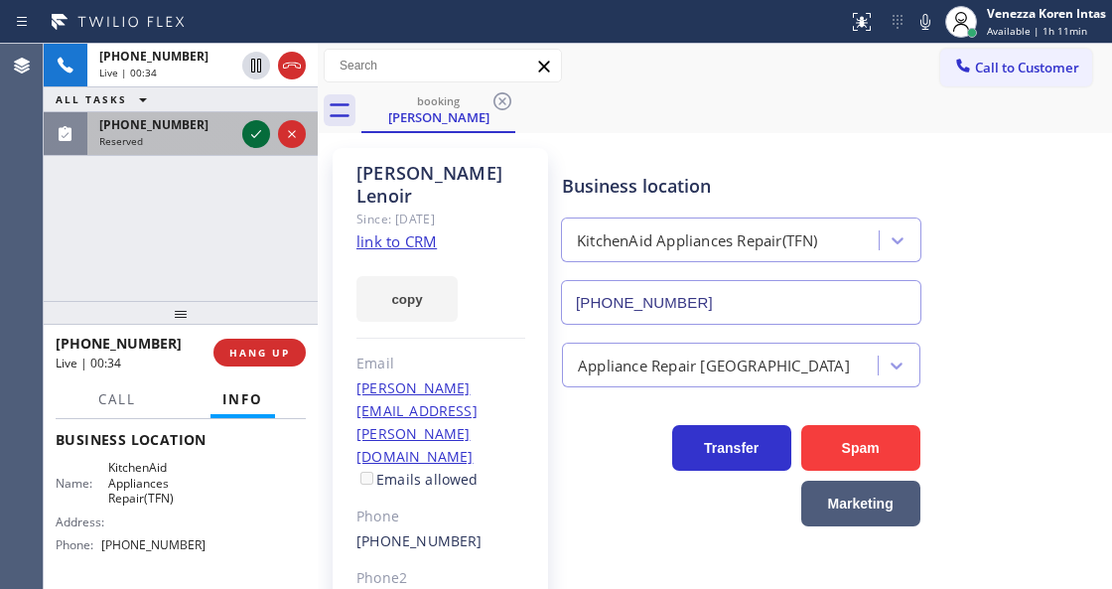
click at [254, 133] on icon at bounding box center [256, 134] width 24 height 24
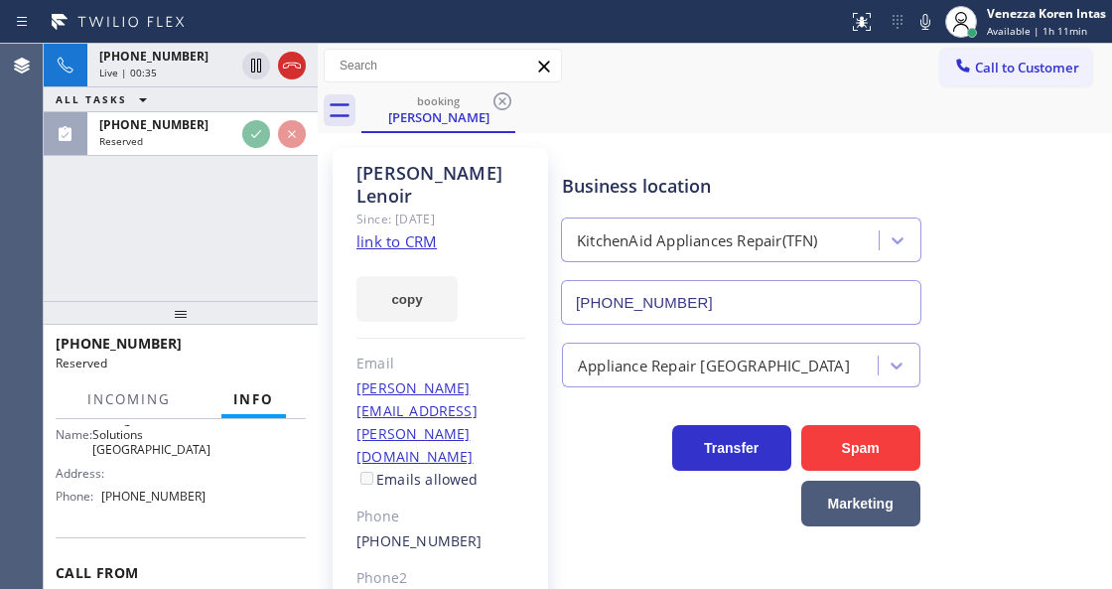
scroll to position [413, 0]
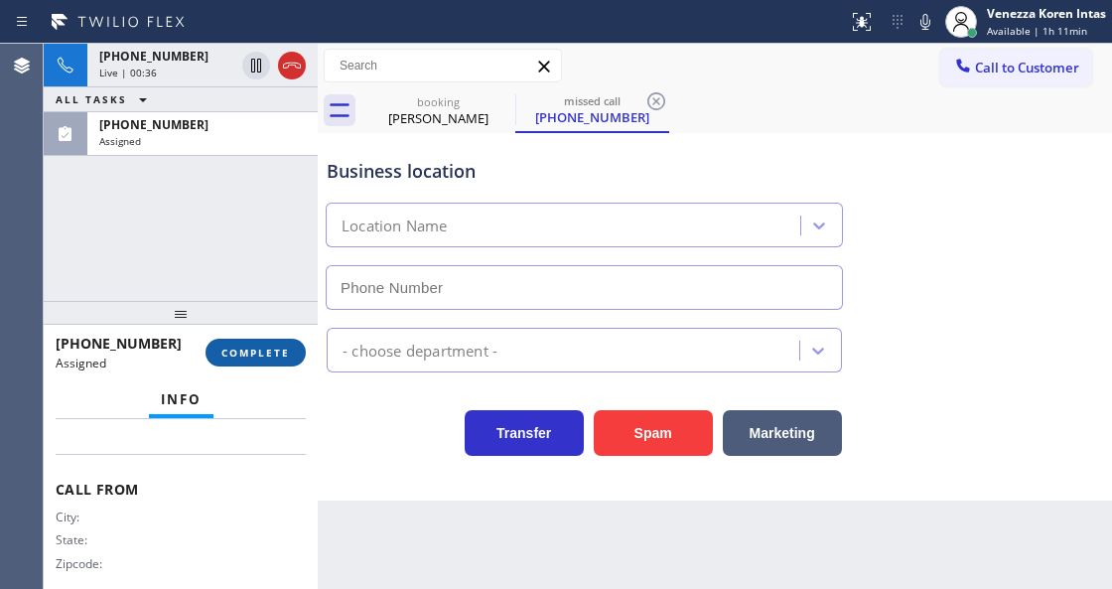
type input "(786) 386-0140"
click at [278, 344] on button "COMPLETE" at bounding box center [256, 353] width 100 height 28
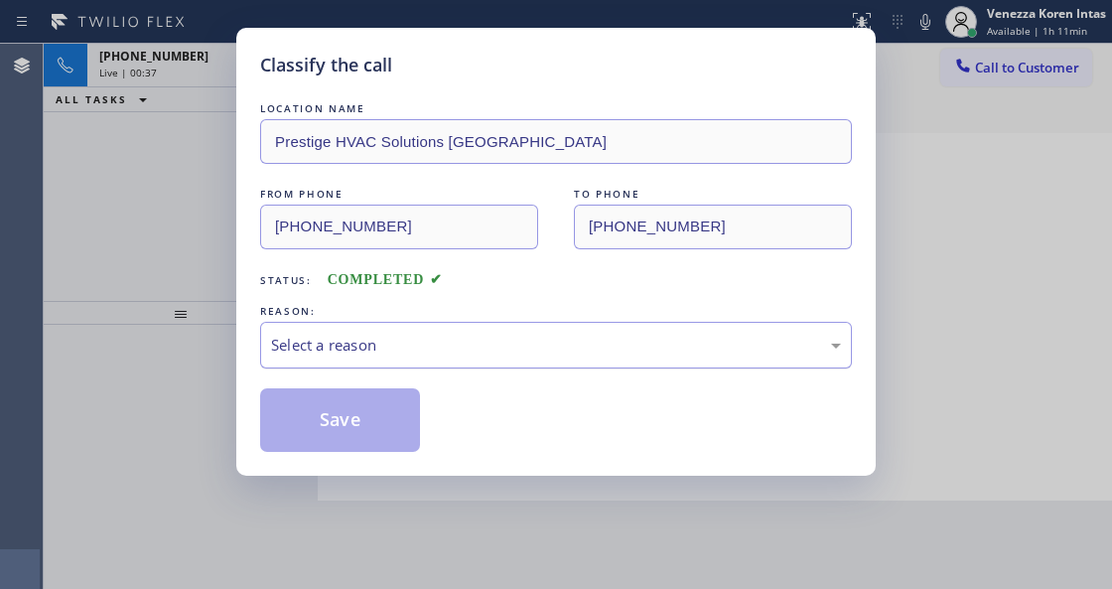
click at [403, 356] on div "Select a reason" at bounding box center [556, 345] width 570 height 23
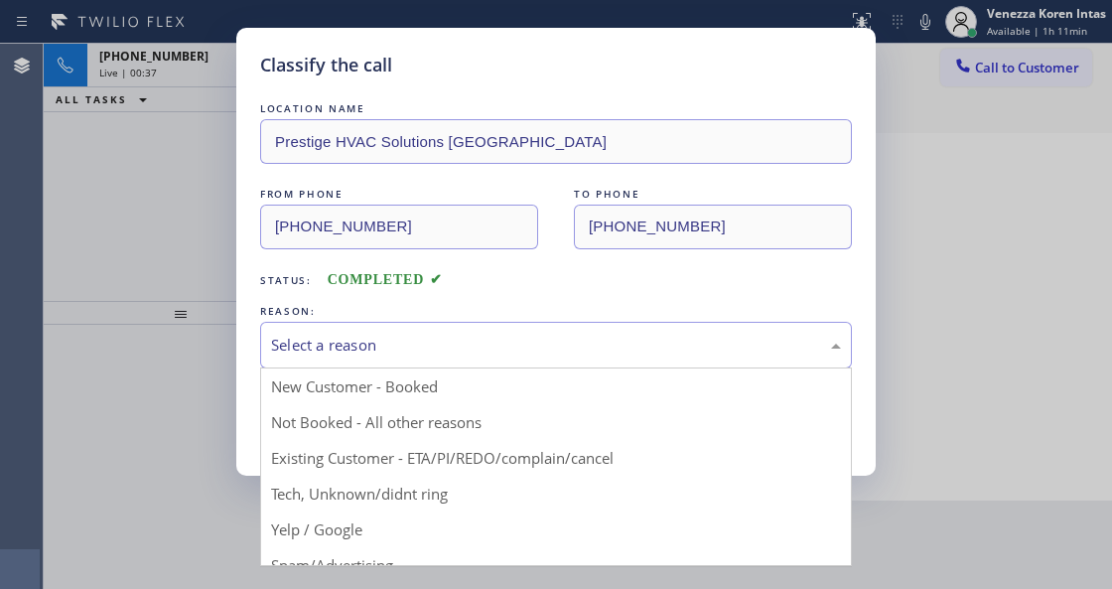
drag, startPoint x: 462, startPoint y: 511, endPoint x: 449, endPoint y: 502, distance: 15.7
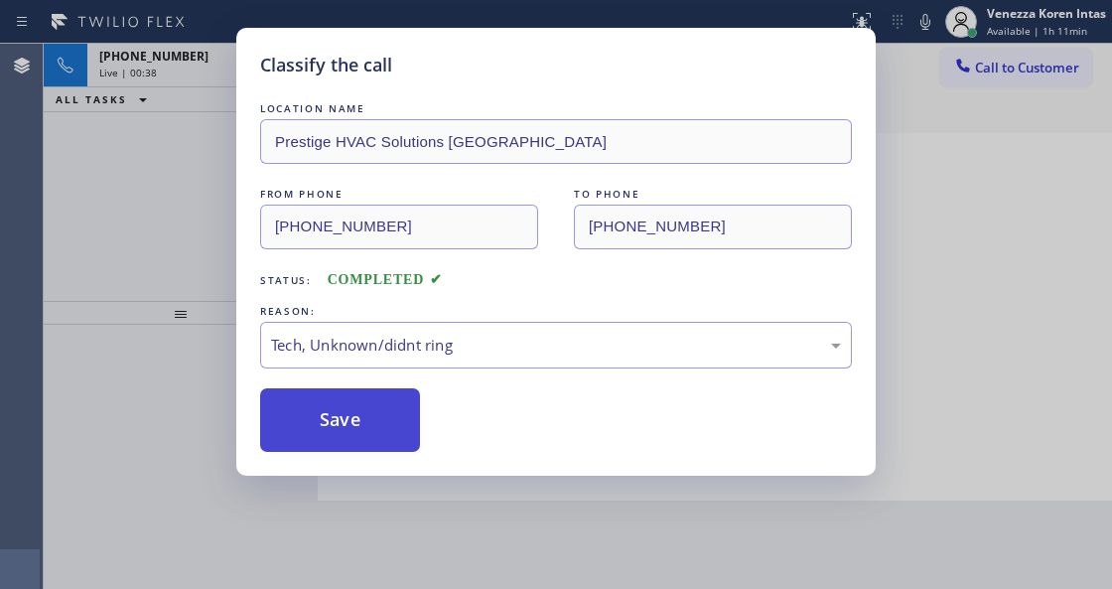
click at [330, 407] on button "Save" at bounding box center [340, 420] width 160 height 64
type input "(888) 610-2541"
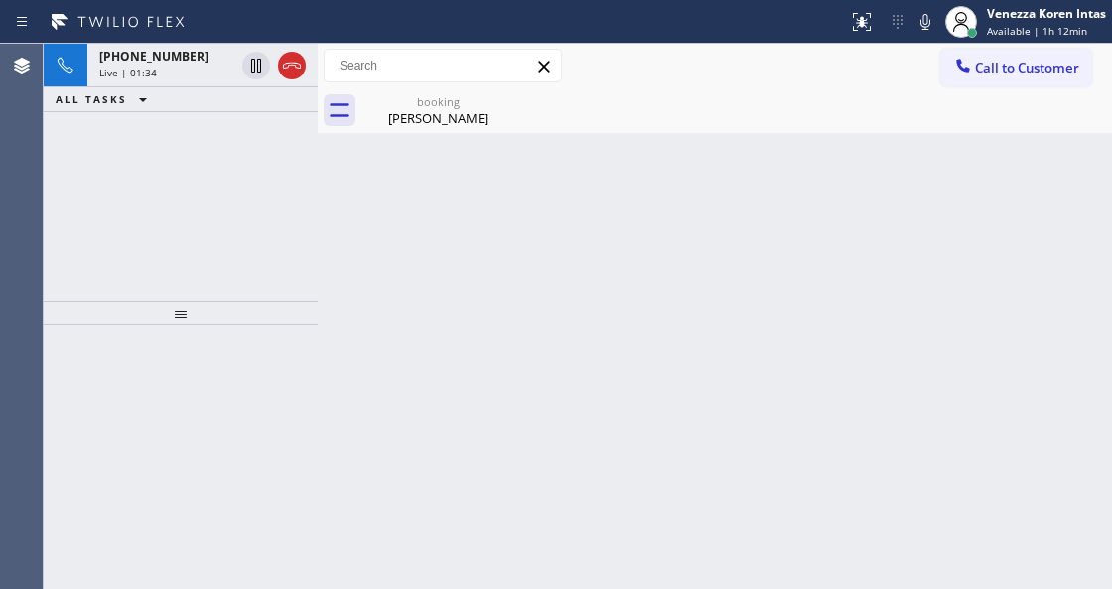
drag, startPoint x: 173, startPoint y: 76, endPoint x: 245, endPoint y: 129, distance: 89.6
click at [178, 71] on div "Live | 01:34" at bounding box center [166, 73] width 135 height 14
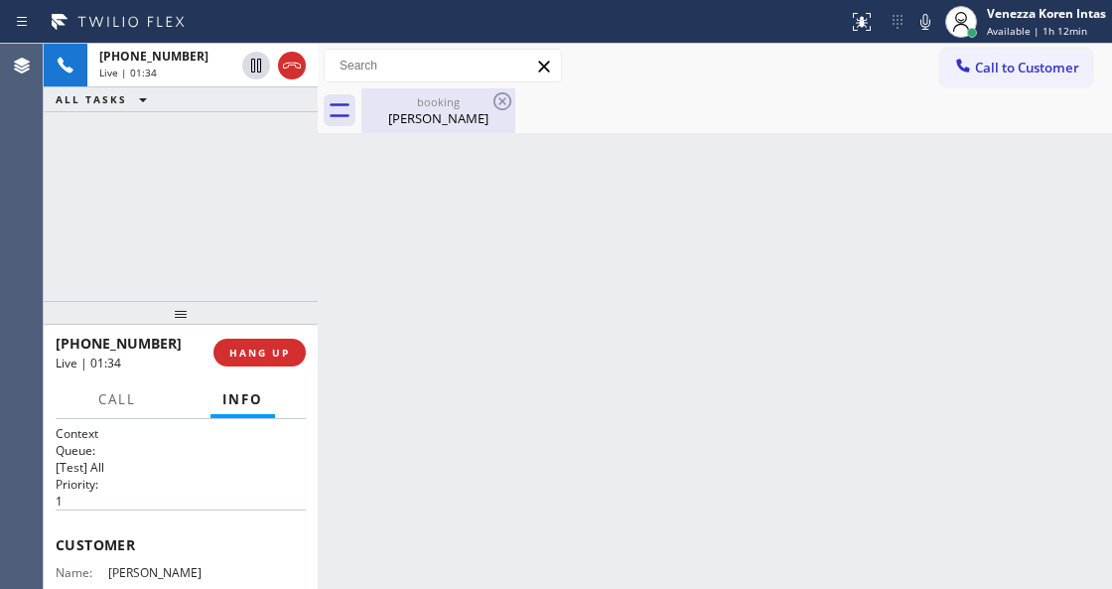
click at [466, 127] on div "booking Denise Lenoir" at bounding box center [438, 110] width 150 height 45
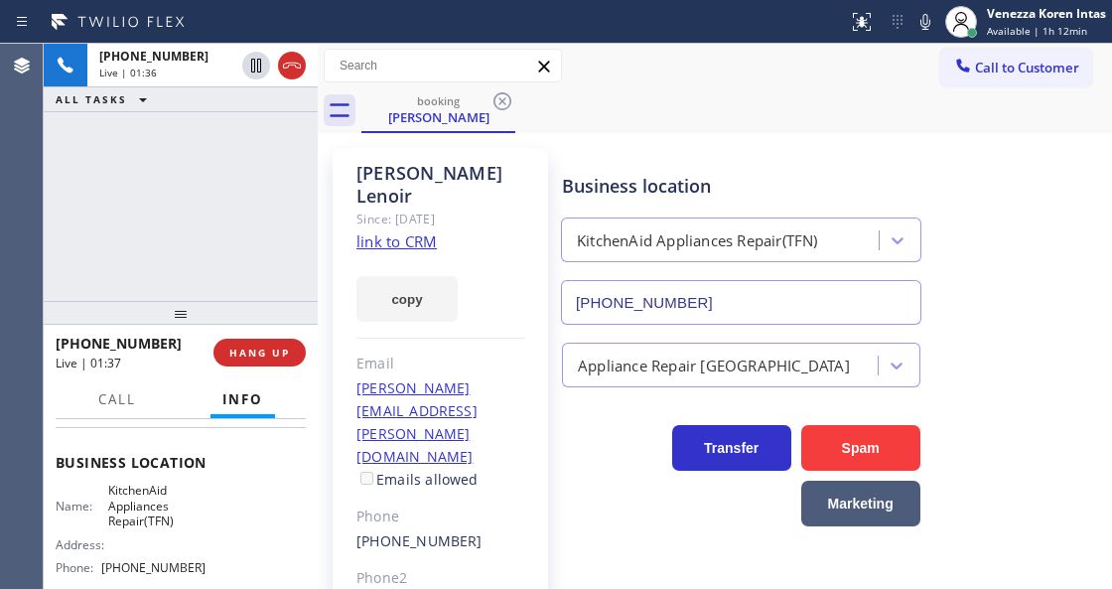
scroll to position [264, 0]
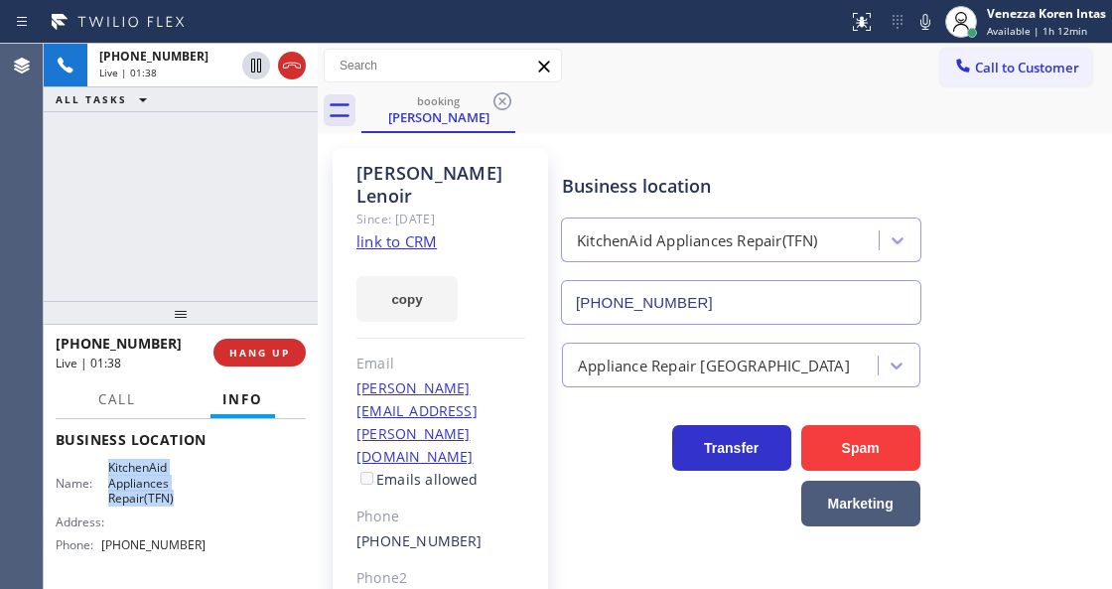
drag, startPoint x: 100, startPoint y: 490, endPoint x: 187, endPoint y: 526, distance: 93.5
click at [187, 505] on div "Name: KitchenAid Appliances Repair(TFN)" at bounding box center [131, 483] width 150 height 46
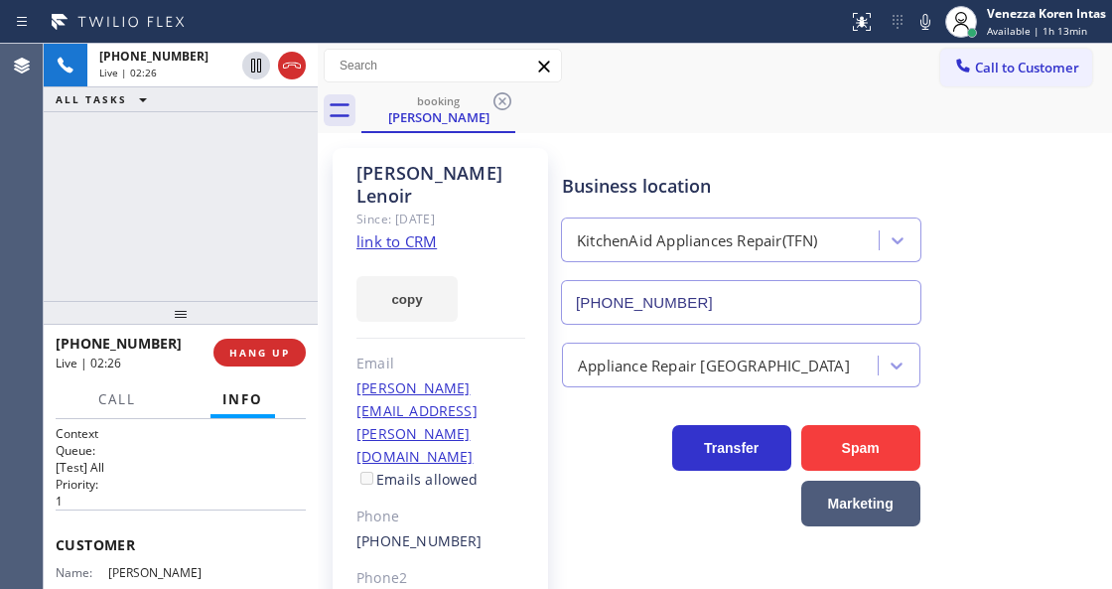
scroll to position [132, 0]
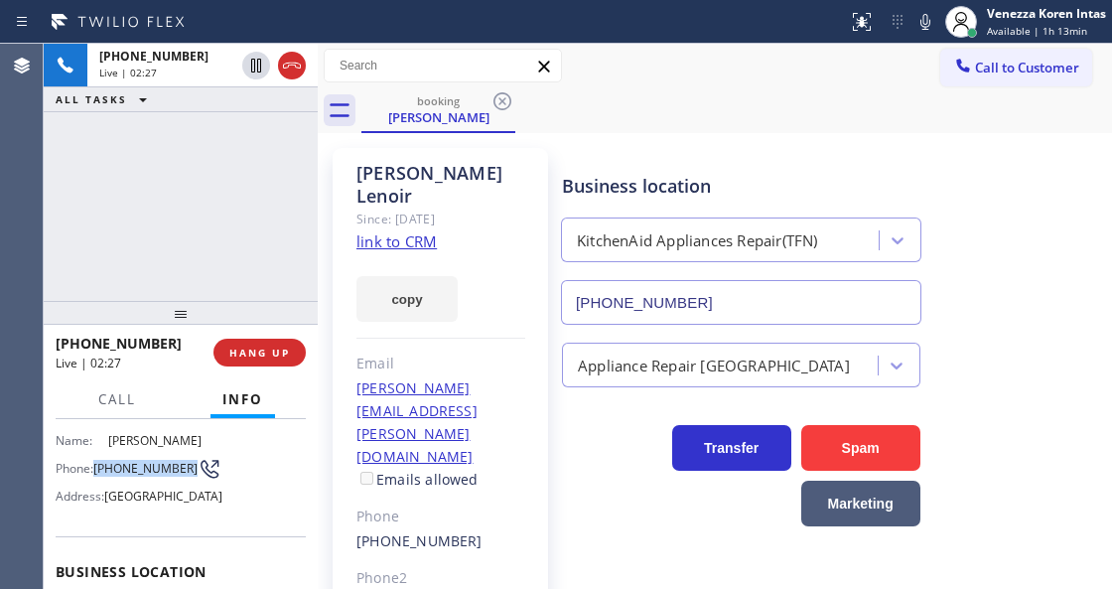
drag, startPoint x: 126, startPoint y: 477, endPoint x: 95, endPoint y: 458, distance: 36.1
click at [95, 458] on div "Phone: (510) 708-4992" at bounding box center [131, 469] width 150 height 24
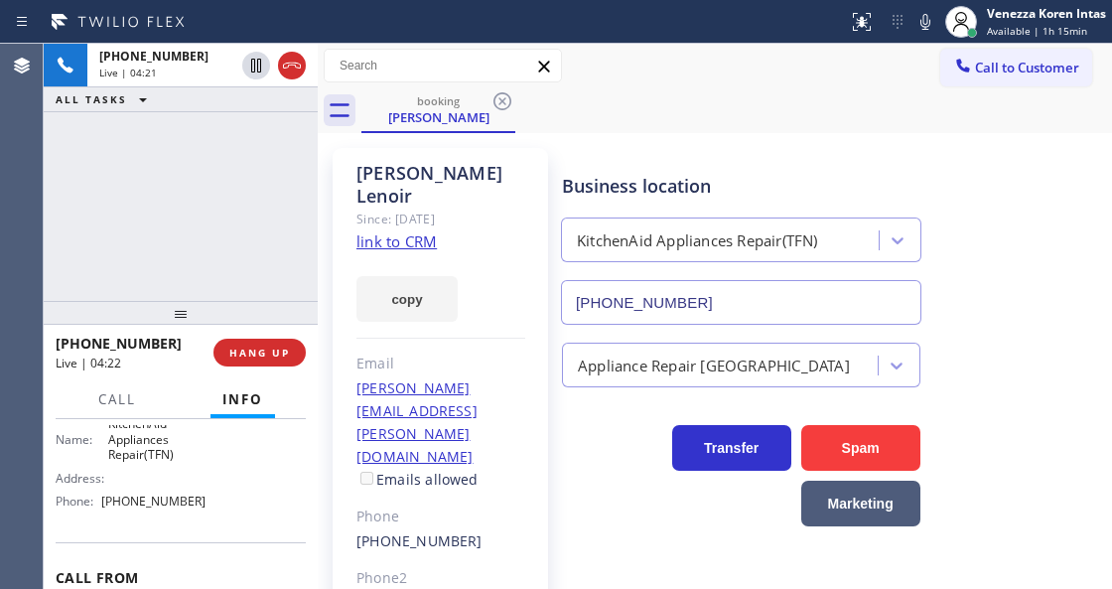
scroll to position [331, 0]
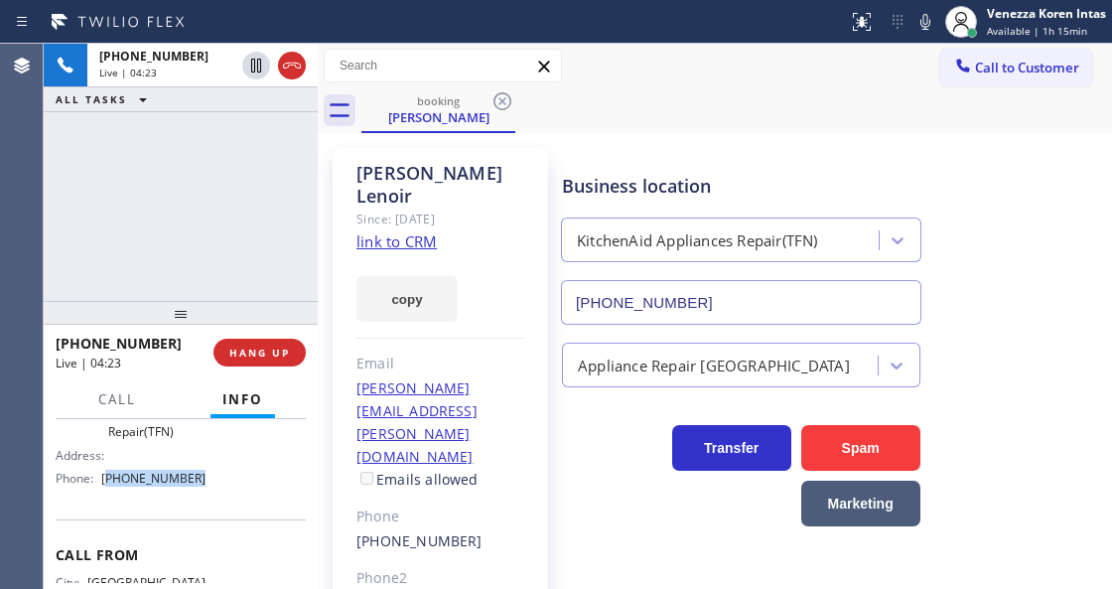
drag, startPoint x: 199, startPoint y: 505, endPoint x: 108, endPoint y: 508, distance: 90.4
click at [108, 486] on span "(888) 610-2541" at bounding box center [153, 478] width 104 height 15
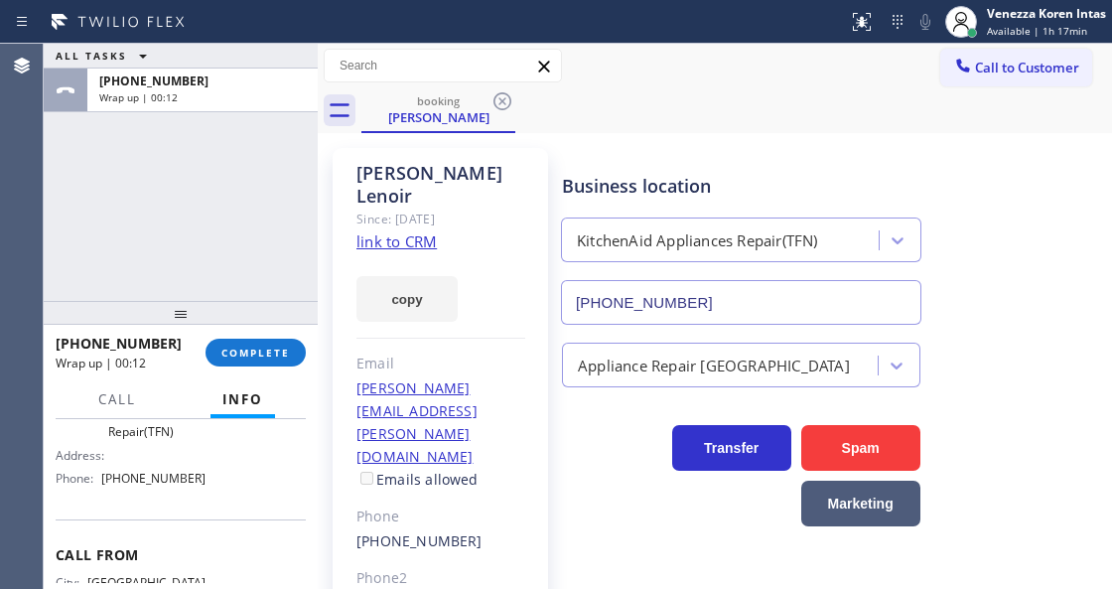
click at [272, 376] on div "+15107084992 Wrap up | 00:12 COMPLETE" at bounding box center [181, 353] width 250 height 52
click at [276, 351] on span "COMPLETE" at bounding box center [255, 353] width 69 height 14
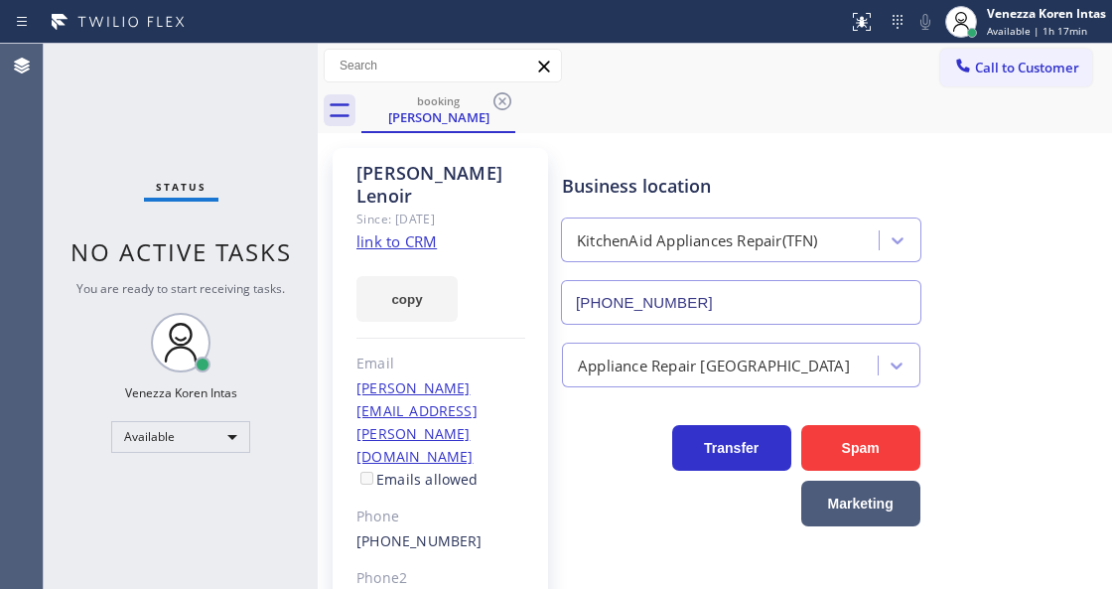
click at [420, 352] on div "Email" at bounding box center [440, 363] width 169 height 23
click at [1023, 21] on div "Venezza Koren Intas" at bounding box center [1046, 13] width 119 height 17
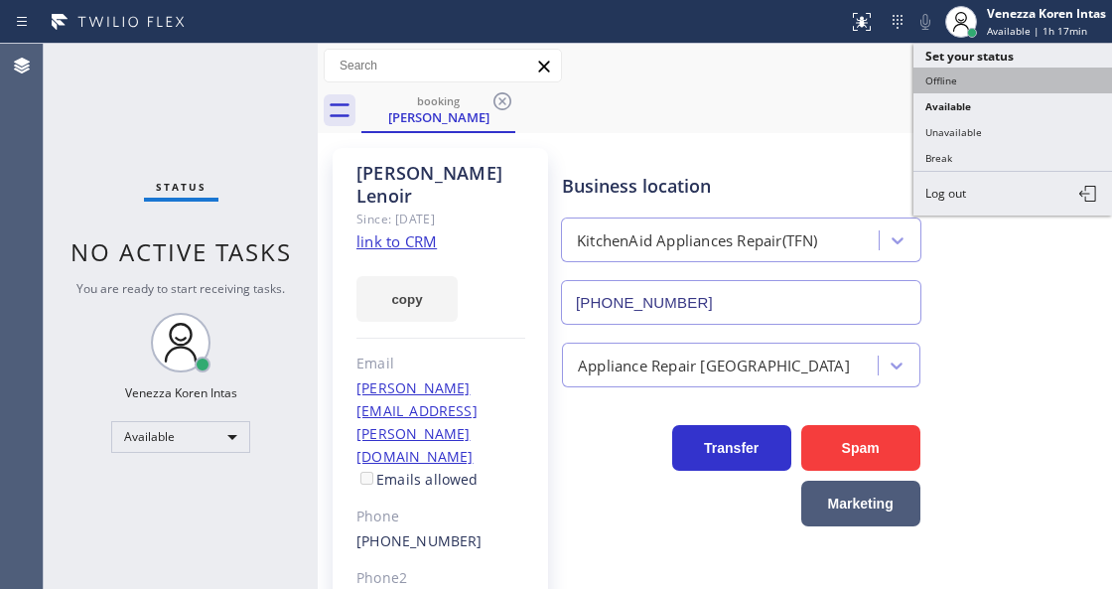
click at [1017, 79] on button "Offline" at bounding box center [1012, 81] width 199 height 26
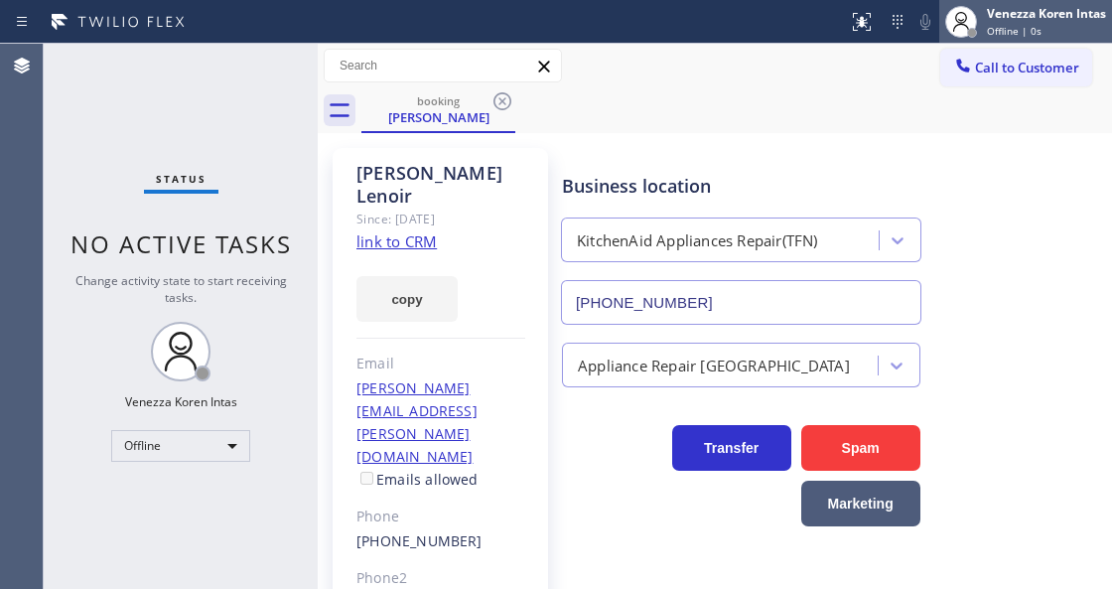
click at [1037, 28] on span "Offline | 0s" at bounding box center [1014, 31] width 55 height 14
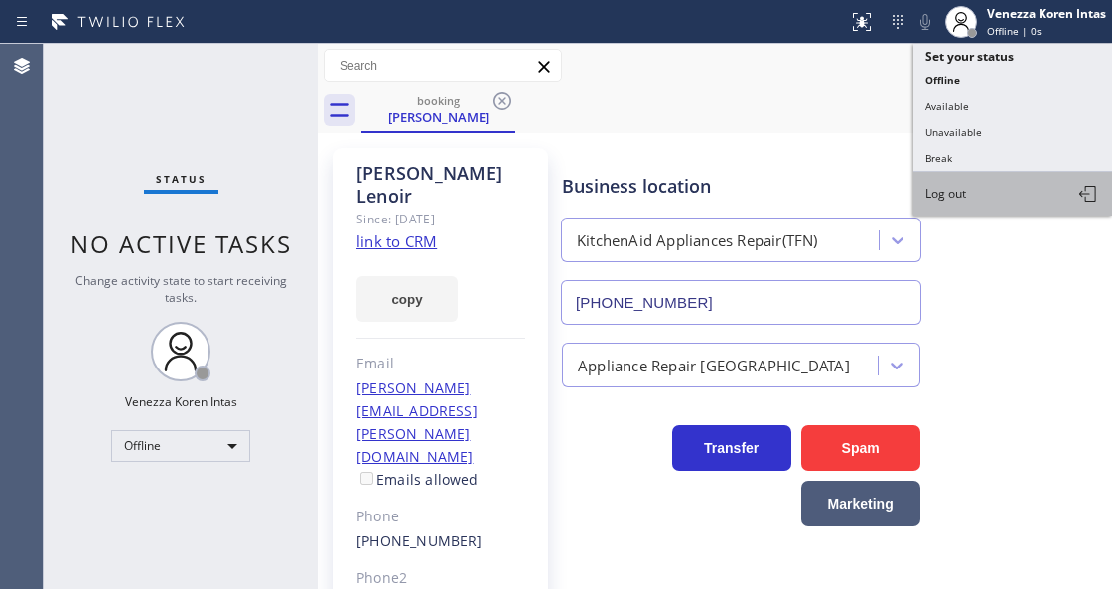
click at [992, 182] on button "Log out" at bounding box center [1012, 194] width 199 height 44
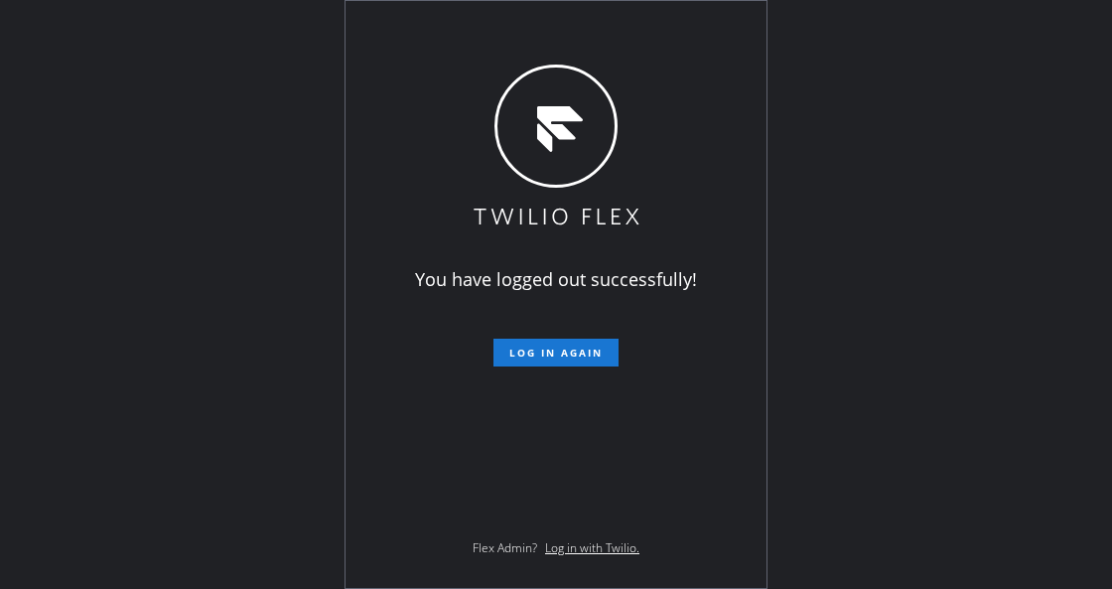
click at [122, 177] on div "You have logged out successfully! Log in again Flex Admin? Log in with Twilio." at bounding box center [556, 294] width 1112 height 589
click at [23, 155] on div "You have logged out successfully! Log in again Flex Admin? Log in with Twilio." at bounding box center [556, 294] width 1112 height 589
drag, startPoint x: 391, startPoint y: 588, endPoint x: 428, endPoint y: 550, distance: 52.7
click at [391, 588] on div "You have logged out successfully! Log in again Flex Admin? Log in with Twilio." at bounding box center [556, 294] width 423 height 589
click at [157, 272] on div "You have logged out successfully! Log in again Flex Admin? Log in with Twilio." at bounding box center [556, 294] width 1112 height 589
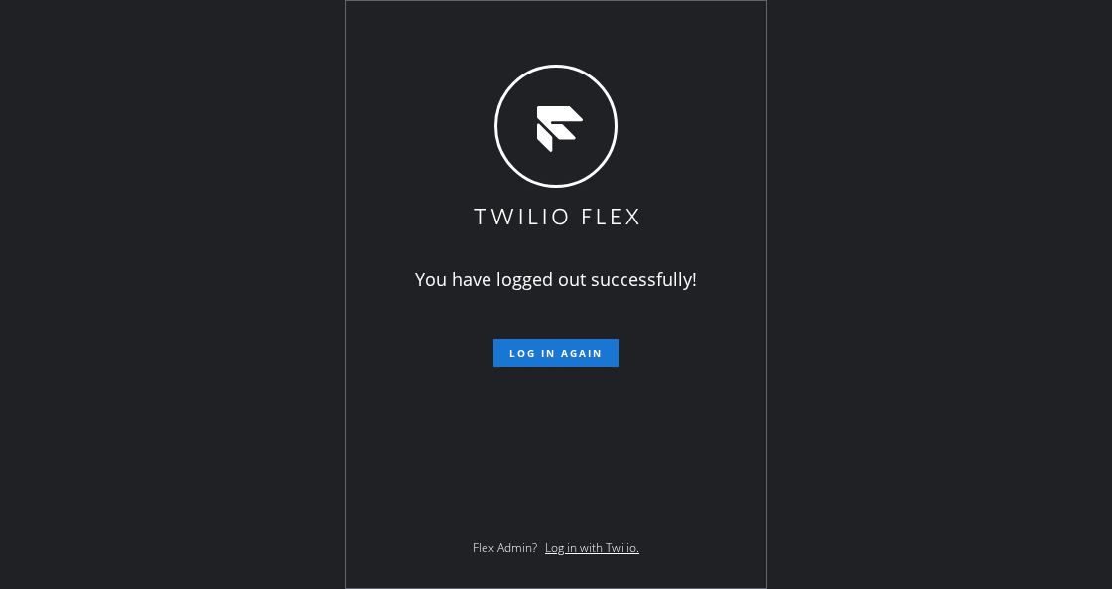
click at [353, 358] on div "You have logged out successfully! Log in again Flex Admin? Log in with Twilio." at bounding box center [556, 294] width 421 height 587
click at [688, 125] on div "You have logged out successfully! Log in again Flex Admin? Log in with Twilio." at bounding box center [556, 294] width 421 height 587
